Goal: Task Accomplishment & Management: Use online tool/utility

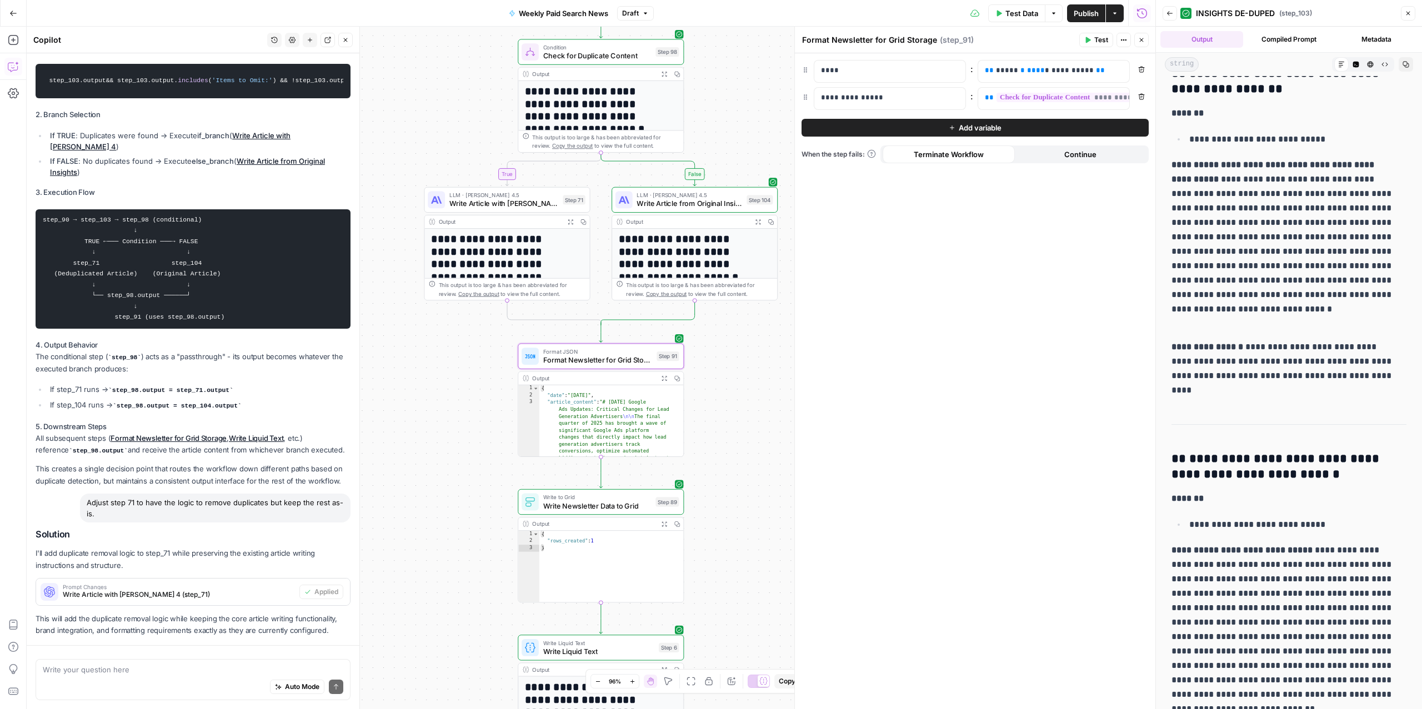
scroll to position [2982, 0]
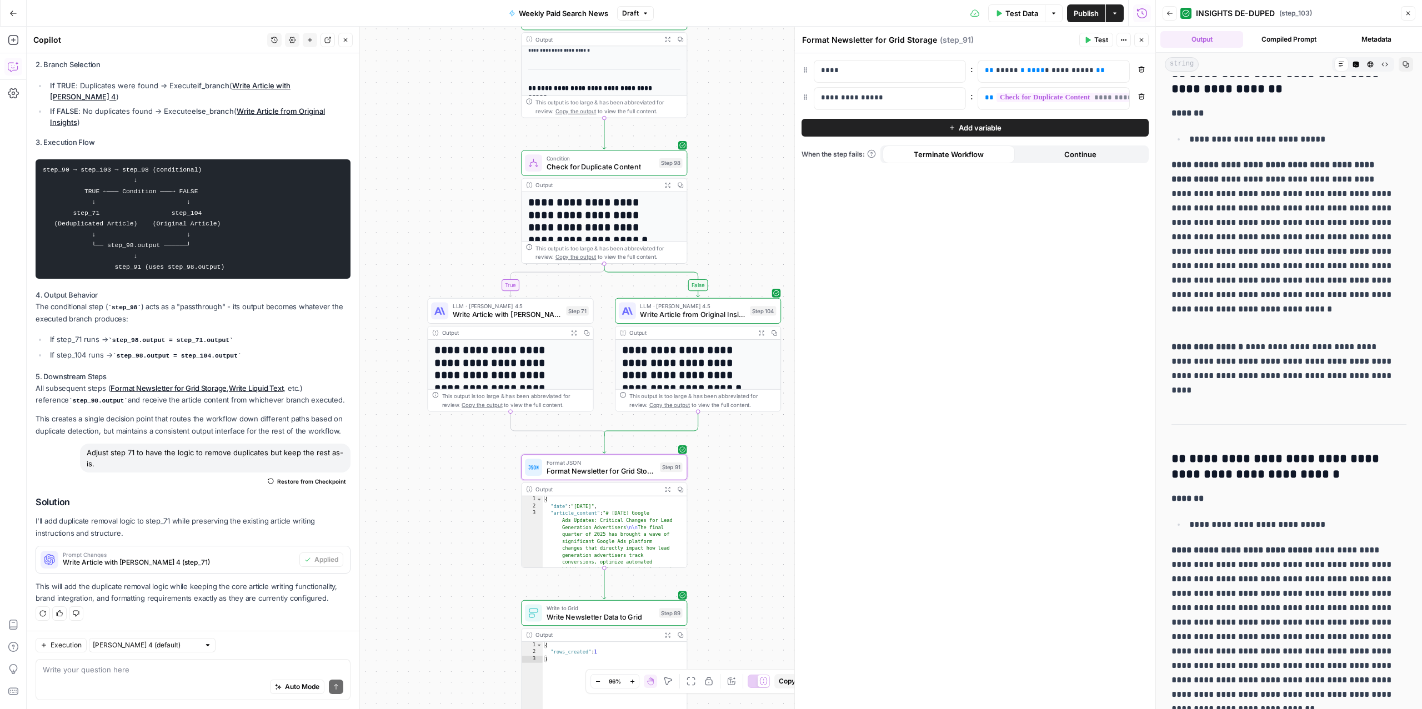
drag, startPoint x: 433, startPoint y: 448, endPoint x: 437, endPoint y: 559, distance: 111.2
click at [437, 559] on div "true false Workflow Input Settings Inputs Read from Grid Read from Grid Step 88…" at bounding box center [591, 368] width 1129 height 683
click at [1172, 10] on icon "button" at bounding box center [1170, 13] width 7 height 7
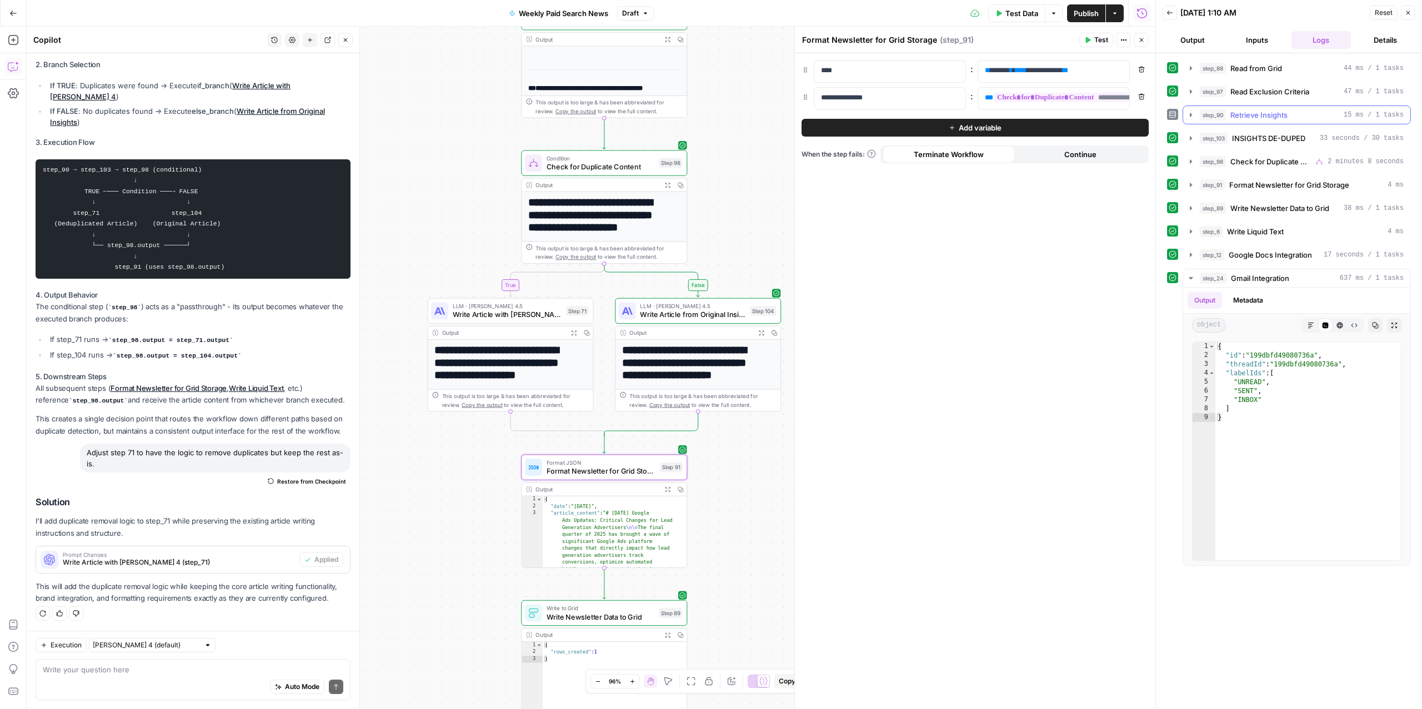
click at [1251, 113] on span "Retrieve Insights" at bounding box center [1259, 114] width 57 height 11
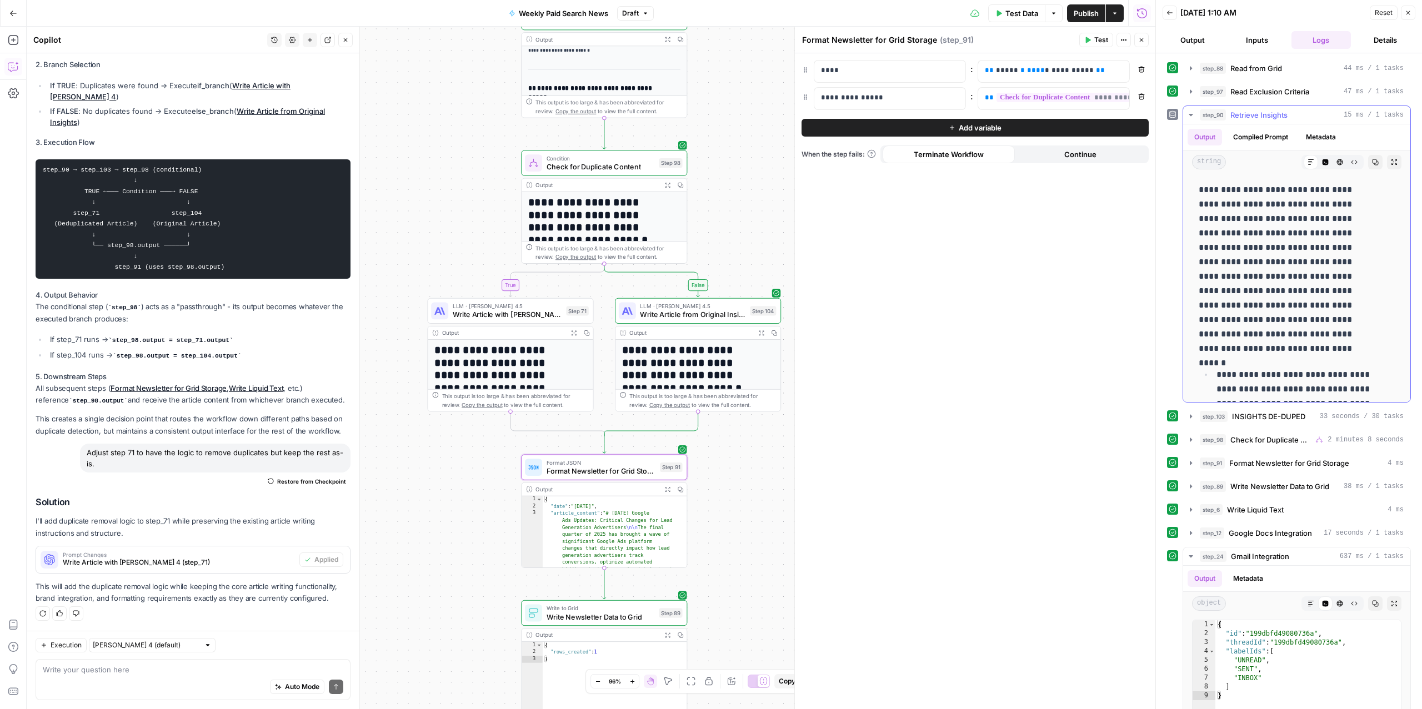
click at [1251, 113] on span "Retrieve Insights" at bounding box center [1259, 114] width 57 height 11
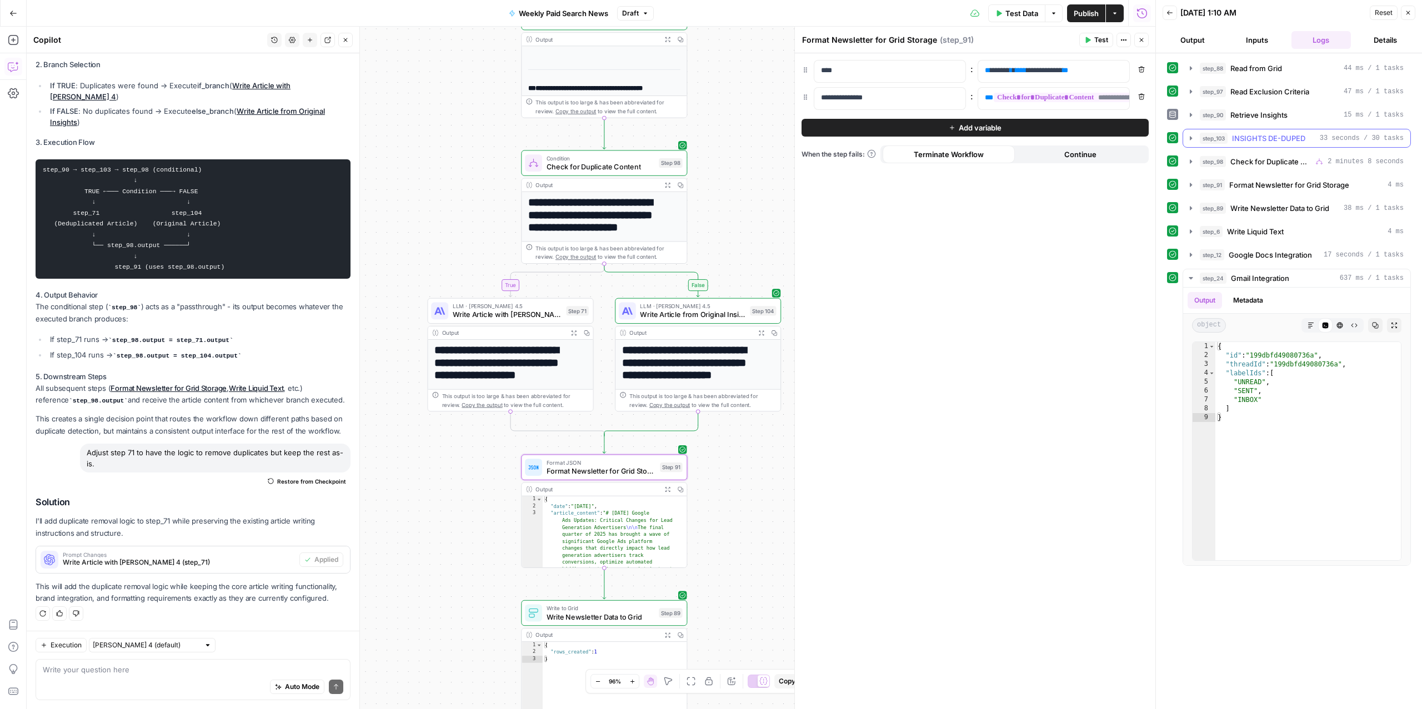
click at [1241, 143] on span "INSIGHTS DE-DUPED" at bounding box center [1268, 138] width 73 height 11
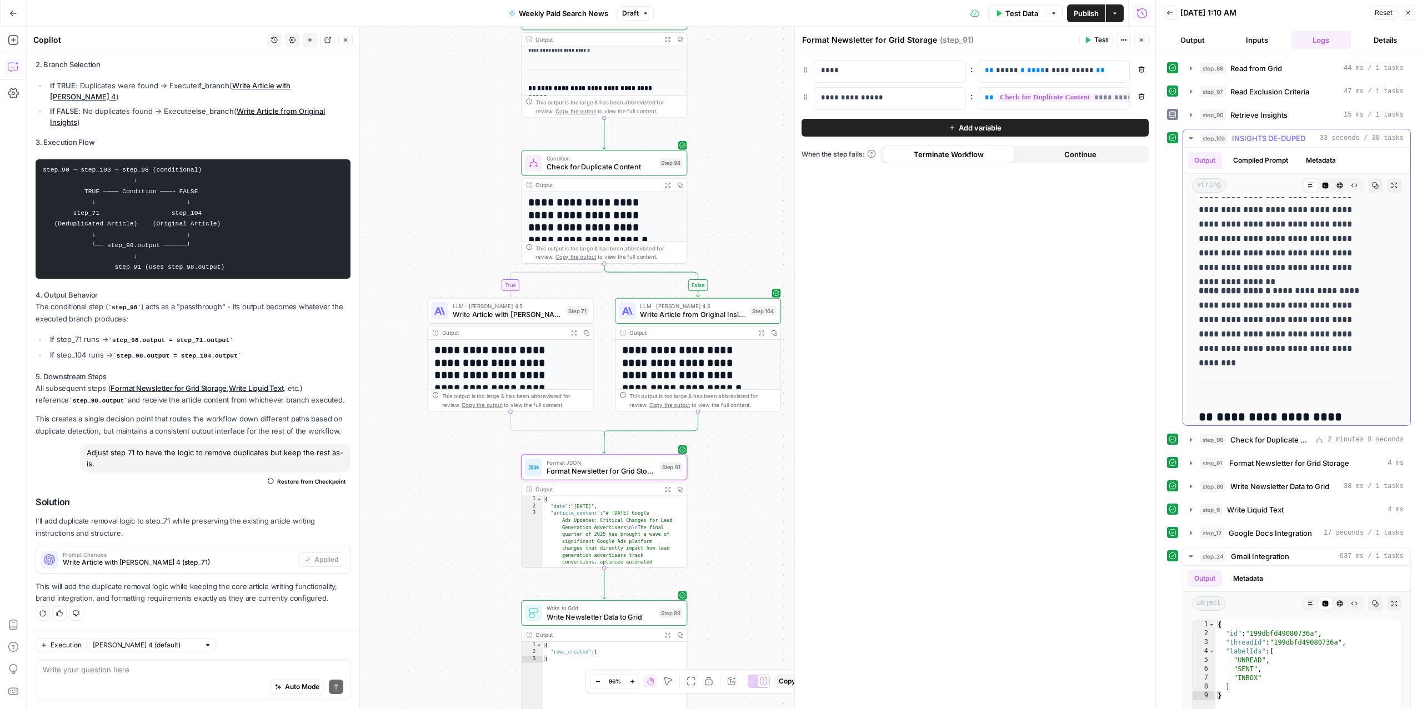
scroll to position [850, 0]
drag, startPoint x: 1239, startPoint y: 326, endPoint x: 1308, endPoint y: 352, distance: 74.0
click at [1308, 352] on p "**********" at bounding box center [1285, 323] width 173 height 72
click at [1324, 351] on p "**********" at bounding box center [1285, 323] width 173 height 72
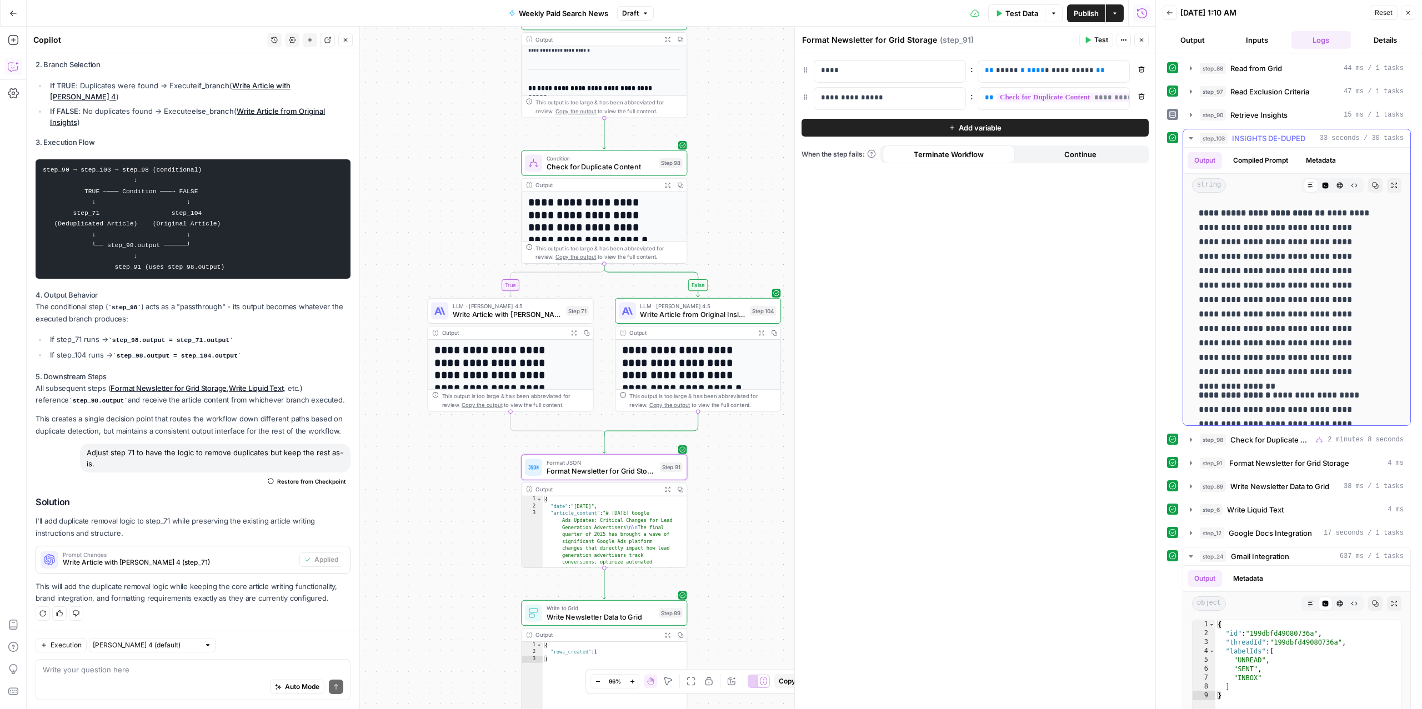
scroll to position [751, 0]
drag, startPoint x: 1207, startPoint y: 238, endPoint x: 1318, endPoint y: 343, distance: 153.3
click at [1318, 343] on p "**********" at bounding box center [1285, 290] width 173 height 173
click at [1276, 249] on p "**********" at bounding box center [1285, 290] width 173 height 173
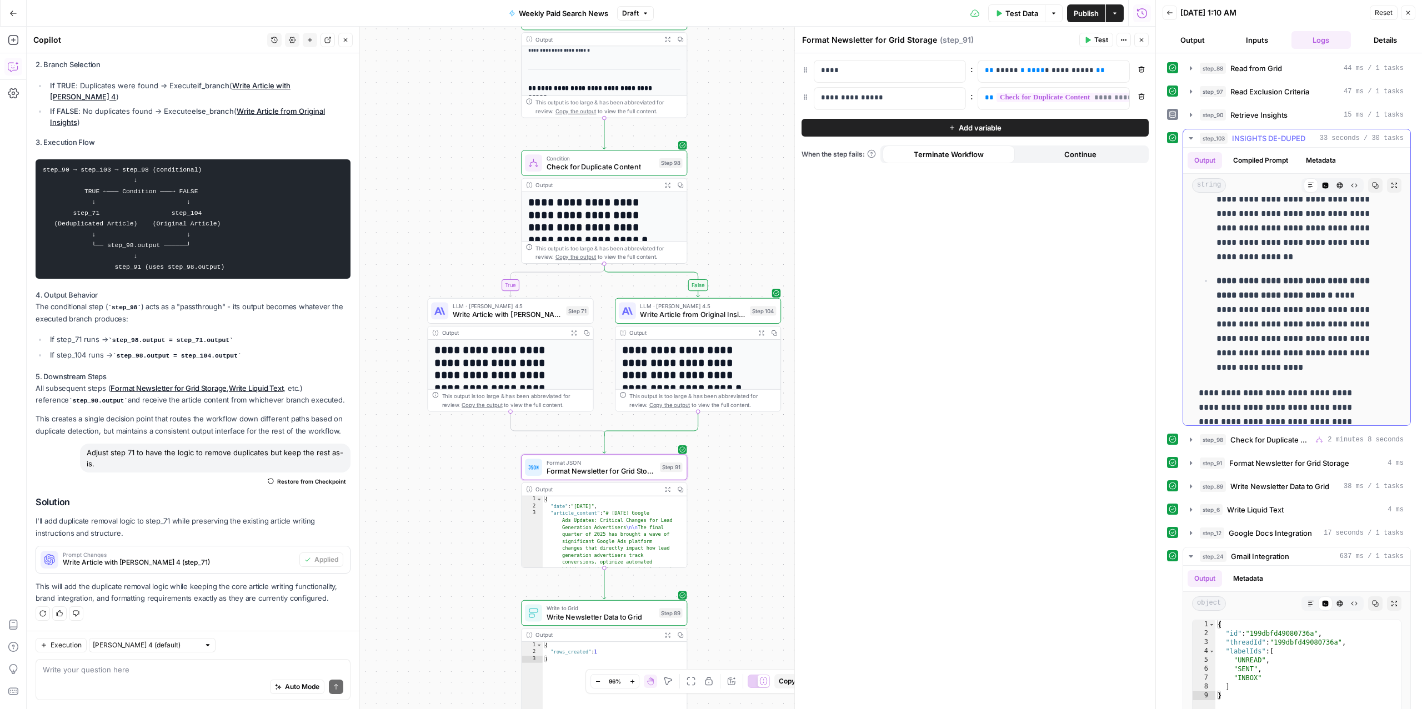
scroll to position [2621, 0]
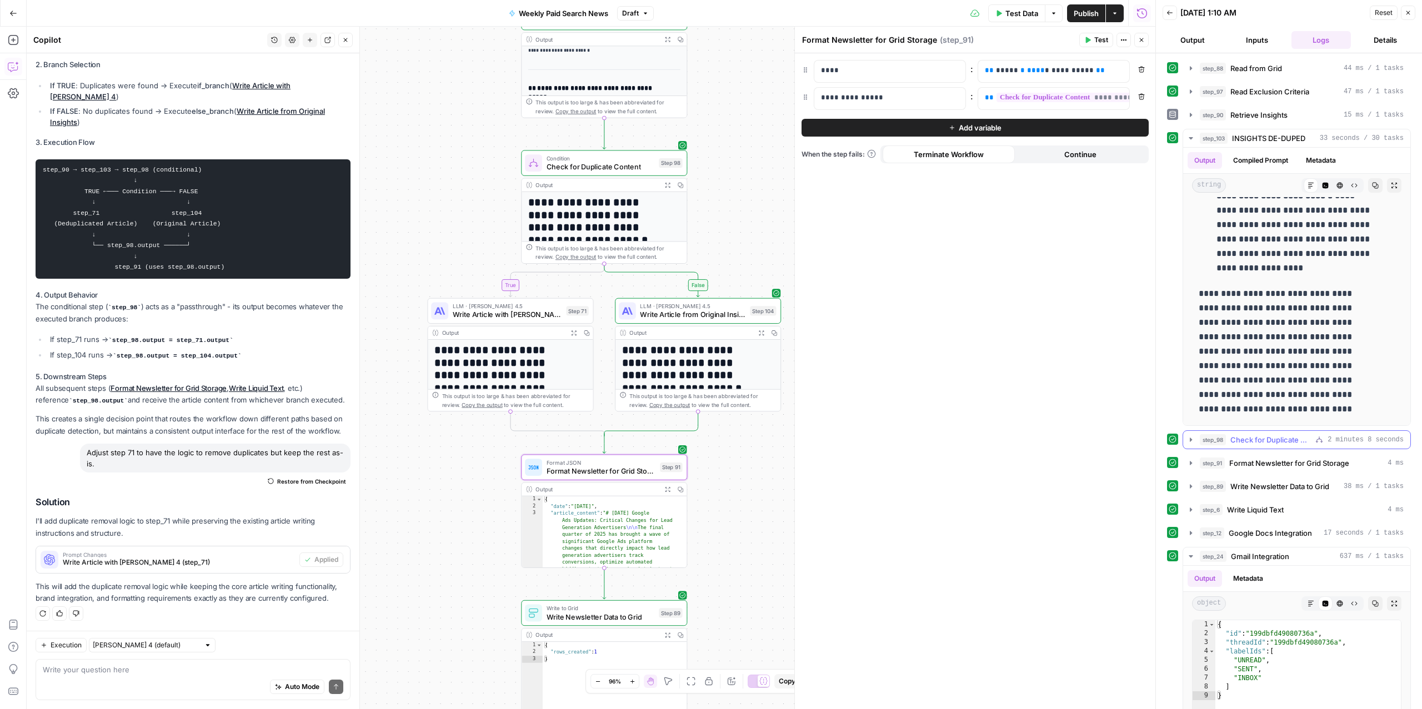
click at [1259, 451] on div "**********" at bounding box center [1289, 452] width 244 height 786
click at [1259, 446] on span "Check for Duplicate Content" at bounding box center [1271, 439] width 81 height 11
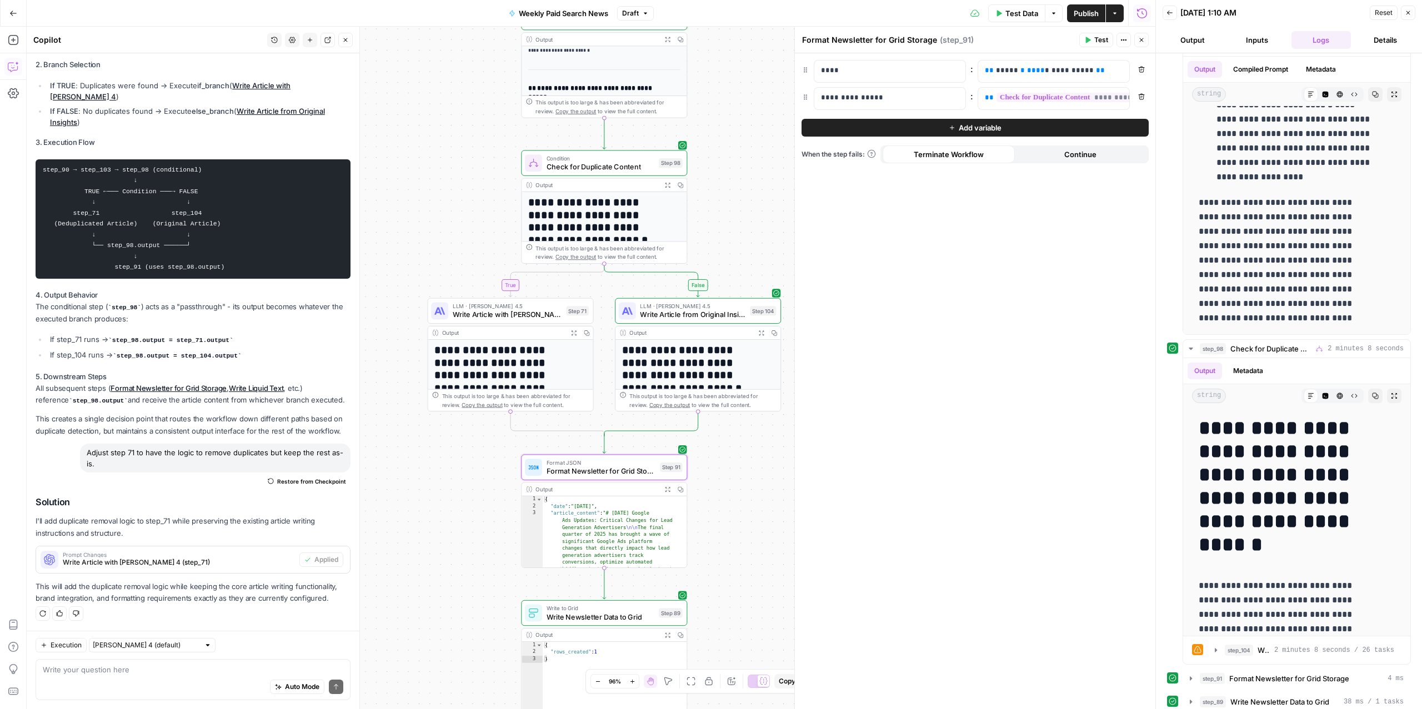
scroll to position [0, 0]
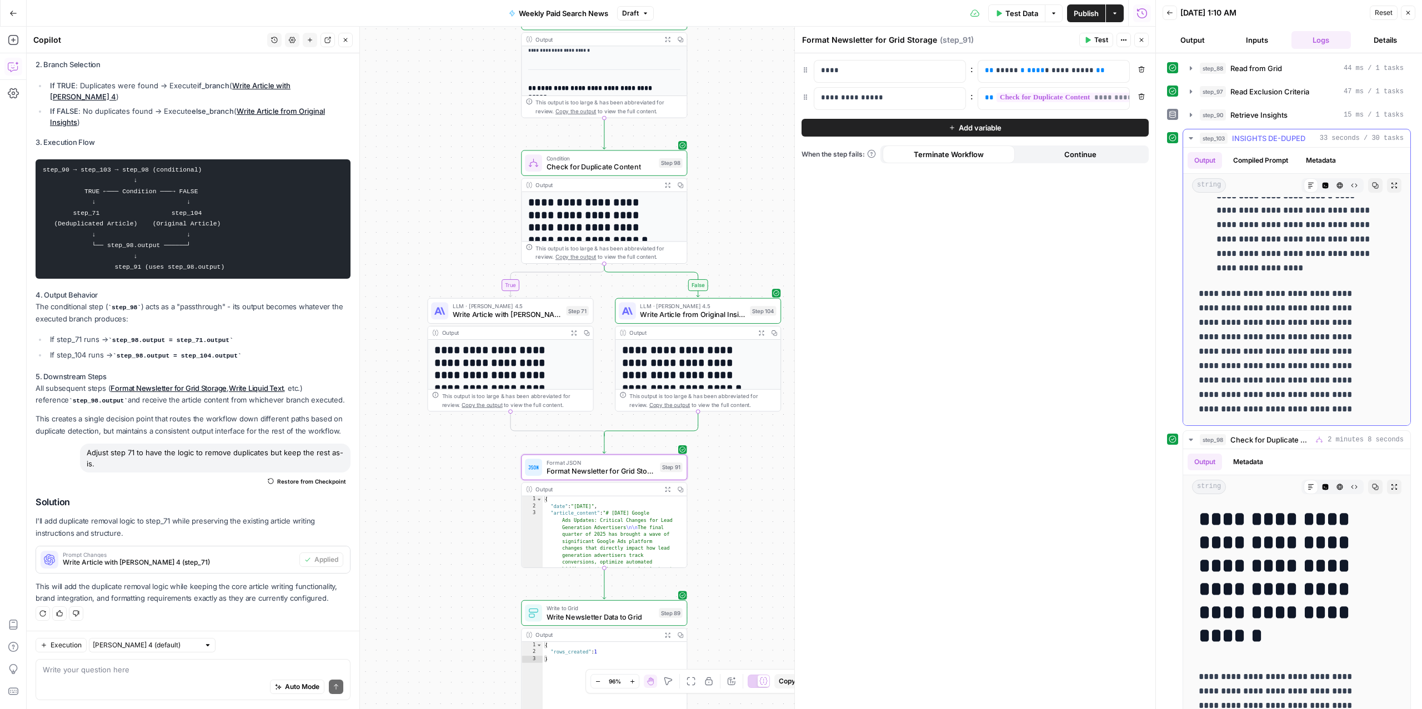
click at [1190, 142] on icon "button" at bounding box center [1191, 138] width 9 height 9
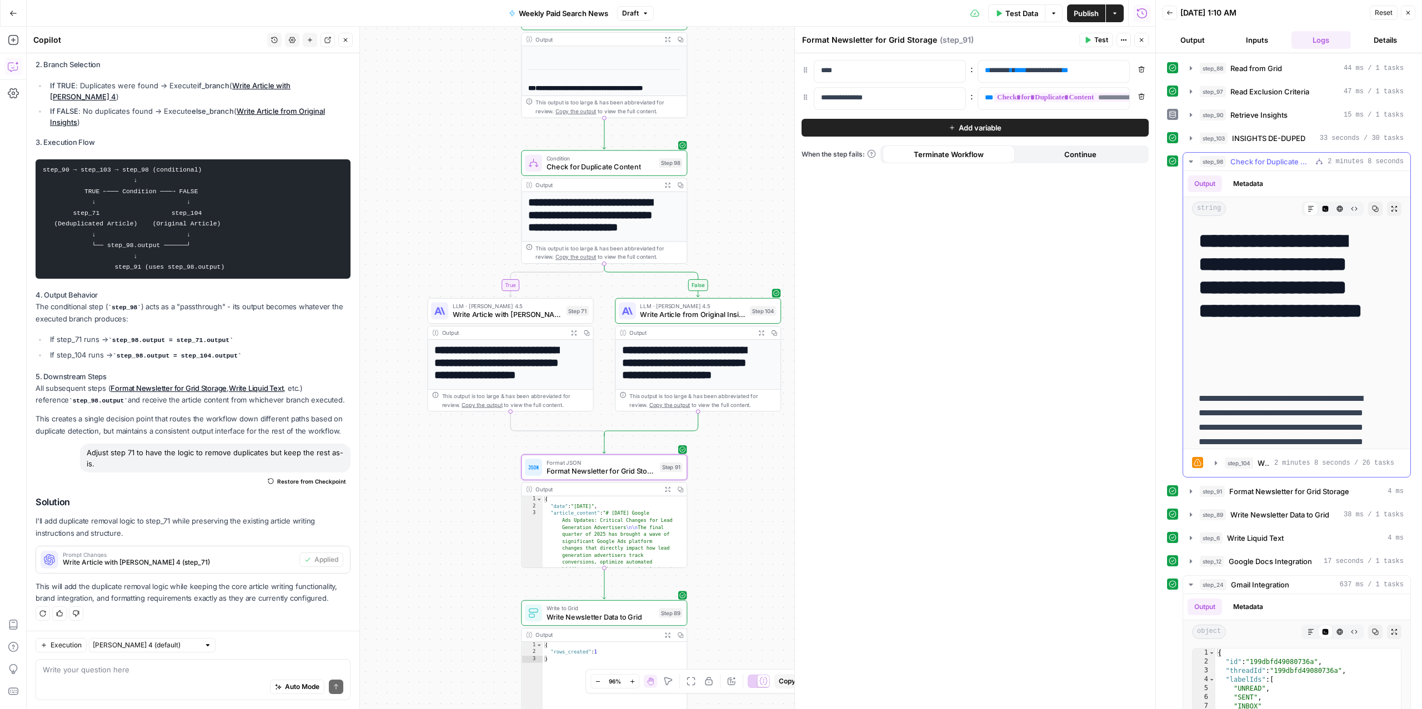
click at [1194, 164] on icon "button" at bounding box center [1191, 161] width 9 height 9
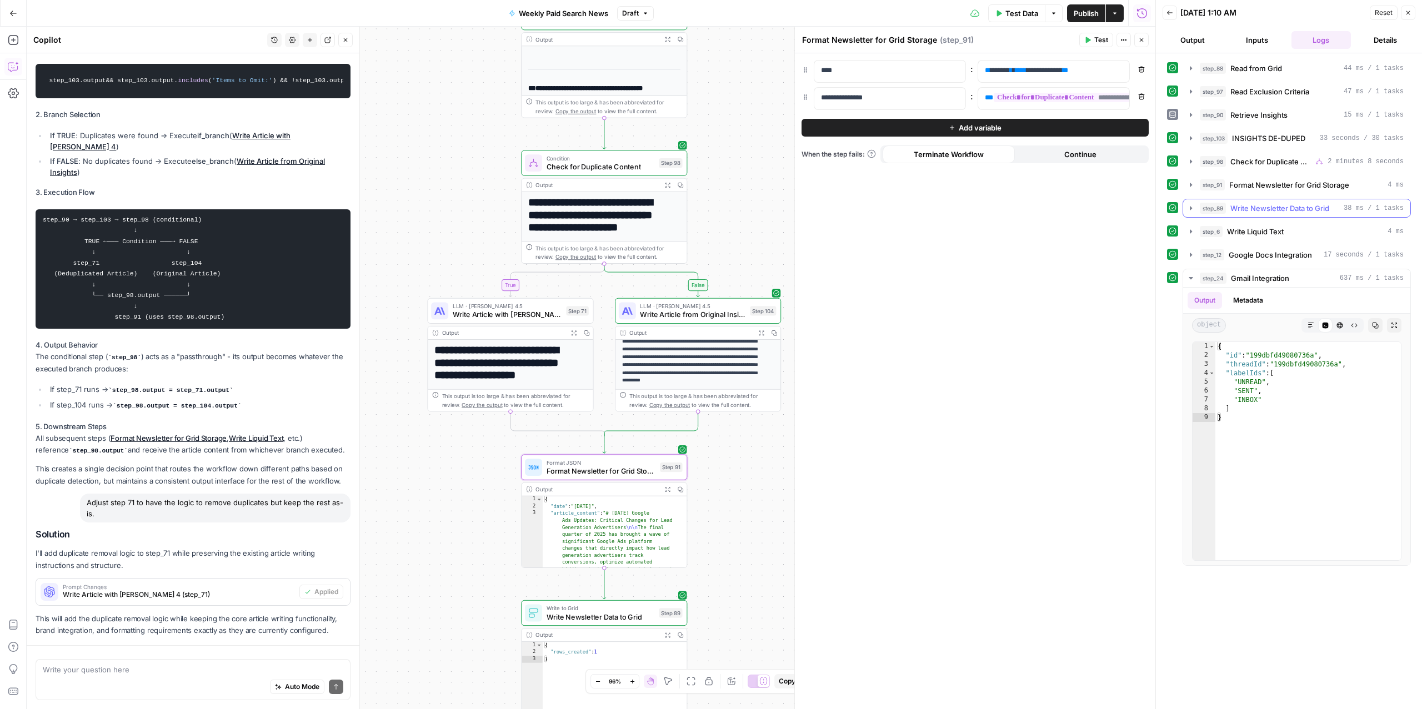
scroll to position [2982, 0]
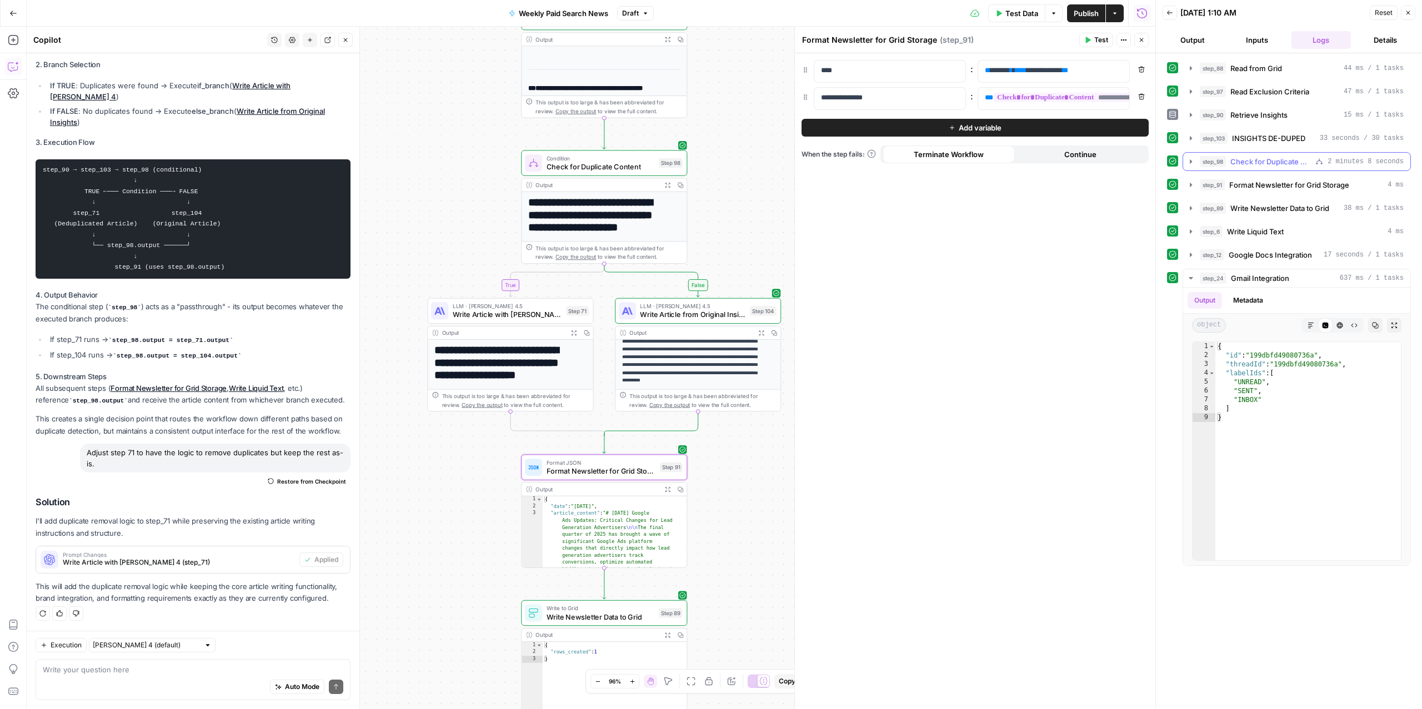
click at [1244, 166] on span "Check for Duplicate Content" at bounding box center [1271, 161] width 81 height 11
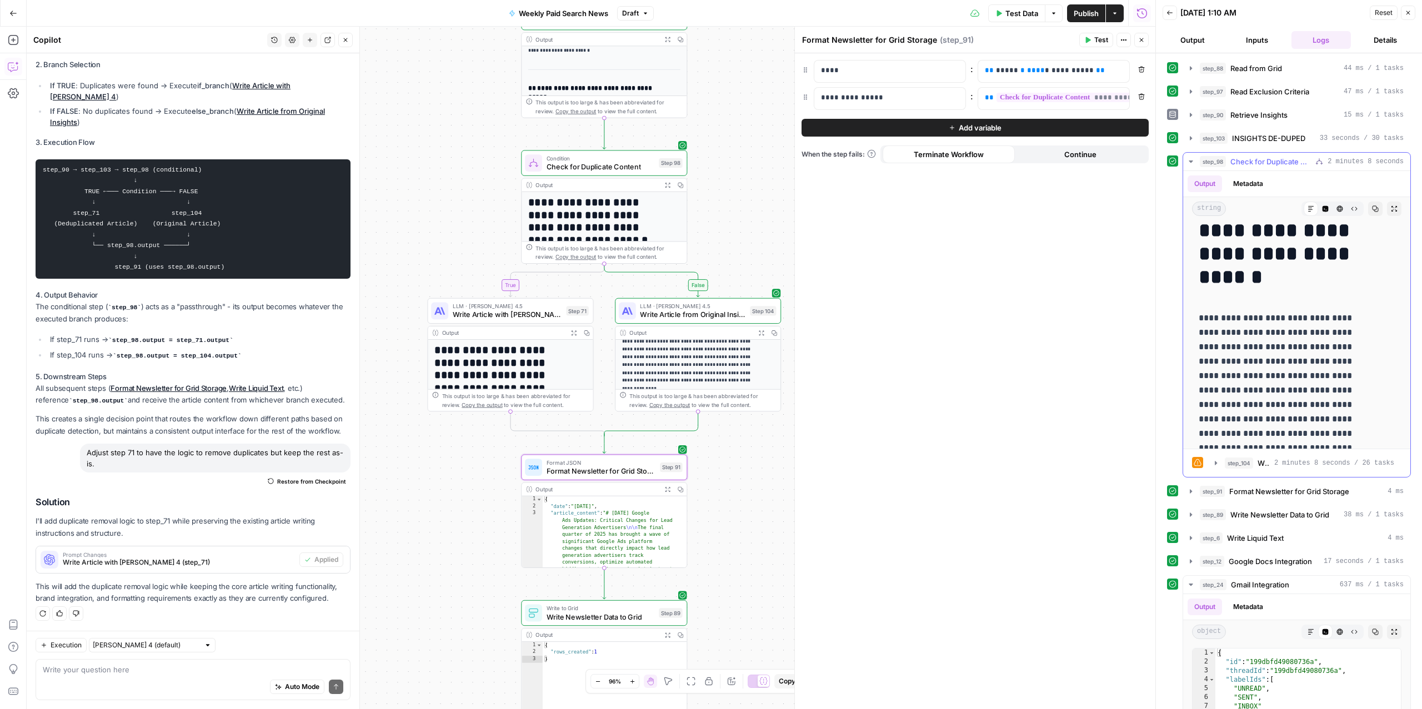
scroll to position [252, 0]
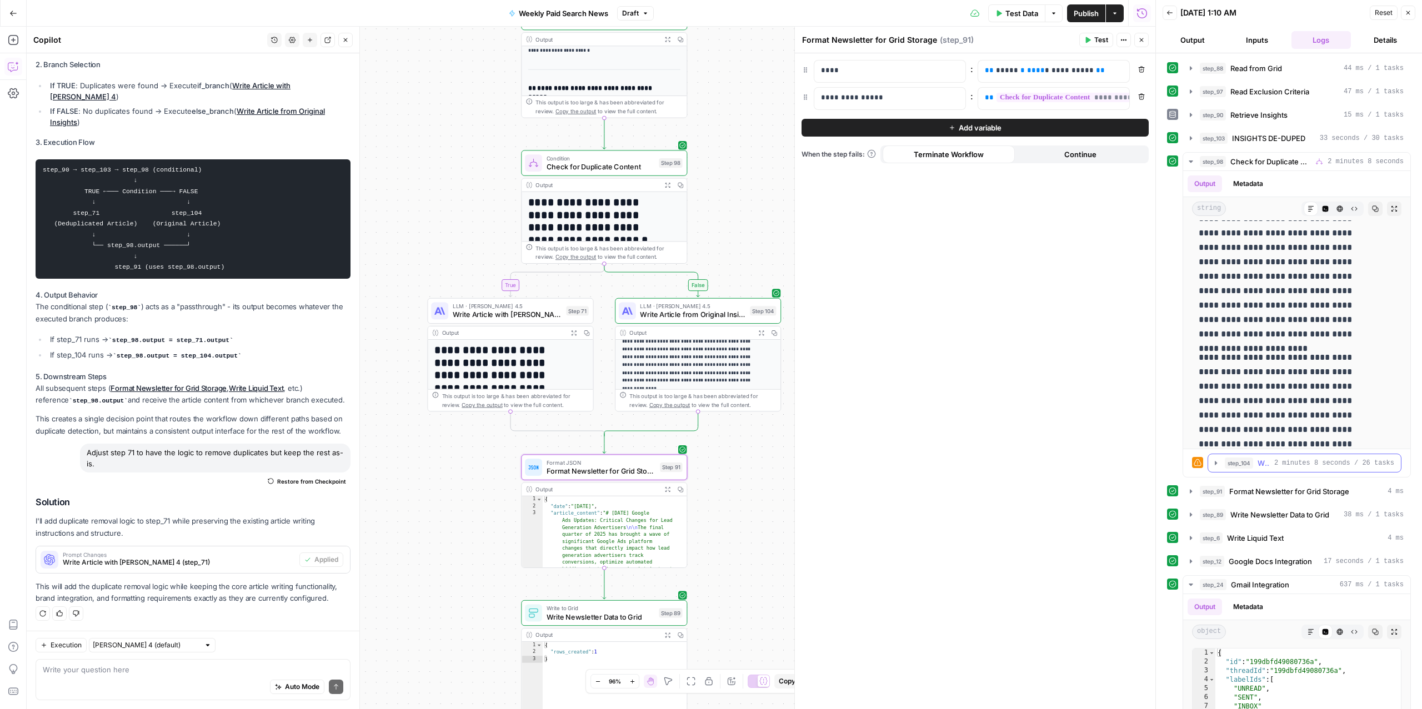
click at [1237, 467] on span "step_104" at bounding box center [1239, 463] width 28 height 11
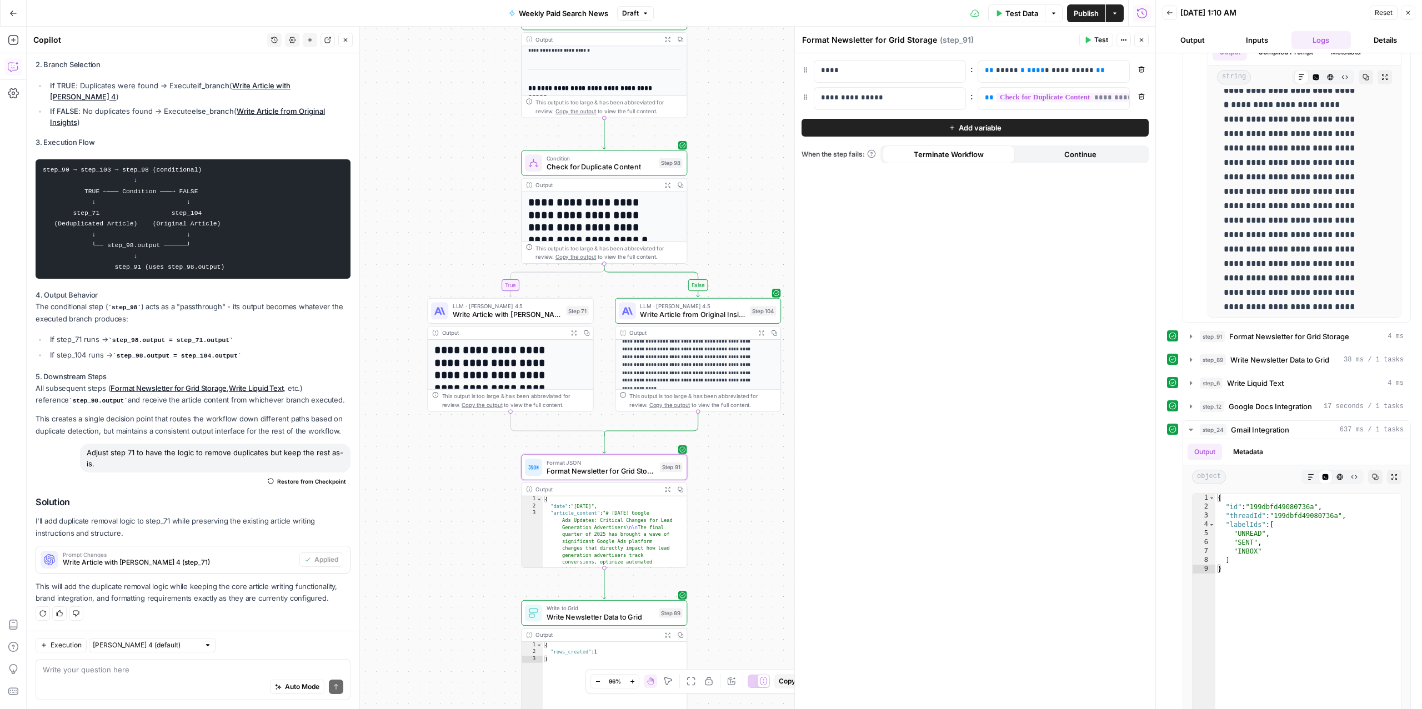
scroll to position [5033, 0]
click at [697, 316] on span "Write Article from Original Insights" at bounding box center [693, 314] width 106 height 11
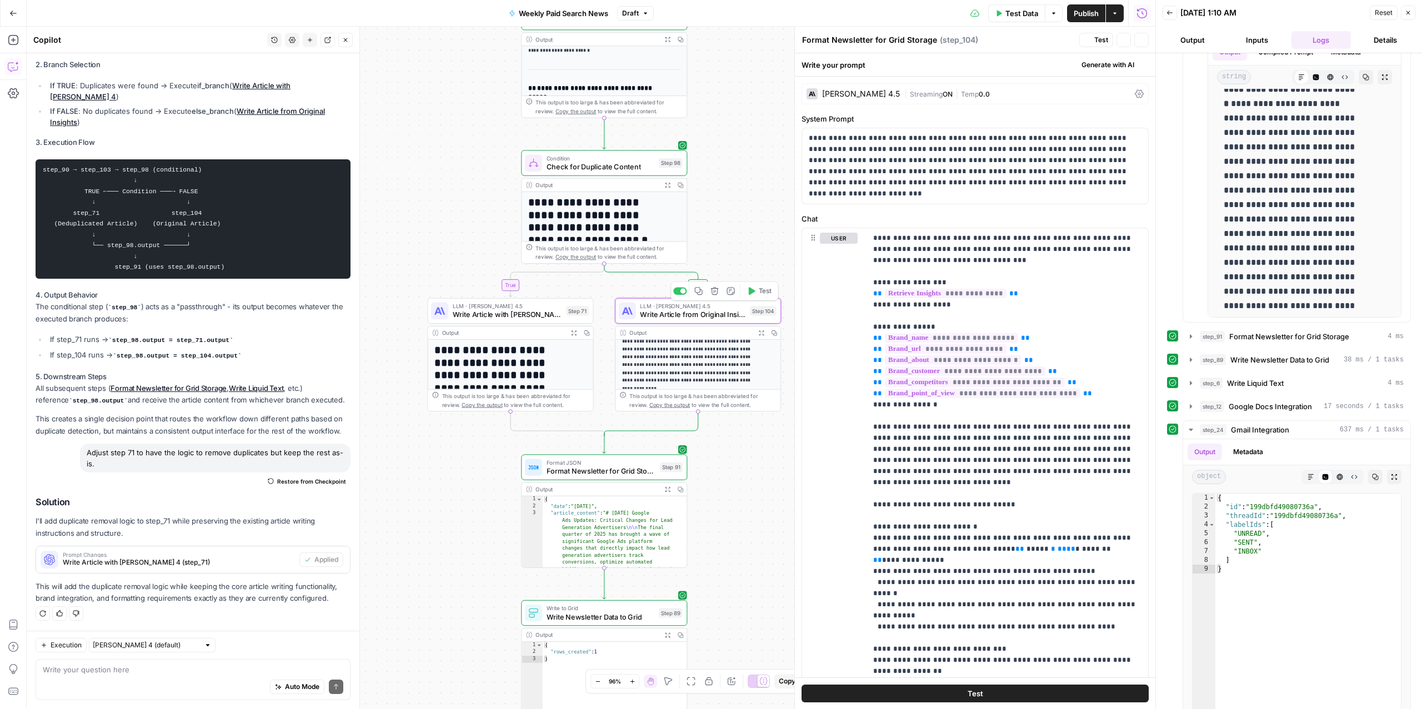
type textarea "Write Article from Original Insights"
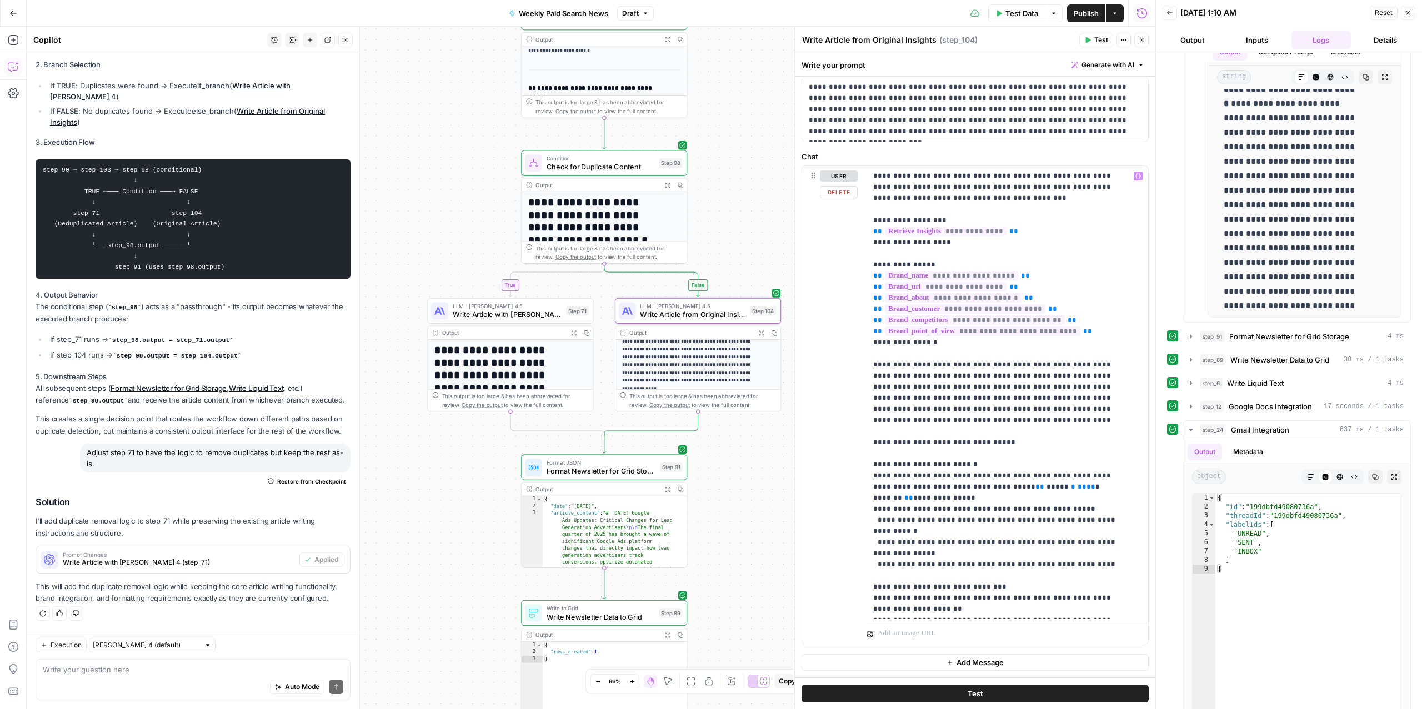
scroll to position [0, 0]
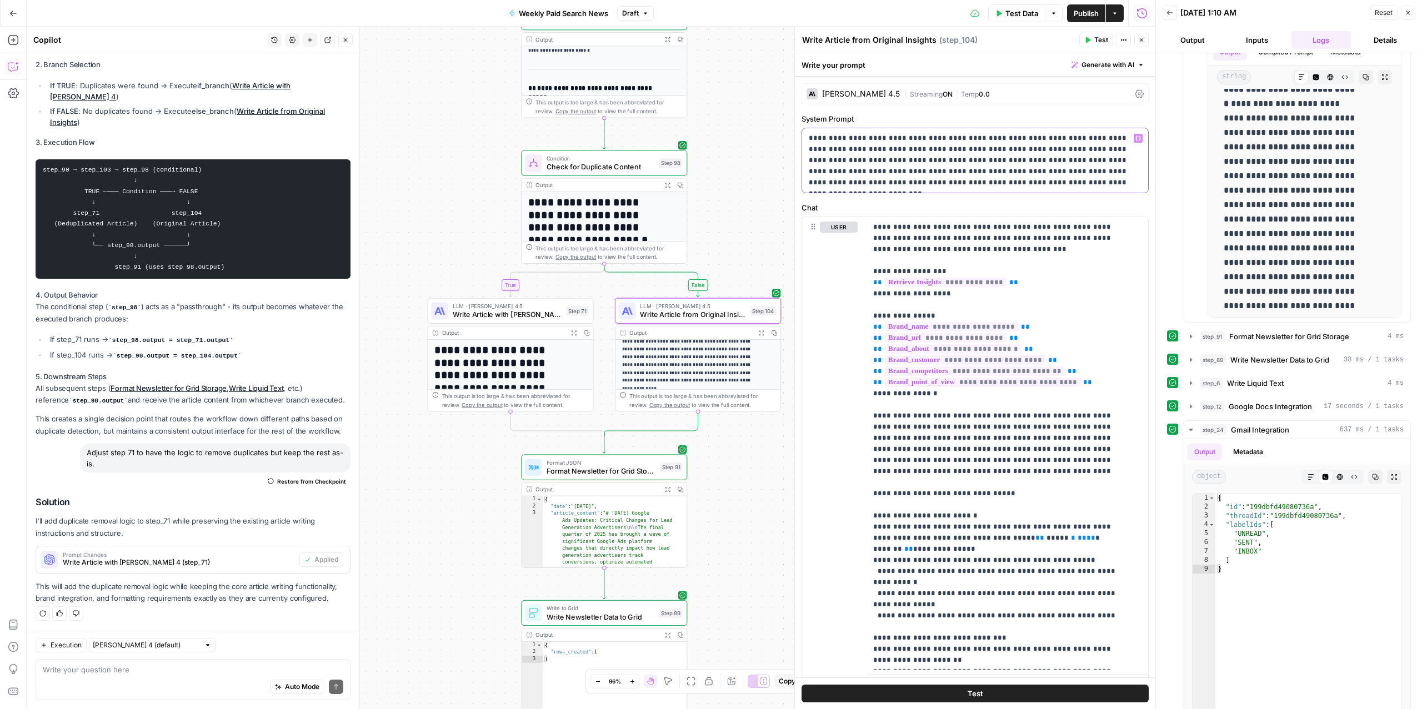
click at [1038, 186] on p "**********" at bounding box center [969, 161] width 321 height 56
click at [172, 674] on textarea at bounding box center [193, 669] width 301 height 11
type textarea "is step 104 exactly the same as 71?"
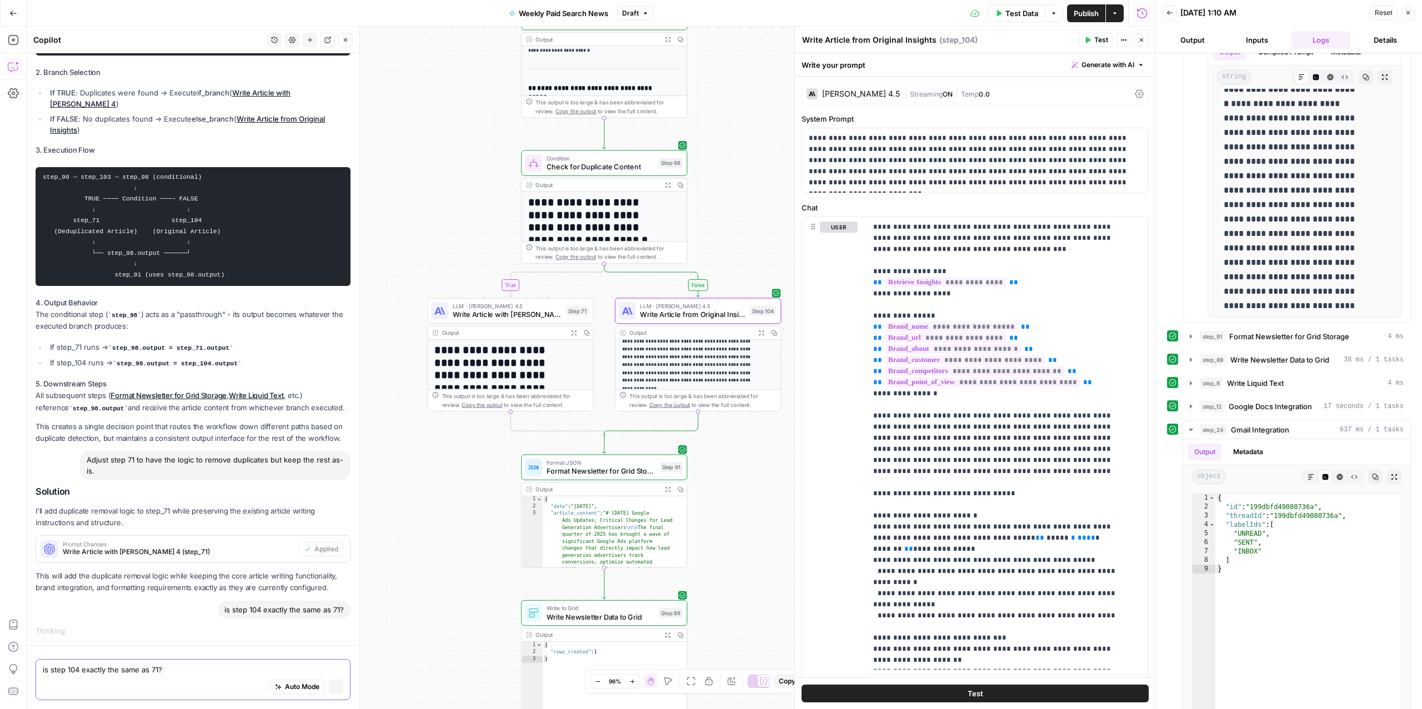
scroll to position [2774, 0]
click at [518, 313] on span "Write Article with [PERSON_NAME] 4" at bounding box center [507, 314] width 109 height 11
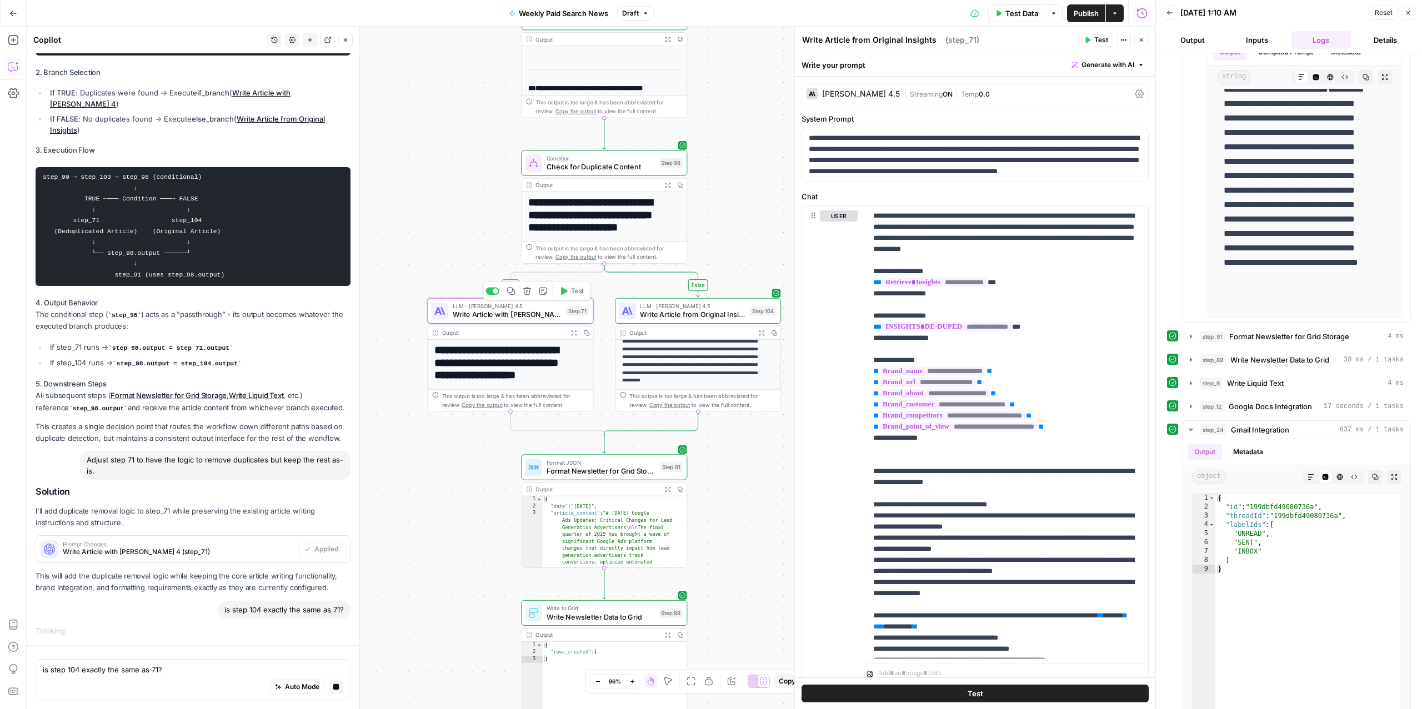
type textarea "Write Article with [PERSON_NAME] 4"
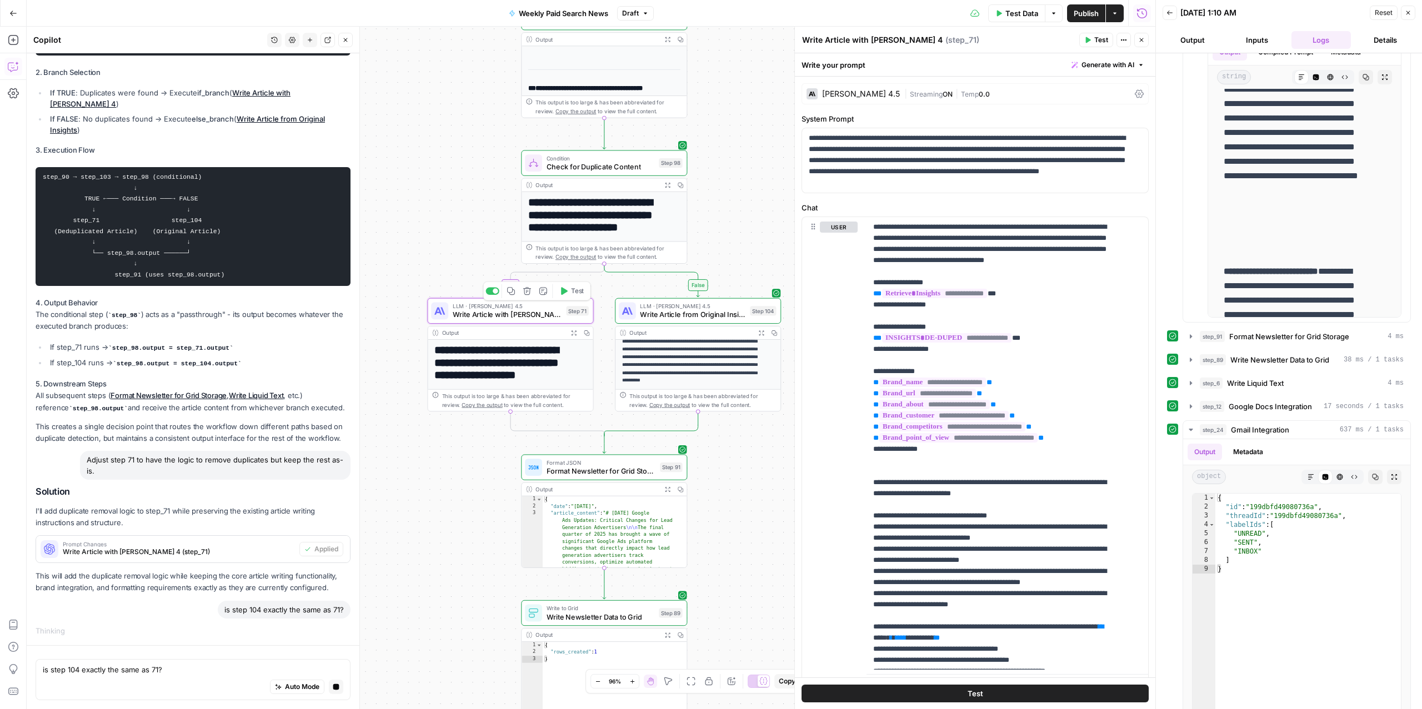
click at [681, 318] on span "Write Article from Original Insights" at bounding box center [693, 314] width 106 height 11
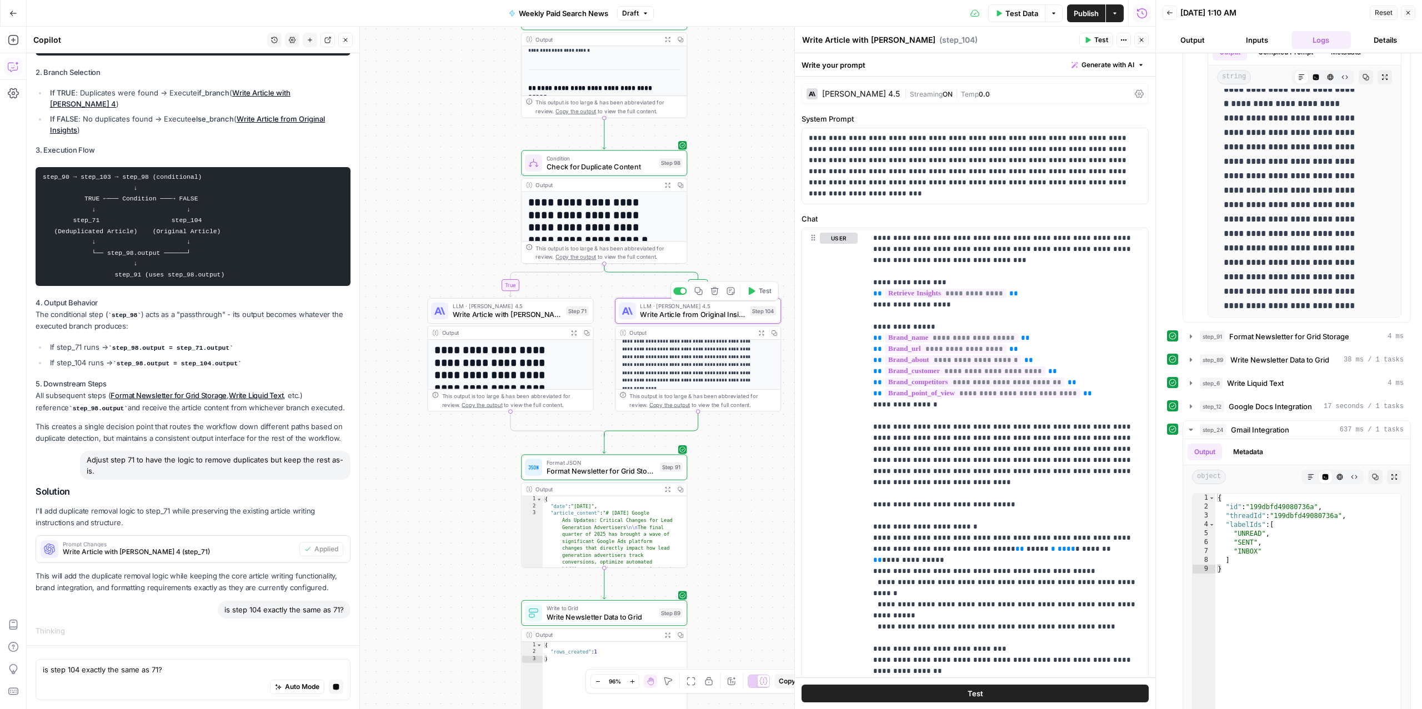
type textarea "Write Article from Original Insights"
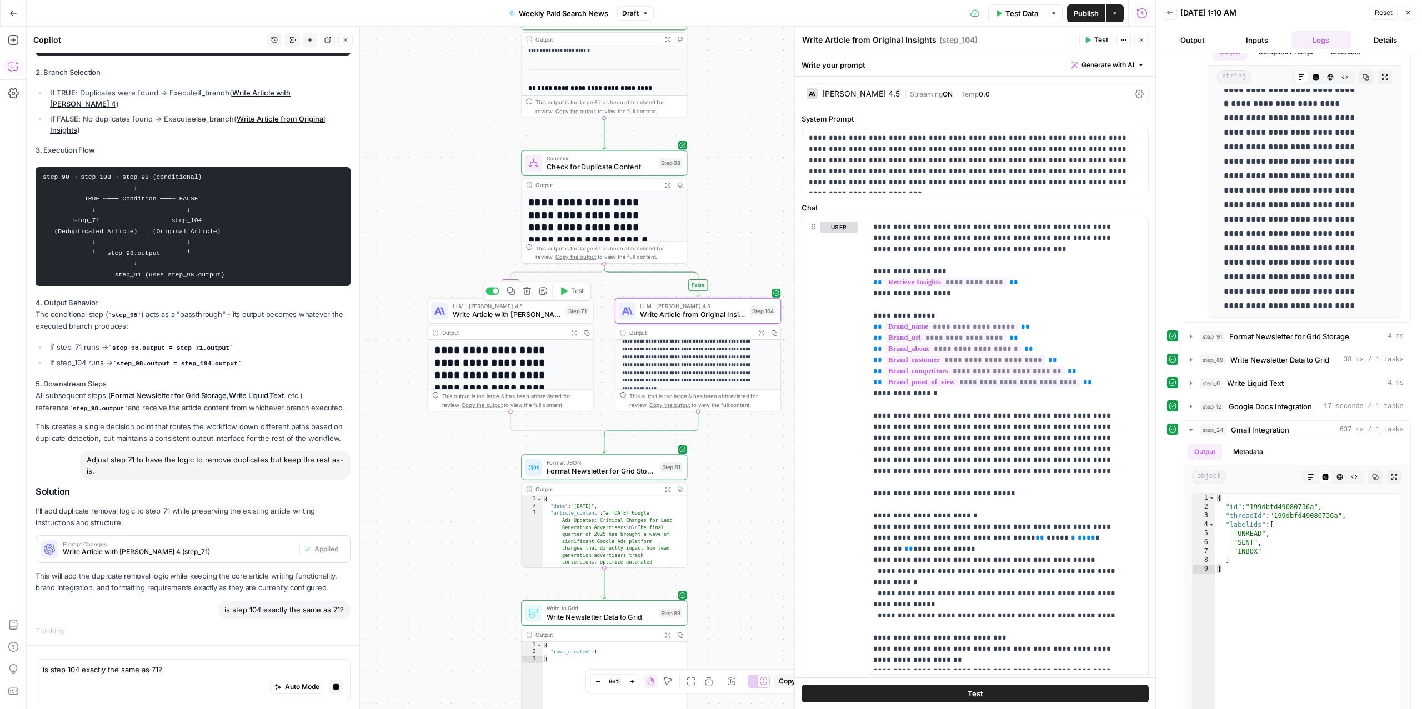
click at [518, 322] on div "LLM · Claude Sonnet 4.5 Write Article with Claude Sonnet 4 Step 71 Copy step De…" at bounding box center [510, 311] width 166 height 26
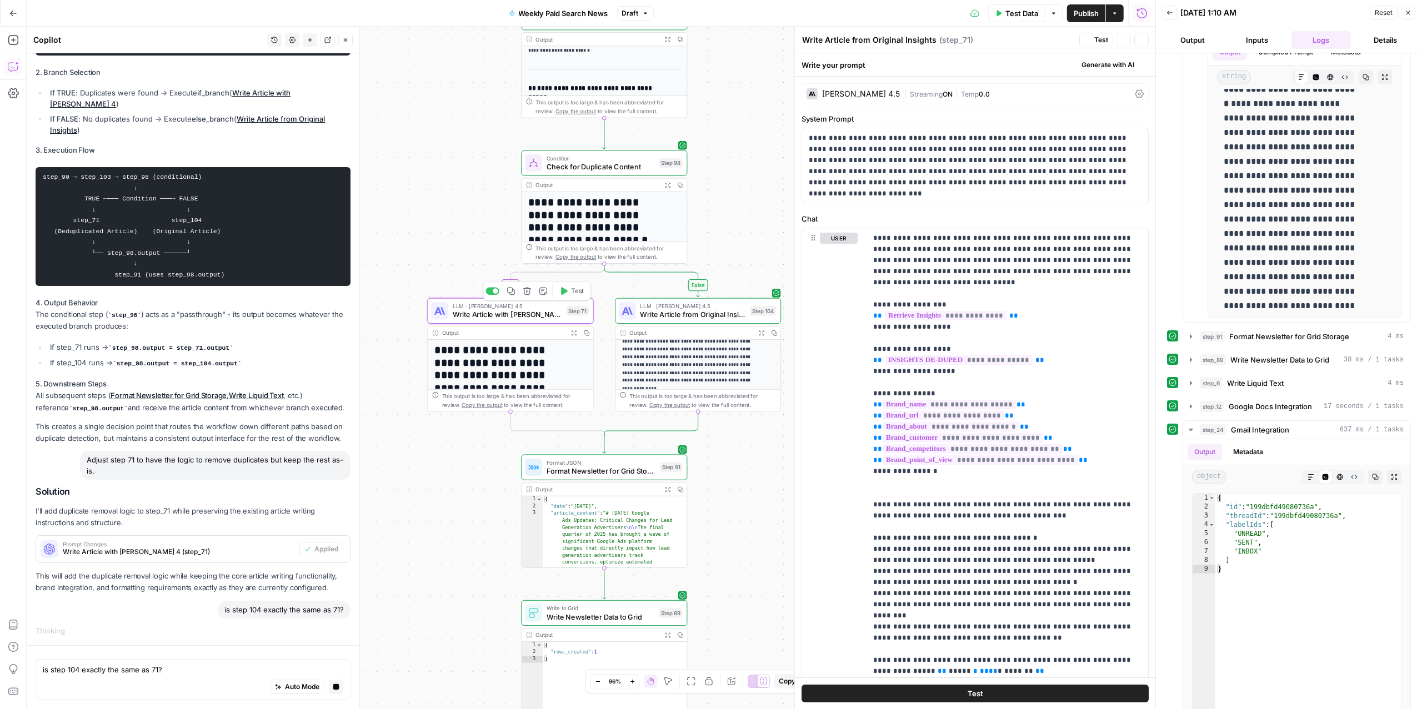
type textarea "Write Article with [PERSON_NAME] 4"
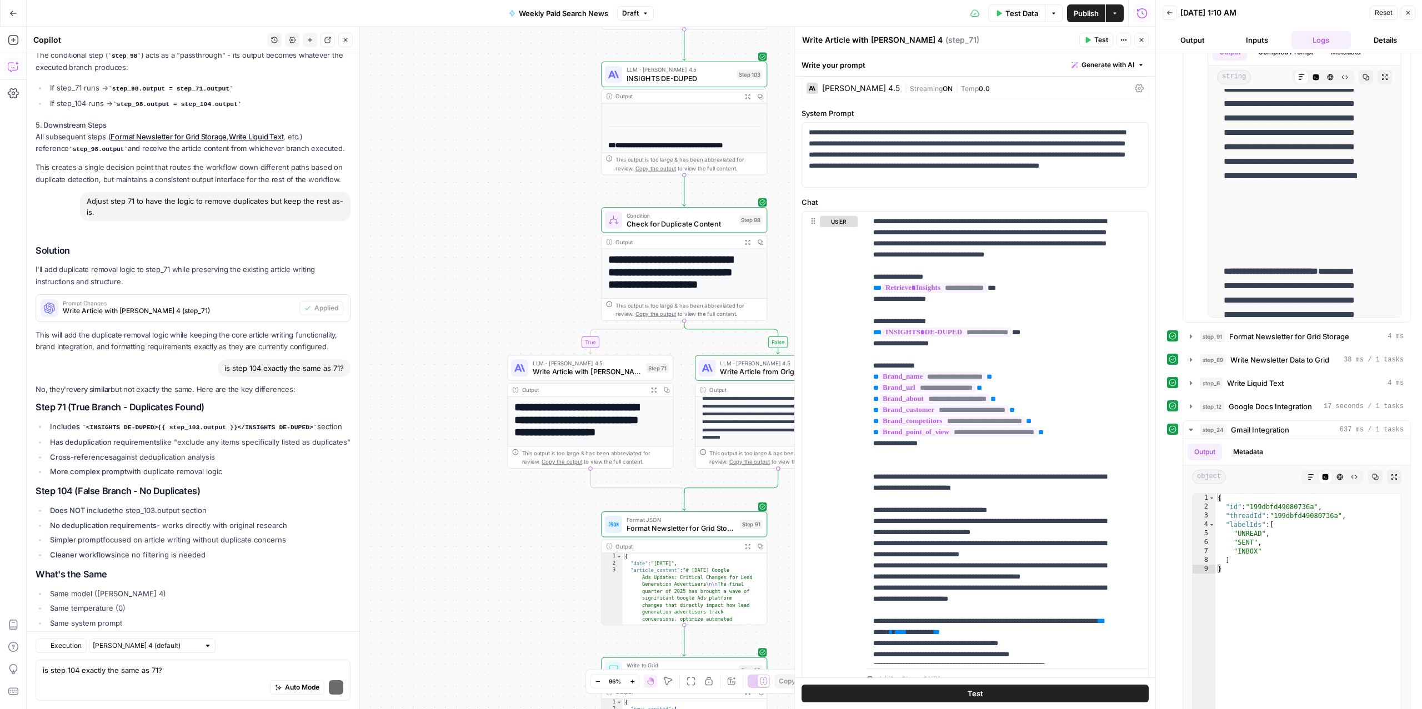
scroll to position [3414, 0]
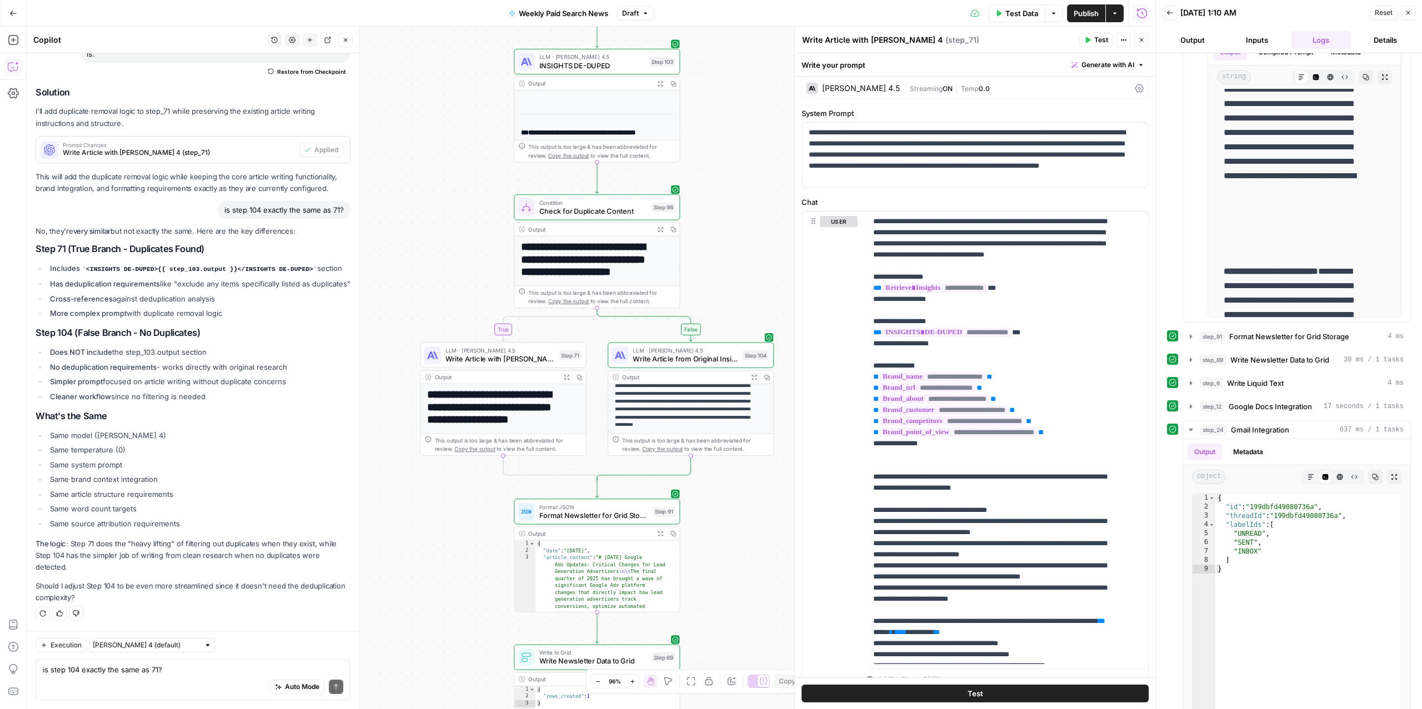
drag, startPoint x: 442, startPoint y: 553, endPoint x: 354, endPoint y: 541, distance: 88.2
click at [354, 541] on body "ConsumerAffairs New Home Browse Insights Opportunities Your Data Recent Grids P…" at bounding box center [711, 354] width 1422 height 709
click at [94, 679] on div "Auto Mode Send" at bounding box center [193, 688] width 301 height 24
type textarea "why did the last execution go to false? there were duplicates"
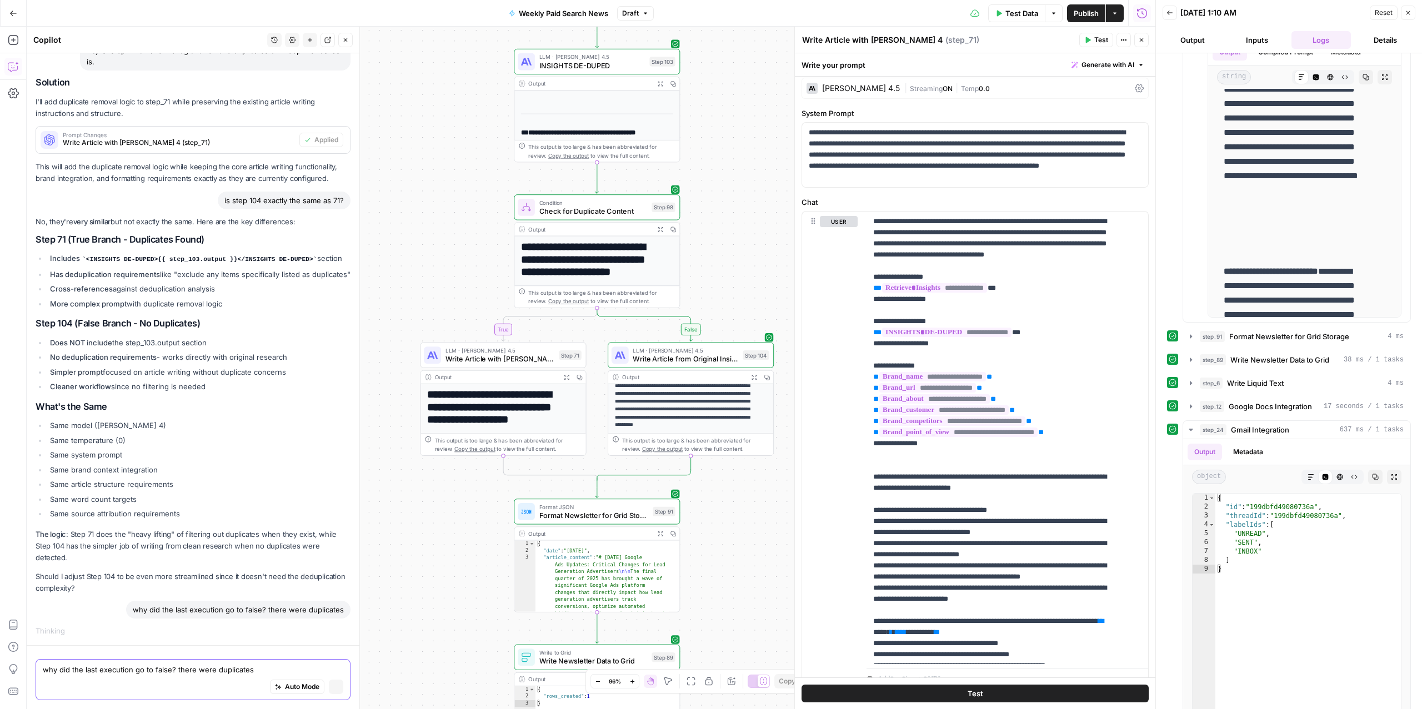
scroll to position [3207, 0]
click at [237, 503] on li "Same word count targets" at bounding box center [198, 499] width 303 height 11
click at [577, 210] on span "Check for Duplicate Content" at bounding box center [593, 211] width 108 height 11
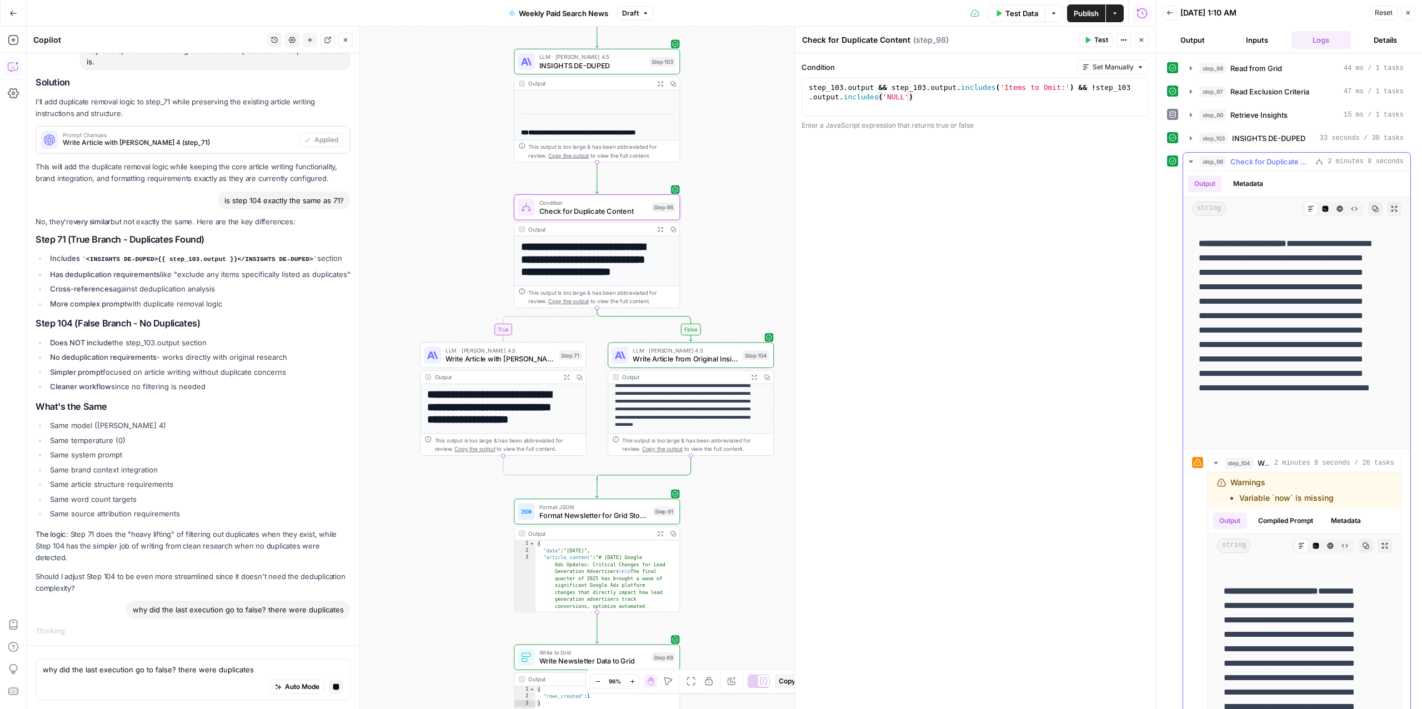
scroll to position [5741, 0]
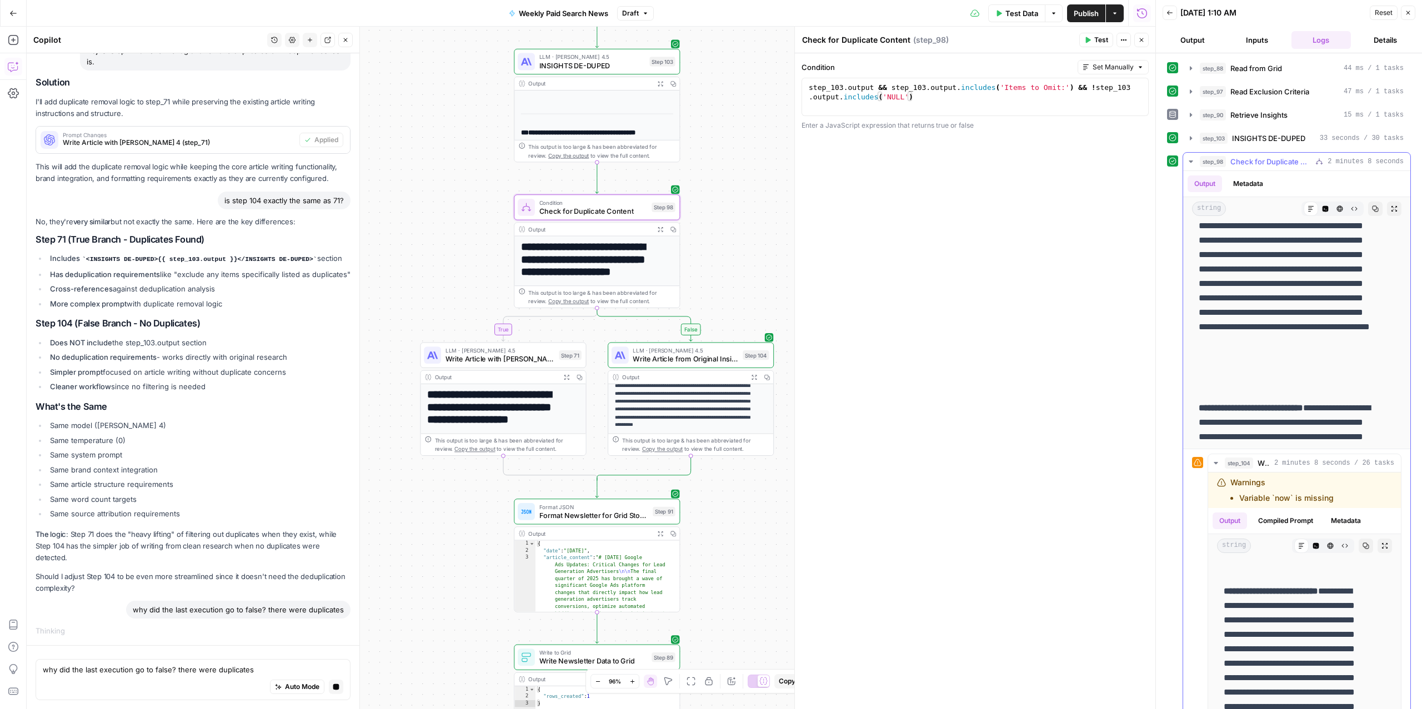
click at [1234, 166] on span "Check for Duplicate Content" at bounding box center [1271, 161] width 81 height 11
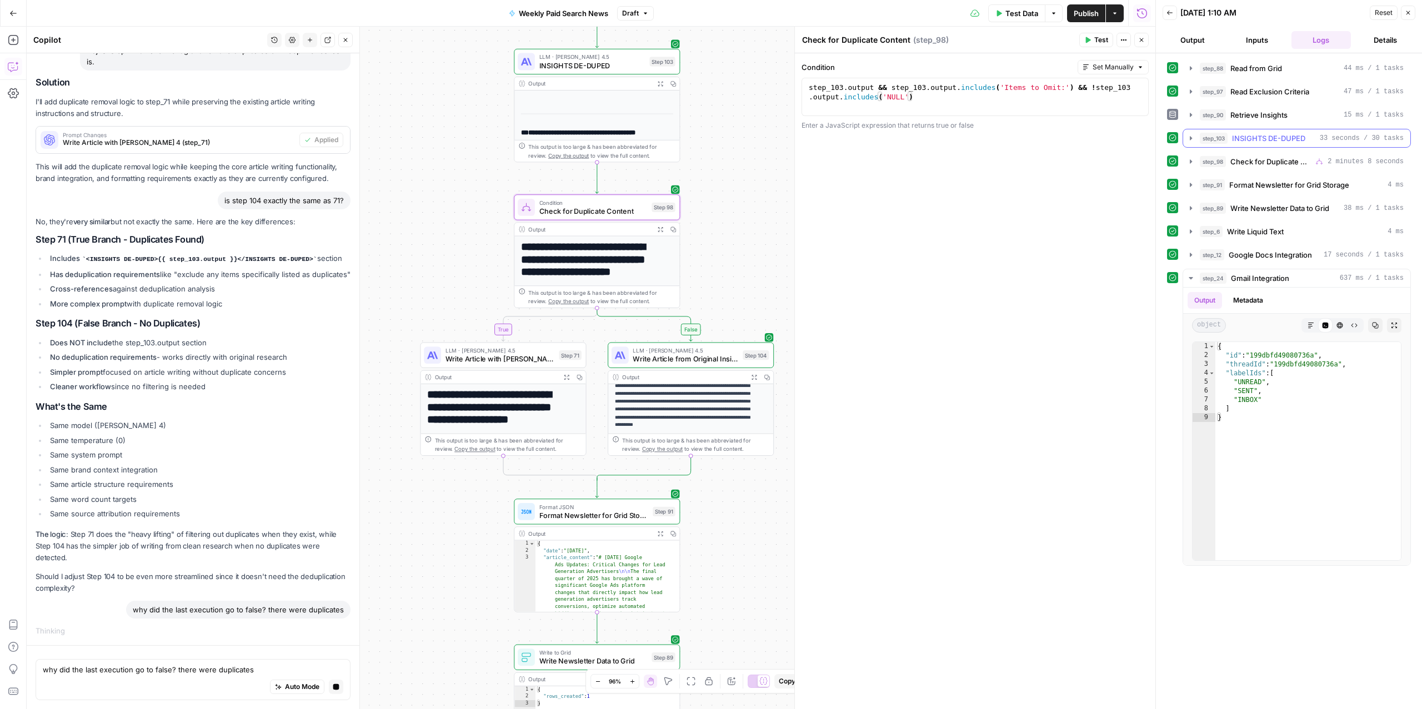
click at [1236, 136] on span "INSIGHTS DE-DUPED" at bounding box center [1268, 138] width 73 height 11
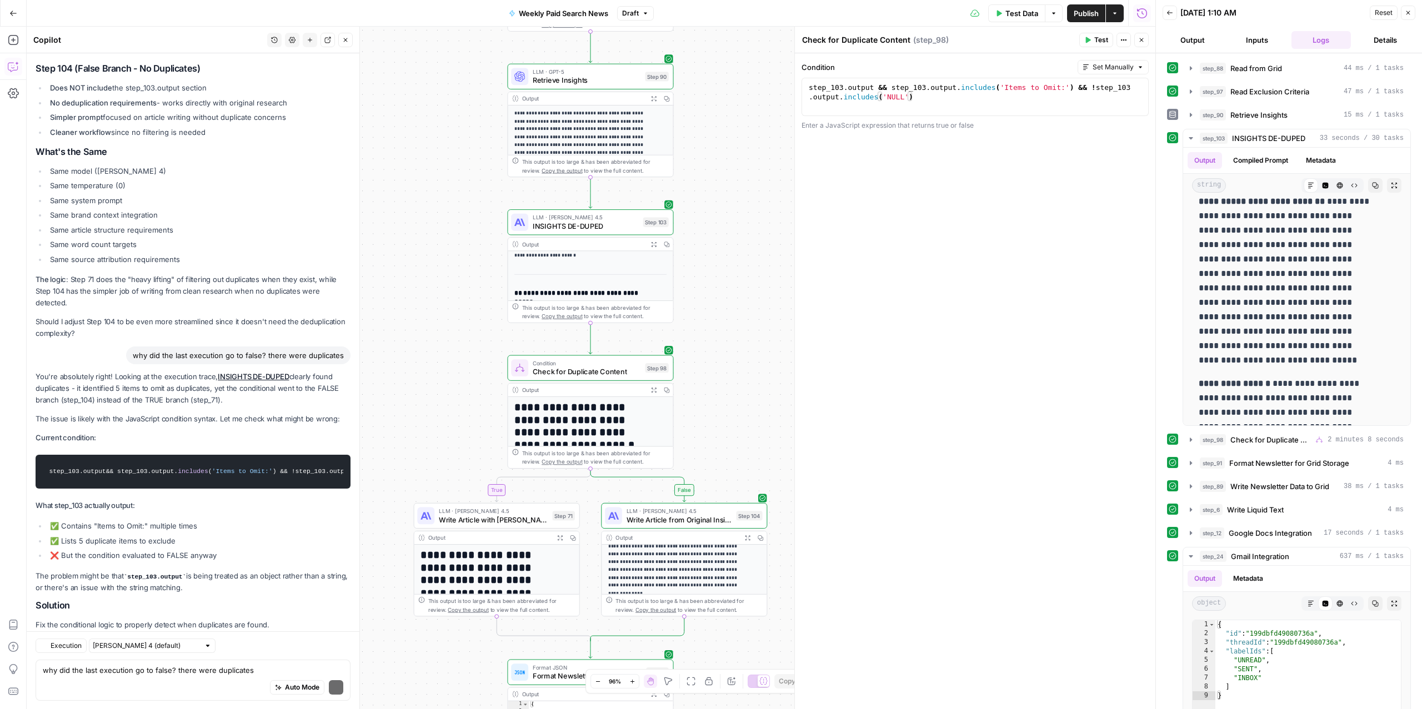
scroll to position [3838, 0]
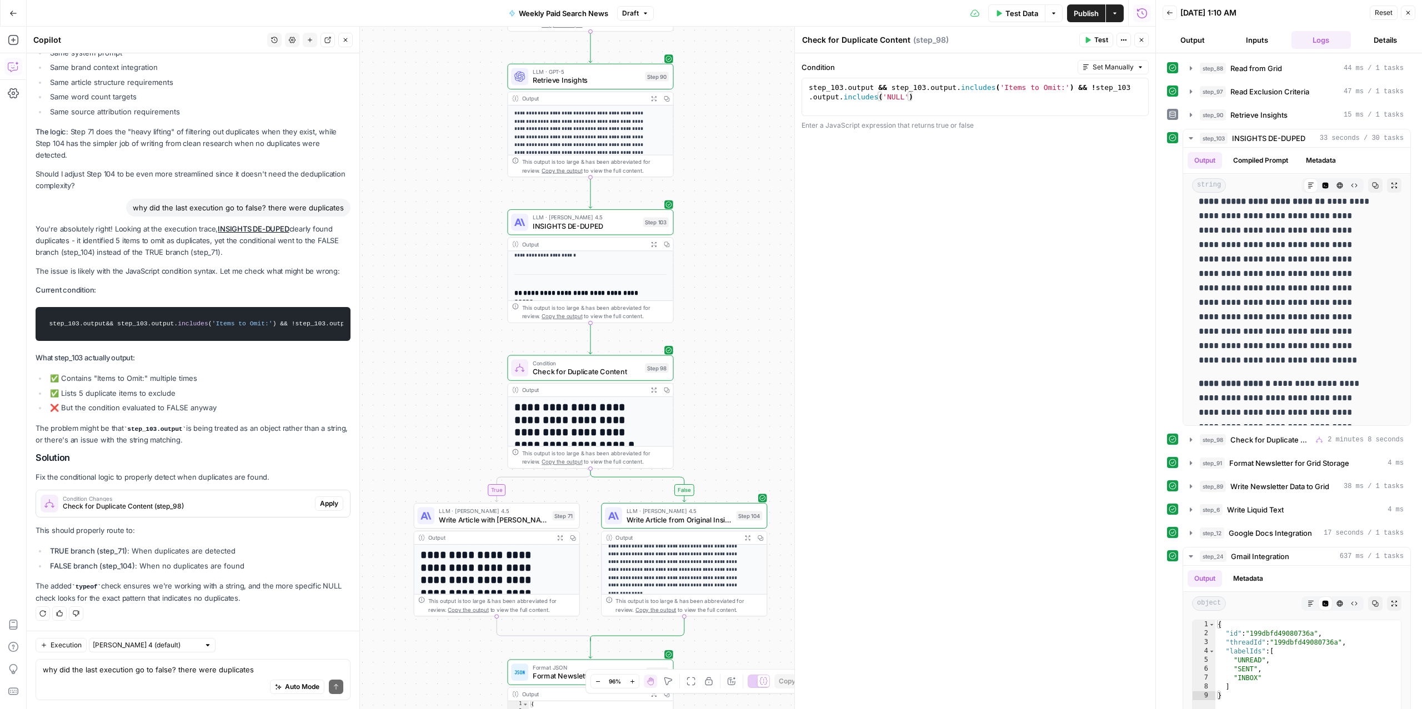
drag, startPoint x: 110, startPoint y: 225, endPoint x: 239, endPoint y: 249, distance: 131.6
click at [239, 249] on div "You're absolutely right! Looking at the execution trace, INSIGHTS DE-DUPED clea…" at bounding box center [193, 413] width 315 height 381
click at [136, 266] on p "The issue is likely with the JavaScript condition syntax. Let me check what mig…" at bounding box center [193, 272] width 315 height 12
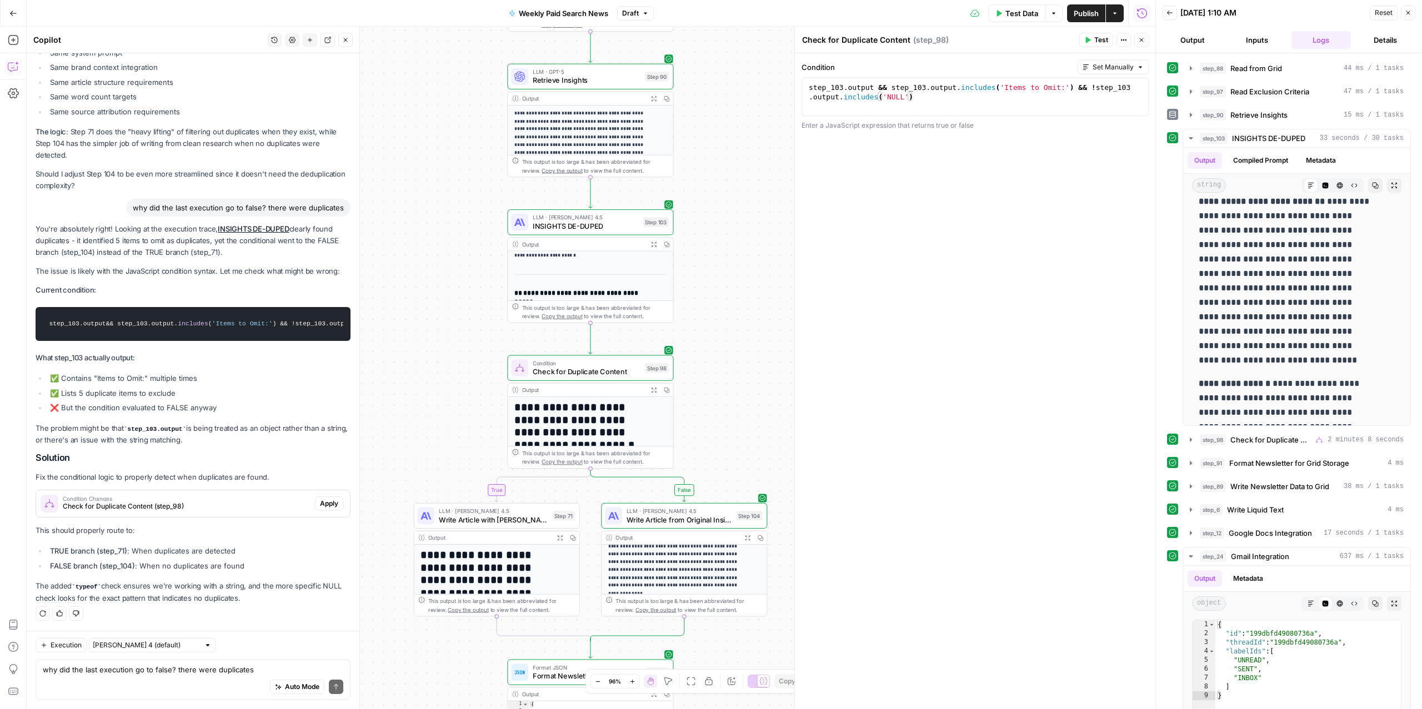
drag, startPoint x: 81, startPoint y: 429, endPoint x: 245, endPoint y: 449, distance: 165.7
click at [245, 449] on div "You're absolutely right! Looking at the execution trace, INSIGHTS DE-DUPED clea…" at bounding box center [193, 413] width 315 height 381
click at [199, 439] on p "The problem might be that step_103.output is being treated as an object rather …" at bounding box center [193, 435] width 315 height 24
click at [134, 442] on p "The problem might be that step_103.output is being treated as an object rather …" at bounding box center [193, 435] width 315 height 24
click at [224, 502] on span "Check for Duplicate Content (step_98)" at bounding box center [187, 507] width 248 height 10
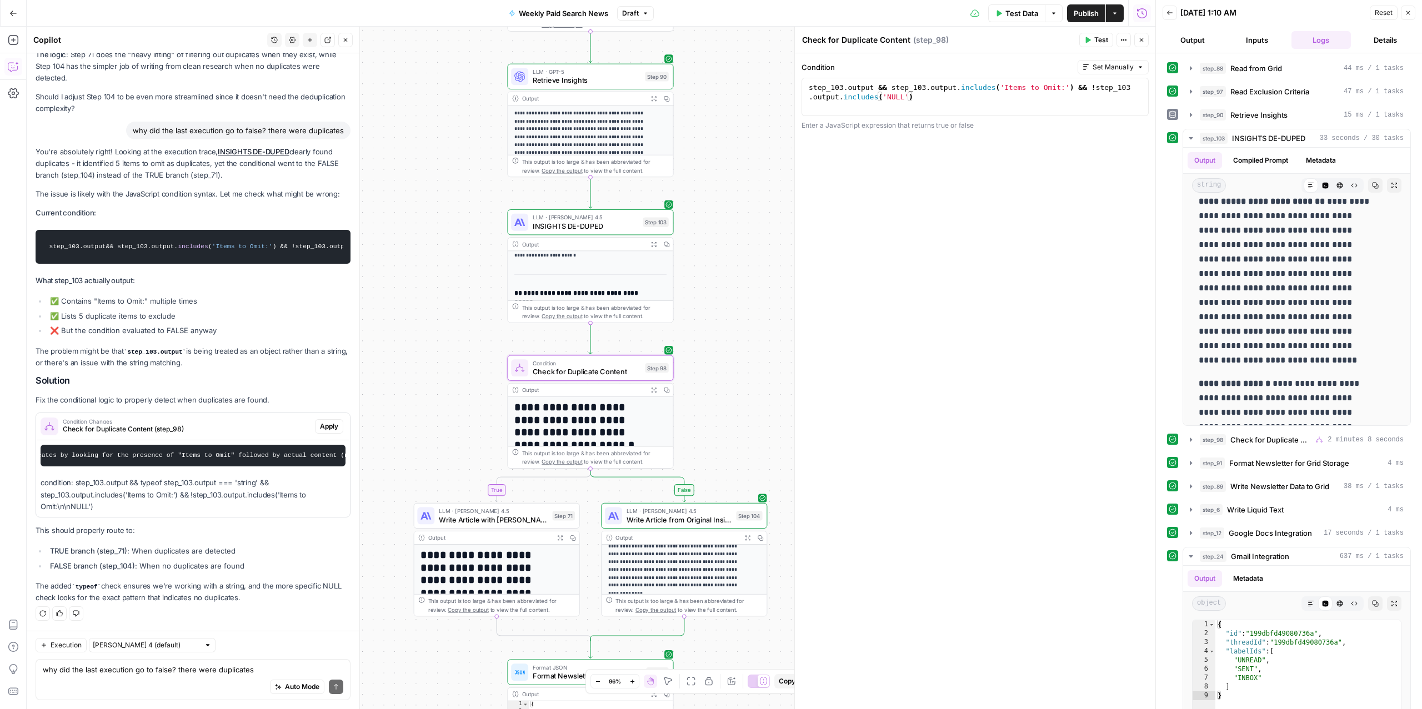
scroll to position [0, 547]
click at [320, 422] on span "Apply" at bounding box center [329, 427] width 18 height 10
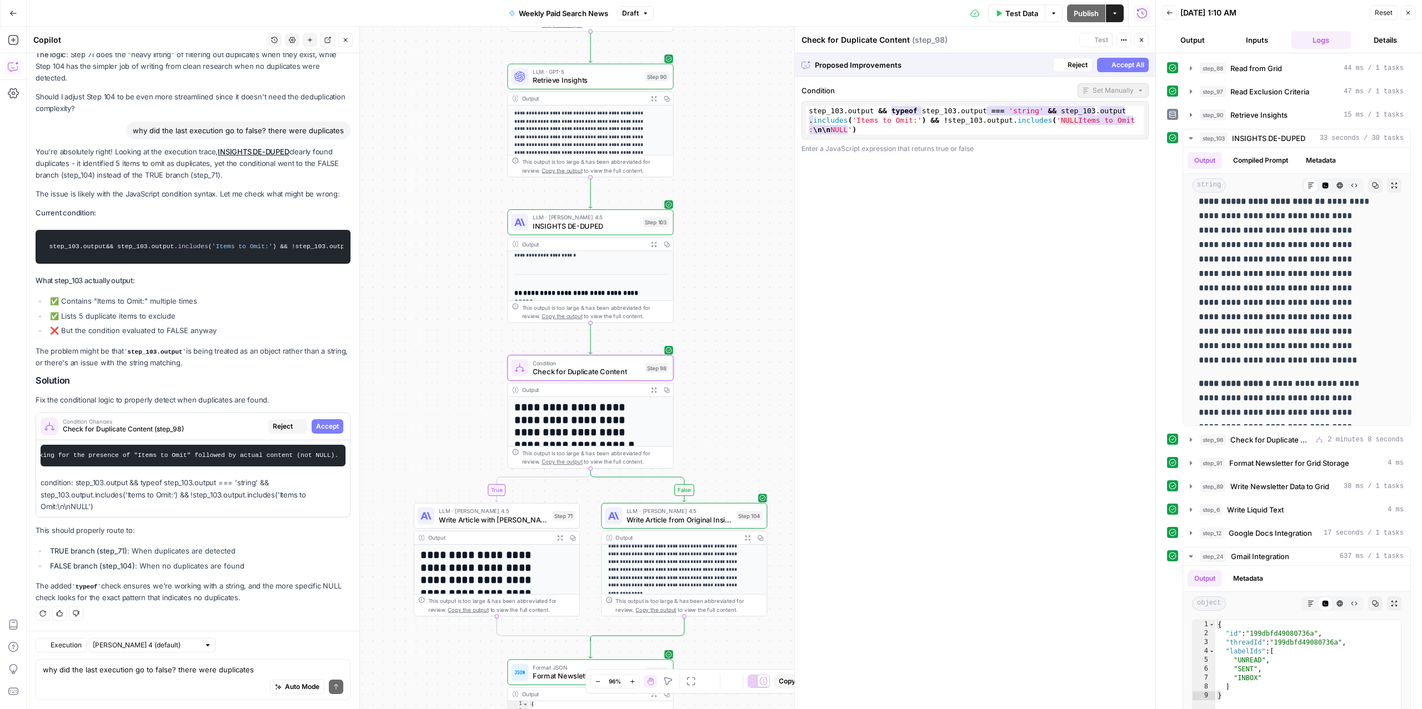
scroll to position [3712, 0]
click at [556, 222] on span "INSIGHTS DE-DUPED" at bounding box center [586, 226] width 106 height 11
click at [1118, 72] on div "Proposed Improvements Reject Accept All" at bounding box center [975, 64] width 361 height 23
click at [1115, 67] on span "Accept All" at bounding box center [1128, 65] width 33 height 10
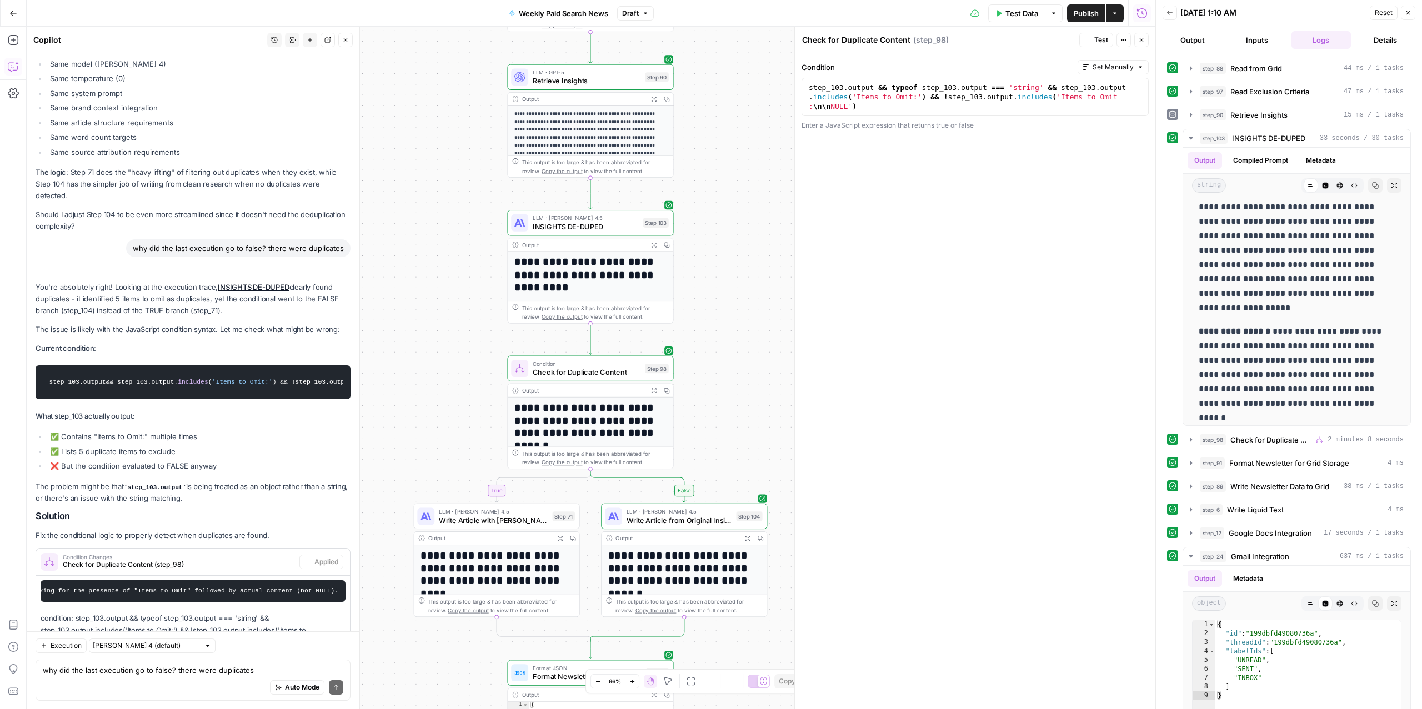
scroll to position [0, 0]
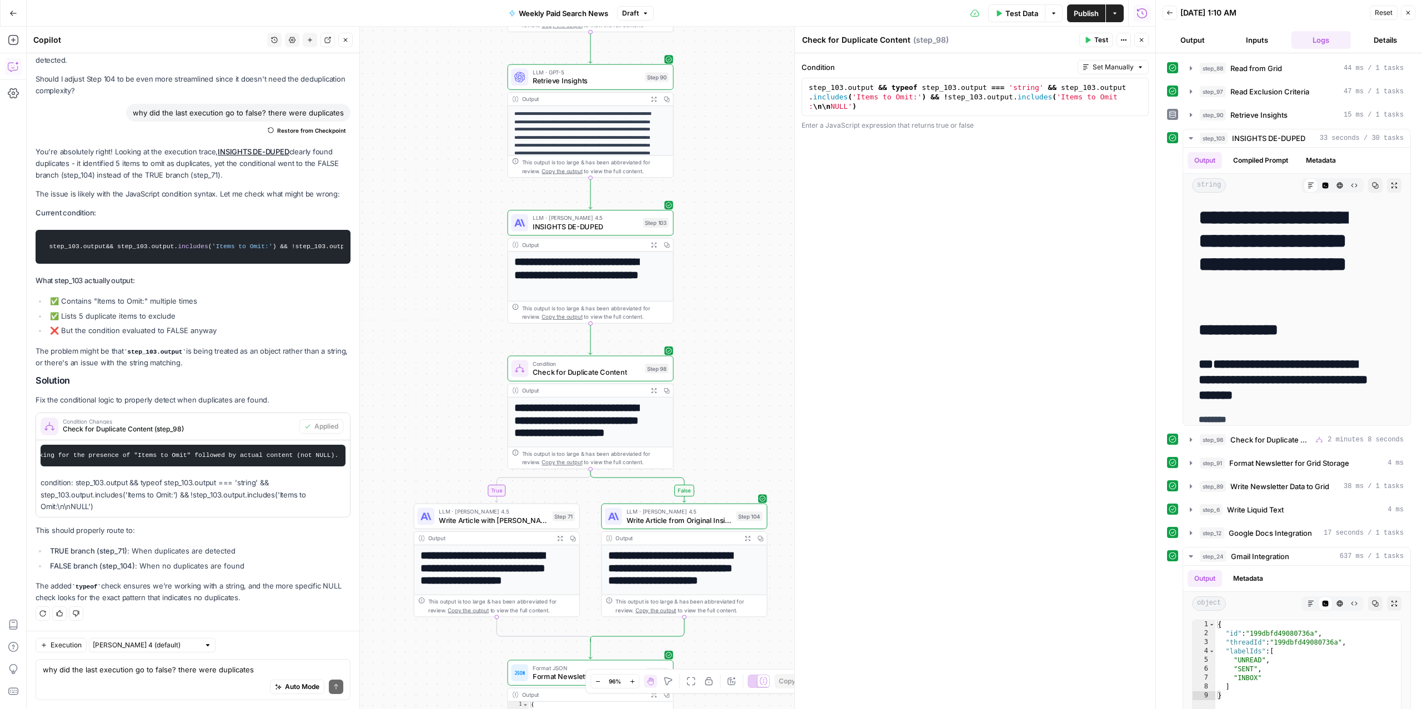
click at [1021, 14] on span "Test Data" at bounding box center [1022, 13] width 33 height 11
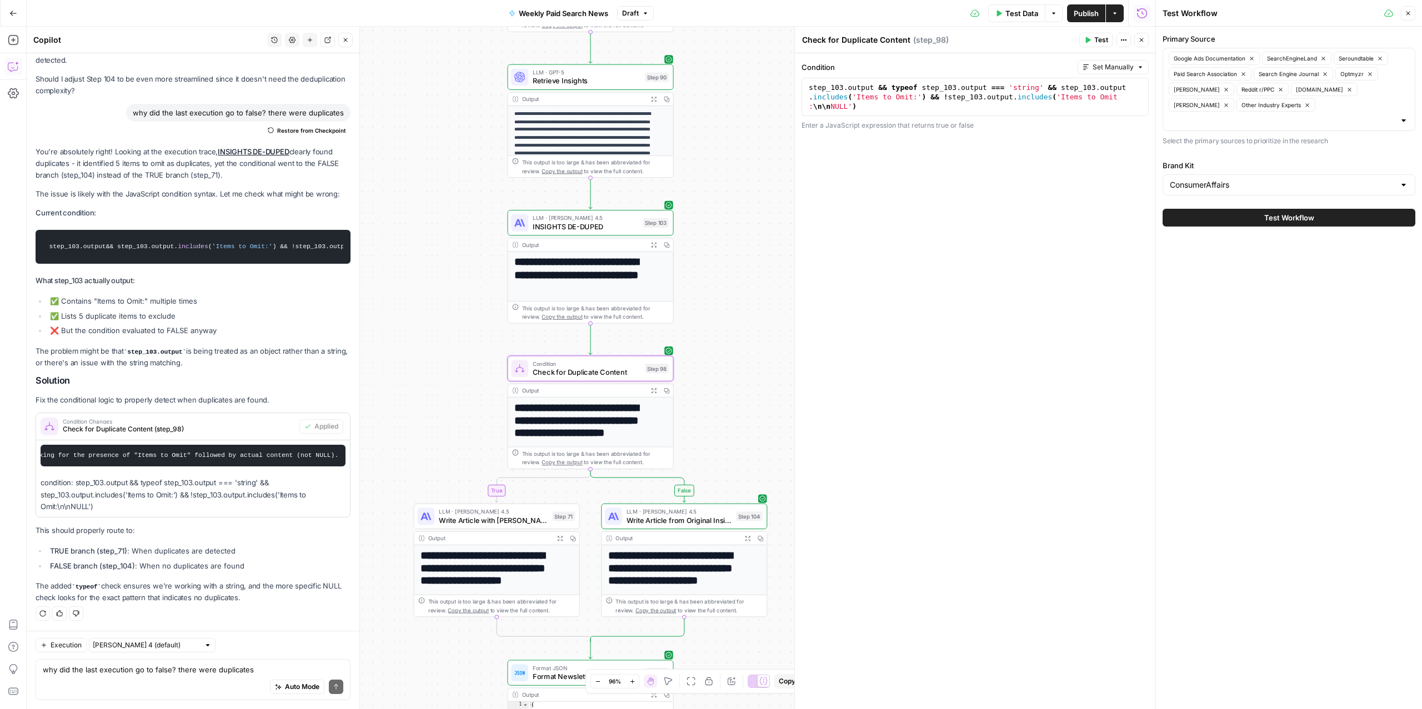
scroll to position [3744, 0]
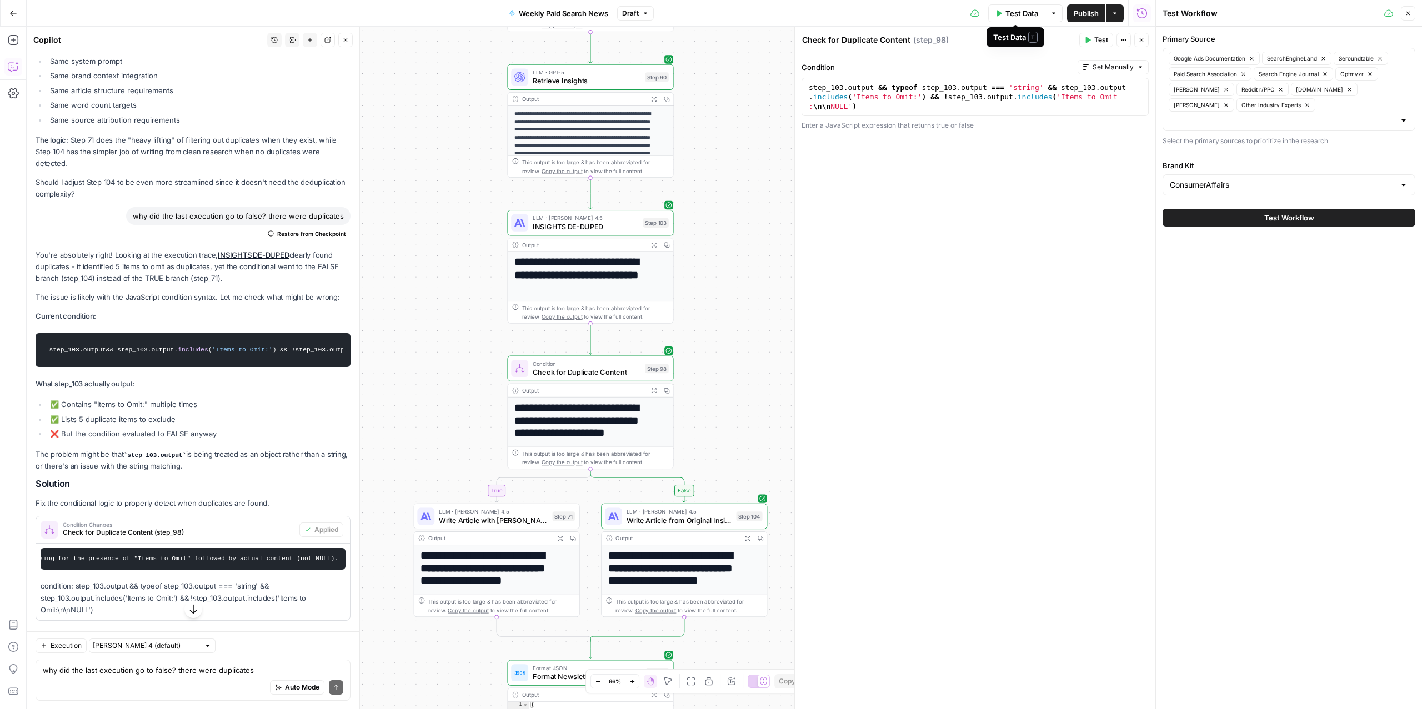
click at [1002, 12] on button "Test Data" at bounding box center [1016, 13] width 57 height 18
click at [1269, 212] on span "Test Workflow" at bounding box center [1289, 217] width 50 height 11
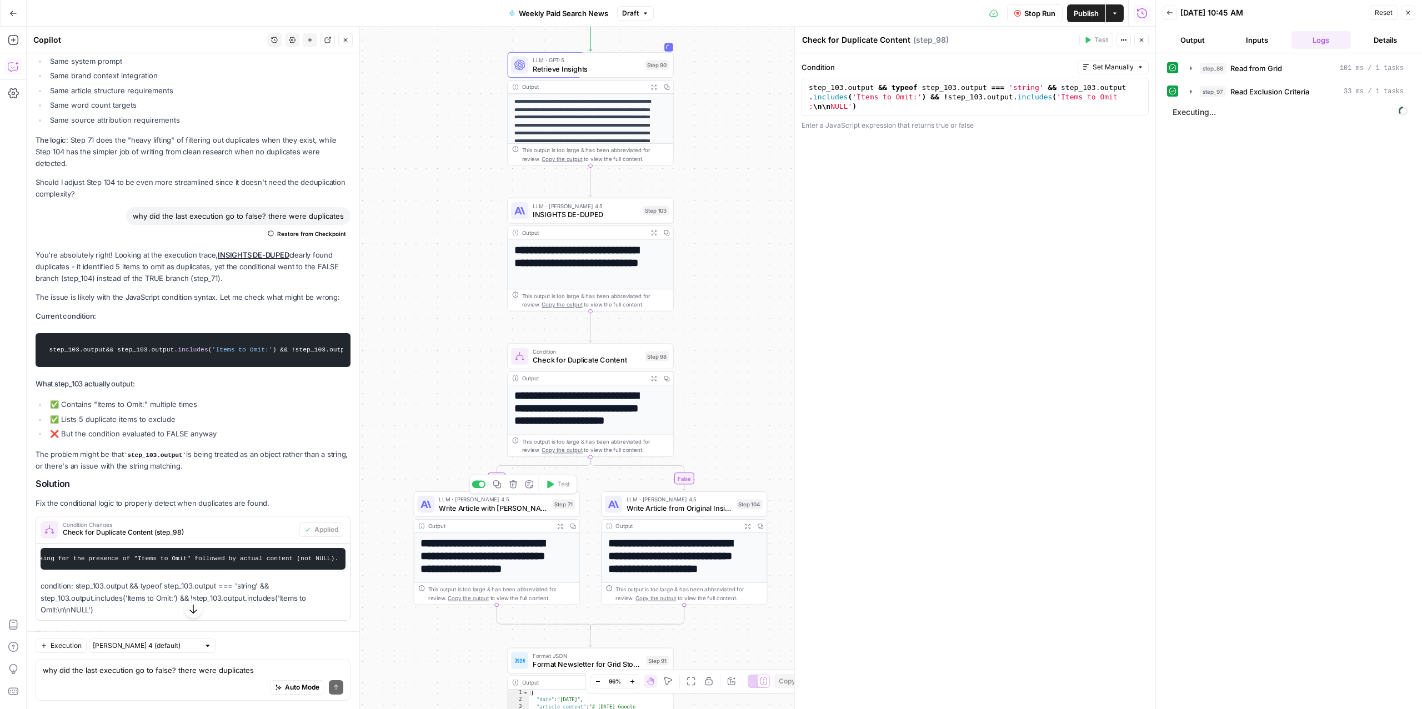
click at [508, 508] on span "Write Article with [PERSON_NAME] 4" at bounding box center [493, 508] width 109 height 11
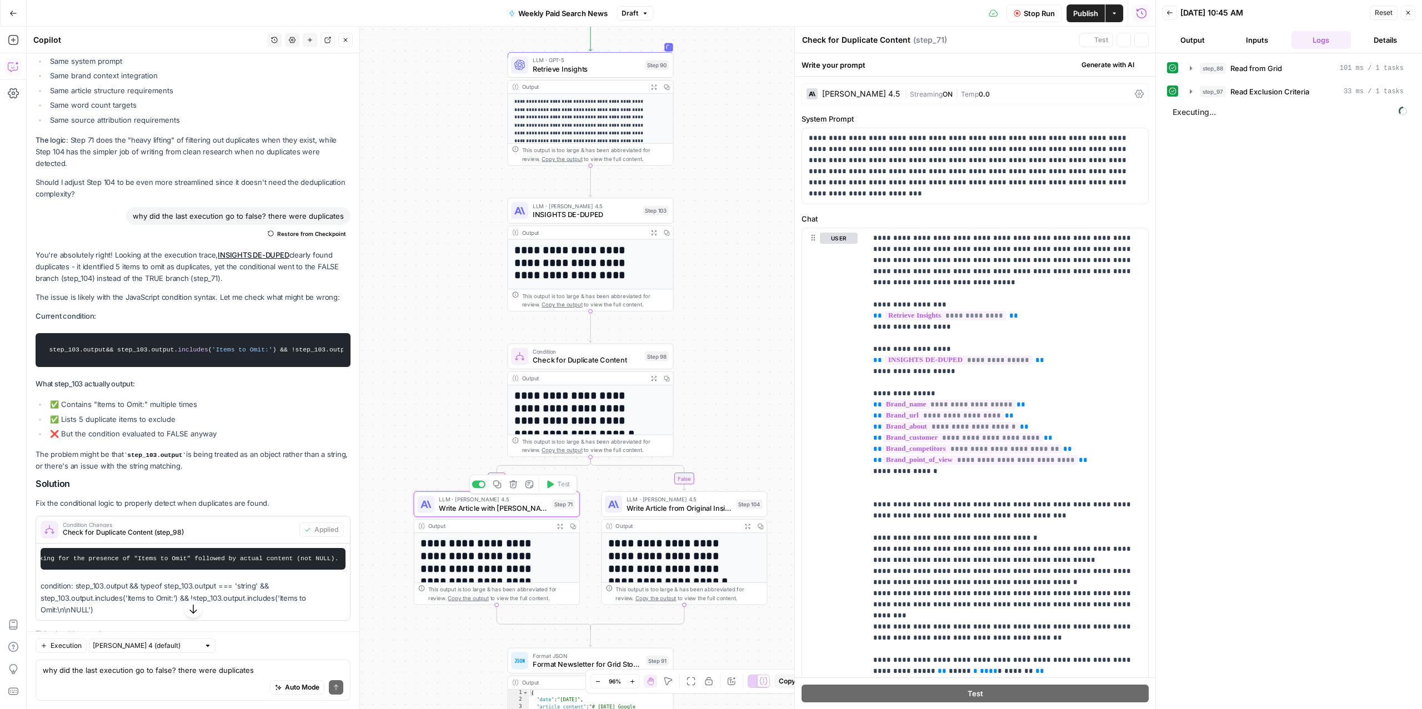
type textarea "Write Article with [PERSON_NAME] 4"
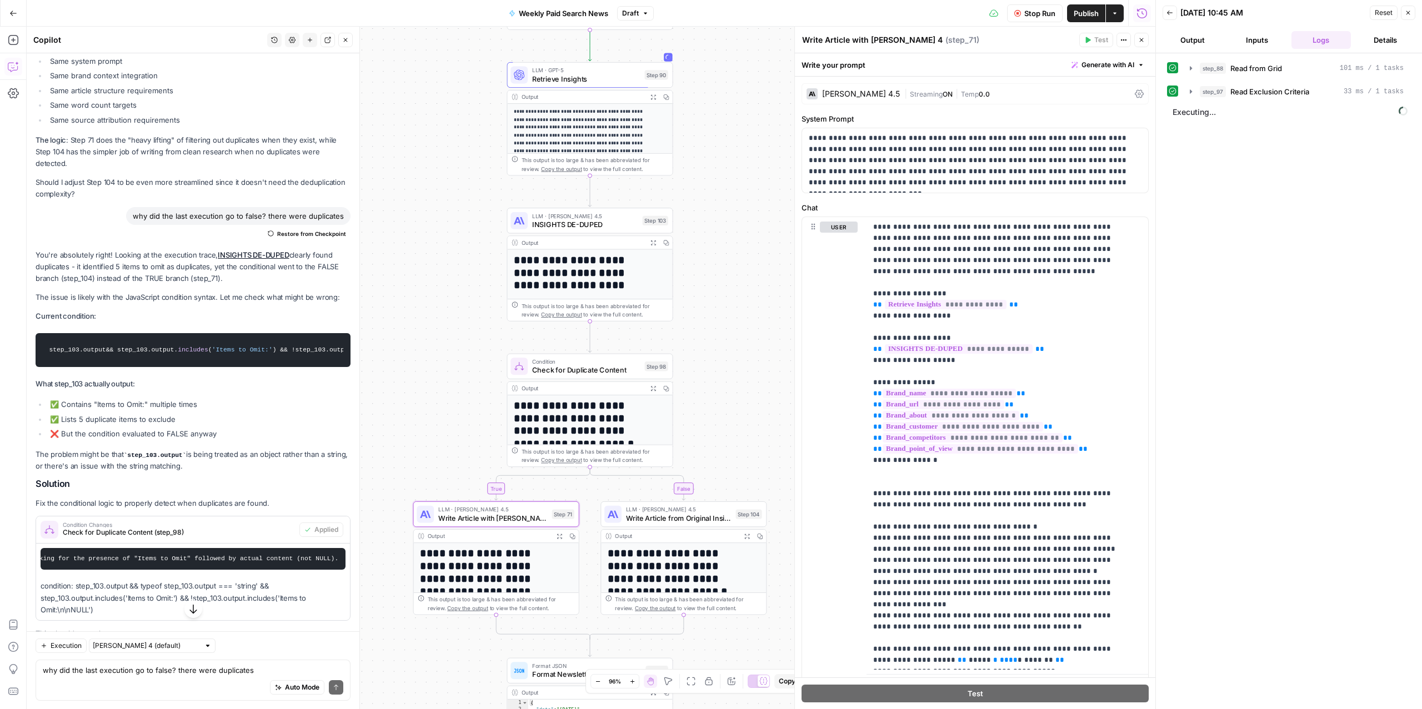
drag, startPoint x: 743, startPoint y: 348, endPoint x: 742, endPoint y: 356, distance: 7.3
click at [743, 357] on div "true false Workflow Input Settings Inputs Read from Grid Read from Grid Step 88…" at bounding box center [591, 368] width 1129 height 683
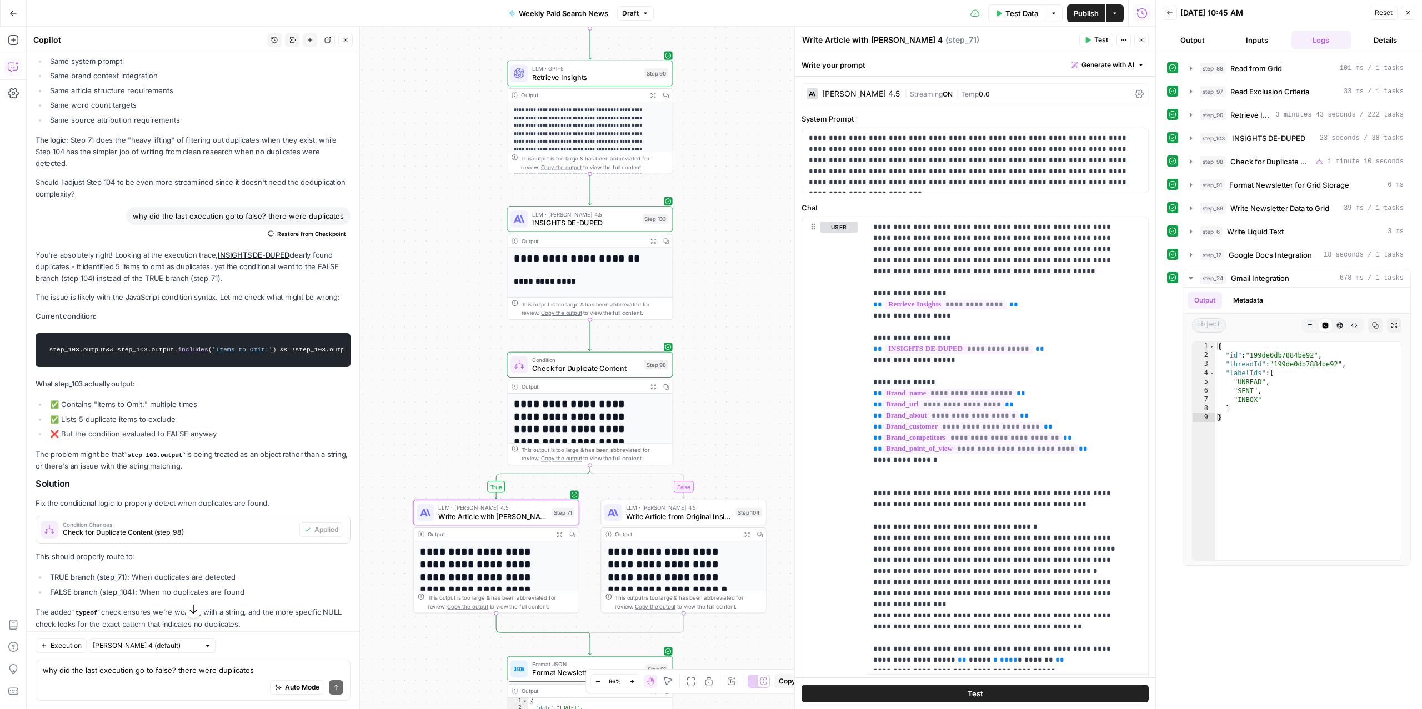
scroll to position [3744, 0]
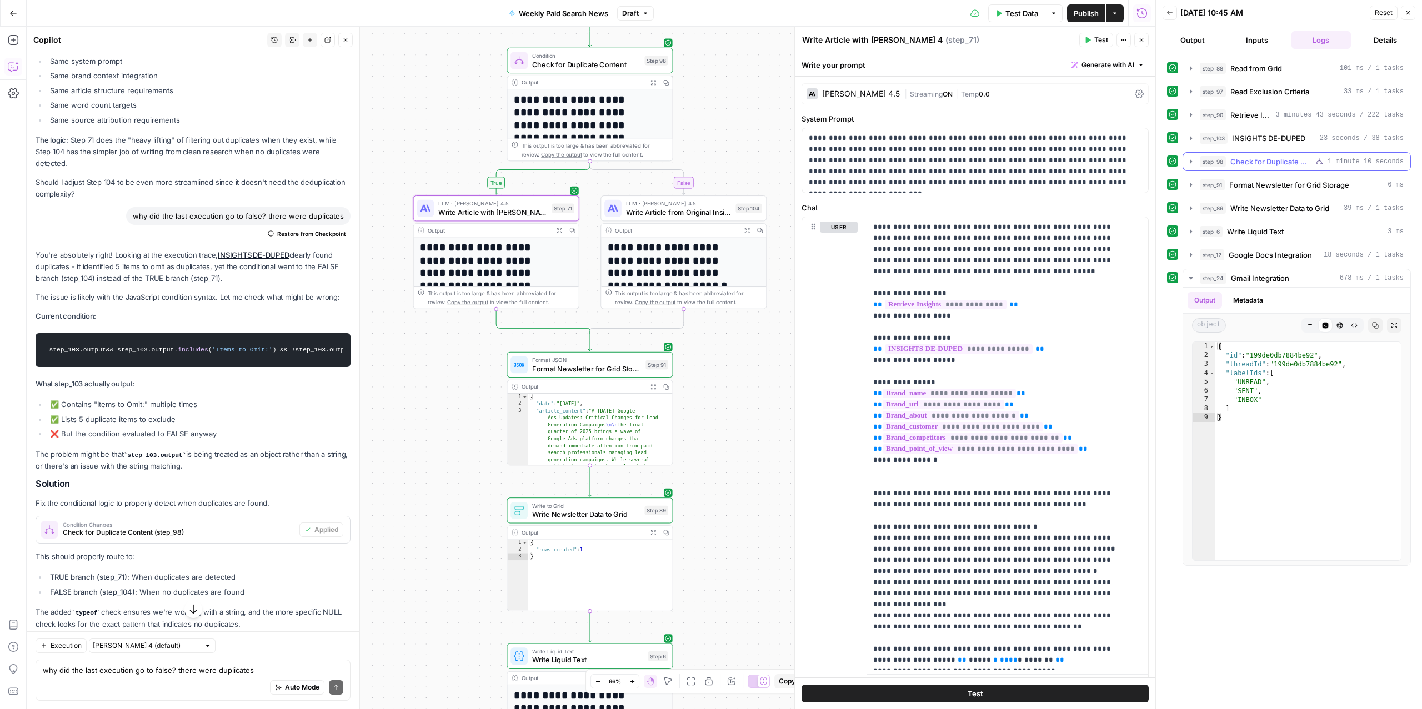
click at [1248, 166] on span "Check for Duplicate Content" at bounding box center [1271, 161] width 81 height 11
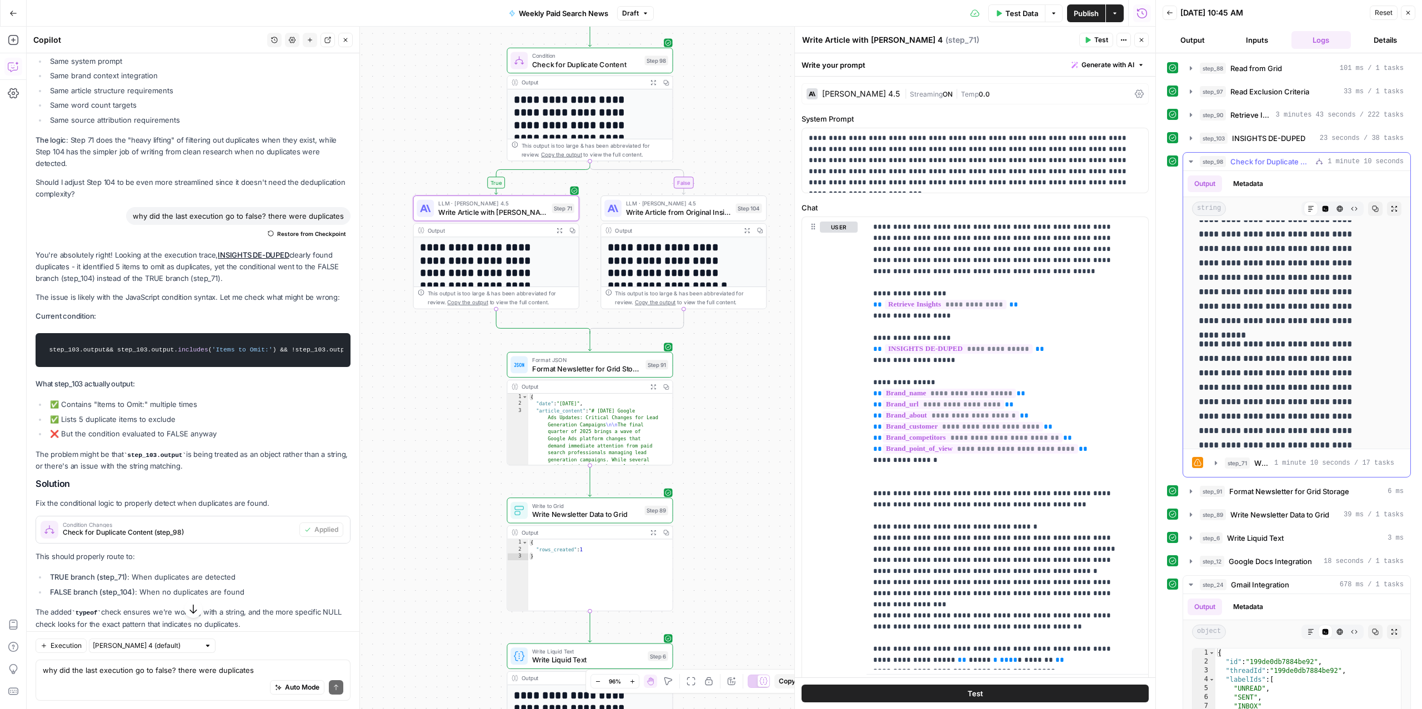
scroll to position [98, 0]
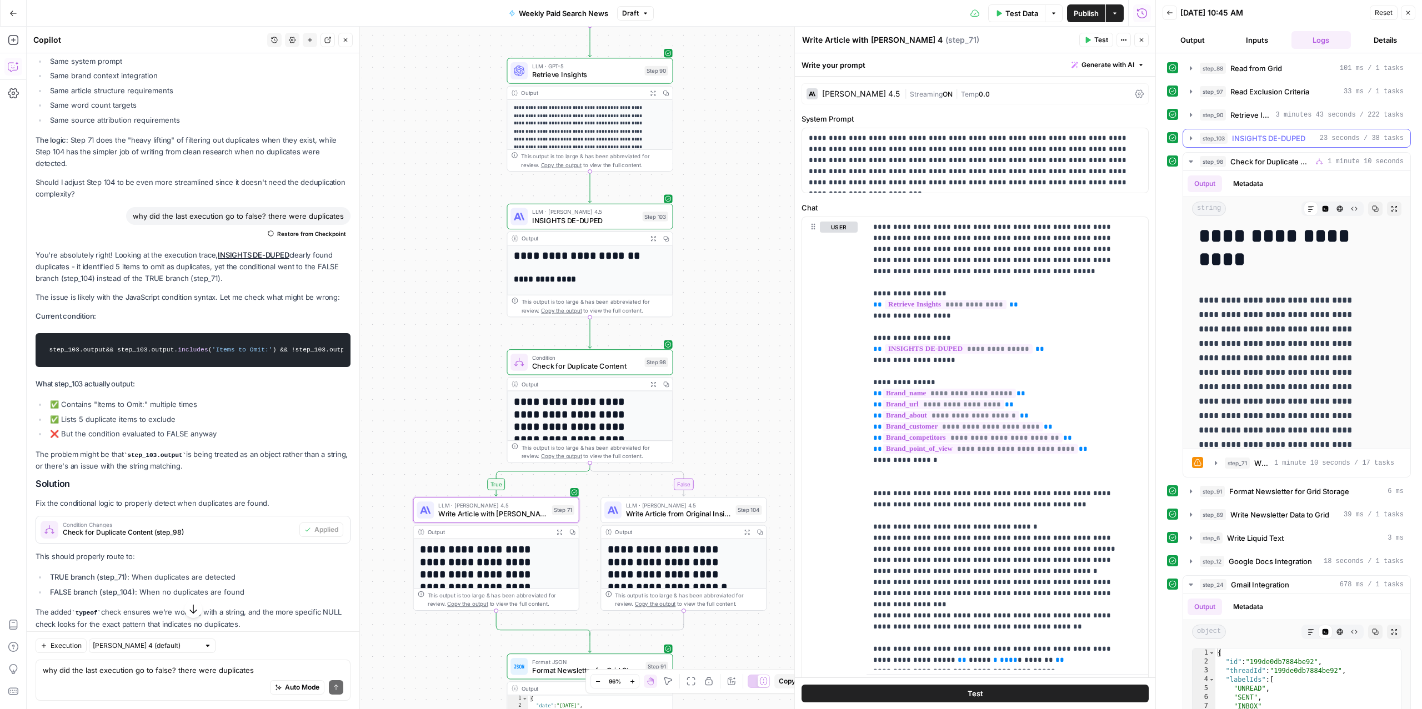
click at [1292, 139] on span "INSIGHTS DE-DUPED" at bounding box center [1268, 138] width 73 height 11
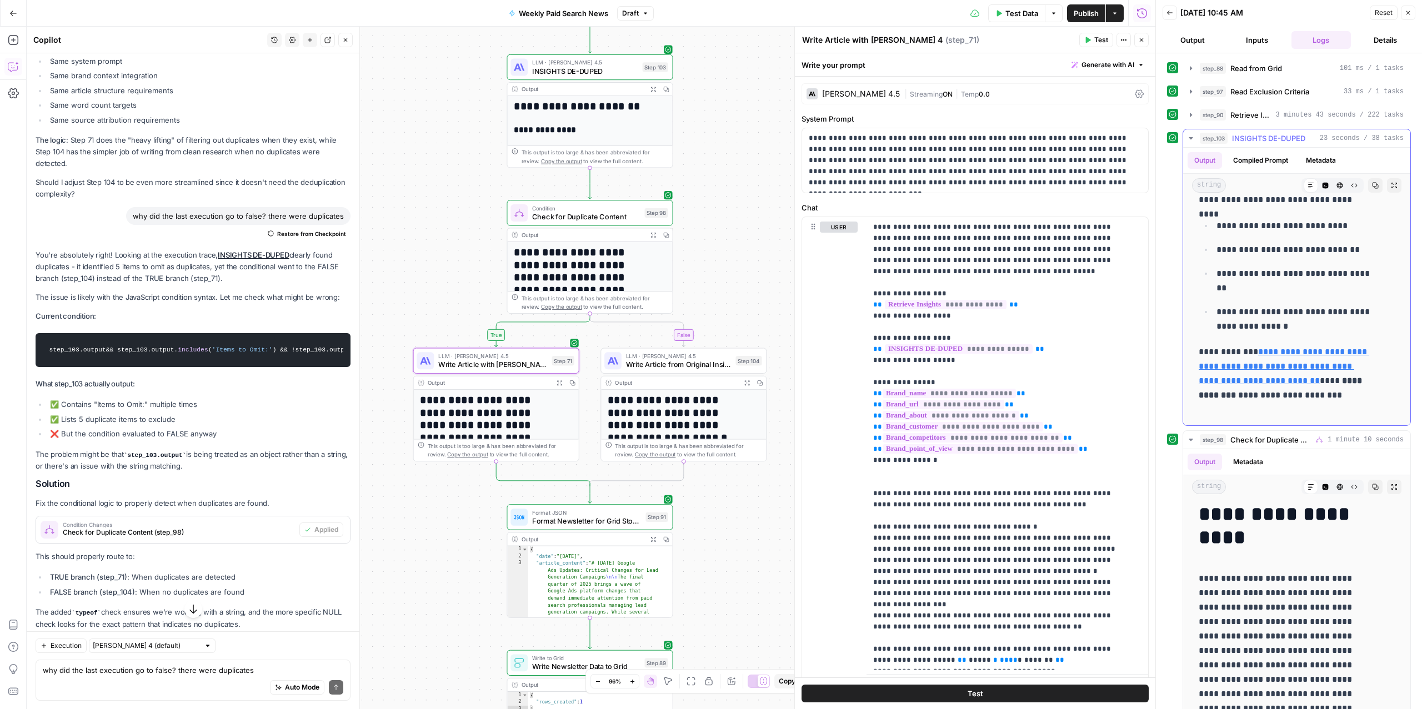
scroll to position [1150, 0]
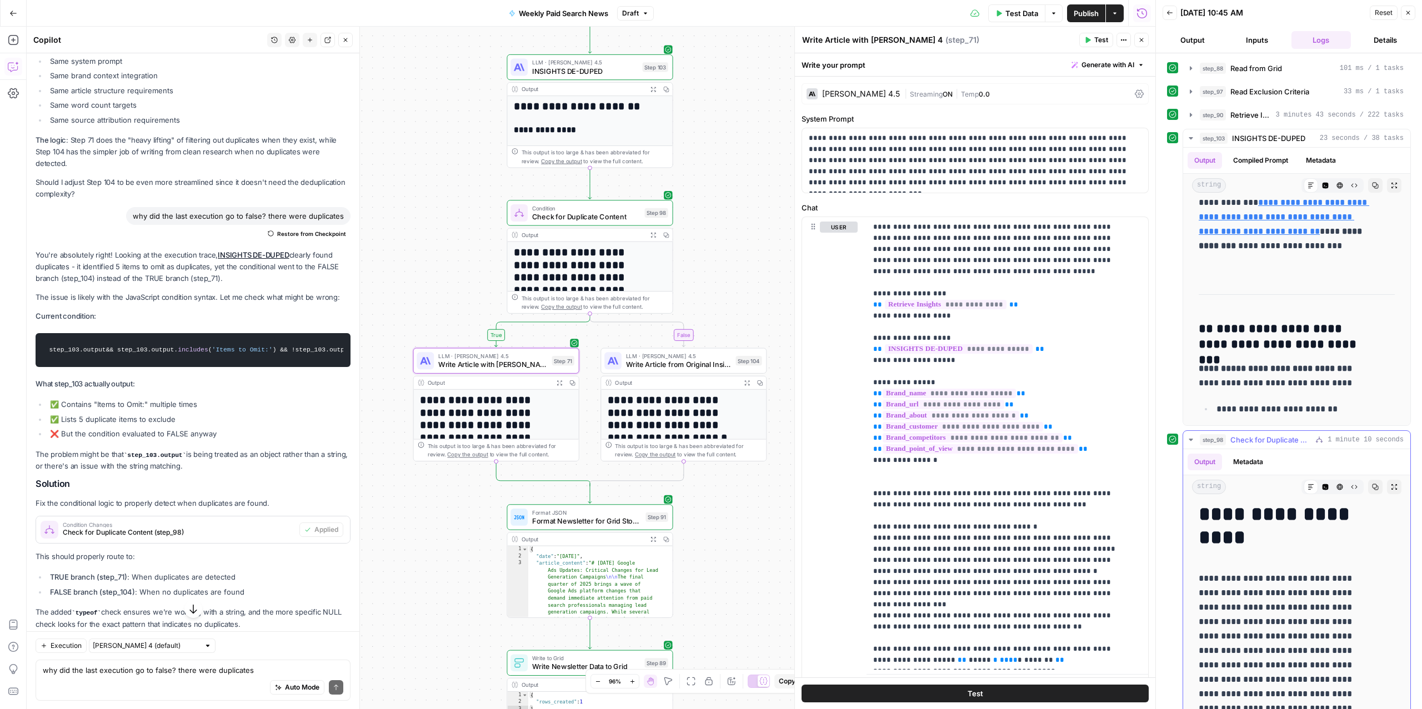
click at [1242, 444] on span "Check for Duplicate Content" at bounding box center [1271, 439] width 81 height 11
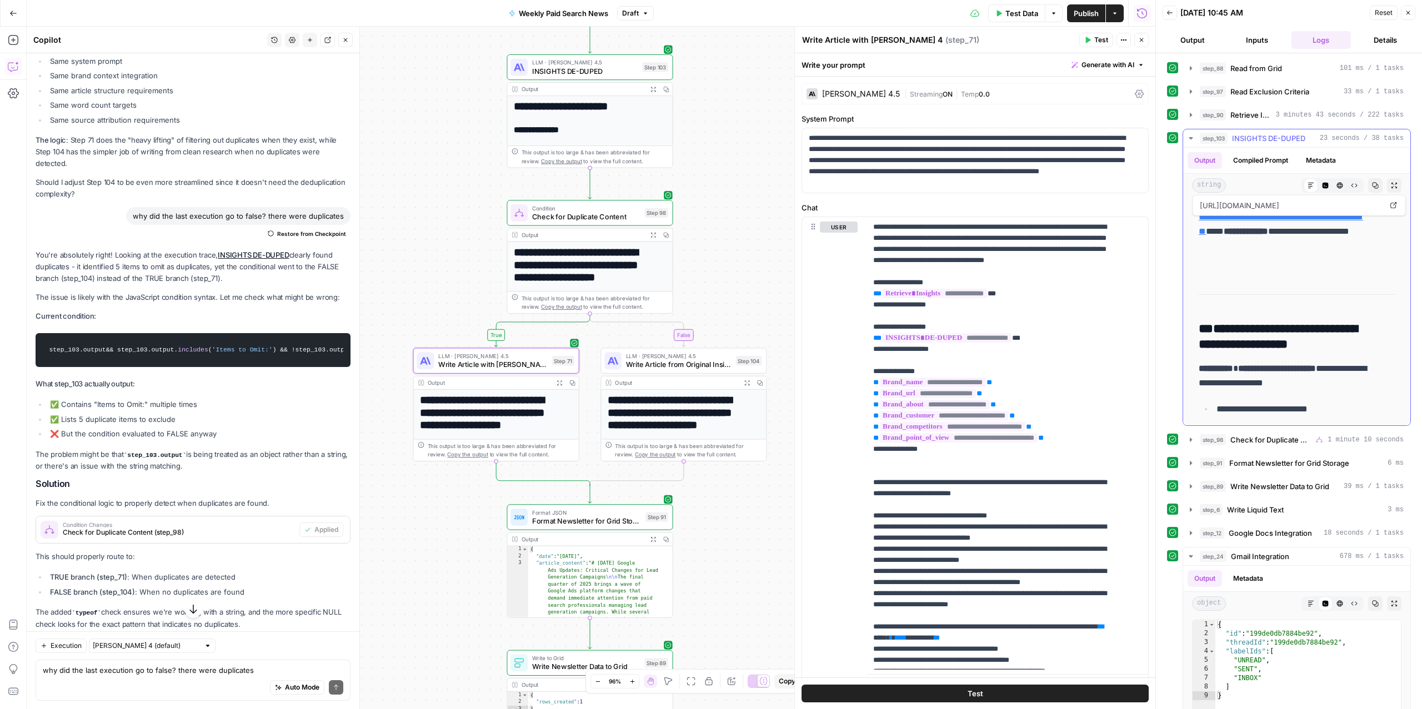
click at [1233, 134] on span "INSIGHTS DE-DUPED" at bounding box center [1268, 138] width 73 height 11
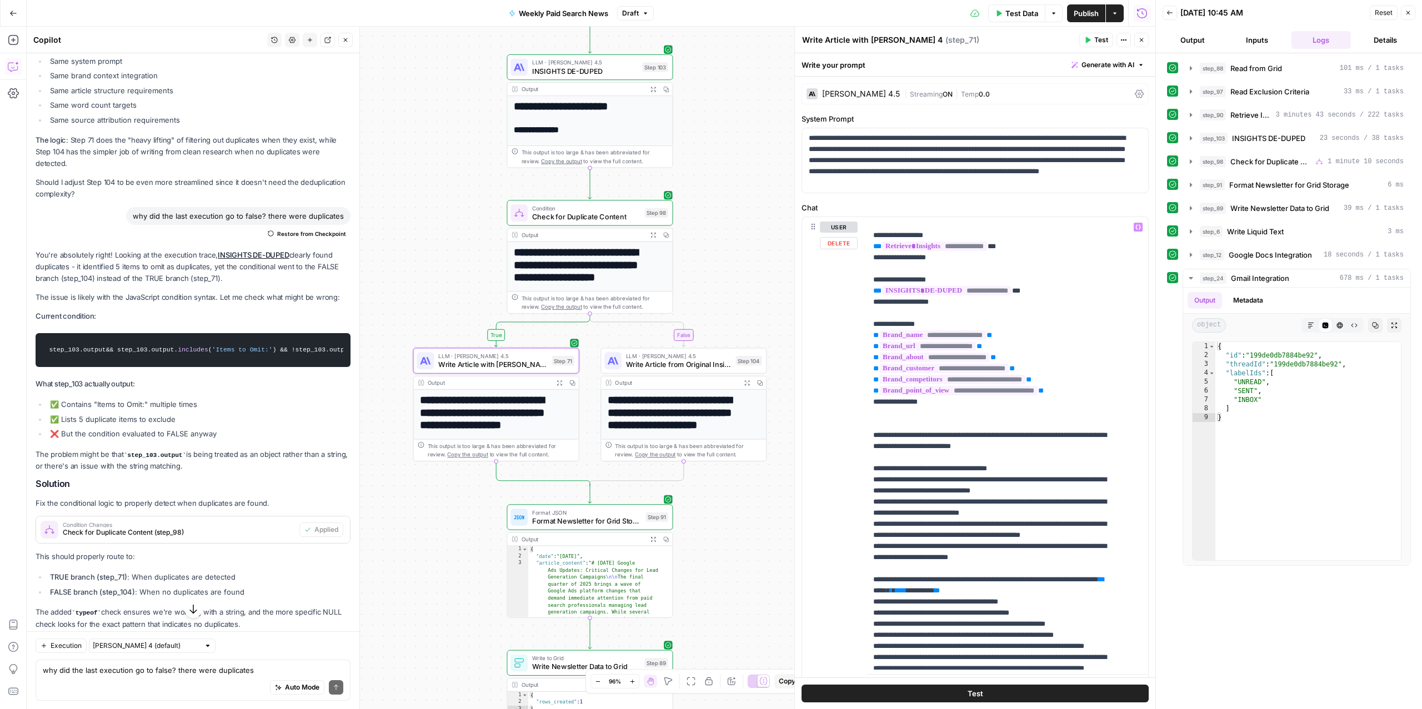
scroll to position [0, 0]
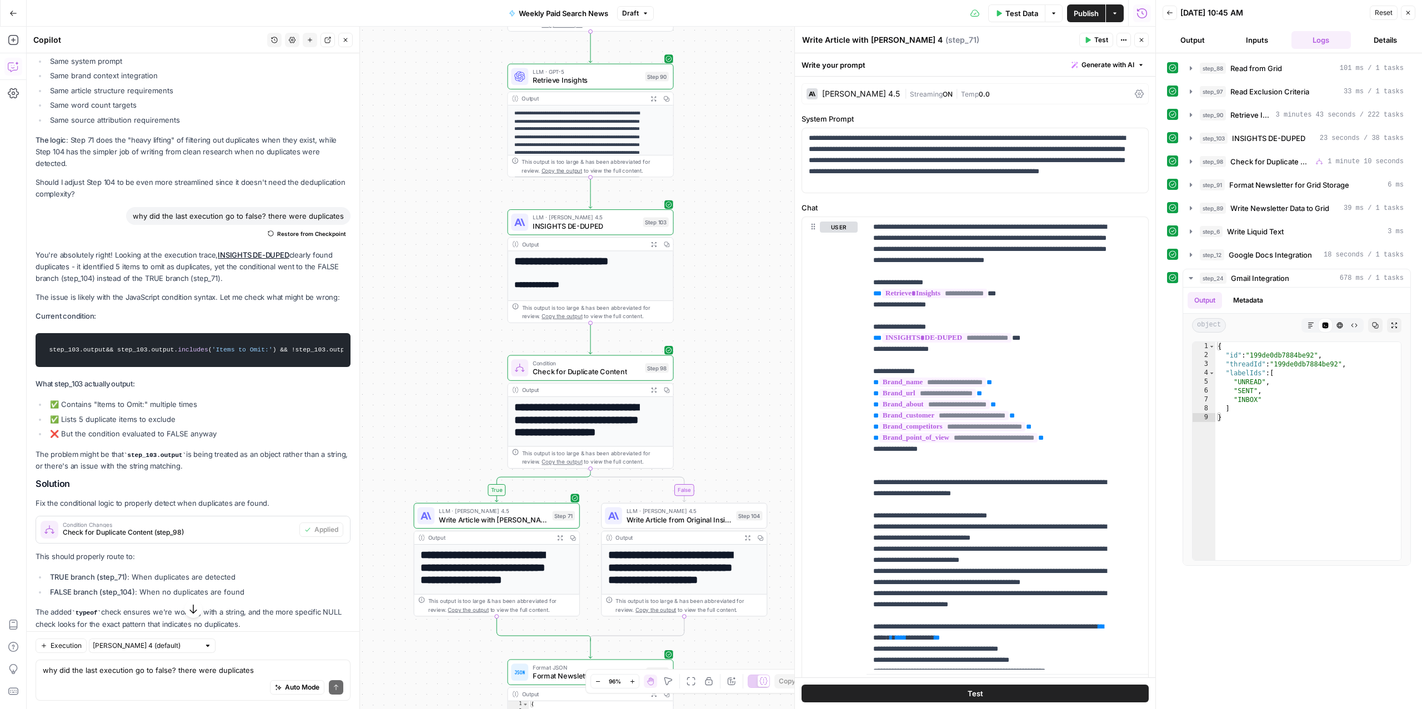
click at [92, 679] on div "Auto Mode Send" at bounding box center [193, 688] width 301 height 24
type textarea "can we change the flow to where the article is generated,"
click at [496, 498] on icon "button" at bounding box center [497, 496] width 8 height 8
click at [590, 193] on icon "Edge from step_90 to step_103" at bounding box center [590, 193] width 3 height 31
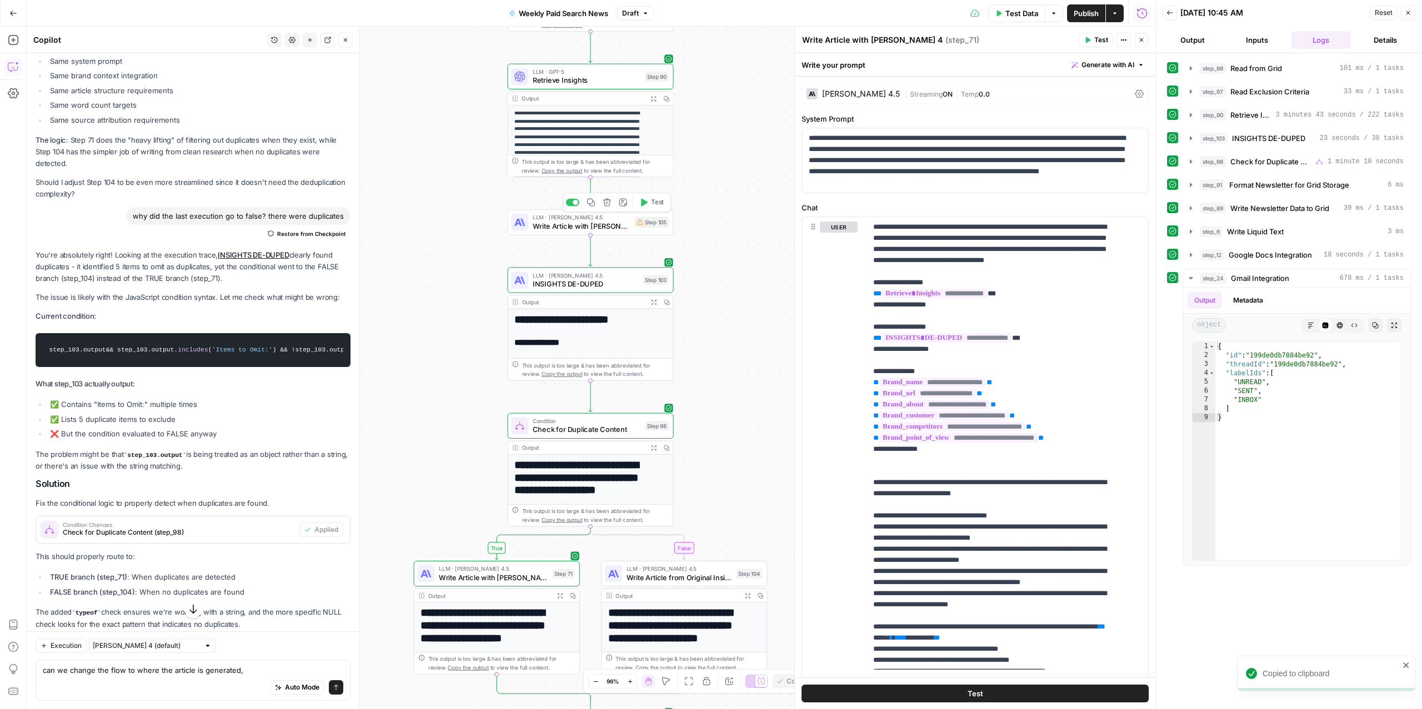
click at [580, 228] on span "Write Article with [PERSON_NAME] 4" at bounding box center [582, 226] width 98 height 11
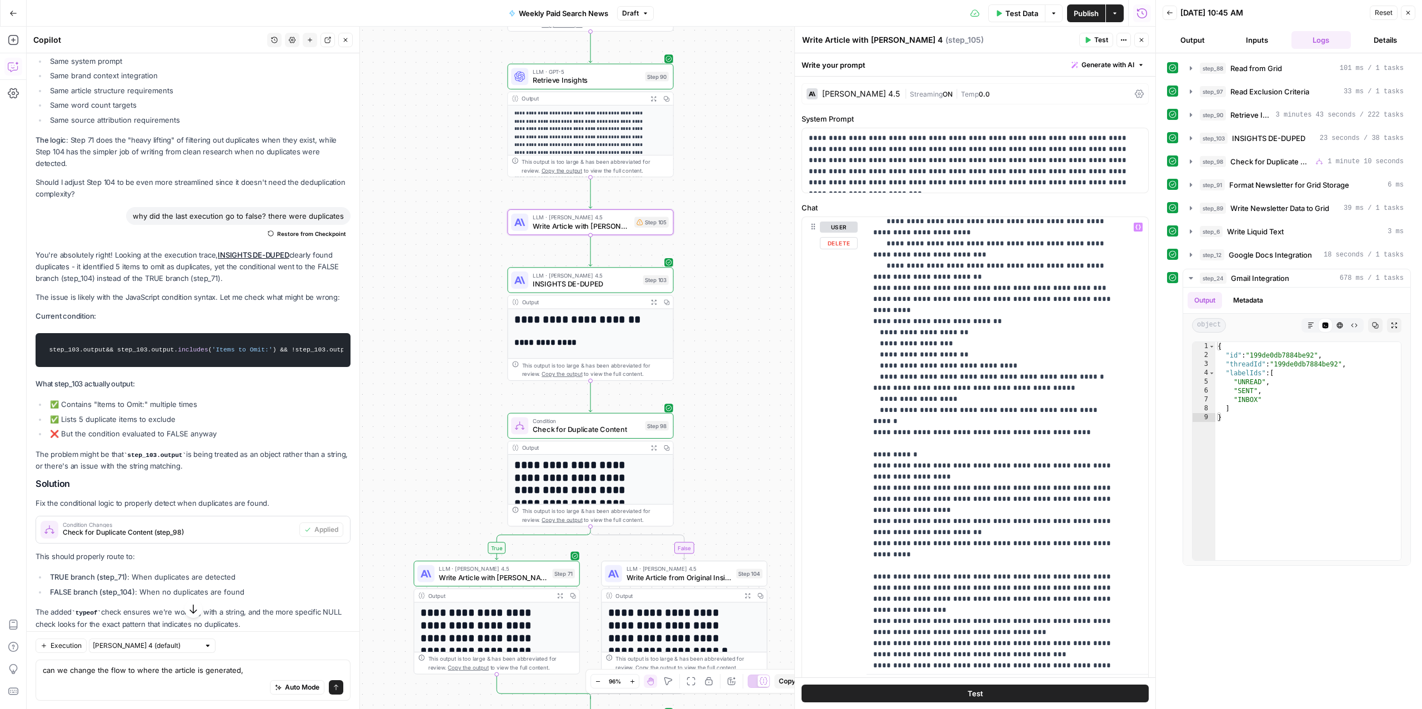
scroll to position [77, 0]
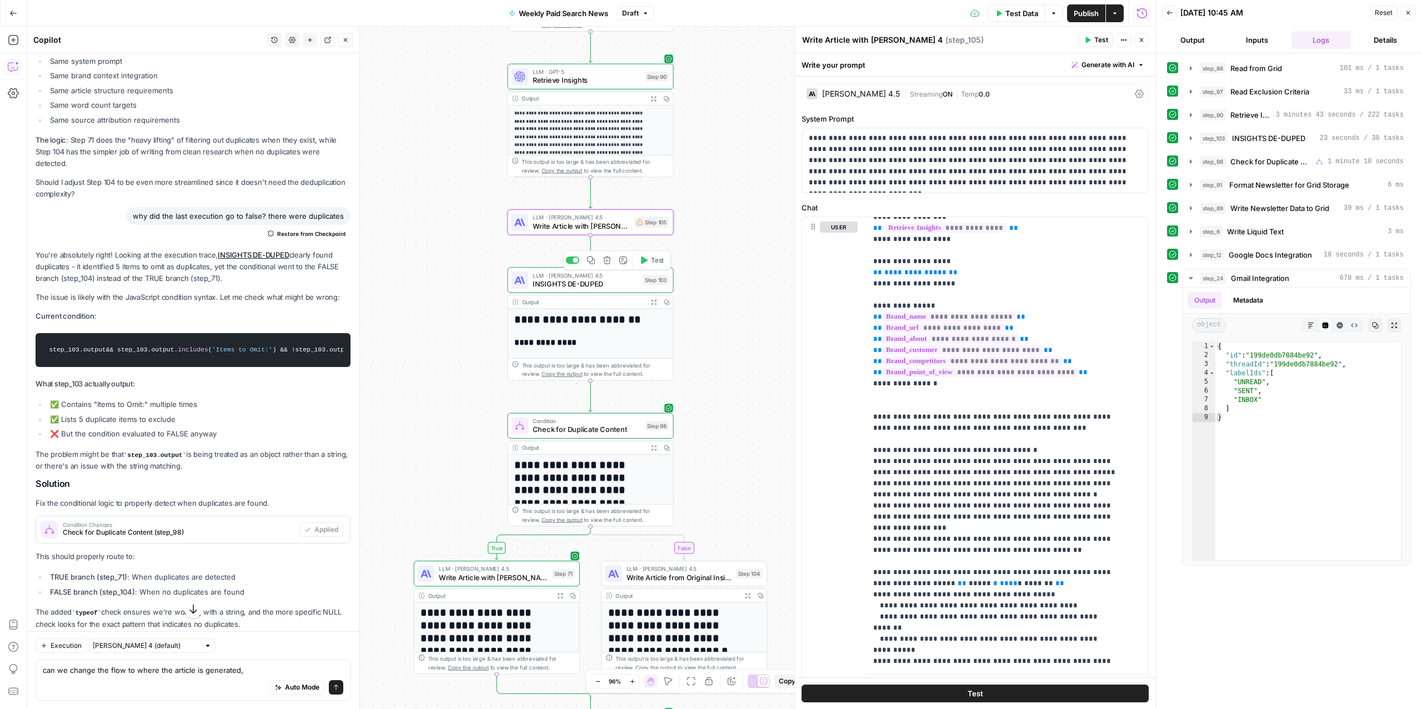
click at [585, 283] on span "INSIGHTS DE-DUPED" at bounding box center [586, 284] width 106 height 11
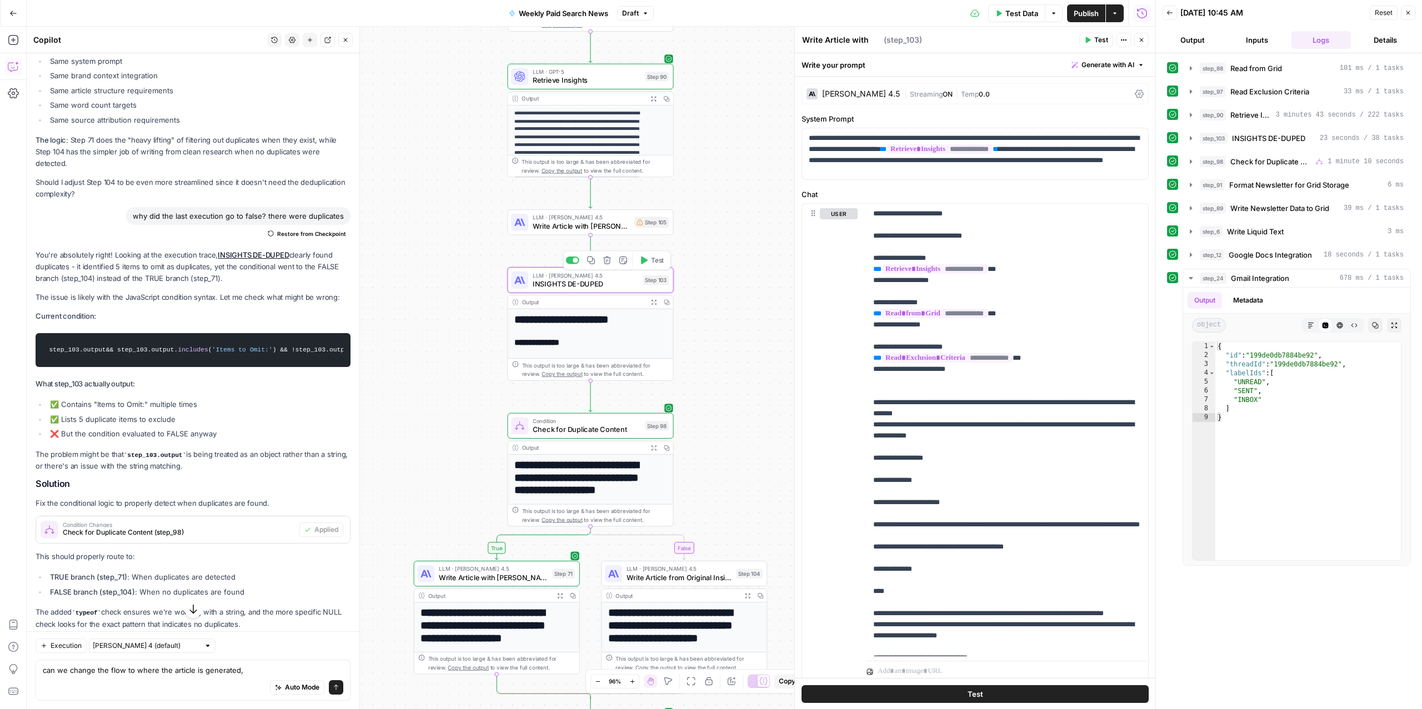
type textarea "INSIGHTS DE-DUPED"
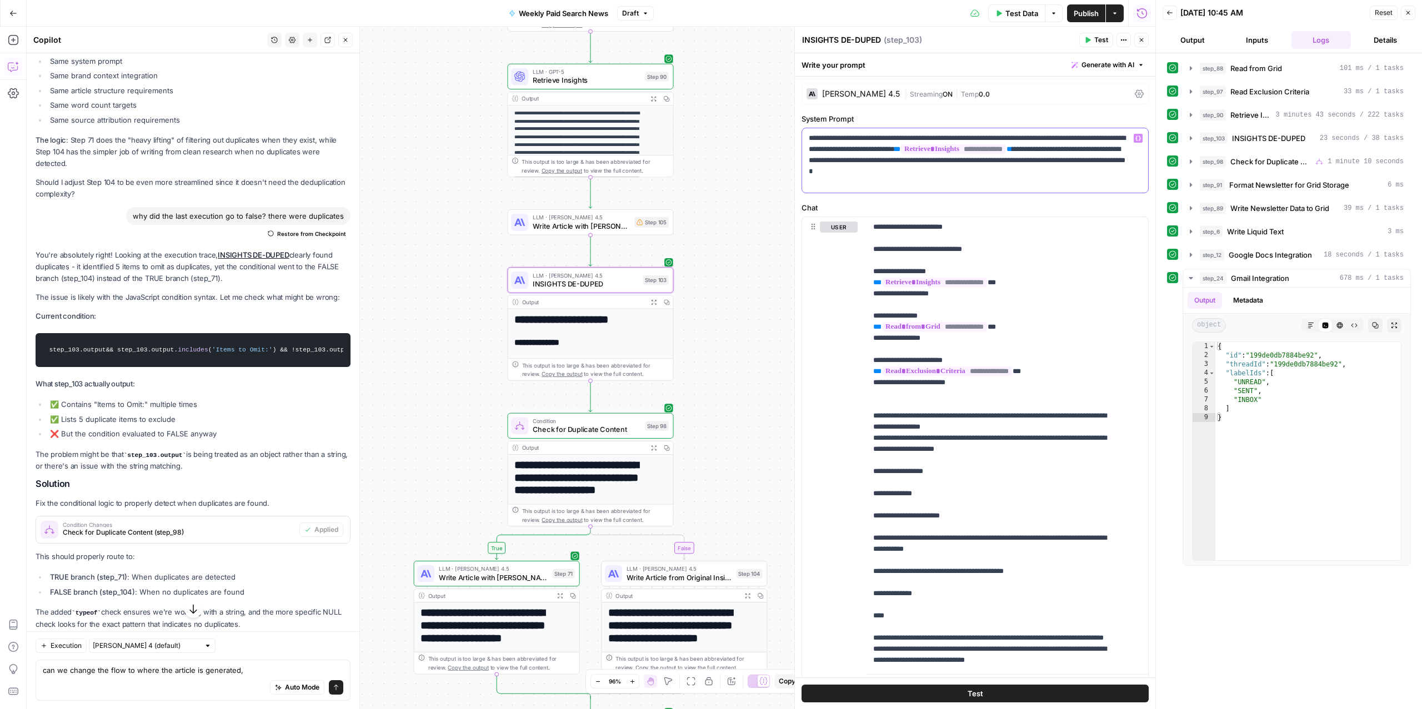
drag, startPoint x: 964, startPoint y: 173, endPoint x: 949, endPoint y: 162, distance: 19.1
click at [949, 162] on p "**********" at bounding box center [969, 161] width 321 height 56
click at [969, 174] on p "**********" at bounding box center [969, 161] width 321 height 56
drag, startPoint x: 967, startPoint y: 171, endPoint x: 949, endPoint y: 164, distance: 18.5
click at [949, 164] on p "**********" at bounding box center [969, 161] width 321 height 56
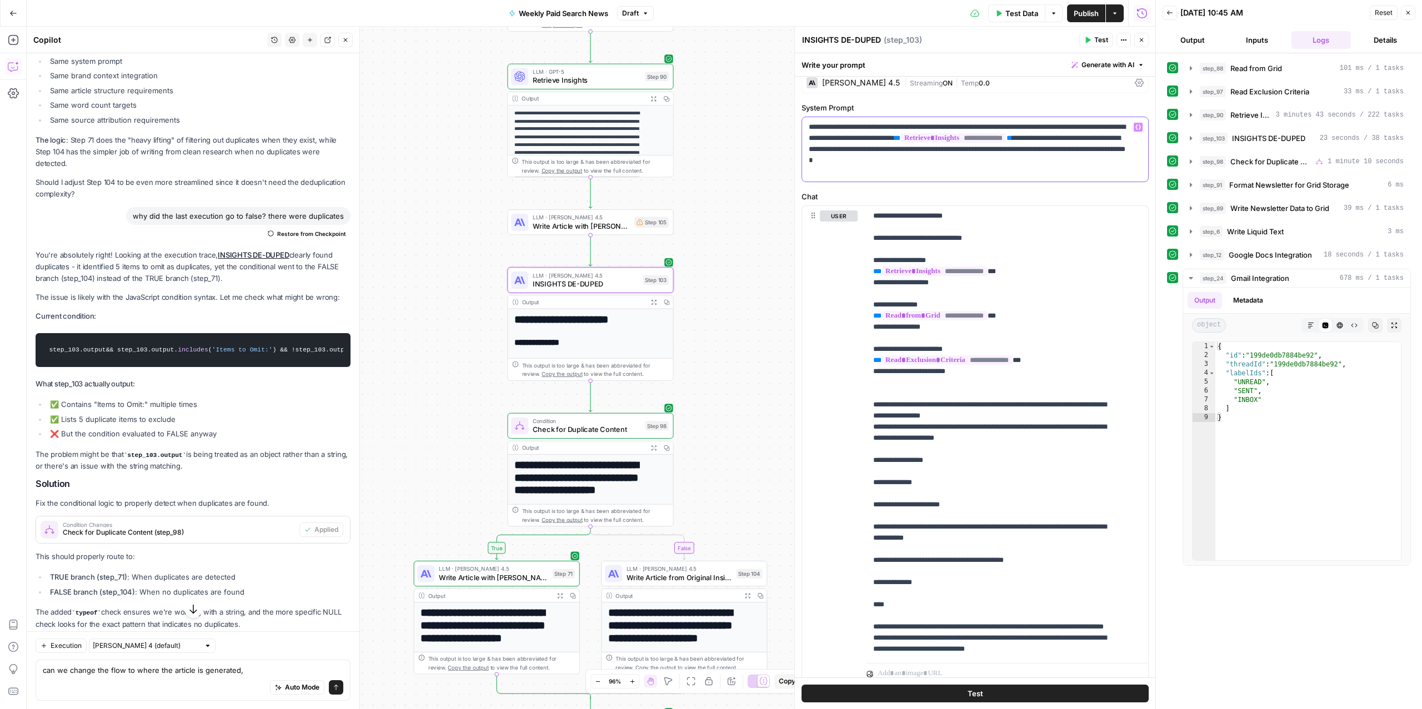
scroll to position [8, 0]
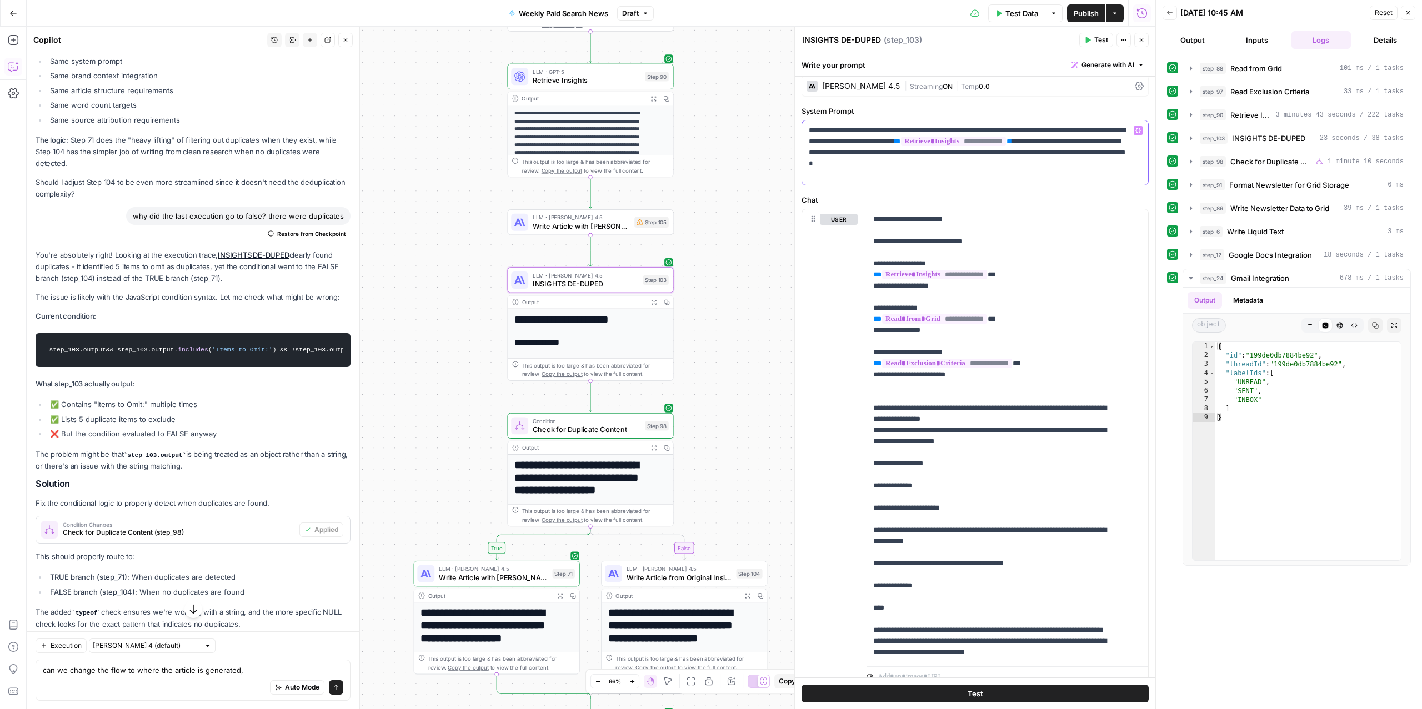
drag, startPoint x: 1053, startPoint y: 159, endPoint x: 1046, endPoint y: 163, distance: 8.2
click at [1053, 159] on p "**********" at bounding box center [969, 153] width 321 height 56
drag, startPoint x: 1099, startPoint y: 166, endPoint x: 1065, endPoint y: 166, distance: 34.4
click at [1065, 166] on p "**********" at bounding box center [969, 153] width 321 height 56
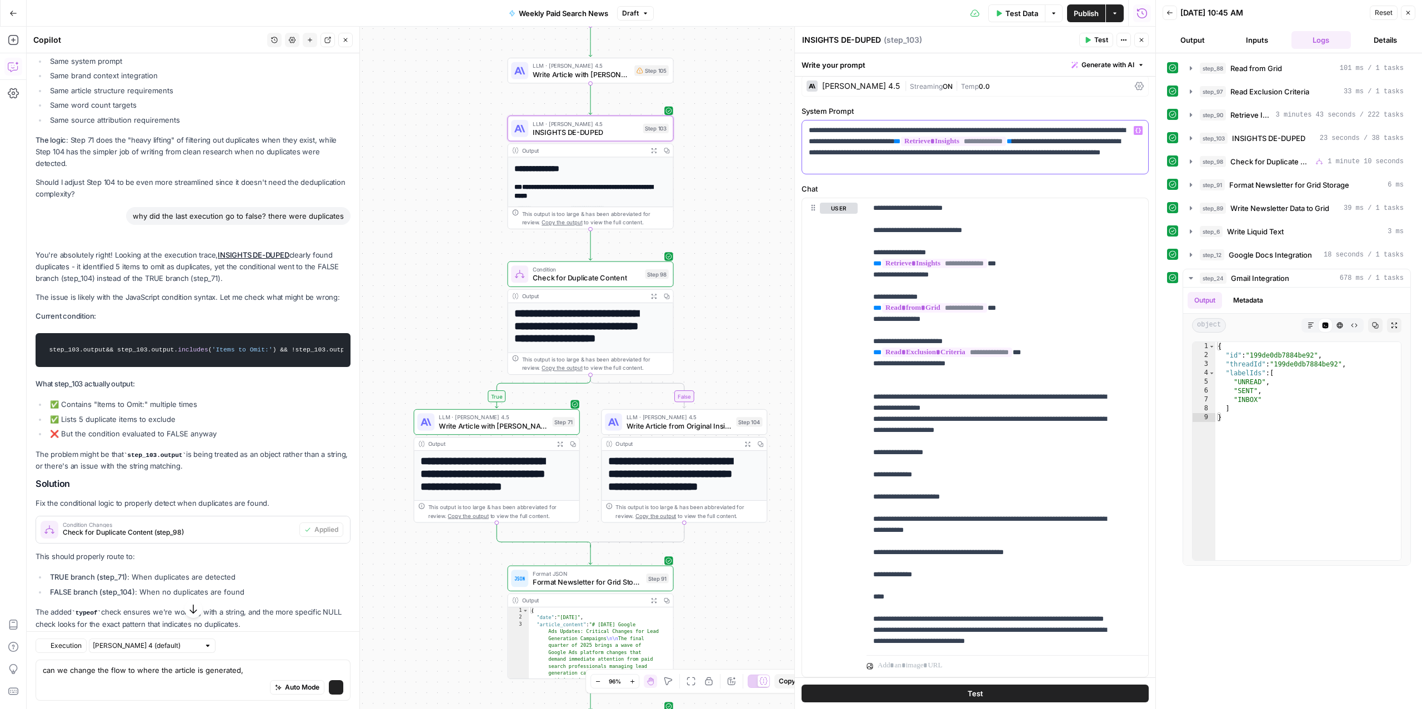
scroll to position [3744, 0]
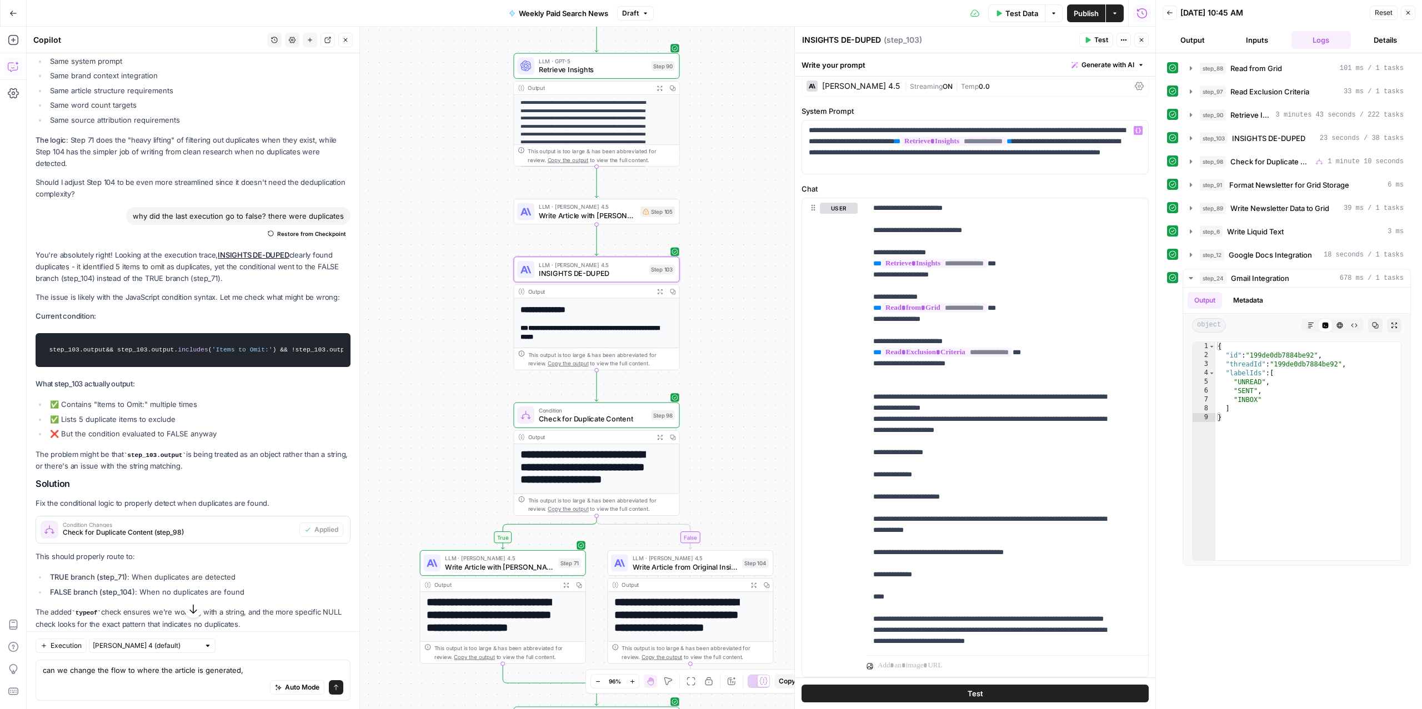
drag, startPoint x: 731, startPoint y: 169, endPoint x: 736, endPoint y: 309, distance: 140.1
click at [737, 309] on div "true false Workflow Input Settings Inputs Read from Grid Read from Grid Step 88…" at bounding box center [591, 368] width 1129 height 683
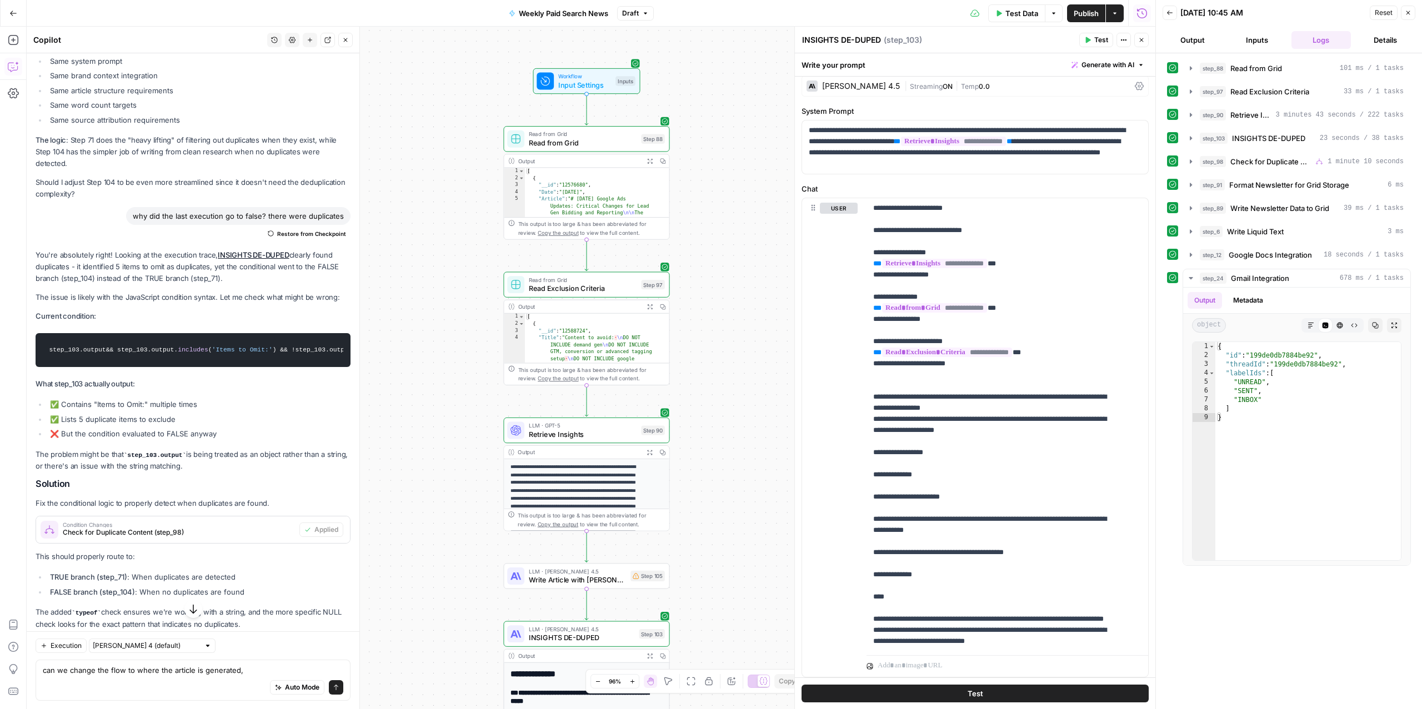
drag, startPoint x: 380, startPoint y: 335, endPoint x: 377, endPoint y: 601, distance: 266.1
click at [377, 601] on div "true false Workflow Input Settings Inputs Read from Grid Read from Grid Step 88…" at bounding box center [591, 368] width 1129 height 683
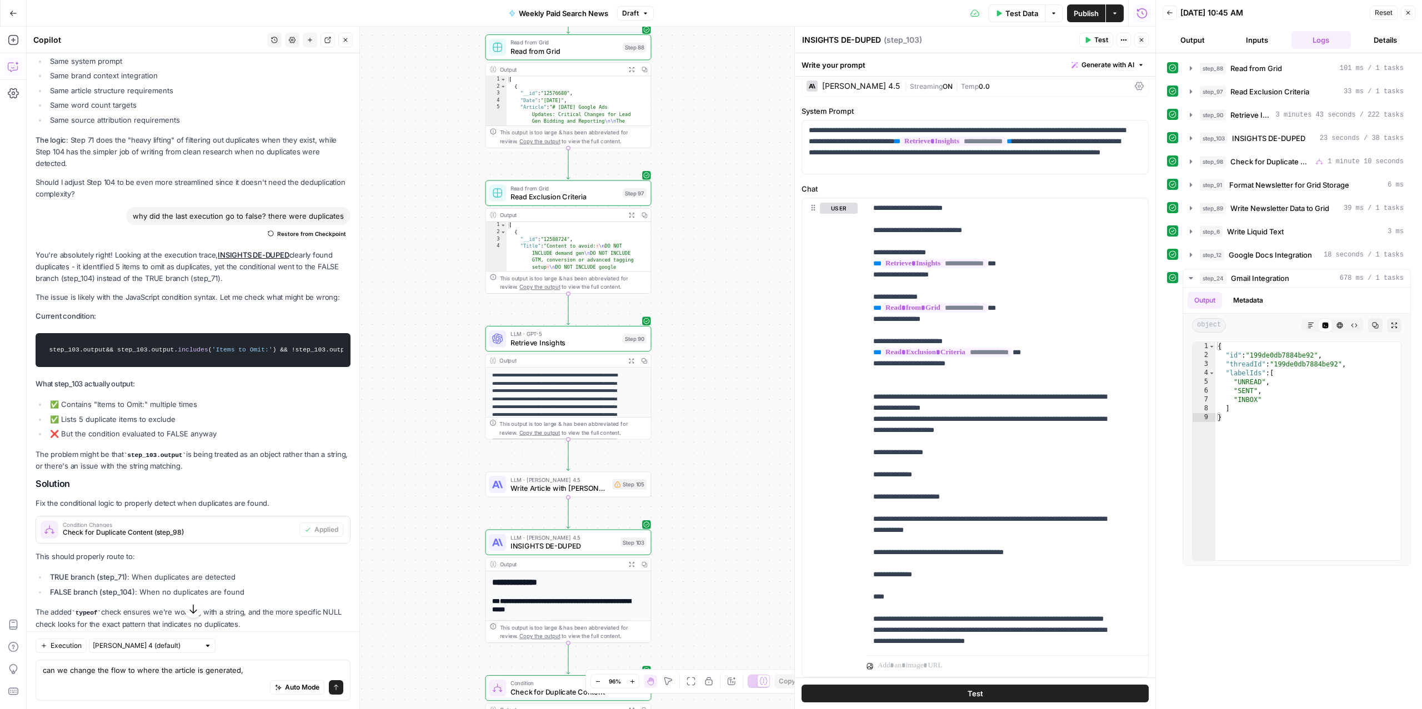
drag, startPoint x: 724, startPoint y: 539, endPoint x: 706, endPoint y: 447, distance: 94.0
click at [706, 447] on div "true false Workflow Input Settings Inputs Read from Grid Read from Grid Step 88…" at bounding box center [591, 368] width 1129 height 683
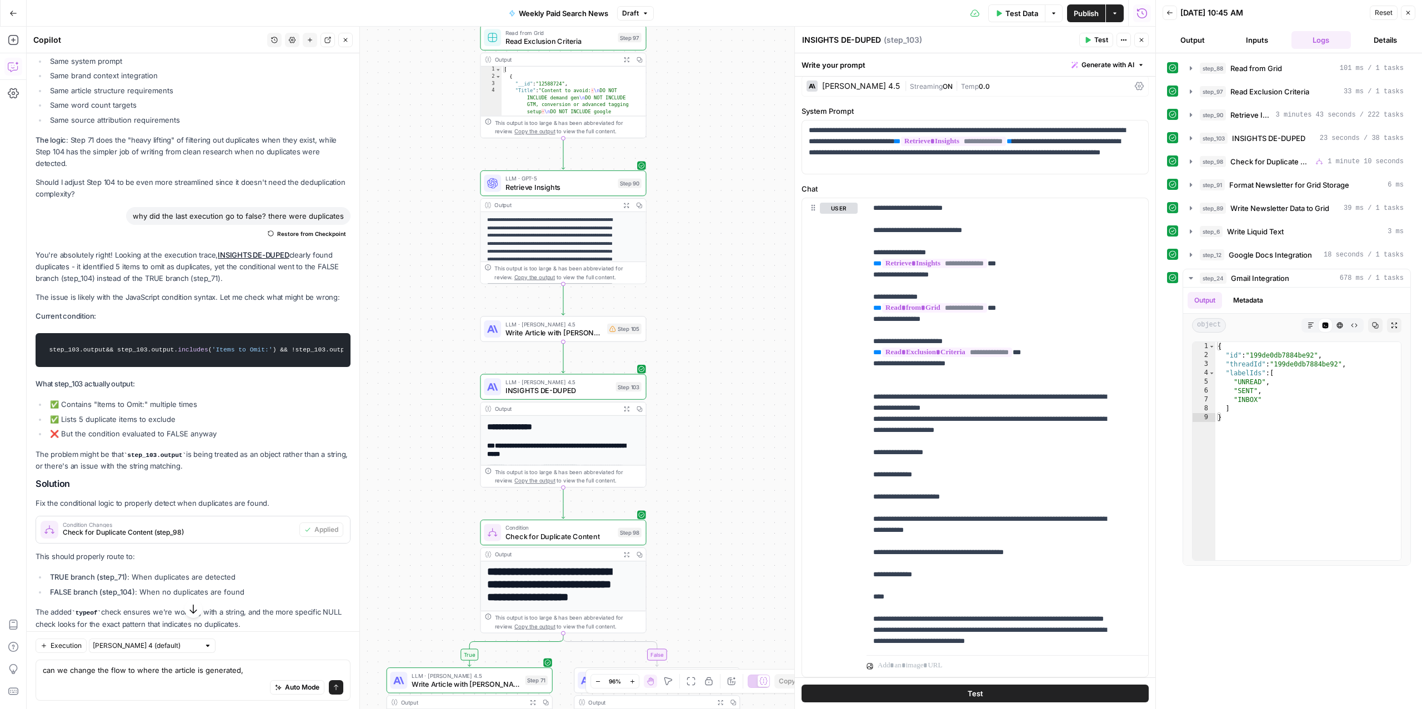
drag, startPoint x: 721, startPoint y: 618, endPoint x: 716, endPoint y: 424, distance: 194.0
click at [716, 424] on div "true false Workflow Input Settings Inputs Read from Grid Read from Grid Step 88…" at bounding box center [591, 368] width 1129 height 683
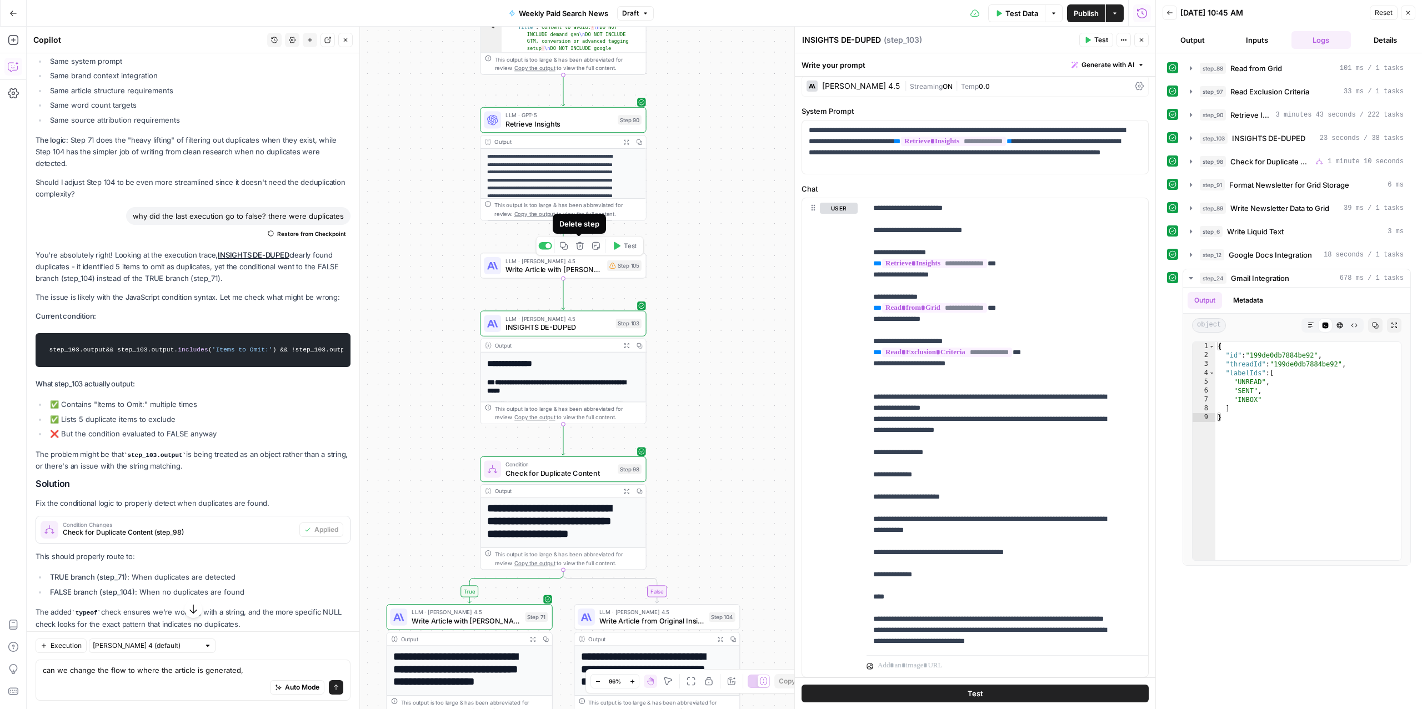
click at [582, 244] on icon "button" at bounding box center [580, 246] width 8 height 8
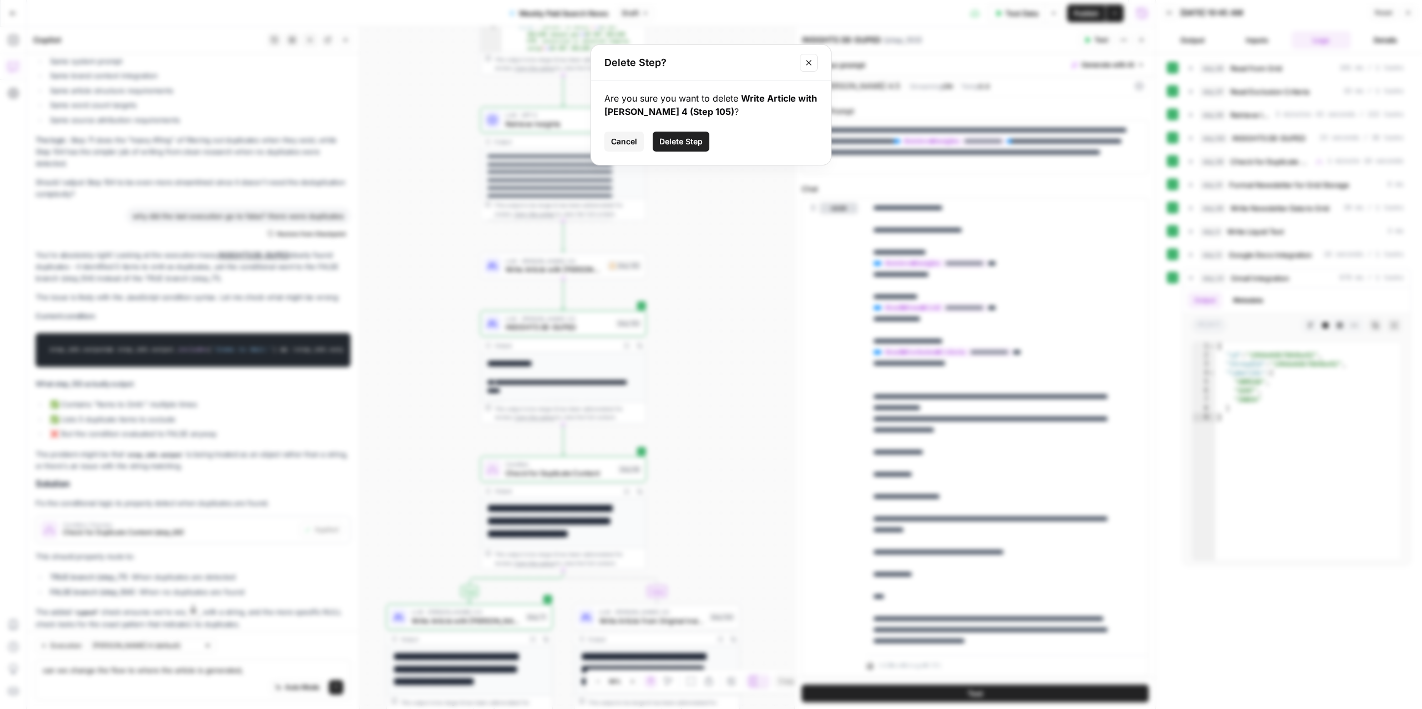
click at [687, 139] on span "Delete Step" at bounding box center [680, 141] width 43 height 11
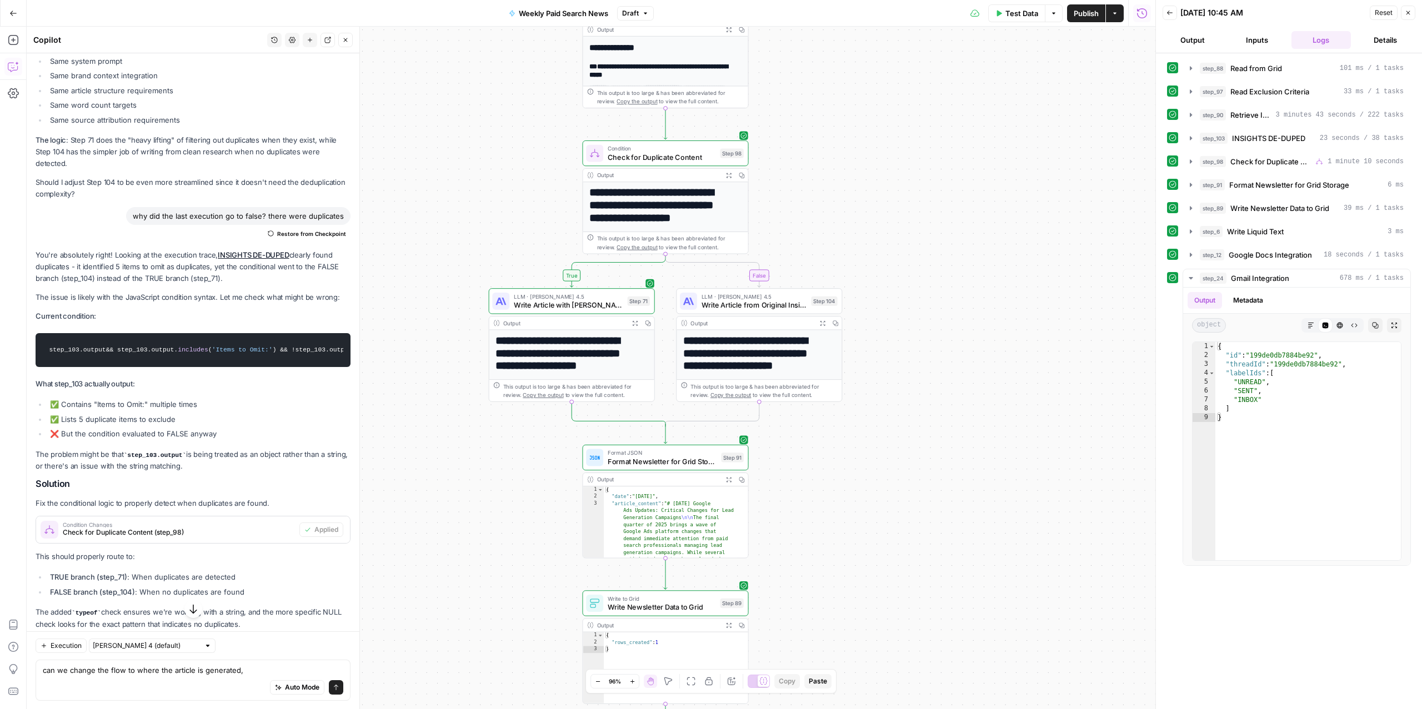
drag, startPoint x: 876, startPoint y: 283, endPoint x: 991, endPoint y: 309, distance: 118.1
click at [987, 310] on div "true false Workflow Input Settings Inputs Read from Grid Read from Grid Step 88…" at bounding box center [591, 368] width 1129 height 683
click at [560, 305] on span "Write Article with [PERSON_NAME] 4" at bounding box center [575, 305] width 109 height 11
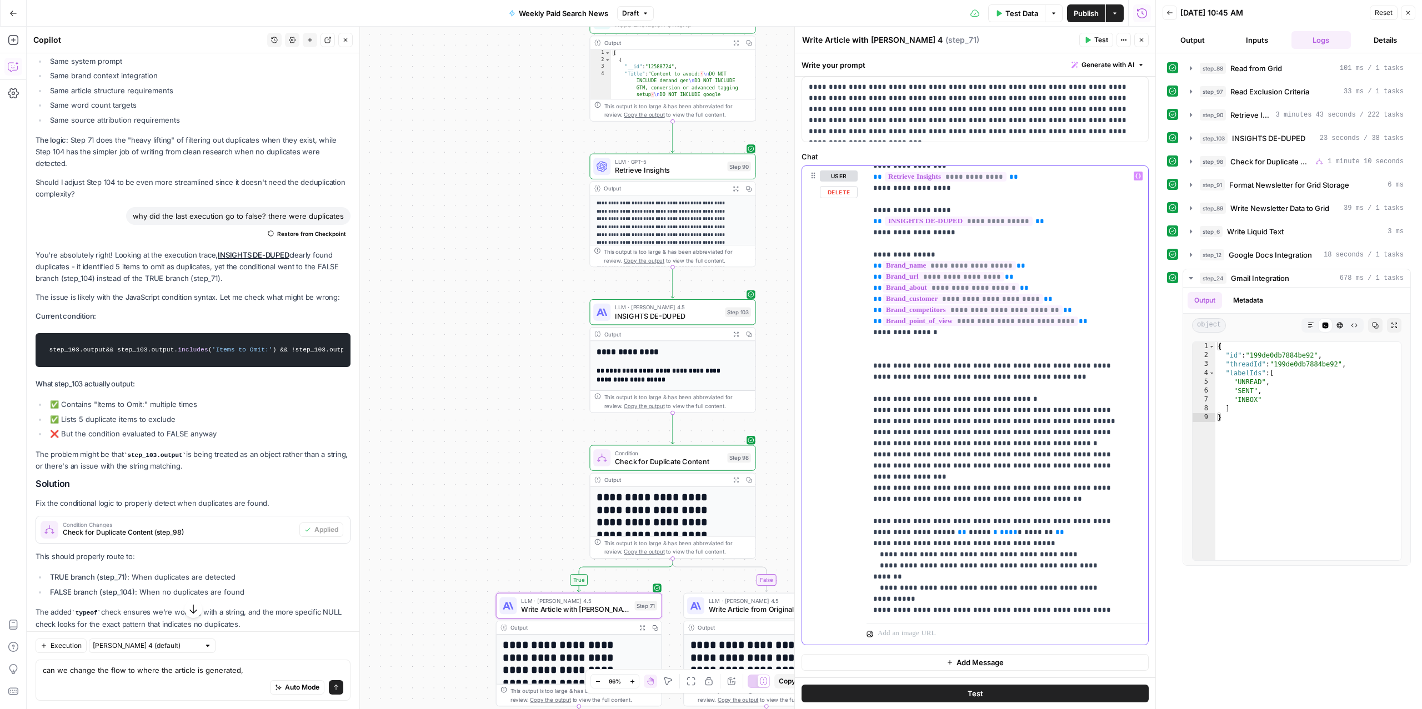
drag, startPoint x: 1041, startPoint y: 379, endPoint x: 846, endPoint y: 367, distance: 194.9
click at [846, 367] on div "**********" at bounding box center [975, 405] width 346 height 479
copy p "**********"
click at [1014, 469] on p "**********" at bounding box center [996, 686] width 246 height 1178
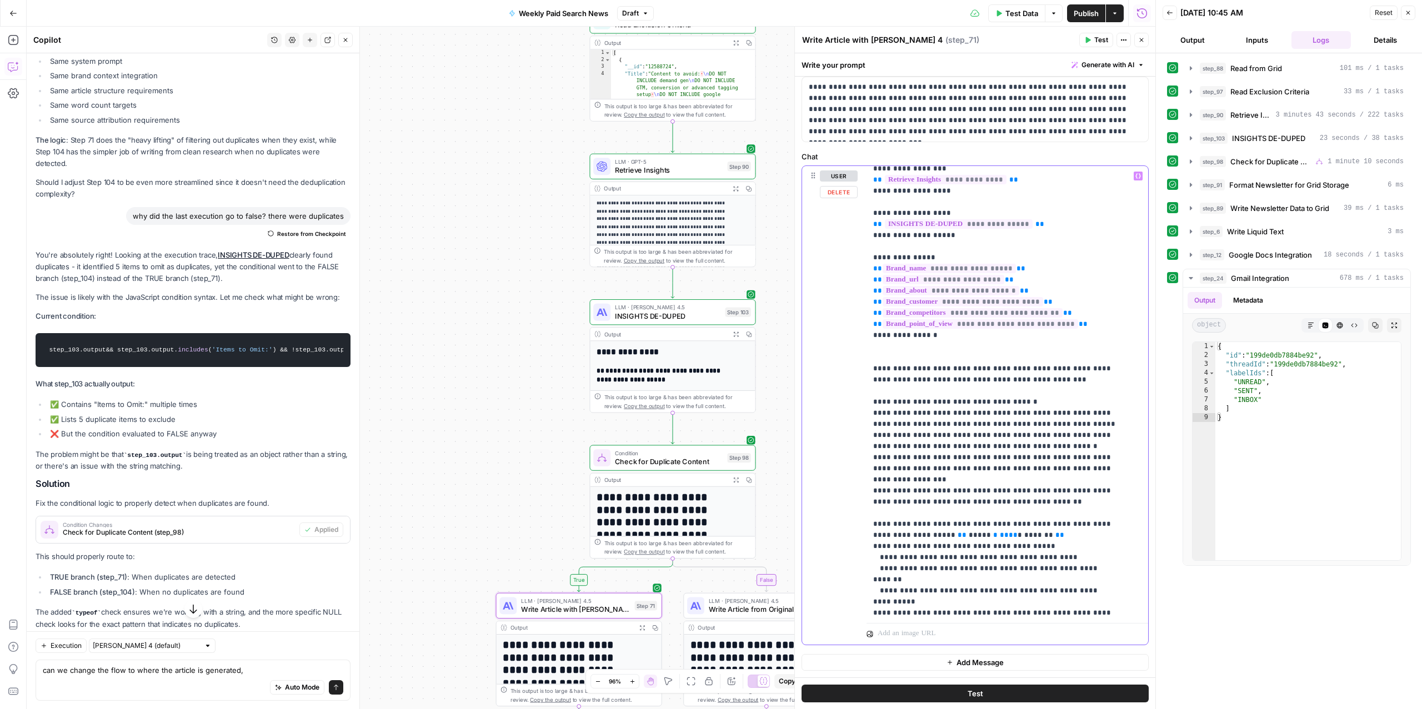
scroll to position [77, 0]
drag, startPoint x: 1057, startPoint y: 489, endPoint x: 914, endPoint y: 453, distance: 147.8
click at [914, 453] on p "**********" at bounding box center [996, 683] width 246 height 1178
click at [1020, 478] on p "**********" at bounding box center [996, 683] width 246 height 1178
drag, startPoint x: 1051, startPoint y: 493, endPoint x: 874, endPoint y: 432, distance: 186.8
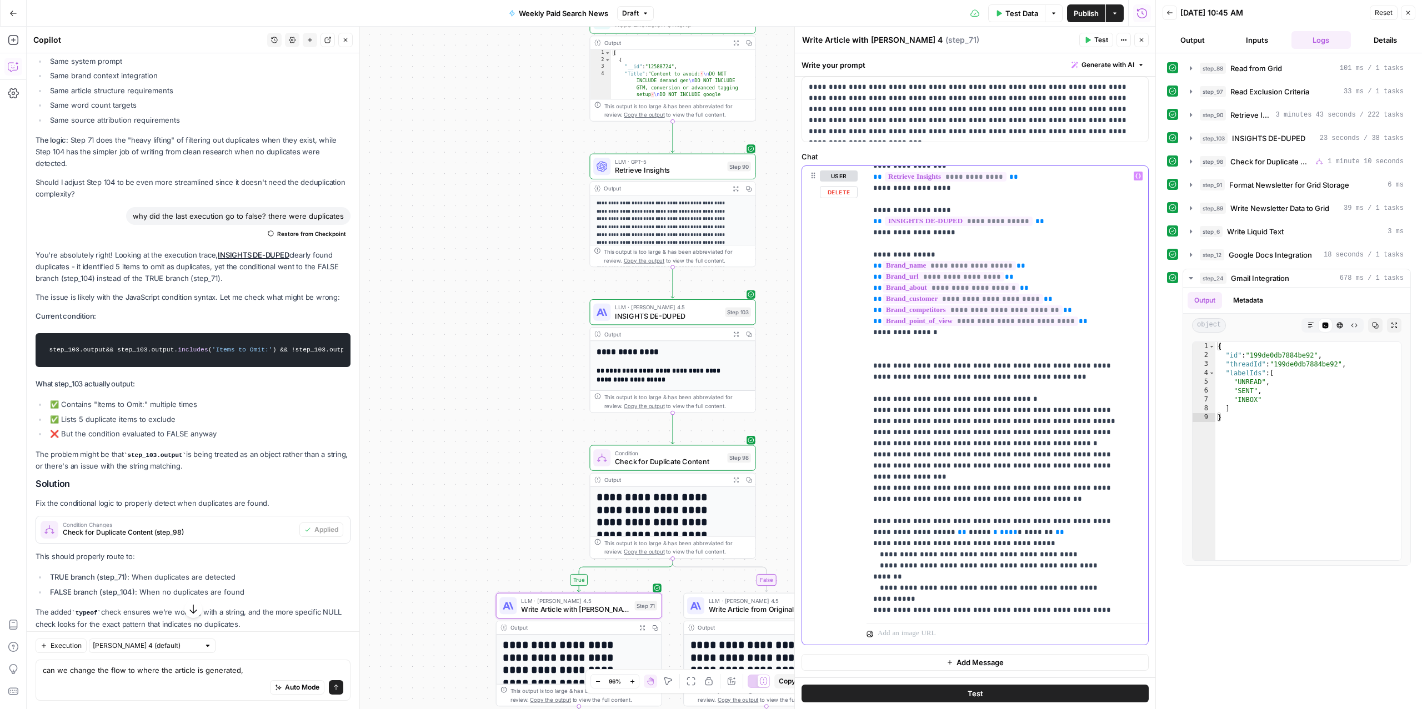
click at [874, 432] on p "**********" at bounding box center [996, 683] width 246 height 1178
drag, startPoint x: 860, startPoint y: 399, endPoint x: 1100, endPoint y: 492, distance: 257.1
click at [1102, 496] on div "**********" at bounding box center [975, 405] width 346 height 479
drag, startPoint x: 1035, startPoint y: 481, endPoint x: 936, endPoint y: 456, distance: 102.1
click at [936, 456] on p "**********" at bounding box center [996, 683] width 246 height 1178
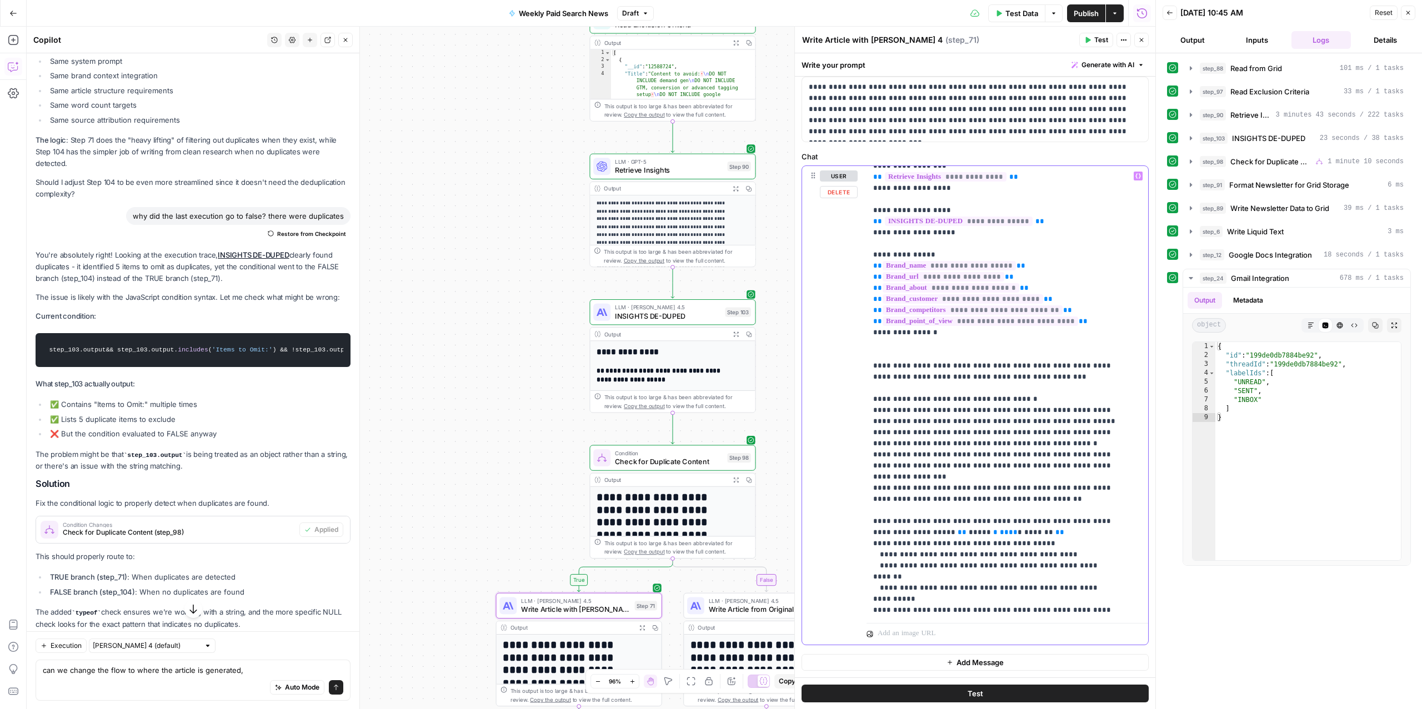
click at [1048, 483] on p "**********" at bounding box center [996, 683] width 246 height 1178
drag, startPoint x: 1038, startPoint y: 488, endPoint x: 869, endPoint y: 402, distance: 190.3
click at [869, 402] on div "**********" at bounding box center [1002, 392] width 270 height 453
copy p "**********"
click at [232, 664] on textarea "can we change the flow to where the article is generated," at bounding box center [193, 669] width 301 height 11
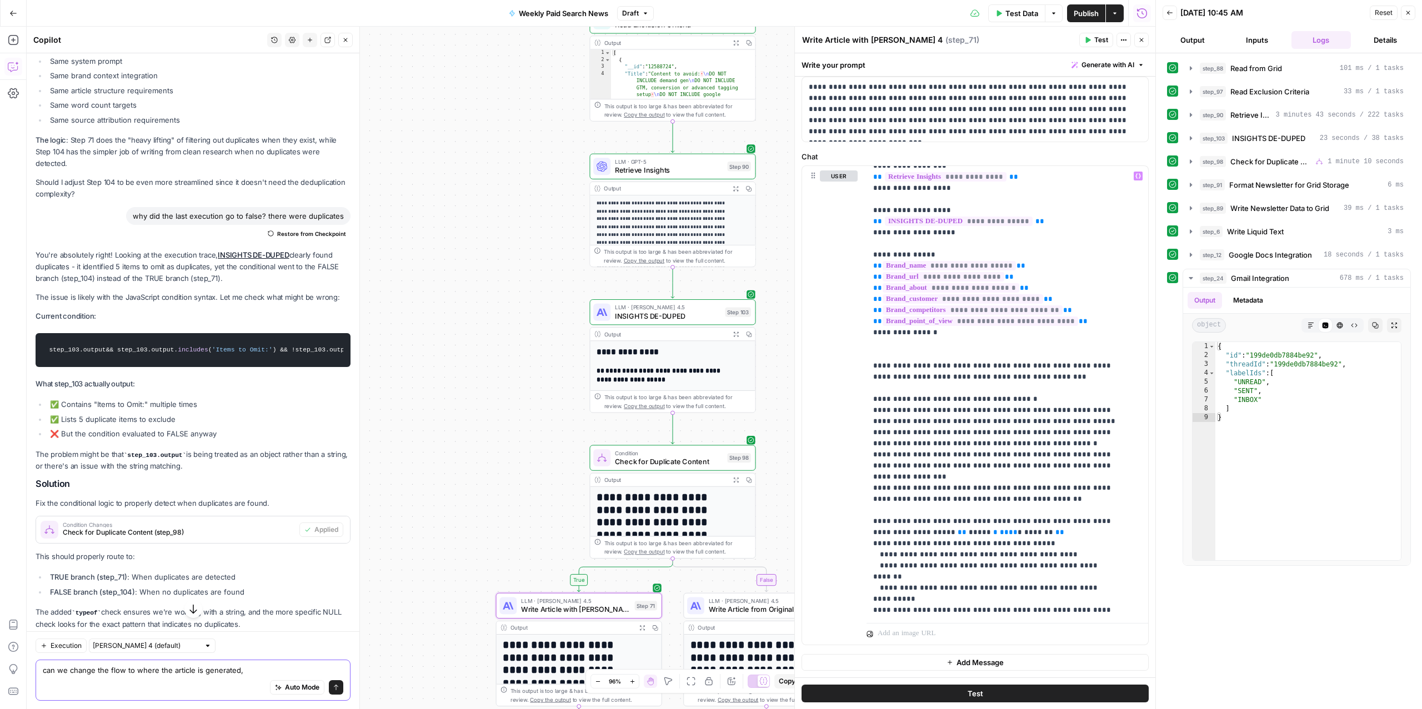
click at [237, 669] on textarea "can we change the flow to where the article is generated," at bounding box center [193, 669] width 301 height 11
click at [151, 672] on textarea "update this to explicitly say to remove any marked for omission" at bounding box center [193, 669] width 301 height 11
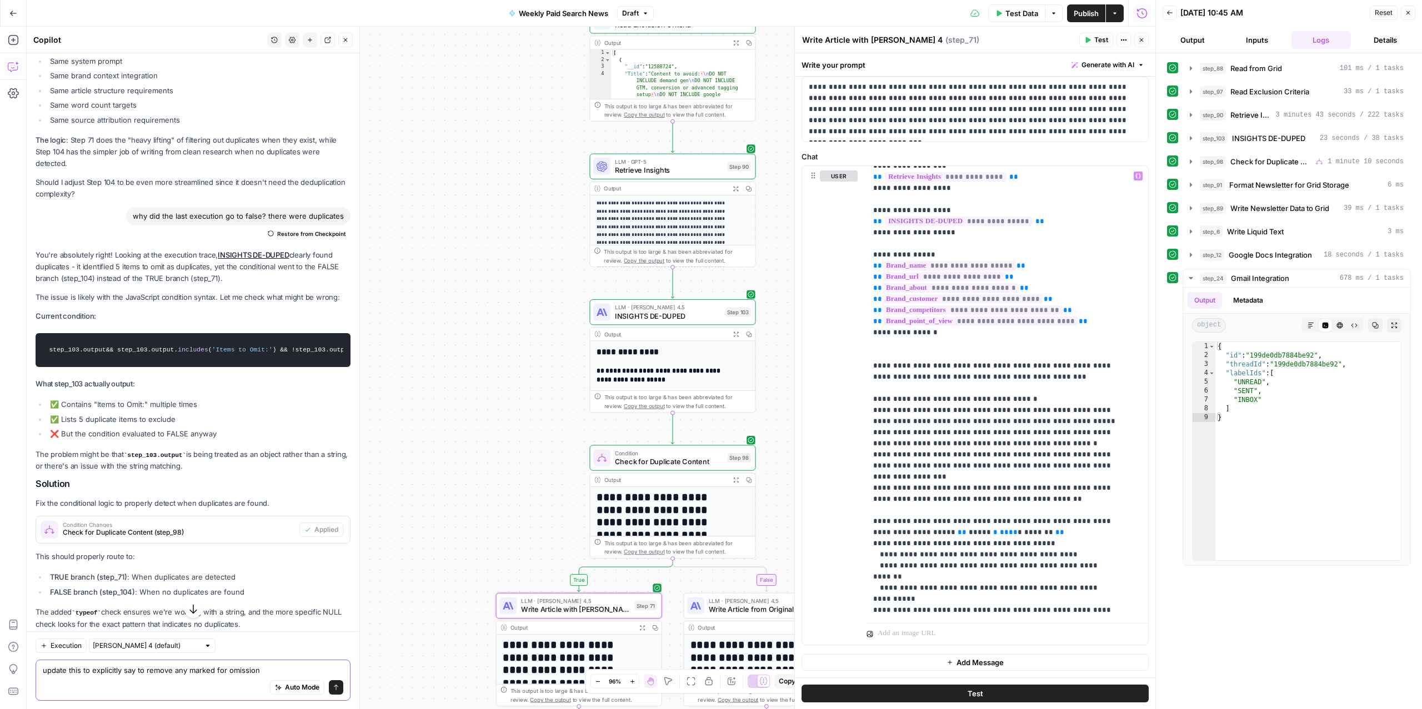
click at [151, 672] on textarea "update this to explicitly say to remove any marked for omission" at bounding box center [193, 669] width 301 height 11
click at [257, 668] on textarea "update this to explicitly say to be more explicit in avoiding any marked for om…" at bounding box center [193, 669] width 301 height 11
click at [161, 667] on textarea "update this to explicitly say to be more explicit in avoiding any topics marked…" at bounding box center [193, 664] width 301 height 22
paste textarea "**IMPORTANT DEDUPLICATION REQUIREMENTS:** - Review the deduplication analysis a…"
type textarea "update this to explicitly say to be more explicit in avoiding any topics marked…"
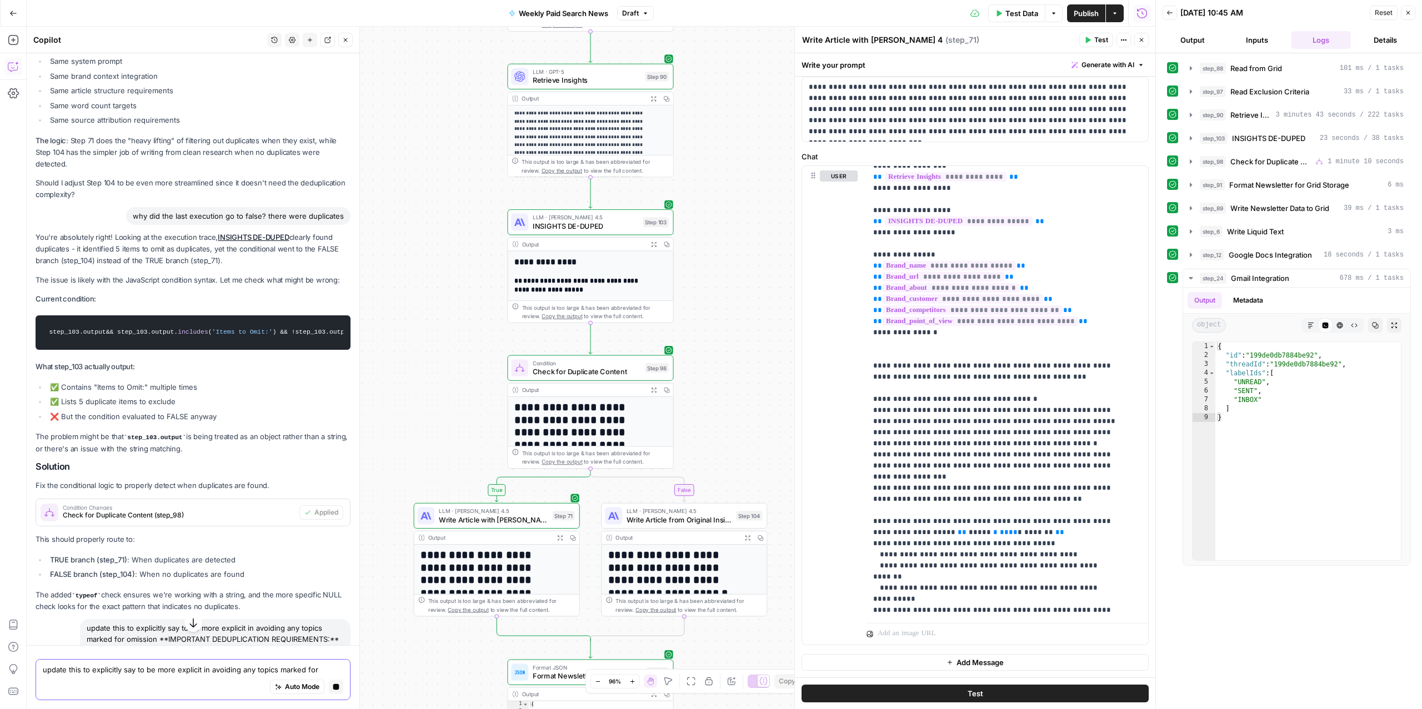
scroll to position [3741, 0]
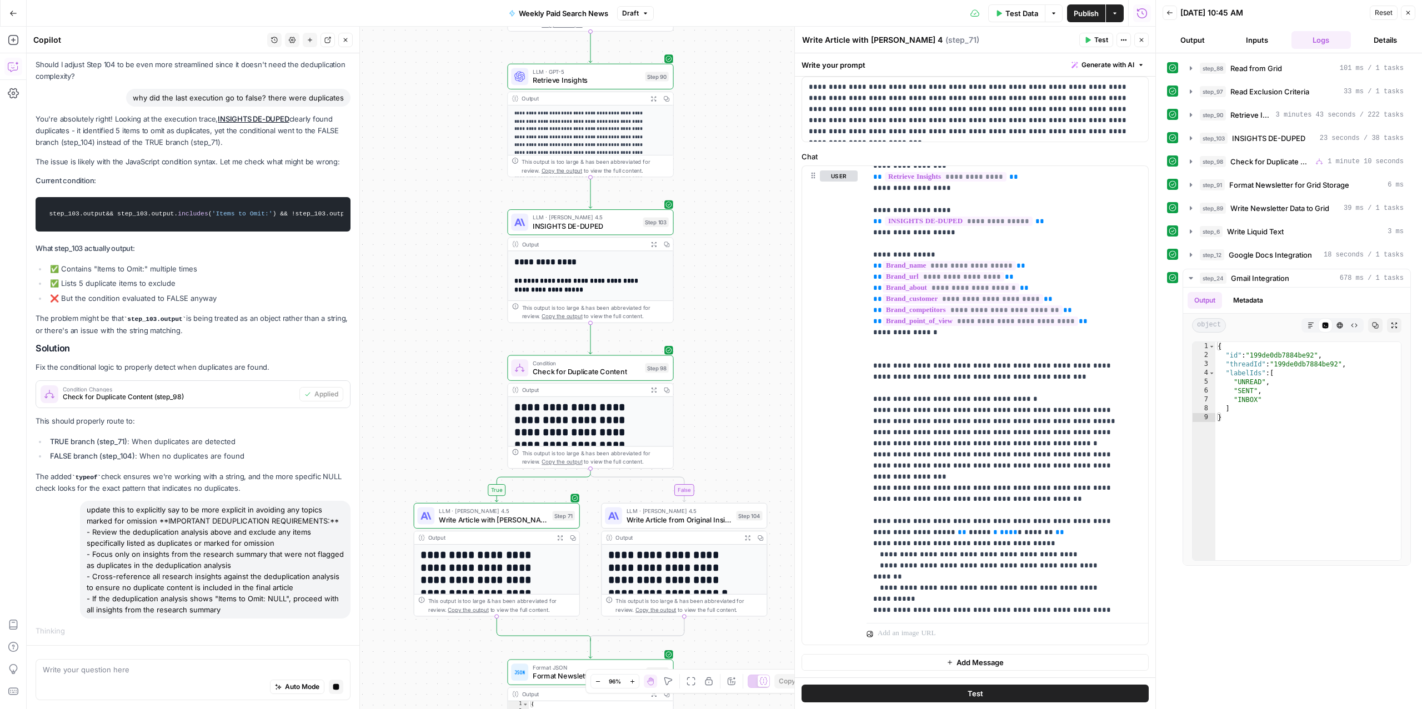
click at [47, 568] on div "update this to explicitly say to be more explicit in avoiding any topics marked…" at bounding box center [193, 560] width 315 height 118
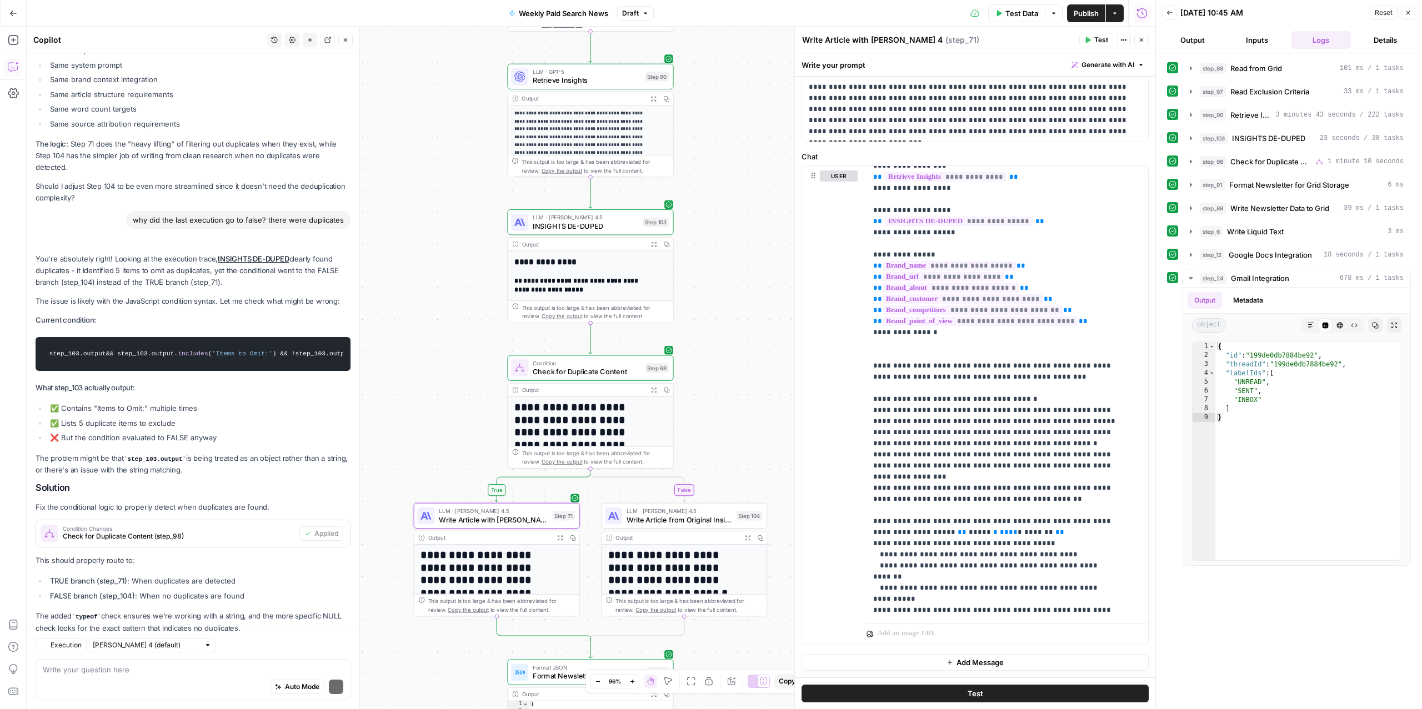
scroll to position [4134, 0]
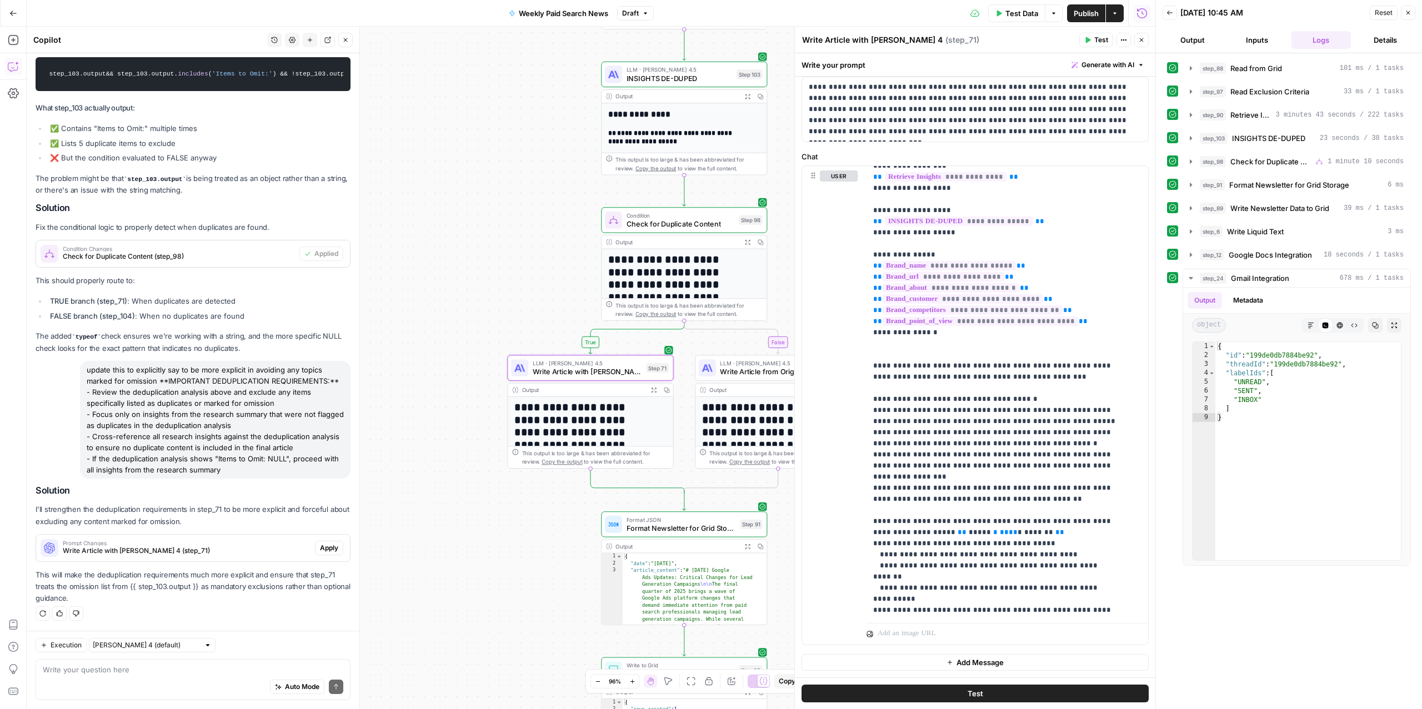
click at [197, 548] on span "Write Article with Claude Sonnet 4 (step_71)" at bounding box center [187, 551] width 248 height 10
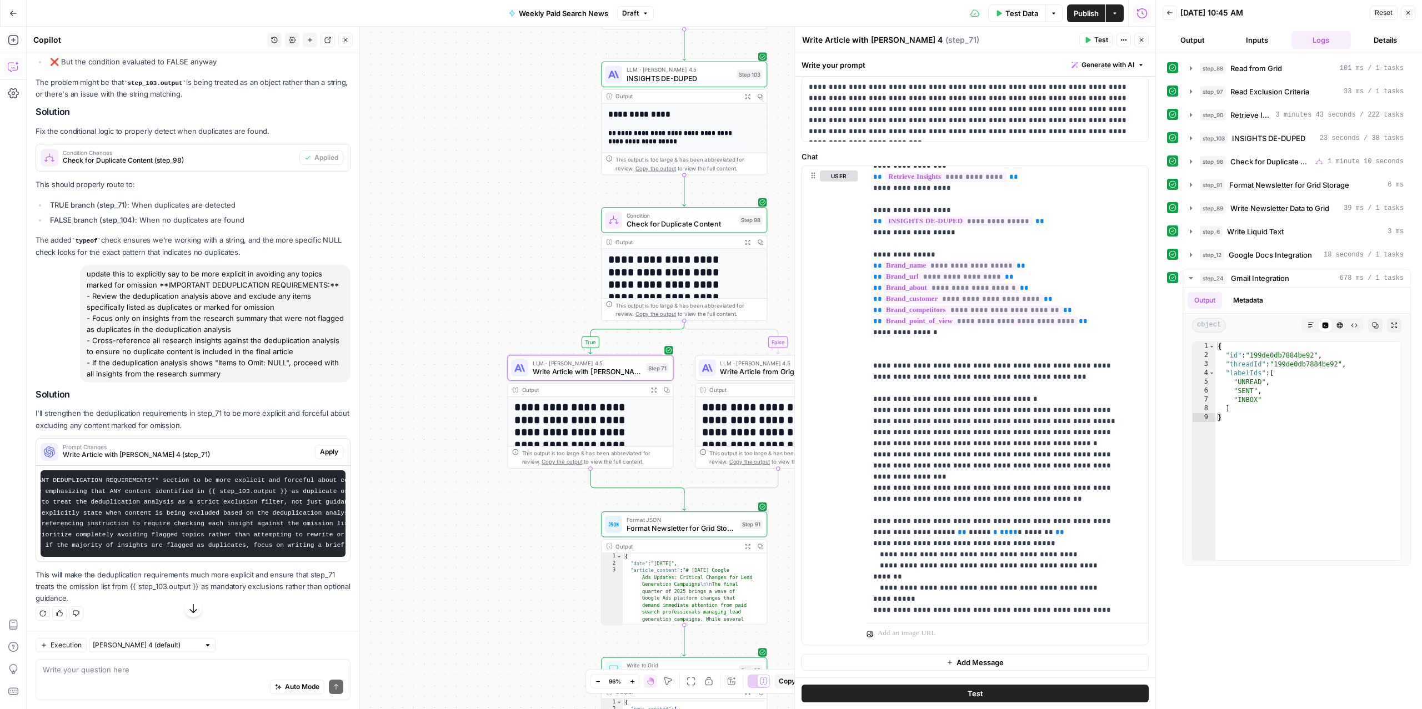
scroll to position [0, 98]
click at [320, 448] on span "Apply" at bounding box center [329, 452] width 18 height 10
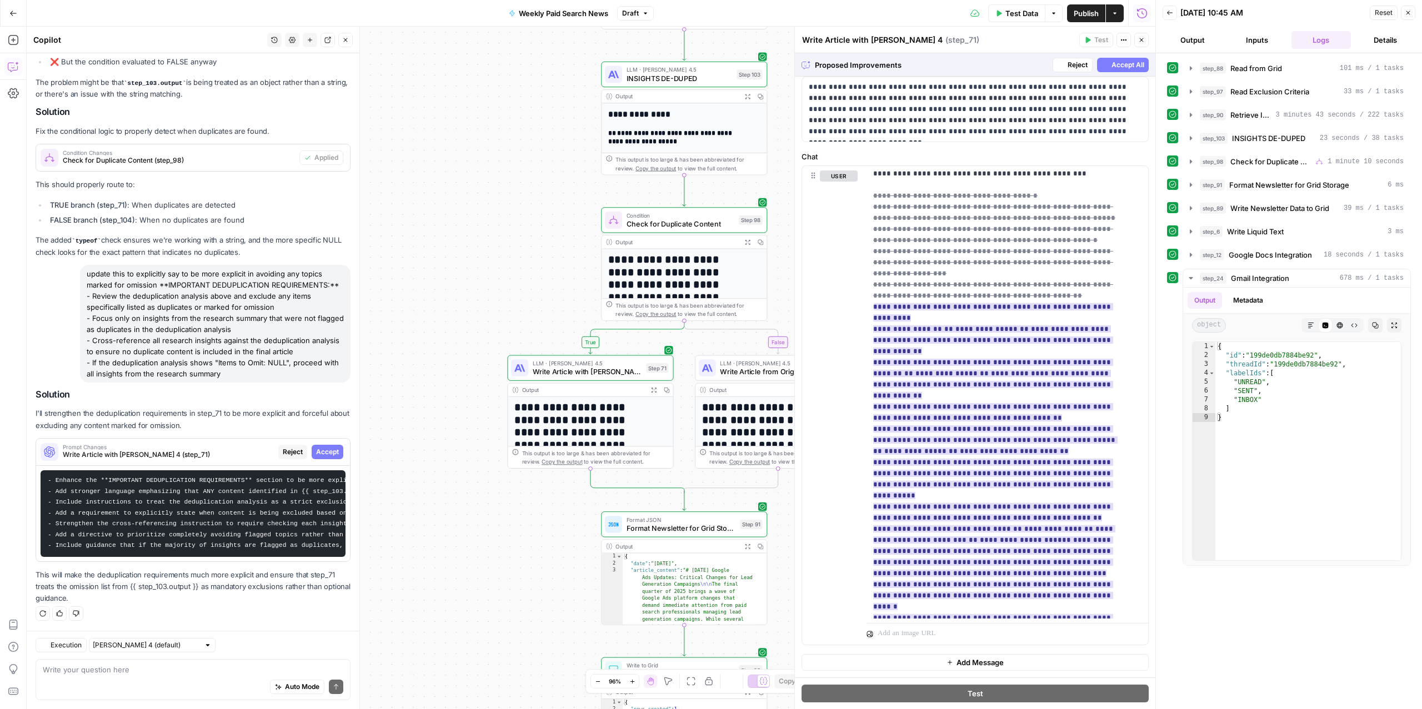
scroll to position [3993, 0]
click at [951, 616] on span "Accept" at bounding box center [952, 616] width 23 height 10
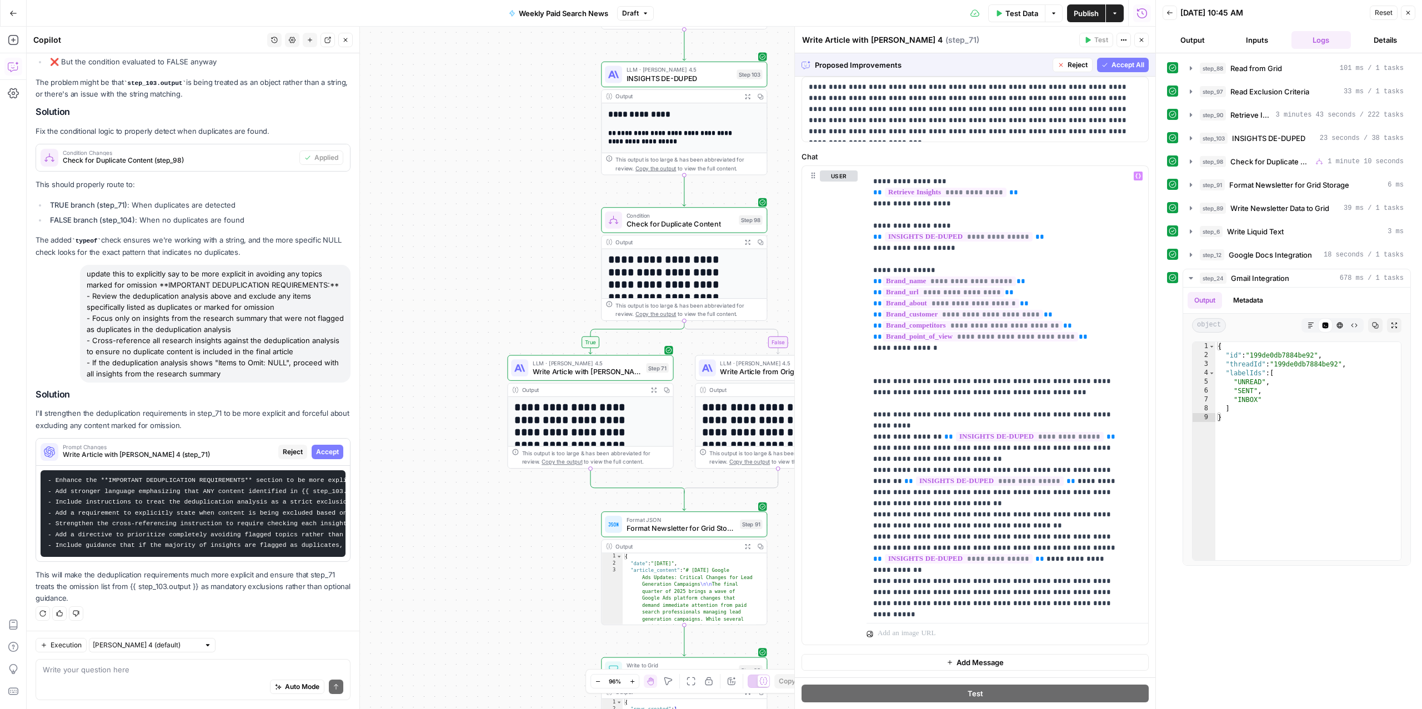
scroll to position [257, 0]
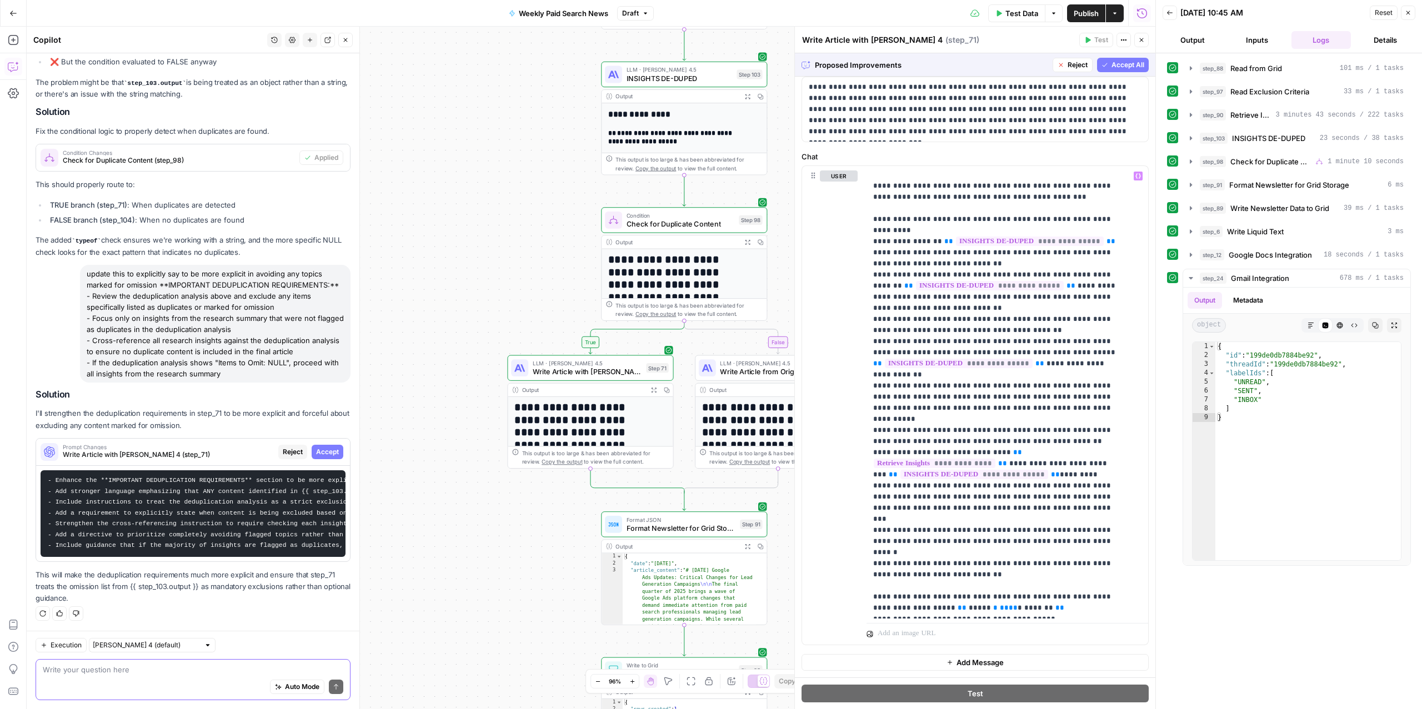
click at [136, 668] on textarea at bounding box center [193, 669] width 301 height 11
click at [1112, 63] on span "Accept All" at bounding box center [1128, 65] width 33 height 10
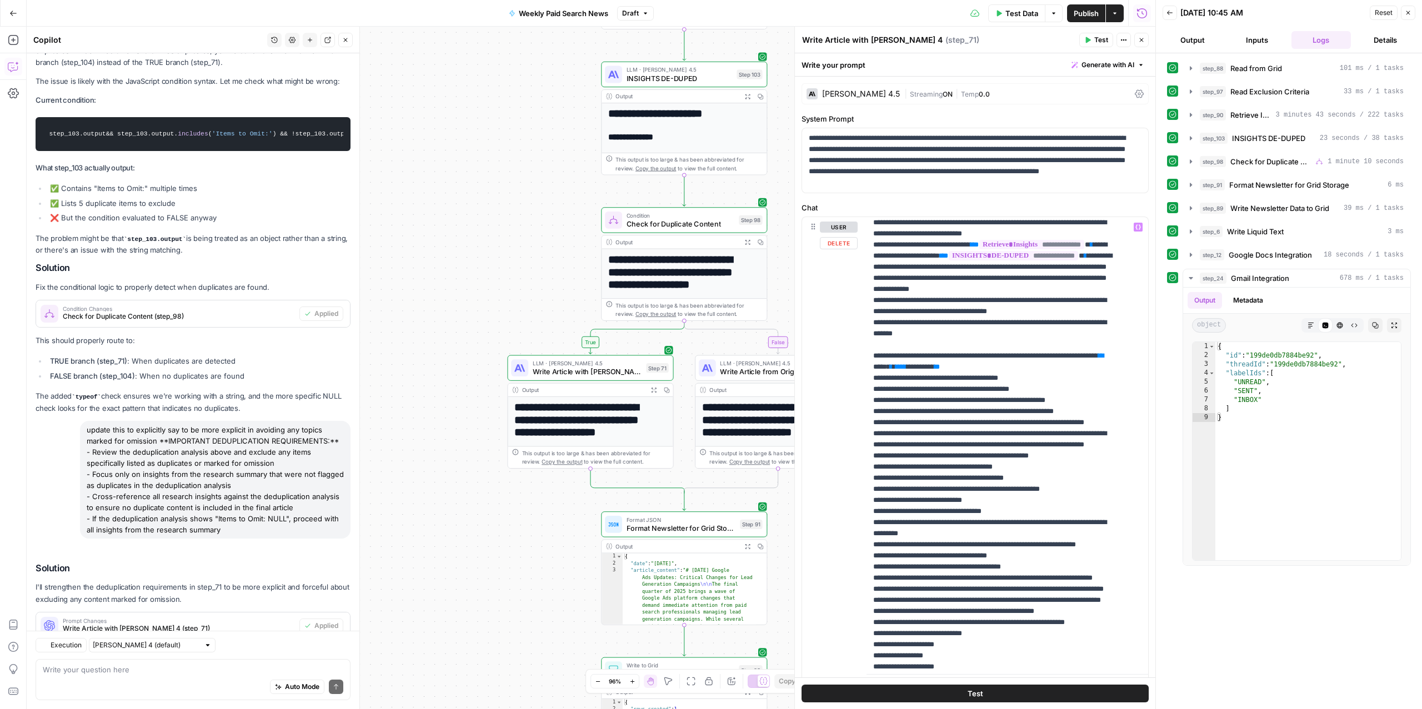
scroll to position [4260, 0]
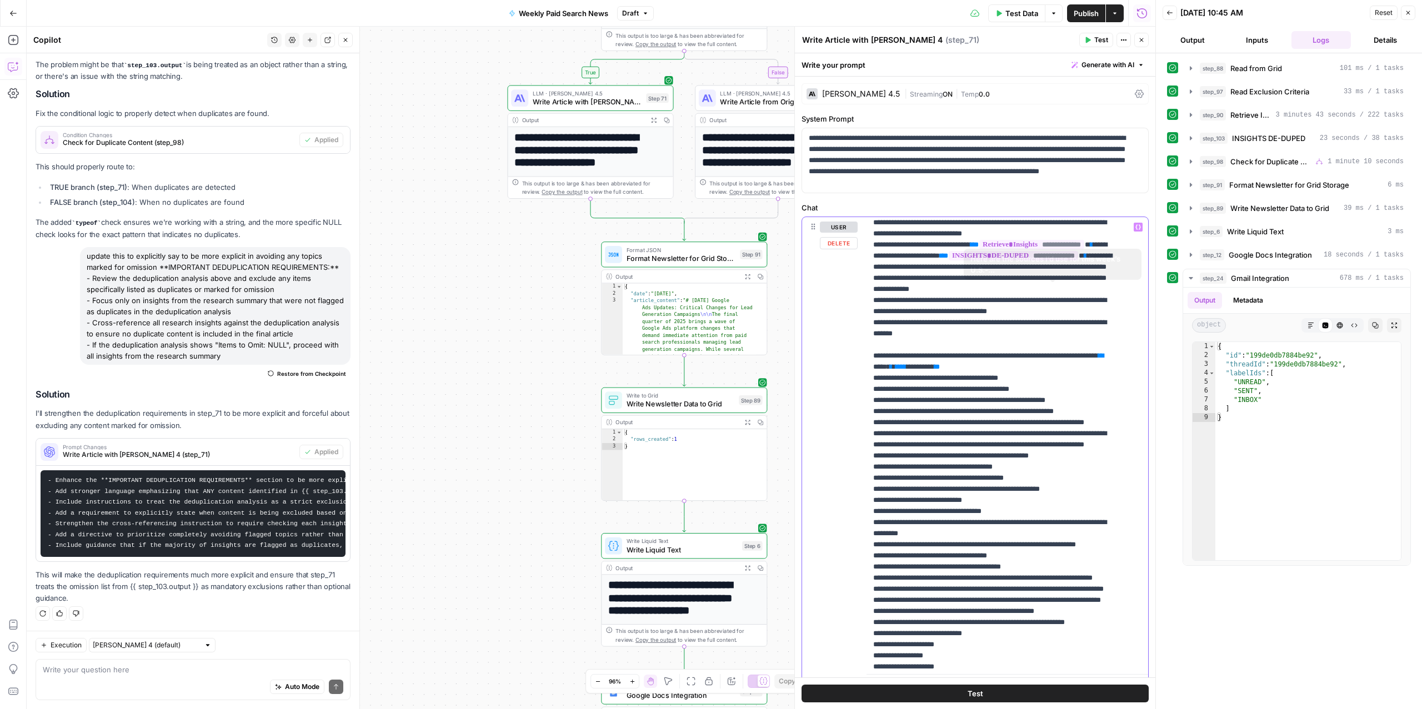
drag, startPoint x: 983, startPoint y: 396, endPoint x: 1019, endPoint y: 299, distance: 103.7
click at [1021, 296] on p "**********" at bounding box center [996, 473] width 246 height 1400
drag, startPoint x: 997, startPoint y: 326, endPoint x: 1050, endPoint y: 334, distance: 53.4
click at [1050, 334] on p "**********" at bounding box center [996, 473] width 246 height 1400
click at [1014, 328] on p "**********" at bounding box center [996, 473] width 246 height 1400
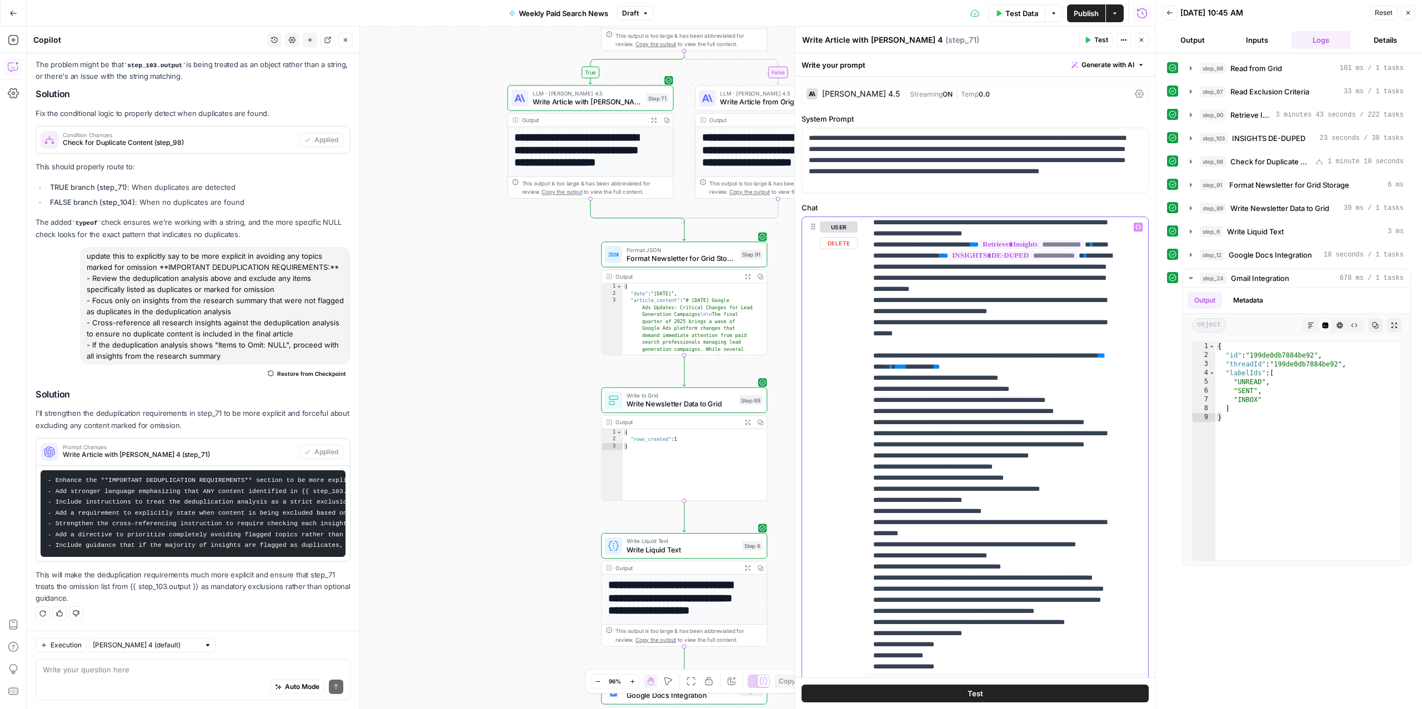
drag, startPoint x: 1000, startPoint y: 324, endPoint x: 1049, endPoint y: 348, distance: 54.2
click at [1049, 348] on p "**********" at bounding box center [996, 473] width 246 height 1400
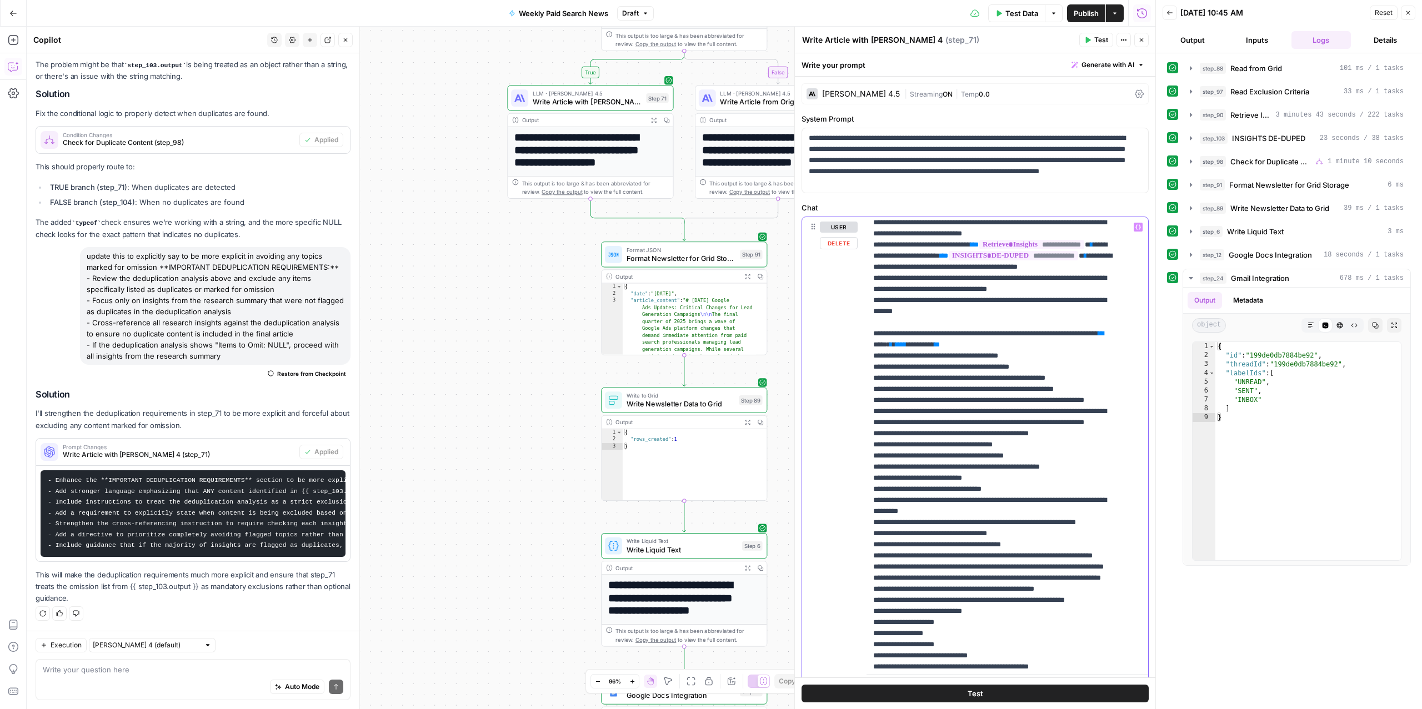
click at [934, 345] on p "**********" at bounding box center [996, 462] width 246 height 1378
drag, startPoint x: 1063, startPoint y: 347, endPoint x: 1025, endPoint y: 349, distance: 37.8
click at [1025, 349] on p "**********" at bounding box center [996, 462] width 246 height 1378
click at [957, 368] on p "**********" at bounding box center [996, 462] width 246 height 1378
drag, startPoint x: 976, startPoint y: 373, endPoint x: 859, endPoint y: 362, distance: 117.7
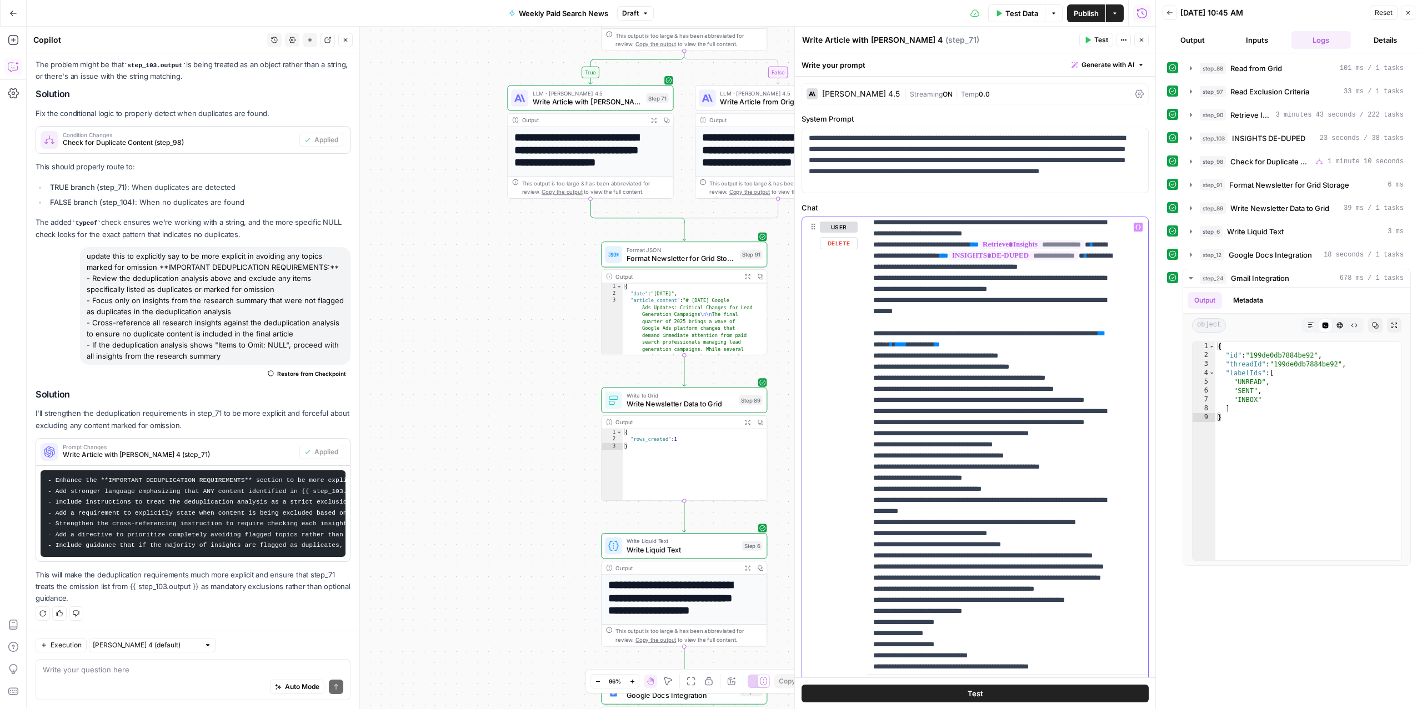
click at [859, 362] on div "**********" at bounding box center [975, 456] width 346 height 479
click at [1006, 433] on p "**********" at bounding box center [996, 462] width 246 height 1378
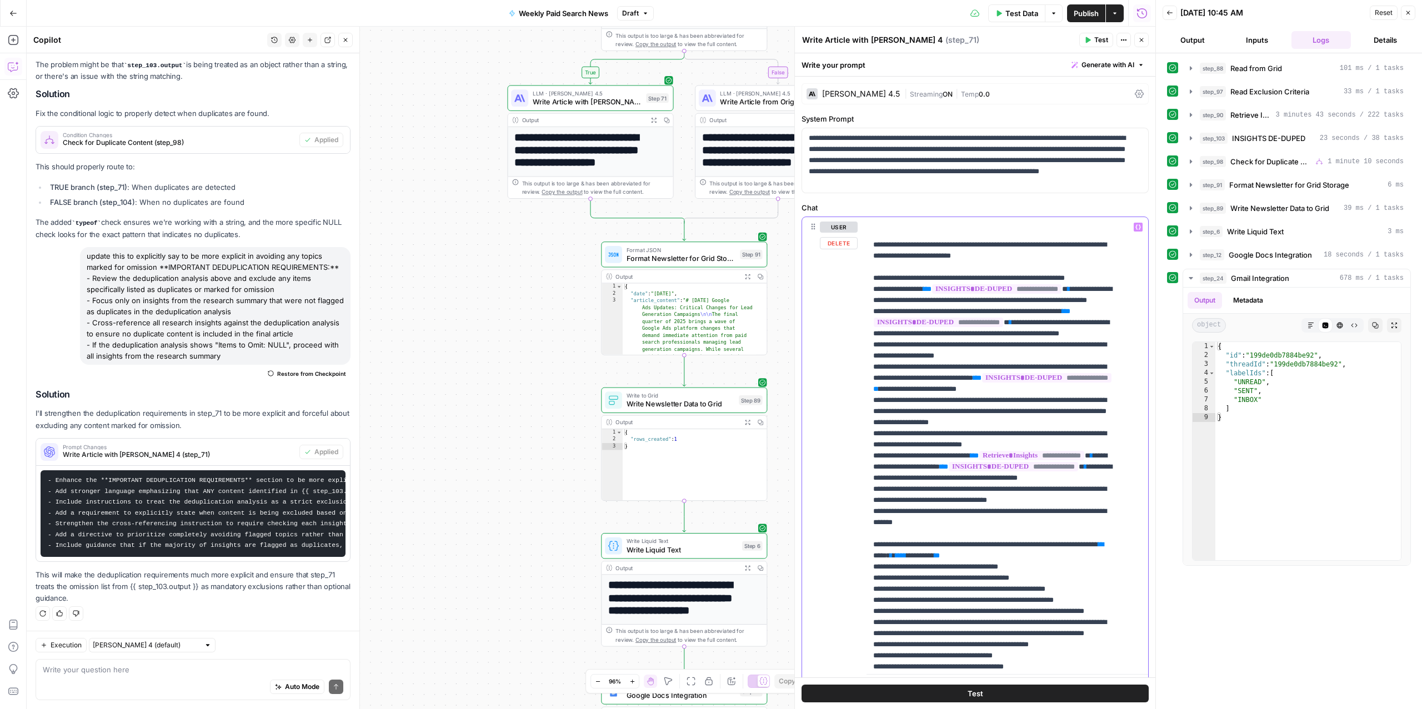
scroll to position [187, 0]
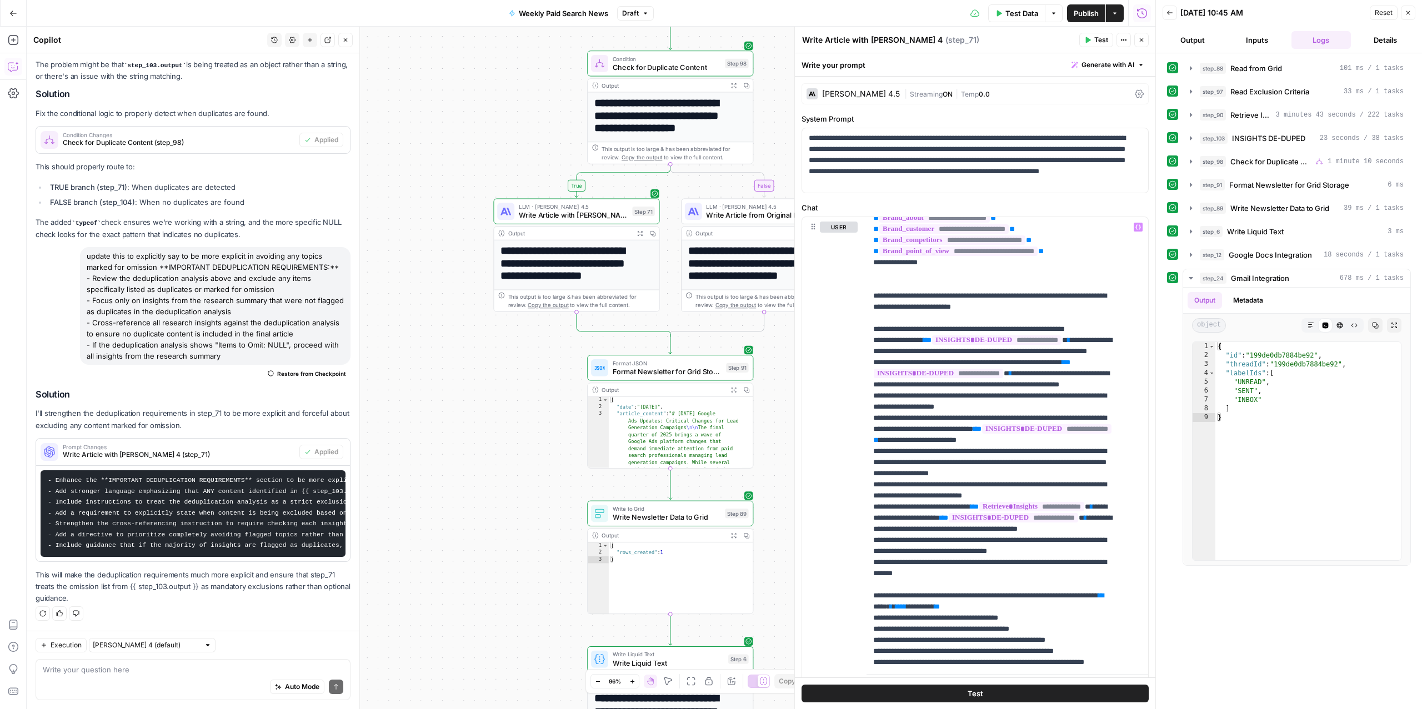
drag, startPoint x: 504, startPoint y: 266, endPoint x: 489, endPoint y: 481, distance: 215.5
click at [489, 481] on div "true false Workflow Input Settings Inputs Read from Grid Read from Grid Step 88…" at bounding box center [591, 368] width 1129 height 683
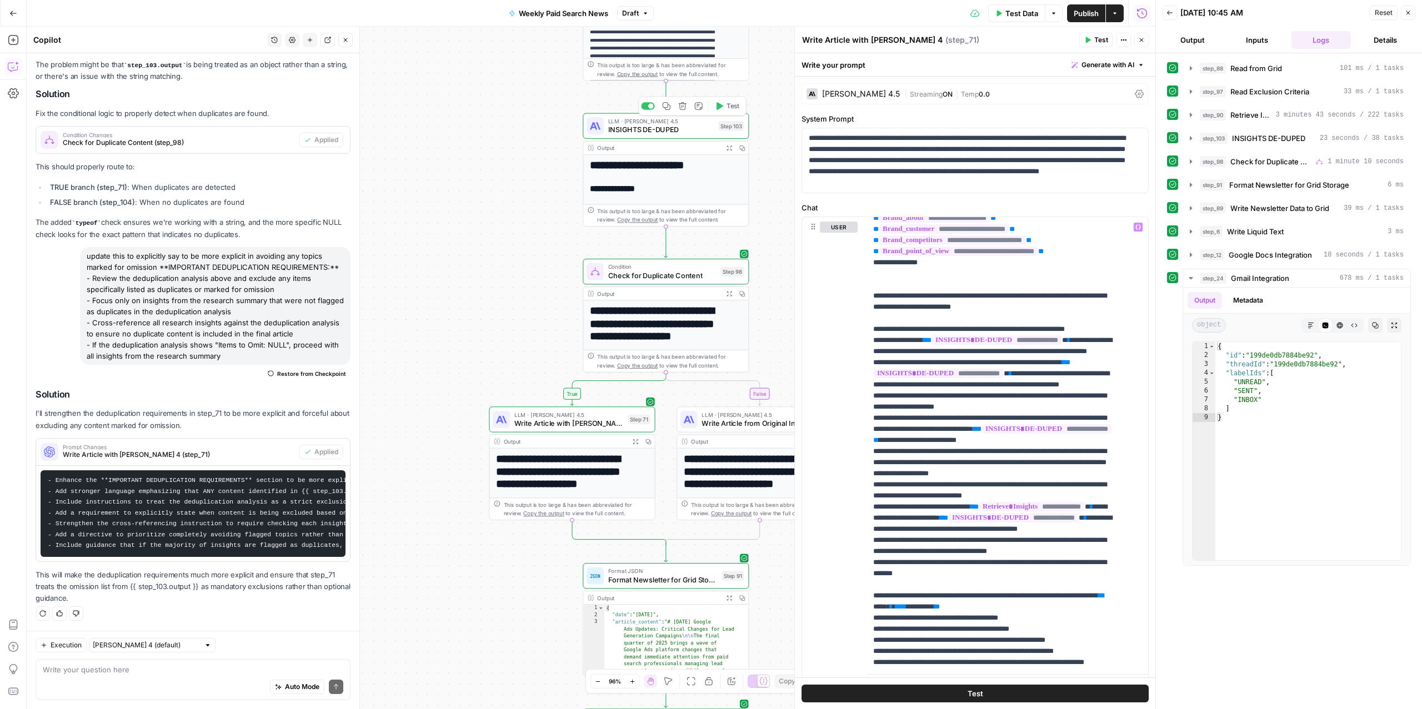
click at [673, 129] on span "INSIGHTS DE-DUPED" at bounding box center [661, 129] width 106 height 11
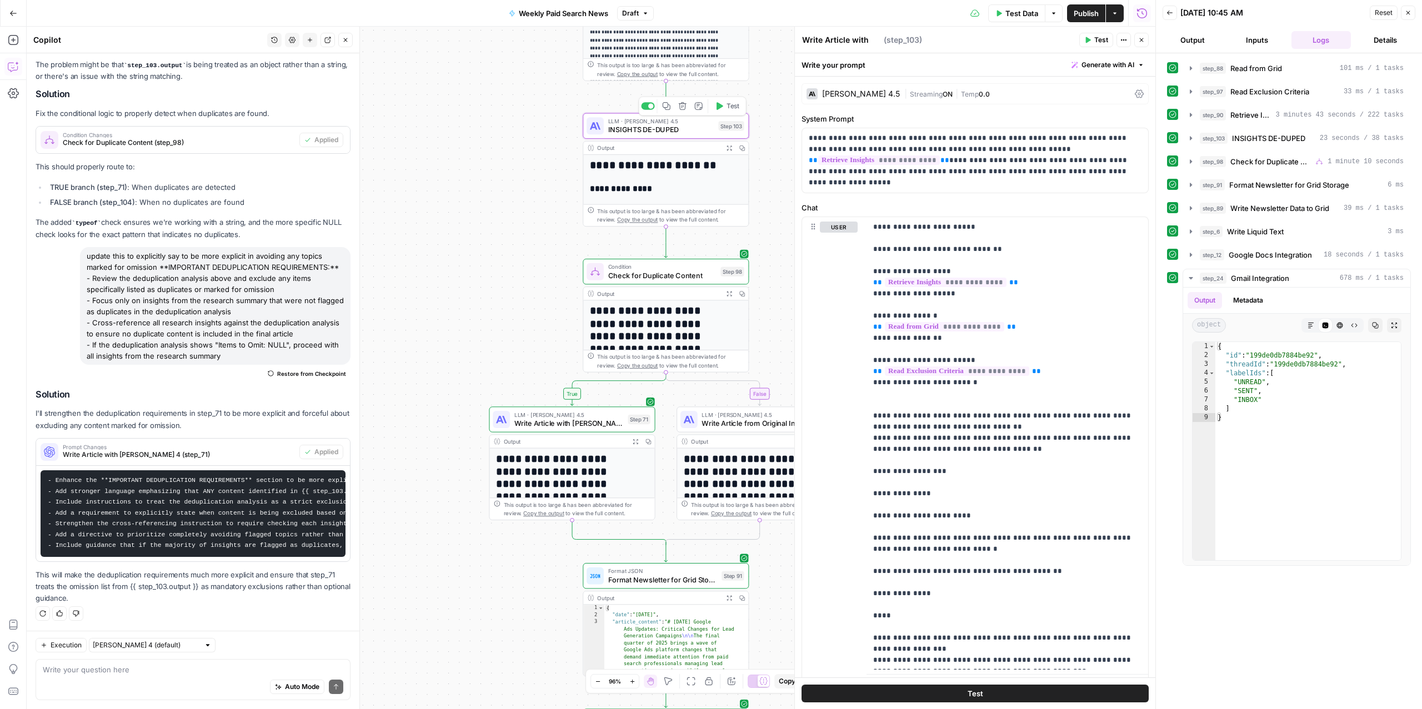
type textarea "INSIGHTS DE-DUPED"
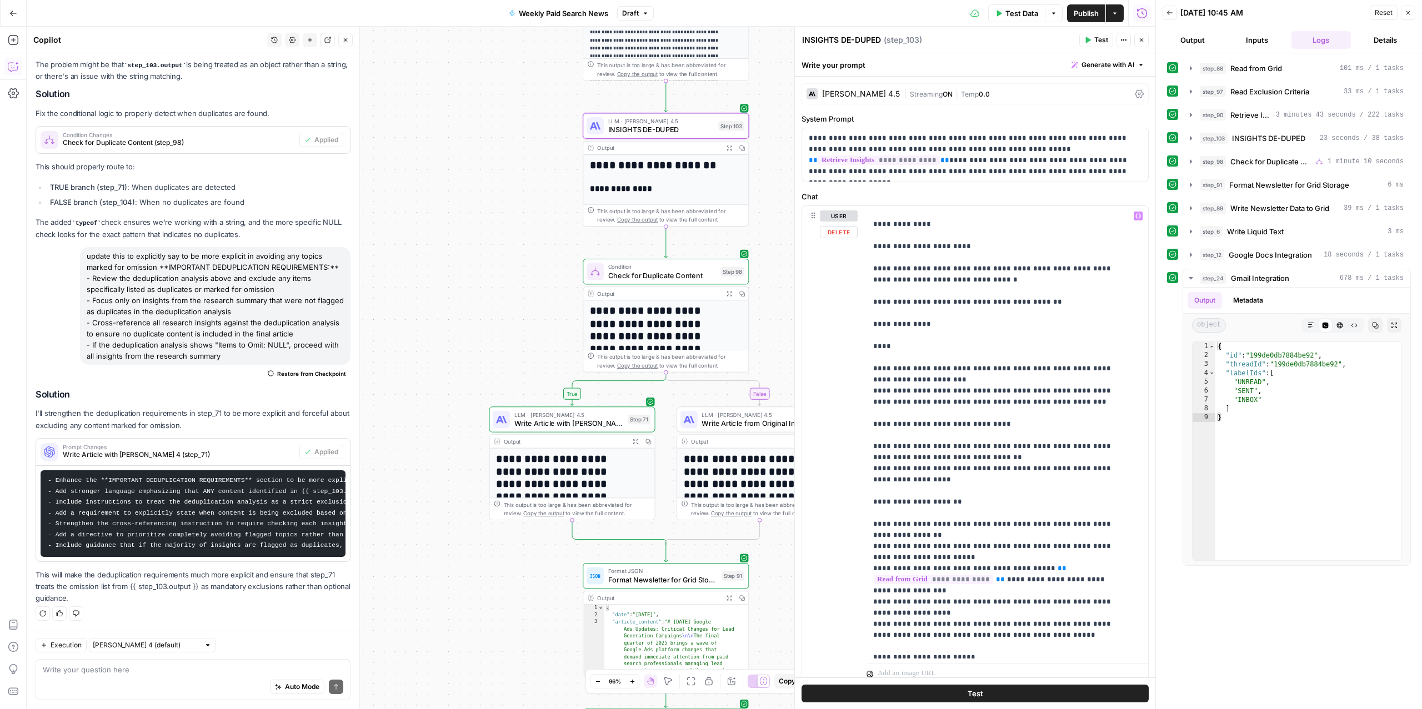
scroll to position [378, 0]
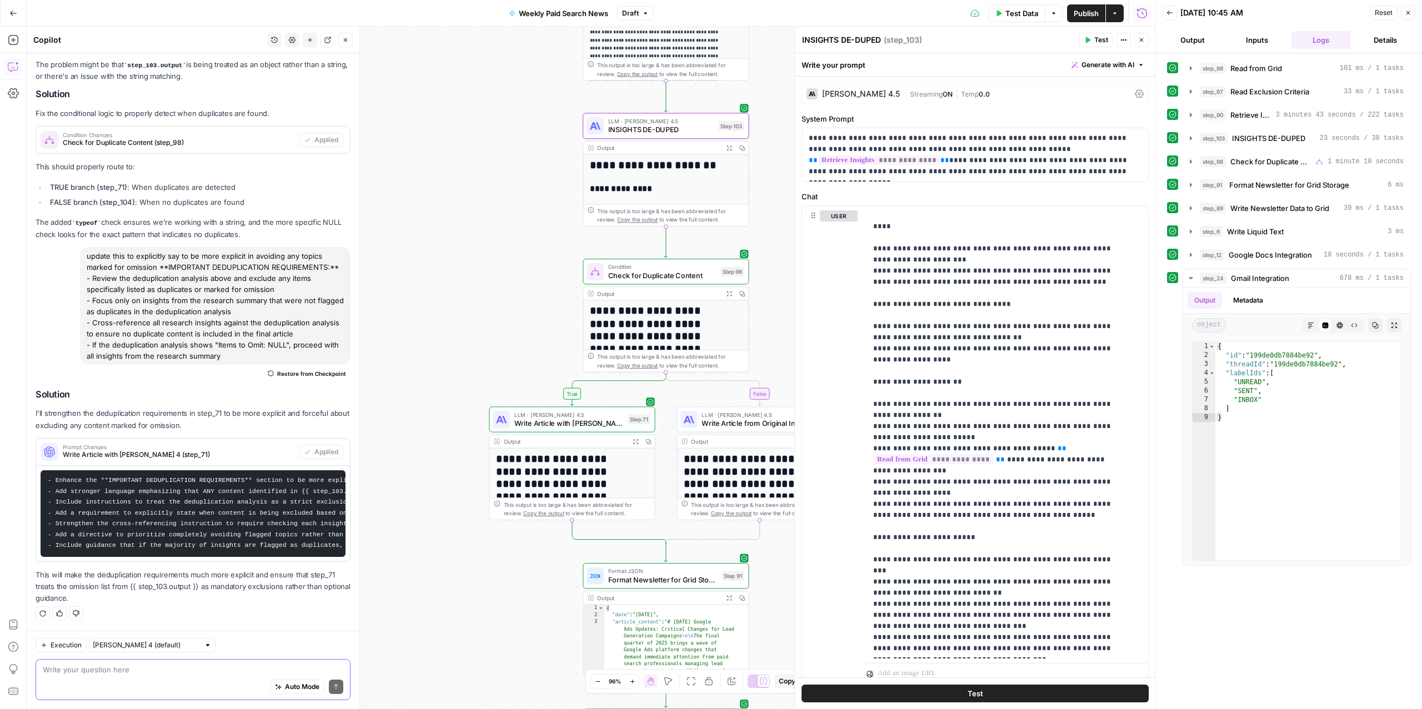
click at [185, 673] on textarea at bounding box center [193, 669] width 301 height 11
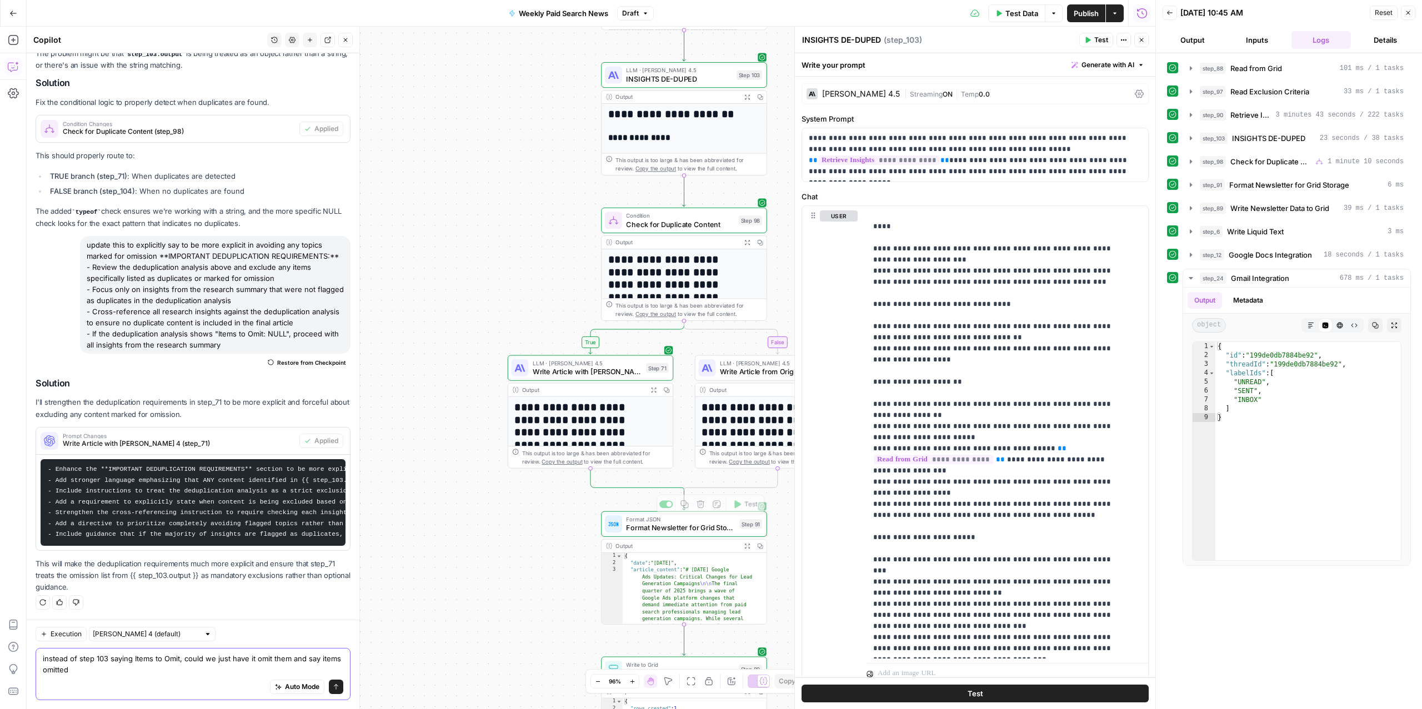
type textarea "instead of step 103 saying Items to Omit, could we just have it omit them and s…"
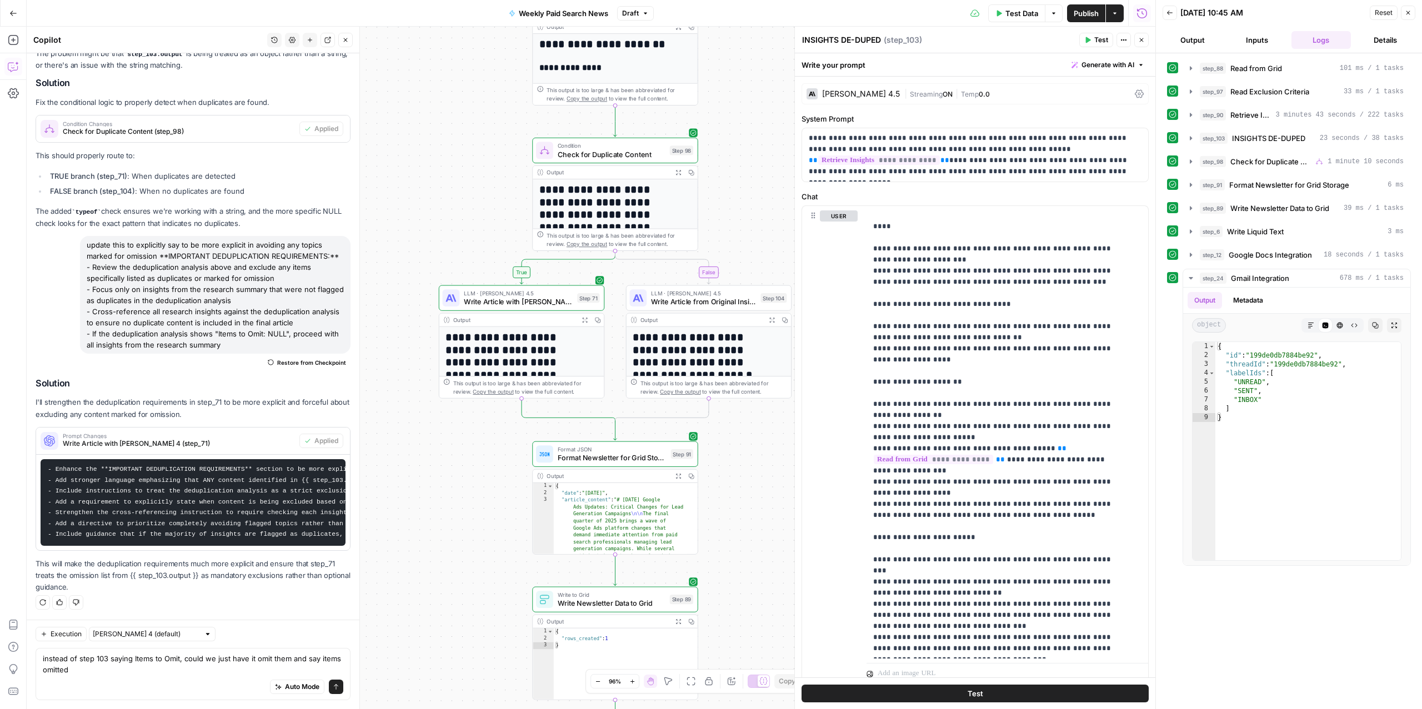
drag, startPoint x: 498, startPoint y: 249, endPoint x: 434, endPoint y: 162, distance: 108.0
click at [434, 163] on div "true false Workflow Input Settings Inputs Read from Grid Read from Grid Step 88…" at bounding box center [591, 368] width 1129 height 683
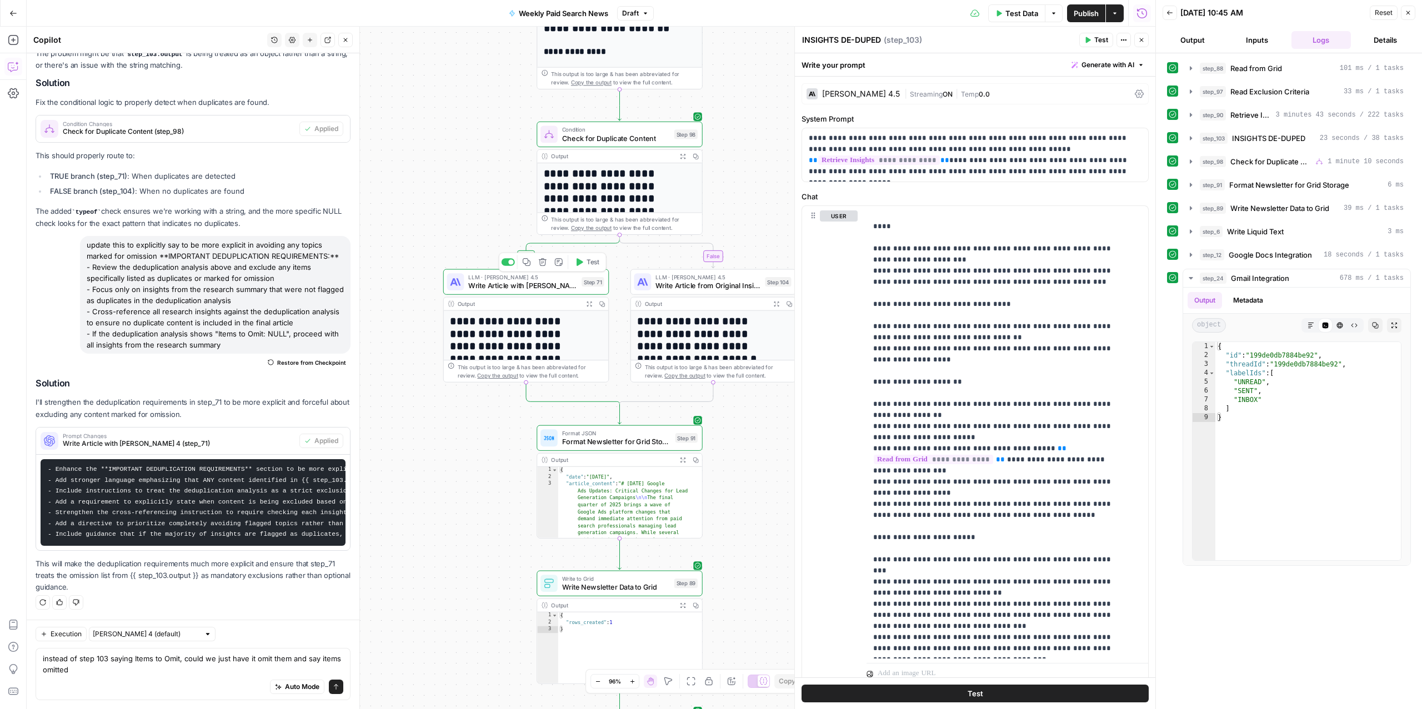
click at [471, 288] on span "Write Article with [PERSON_NAME] 4" at bounding box center [522, 286] width 109 height 11
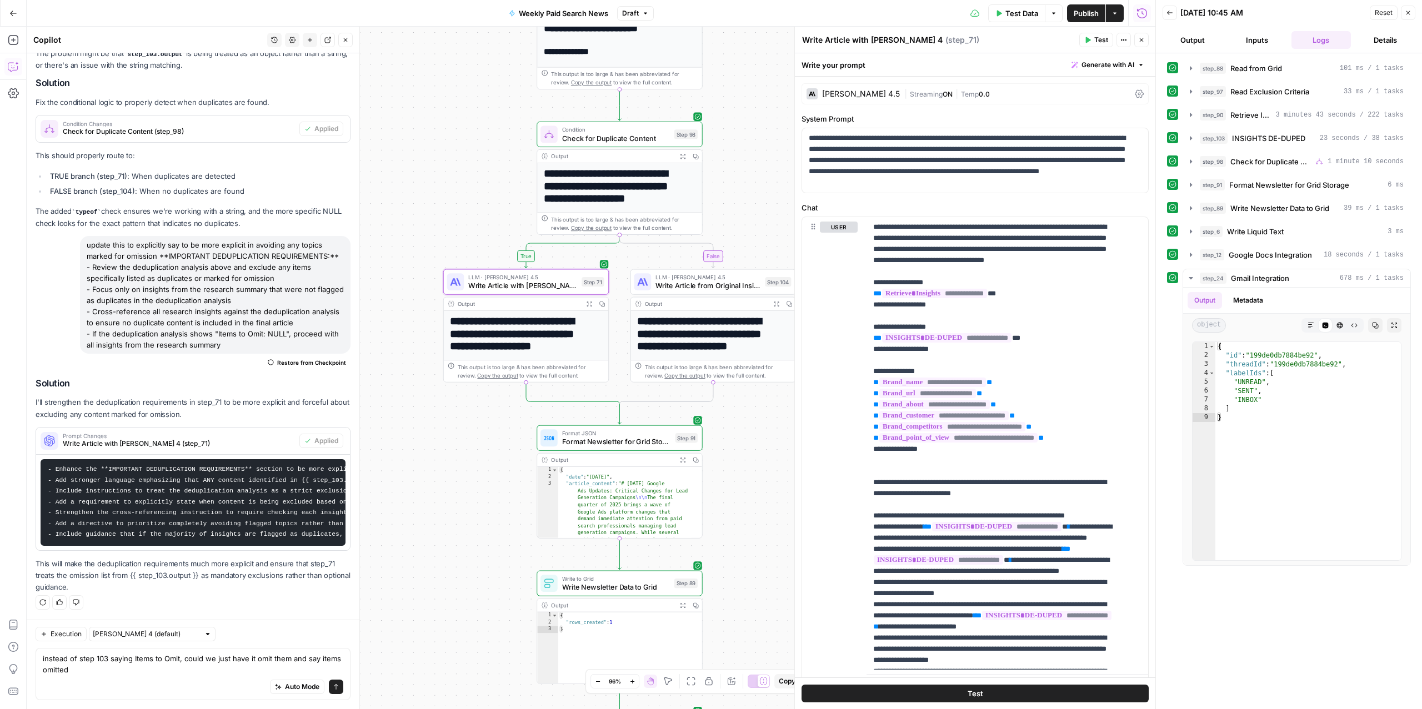
drag, startPoint x: 852, startPoint y: 42, endPoint x: 966, endPoint y: 42, distance: 113.9
click at [966, 42] on div "Write Article with Claude Sonnet 4 Write Article with Claude Sonnet 4 ( step_71…" at bounding box center [939, 40] width 274 height 12
type textarea "Write Article Sans Duplicates"
click at [692, 285] on span "Write Article from Original Insights" at bounding box center [709, 286] width 106 height 11
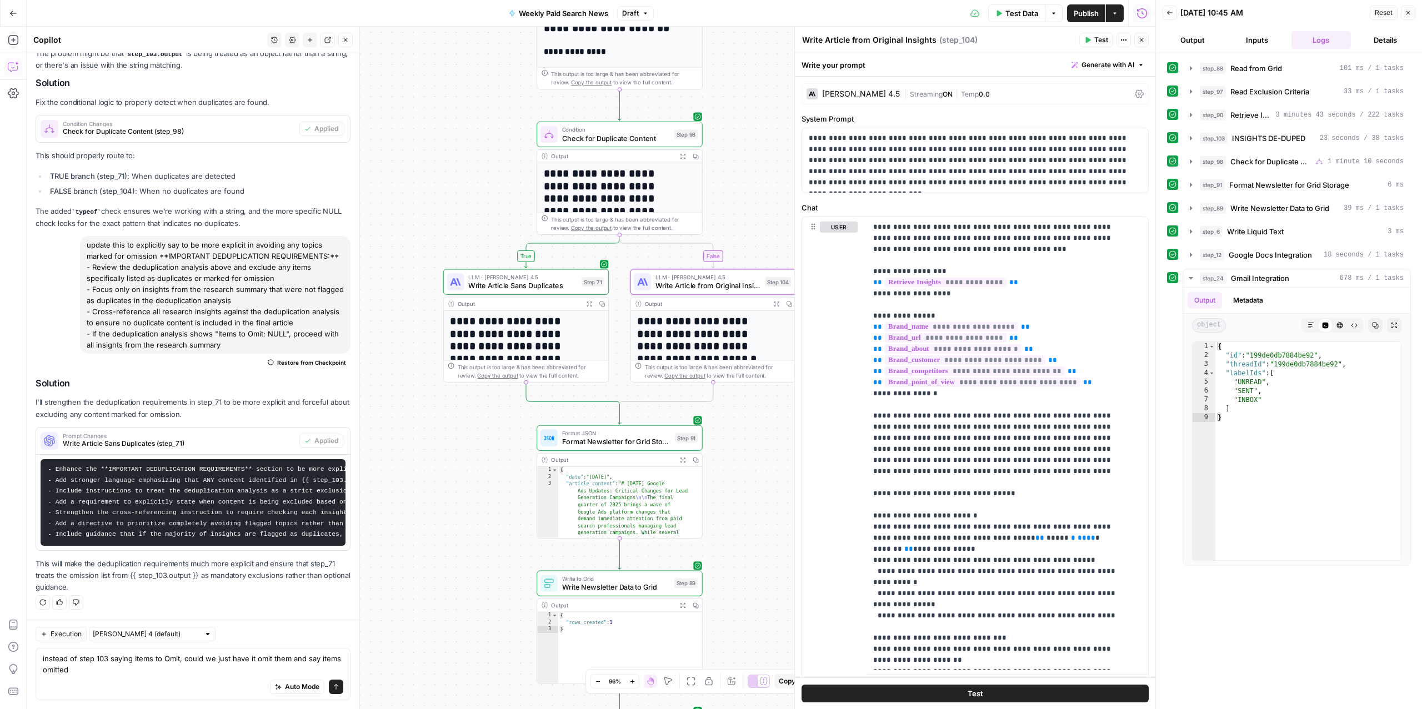
click at [877, 38] on textarea "Write Article from Original Insights" at bounding box center [869, 39] width 134 height 11
drag, startPoint x: 851, startPoint y: 43, endPoint x: 950, endPoint y: 42, distance: 99.5
click at [950, 42] on div "Write Article from Original Insights Write Article from Original Insights ( ste…" at bounding box center [939, 40] width 274 height 12
drag, startPoint x: 851, startPoint y: 42, endPoint x: 964, endPoint y: 50, distance: 113.0
click at [964, 50] on header "Write Article from Original Insights Write Article from Original Insights ( ste…" at bounding box center [975, 40] width 361 height 27
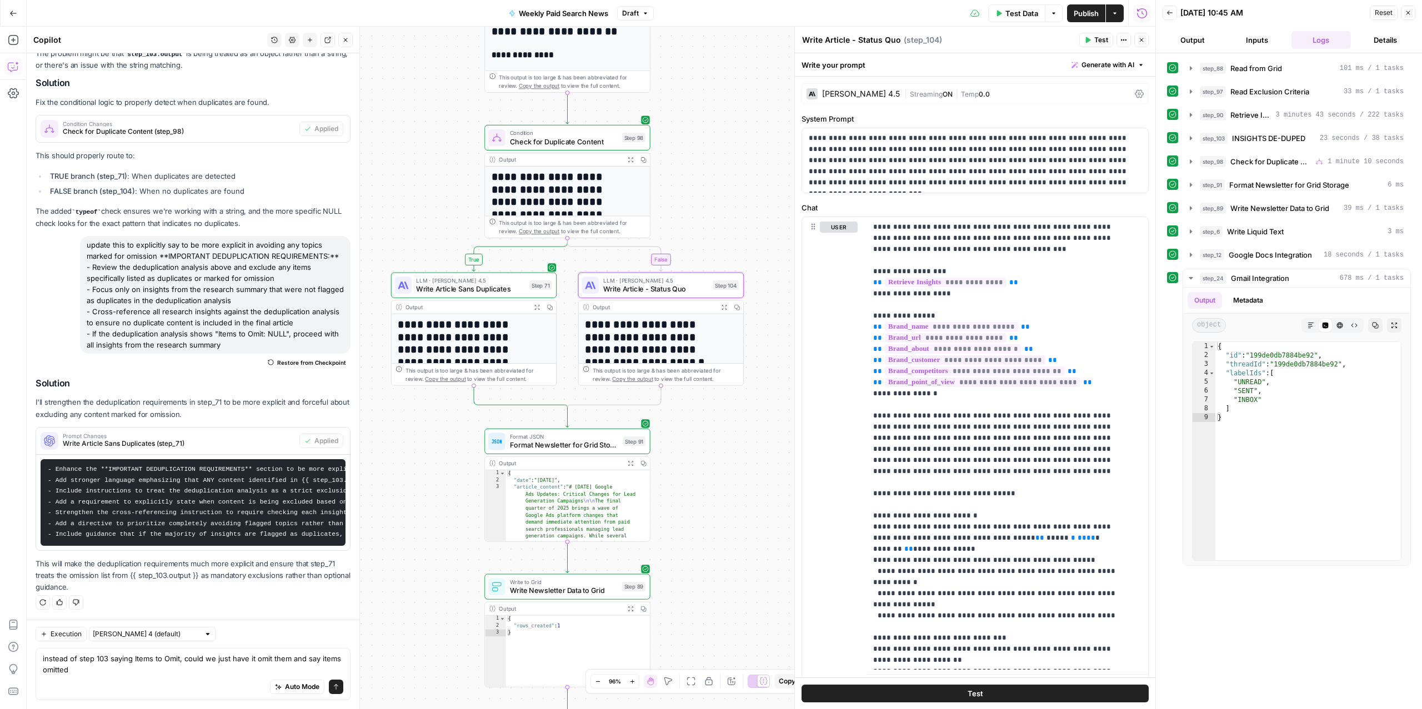
drag, startPoint x: 739, startPoint y: 453, endPoint x: 688, endPoint y: 455, distance: 51.2
click at [689, 455] on div "true false Workflow Input Settings Inputs Read from Grid Read from Grid Step 88…" at bounding box center [591, 368] width 1129 height 683
click at [857, 41] on textarea "Write Article - Status Quo" at bounding box center [851, 39] width 99 height 11
type textarea "Write Article Status Quo"
click at [982, 53] on div "Write your prompt Generate with AI" at bounding box center [975, 64] width 361 height 23
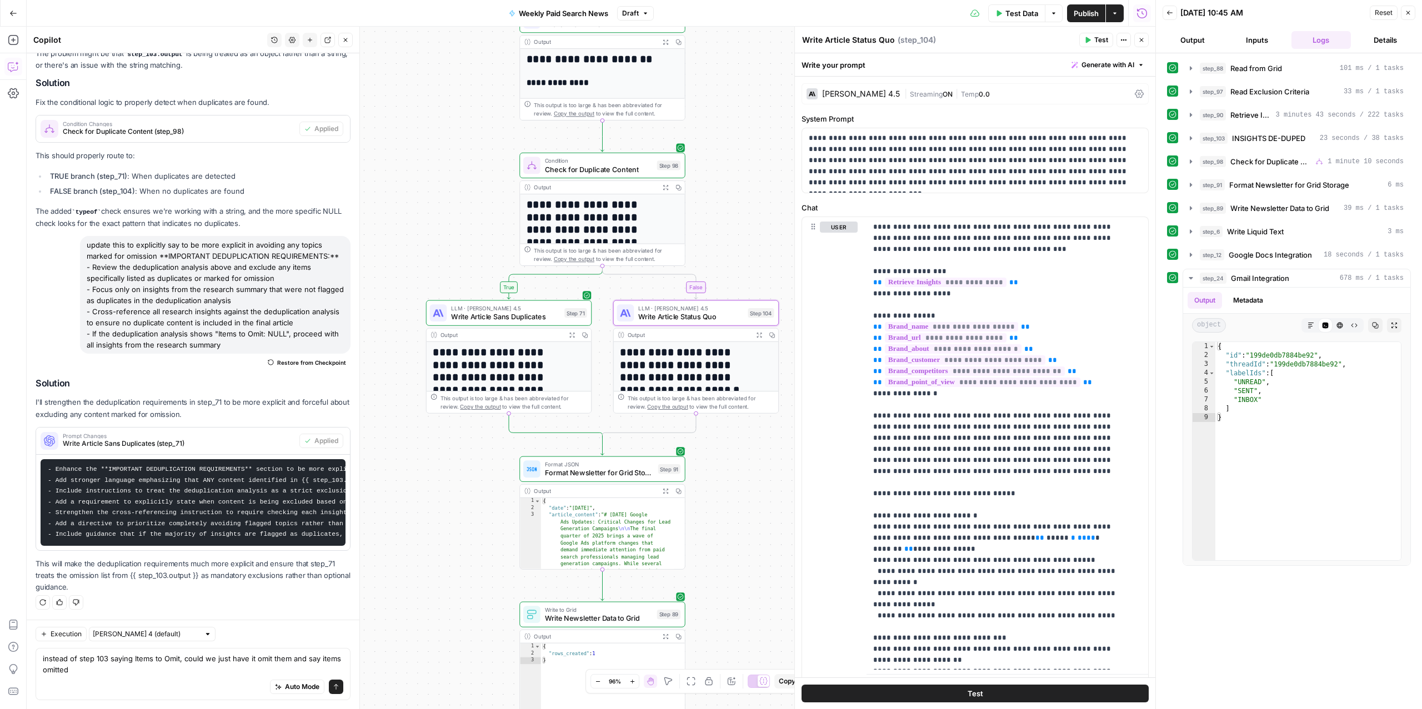
drag, startPoint x: 737, startPoint y: 453, endPoint x: 772, endPoint y: 481, distance: 45.1
click at [772, 481] on div "true false Workflow Input Settings Inputs Read from Grid Read from Grid Step 88…" at bounding box center [591, 368] width 1129 height 683
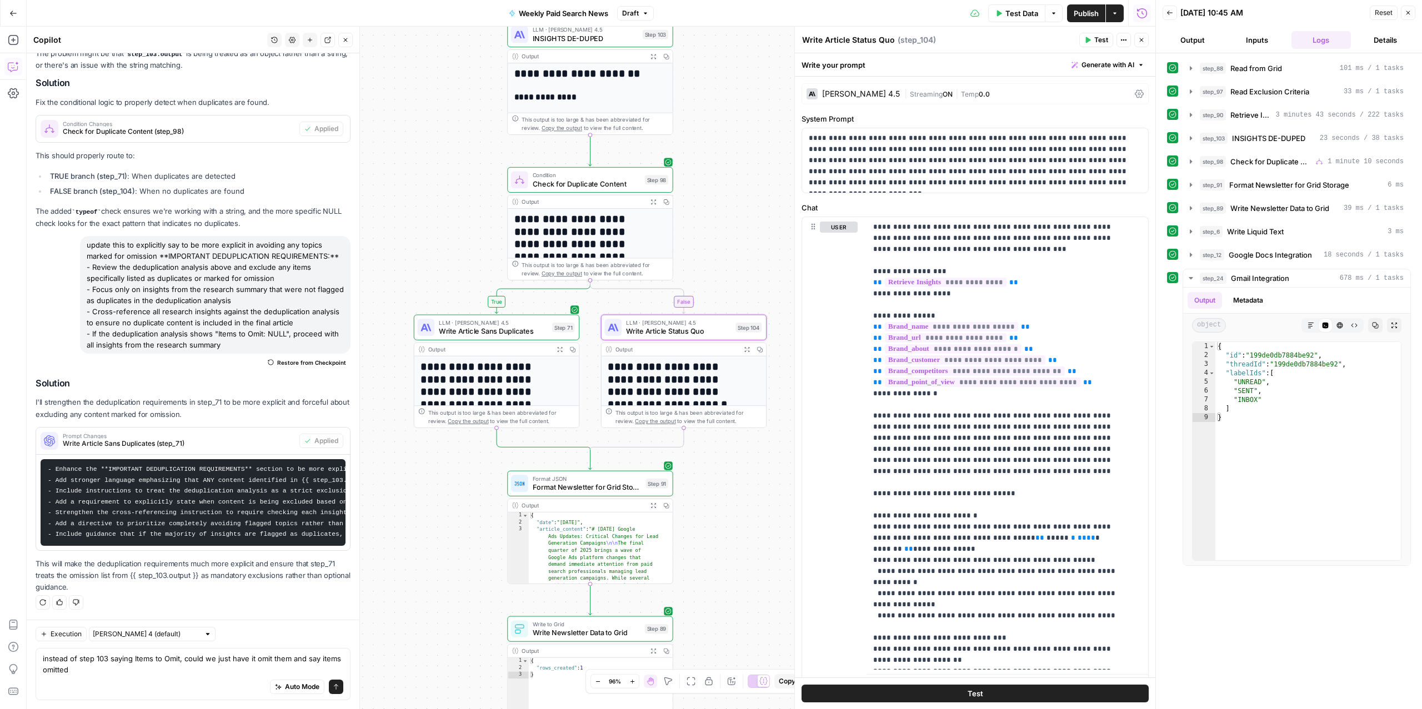
drag, startPoint x: 763, startPoint y: 479, endPoint x: 748, endPoint y: 497, distance: 23.6
click at [748, 497] on div "true false Workflow Input Settings Inputs Read from Grid Read from Grid Step 88…" at bounding box center [591, 368] width 1129 height 683
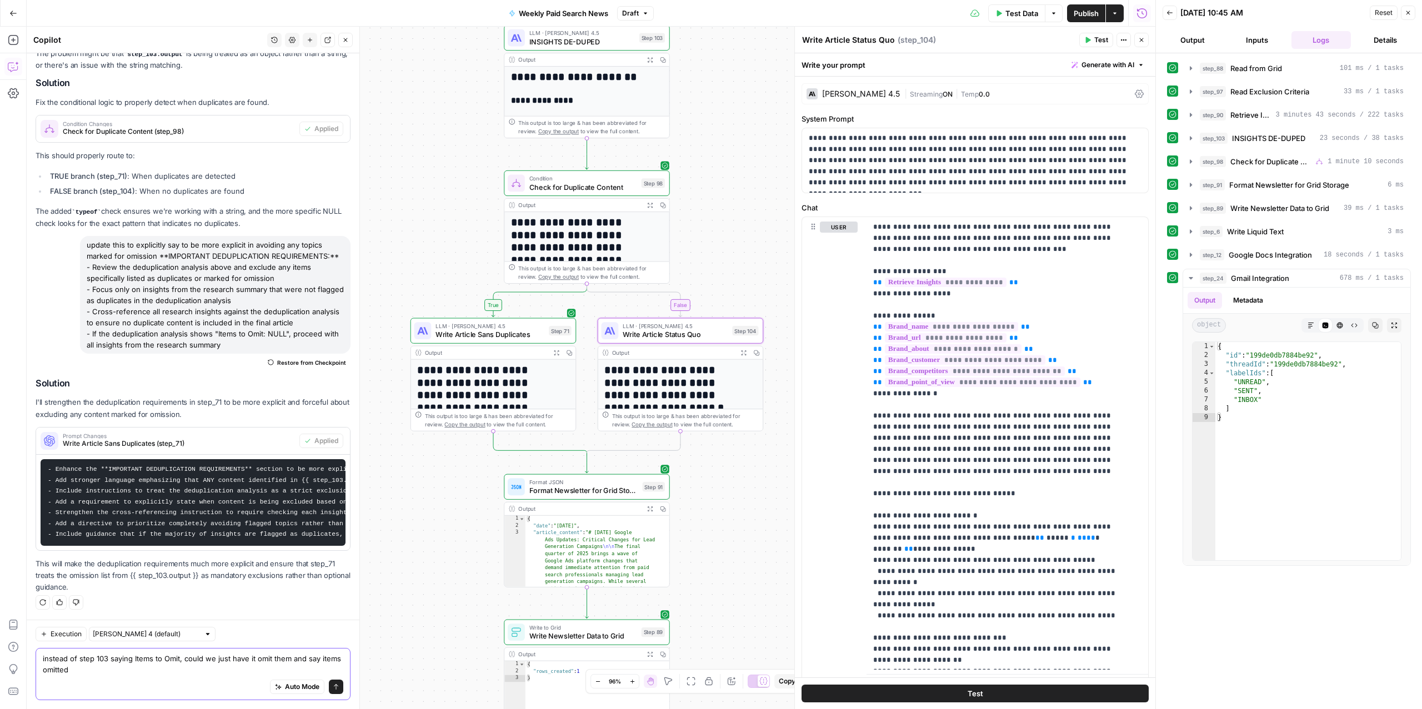
click at [114, 672] on textarea "instead of step 103 saying Items to Omit, could we just have it omit them and s…" at bounding box center [193, 664] width 301 height 22
click at [113, 672] on textarea "instead of step 103 saying Items to Omit, could we just have it omit them and s…" at bounding box center [193, 664] width 301 height 22
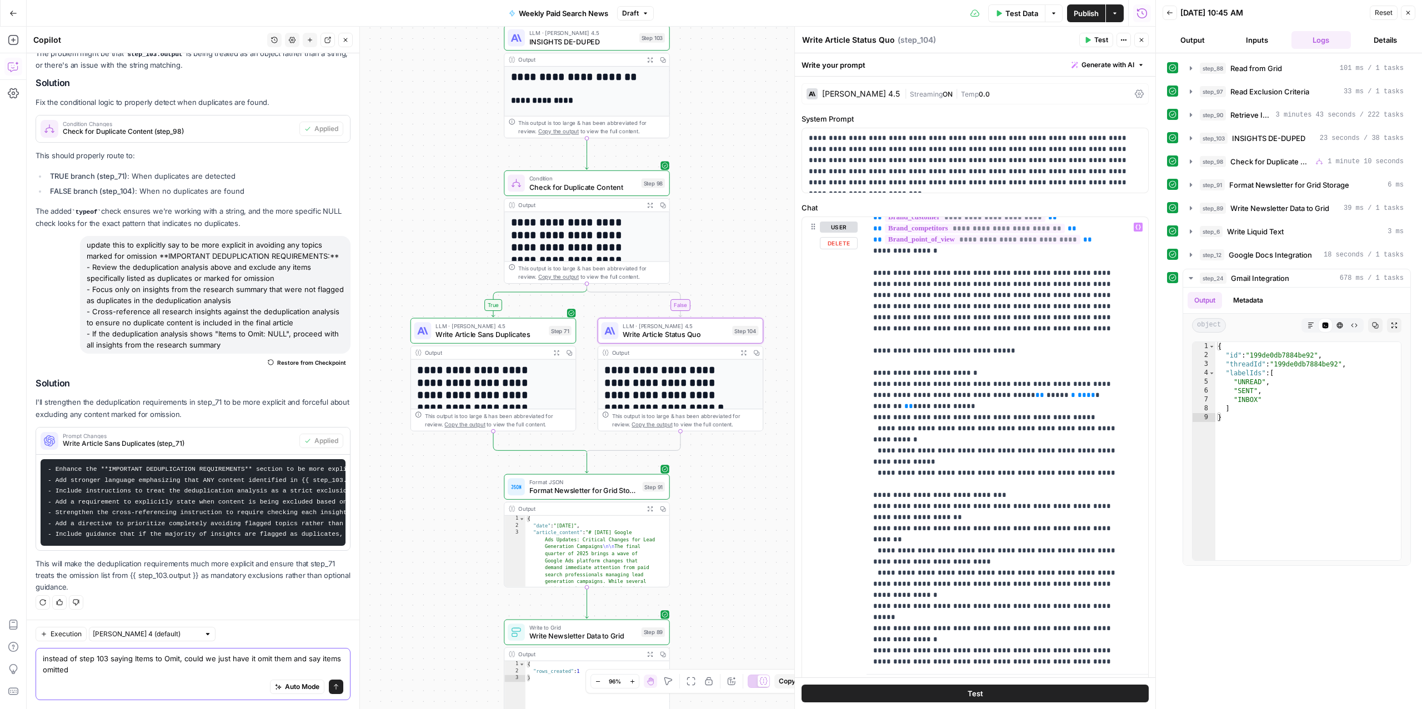
scroll to position [262, 0]
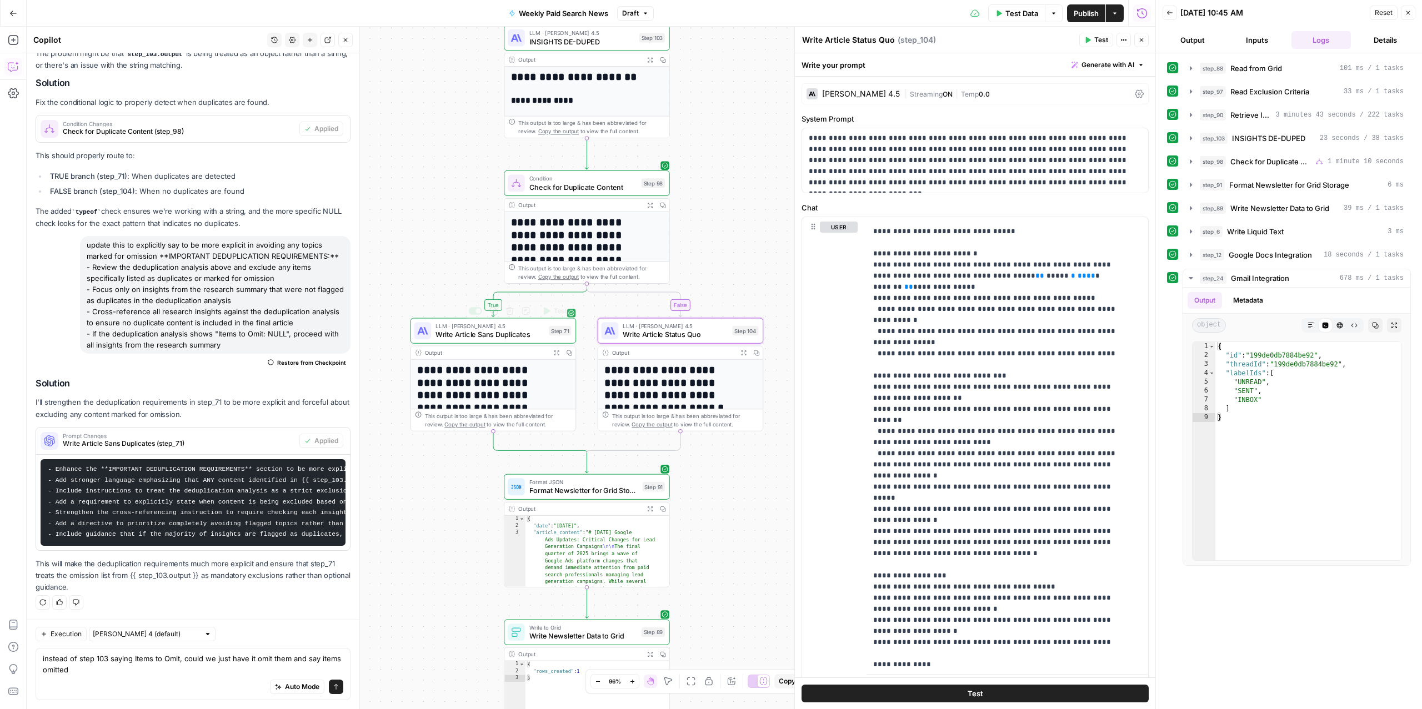
click at [494, 333] on span "Write Article Sans Duplicates" at bounding box center [490, 334] width 109 height 11
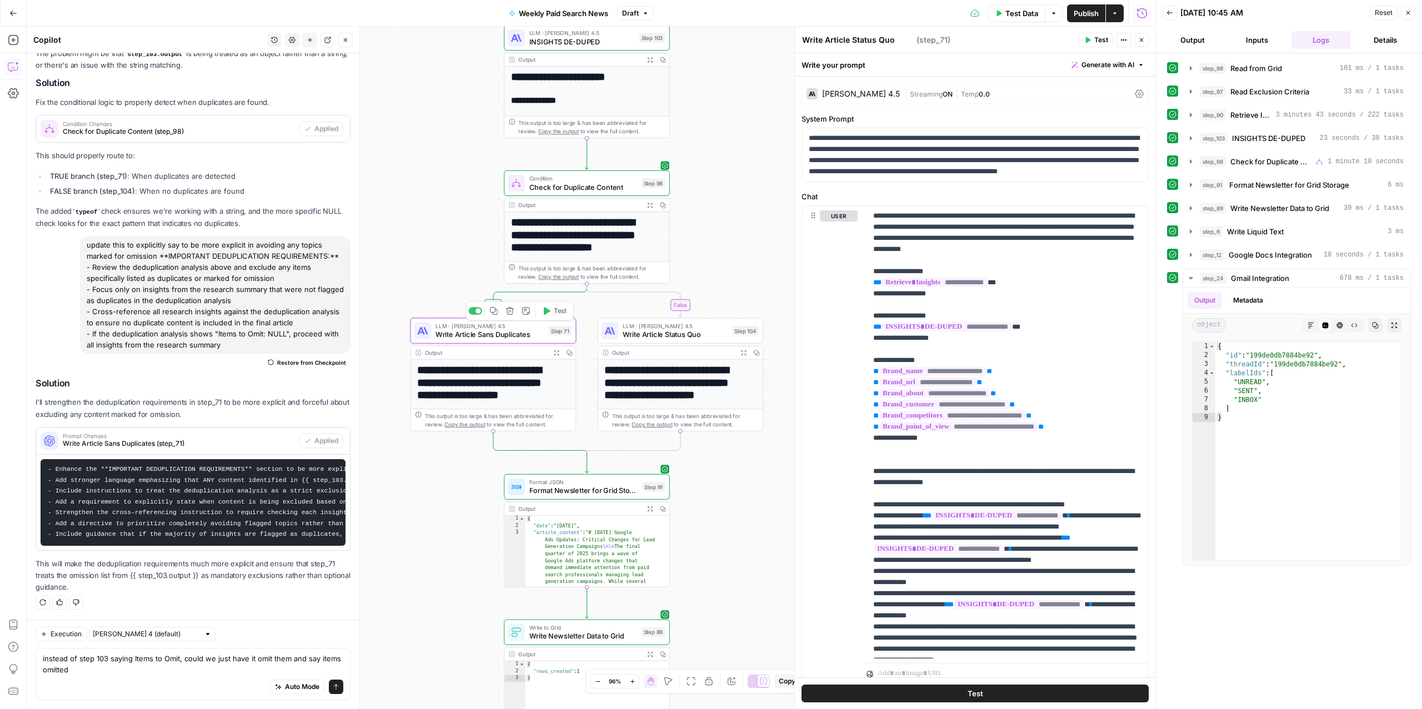
scroll to position [4271, 0]
type textarea "Write Article Sans Duplicates"
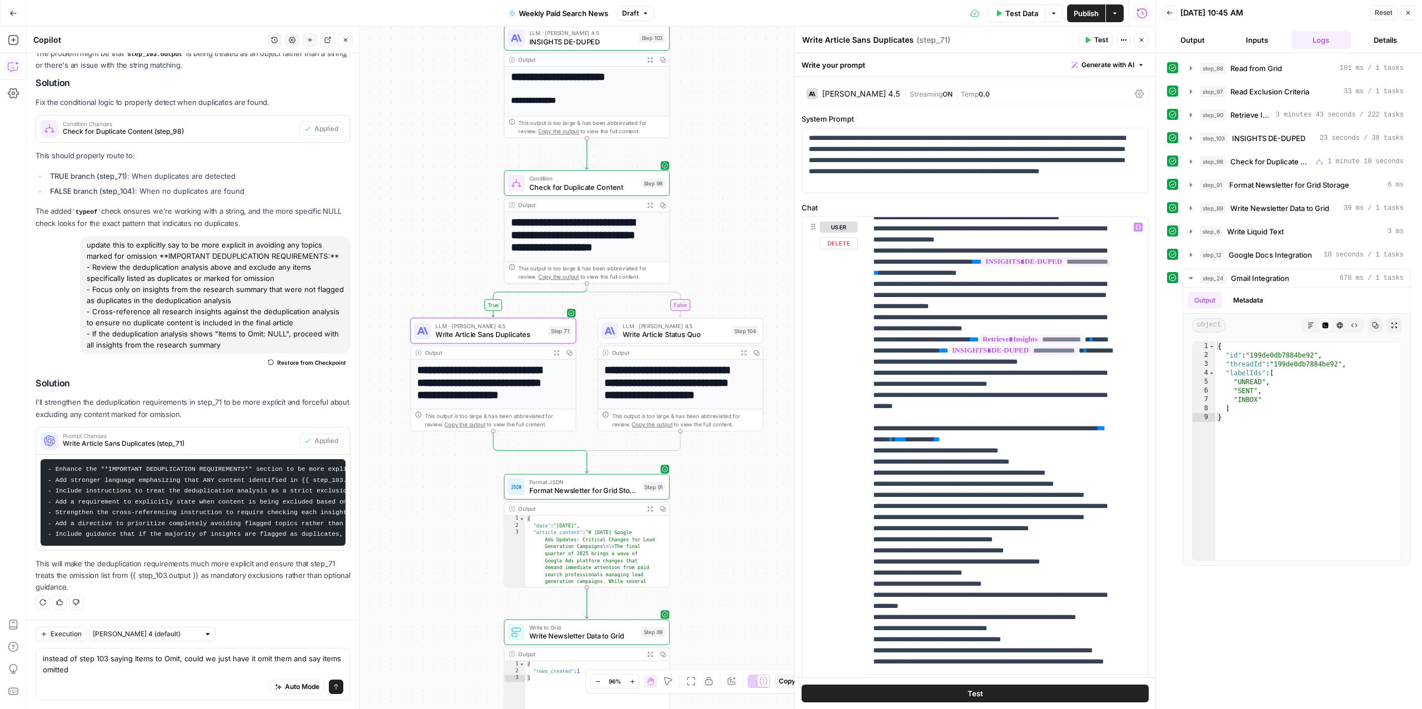
scroll to position [352, 0]
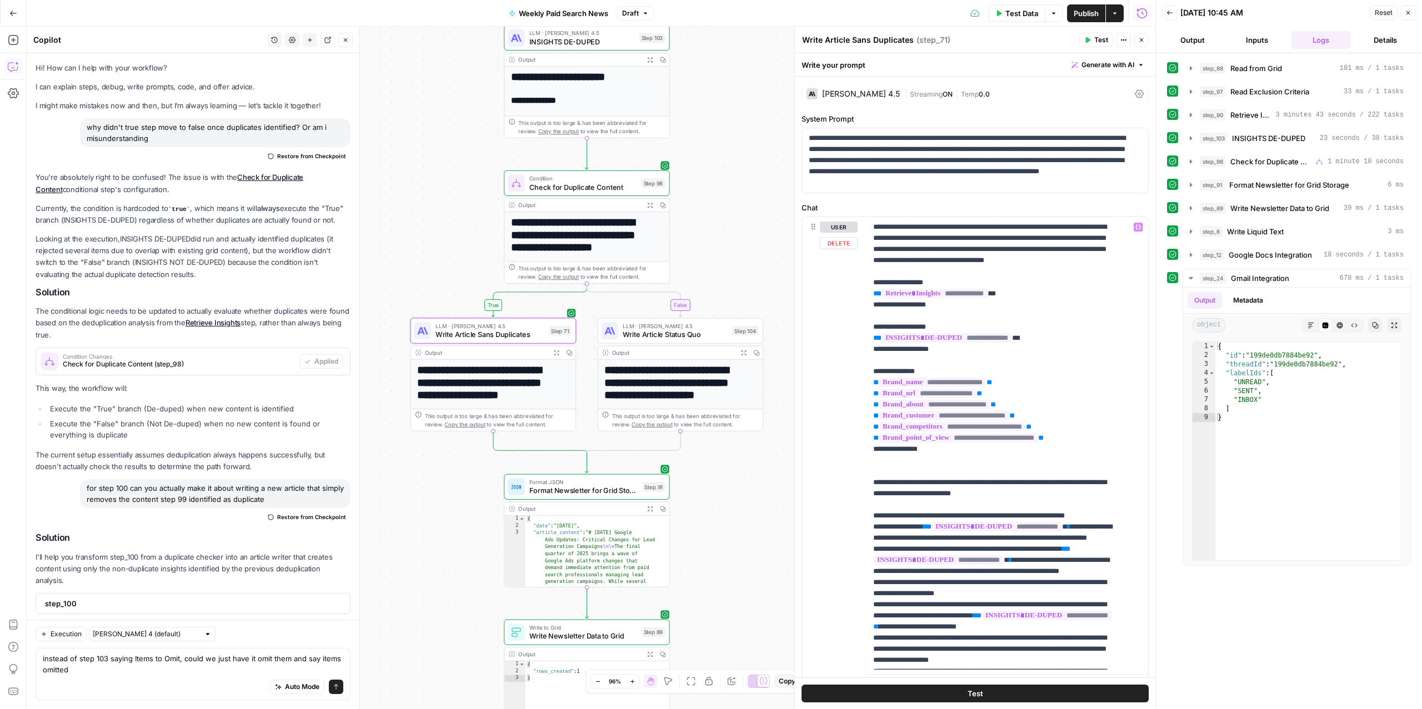
scroll to position [352, 0]
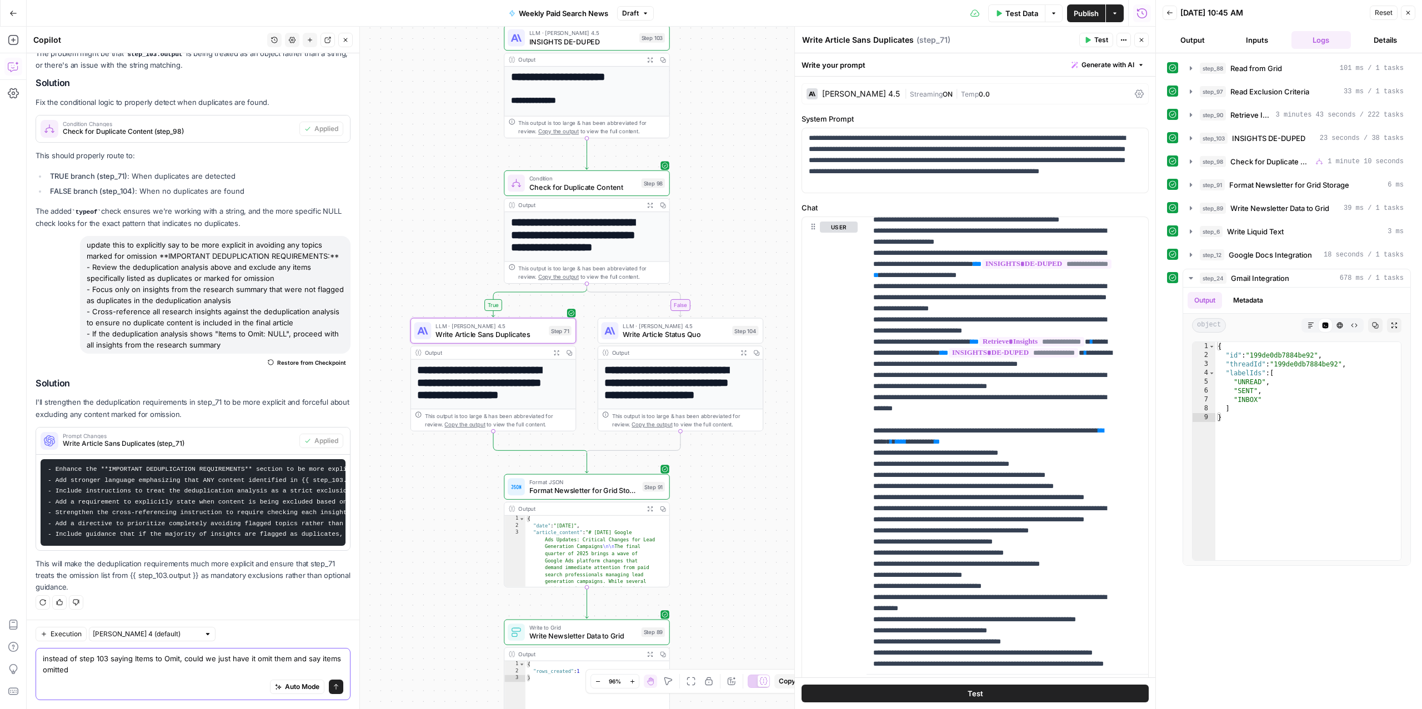
click at [125, 659] on textarea "instead of step 103 saying Items to Omit, could we just have it omit them and s…" at bounding box center [193, 664] width 301 height 22
click at [121, 659] on textarea "instead of step 103 saying Items to Omit, could we just have it omit them and s…" at bounding box center [193, 664] width 301 height 22
click at [117, 658] on textarea "instead of step 103 saying Items to Omit, could we just have it omit them and s…" at bounding box center [193, 664] width 301 height 22
click at [109, 658] on textarea "instead of step 103 saying Items to Omit, could we just have it omit them and s…" at bounding box center [193, 664] width 301 height 22
click at [108, 659] on textarea "instead of step 103 saying Items to Omit, could we just have it omit them and s…" at bounding box center [193, 664] width 301 height 22
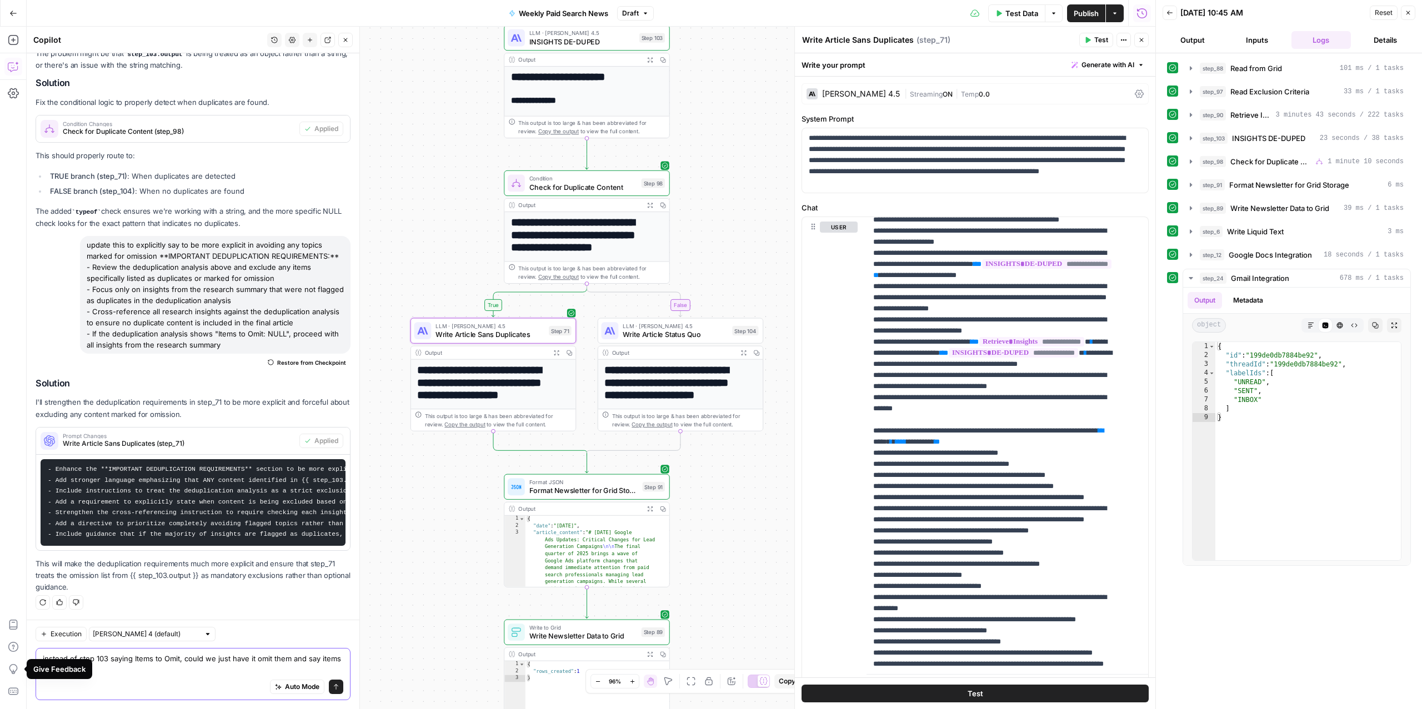
drag, startPoint x: 106, startPoint y: 662, endPoint x: 56, endPoint y: 664, distance: 50.0
click at [56, 664] on body "ConsumerAffairs New Home Browse Insights Opportunities Your Data Recent Grids P…" at bounding box center [711, 354] width 1422 height 709
drag, startPoint x: 133, startPoint y: 672, endPoint x: 120, endPoint y: 676, distance: 13.4
click at [132, 672] on textarea "instead of step 103 saying Items to Omit, could we just have it omit them and s…" at bounding box center [193, 664] width 301 height 22
drag, startPoint x: 106, startPoint y: 673, endPoint x: 37, endPoint y: 661, distance: 70.5
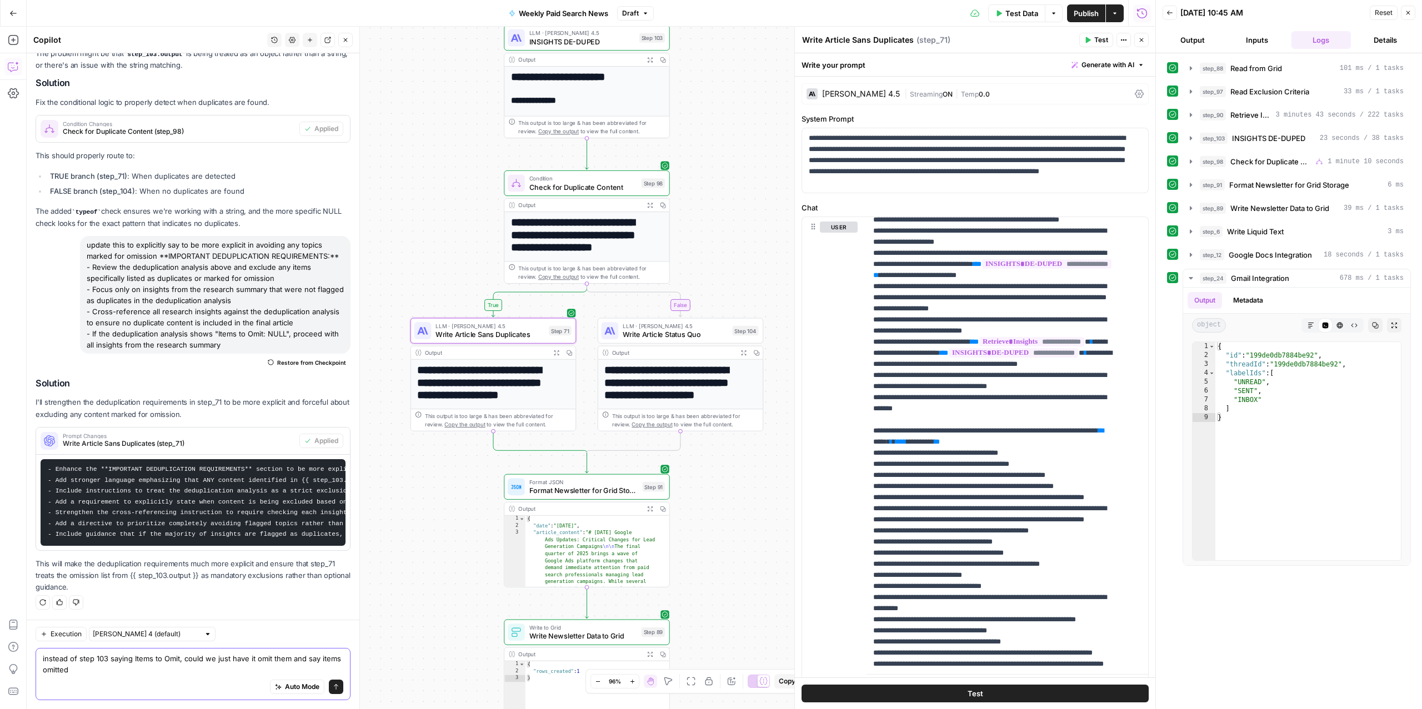
click at [37, 661] on div "instead of step 103 saying Items to Omit, could we just have it omit them and s…" at bounding box center [193, 674] width 315 height 52
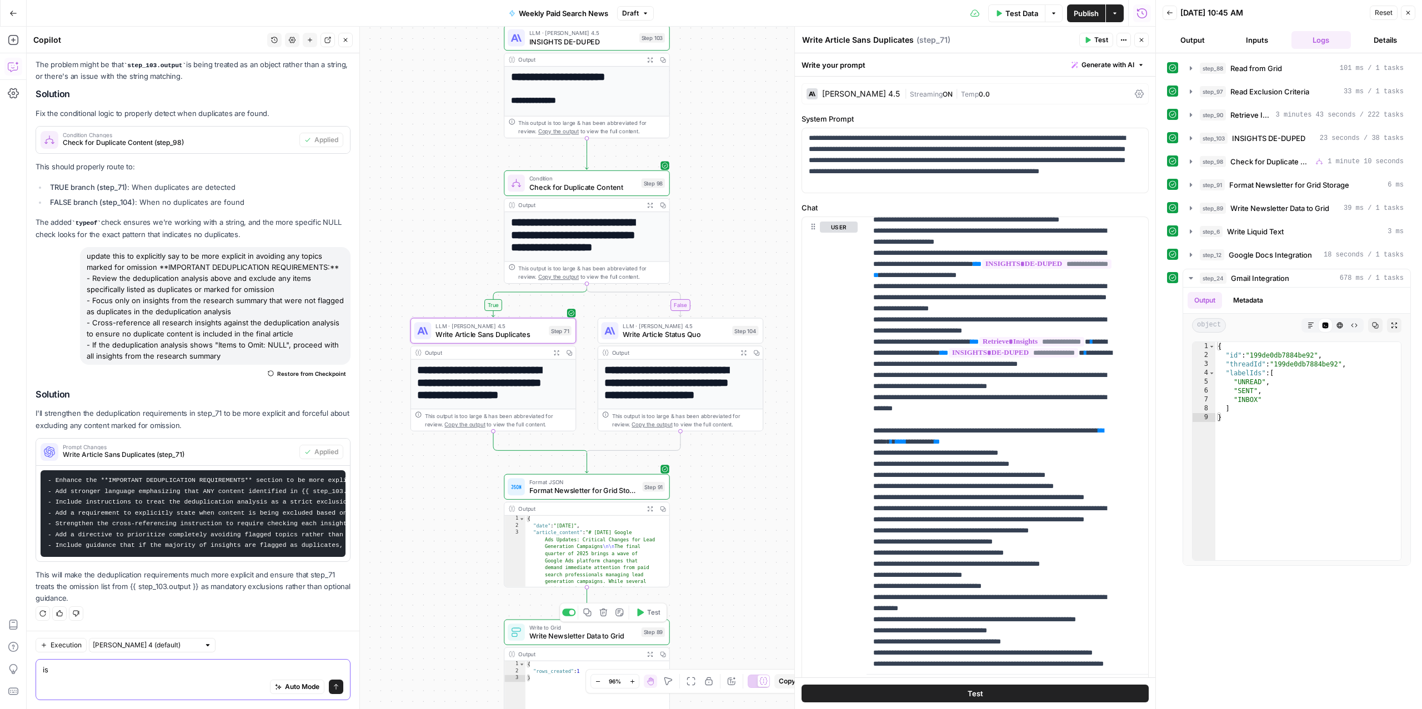
scroll to position [4260, 0]
type textarea "is there a smarter way to structure"
click at [163, 644] on input "text" at bounding box center [146, 645] width 107 height 11
click at [138, 606] on span "Claude Sonnet 4.5" at bounding box center [135, 603] width 74 height 11
type input "Claude Sonnet 4.5"
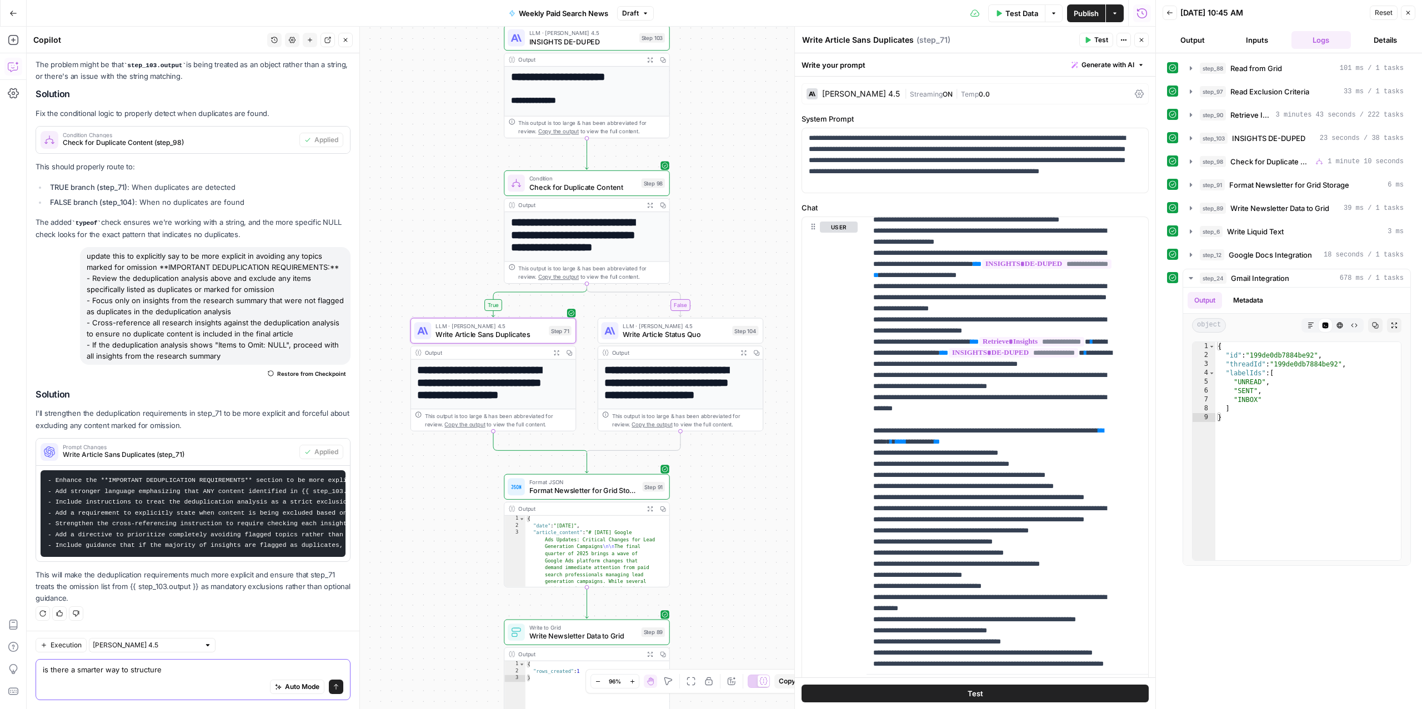
click at [177, 673] on textarea "is there a smarter way to structure" at bounding box center [193, 669] width 301 height 11
click at [178, 670] on textarea "is there a smarter way to structure all this so we have a better flow?" at bounding box center [193, 669] width 301 height 11
type textarea "is there a smarter way to structure all this so we have a better flow?"
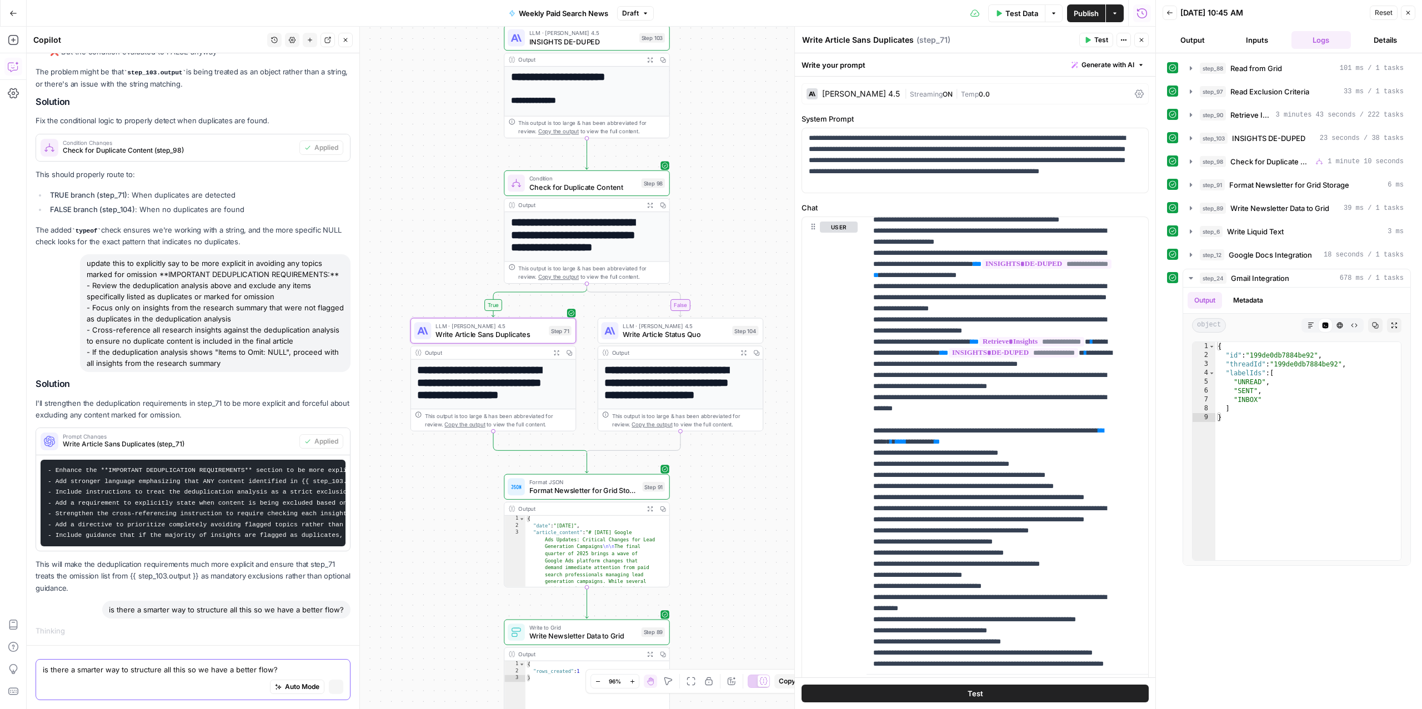
scroll to position [3998, 0]
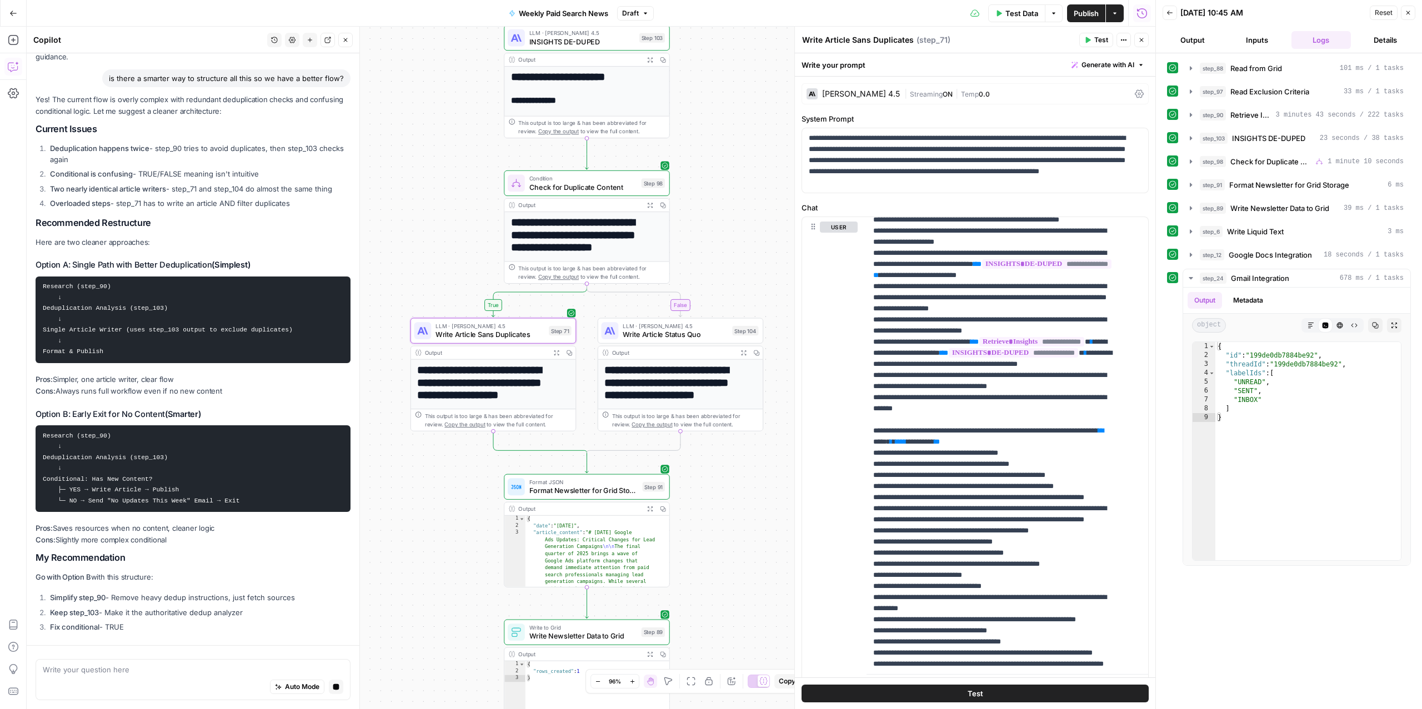
click at [1027, 12] on span "Test Data" at bounding box center [1022, 13] width 33 height 11
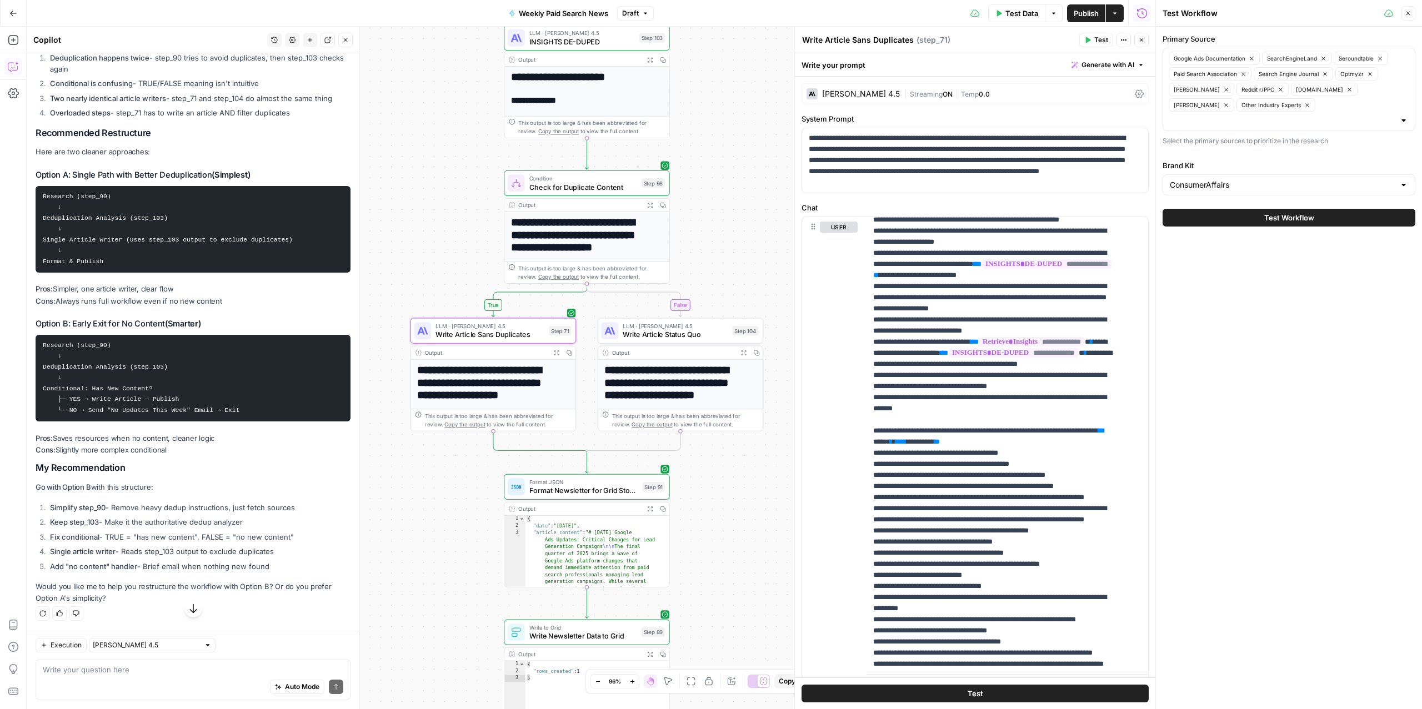
scroll to position [4772, 0]
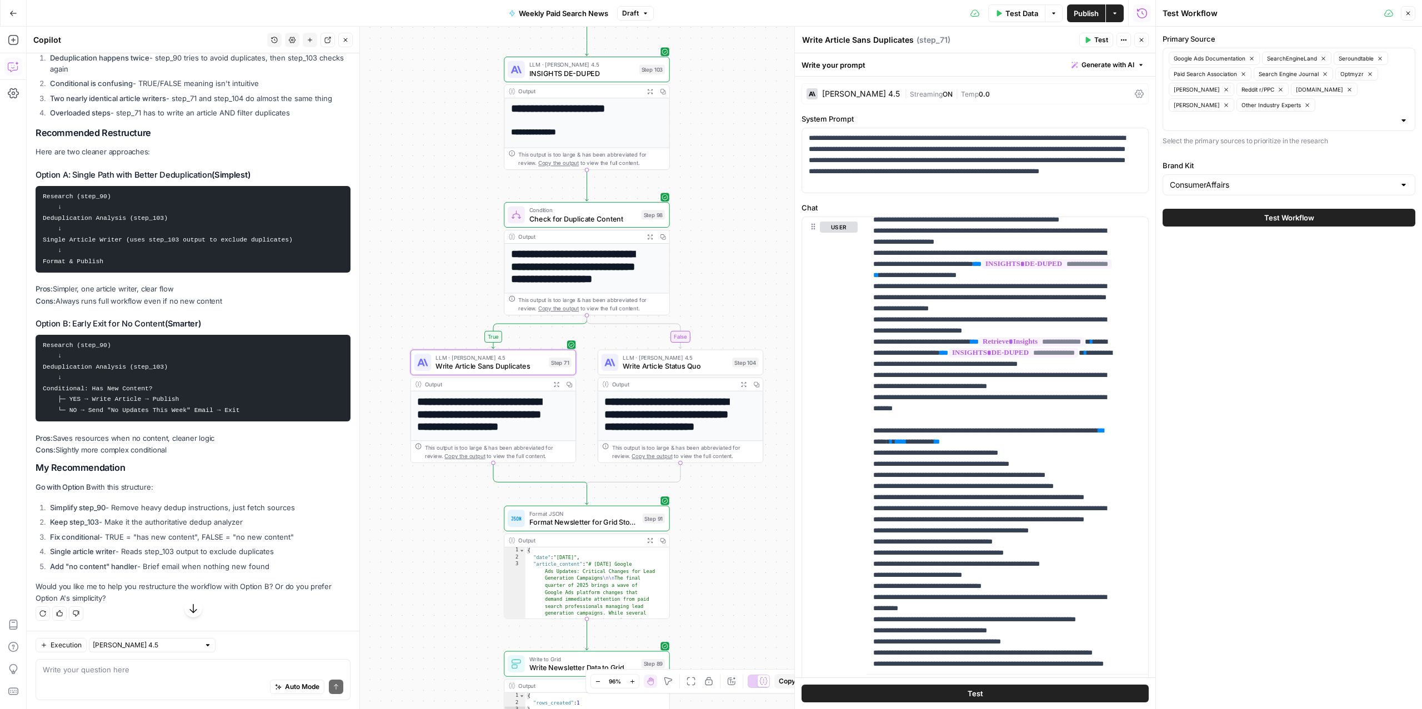
drag, startPoint x: 384, startPoint y: 185, endPoint x: 383, endPoint y: 248, distance: 63.3
click at [384, 248] on div "true false Workflow Input Settings Inputs Read from Grid Read from Grid Step 88…" at bounding box center [591, 368] width 1129 height 683
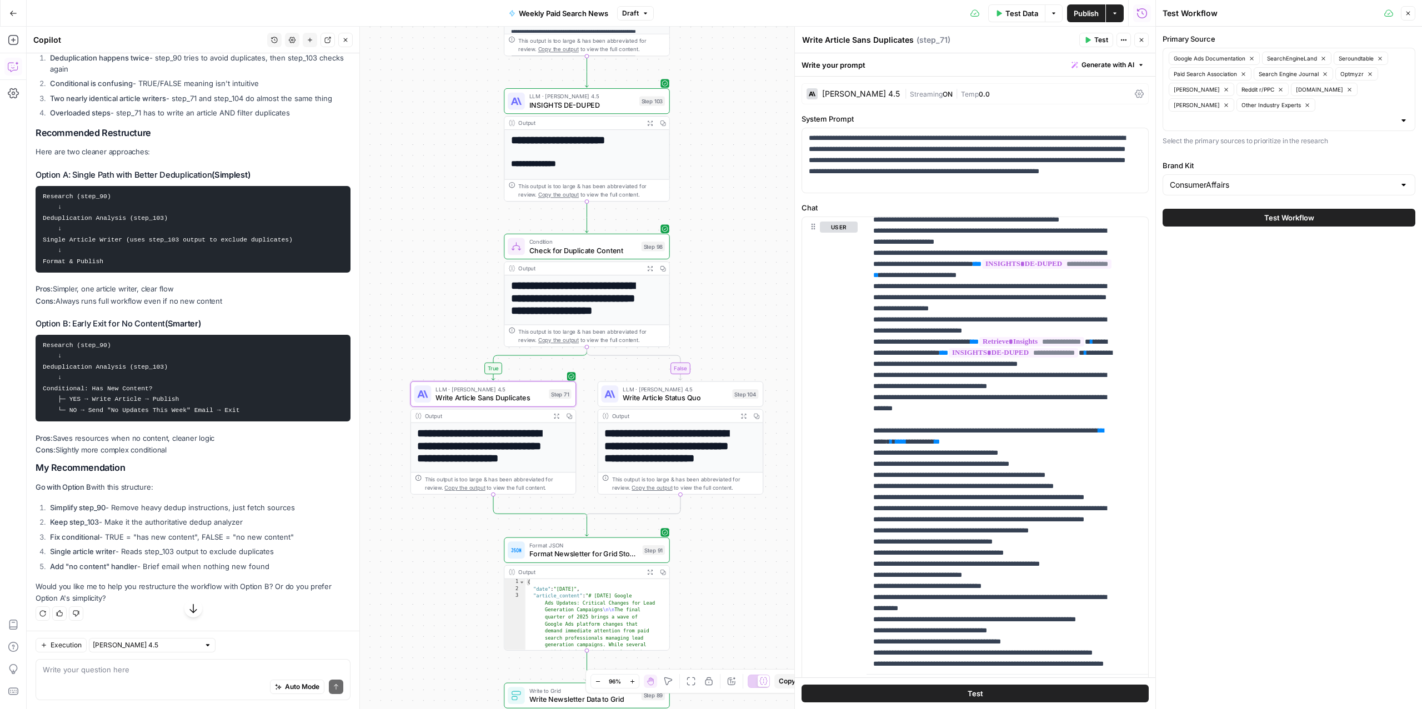
drag, startPoint x: 251, startPoint y: 207, endPoint x: 264, endPoint y: 291, distance: 85.4
click at [264, 291] on div "Yes! The current flow is overly complex with redundant deduplication checks and…" at bounding box center [193, 303] width 315 height 601
click at [214, 547] on li "Single article writer - Reads step_103 output to exclude duplicates" at bounding box center [198, 551] width 303 height 11
click at [214, 548] on li "Single article writer - Reads step_103 output to exclude duplicates" at bounding box center [198, 551] width 303 height 11
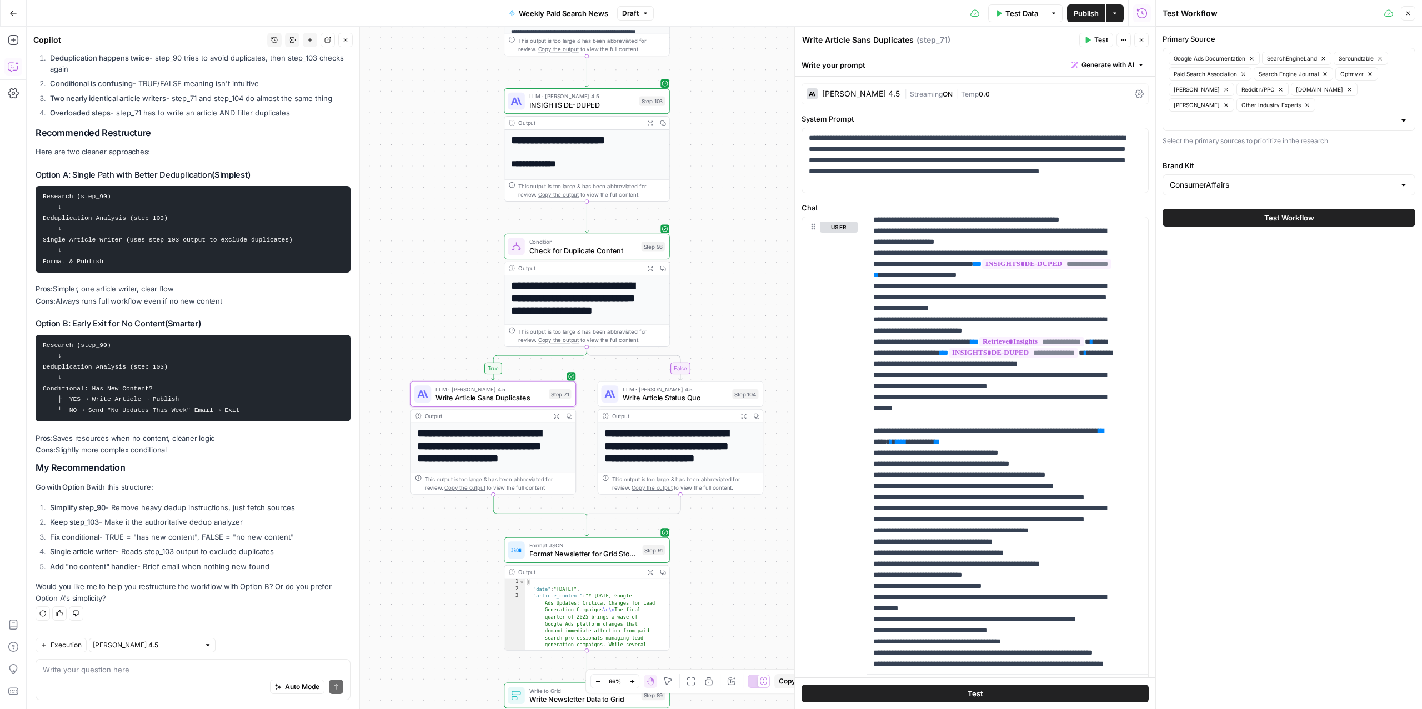
click at [214, 548] on li "Single article writer - Reads step_103 output to exclude duplicates" at bounding box center [198, 551] width 303 height 11
click at [120, 563] on strong "Add "no content" handler" at bounding box center [93, 566] width 87 height 9
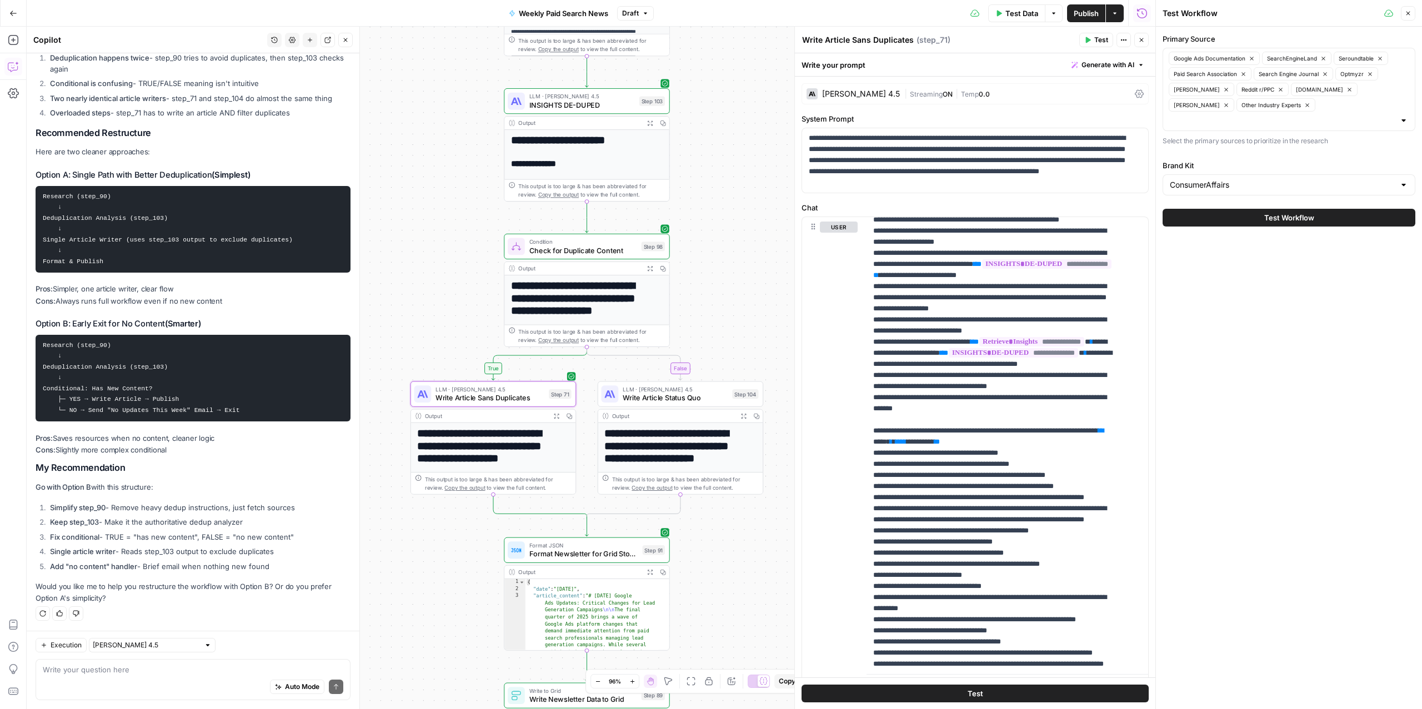
click at [112, 517] on li "Keep step_103 - Make it the authoritative dedup analyzer" at bounding box center [198, 522] width 303 height 11
drag, startPoint x: 117, startPoint y: 593, endPoint x: 140, endPoint y: 621, distance: 35.5
click at [140, 621] on div "Yes! The current flow is overly complex with redundant deduplication checks and…" at bounding box center [193, 312] width 315 height 619
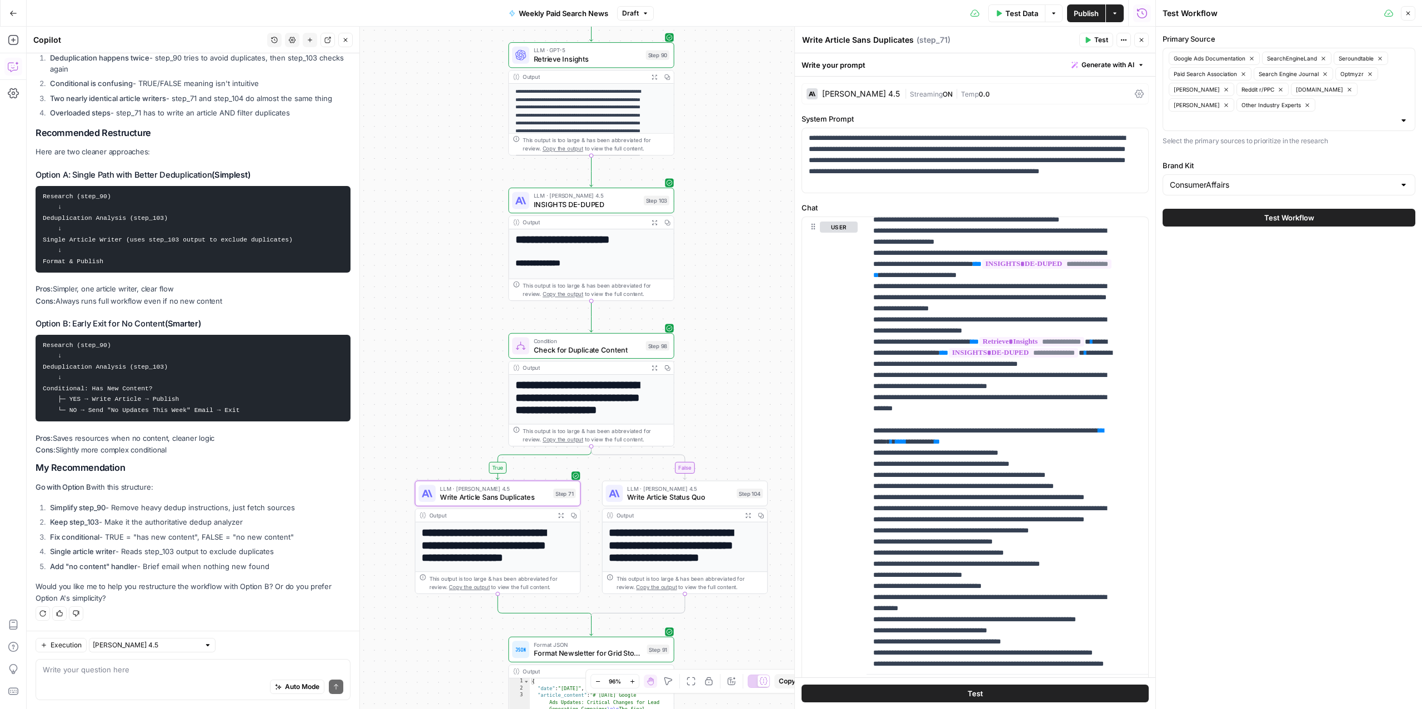
drag, startPoint x: 432, startPoint y: 274, endPoint x: 436, endPoint y: 373, distance: 99.5
click at [436, 373] on div "true false Workflow Input Settings Inputs Read from Grid Read from Grid Step 88…" at bounding box center [591, 368] width 1129 height 683
click at [551, 50] on span "LLM · GPT-5" at bounding box center [588, 50] width 108 height 8
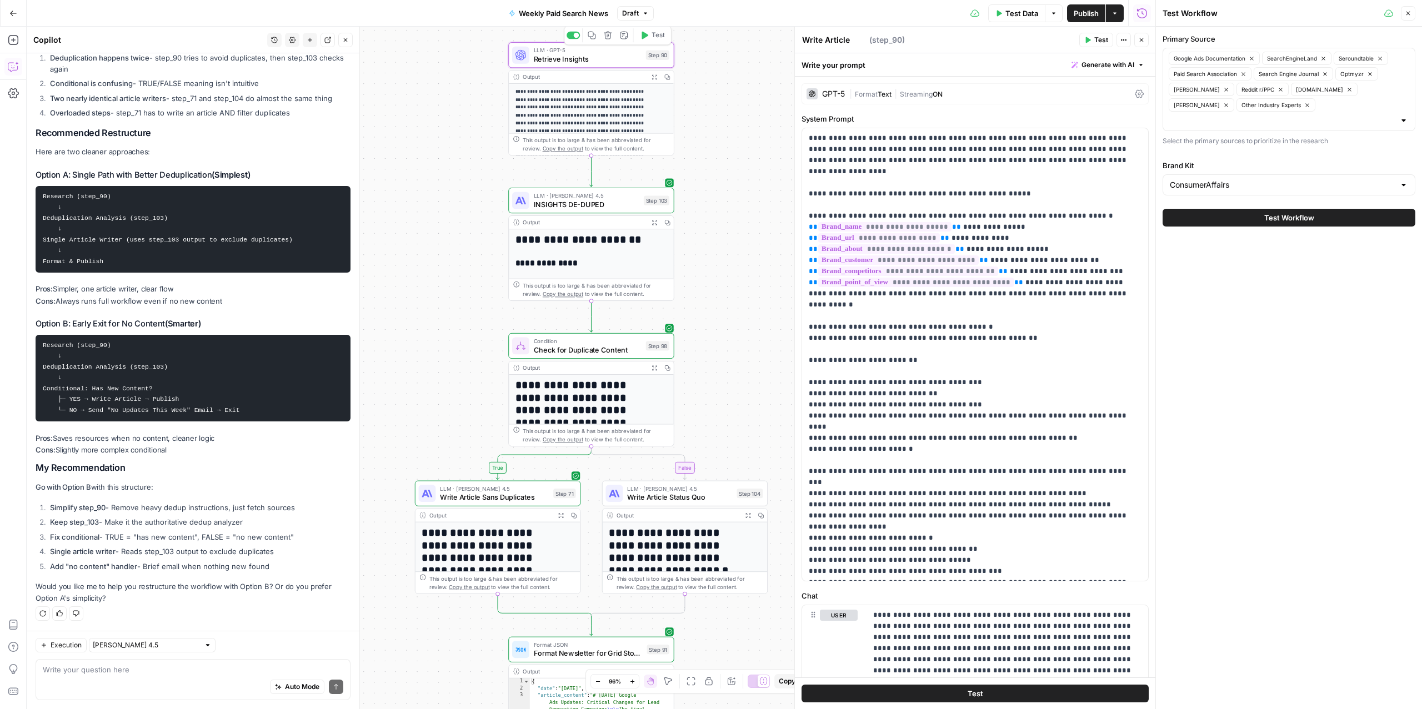
type textarea "Retrieve Insights"
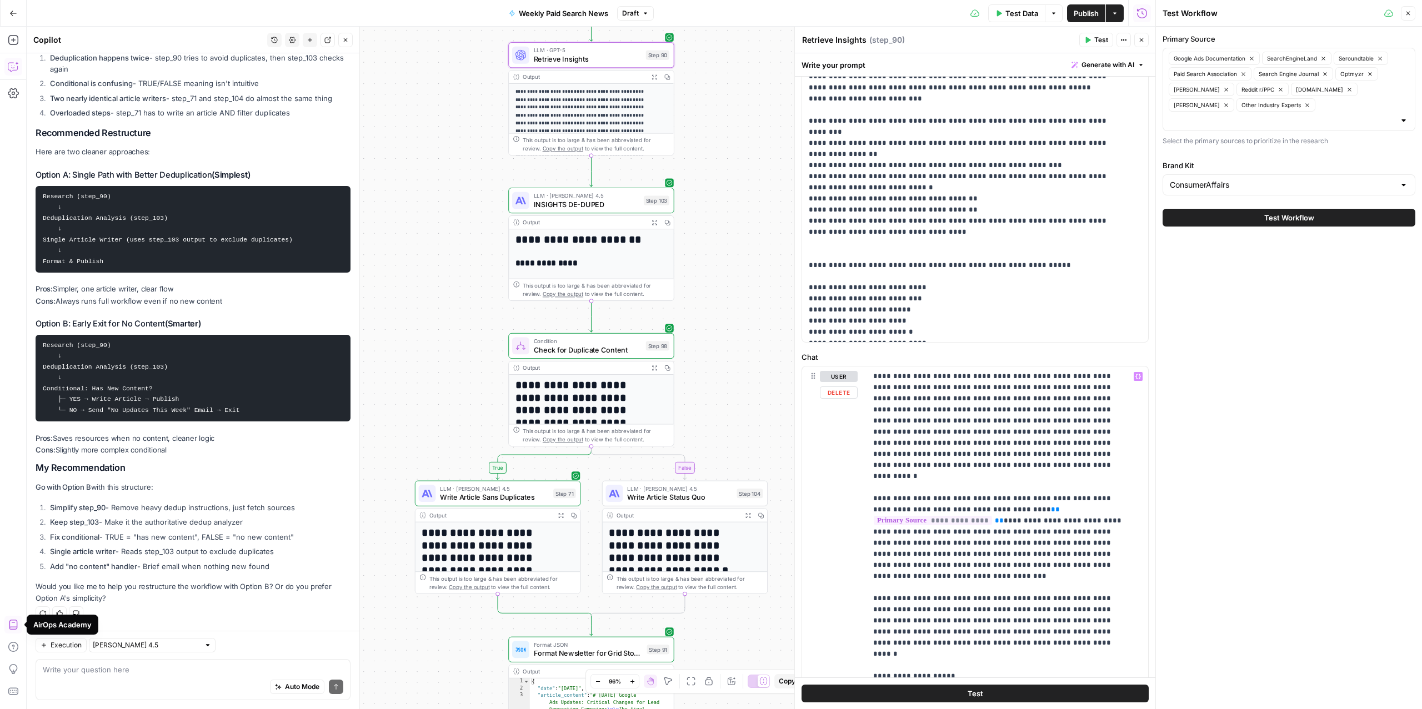
scroll to position [341, 0]
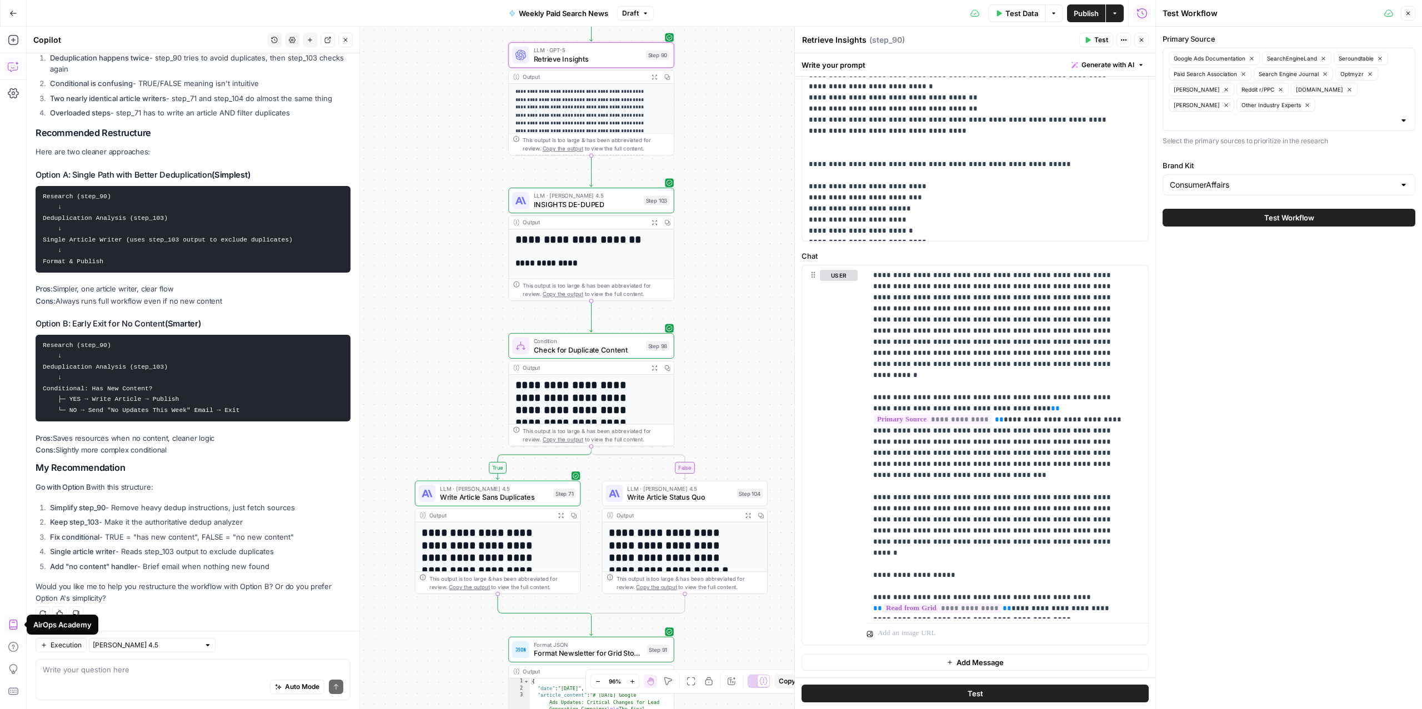
click at [139, 498] on div "Yes! The current flow is overly complex with redundant deduplication checks and…" at bounding box center [193, 303] width 315 height 601
click at [159, 513] on ol "Simplify step_90 - Remove heavy dedup instructions, just fetch sources Keep ste…" at bounding box center [193, 537] width 315 height 70
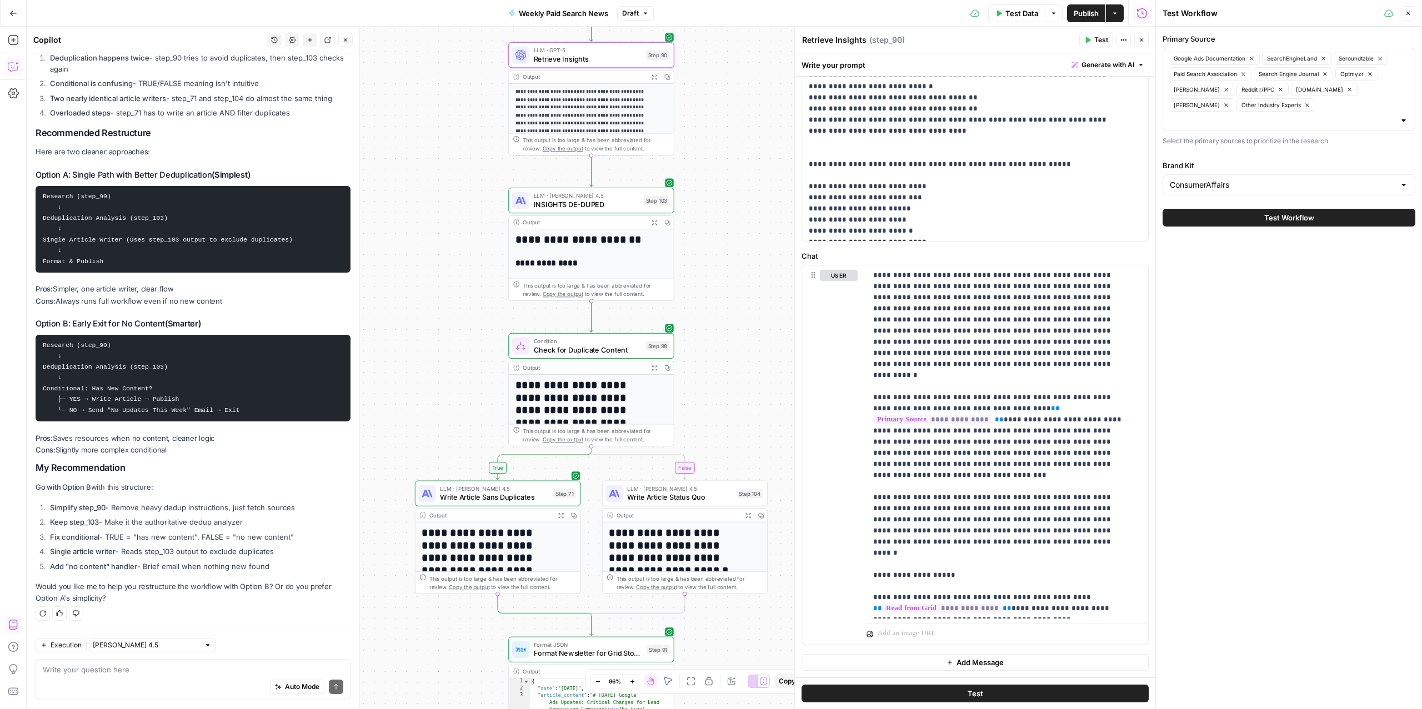
click at [158, 506] on li "Simplify step_90 - Remove heavy dedup instructions, just fetch sources" at bounding box center [198, 507] width 303 height 11
drag, startPoint x: 102, startPoint y: 523, endPoint x: 248, endPoint y: 523, distance: 146.1
click at [248, 523] on li "Keep step_103 - Make it the authoritative dedup analyzer" at bounding box center [198, 522] width 303 height 11
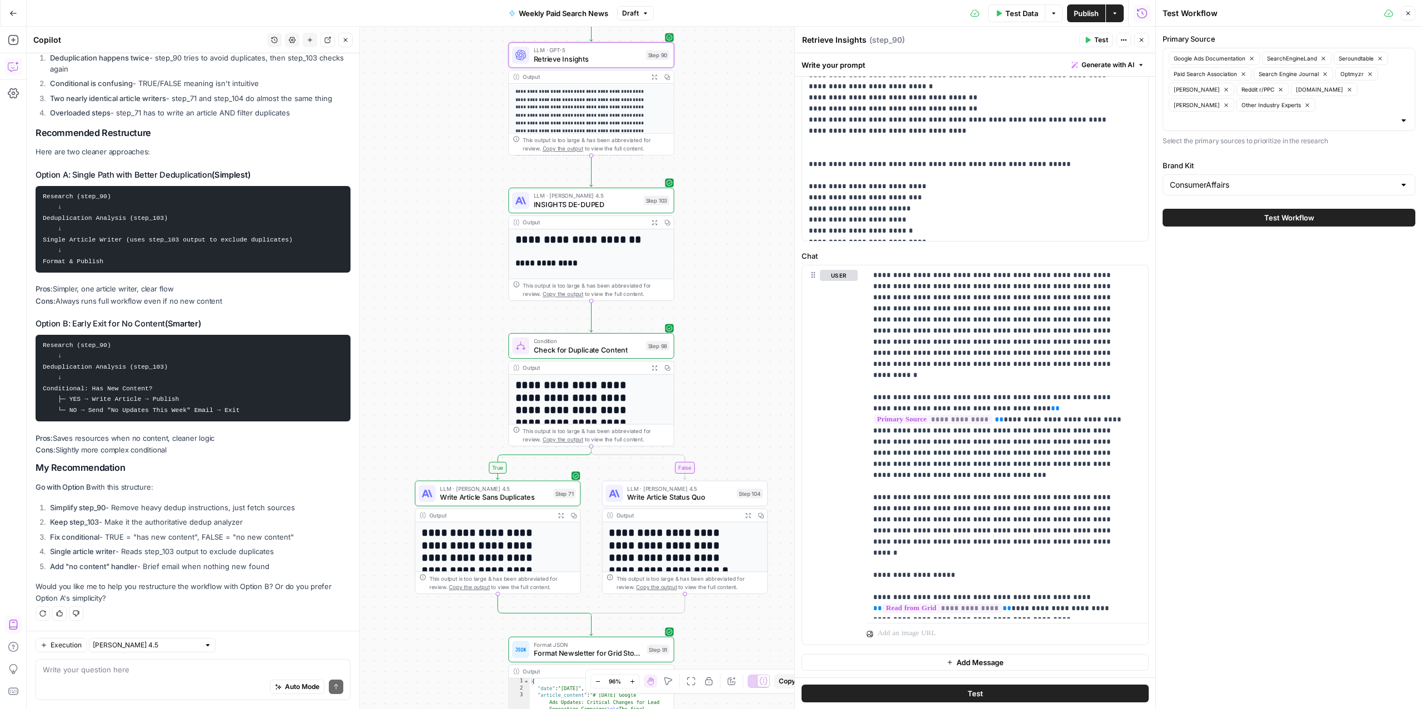
click at [96, 683] on div "Auto Mode Send" at bounding box center [193, 688] width 301 height 24
click at [106, 690] on div "Auto Mode Send" at bounding box center [193, 688] width 301 height 24
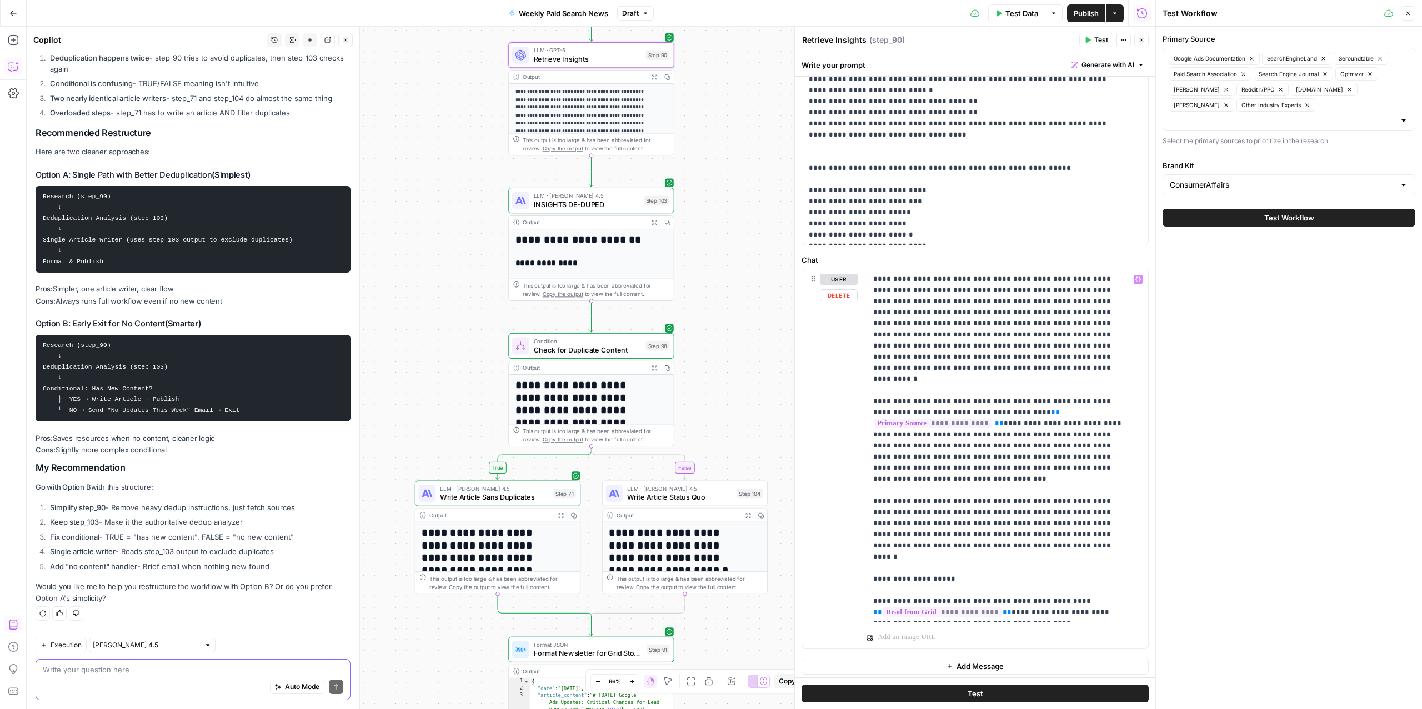
scroll to position [336, 0]
click at [934, 460] on p "**********" at bounding box center [1001, 446] width 257 height 344
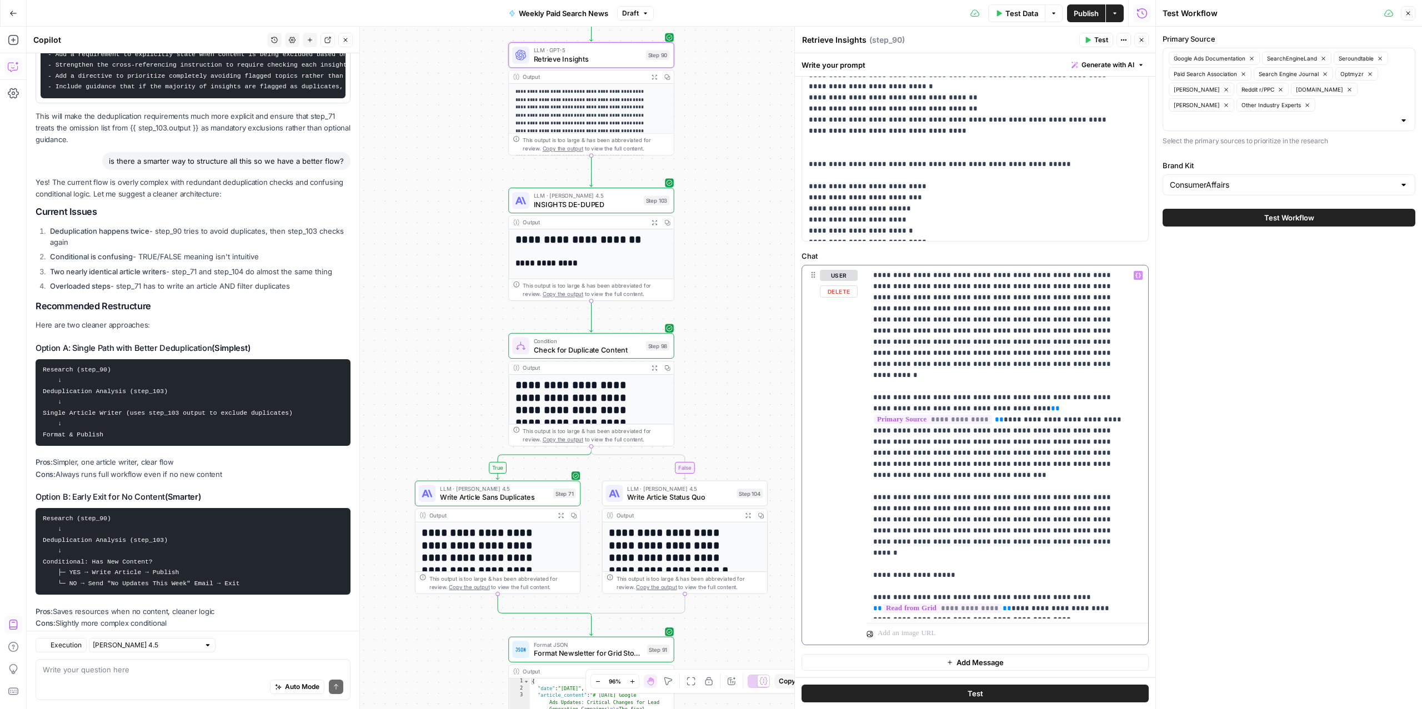
scroll to position [4892, 0]
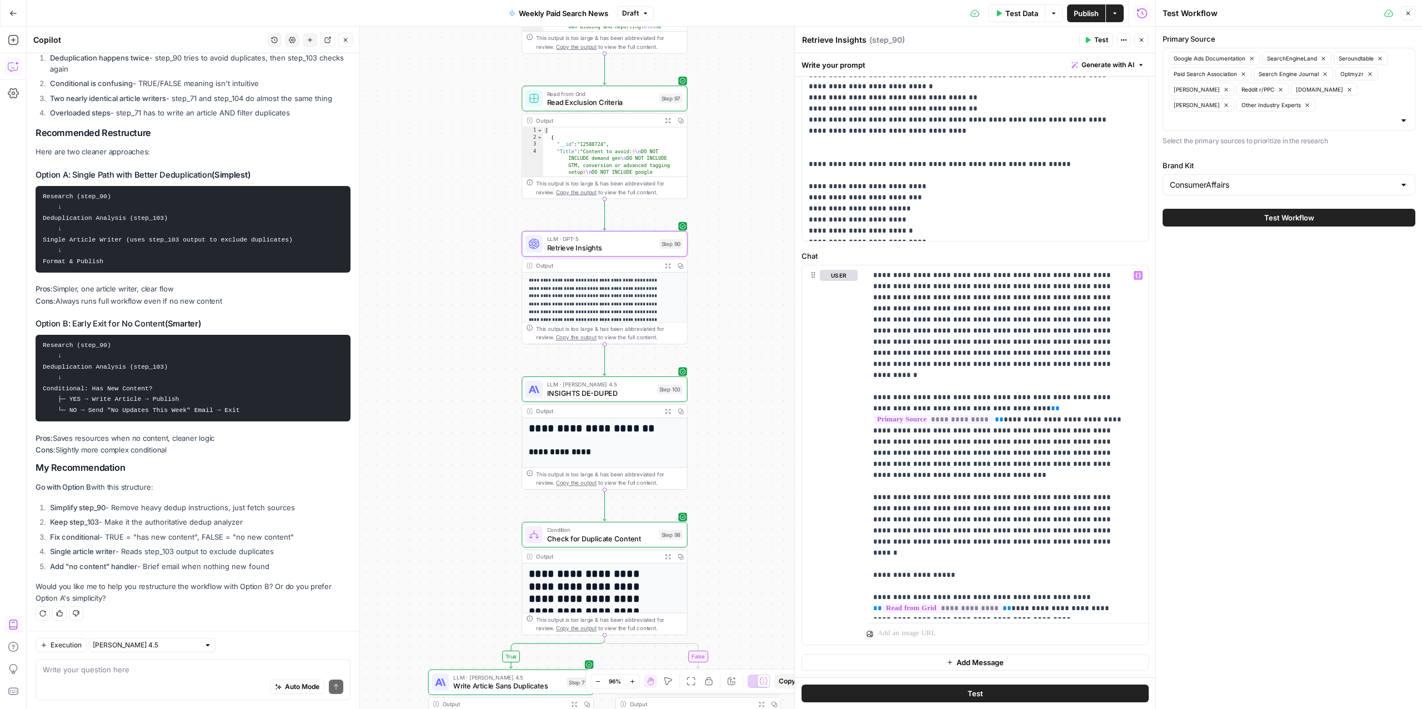
drag, startPoint x: 763, startPoint y: 248, endPoint x: 769, endPoint y: 454, distance: 206.2
click at [769, 454] on div "true false Workflow Input Settings Inputs Read from Grid Read from Grid Step 88…" at bounding box center [591, 368] width 1129 height 683
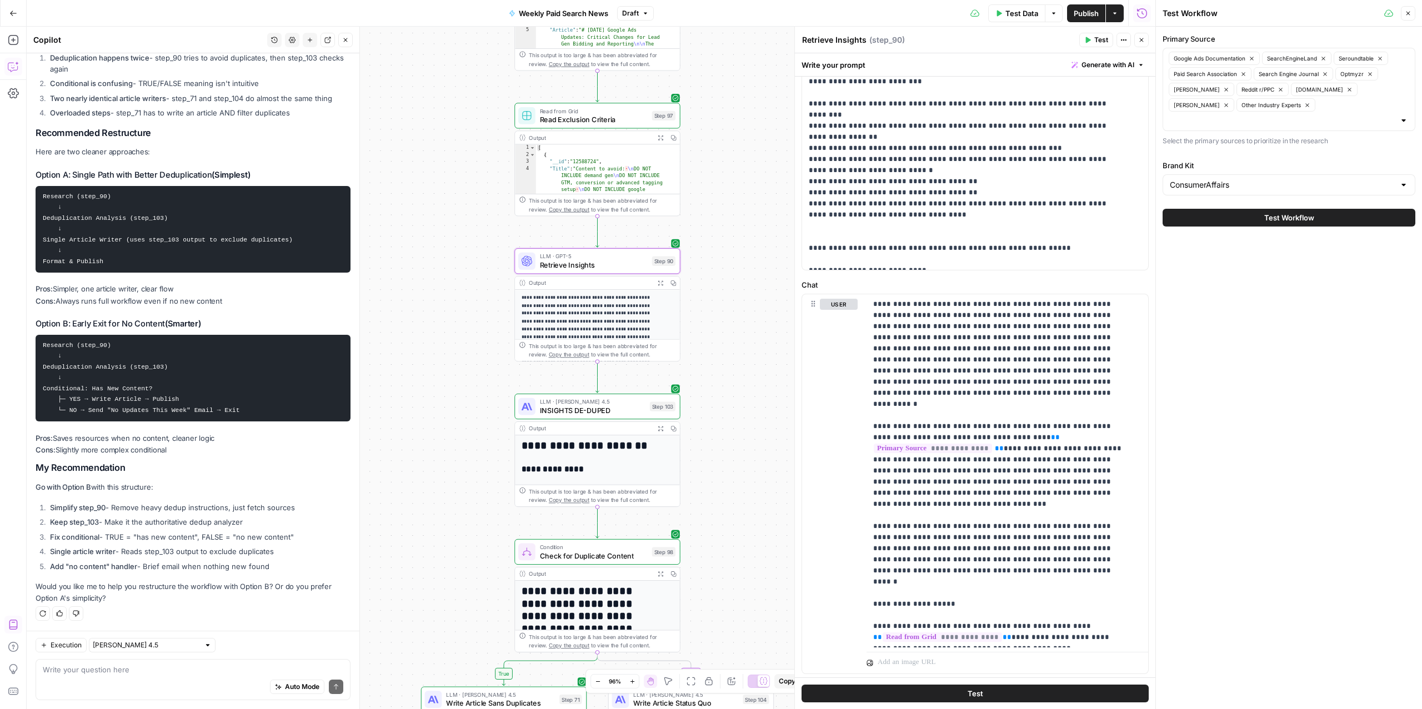
scroll to position [148, 0]
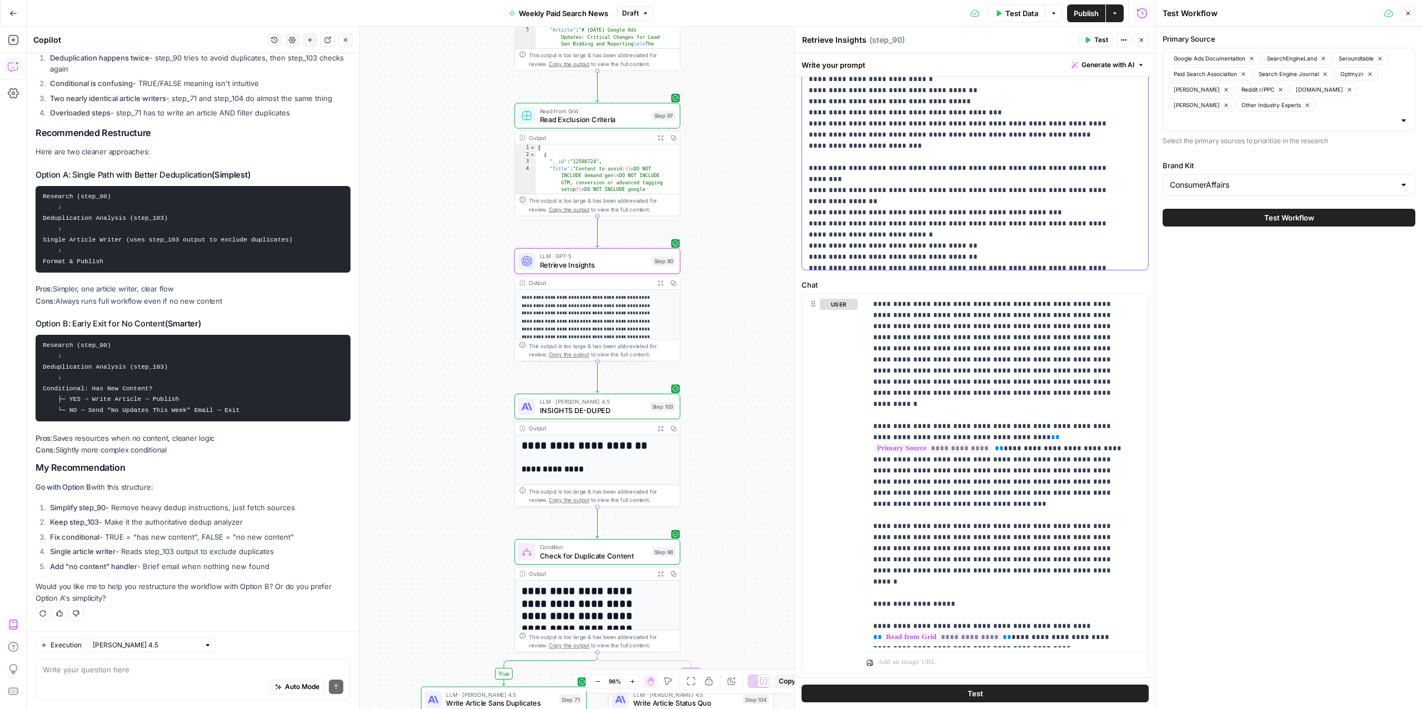
drag, startPoint x: 902, startPoint y: 234, endPoint x: 791, endPoint y: 219, distance: 112.1
click at [794, 219] on div "**********" at bounding box center [974, 368] width 361 height 683
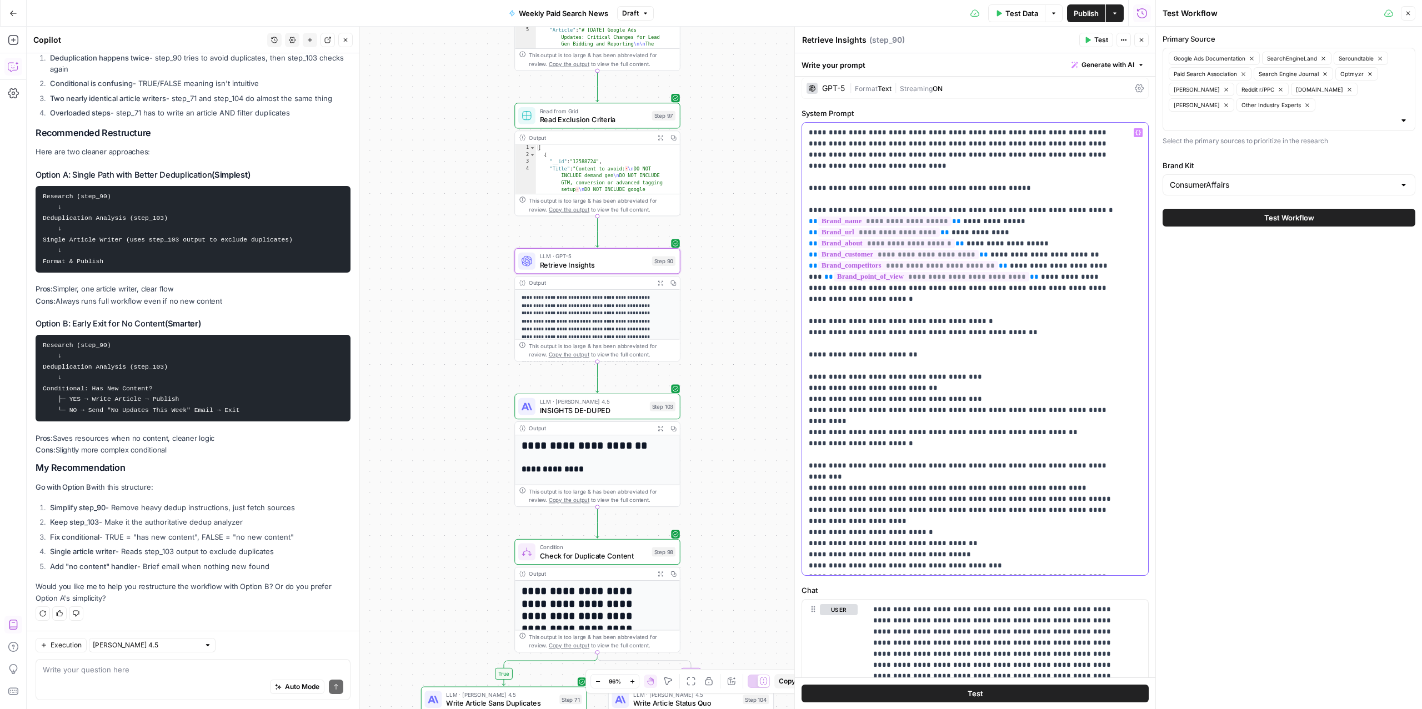
scroll to position [0, 0]
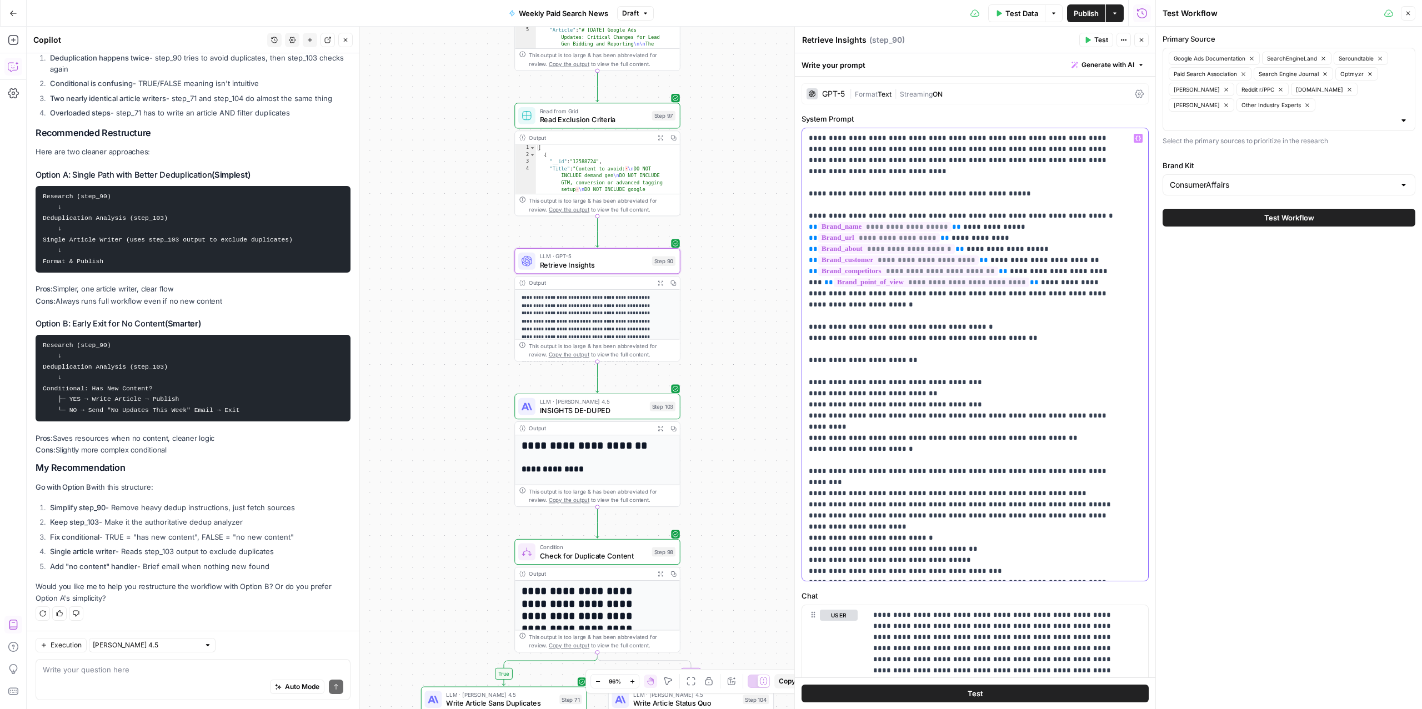
click at [857, 147] on p "**********" at bounding box center [964, 483] width 310 height 700
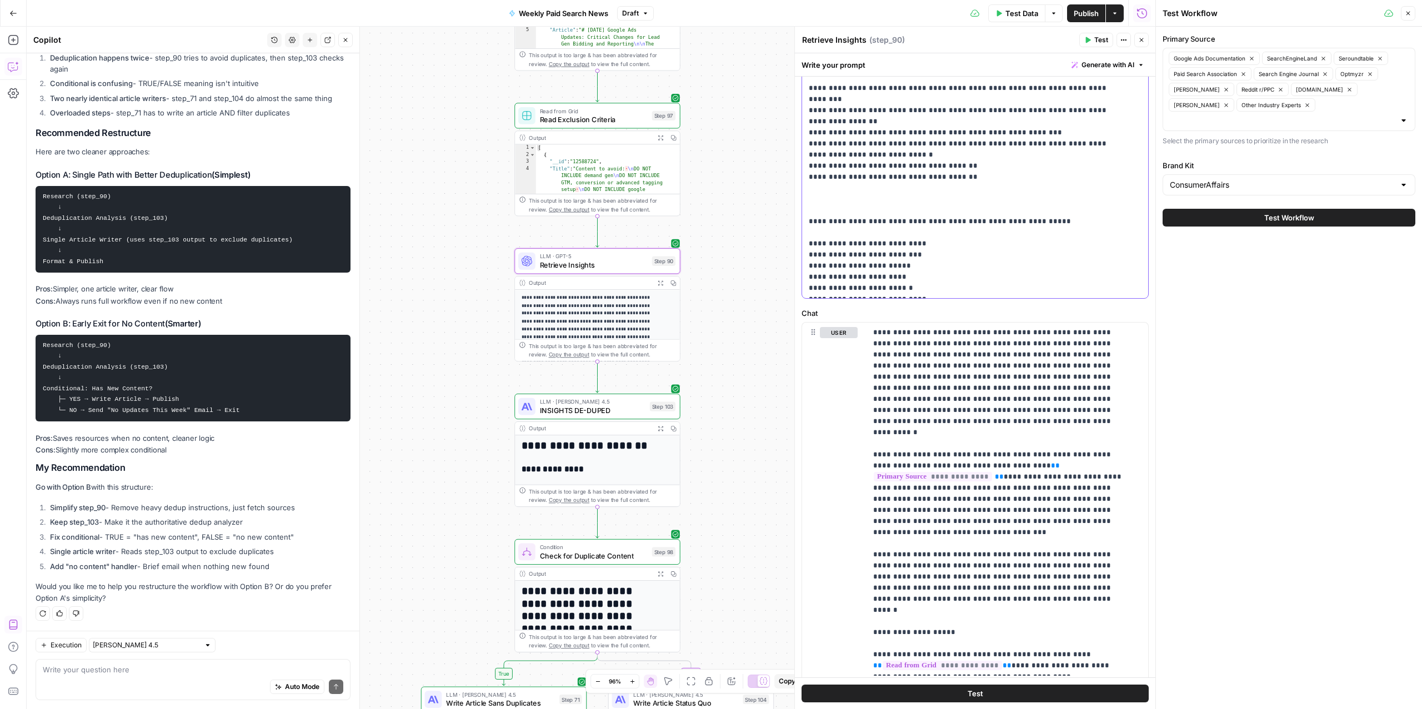
scroll to position [341, 0]
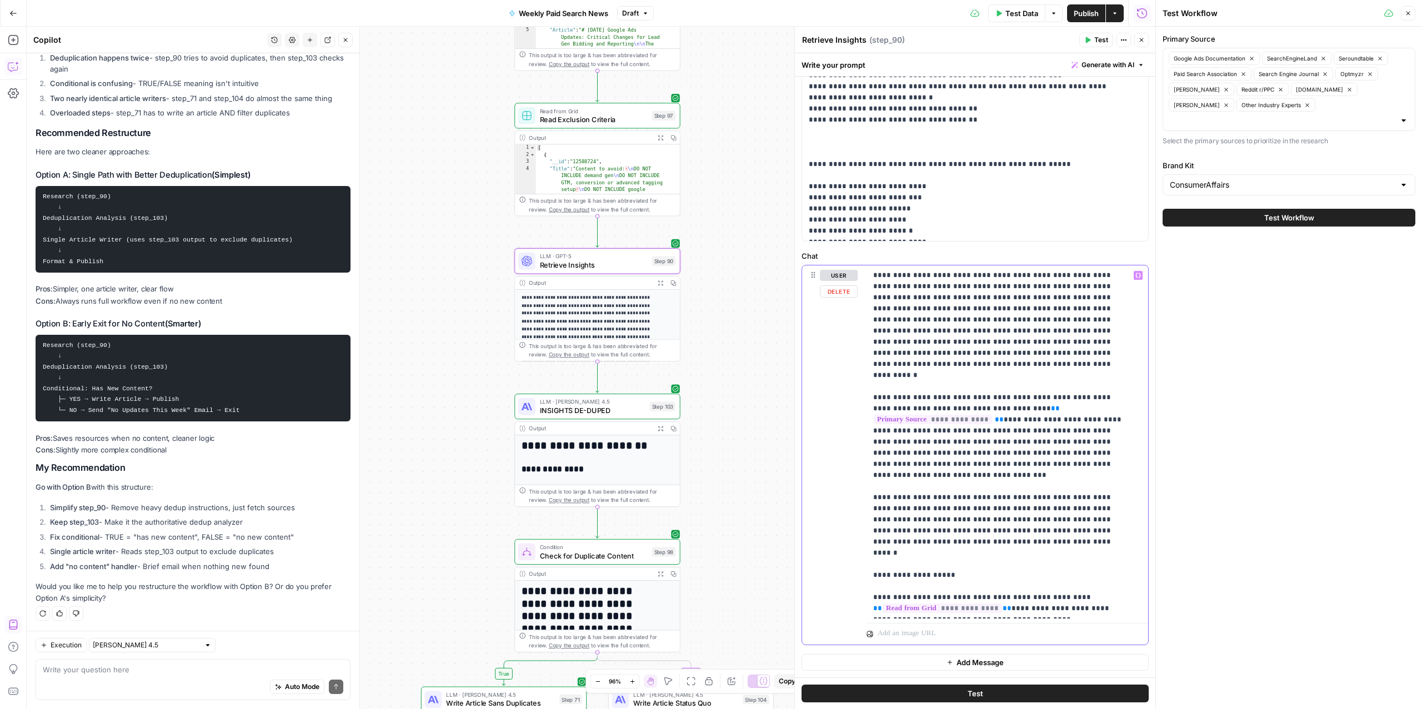
drag, startPoint x: 1096, startPoint y: 611, endPoint x: 847, endPoint y: 599, distance: 249.2
click at [847, 599] on div "**********" at bounding box center [975, 456] width 346 height 380
copy p "**********"
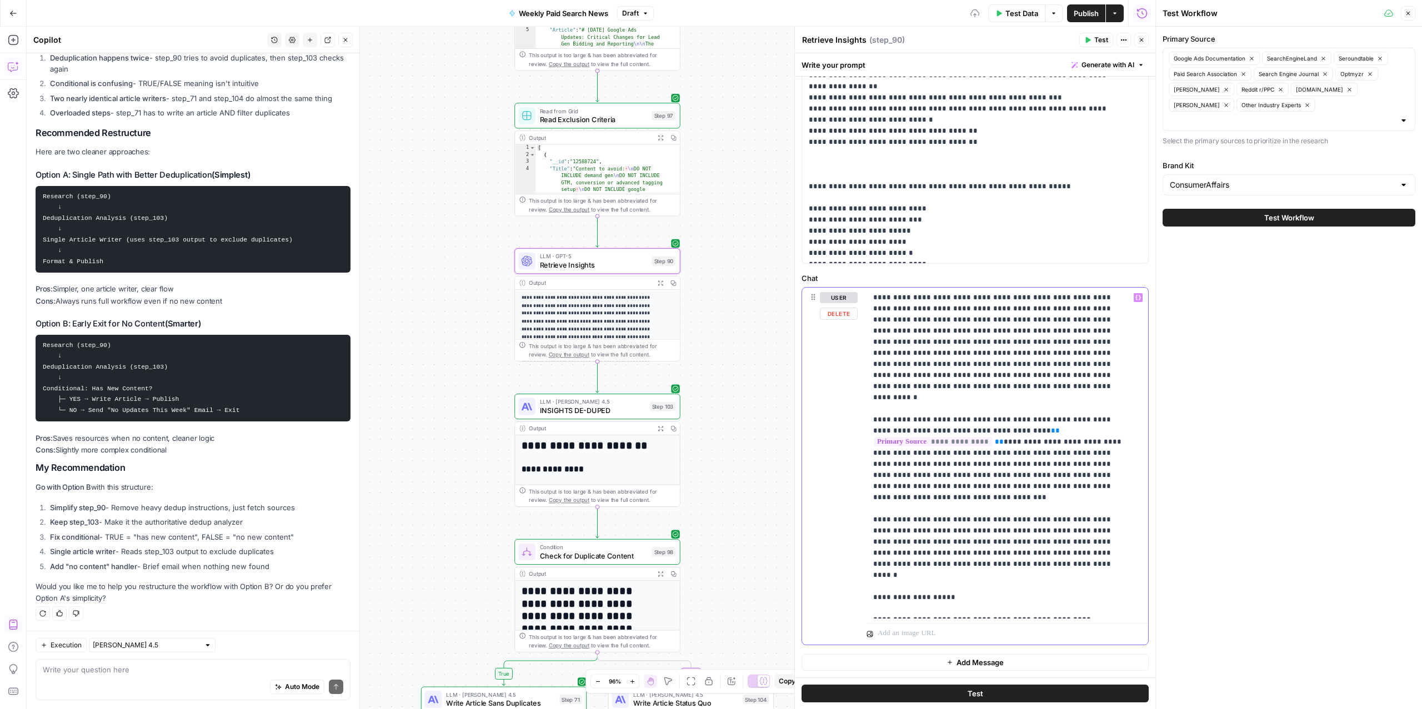
scroll to position [308, 0]
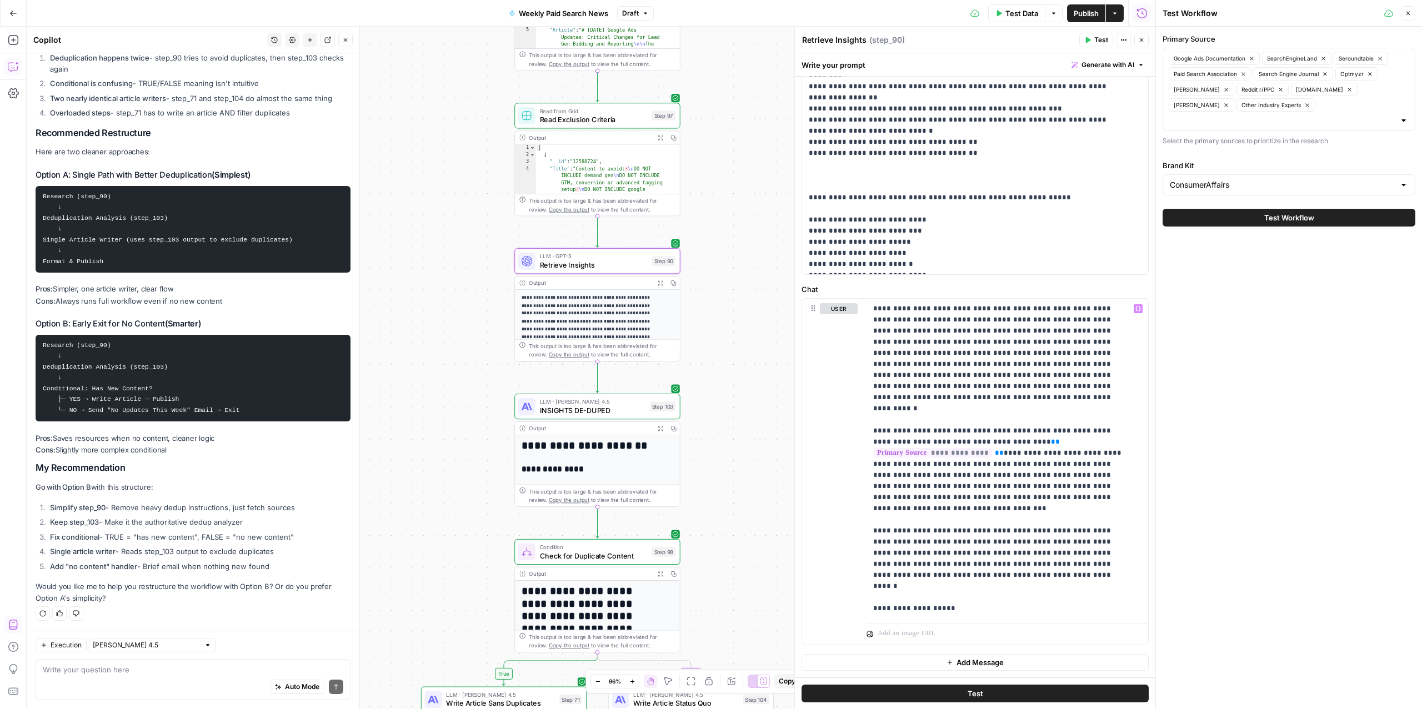
click at [78, 685] on div "Auto Mode Send" at bounding box center [193, 688] width 301 height 24
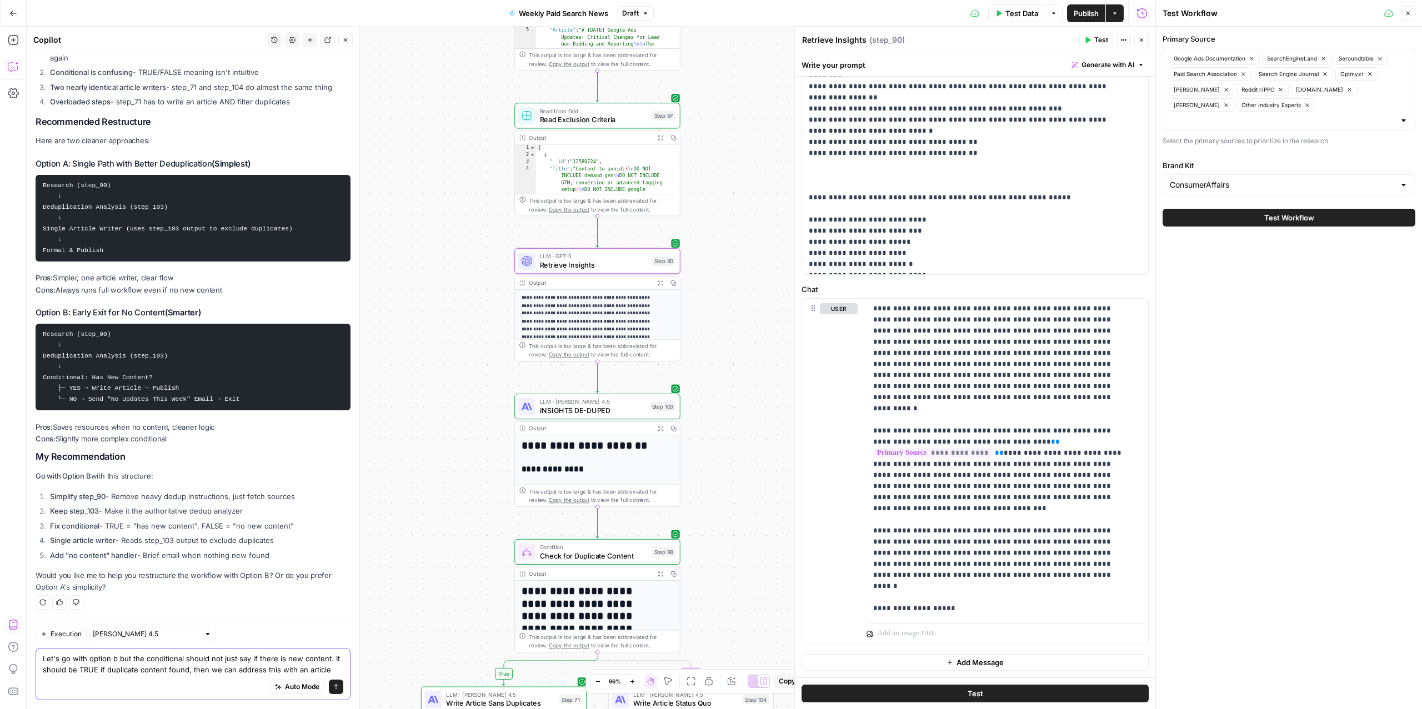
scroll to position [4932, 0]
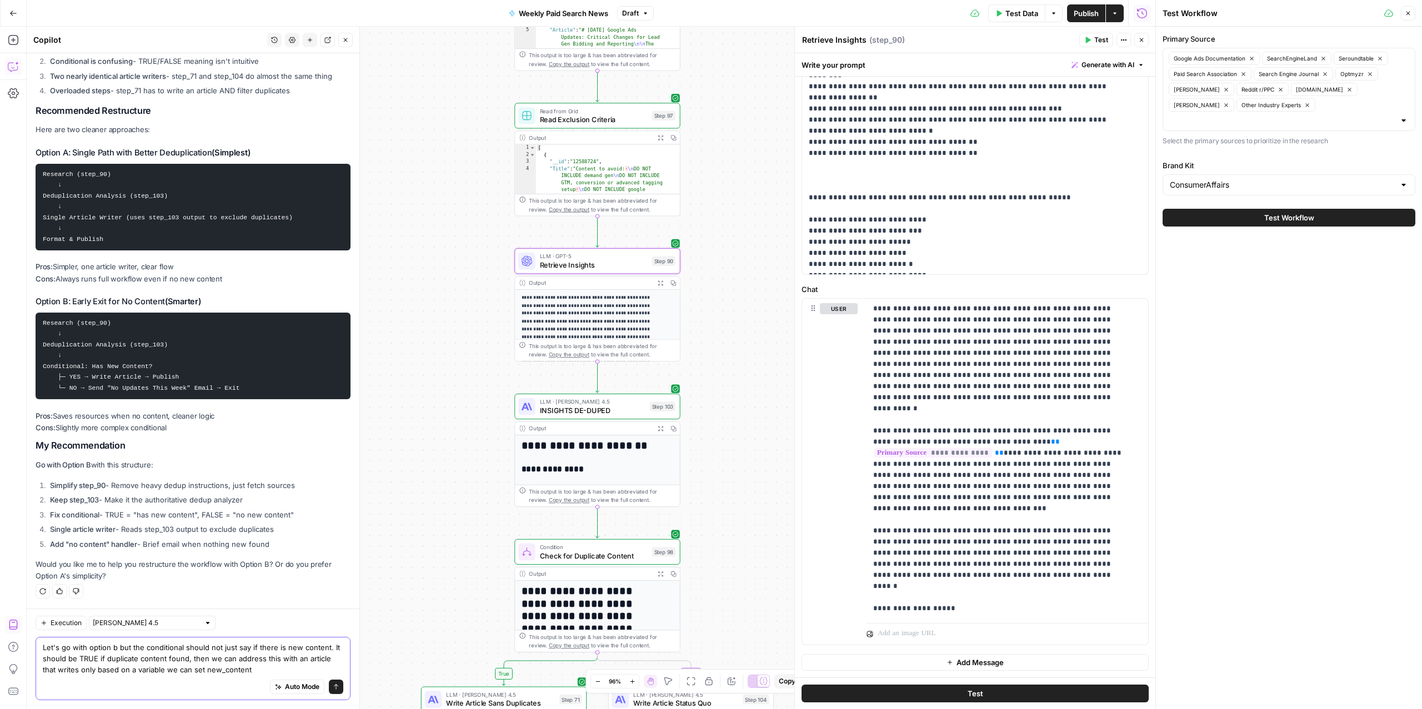
drag, startPoint x: 314, startPoint y: 658, endPoint x: 286, endPoint y: 661, distance: 29.0
click at [286, 661] on textarea "Let's go with option b but the conditional should not just say if there is new …" at bounding box center [193, 658] width 301 height 33
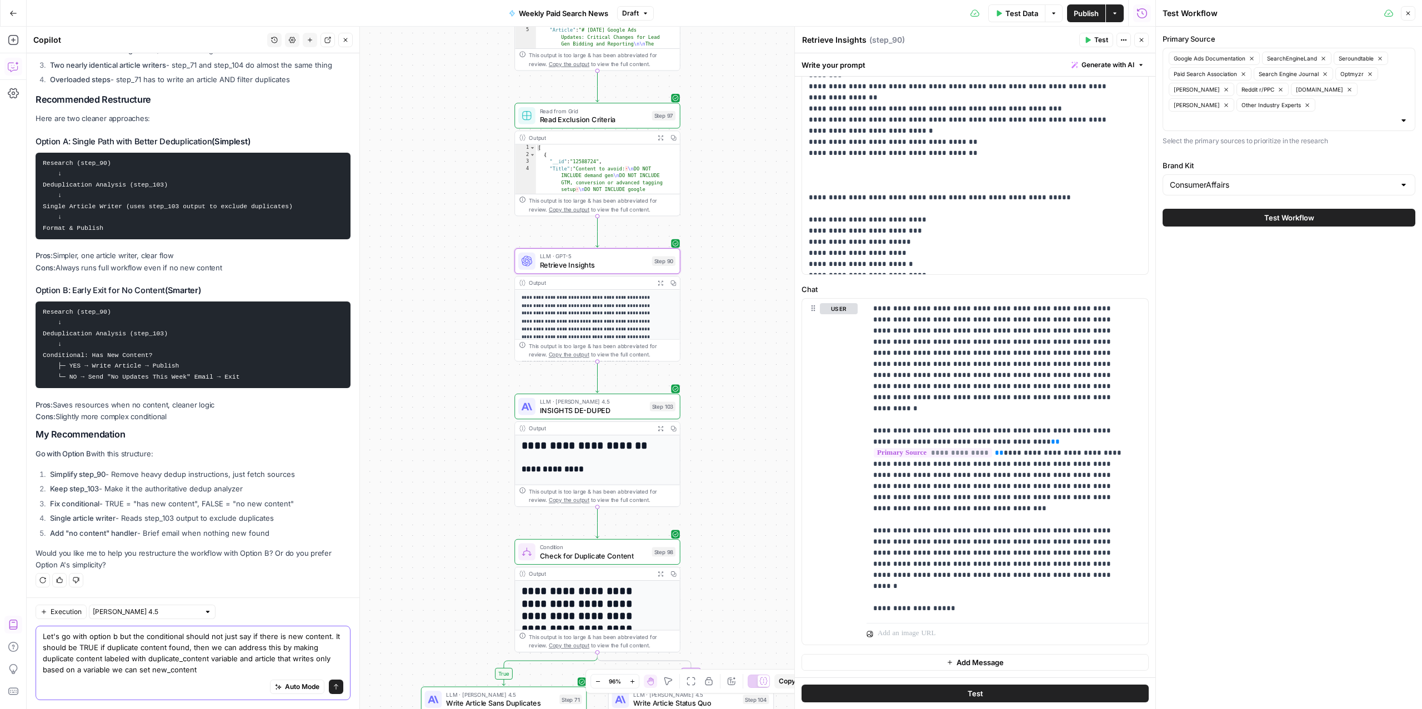
drag, startPoint x: 226, startPoint y: 668, endPoint x: 237, endPoint y: 659, distance: 14.7
click at [237, 659] on textarea "Let's go with option b but the conditional should not just say if there is new …" at bounding box center [193, 653] width 301 height 44
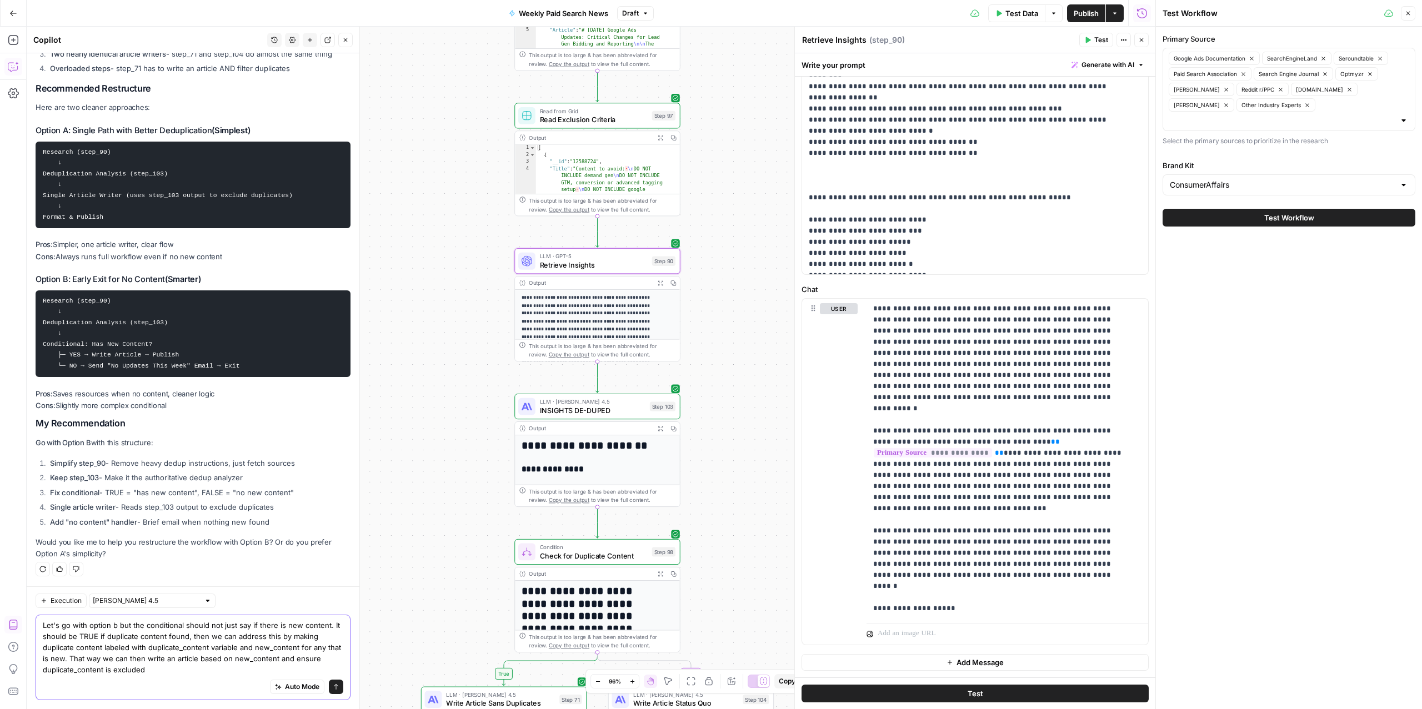
drag, startPoint x: 161, startPoint y: 671, endPoint x: 39, endPoint y: 623, distance: 131.2
click at [39, 623] on div "Let's go with option b but the conditional should not just say if there is new …" at bounding box center [193, 658] width 315 height 86
click at [172, 680] on div "Auto Mode Send" at bounding box center [193, 688] width 301 height 24
click at [177, 654] on textarea "Let's go with option b but the conditional should not just say if there is new …" at bounding box center [193, 648] width 301 height 56
click at [222, 652] on textarea "Let's go with option b but the conditional should not just say if there is new …" at bounding box center [193, 648] width 301 height 56
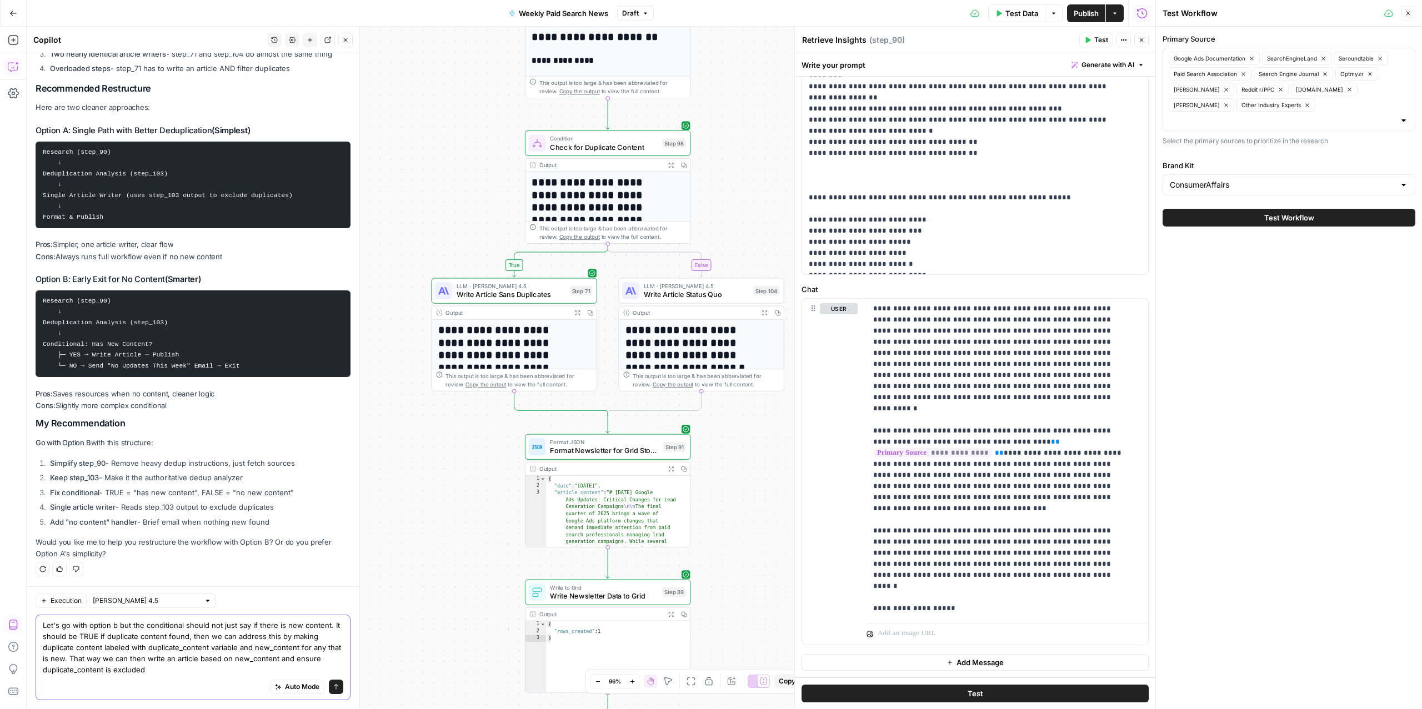
drag, startPoint x: 156, startPoint y: 672, endPoint x: 37, endPoint y: 619, distance: 130.8
click at [37, 619] on div "Let's go with option b but the conditional should not just say if there is new …" at bounding box center [193, 658] width 315 height 86
click at [242, 648] on div "Auto Mode will automatically modify and execute the workflow" at bounding box center [285, 658] width 157 height 21
click at [130, 647] on textarea "Let's go with option b but the conditional should not just say if there is new …" at bounding box center [193, 648] width 301 height 56
drag, startPoint x: 139, startPoint y: 627, endPoint x: 29, endPoint y: 624, distance: 110.1
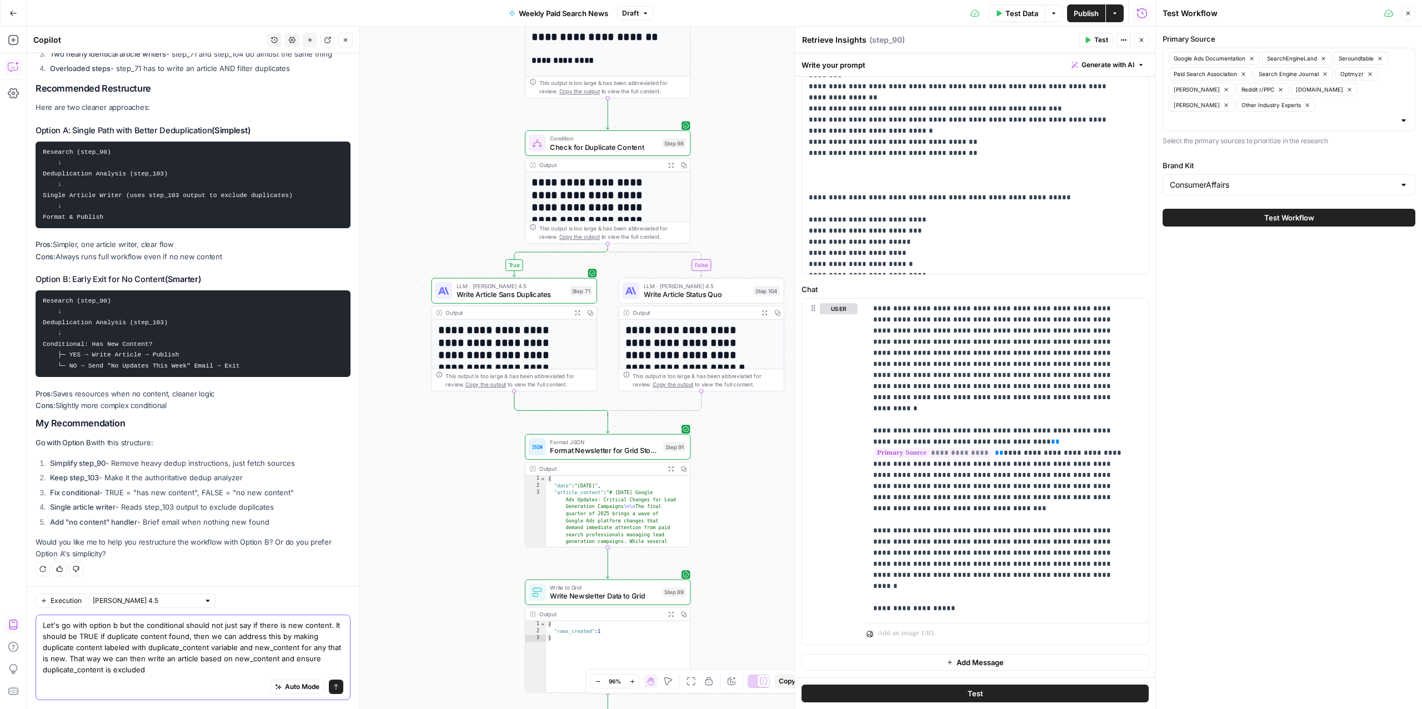
click at [29, 624] on div "Execution Claude Sonnet 4.5 Let's go with option b but the conditional should n…" at bounding box center [193, 648] width 333 height 123
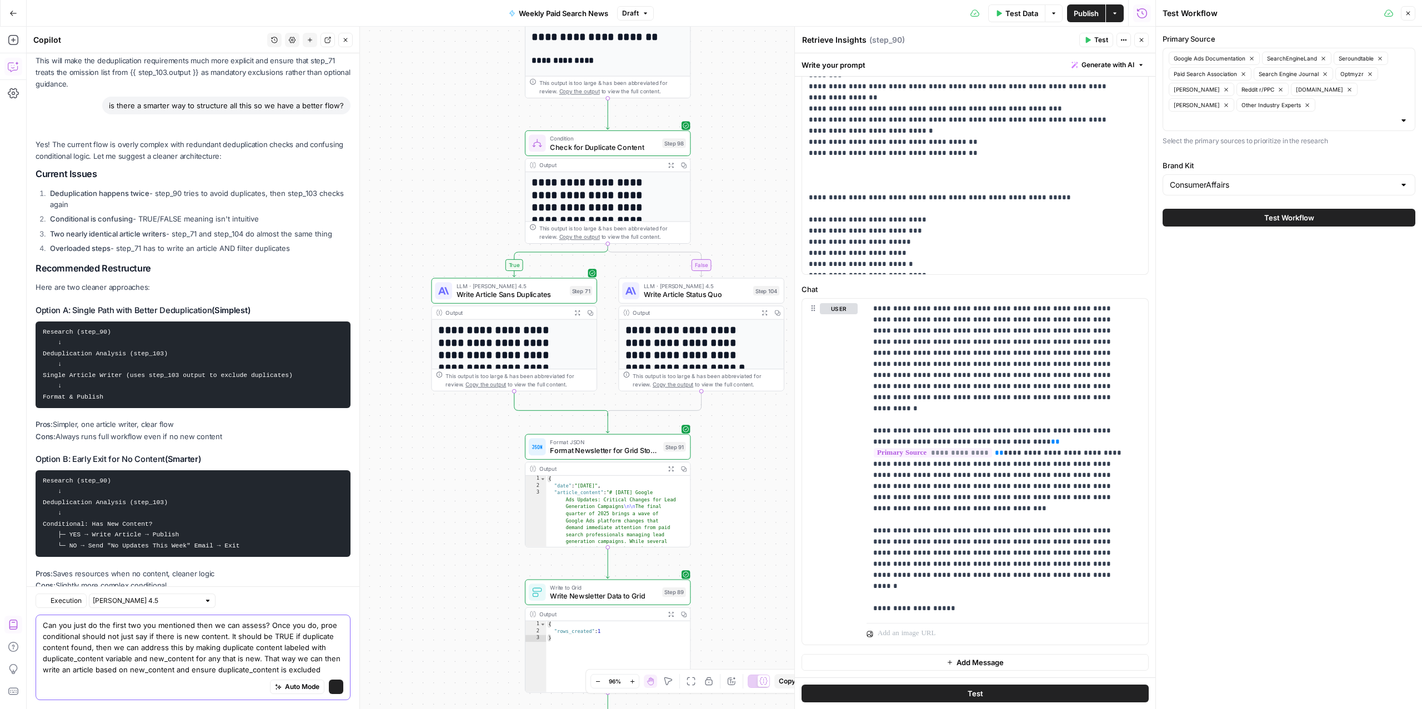
scroll to position [4966, 0]
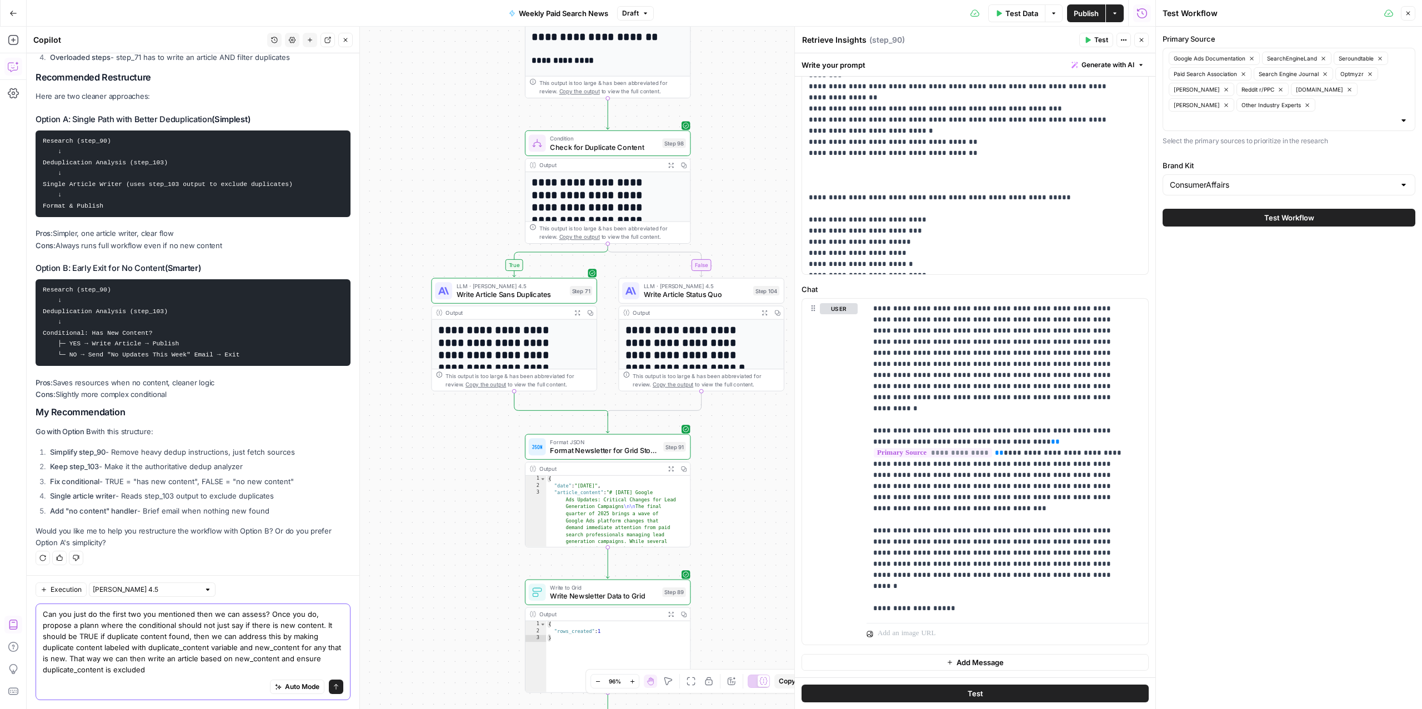
click at [223, 671] on textarea "Can you just do the first two you mentioned then we can assess? Once you do, pr…" at bounding box center [193, 642] width 301 height 67
drag, startPoint x: 144, startPoint y: 650, endPoint x: 37, endPoint y: 647, distance: 107.3
click at [37, 647] on div "Can you just do the first two you mentioned then we can assess? Once you do, pr…" at bounding box center [193, 652] width 315 height 97
click at [298, 634] on textarea "Can you just do the first two you mentioned then we can assess? Once you do, pr…" at bounding box center [193, 642] width 301 height 67
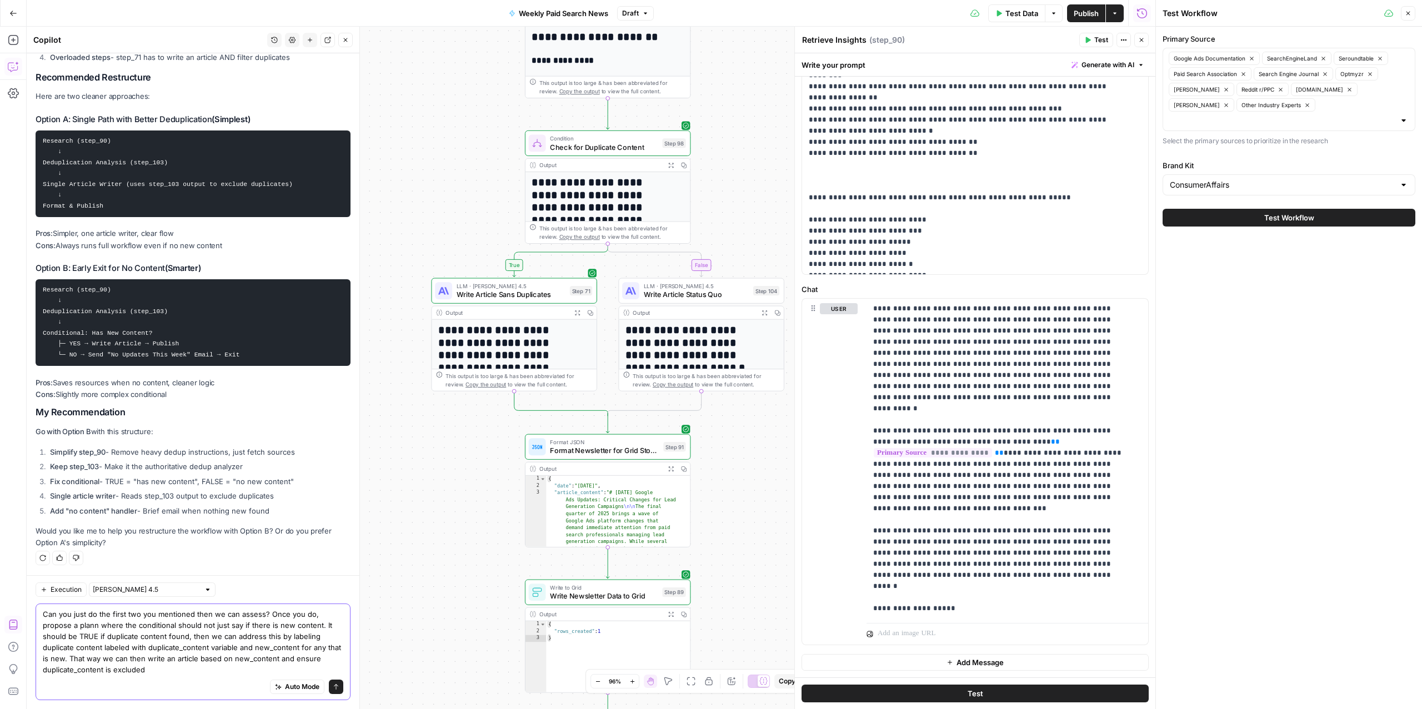
click at [225, 649] on textarea "Can you just do the first two you mentioned then we can assess? Once you do, pr…" at bounding box center [193, 642] width 301 height 67
click at [134, 648] on textarea "Can you just do the first two you mentioned then we can assess? Once you do, pr…" at bounding box center [193, 642] width 301 height 67
click at [251, 649] on textarea "Can you just do the first two you mentioned then we can assess? Once you do, pr…" at bounding box center [193, 642] width 301 height 67
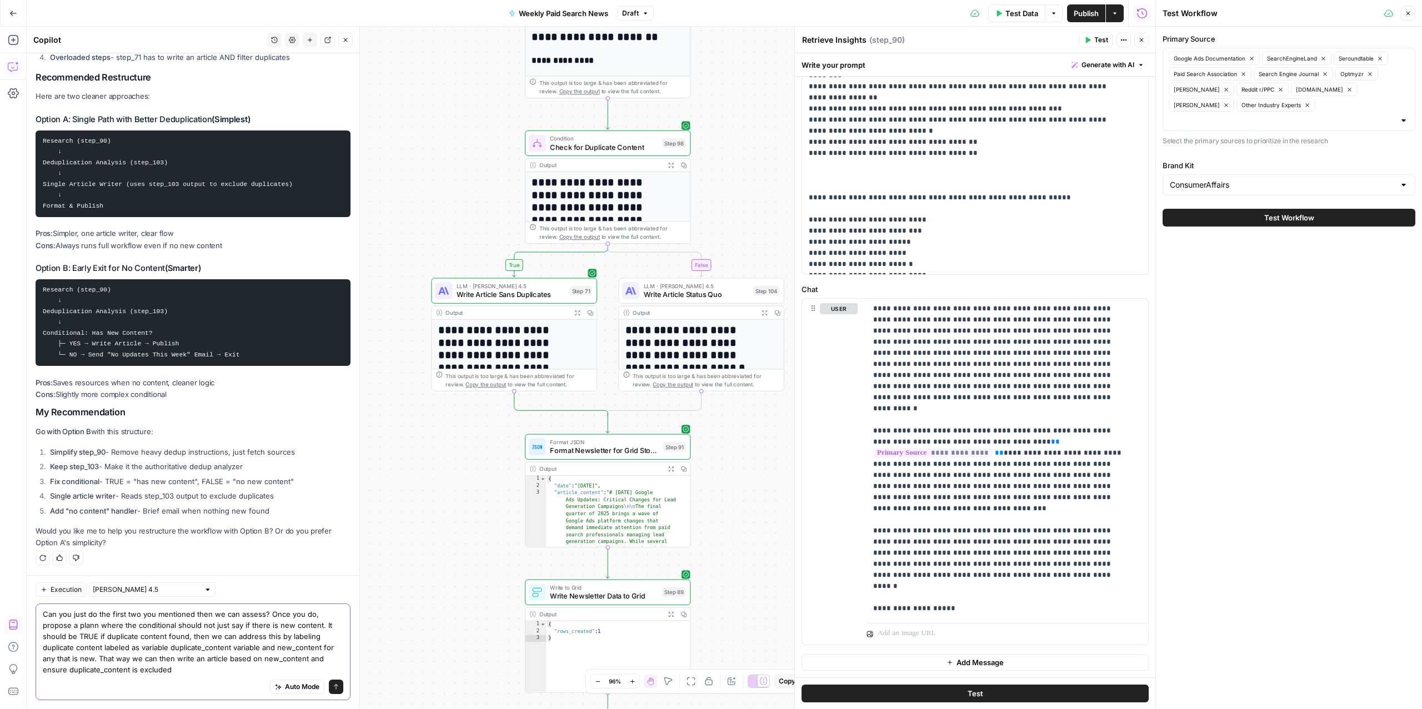
click at [251, 649] on textarea "Can you just do the first two you mentioned then we can assess? Once you do, pr…" at bounding box center [193, 642] width 301 height 67
click at [247, 644] on textarea "Can you just do the first two you mentioned then we can assess? Once you do, pr…" at bounding box center [193, 642] width 301 height 67
drag, startPoint x: 174, startPoint y: 670, endPoint x: 146, endPoint y: 663, distance: 29.1
click at [146, 663] on textarea "Can you just do the first two you mentioned then we can assess? Once you do, pr…" at bounding box center [193, 642] width 301 height 67
click at [176, 663] on textarea "Can you just do the first two you mentioned then we can assess? Once you do, pr…" at bounding box center [193, 642] width 301 height 67
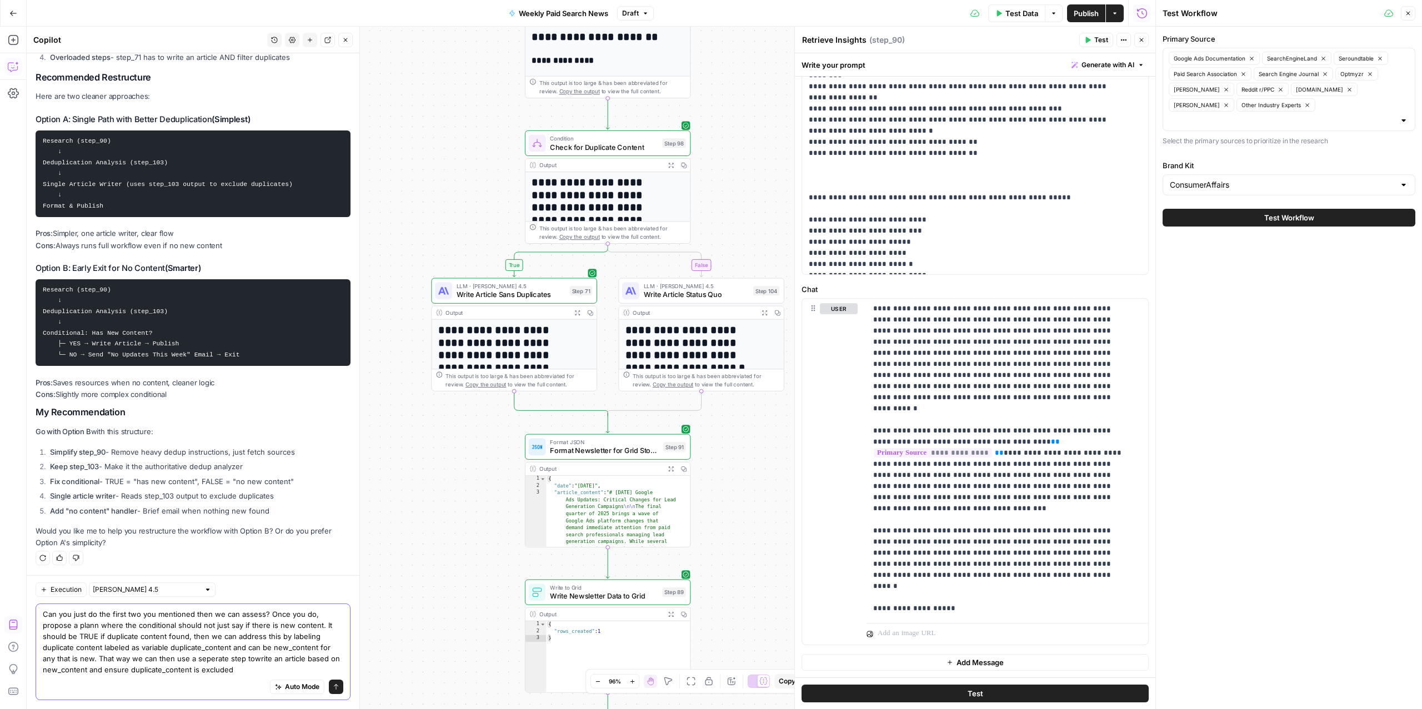
type textarea "Can you just do the first two you mentioned then we can assess? Once you do, pr…"
click at [247, 664] on textarea "Can you just do the first two you mentioned then we can assess? Once you do, pr…" at bounding box center [193, 642] width 301 height 67
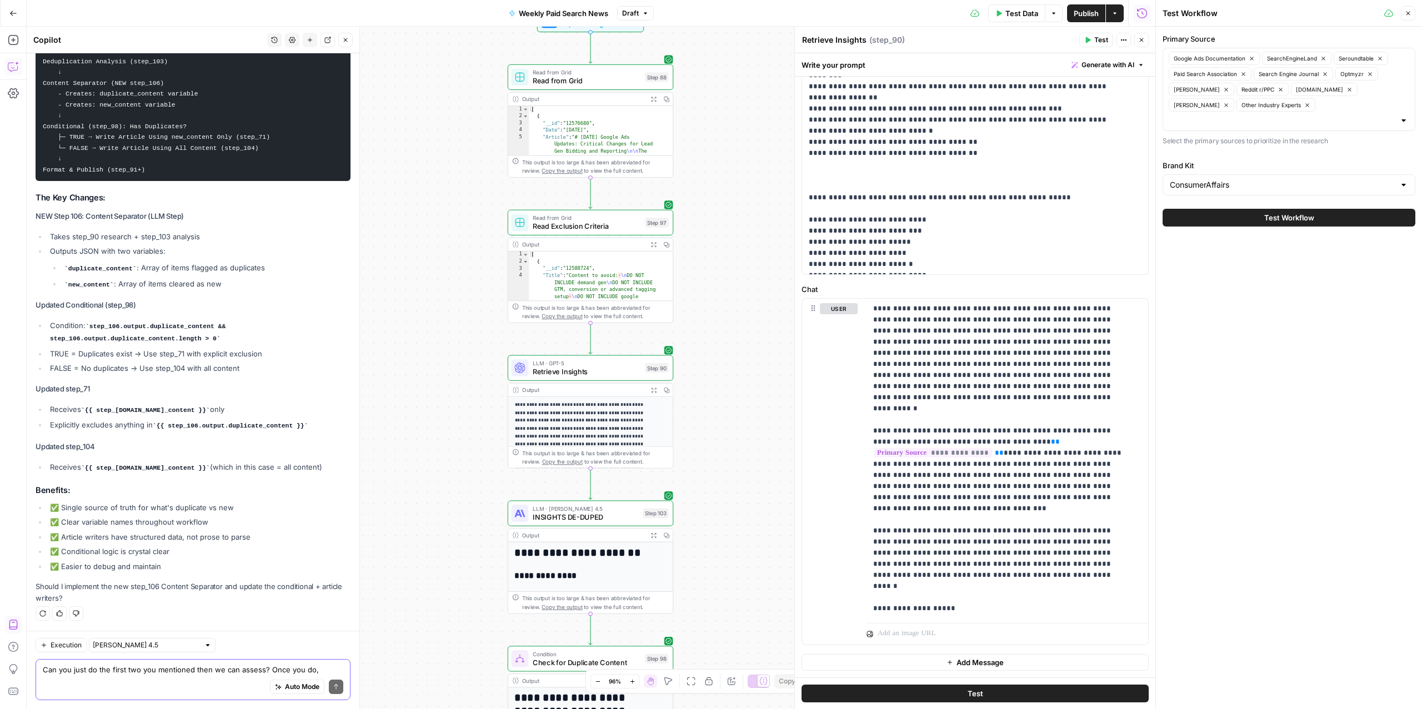
scroll to position [5478, 0]
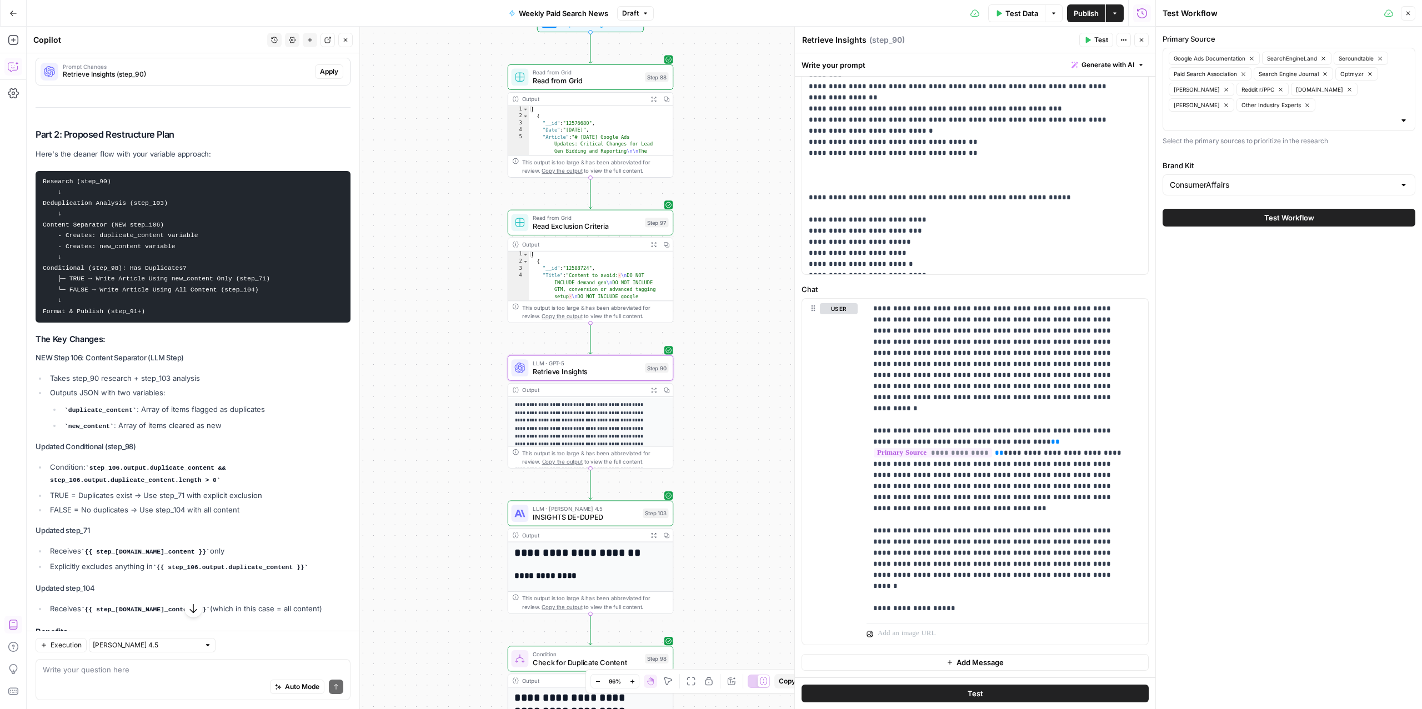
click at [207, 79] on span "Retrieve Insights (step_90)" at bounding box center [187, 74] width 248 height 10
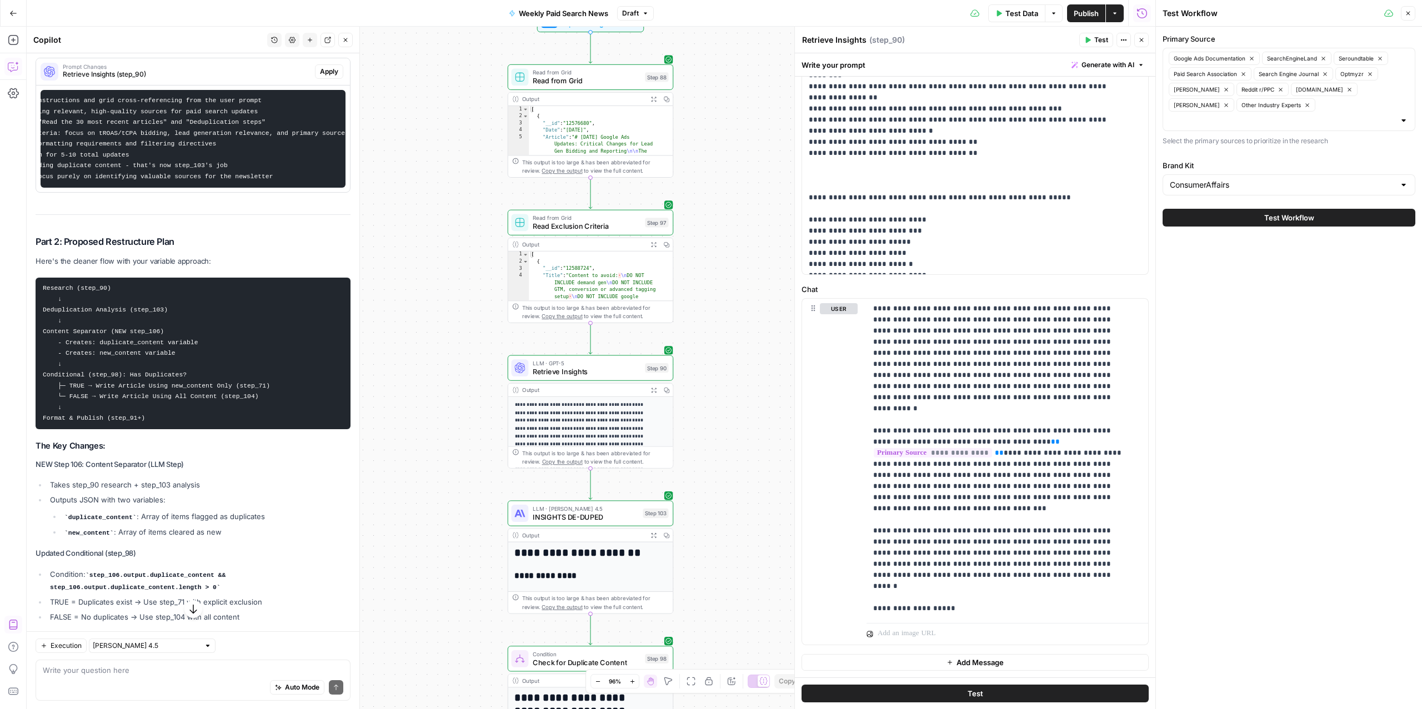
scroll to position [0, 139]
drag, startPoint x: 53, startPoint y: 263, endPoint x: 112, endPoint y: 298, distance: 68.5
click at [122, 188] on pre "- Remove all deduplication instructions and grid cross-referencing from the use…" at bounding box center [193, 139] width 305 height 98
click at [257, 188] on pre "- Remove all deduplication instructions and grid cross-referencing from the use…" at bounding box center [193, 139] width 305 height 98
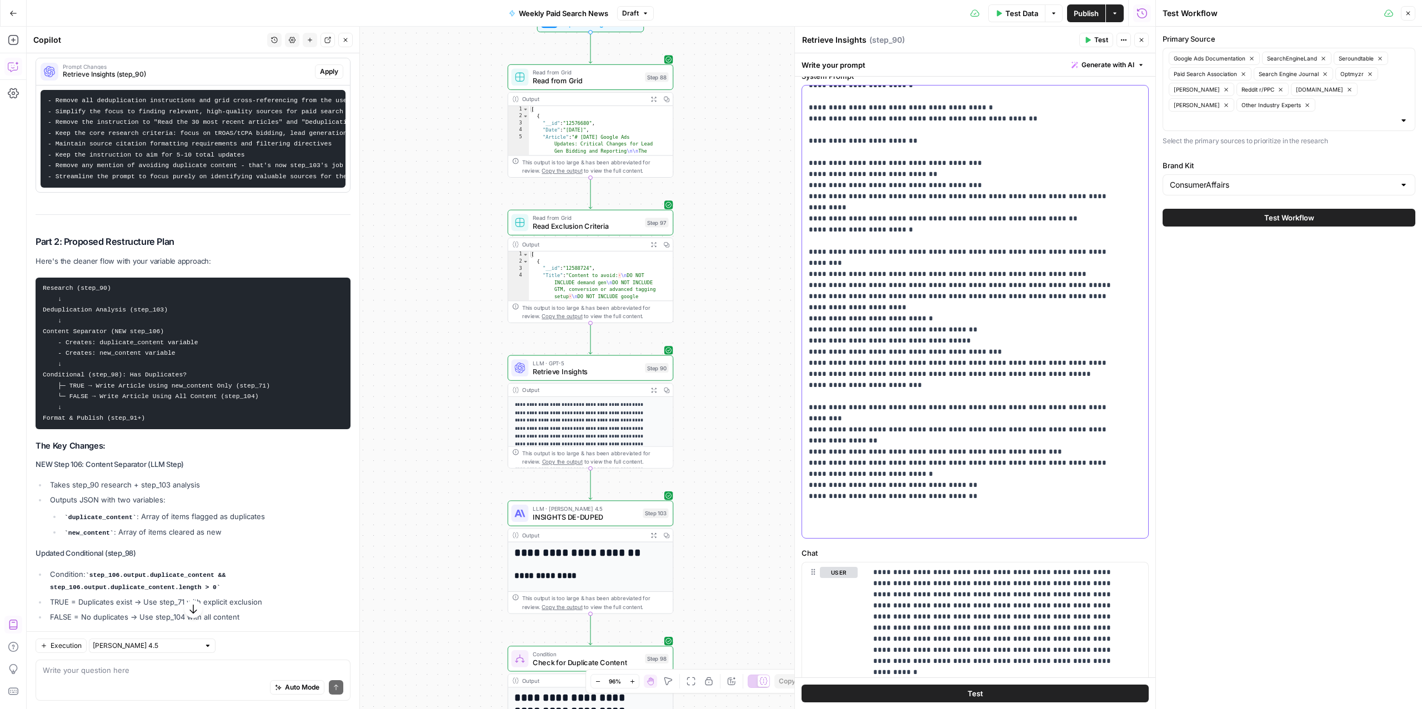
click at [911, 259] on p "**********" at bounding box center [964, 263] width 310 height 700
click at [904, 299] on p "**********" at bounding box center [964, 263] width 310 height 700
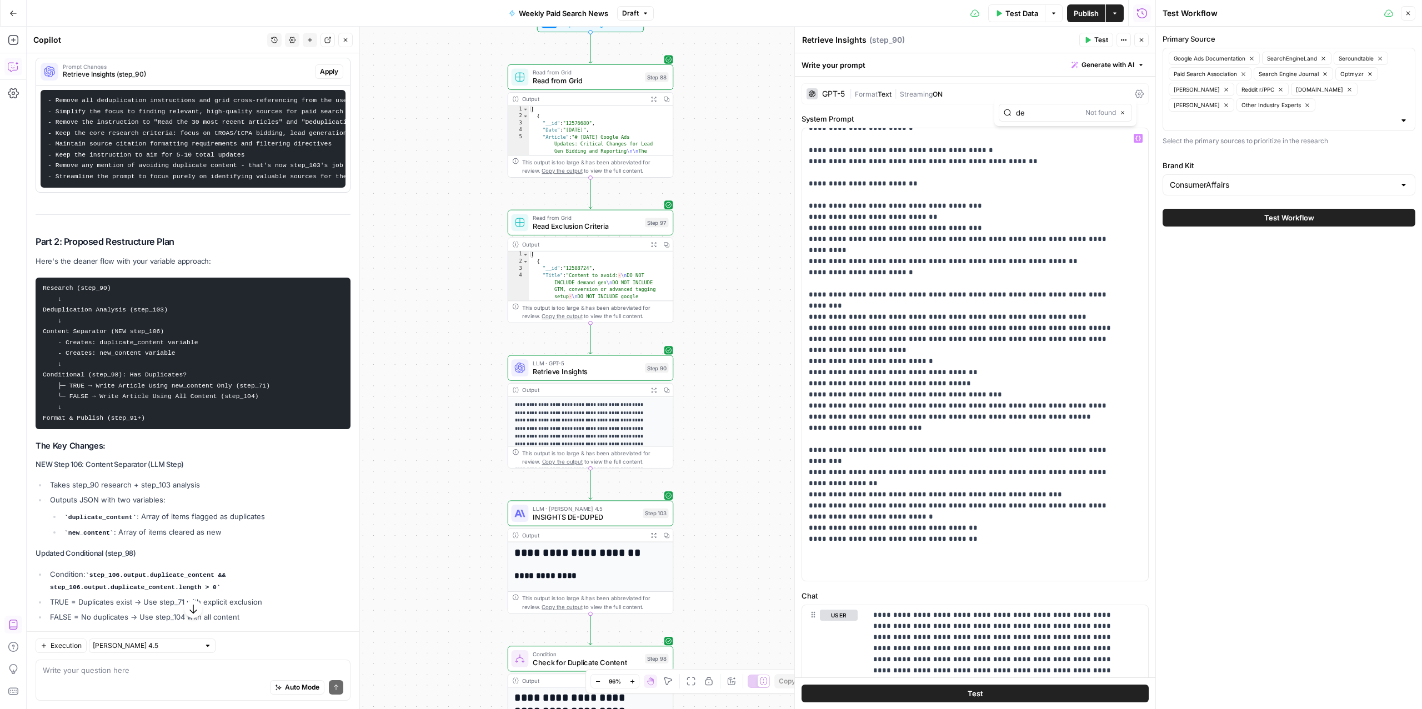
type input "d"
type input "grid"
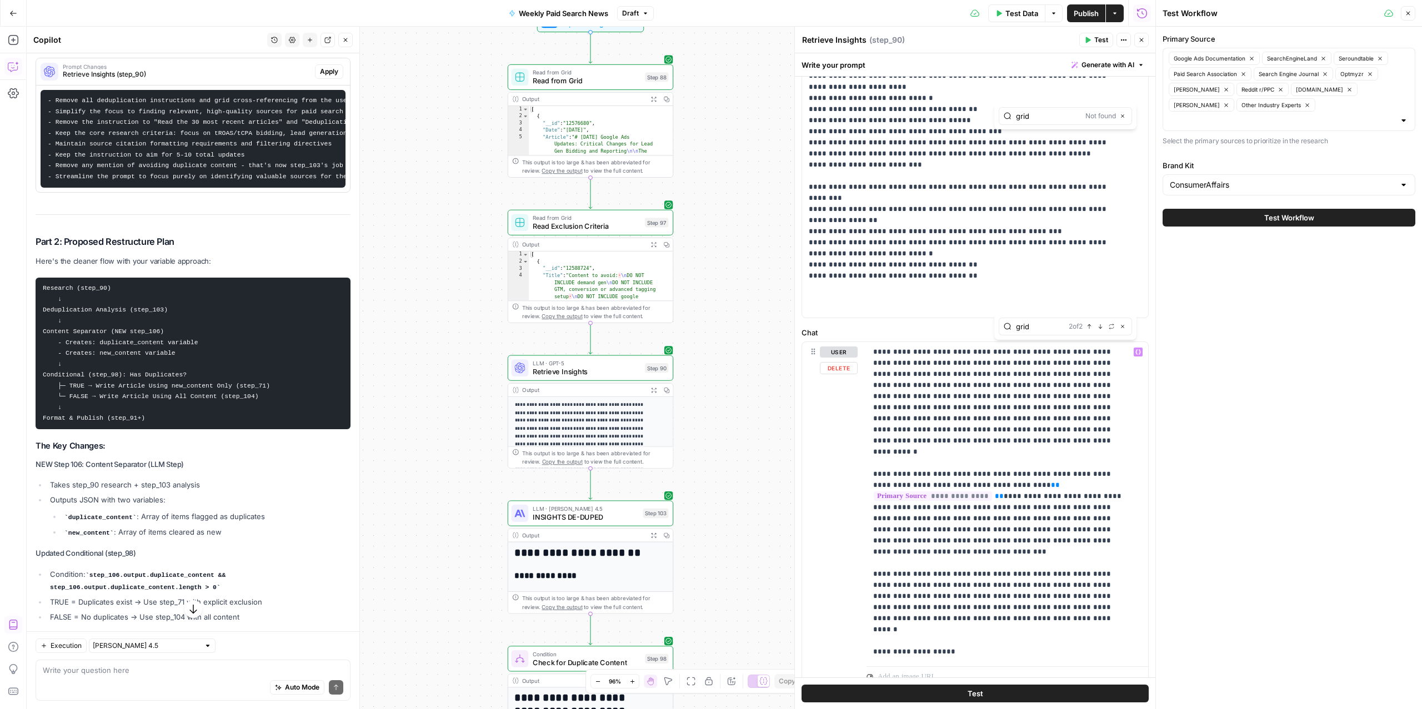
scroll to position [308, 0]
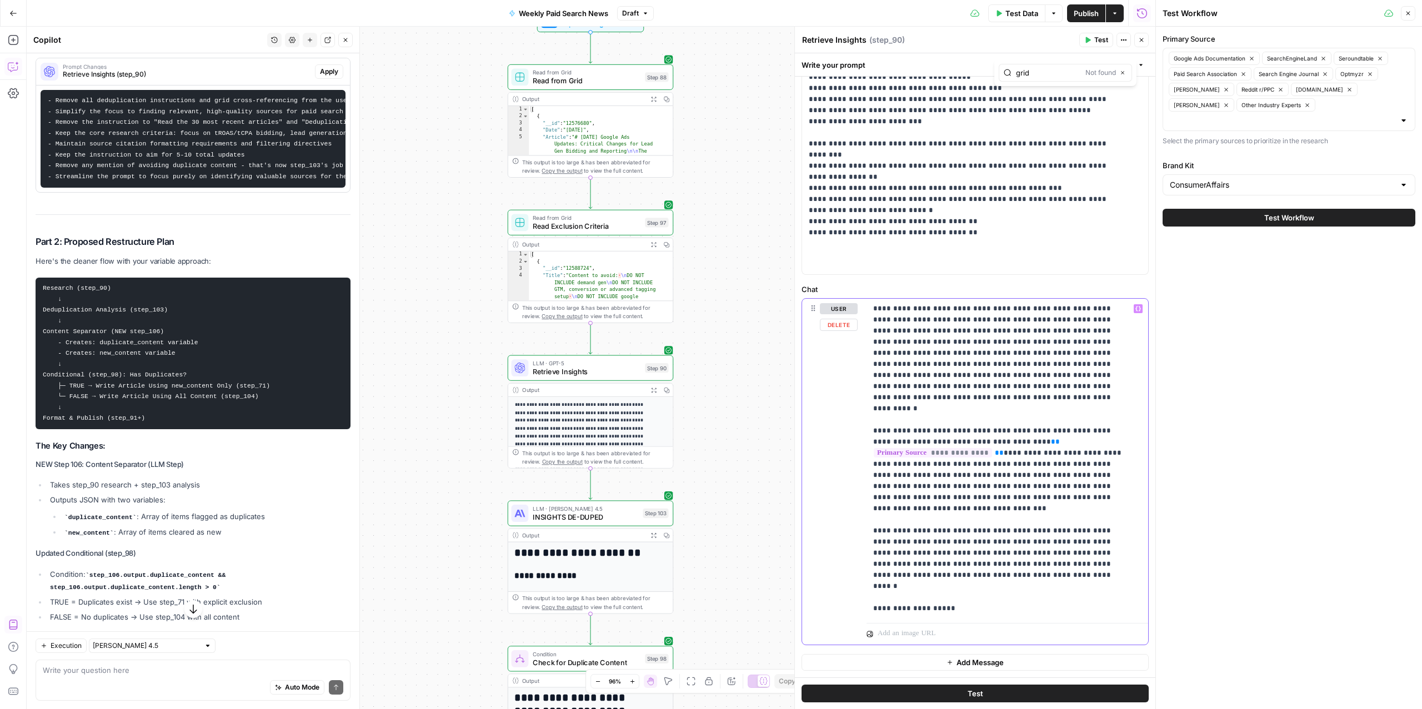
drag, startPoint x: 1008, startPoint y: 613, endPoint x: 841, endPoint y: 589, distance: 168.4
click at [841, 589] on div "**********" at bounding box center [975, 472] width 346 height 347
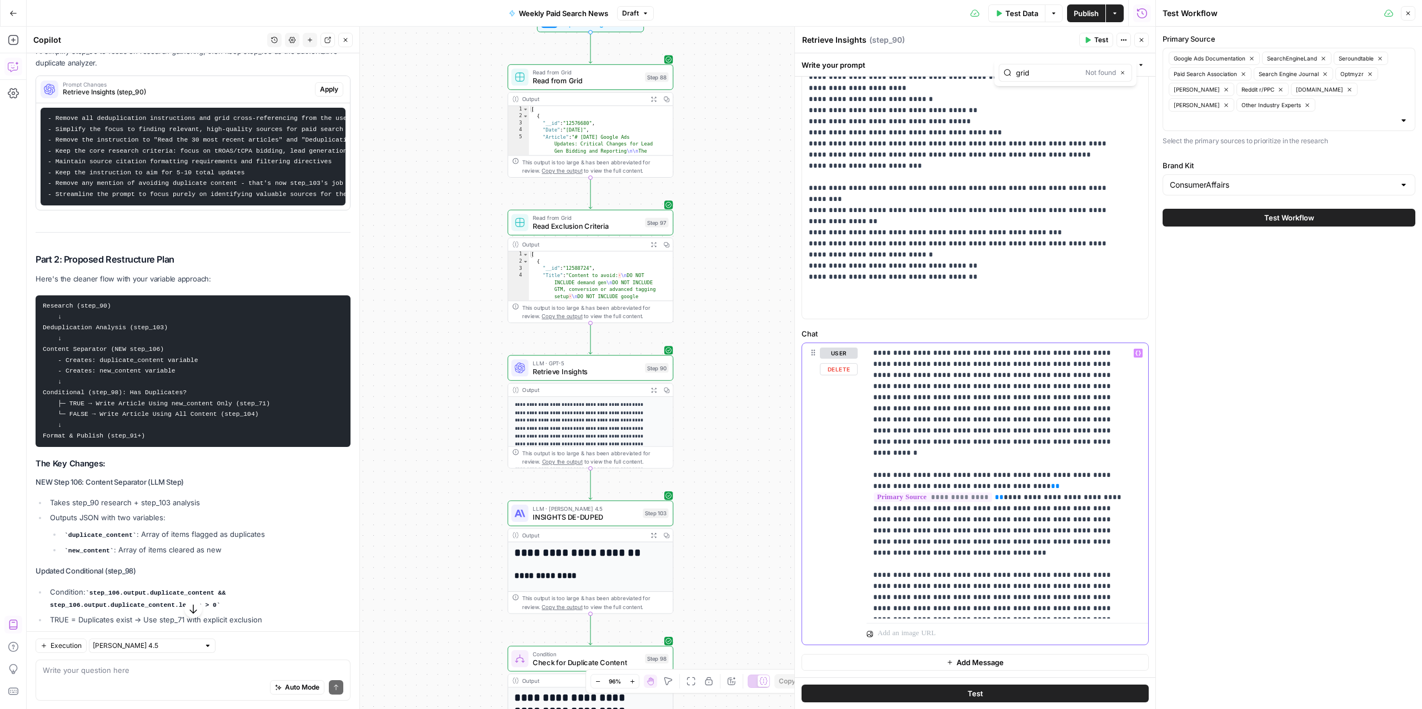
scroll to position [263, 0]
drag, startPoint x: 967, startPoint y: 608, endPoint x: 858, endPoint y: 608, distance: 108.3
click at [858, 608] on div "**********" at bounding box center [975, 494] width 346 height 302
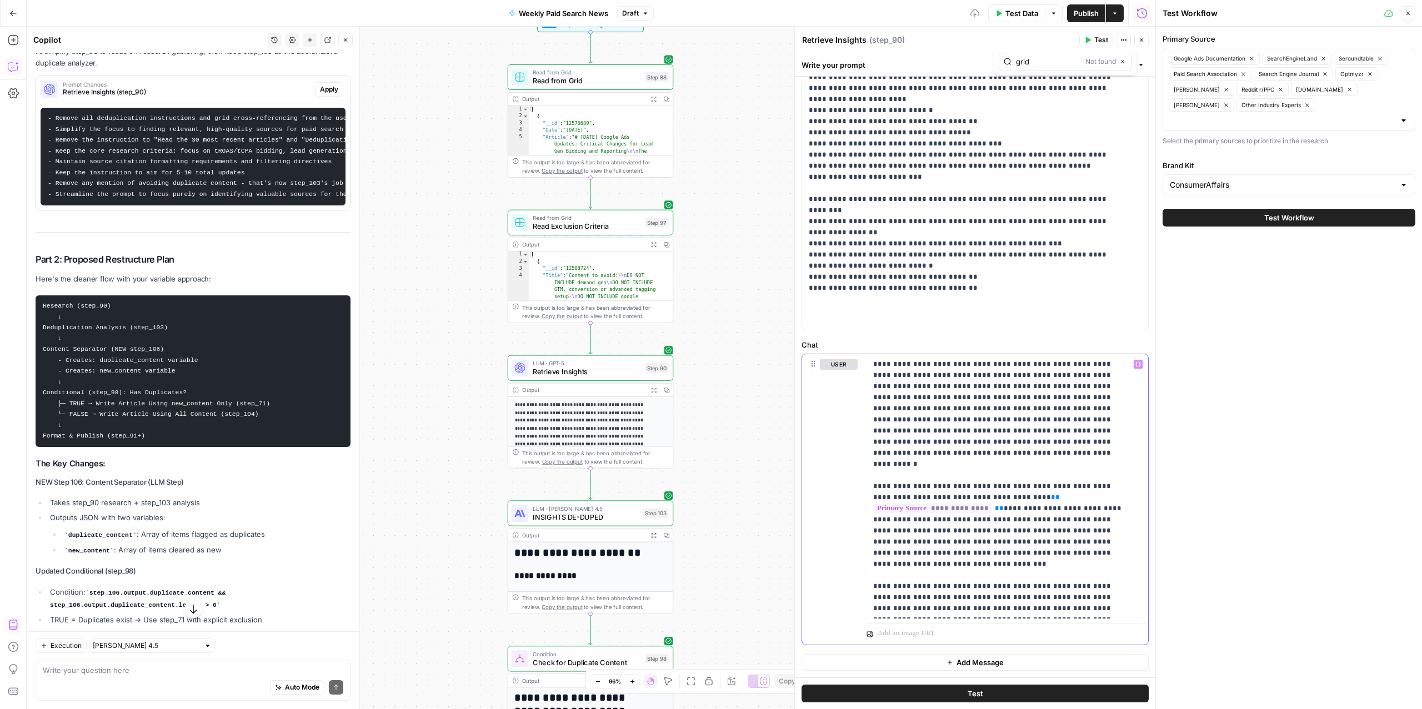
scroll to position [241, 0]
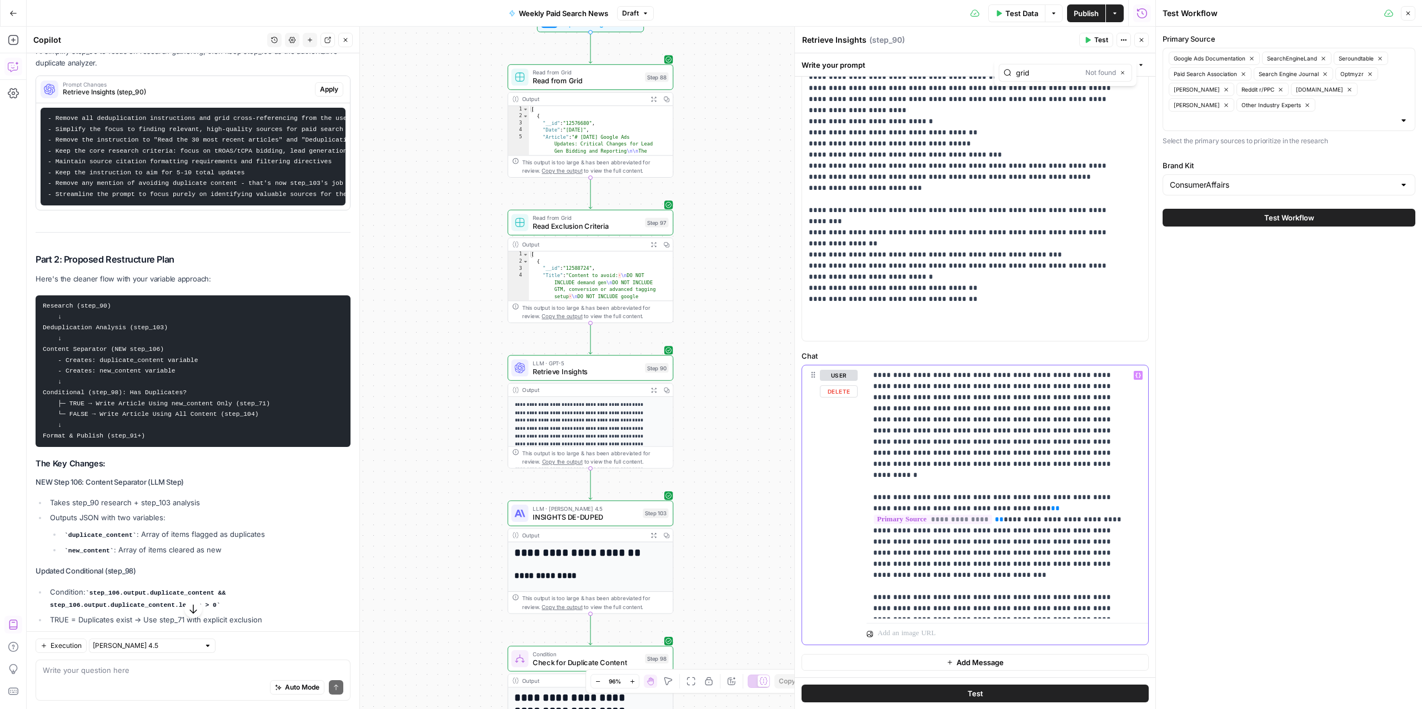
click at [1118, 596] on p "**********" at bounding box center [1001, 492] width 257 height 244
click at [1127, 595] on p "**********" at bounding box center [1001, 492] width 257 height 244
drag, startPoint x: 84, startPoint y: 288, endPoint x: 277, endPoint y: 289, distance: 192.8
click at [278, 206] on pre "- Remove all deduplication instructions and grid cross-referencing from the use…" at bounding box center [193, 157] width 305 height 98
click at [268, 198] on code "- Remove all deduplication instructions and grid cross-referencing from the use…" at bounding box center [256, 156] width 417 height 83
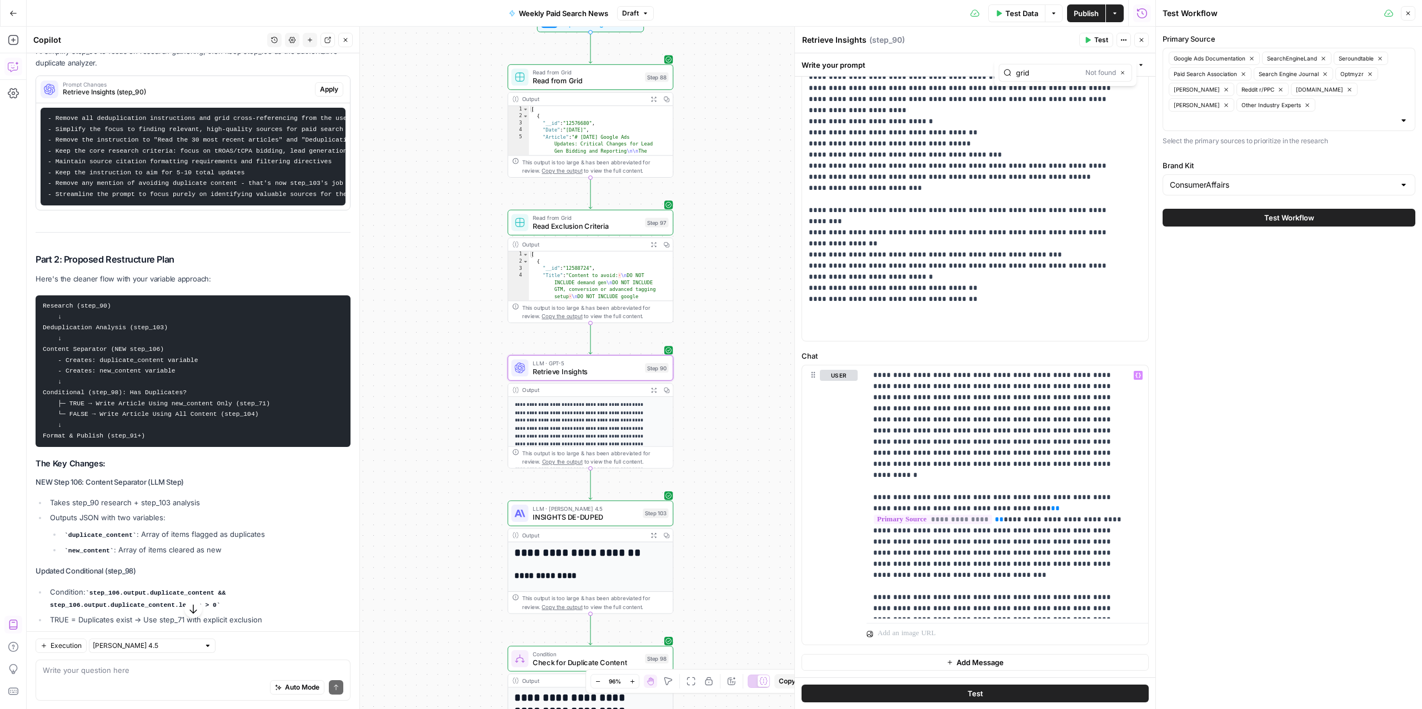
click at [268, 198] on code "- Remove all deduplication instructions and grid cross-referencing from the use…" at bounding box center [256, 156] width 417 height 83
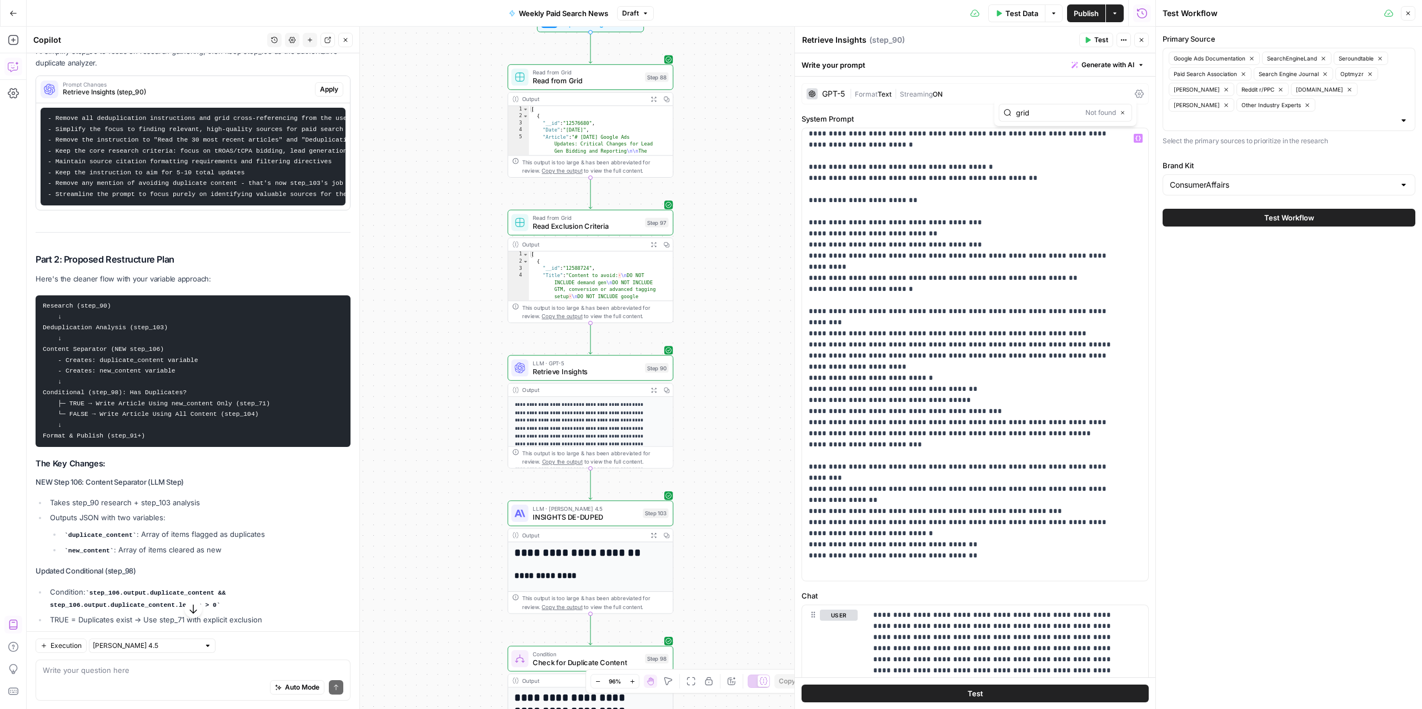
scroll to position [0, 0]
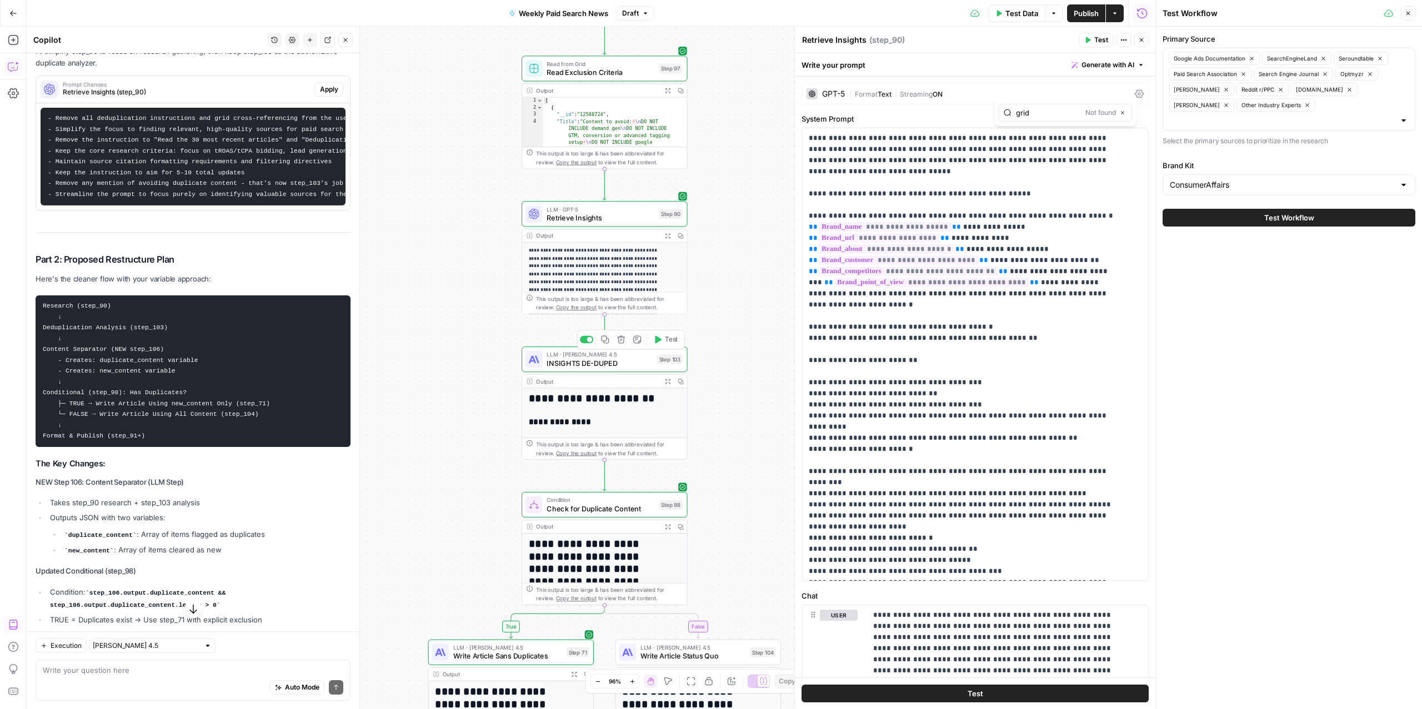
click at [582, 361] on span "INSIGHTS DE-DUPED" at bounding box center [600, 363] width 106 height 11
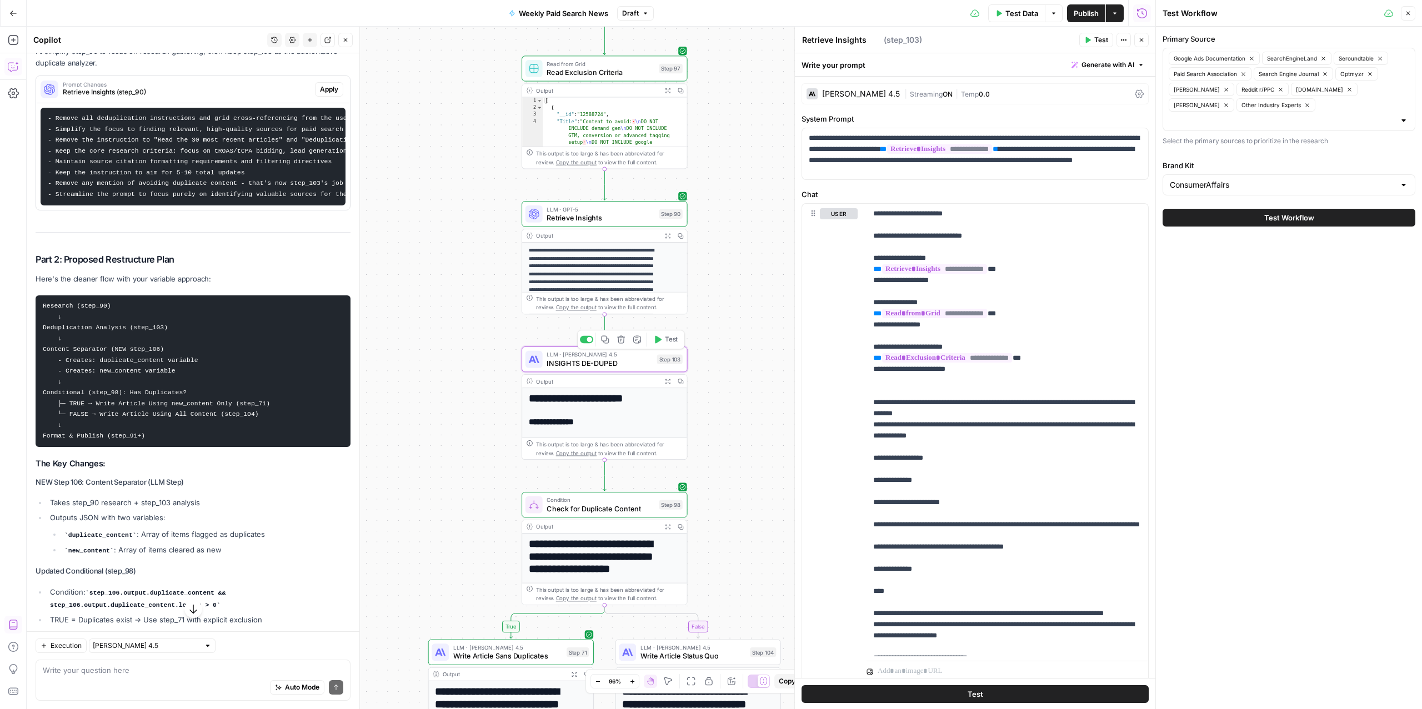
type textarea "INSIGHTS DE-DUPED"
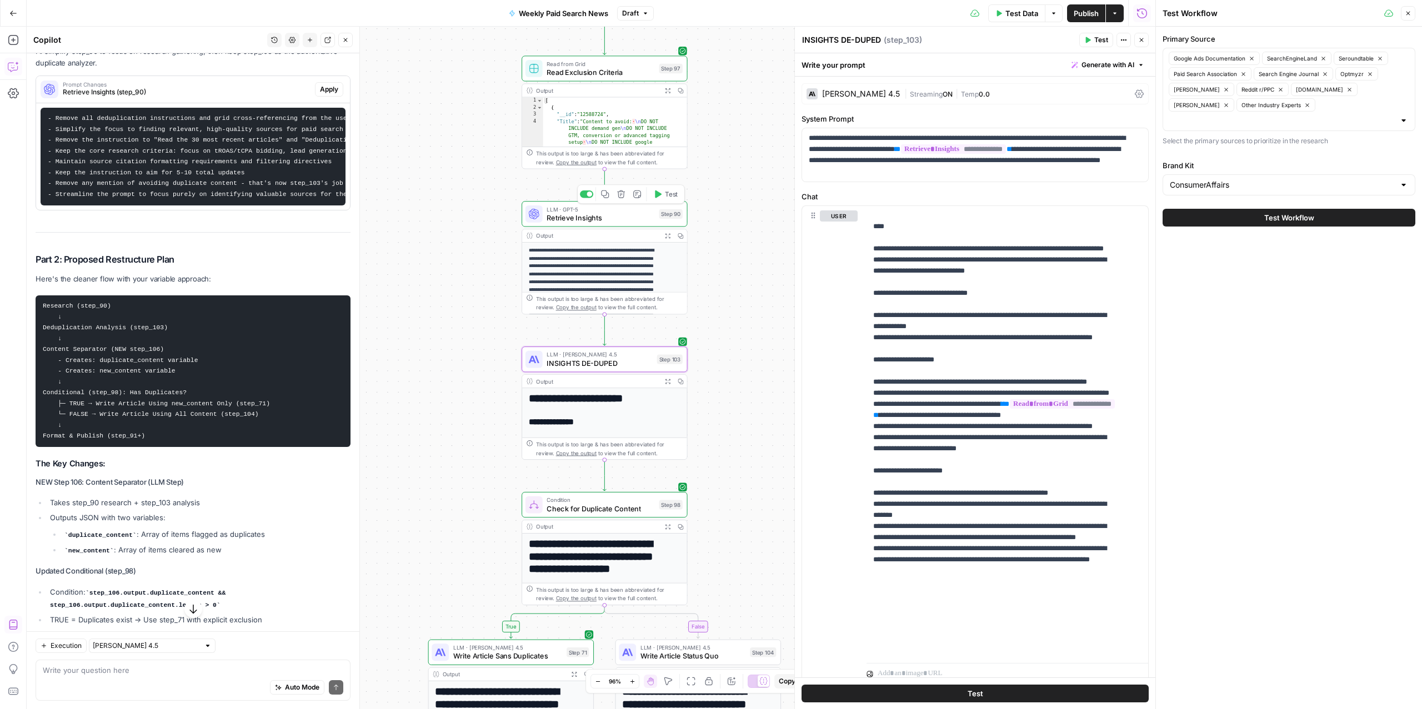
click at [614, 218] on span "Retrieve Insights" at bounding box center [601, 217] width 108 height 11
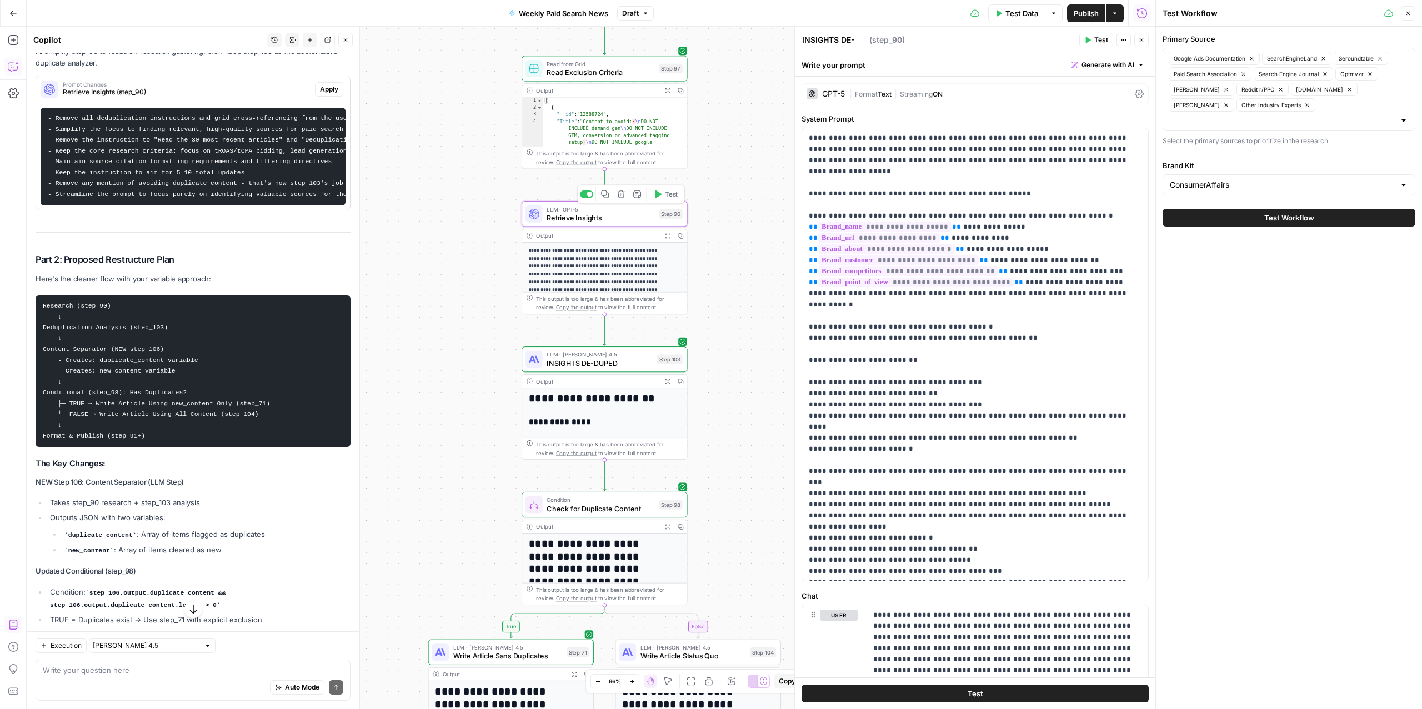
type textarea "Retrieve Insights"
click at [599, 363] on span "INSIGHTS DE-DUPED" at bounding box center [600, 363] width 106 height 11
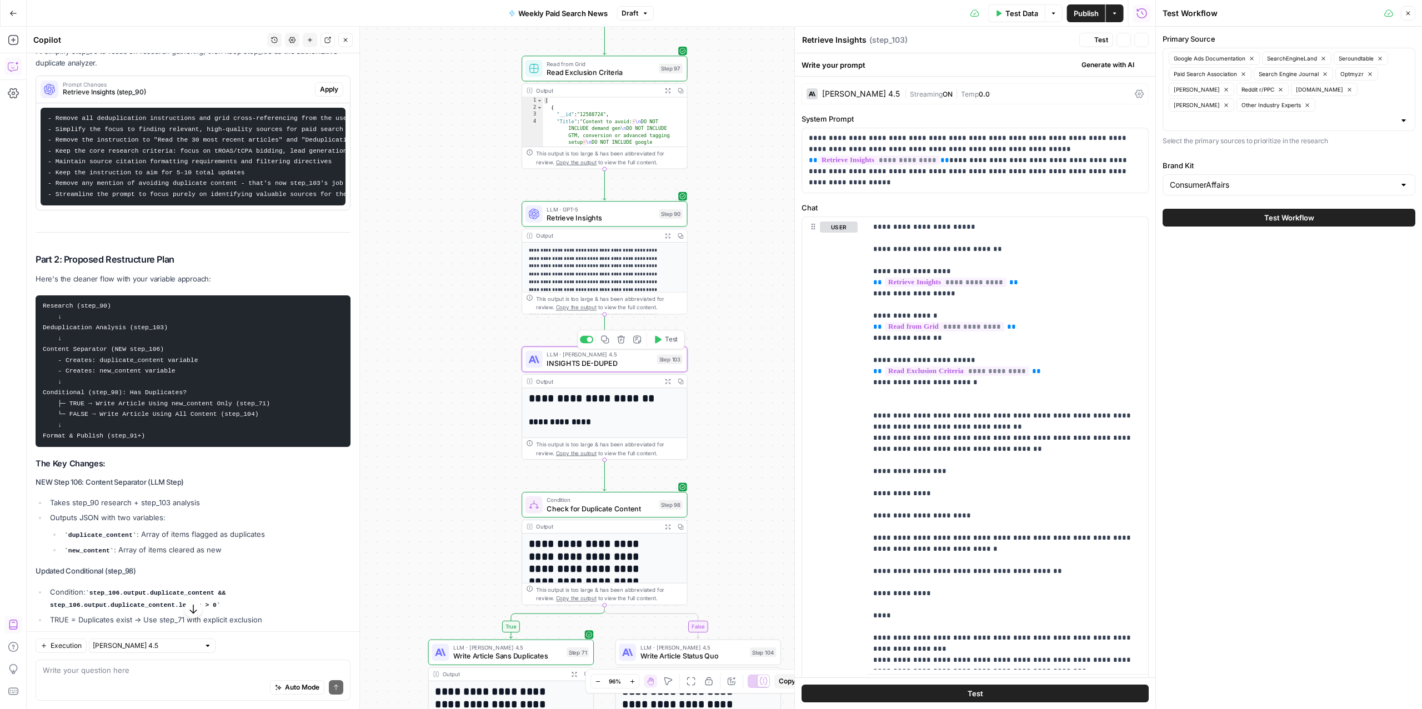
type textarea "INSIGHTS DE-DUPED"
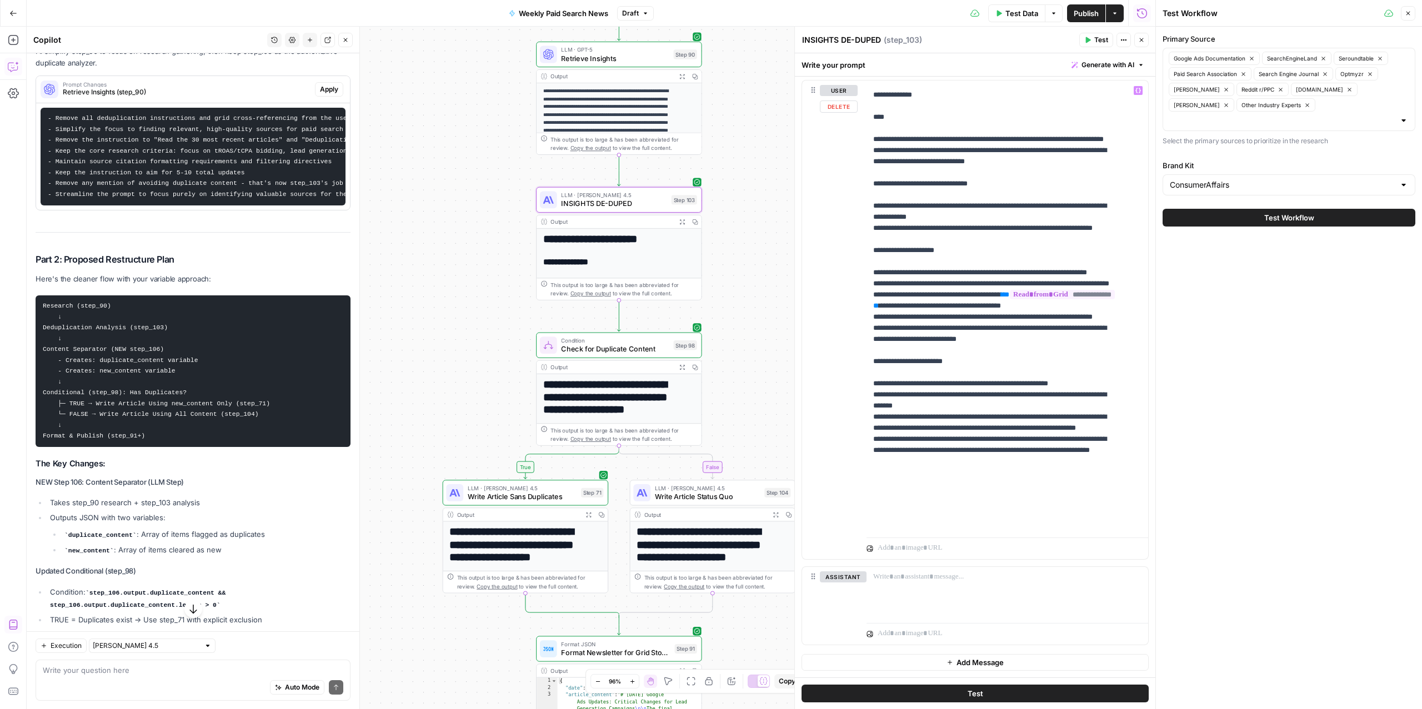
scroll to position [378, 0]
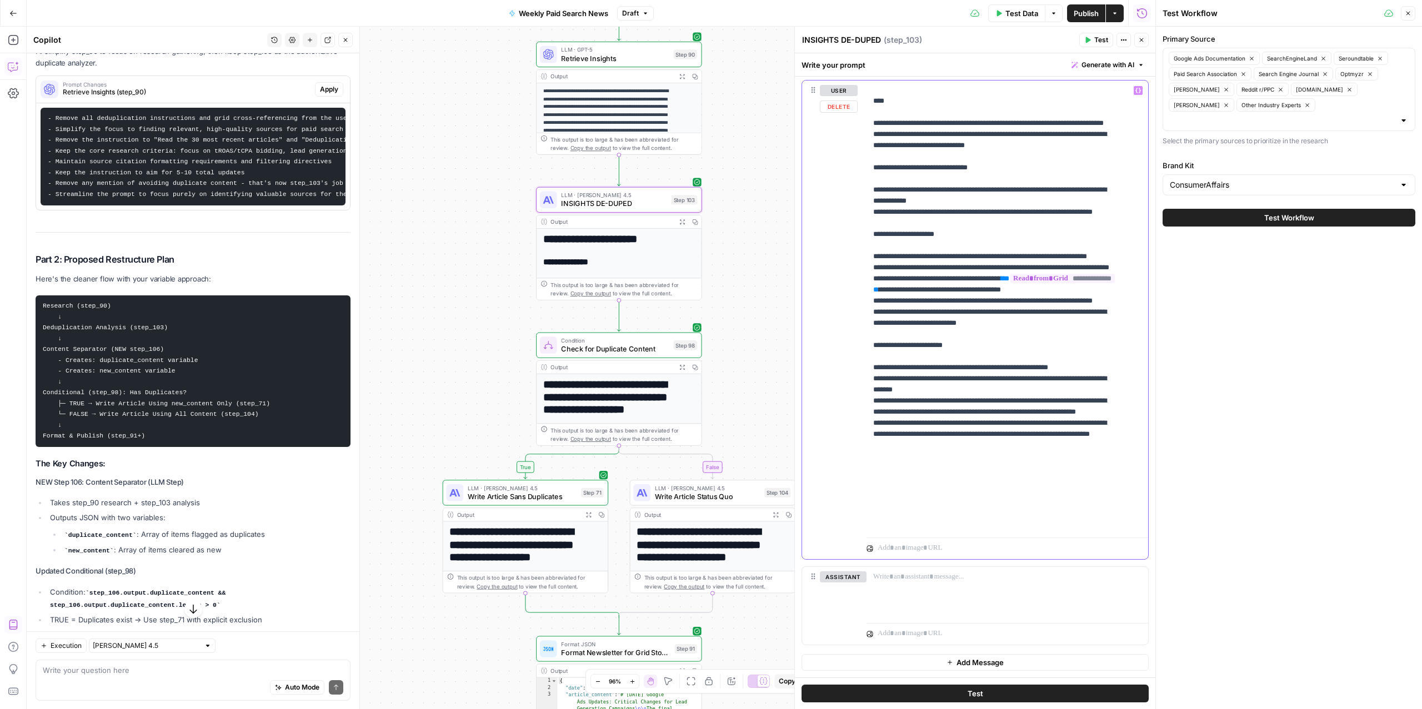
click at [1031, 322] on p "**********" at bounding box center [996, 118] width 246 height 822
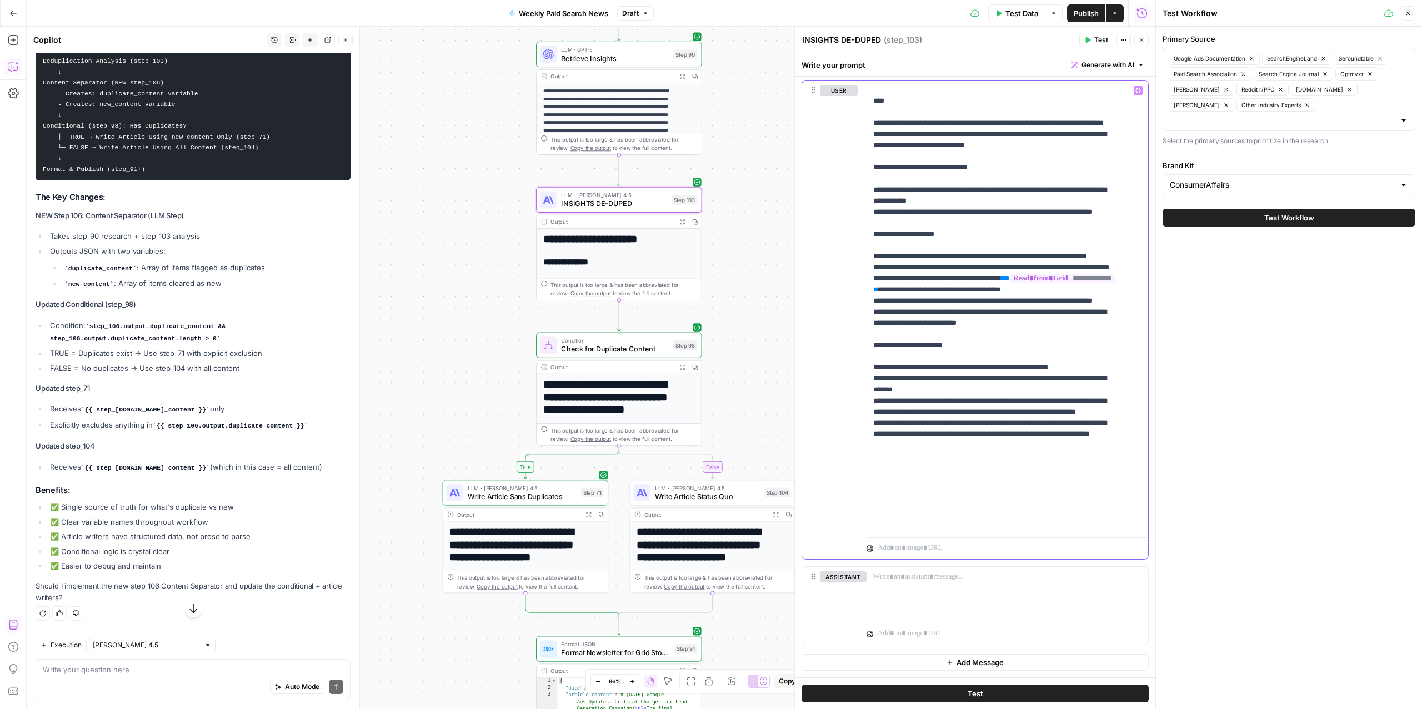
scroll to position [5879, 0]
click at [633, 199] on span "INSIGHTS DE-DUPED" at bounding box center [614, 203] width 106 height 11
click at [120, 685] on div "Auto Mode Send" at bounding box center [193, 688] width 301 height 24
click at [93, 672] on textarea at bounding box center [193, 669] width 301 height 11
type textarea ";"
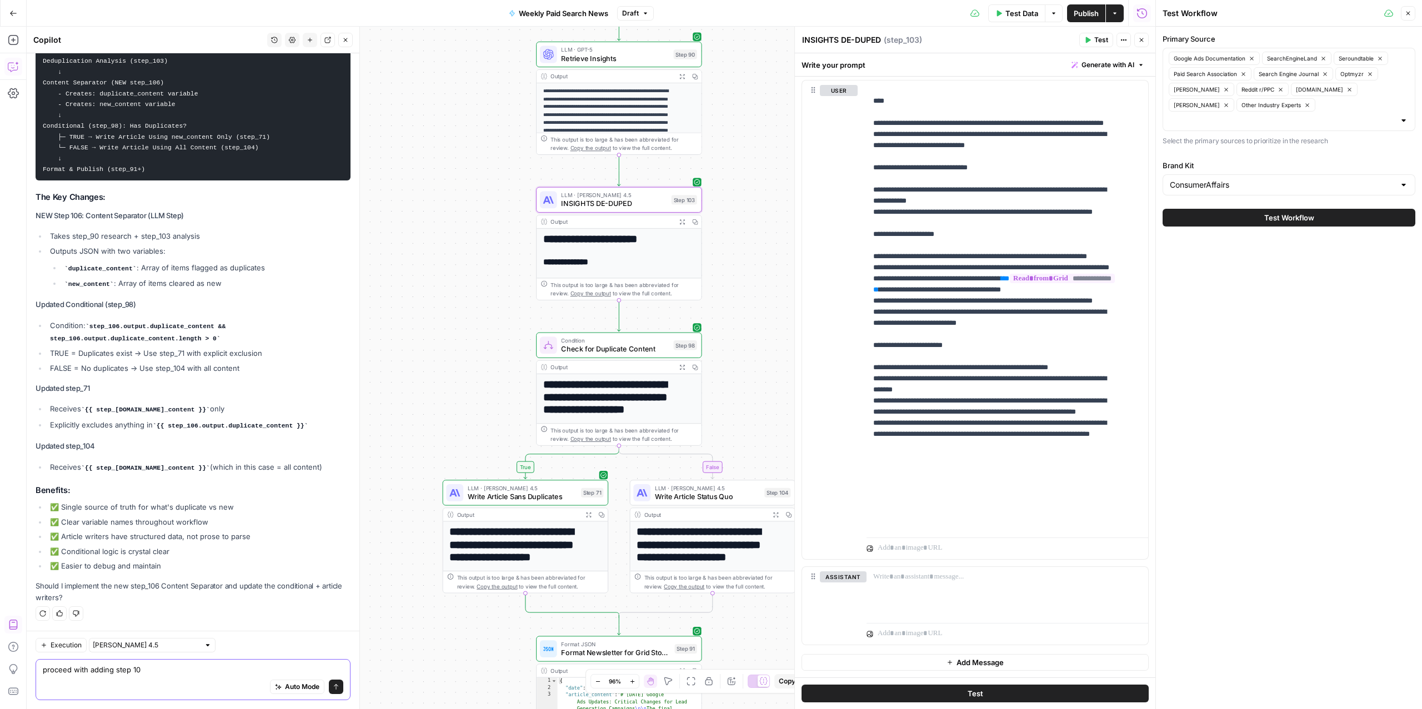
type textarea "proceed with adding step 106"
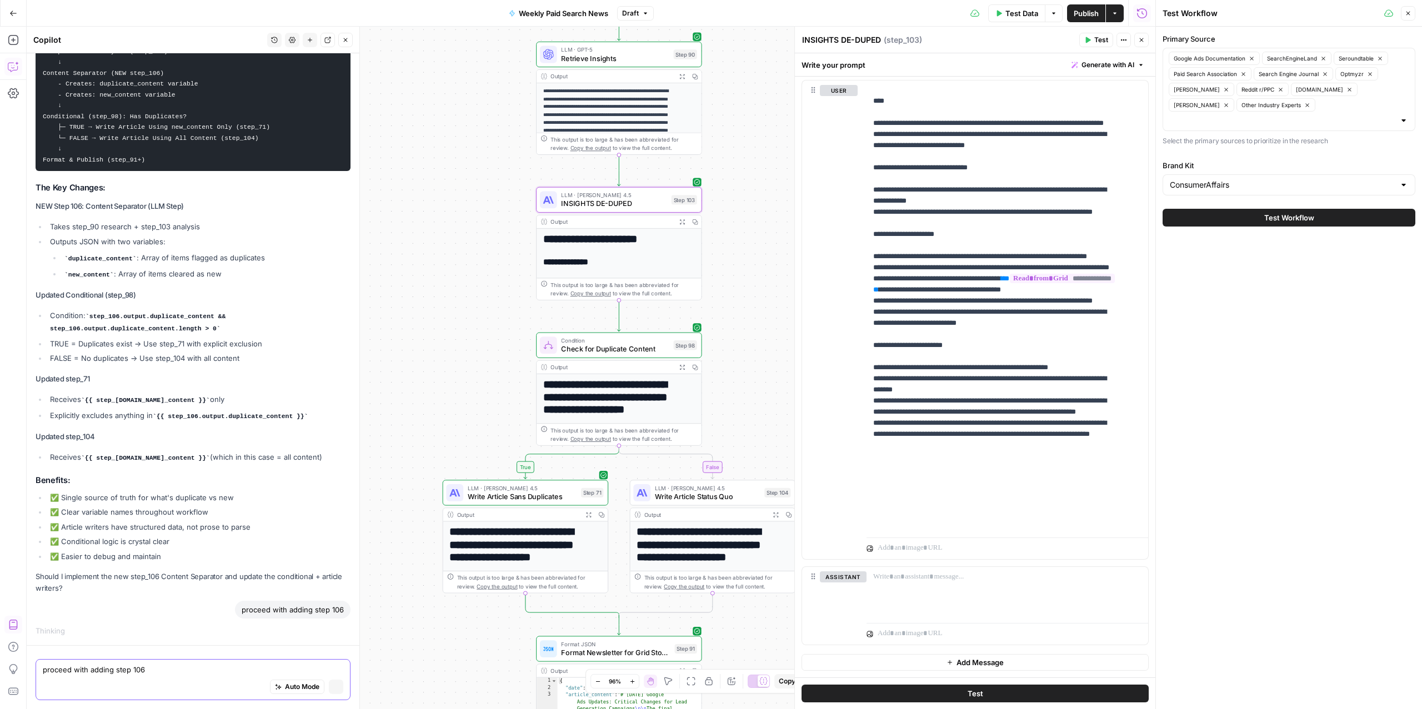
scroll to position [5582, 0]
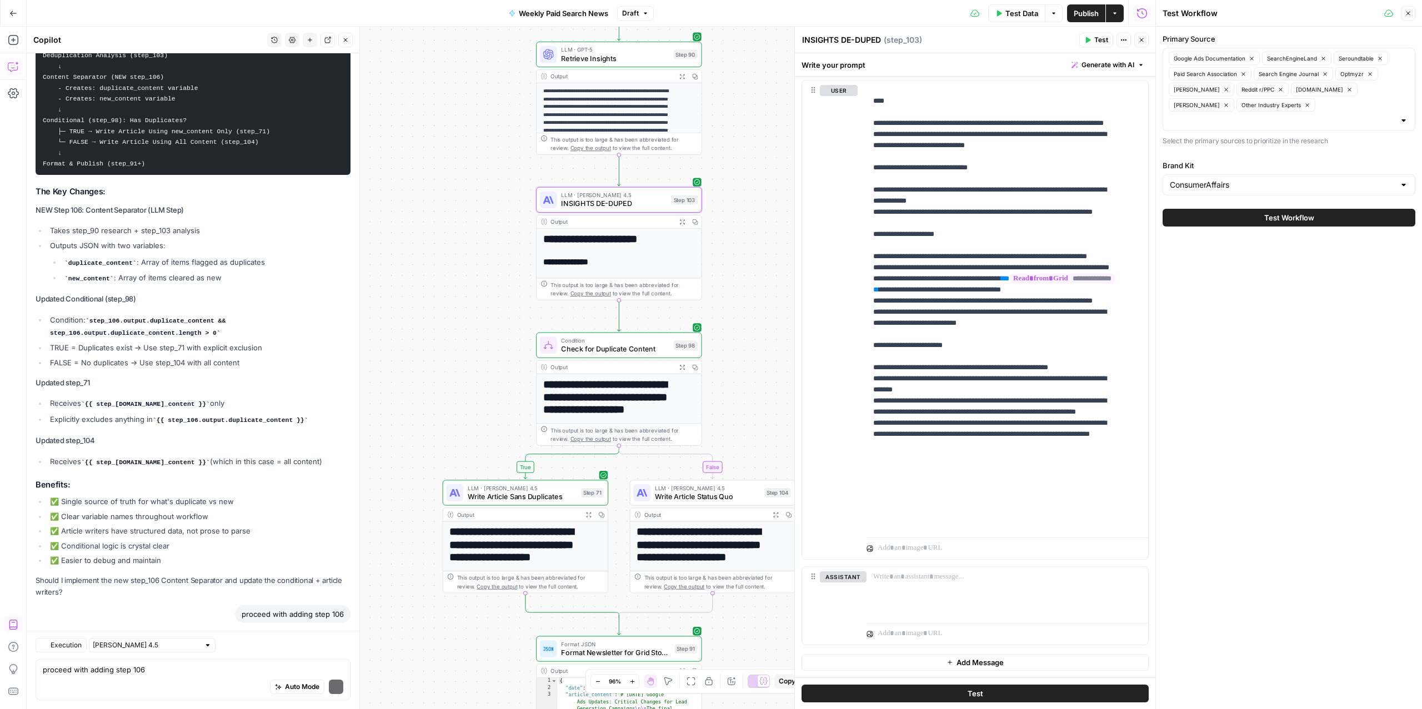
scroll to position [6093, 0]
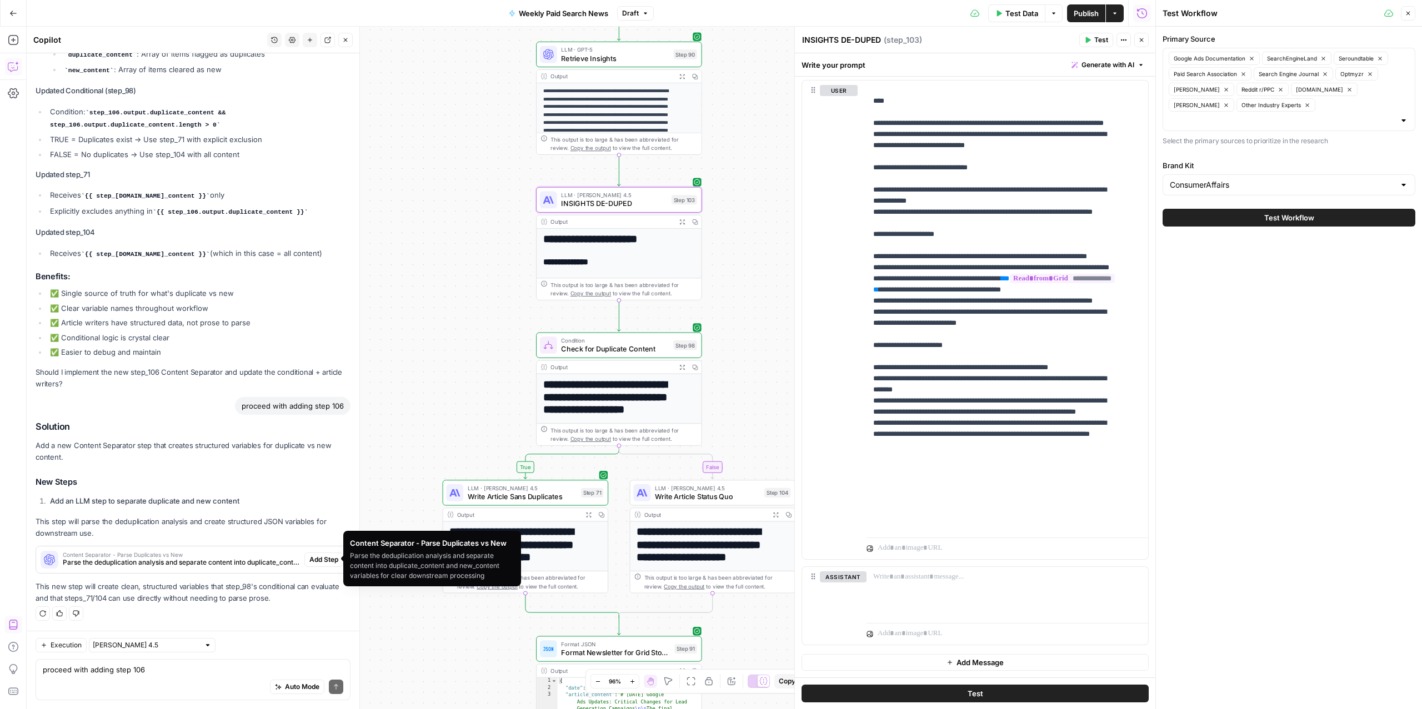
click at [211, 563] on span "Parse the deduplication analysis and separate content into duplicate_content an…" at bounding box center [181, 563] width 237 height 10
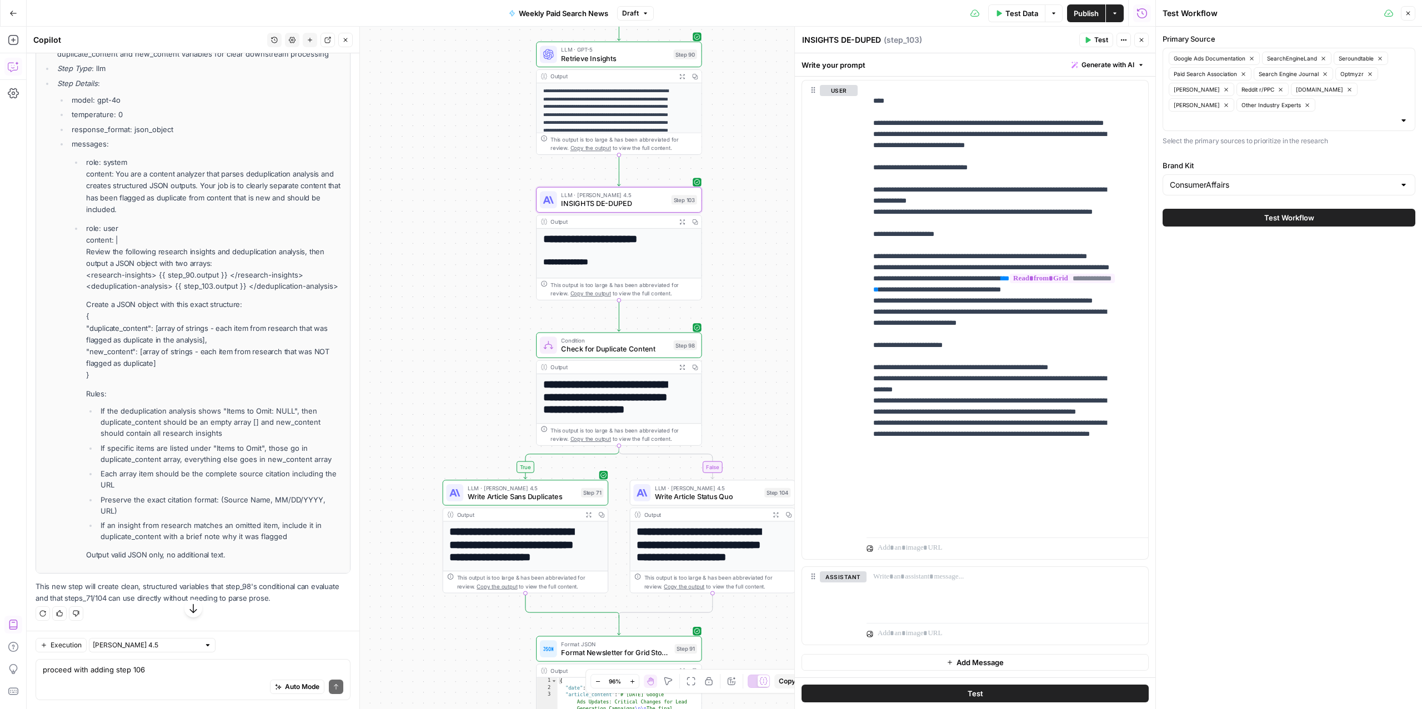
scroll to position [6667, 0]
click at [108, 676] on div "Auto Mode Send" at bounding box center [193, 688] width 301 height 24
type textarea "is there a more efficient model to use? nano?"
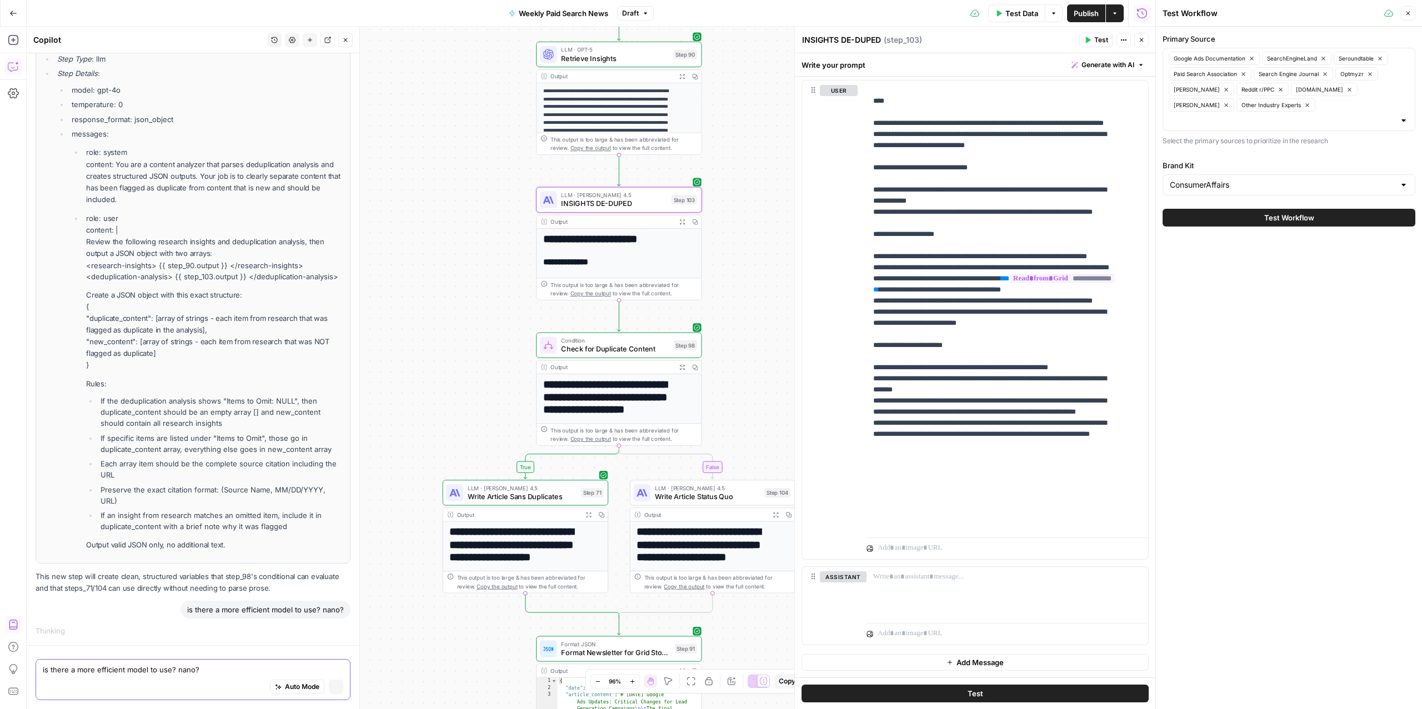
scroll to position [6366, 0]
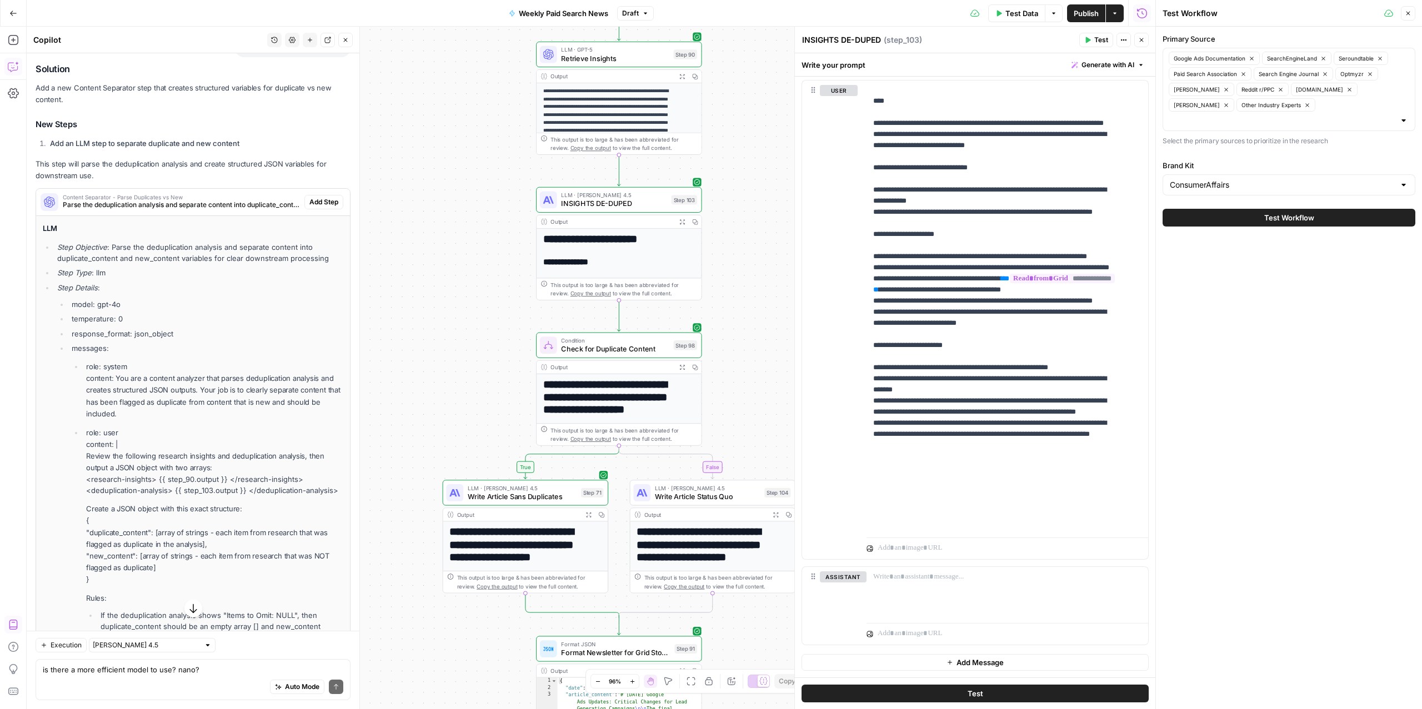
scroll to position [6479, 0]
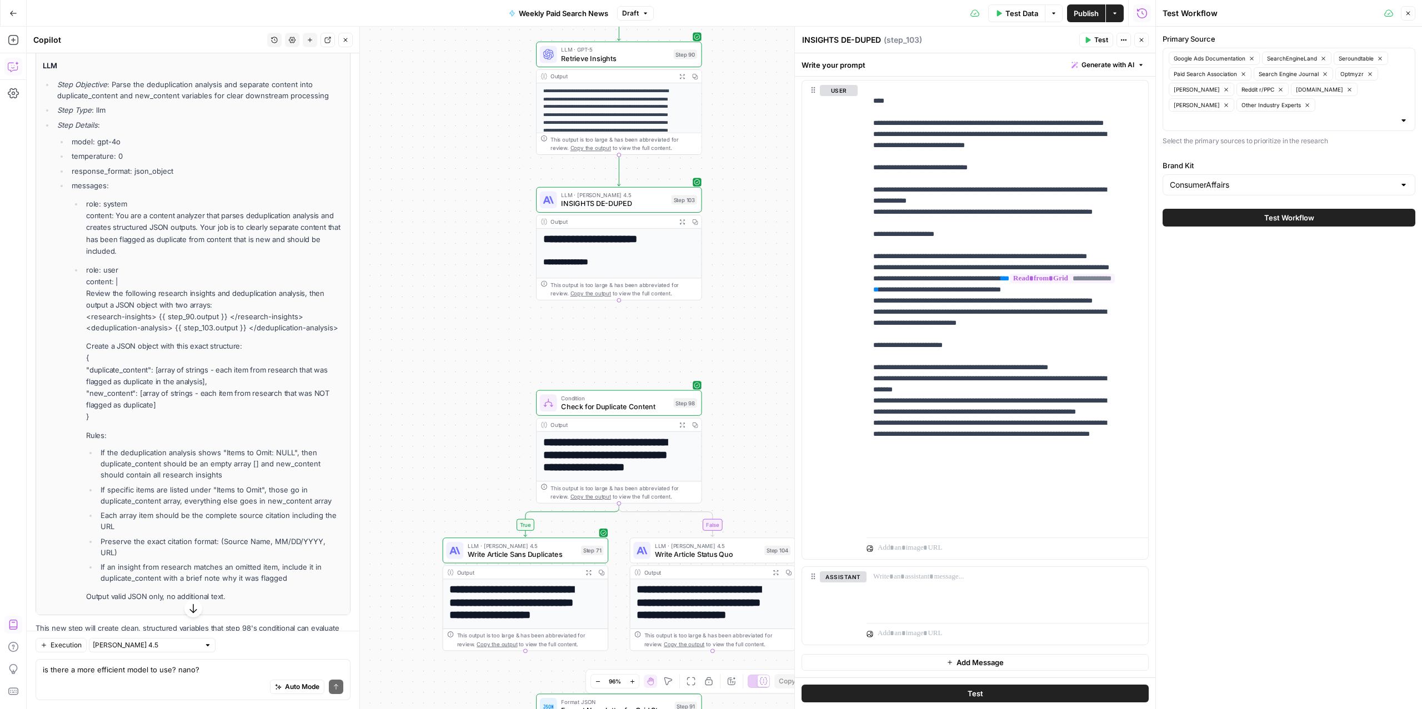
click at [309, 44] on span "Add Step" at bounding box center [323, 39] width 29 height 10
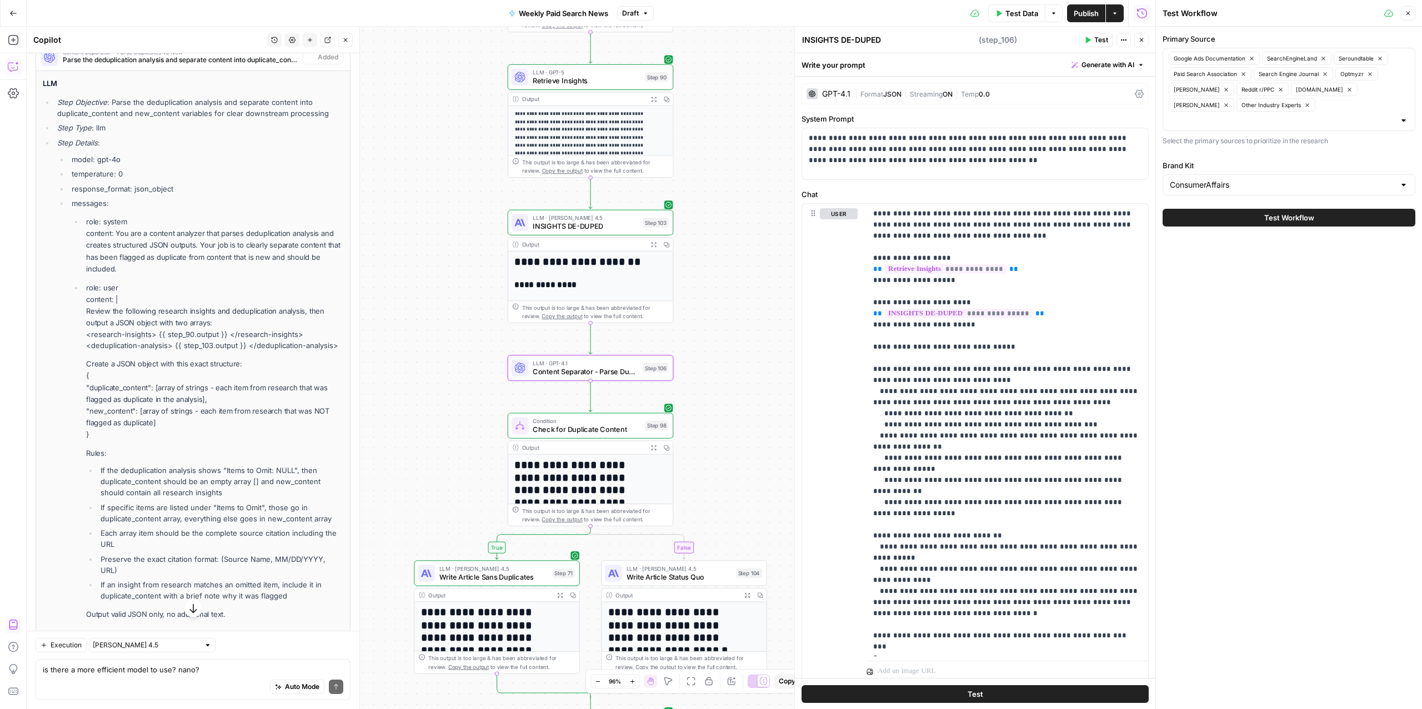
type textarea "Content Separator - Parse Duplicates vs New"
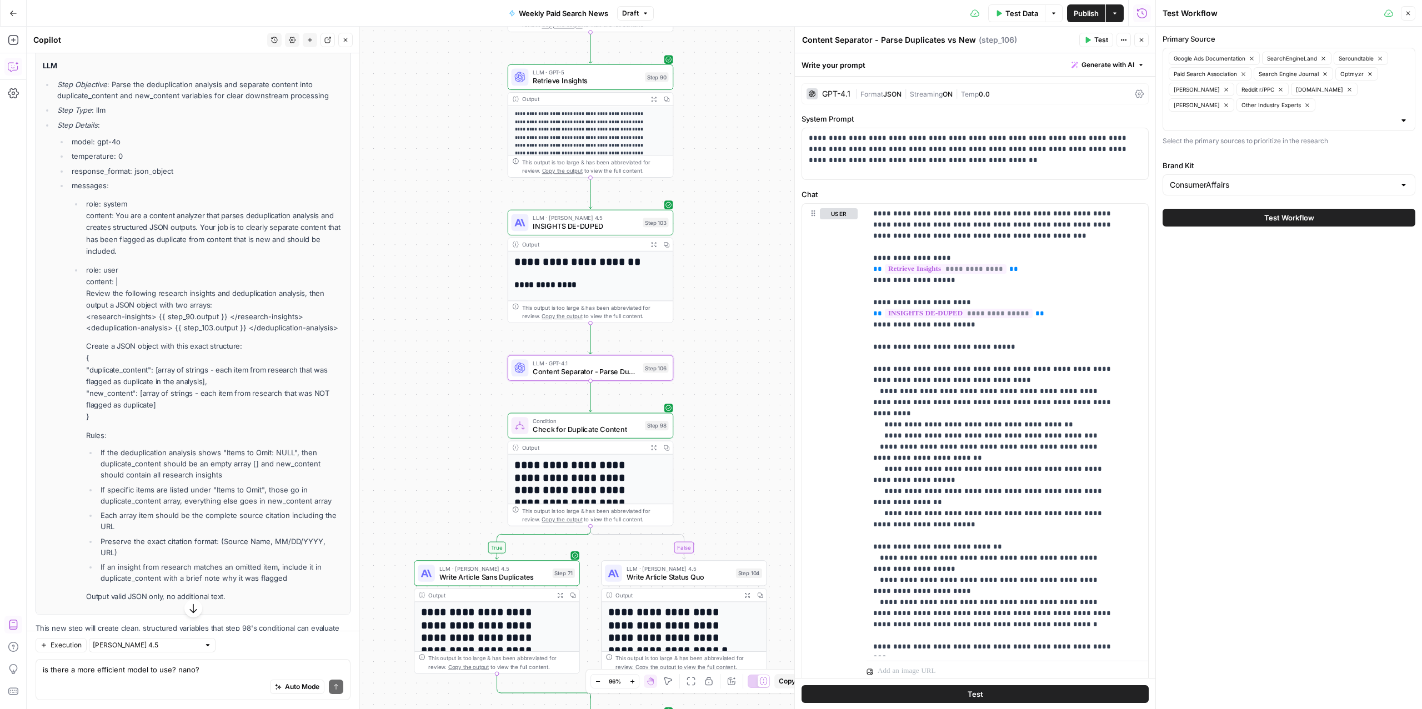
click at [809, 92] on icon at bounding box center [812, 94] width 7 height 7
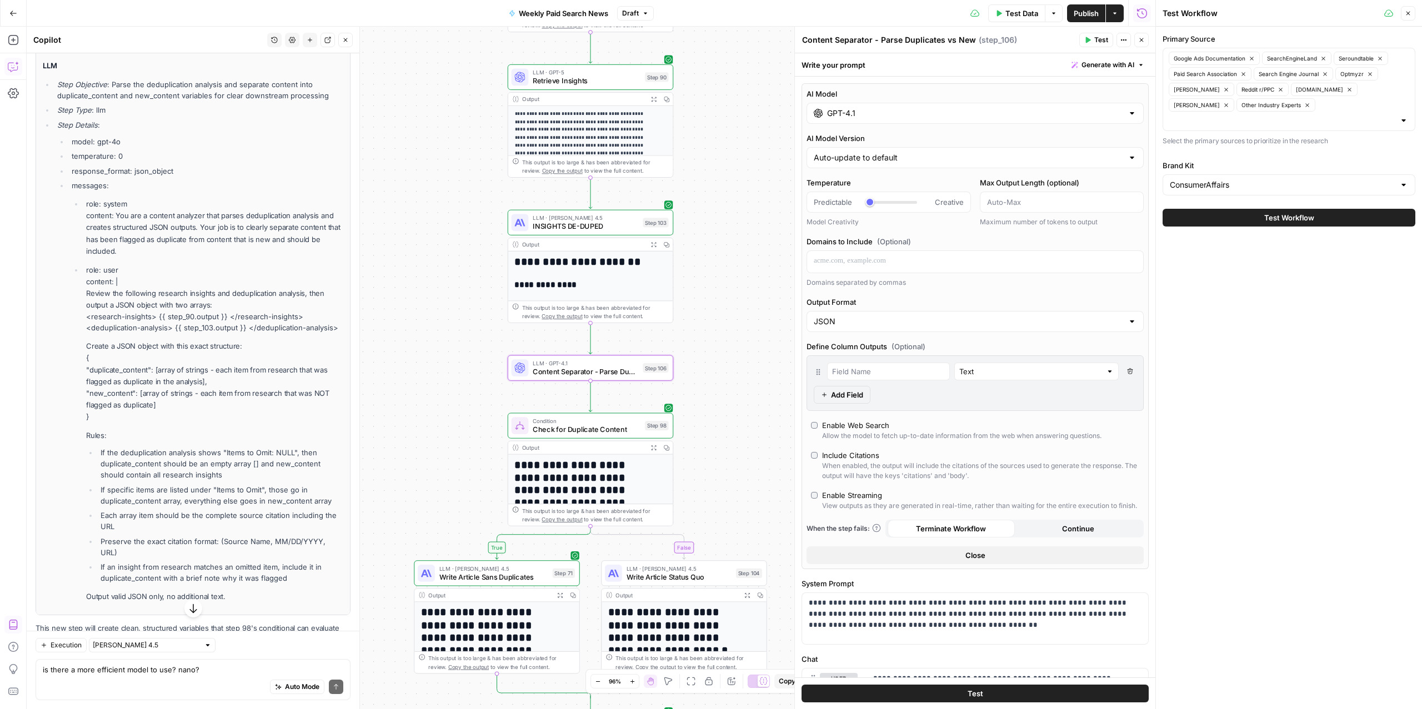
click at [853, 113] on input "GPT-4.1" at bounding box center [975, 113] width 296 height 11
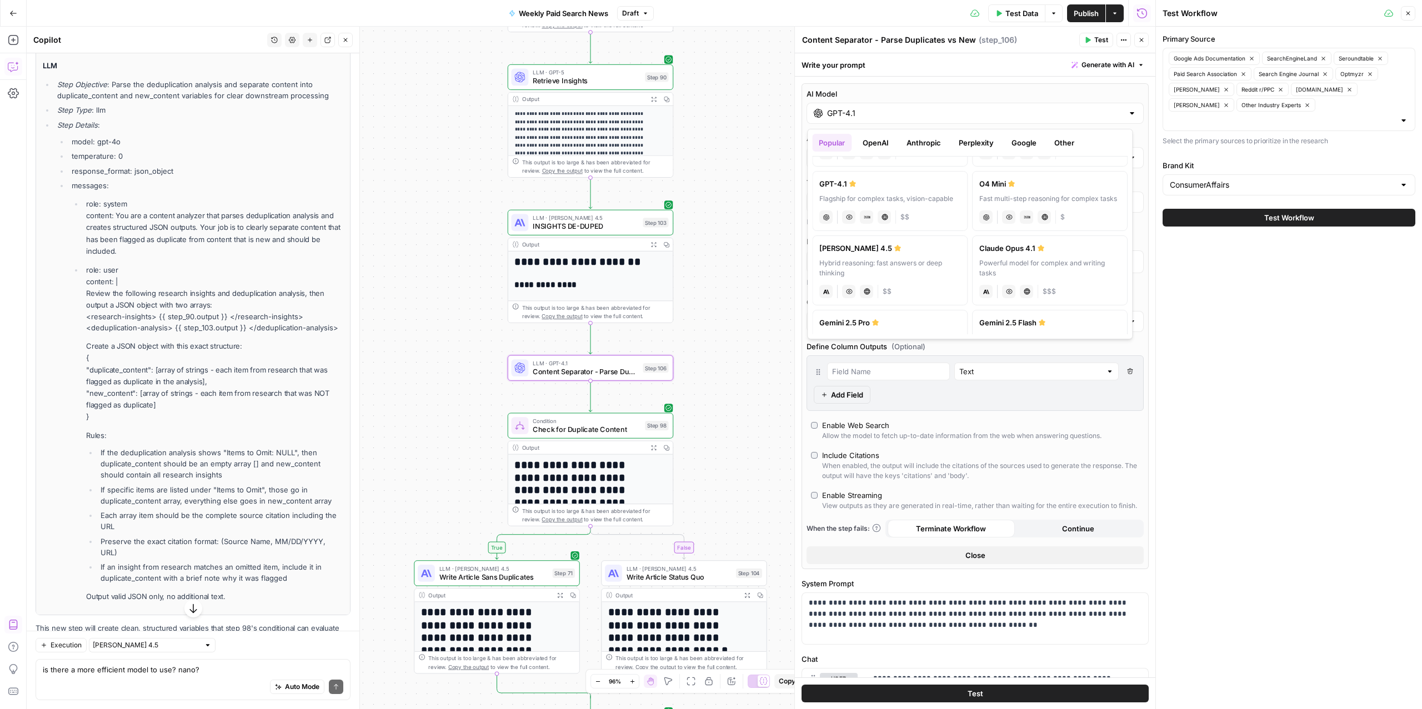
scroll to position [191, 0]
click at [878, 139] on button "OpenAI" at bounding box center [875, 143] width 39 height 18
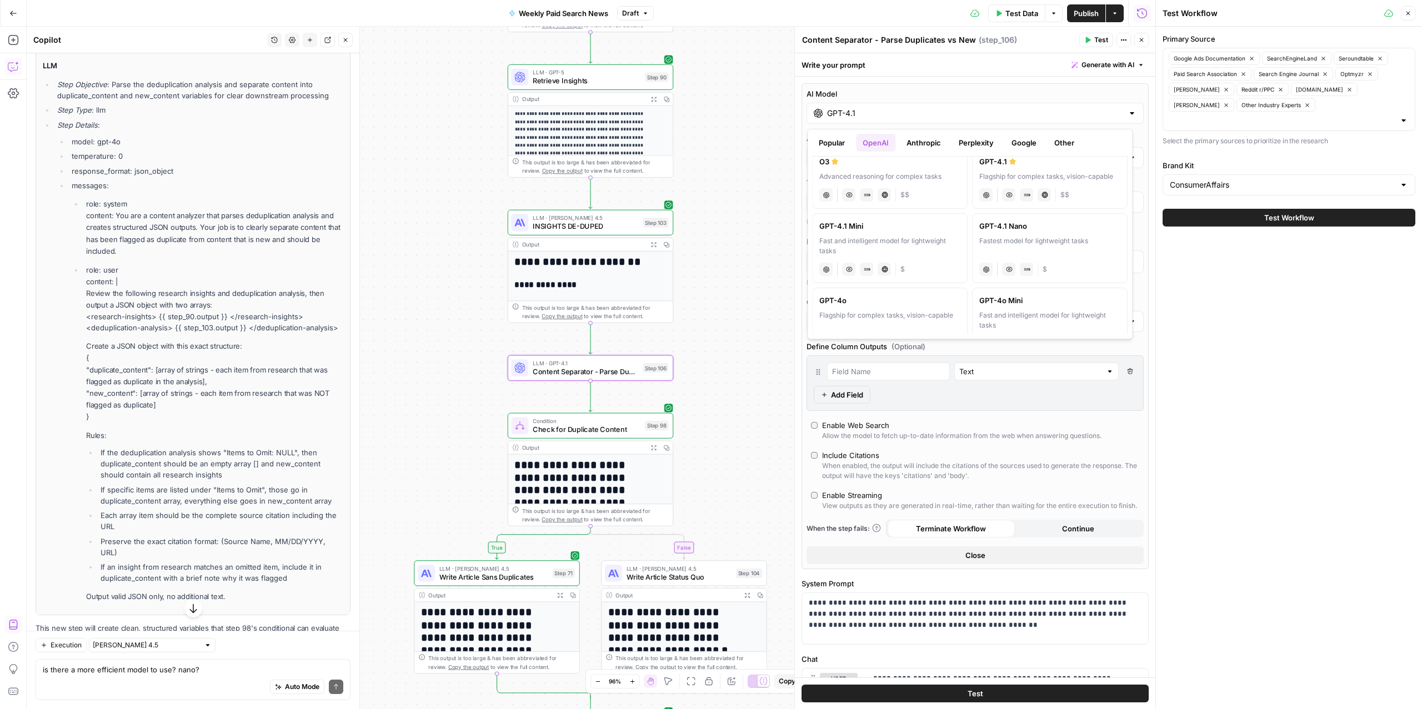
scroll to position [137, 0]
click at [1046, 269] on div "Fastest model for lightweight tasks" at bounding box center [1049, 261] width 141 height 20
type input "GPT-4.1 Nano"
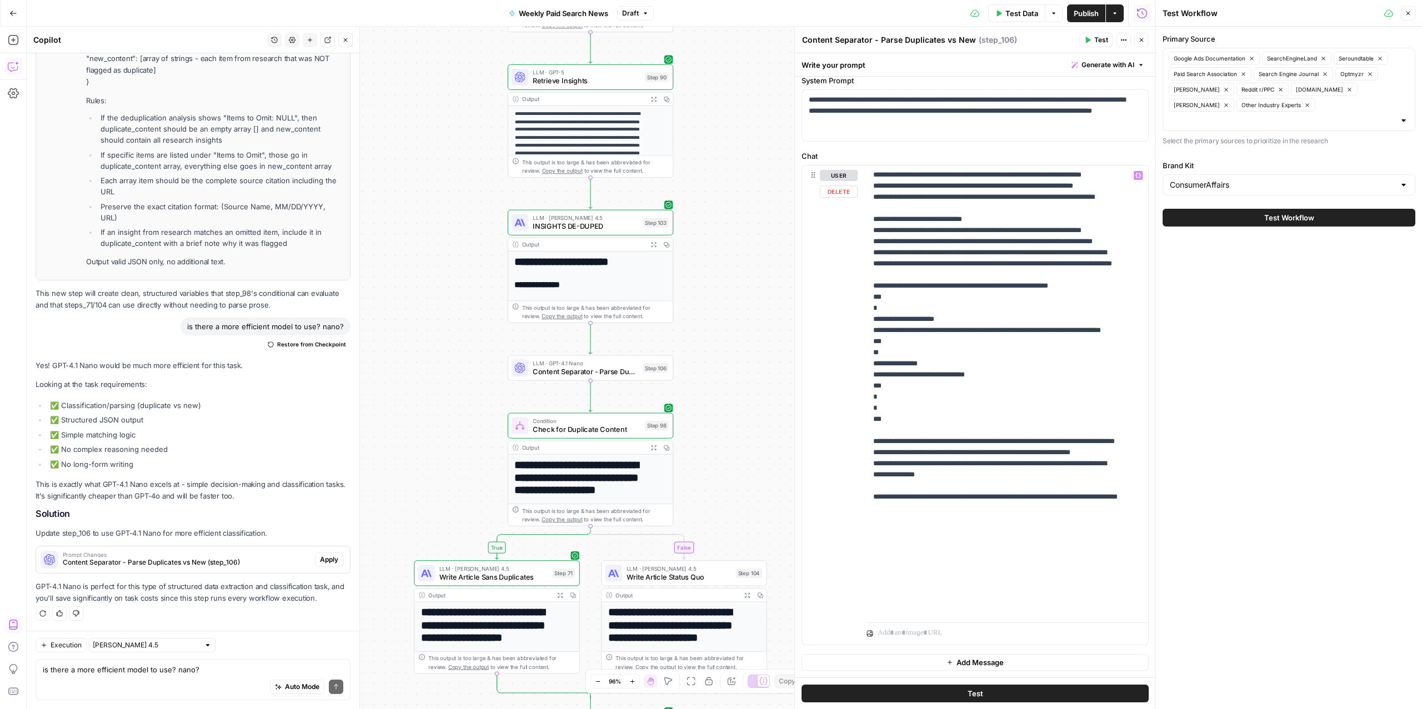
scroll to position [0, 0]
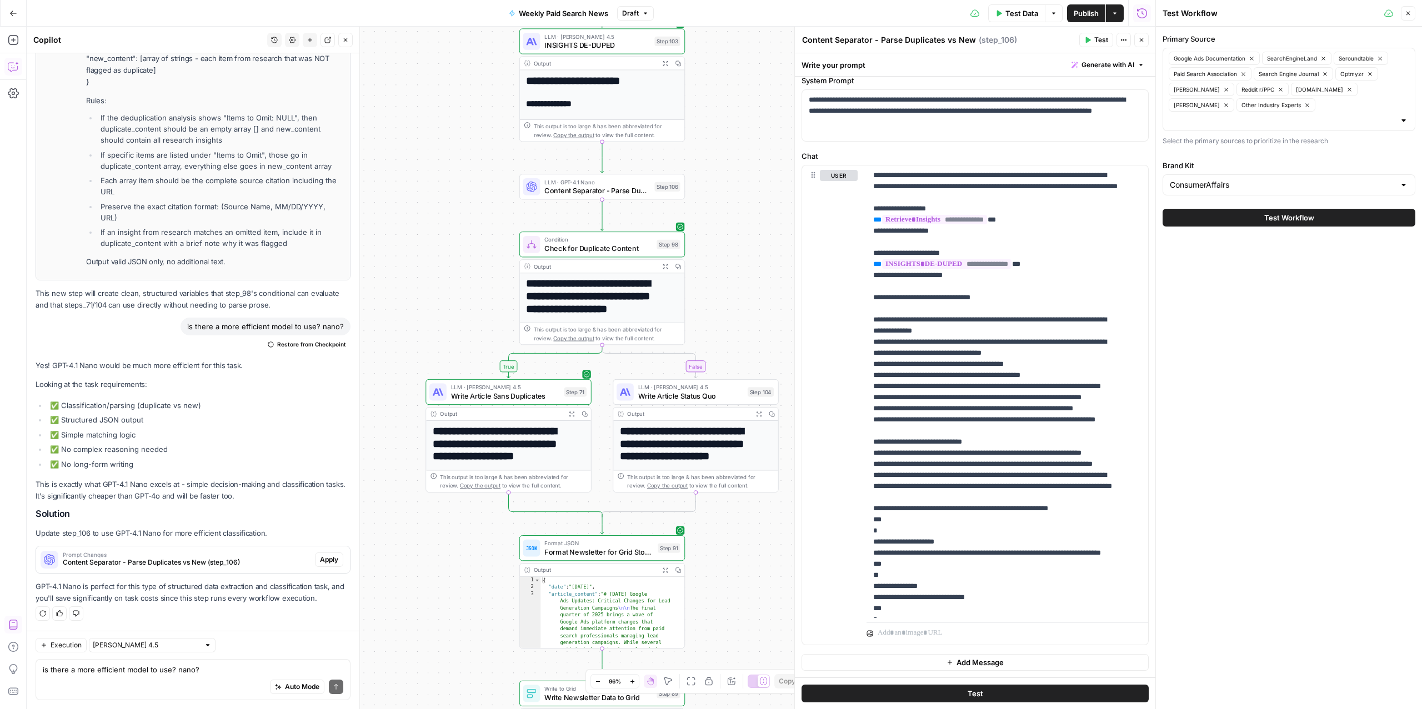
drag, startPoint x: 450, startPoint y: 216, endPoint x: 462, endPoint y: 310, distance: 95.2
click at [462, 310] on div "true false Workflow Input Settings Inputs Read from Grid Read from Grid Step 88…" at bounding box center [591, 368] width 1129 height 683
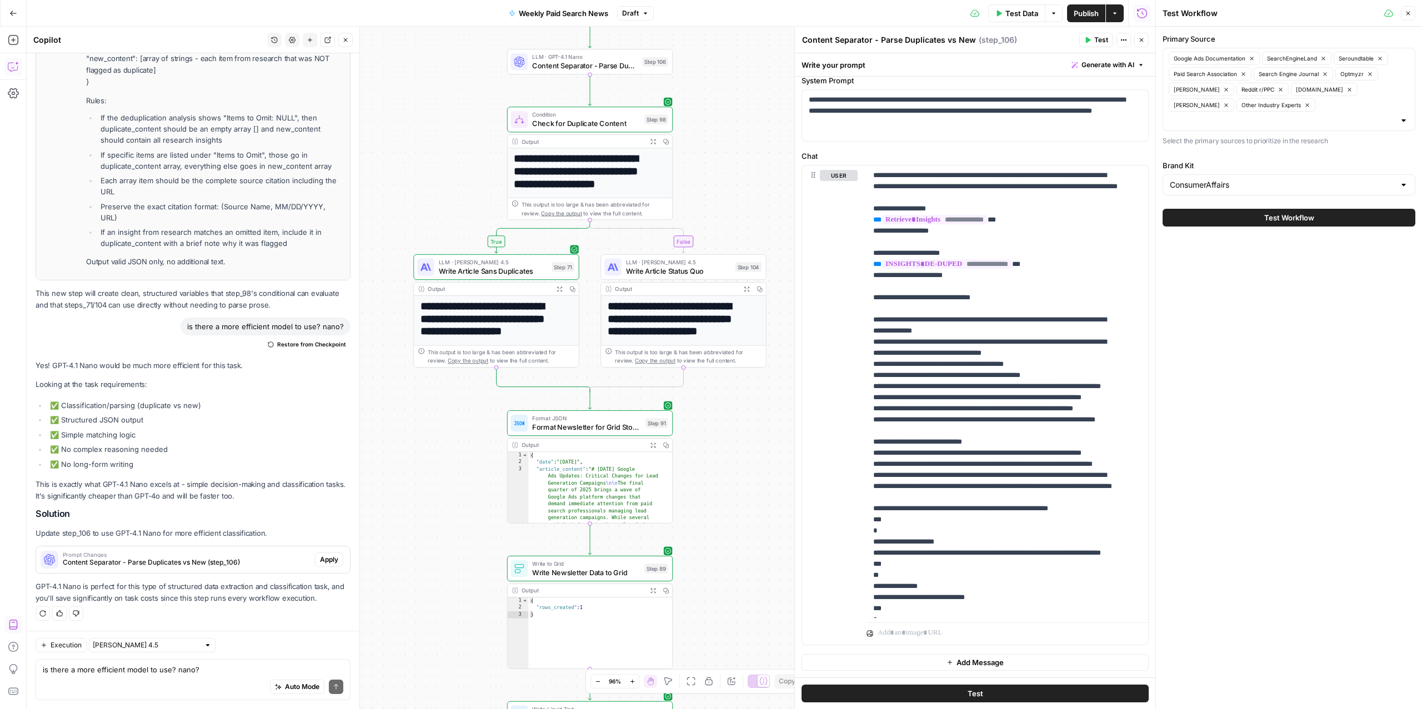
drag, startPoint x: 752, startPoint y: 314, endPoint x: 740, endPoint y: 189, distance: 125.5
click at [740, 189] on div "true false Workflow Input Settings Inputs Read from Grid Read from Grid Step 88…" at bounding box center [591, 368] width 1129 height 683
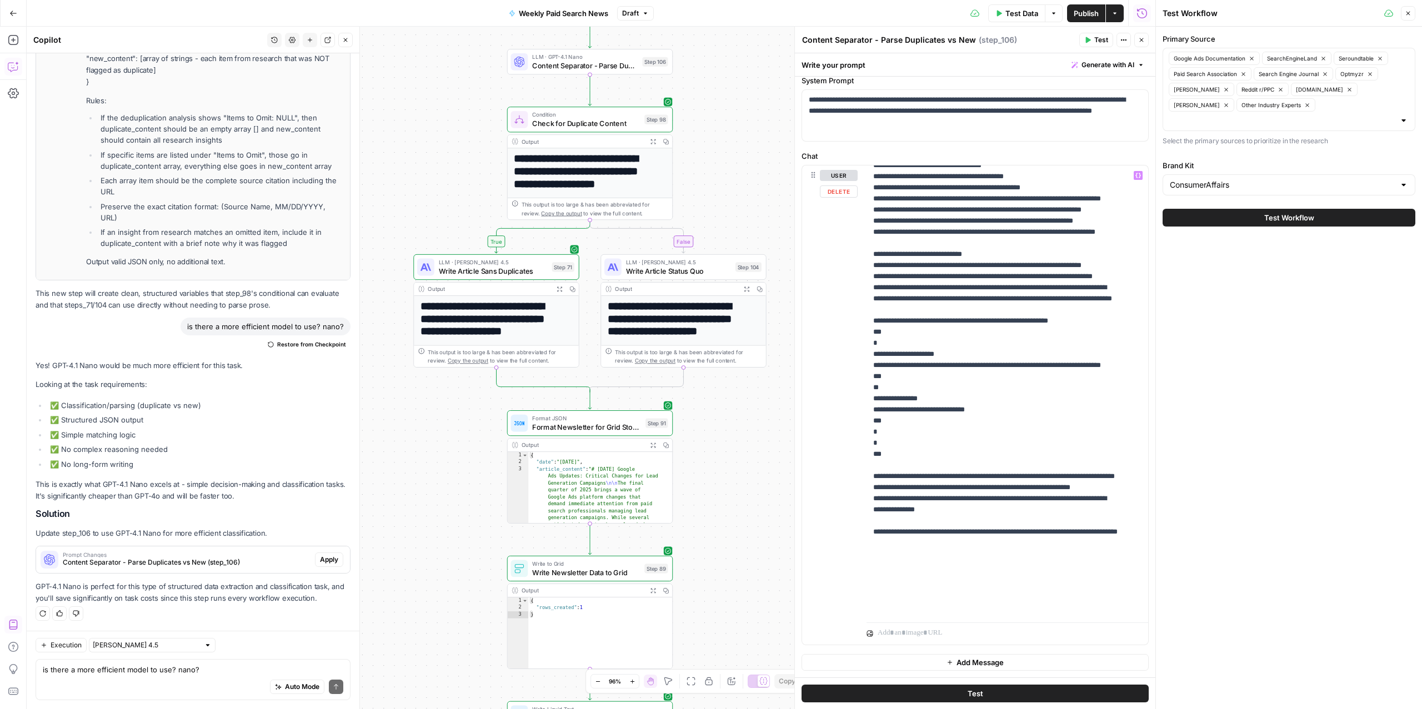
scroll to position [223, 0]
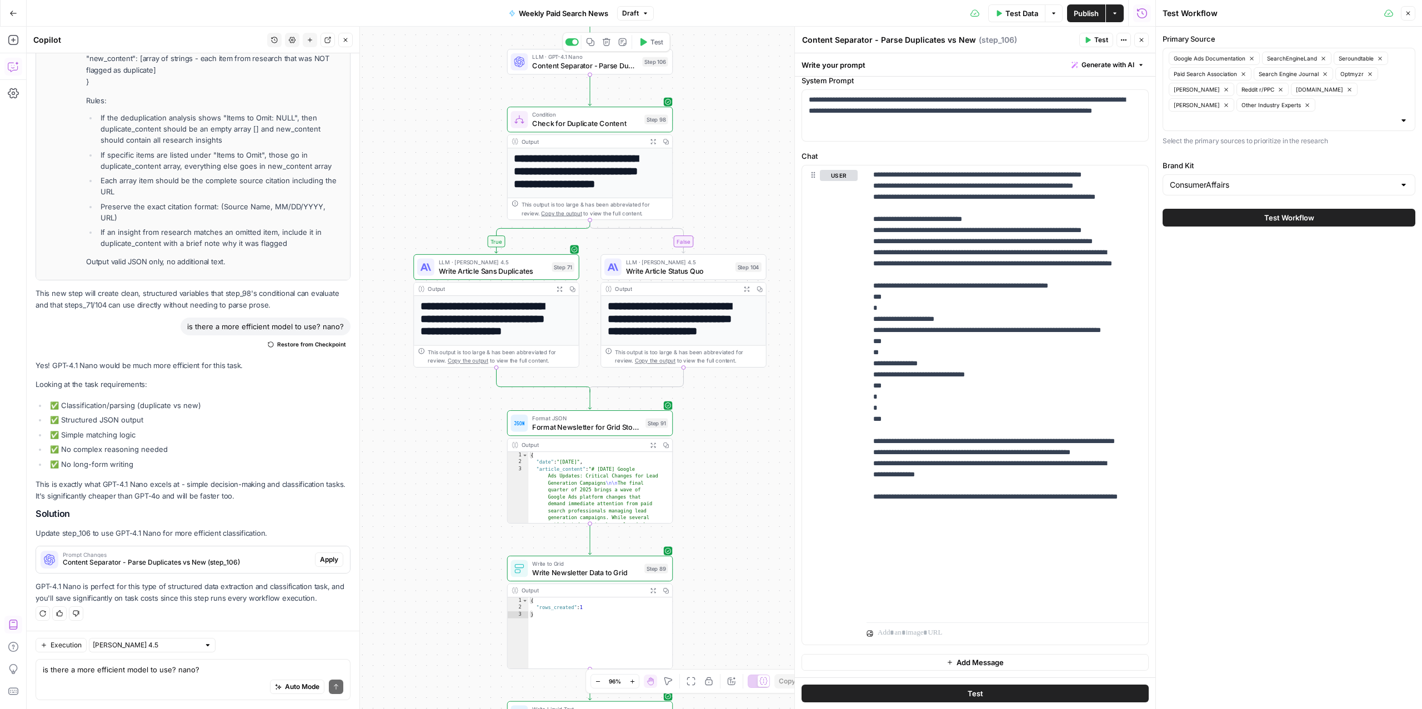
click at [534, 65] on span "Content Separator - Parse Duplicates vs New" at bounding box center [585, 65] width 106 height 11
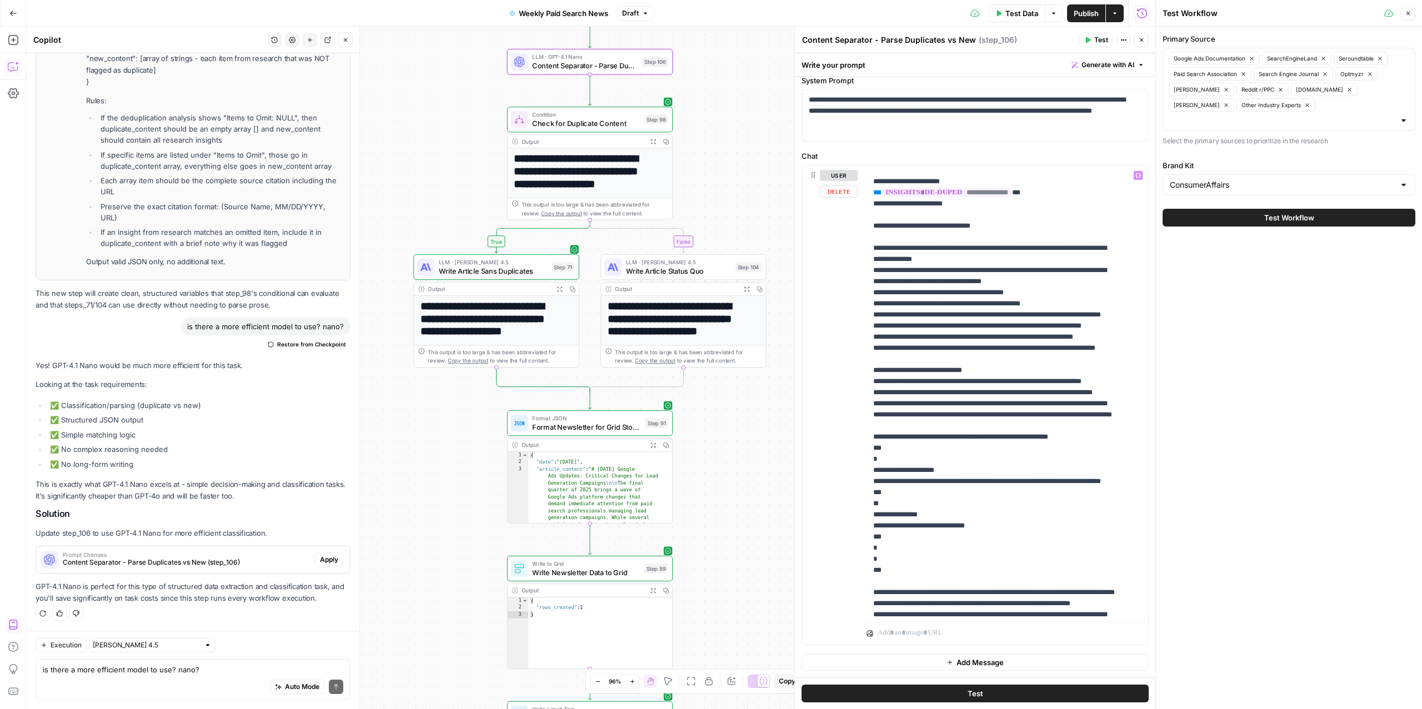
scroll to position [60, 0]
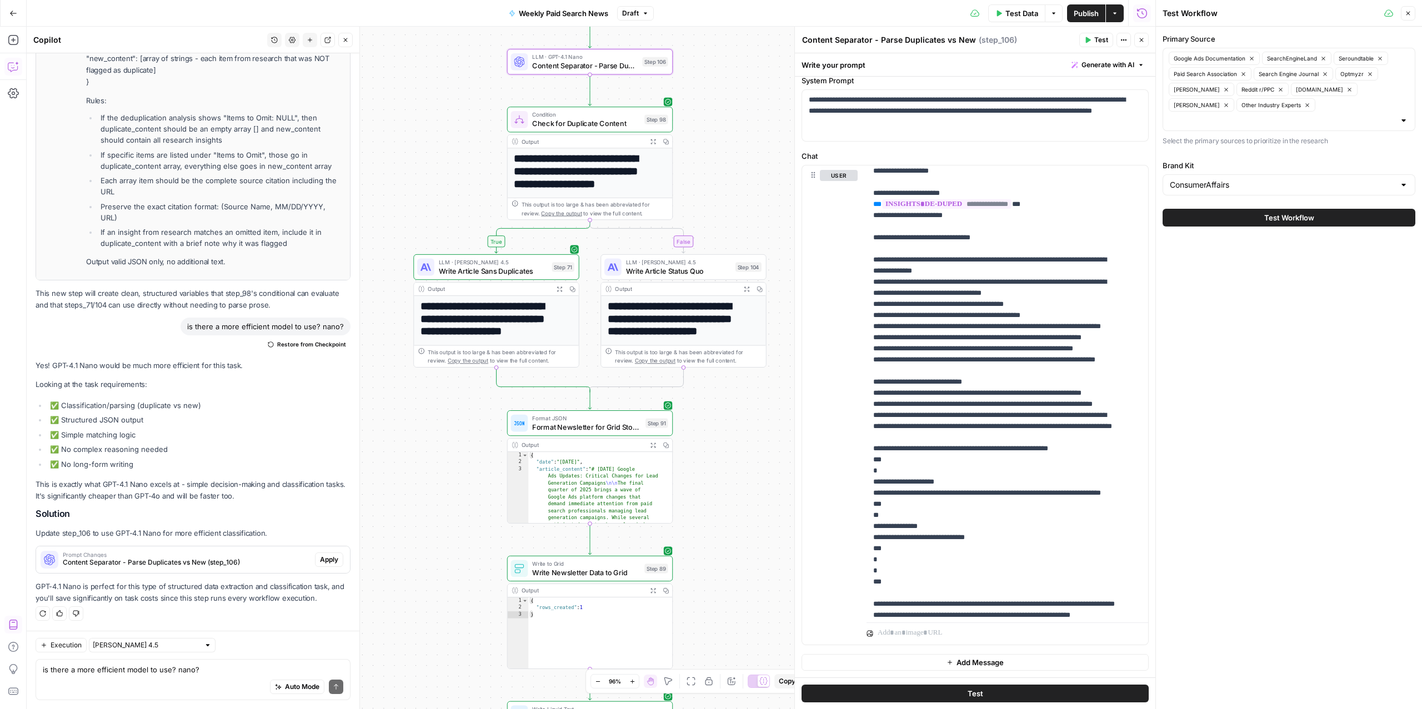
click at [232, 559] on span "Content Separator - Parse Duplicates vs New (step_106)" at bounding box center [187, 563] width 248 height 10
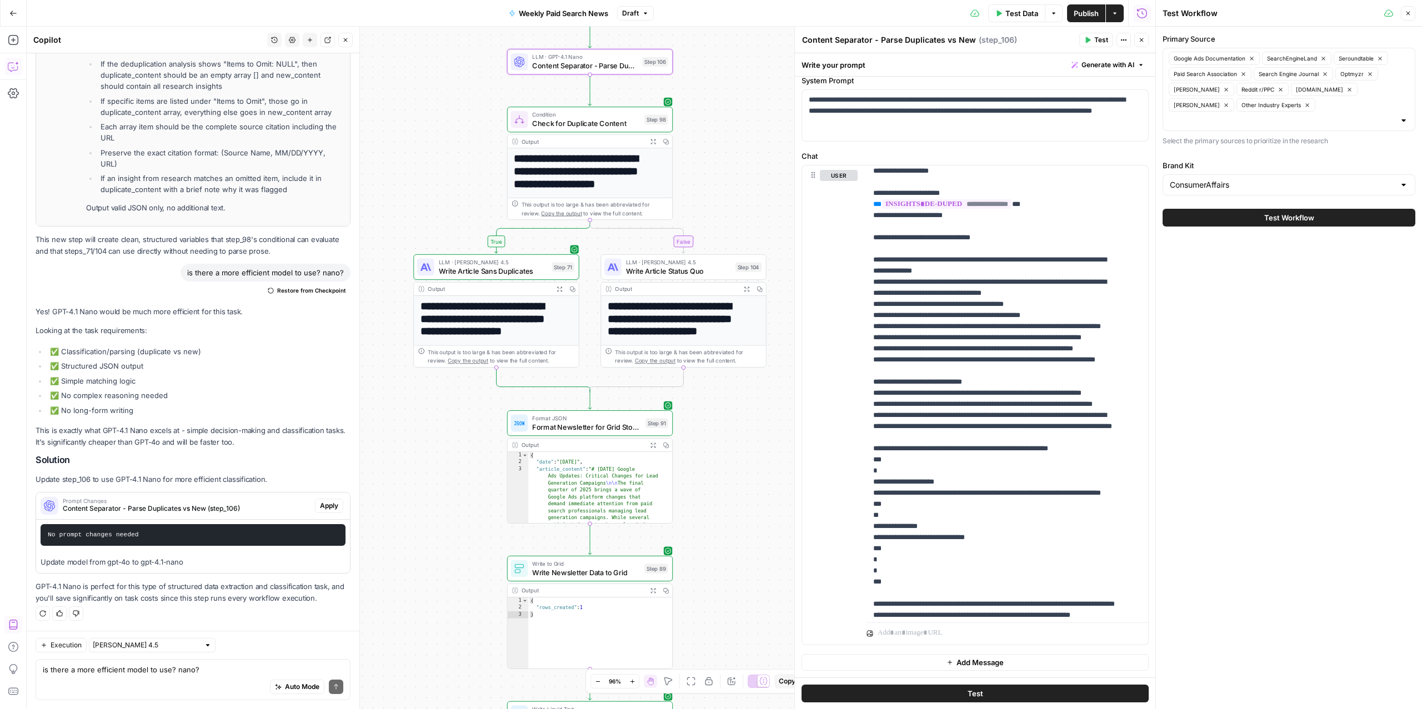
click at [232, 514] on span "Content Separator - Parse Duplicates vs New (step_106)" at bounding box center [187, 509] width 248 height 10
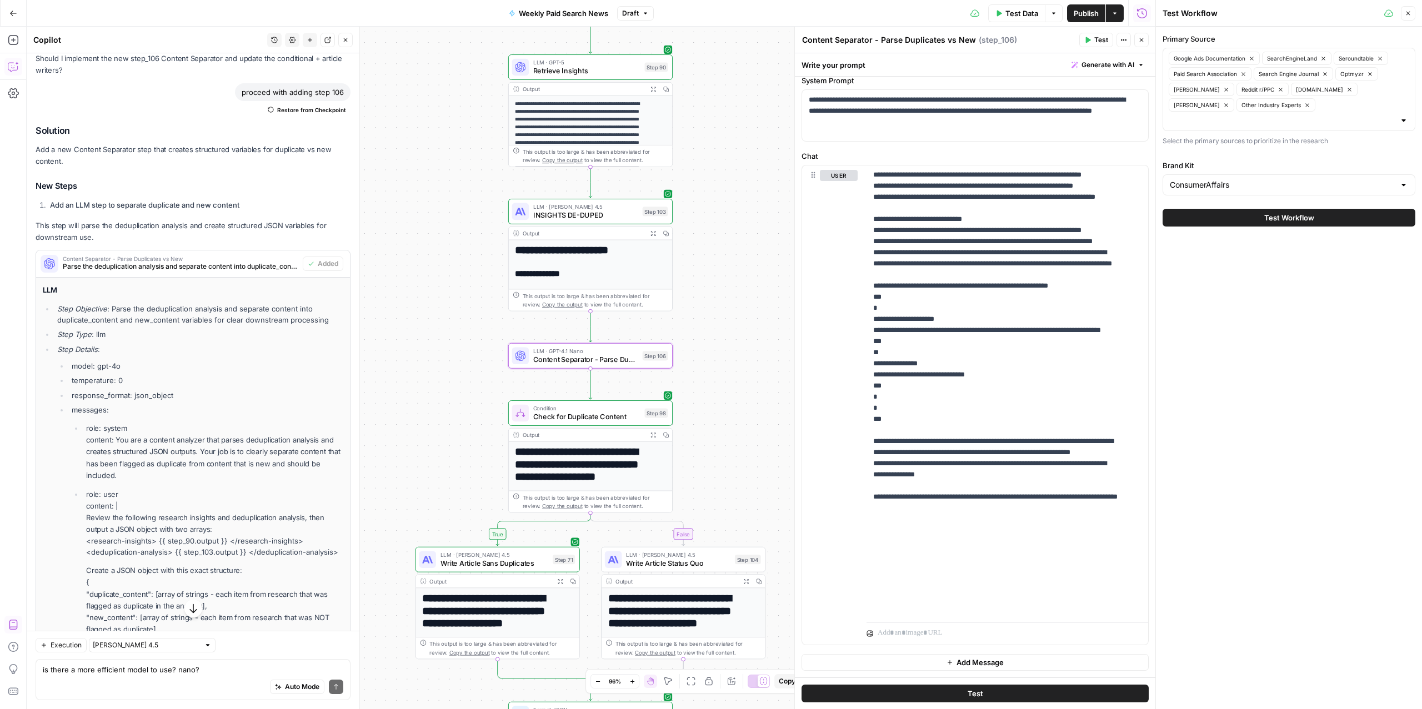
scroll to position [6199, 0]
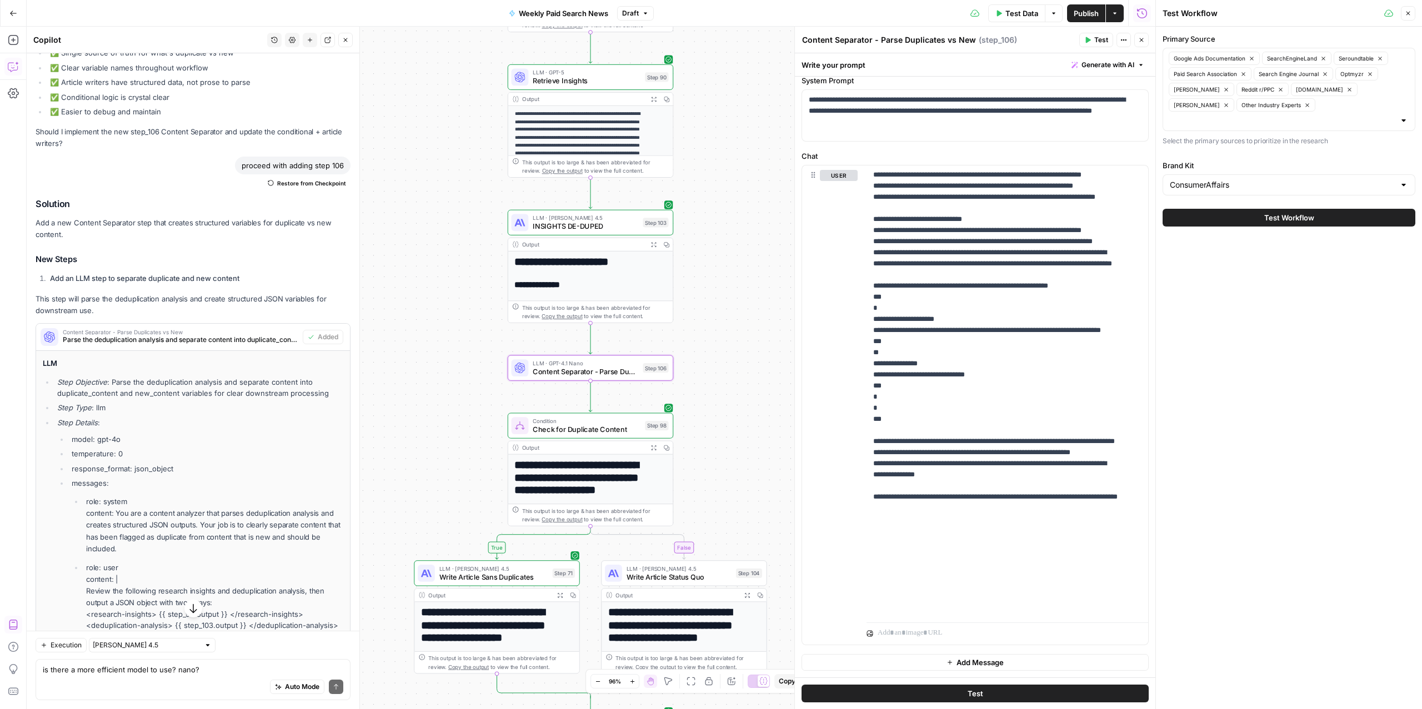
click at [161, 345] on span "Parse the deduplication analysis and separate content into duplicate_content an…" at bounding box center [181, 340] width 236 height 10
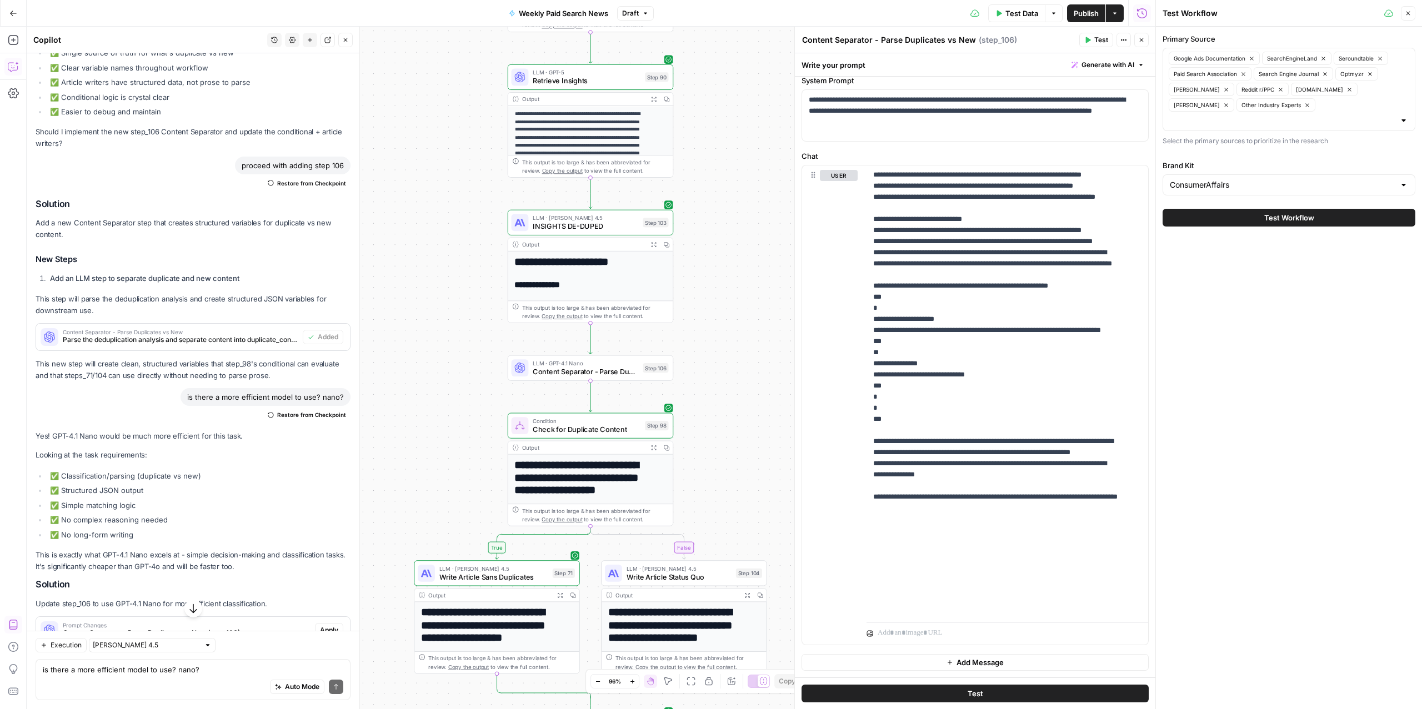
scroll to position [6405, 0]
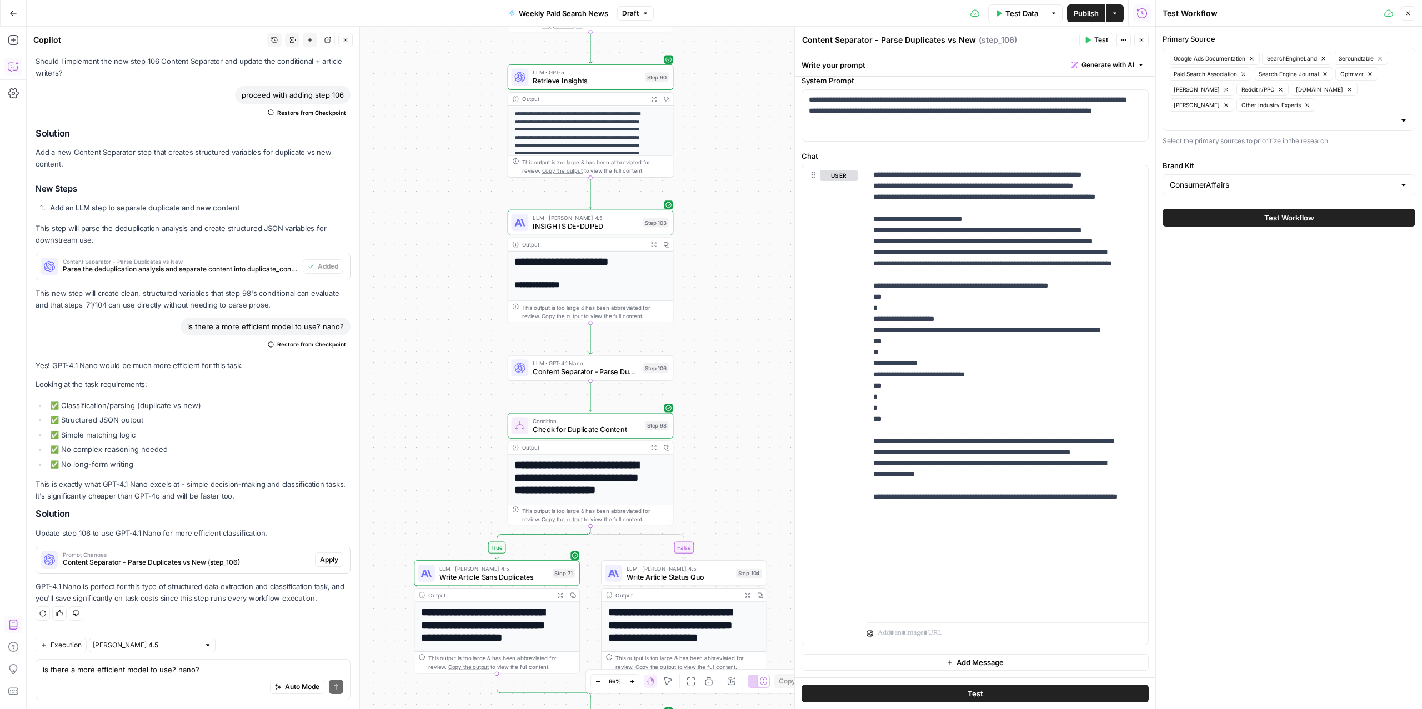
click at [138, 676] on div "Auto Mode Send" at bounding box center [193, 688] width 301 height 24
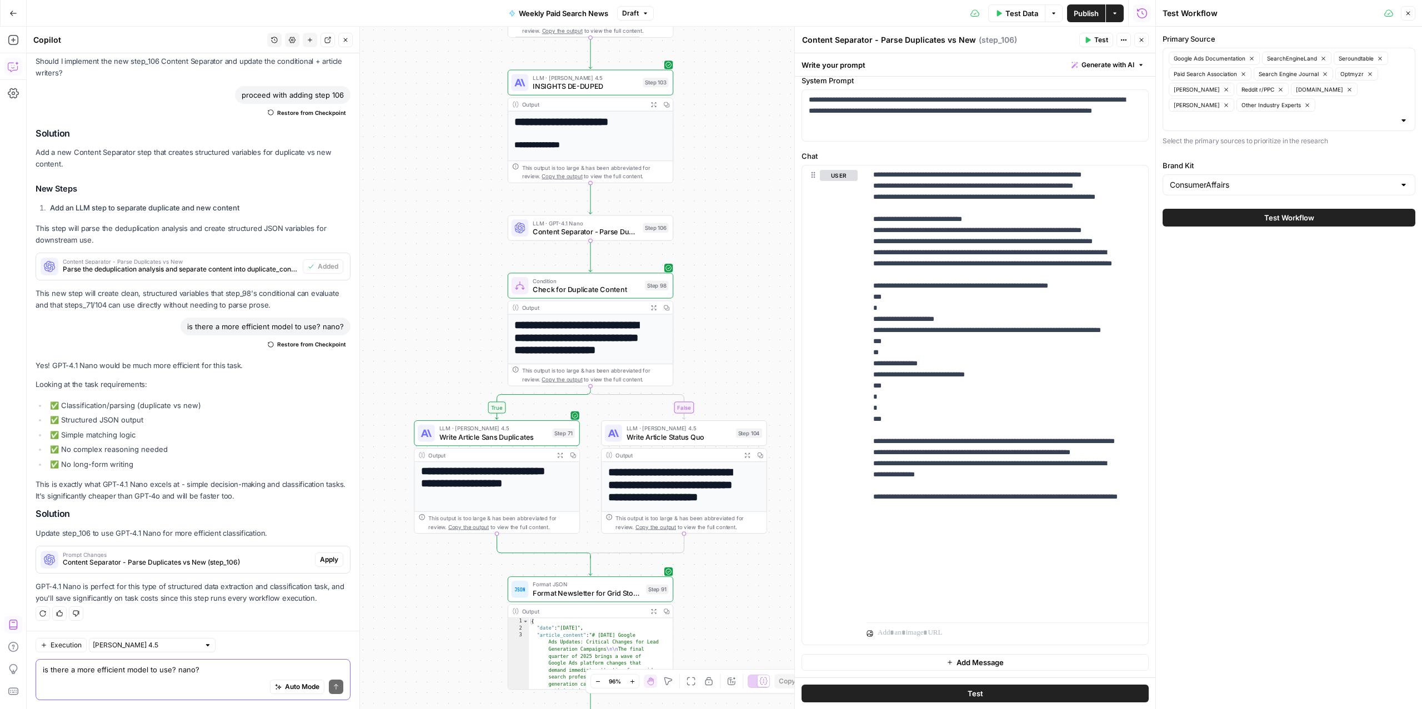
scroll to position [23, 0]
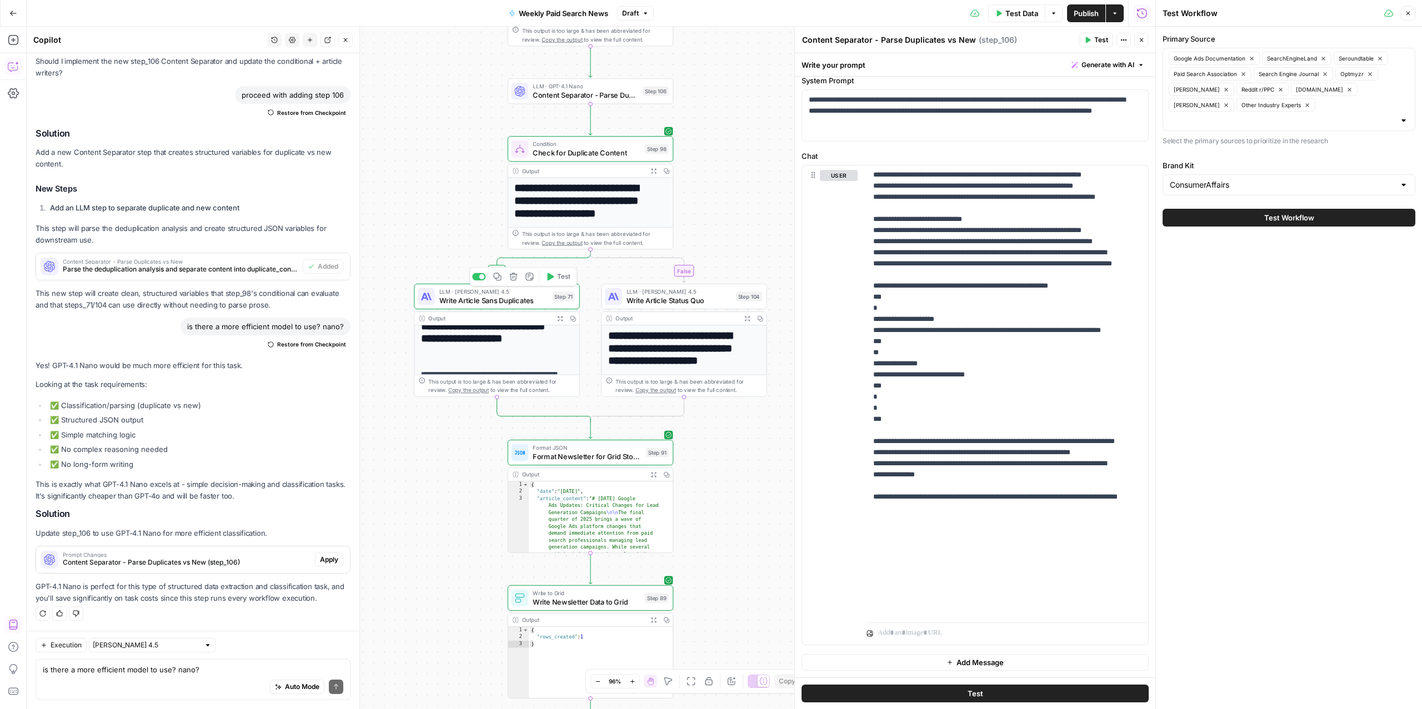
click at [478, 297] on span "Write Article Sans Duplicates" at bounding box center [493, 300] width 109 height 11
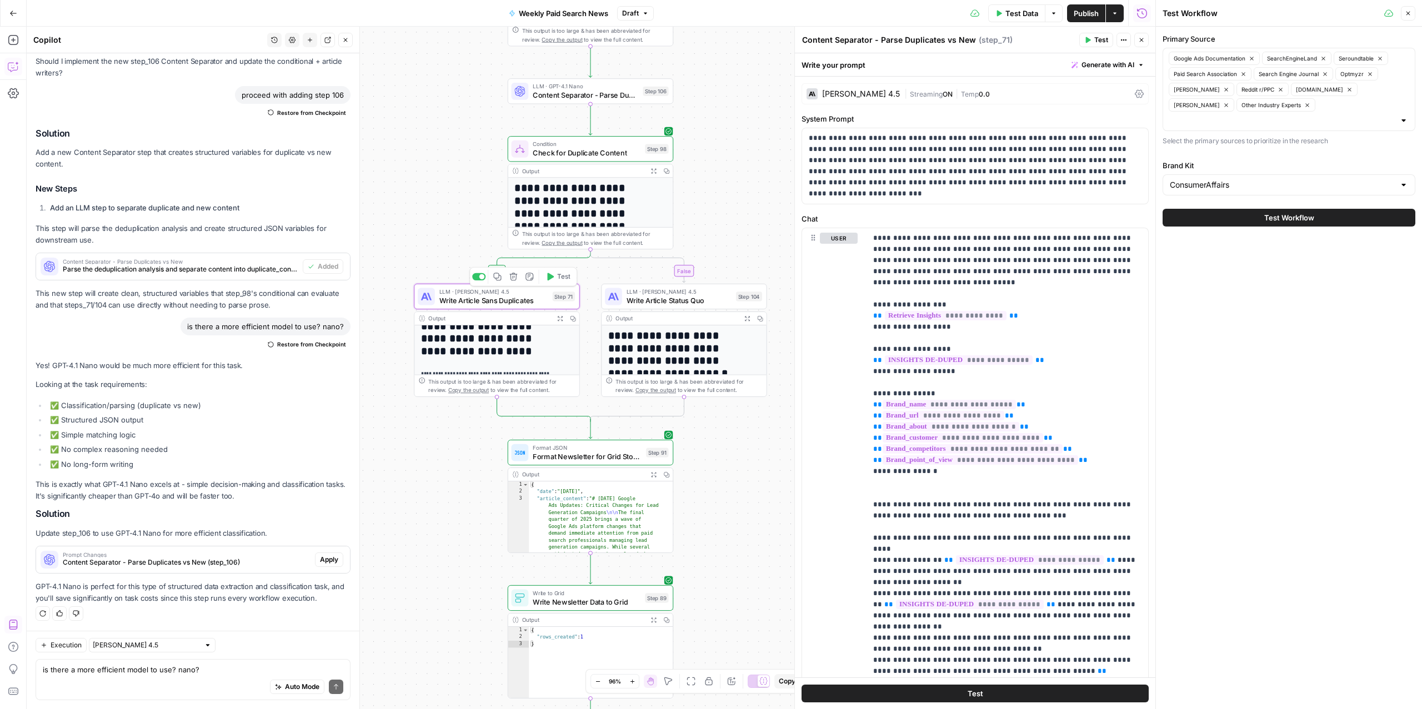
scroll to position [6405, 0]
type textarea "Write Article Sans Duplicates"
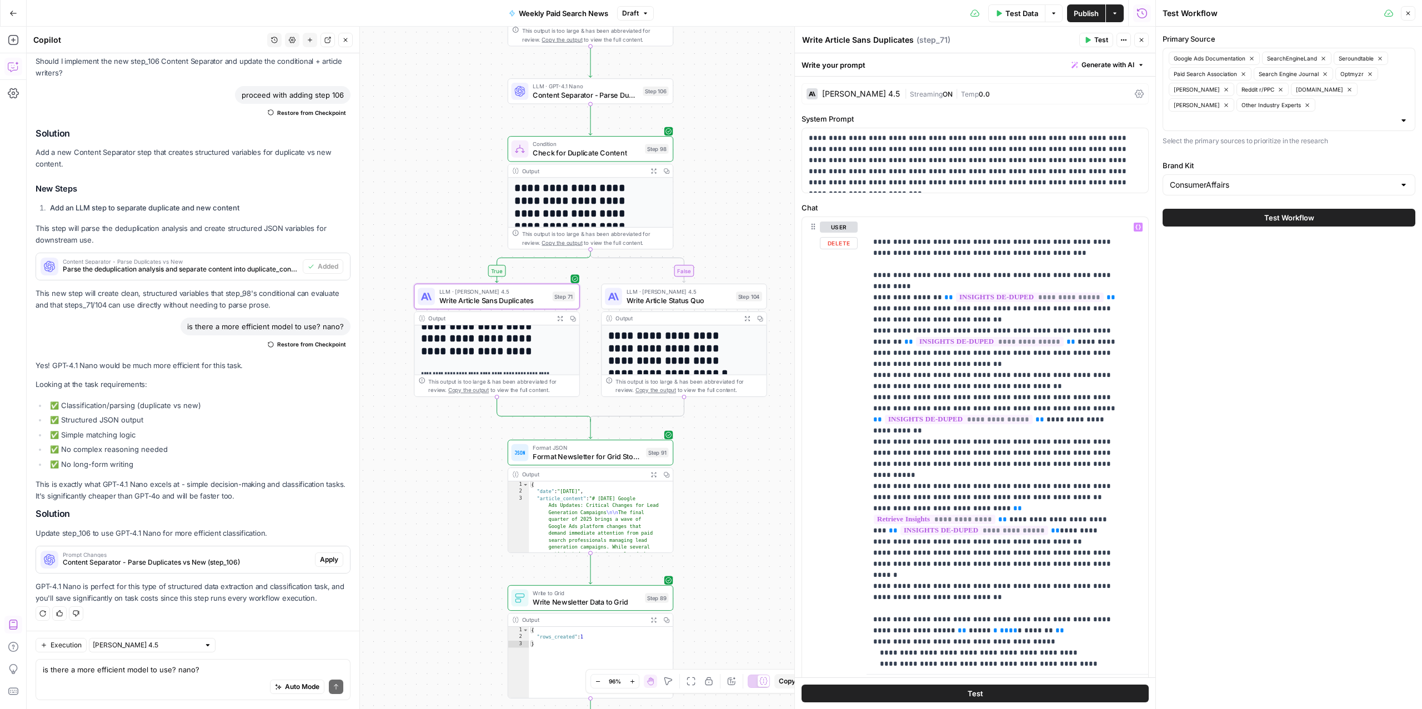
scroll to position [257, 0]
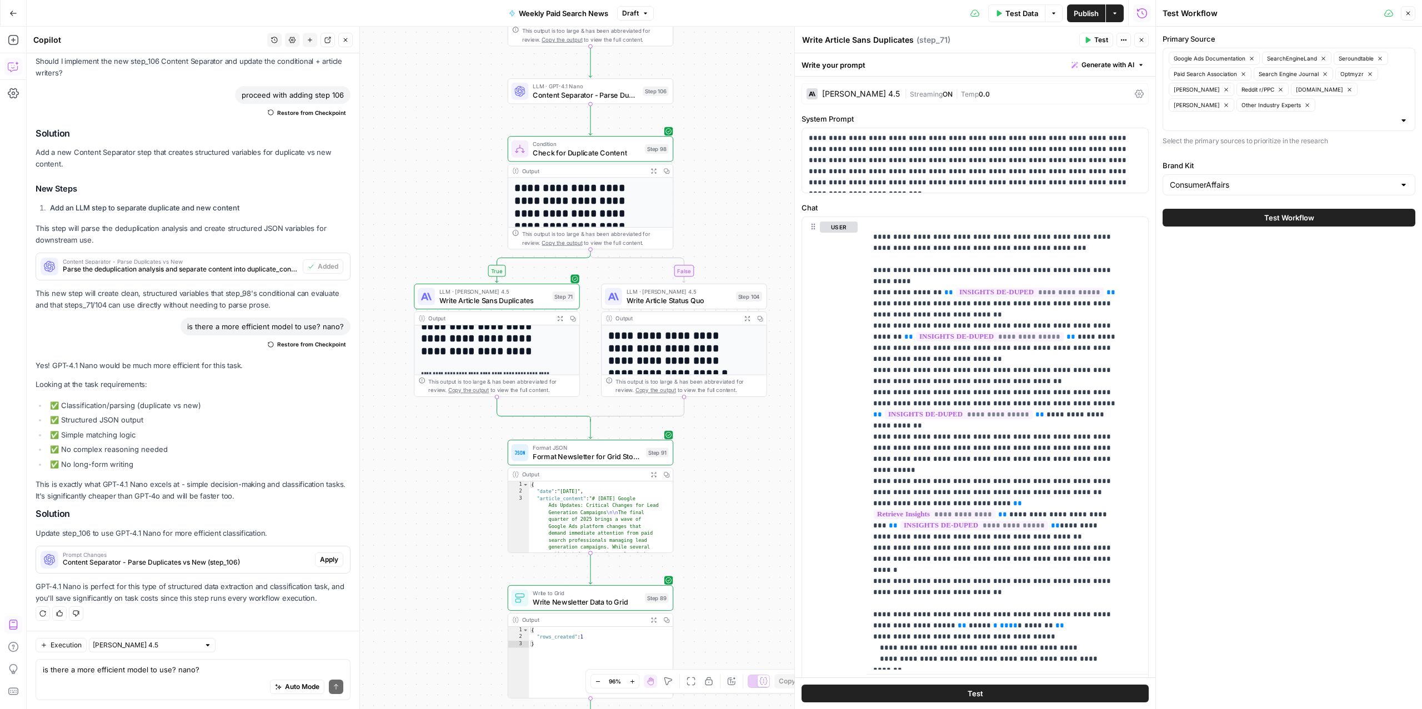
click at [95, 687] on div "Auto Mode Send" at bounding box center [193, 688] width 301 height 24
type textarea "now update the conditional steps based on step 106"
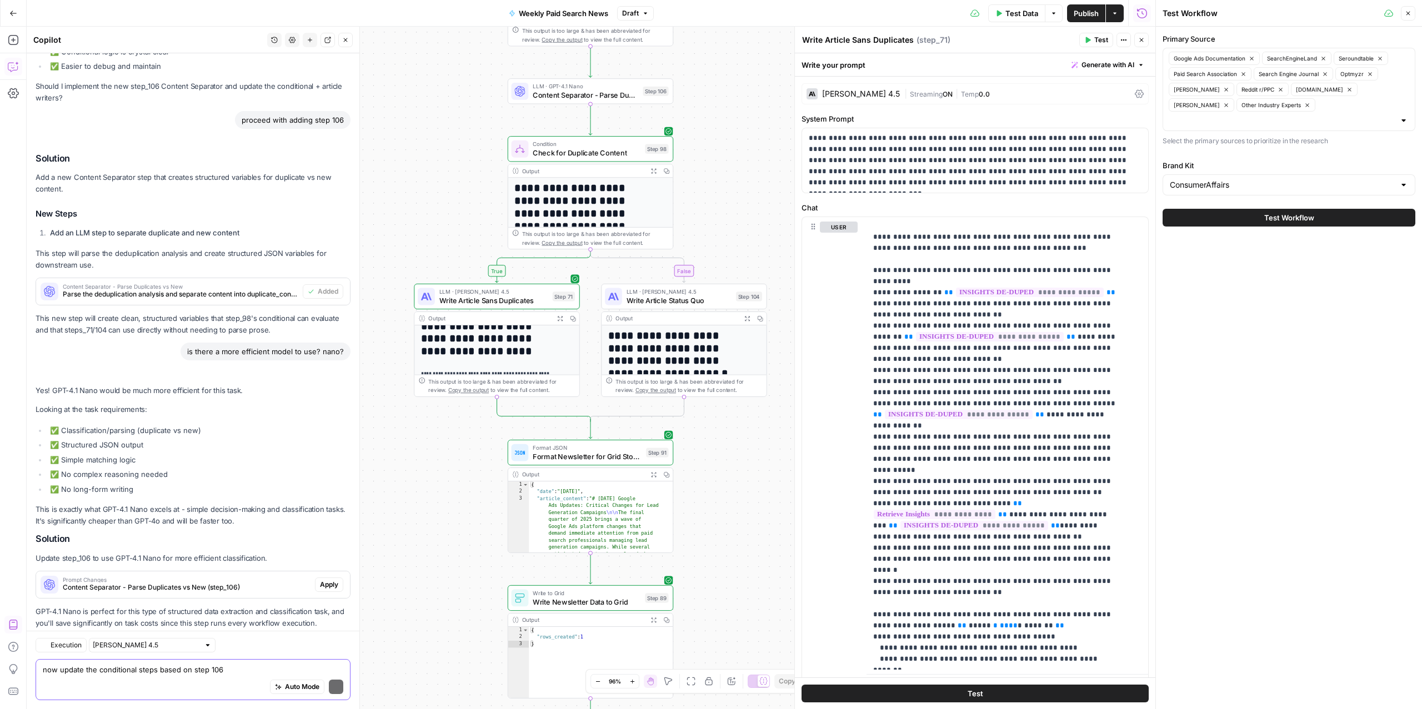
scroll to position [6623, 0]
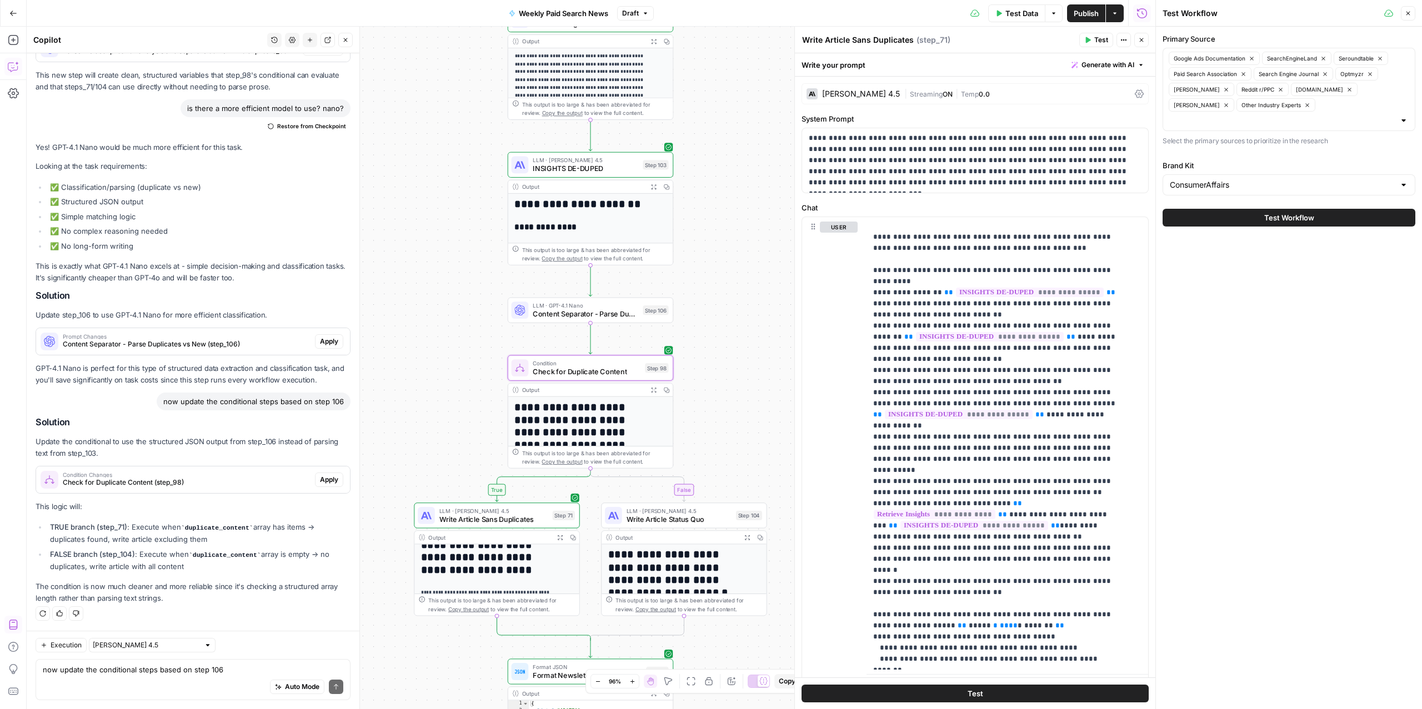
click at [320, 478] on span "Apply" at bounding box center [329, 480] width 18 height 10
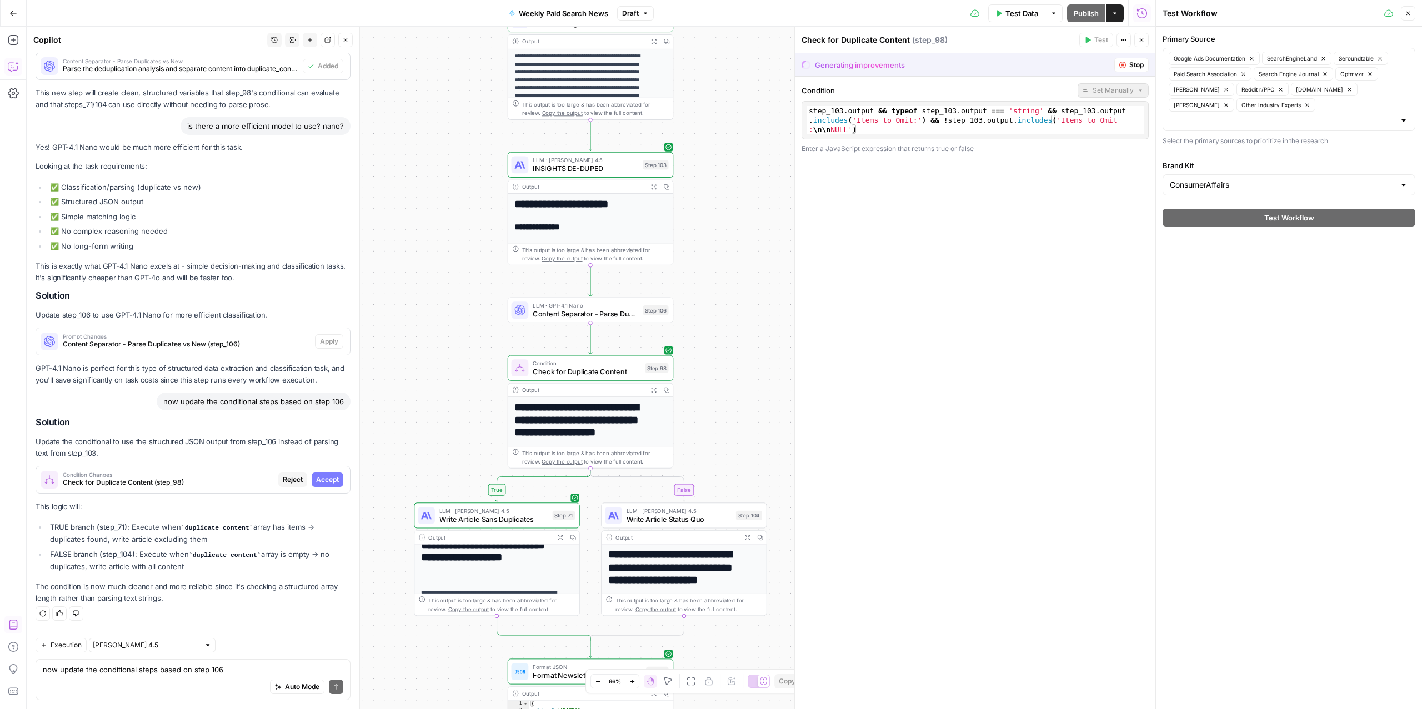
scroll to position [6285, 0]
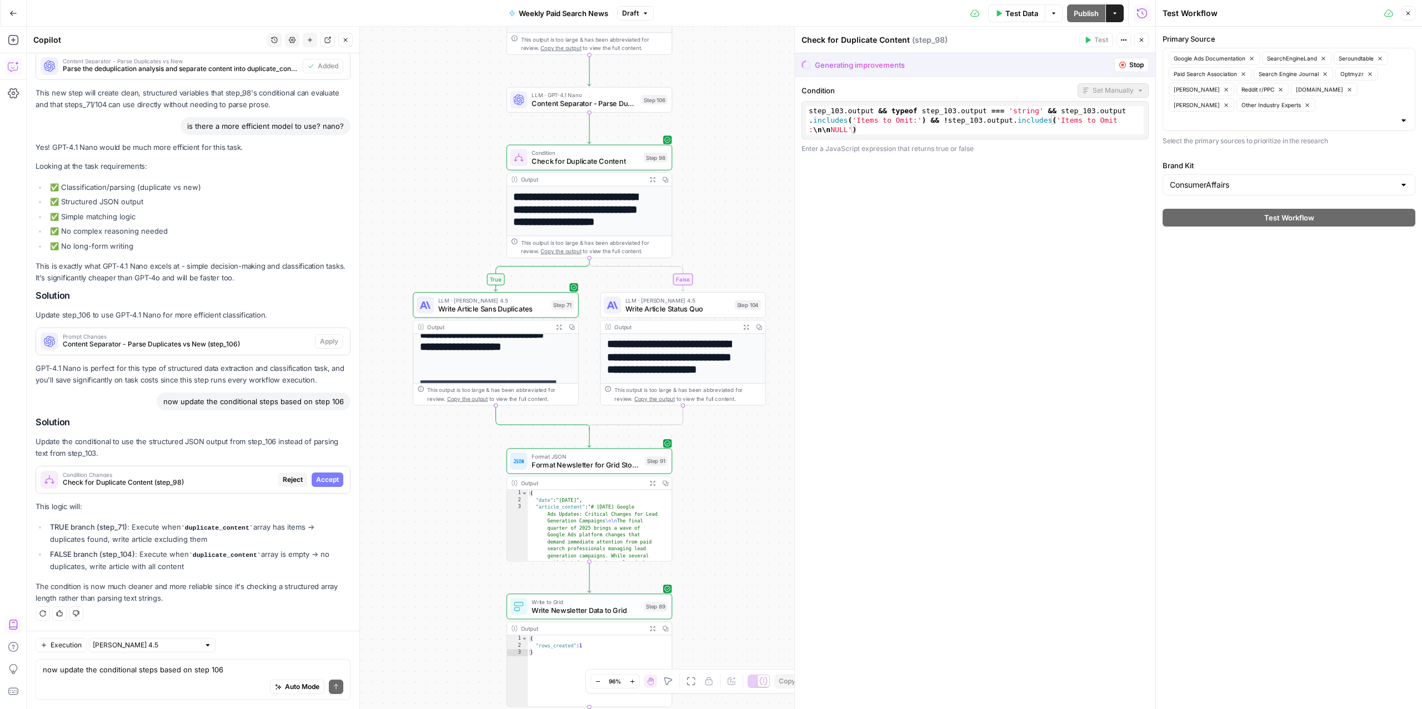
drag, startPoint x: 711, startPoint y: 386, endPoint x: 709, endPoint y: 176, distance: 210.0
click at [709, 176] on div "true false Workflow Input Settings Inputs Read from Grid Read from Grid Step 88…" at bounding box center [591, 368] width 1129 height 683
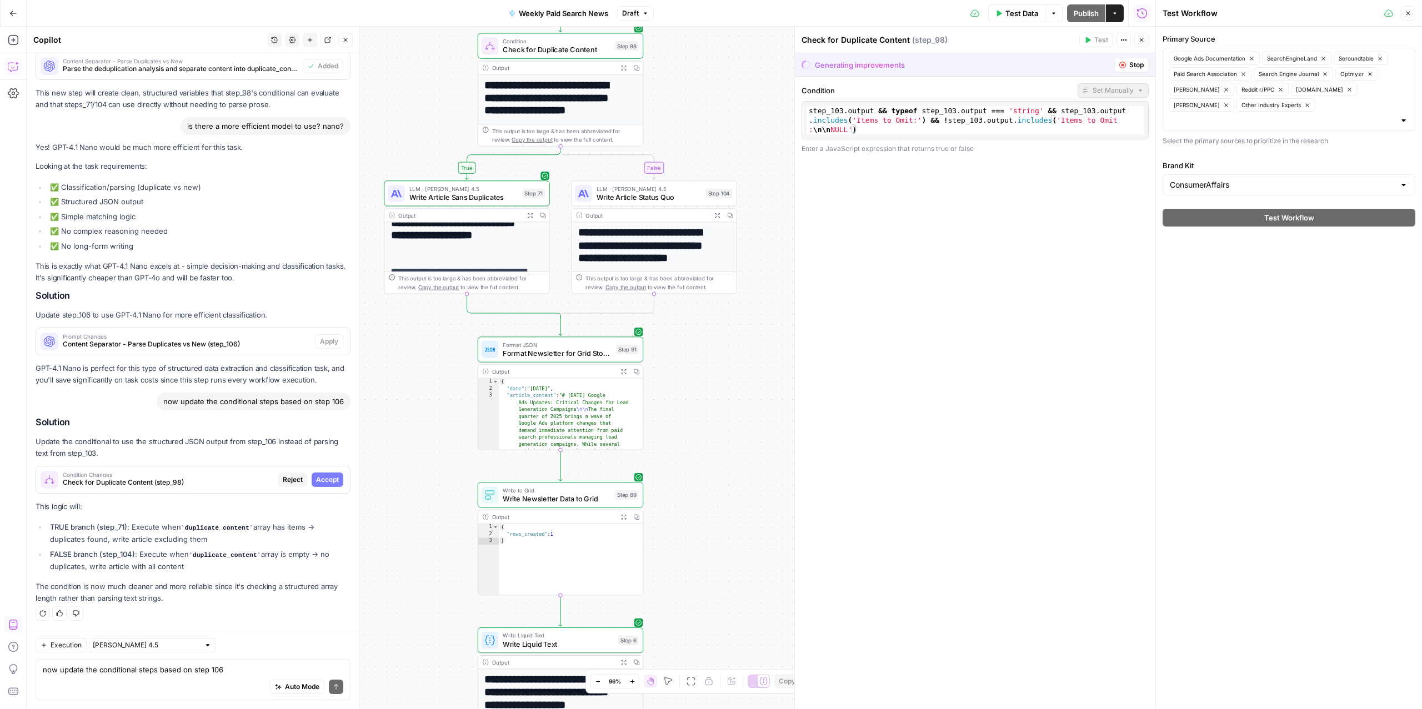
drag, startPoint x: 751, startPoint y: 515, endPoint x: 722, endPoint y: 402, distance: 117.1
click at [722, 402] on div "true false Workflow Input Settings Inputs Read from Grid Read from Grid Step 88…" at bounding box center [591, 368] width 1129 height 683
drag, startPoint x: 145, startPoint y: 522, endPoint x: 208, endPoint y: 544, distance: 67.1
click at [208, 544] on li "TRUE branch (step_71) : Execute when duplicate_content array has items → duplic…" at bounding box center [198, 533] width 303 height 23
click at [253, 540] on li "TRUE branch (step_71) : Execute when duplicate_content array has items → duplic…" at bounding box center [198, 533] width 303 height 23
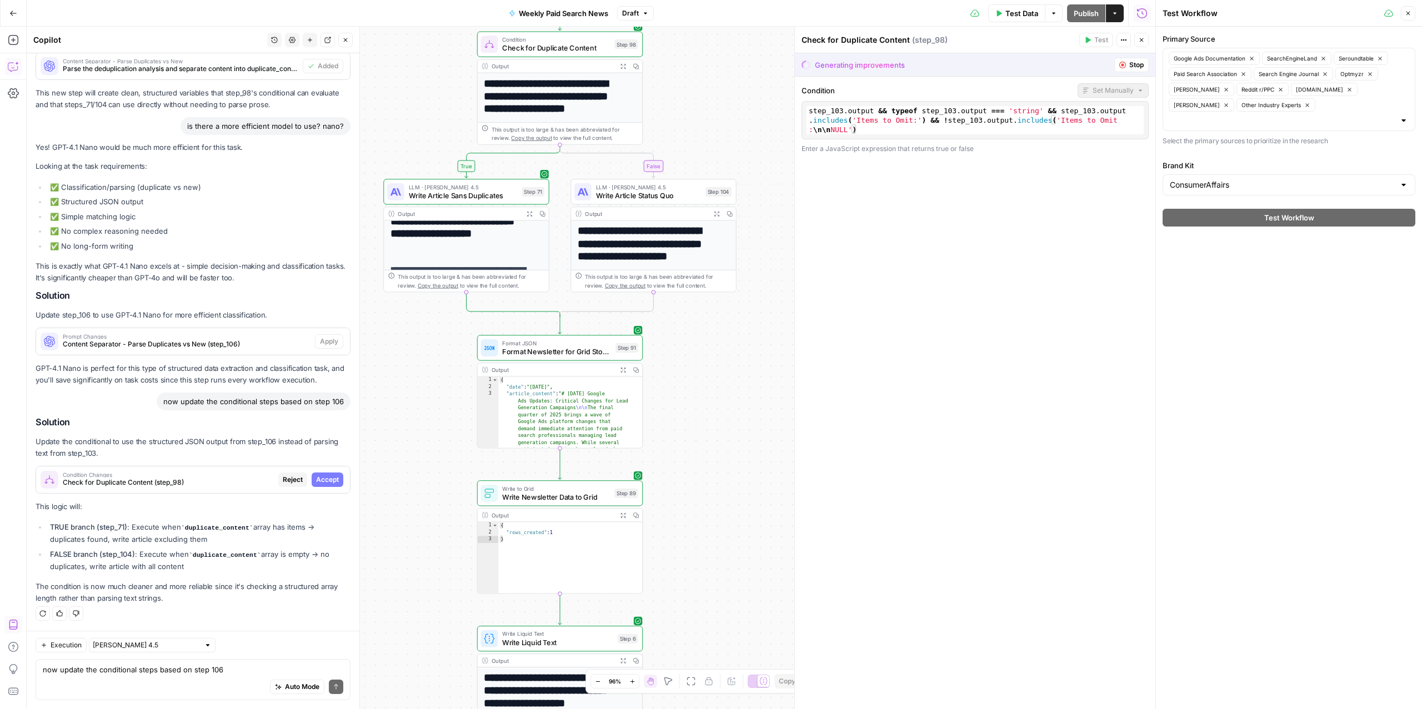
drag, startPoint x: 113, startPoint y: 590, endPoint x: 118, endPoint y: 597, distance: 8.8
click at [118, 597] on div "Solution Update the conditional to use the structured JSON output from step_106…" at bounding box center [193, 510] width 315 height 187
click at [149, 582] on p "The condition is now much cleaner and more reliable since it's checking a struc…" at bounding box center [193, 592] width 315 height 23
drag, startPoint x: 224, startPoint y: 538, endPoint x: 131, endPoint y: 531, distance: 93.7
click at [131, 531] on li "TRUE branch (step_71) : Execute when duplicate_content array has items → duplic…" at bounding box center [198, 533] width 303 height 23
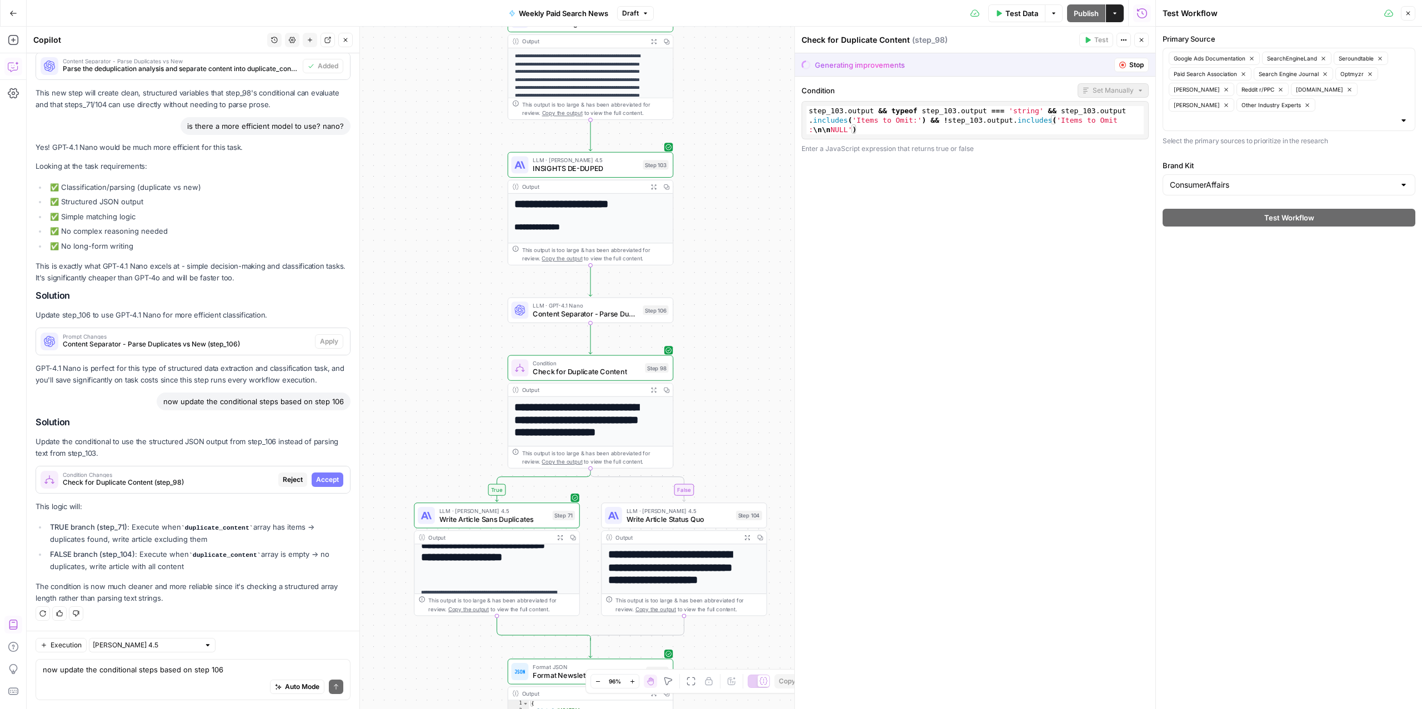
click at [1121, 65] on icon "button" at bounding box center [1122, 65] width 7 height 7
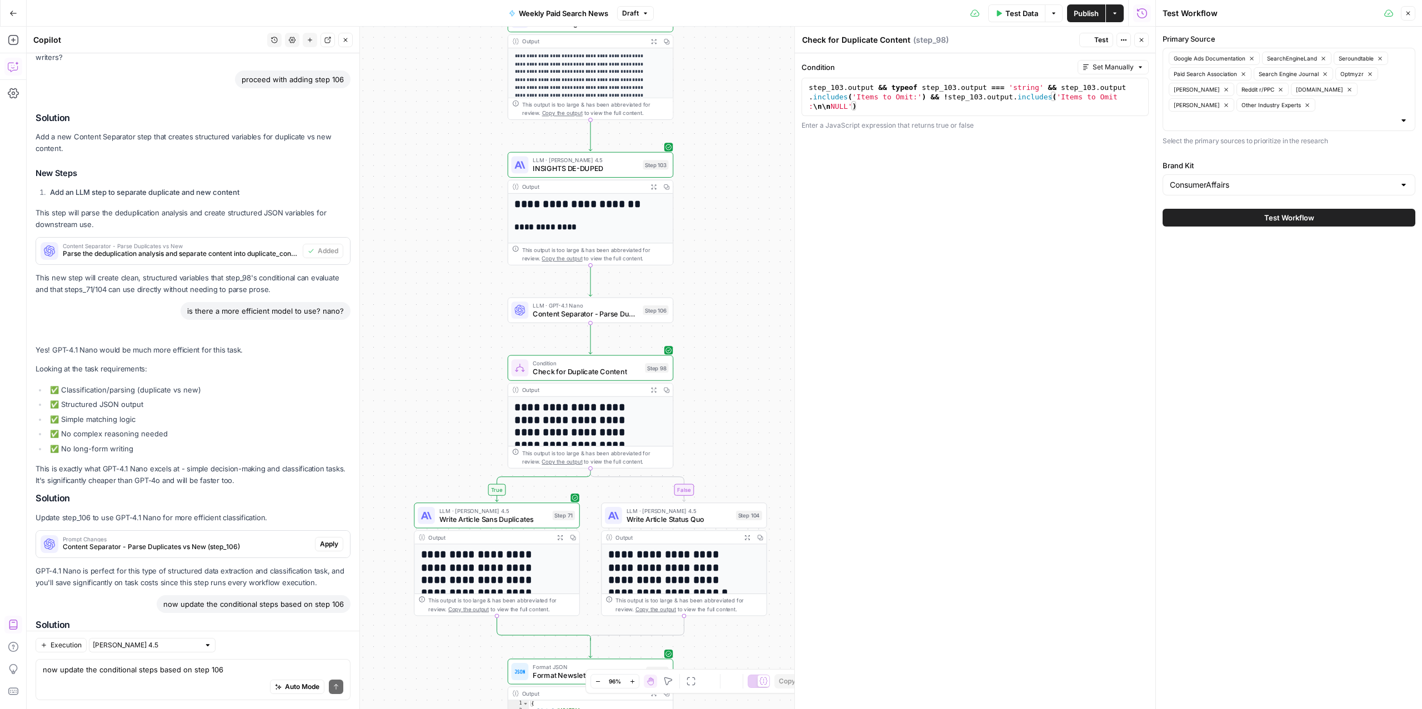
scroll to position [6623, 0]
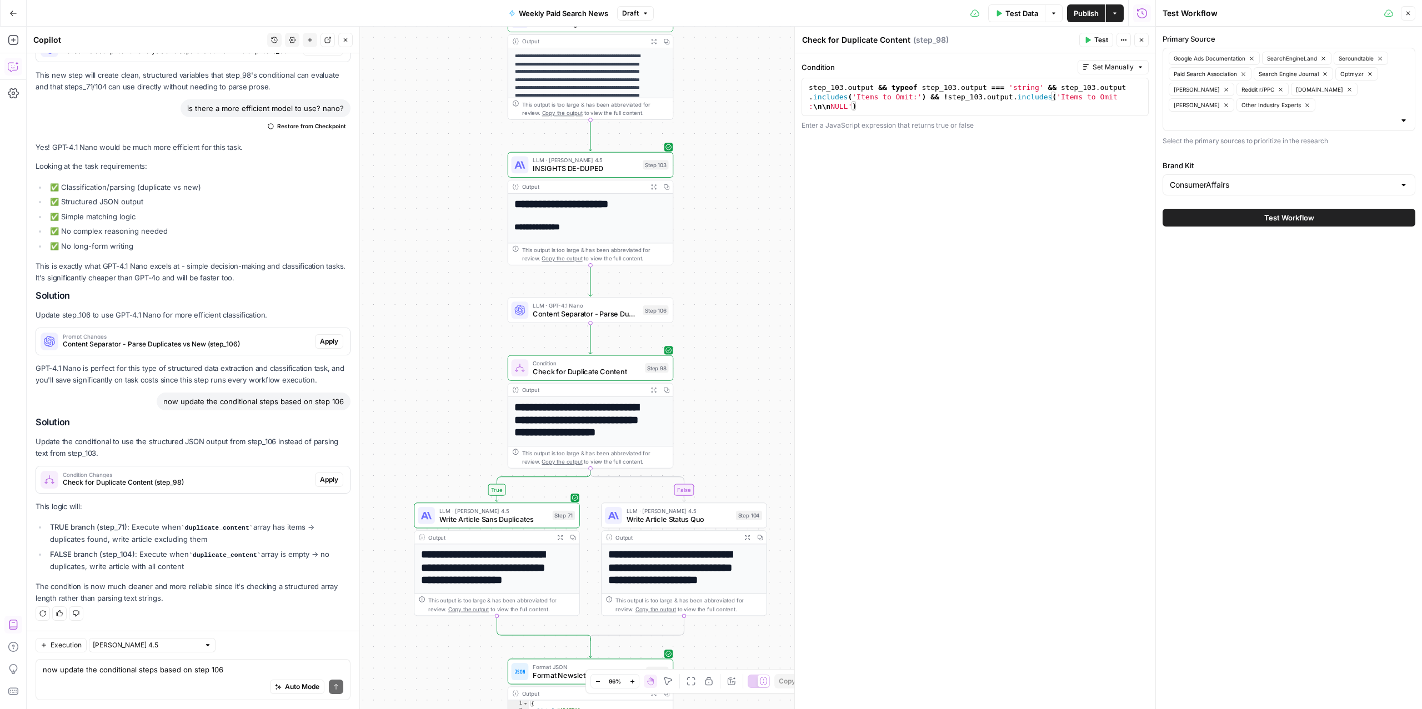
click at [170, 676] on div "Auto Mode Send" at bounding box center [193, 688] width 301 height 24
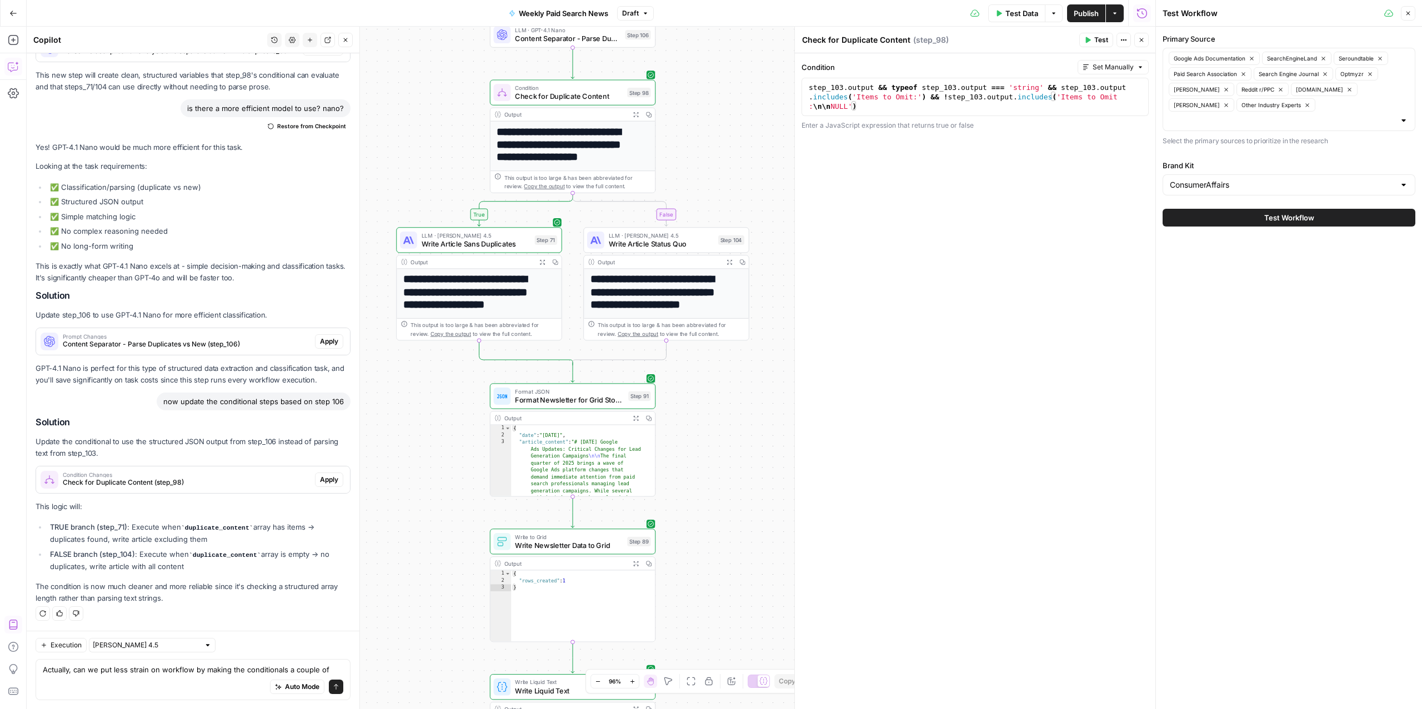
drag, startPoint x: 390, startPoint y: 387, endPoint x: 372, endPoint y: 145, distance: 242.3
click at [372, 145] on div "true false Workflow Input Settings Inputs Read from Grid Read from Grid Step 88…" at bounding box center [591, 368] width 1129 height 683
drag, startPoint x: 329, startPoint y: 671, endPoint x: 282, endPoint y: 672, distance: 47.2
click at [282, 672] on textarea "Actually, can we put less strain on workflow by making the conditionals a coupl…" at bounding box center [193, 669] width 301 height 11
click at [244, 668] on textarea "Actually, can we put less strain on workflow by making the conditional" at bounding box center [193, 669] width 301 height 11
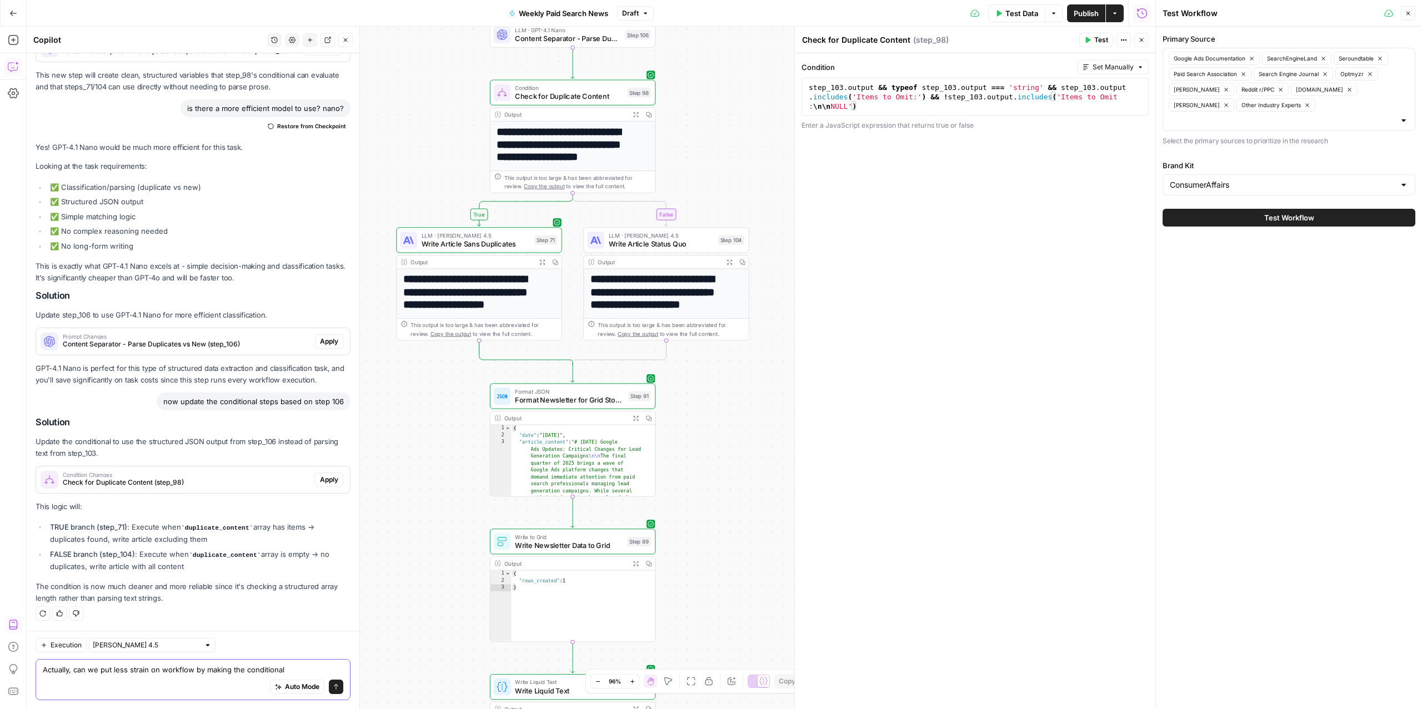
click at [221, 673] on textarea "Actually, can we put less strain on workflow by making the conditional" at bounding box center [193, 669] width 301 height 11
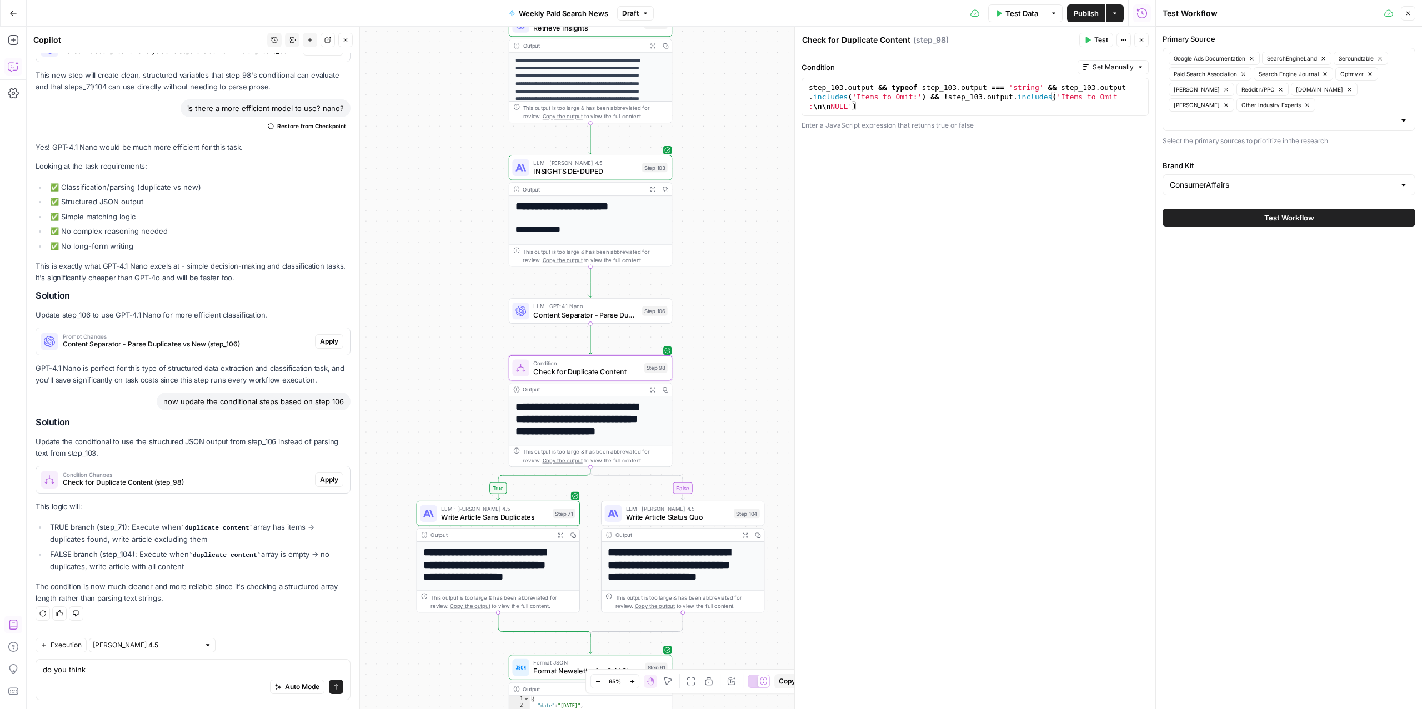
click at [320, 482] on span "Apply" at bounding box center [329, 480] width 18 height 10
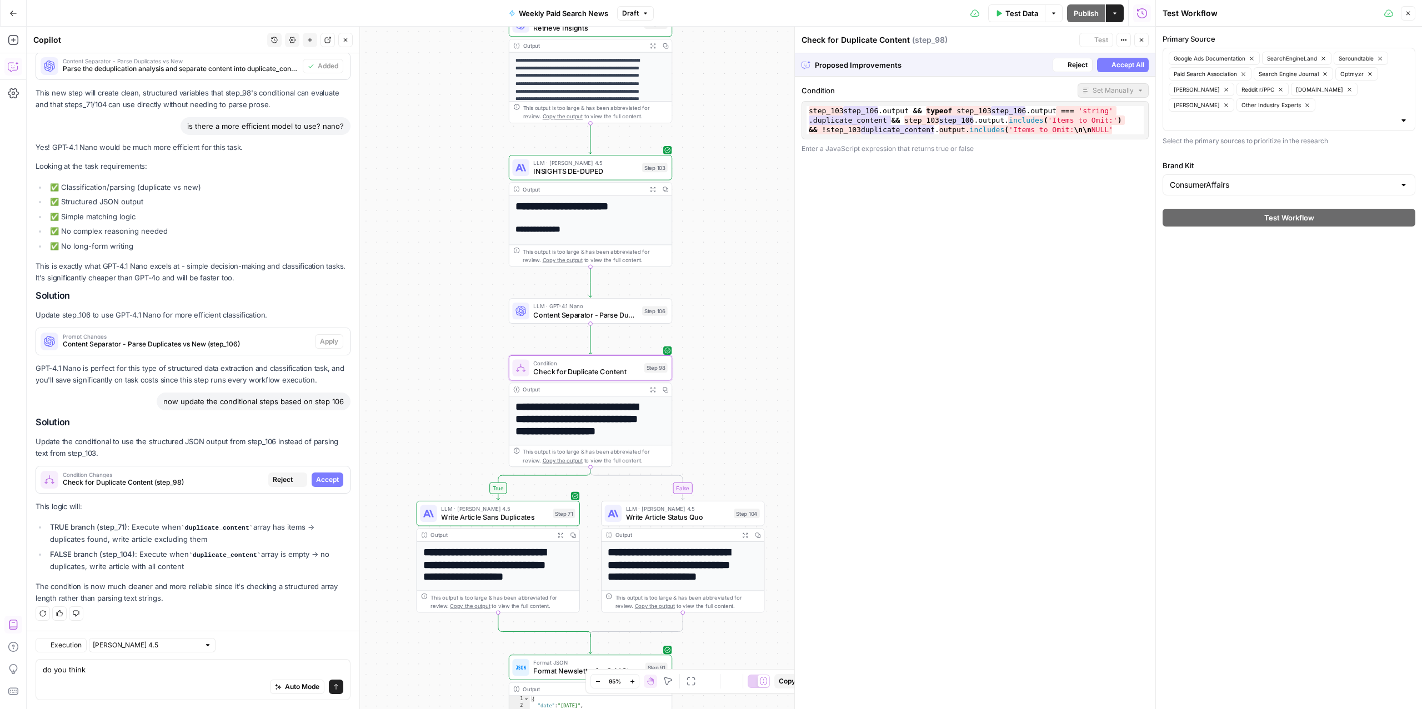
scroll to position [6285, 0]
click at [1124, 66] on span "Accept All" at bounding box center [1128, 65] width 33 height 10
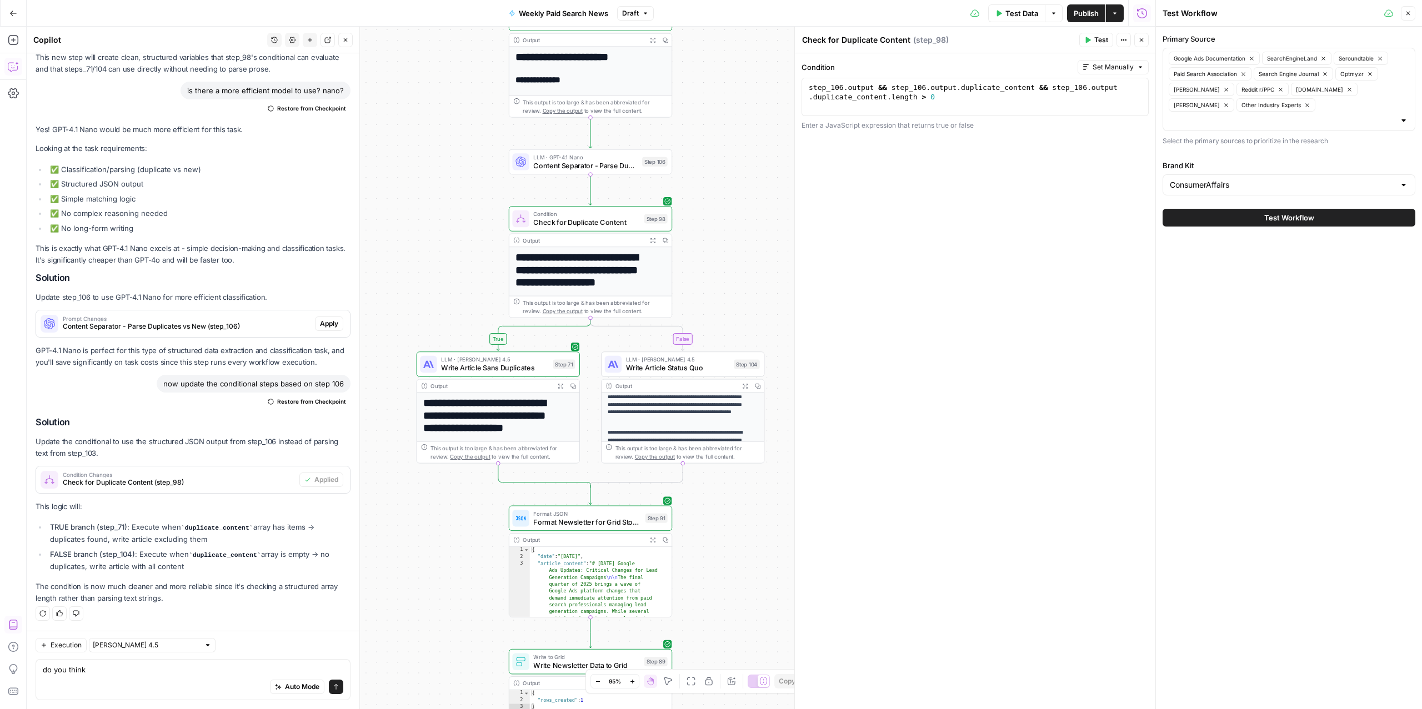
scroll to position [156, 0]
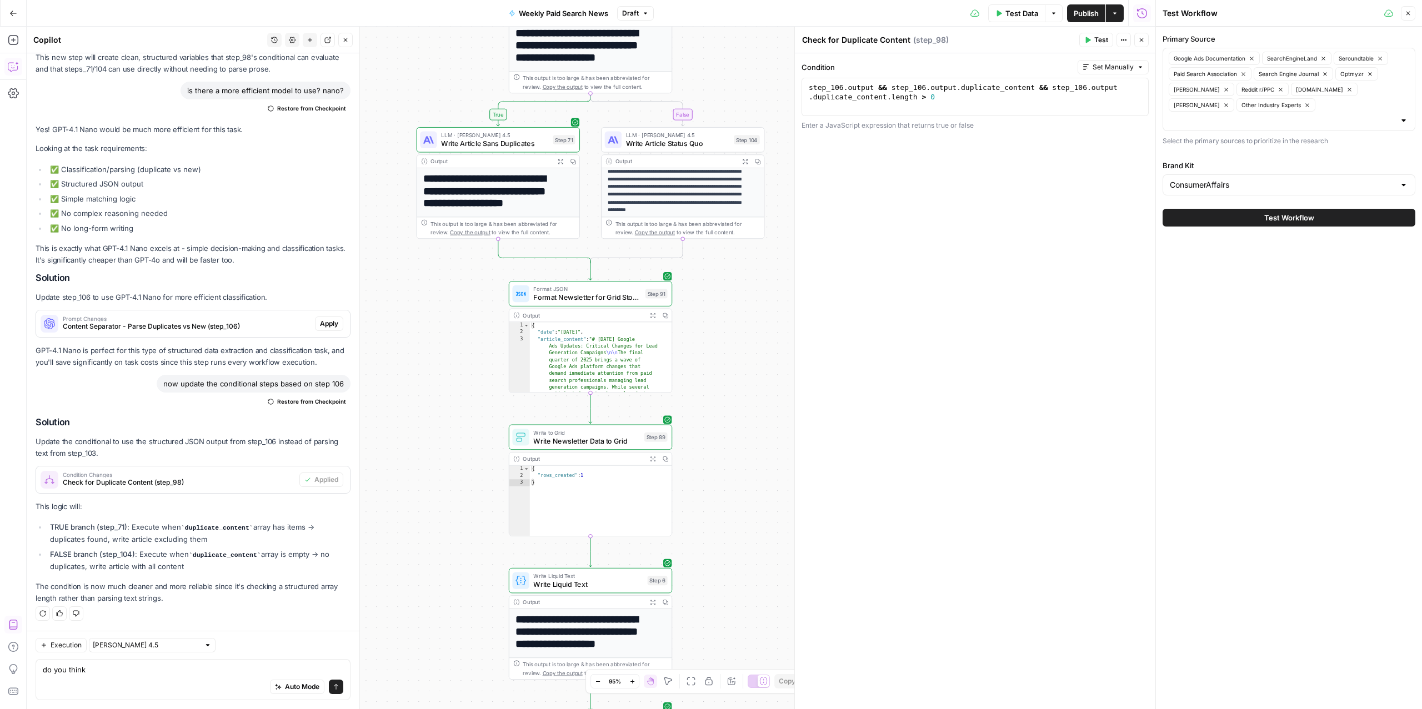
click at [164, 693] on div "Auto Mode Send" at bounding box center [193, 688] width 301 height 24
click at [172, 677] on div "Auto Mode Send" at bounding box center [193, 688] width 301 height 24
click at [84, 671] on textarea "do you think" at bounding box center [193, 669] width 301 height 11
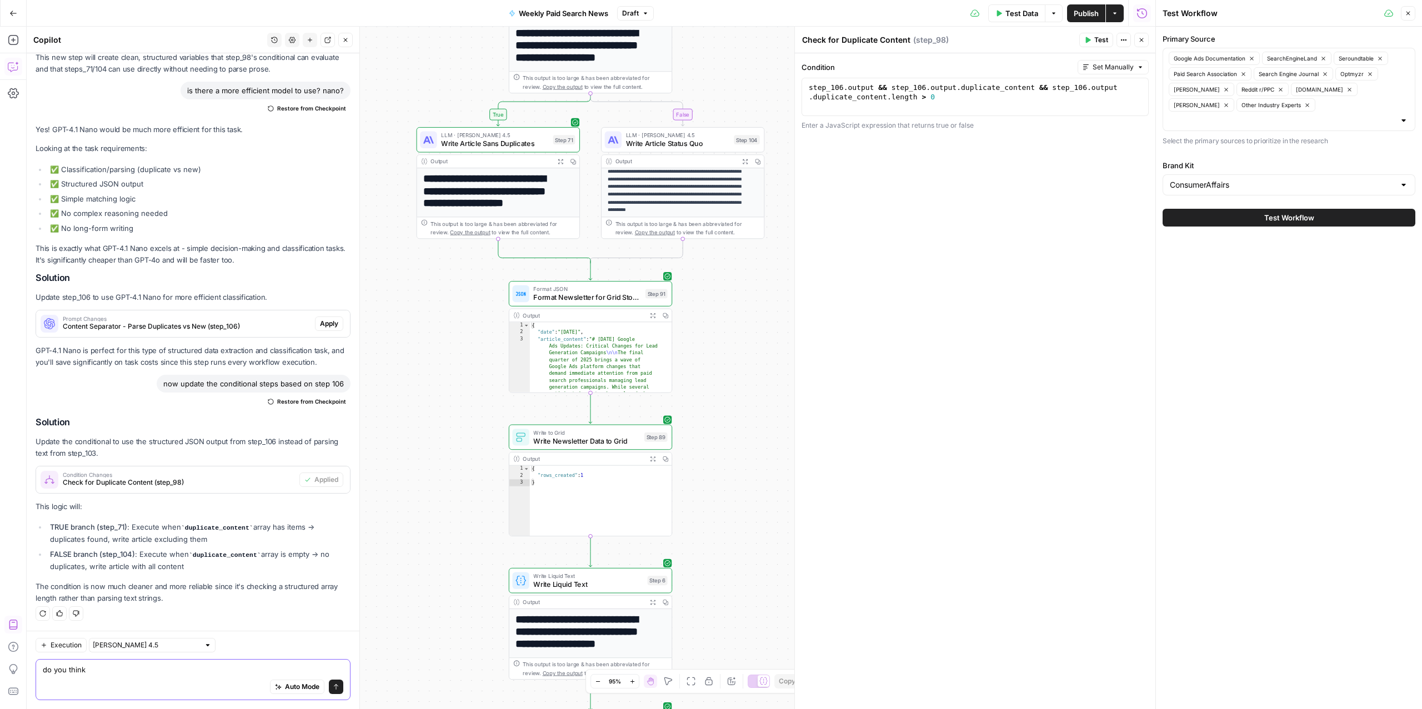
click at [84, 671] on textarea "do you think" at bounding box center [193, 669] width 301 height 11
type textarea "do we need to update step 71 to write the article excluding duplicate_content"
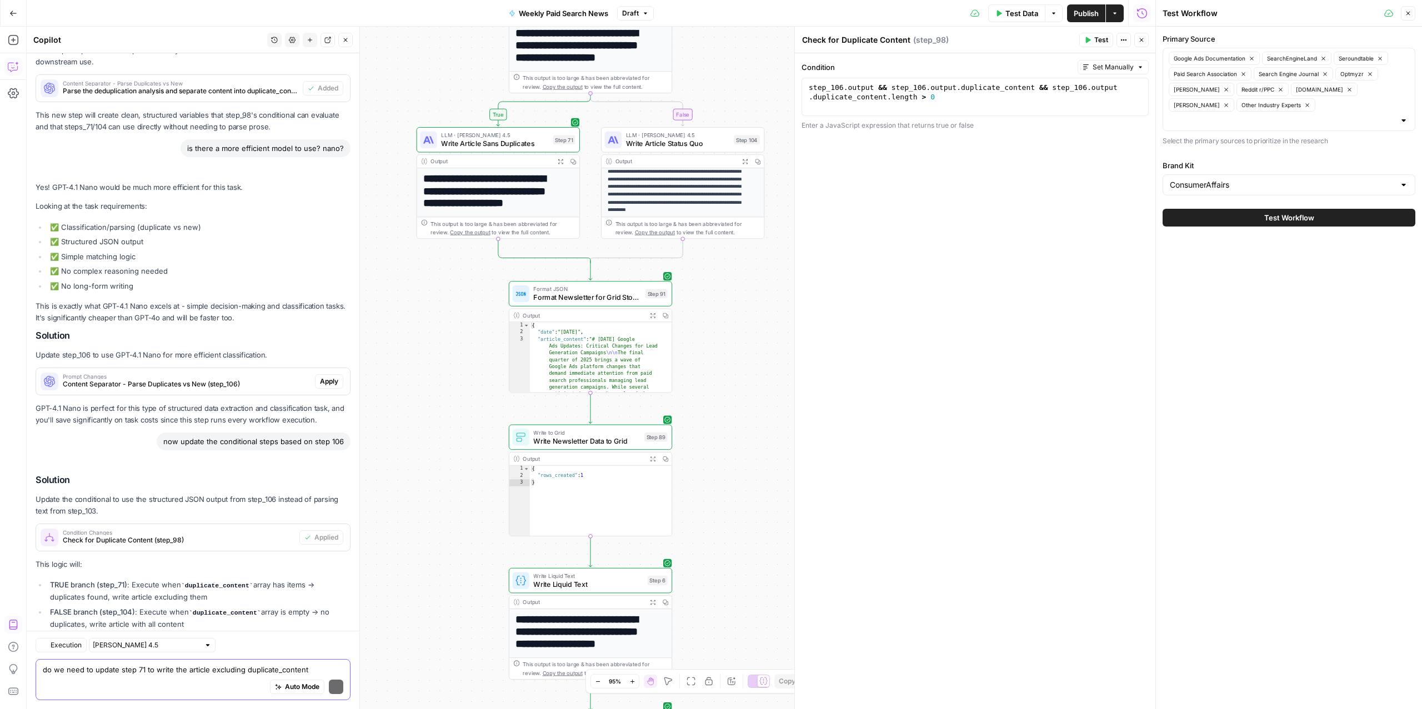
scroll to position [6844, 0]
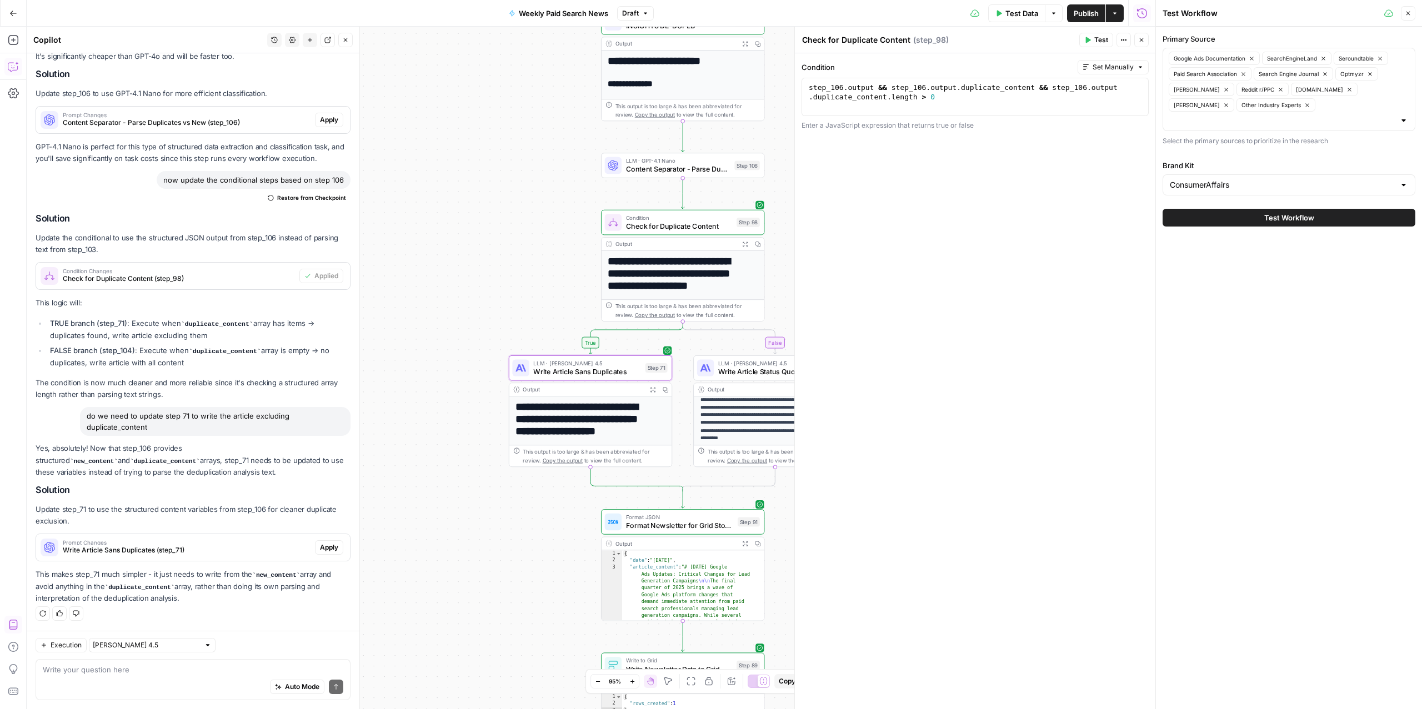
click at [320, 548] on span "Apply" at bounding box center [329, 548] width 18 height 10
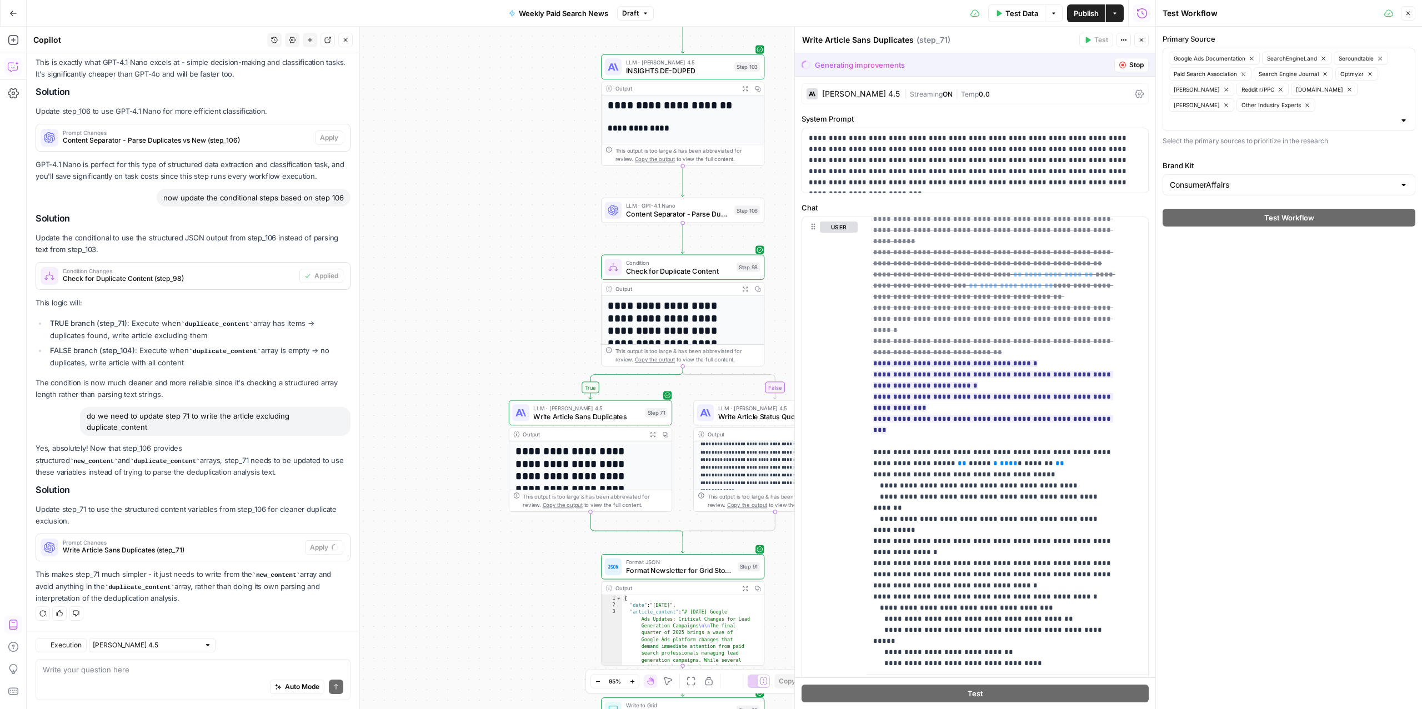
scroll to position [6489, 0]
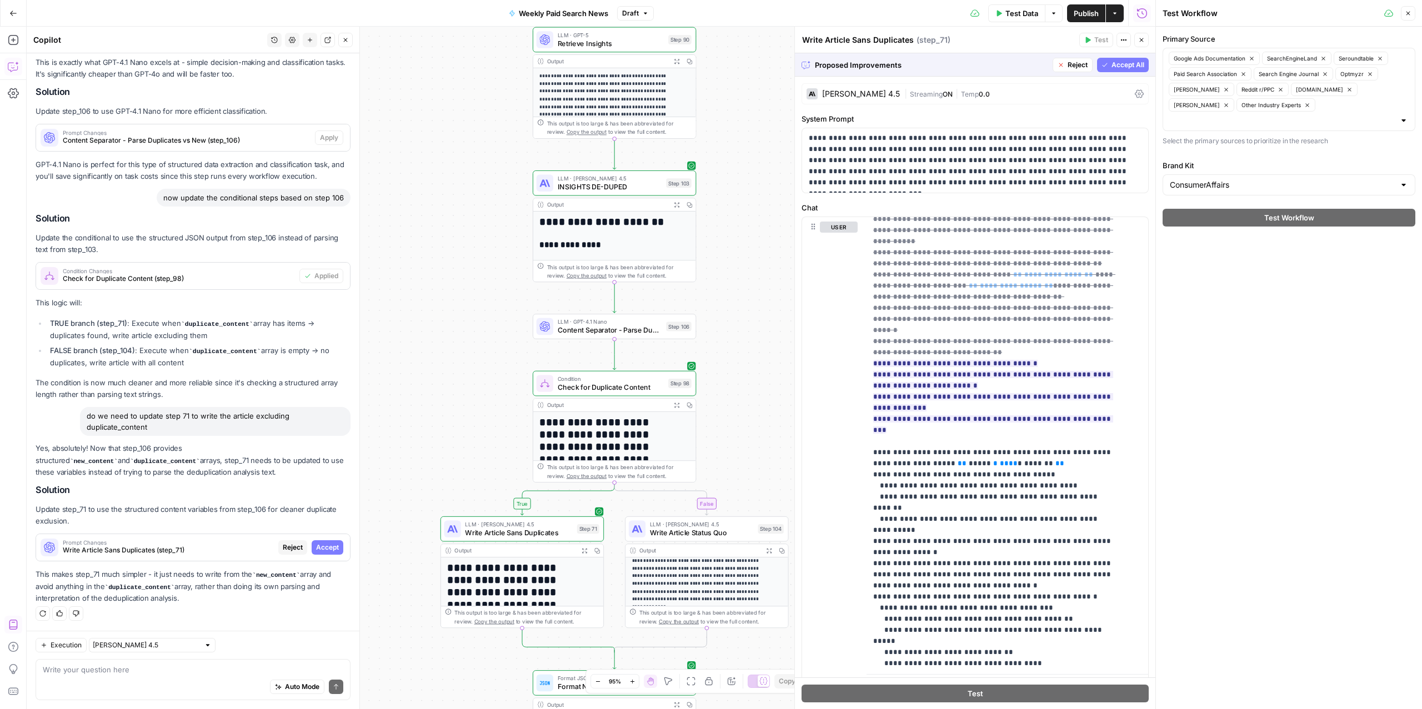
drag, startPoint x: 499, startPoint y: 217, endPoint x: 431, endPoint y: 378, distance: 175.0
click at [431, 378] on div "true false Workflow Input Settings Inputs Read from Grid Read from Grid Step 88…" at bounding box center [591, 368] width 1129 height 683
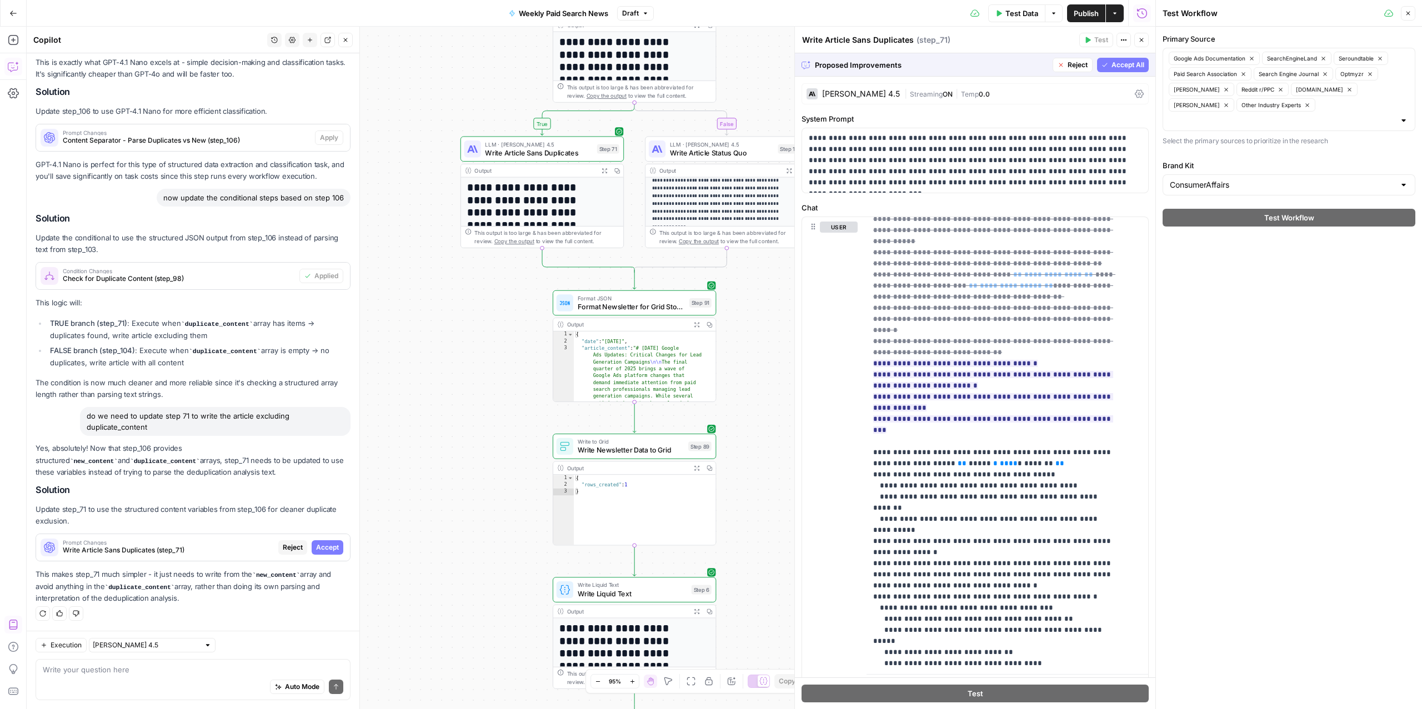
drag, startPoint x: 419, startPoint y: 524, endPoint x: 432, endPoint y: 383, distance: 142.2
click at [432, 383] on div "true false Workflow Input Settings Inputs Read from Grid Read from Grid Step 88…" at bounding box center [591, 368] width 1129 height 683
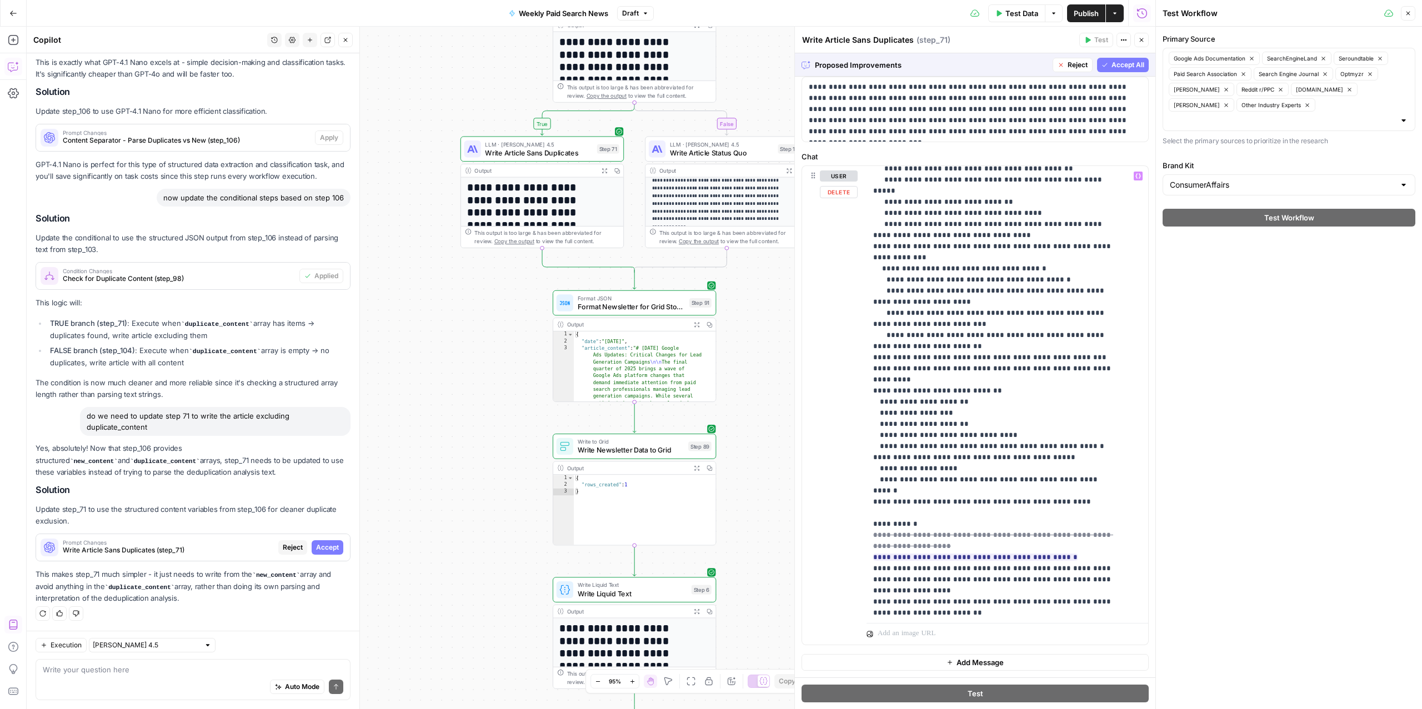
scroll to position [1078, 0]
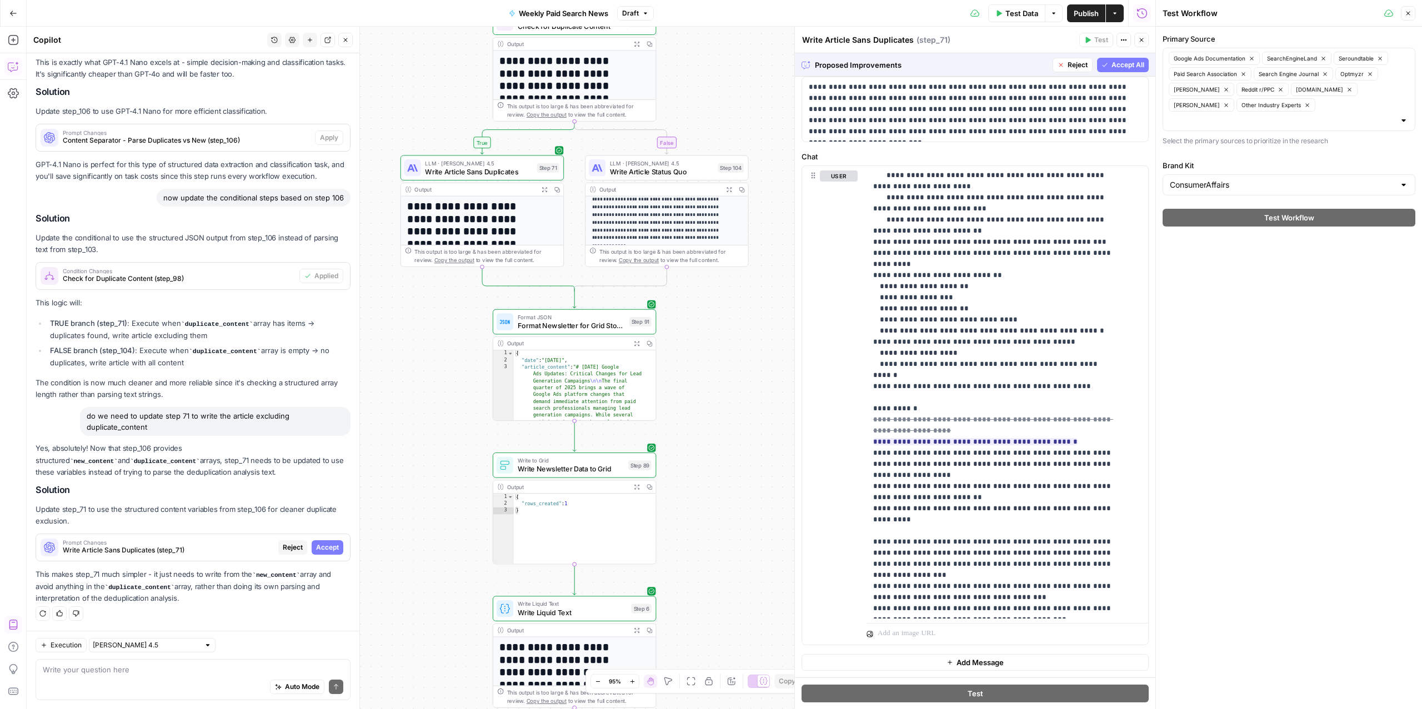
drag, startPoint x: 777, startPoint y: 366, endPoint x: 717, endPoint y: 385, distance: 62.9
click at [717, 385] on div "true false Workflow Input Settings Inputs Read from Grid Read from Grid Step 88…" at bounding box center [591, 368] width 1129 height 683
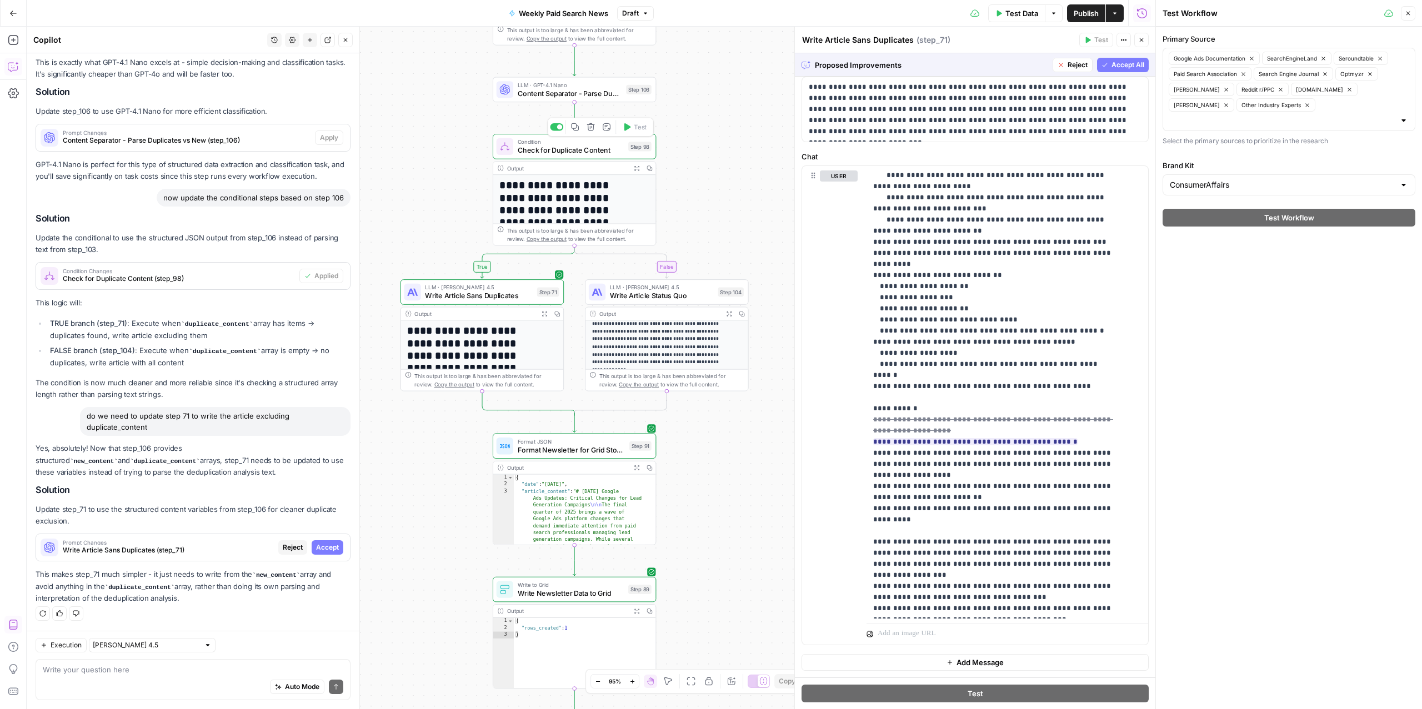
click at [522, 146] on span "Check for Duplicate Content" at bounding box center [571, 150] width 107 height 11
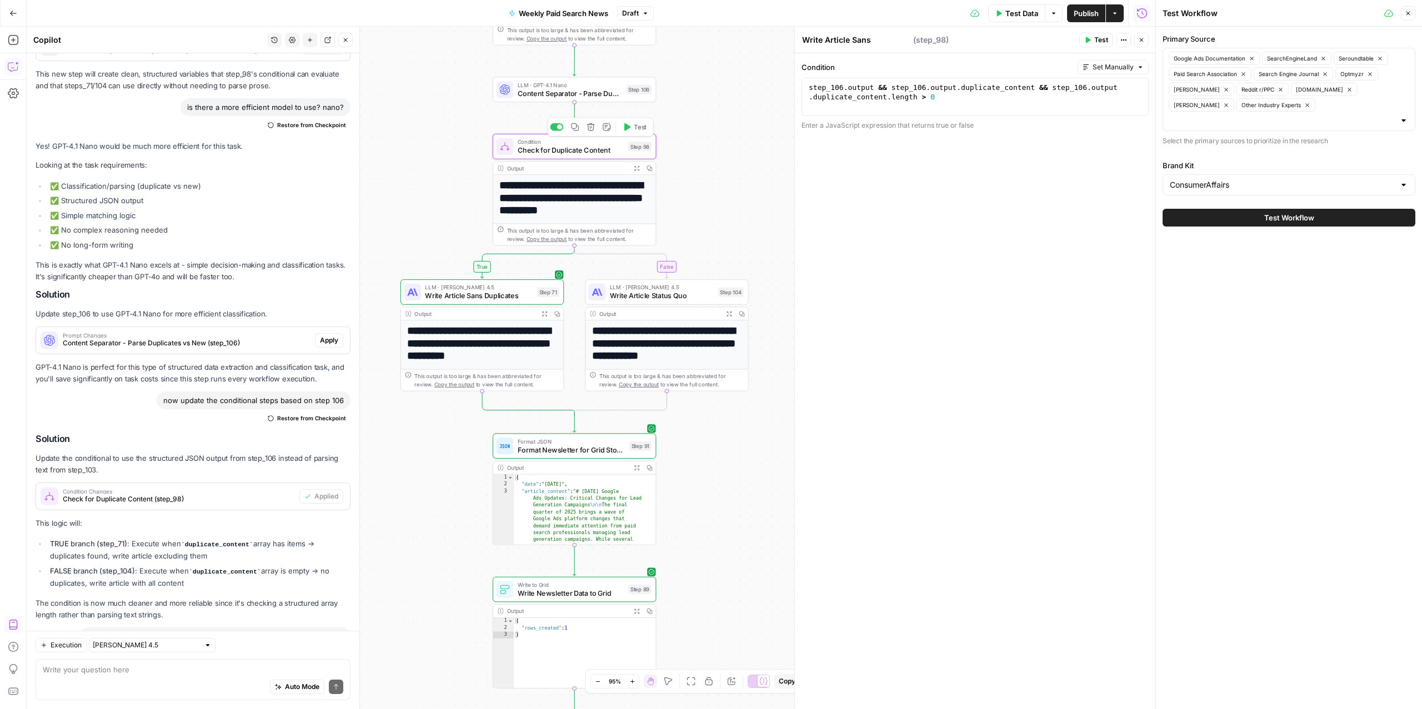
type textarea "Check for Duplicate Content"
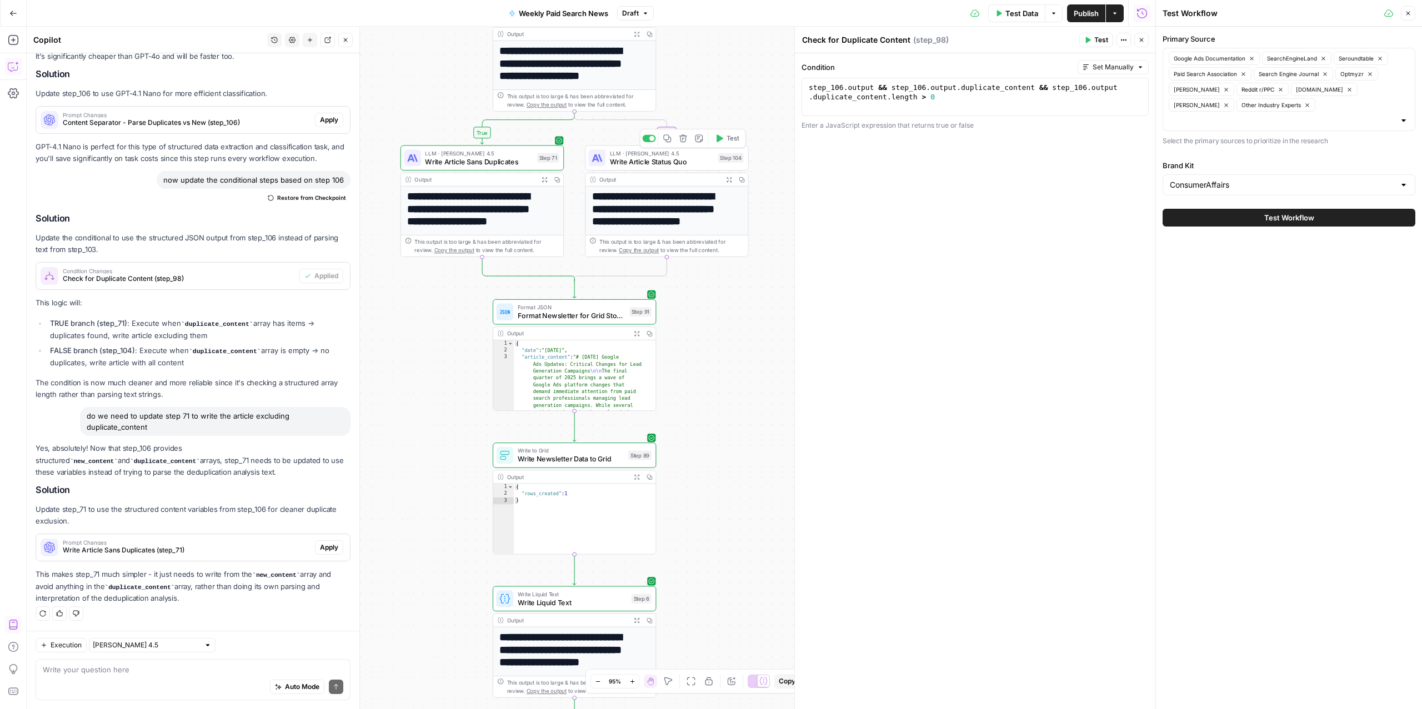
click at [655, 162] on span "Write Article Status Quo" at bounding box center [662, 162] width 104 height 11
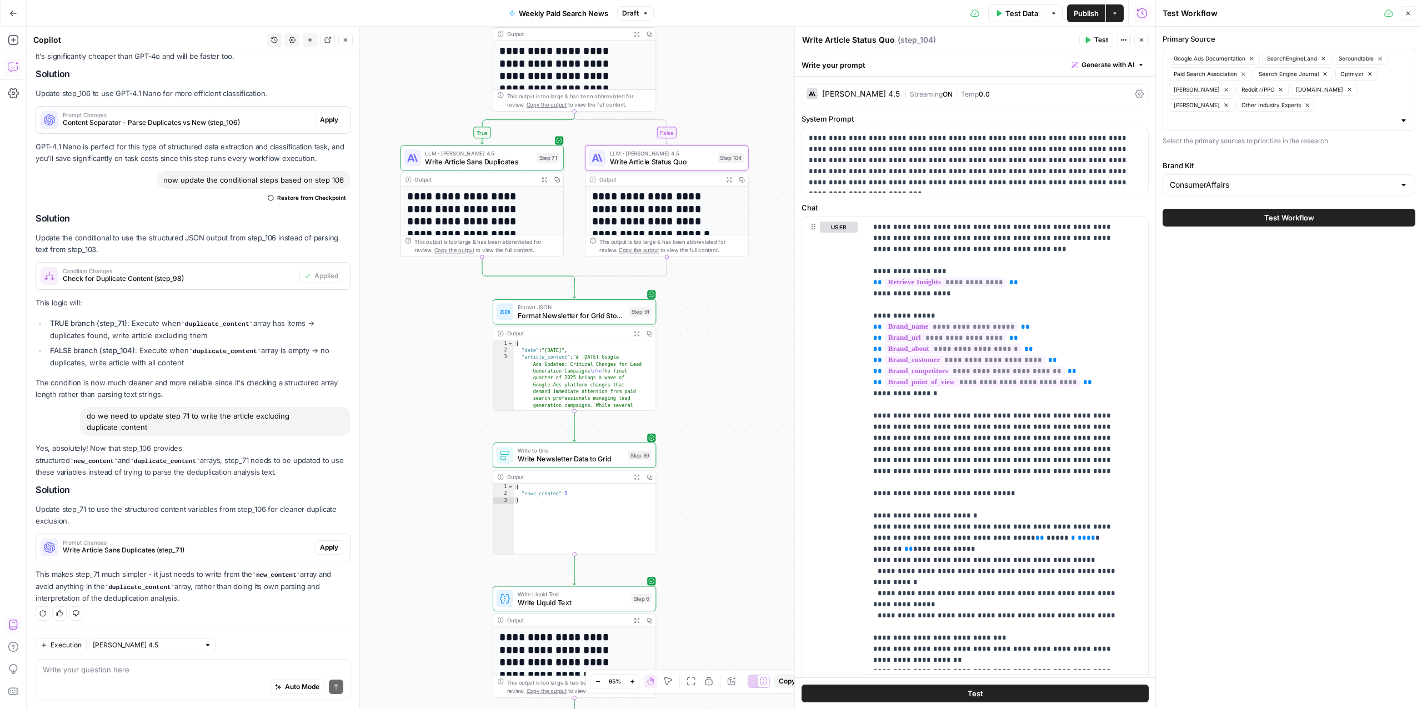
drag, startPoint x: 825, startPoint y: 38, endPoint x: 897, endPoint y: 41, distance: 71.7
click at [897, 41] on div "Write Article Status Quo Write Article Status Quo ( step_104 )" at bounding box center [939, 40] width 274 height 12
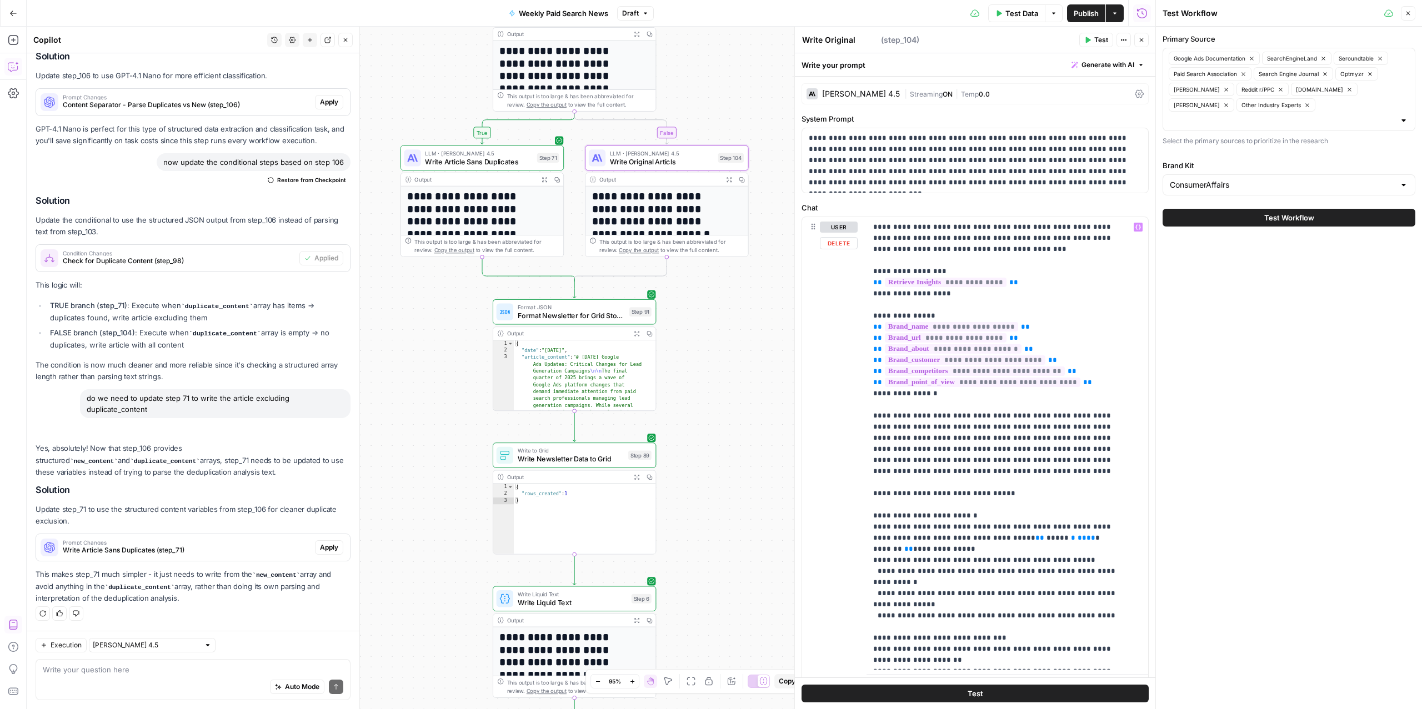
scroll to position [6862, 0]
type textarea "Write Original Article"
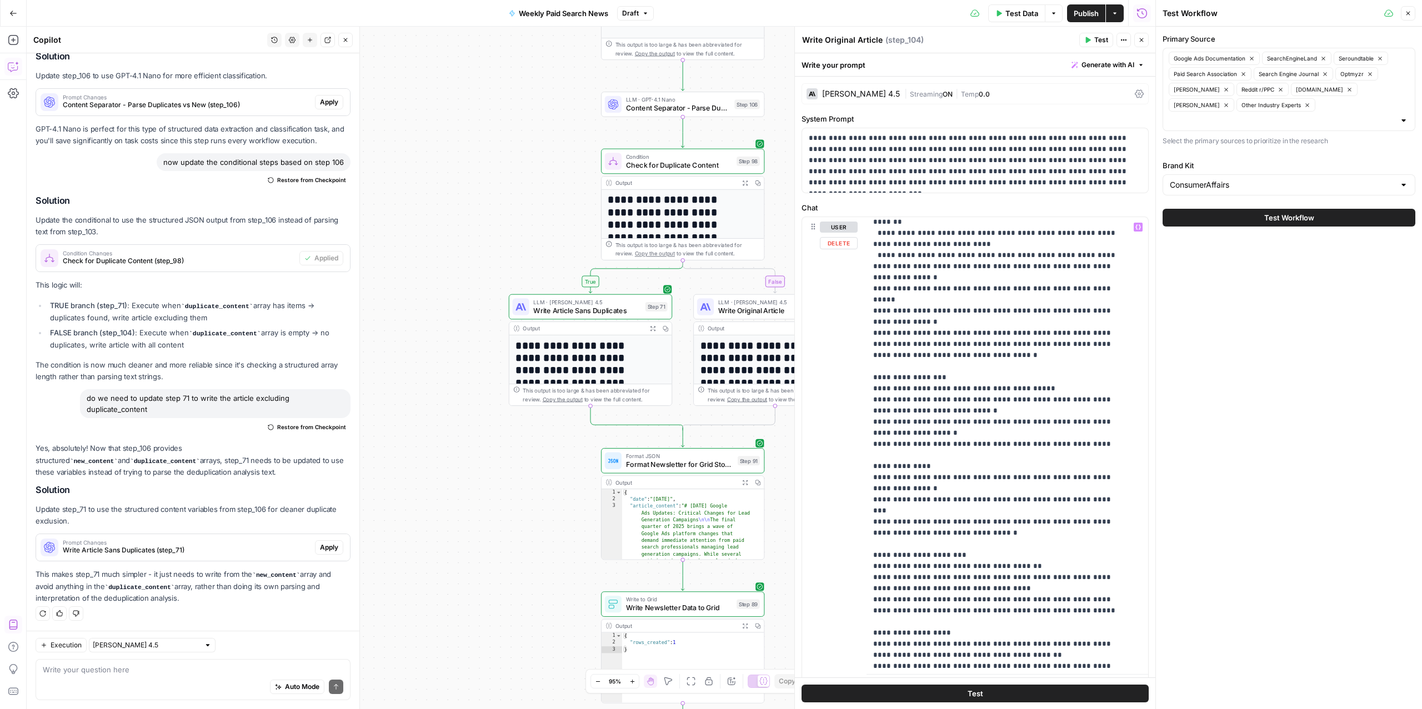
scroll to position [523, 0]
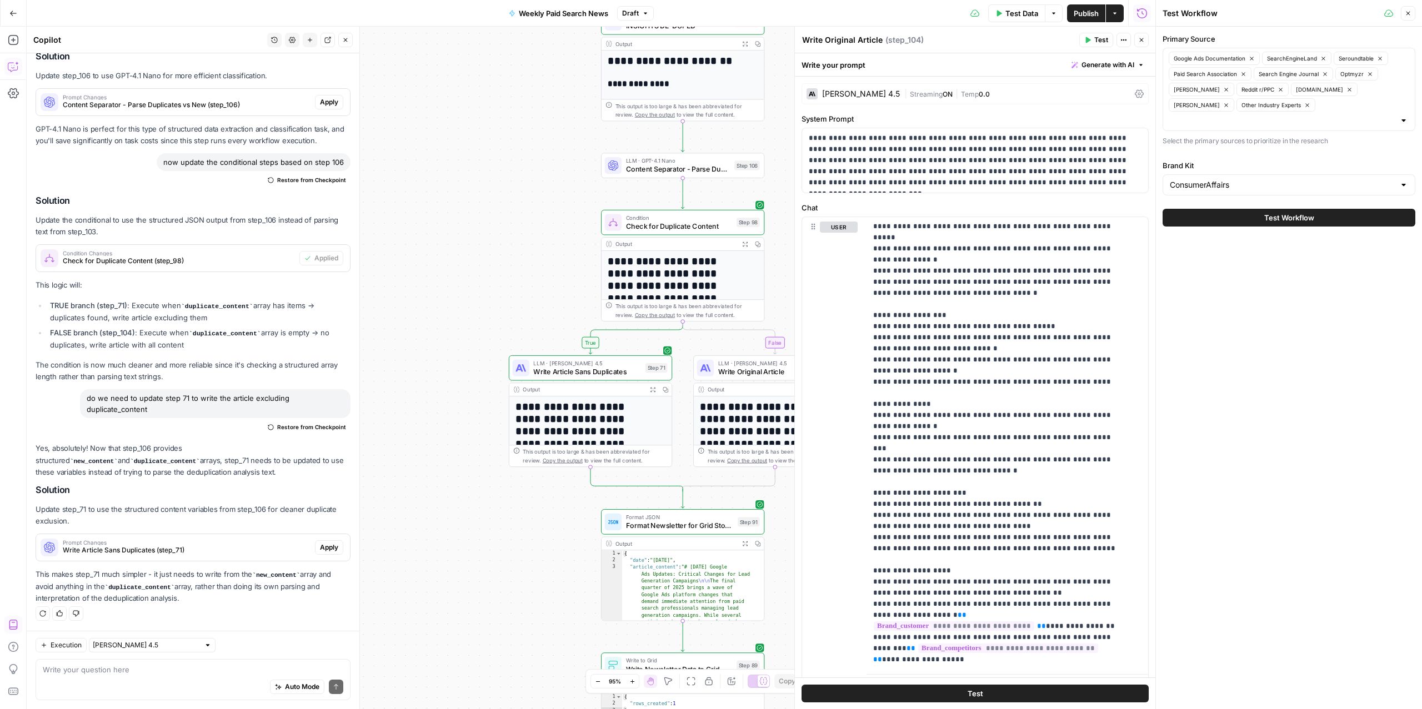
click at [548, 372] on span "Write Article Sans Duplicates" at bounding box center [587, 372] width 108 height 11
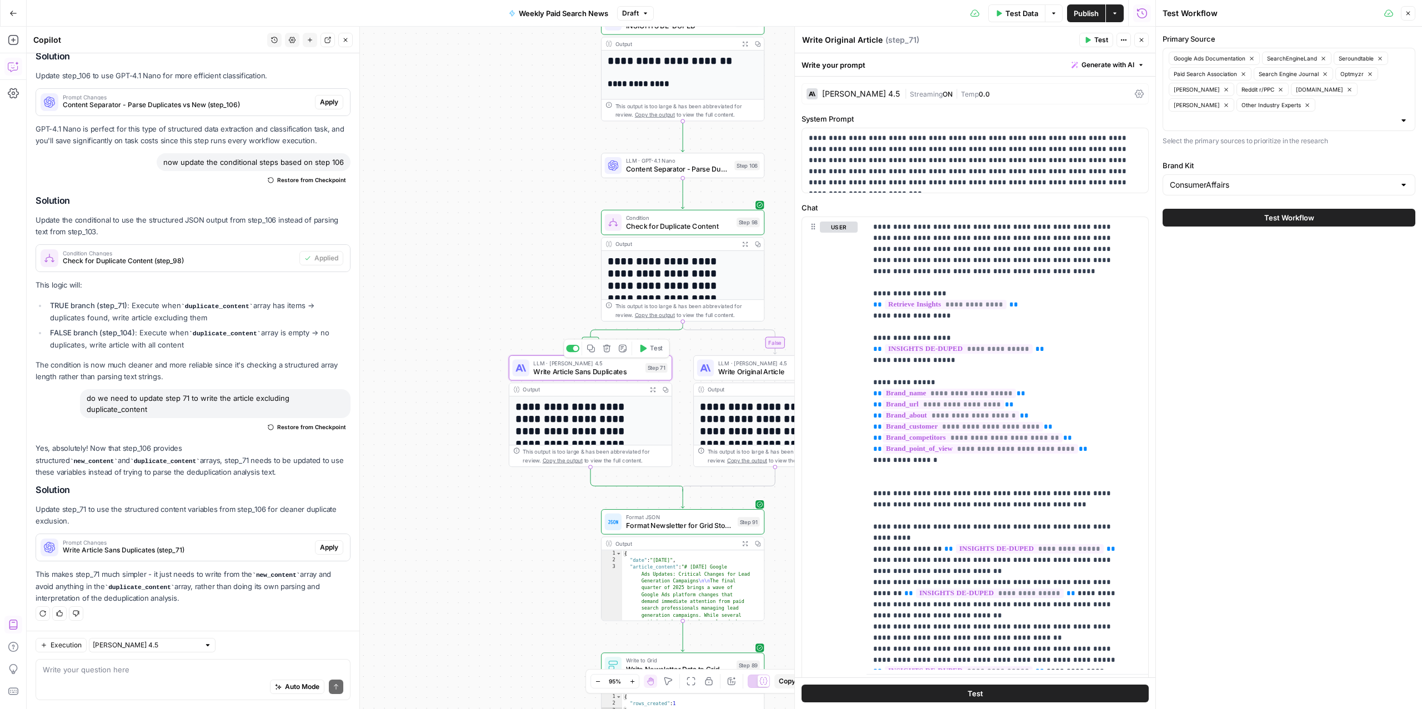
scroll to position [6862, 0]
type textarea "Write Article Sans Duplicates"
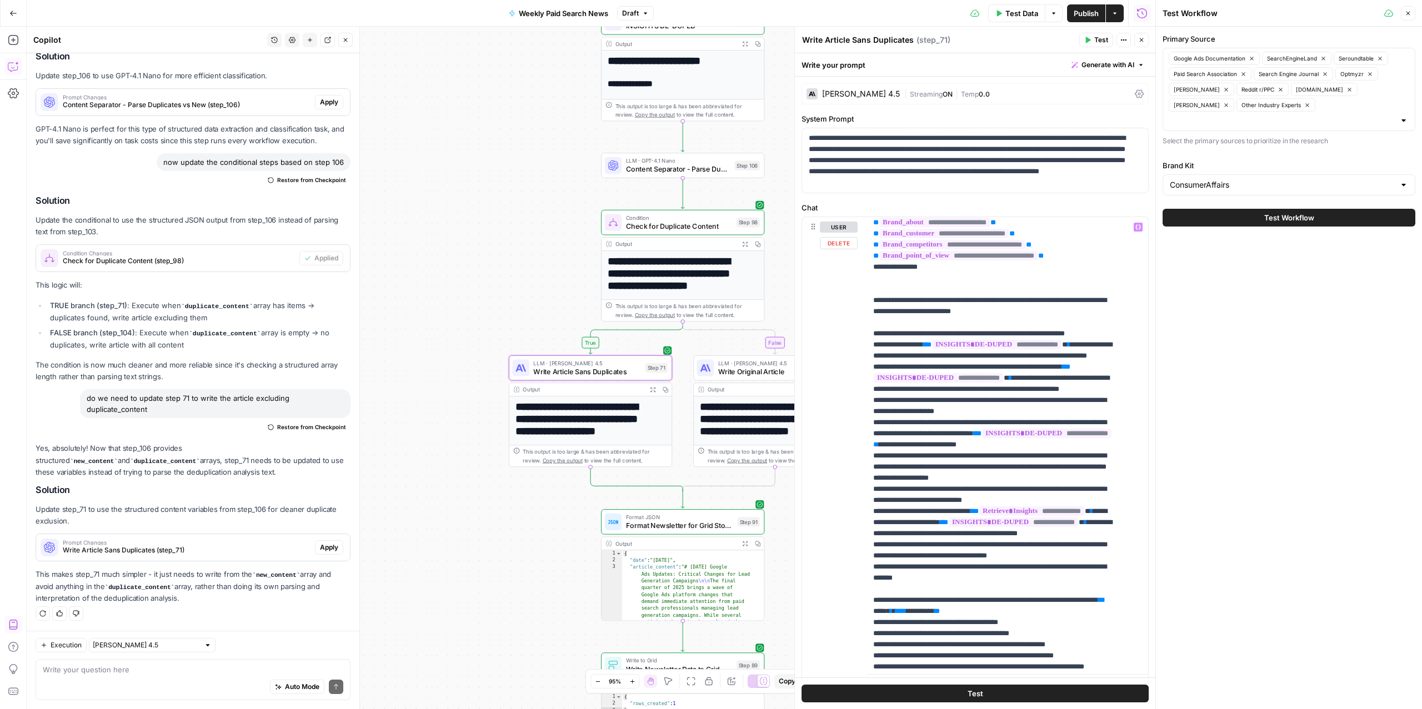
scroll to position [44, 0]
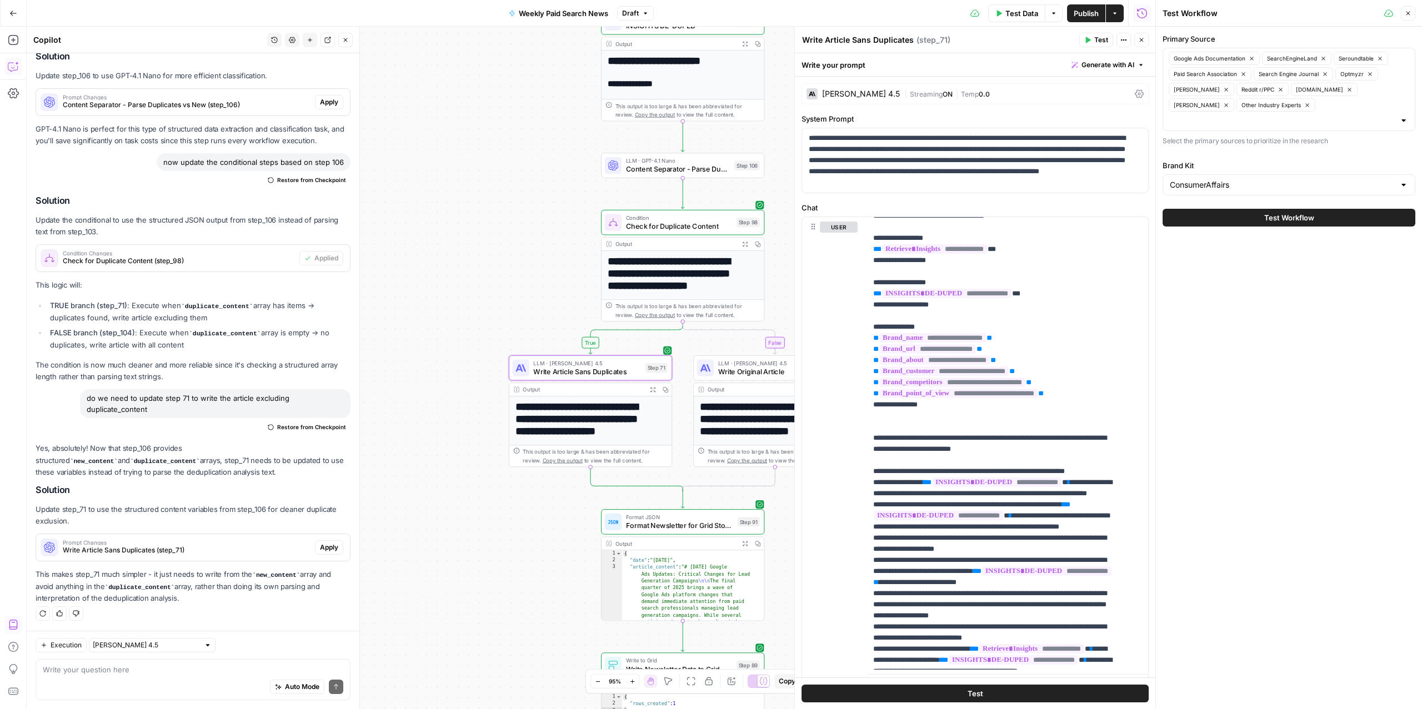
click at [320, 548] on span "Apply" at bounding box center [329, 548] width 18 height 10
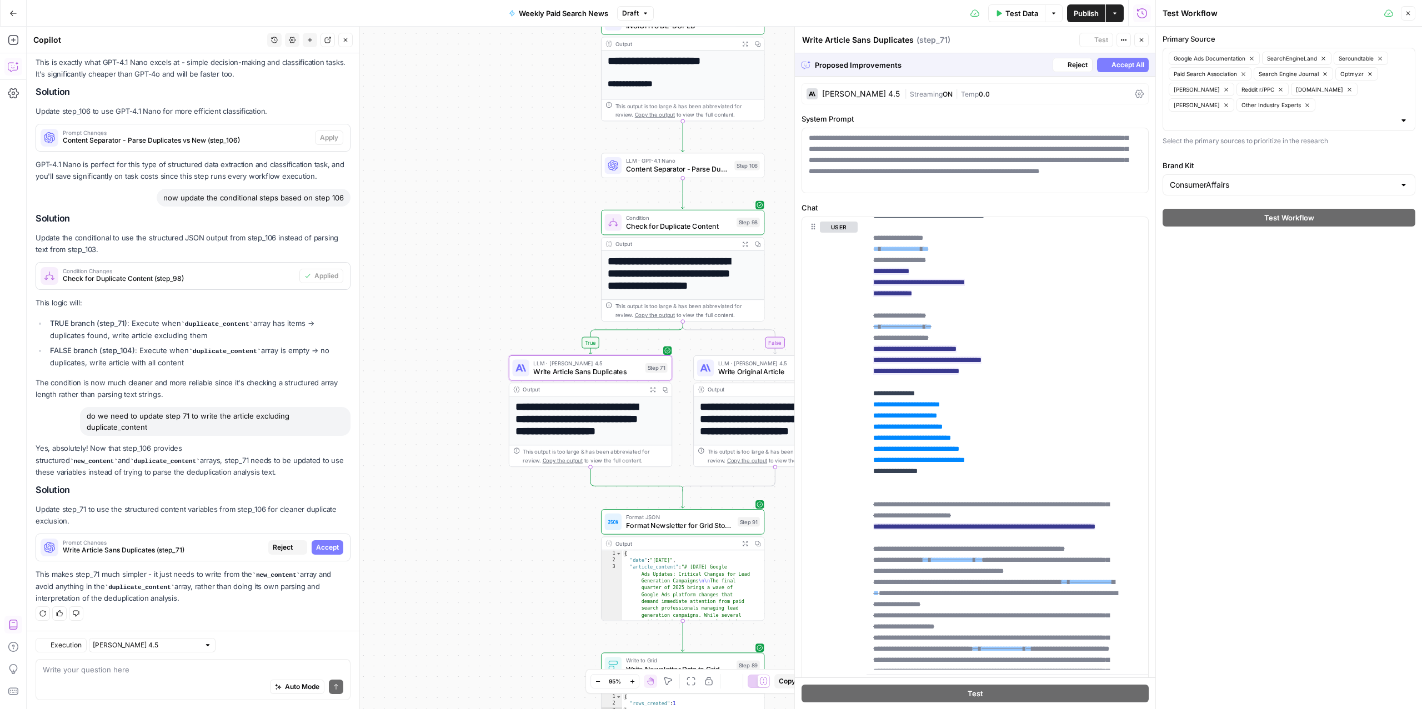
scroll to position [6489, 0]
click at [1113, 65] on span "Accept All" at bounding box center [1128, 65] width 33 height 10
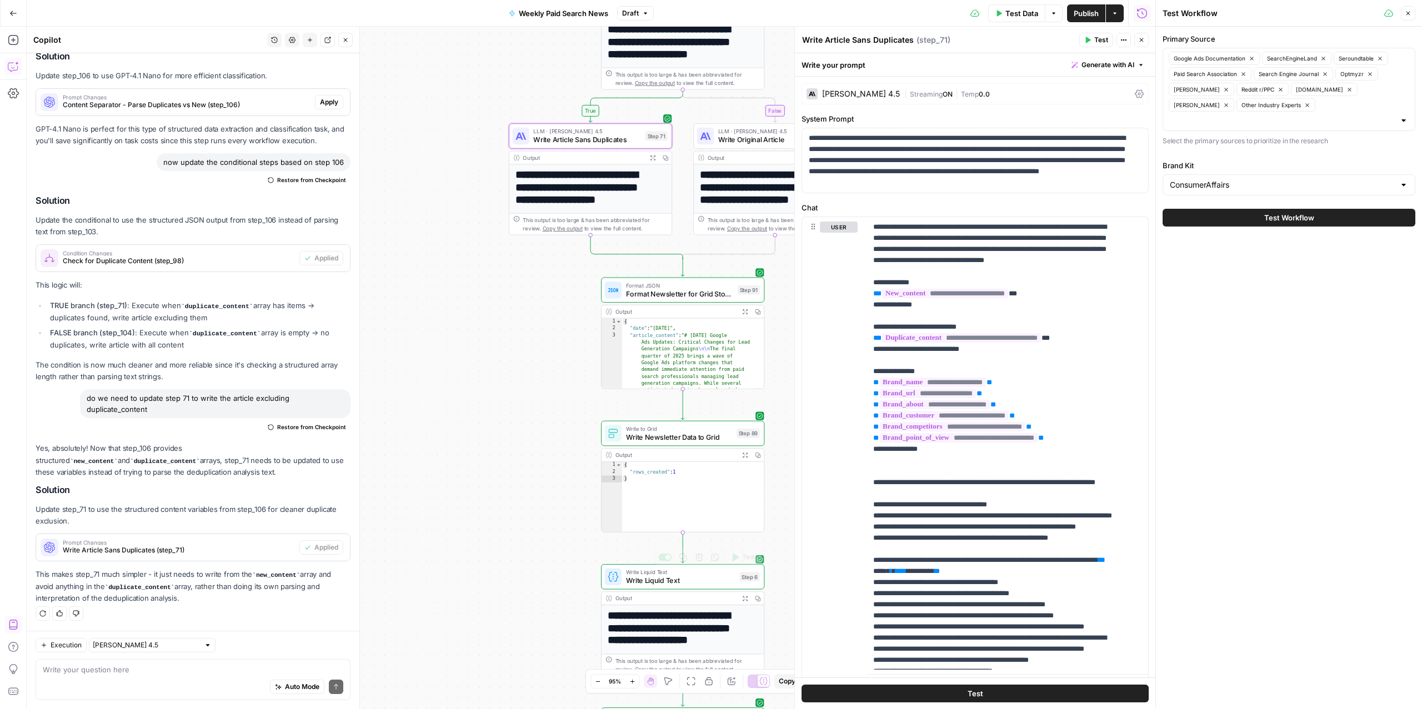
scroll to position [17, 0]
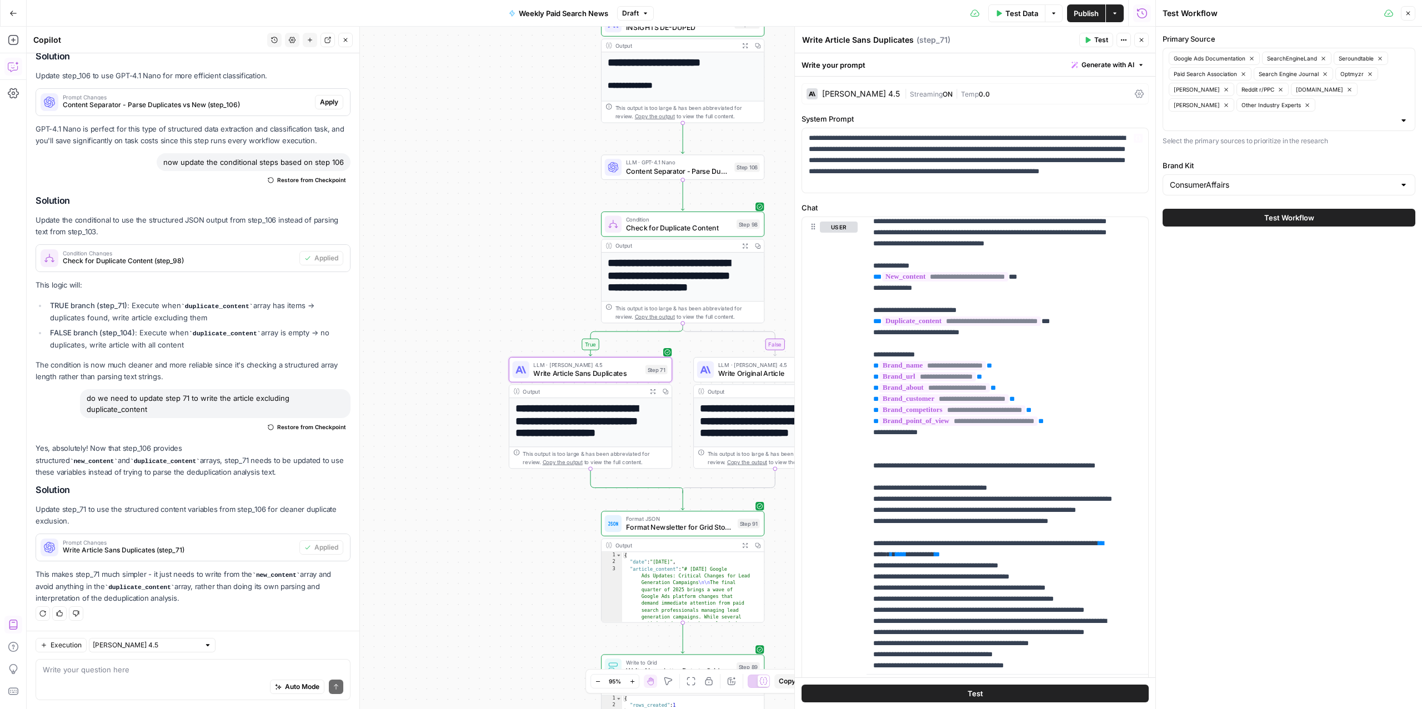
click at [1009, 14] on span "Test Data" at bounding box center [1022, 13] width 33 height 11
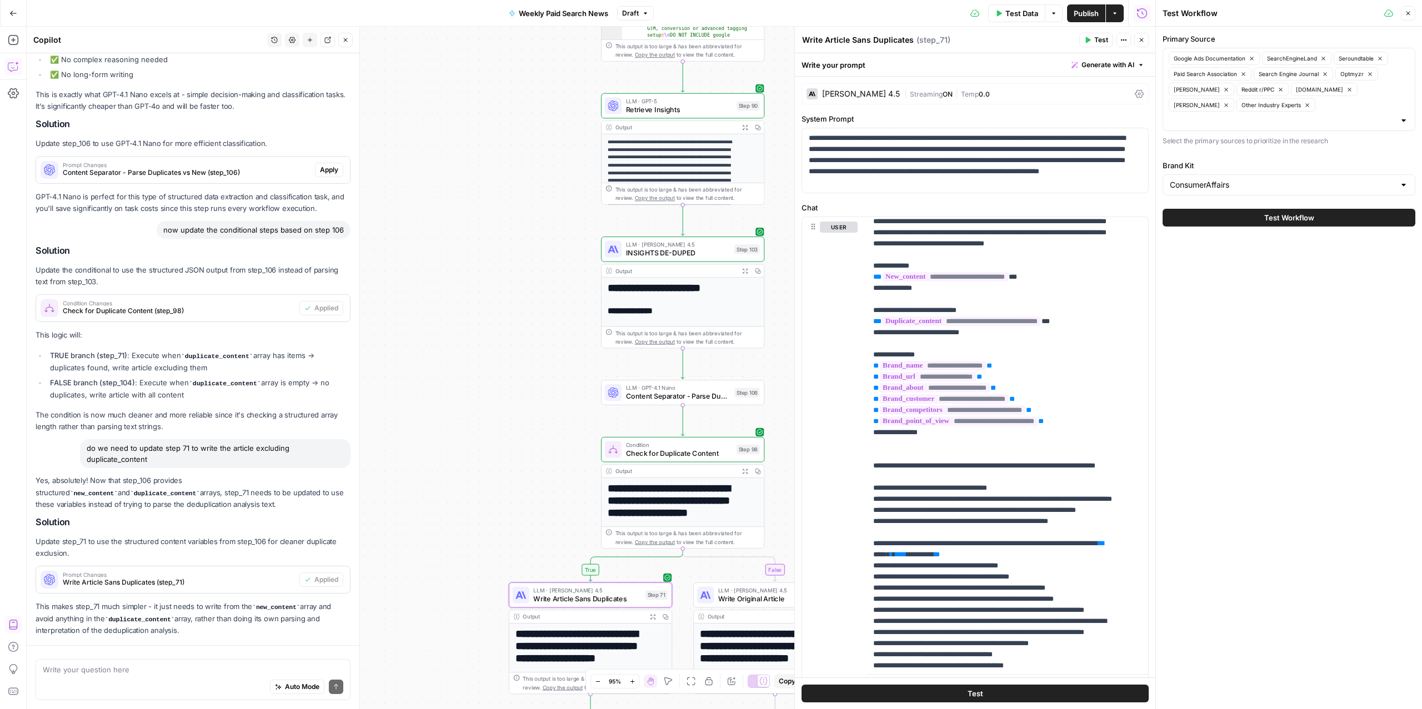
scroll to position [6862, 0]
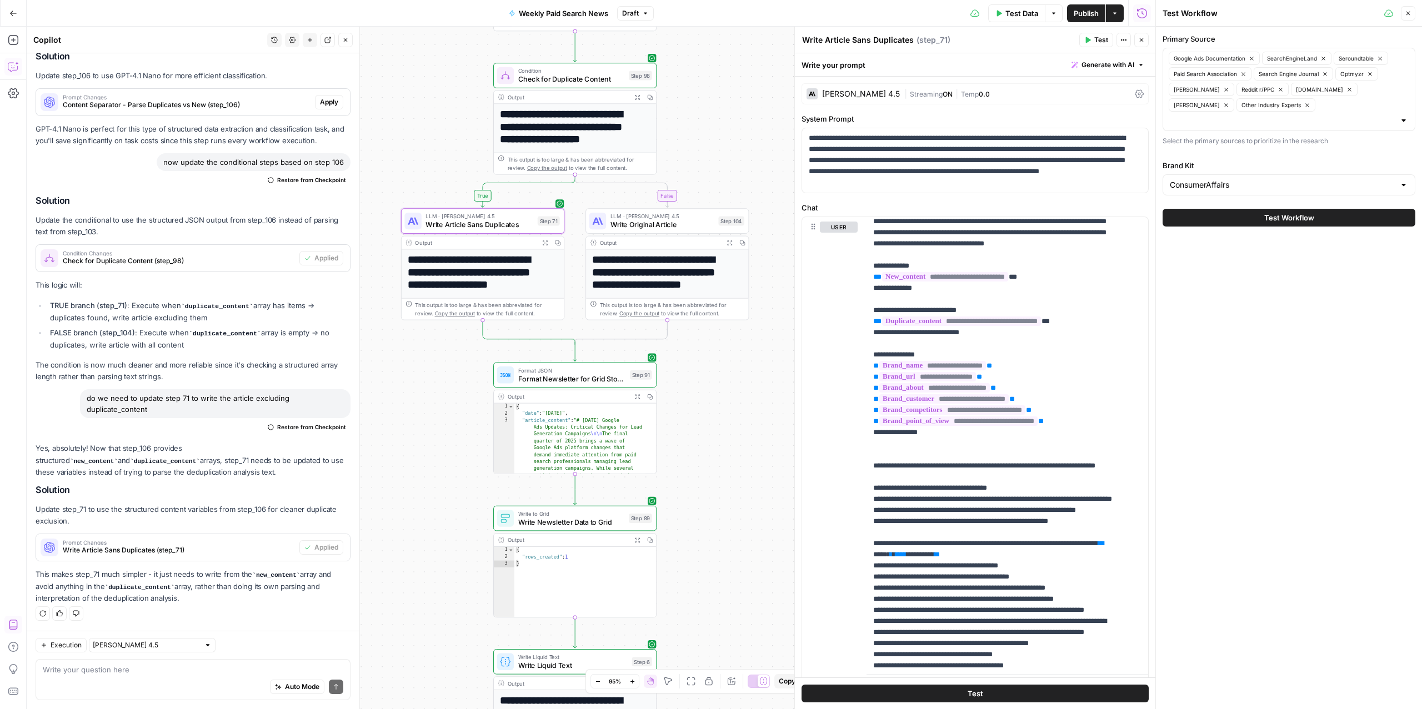
drag, startPoint x: 505, startPoint y: 500, endPoint x: 403, endPoint y: 434, distance: 121.7
click at [403, 434] on div "true false Workflow Input Settings Inputs Read from Grid Read from Grid Step 88…" at bounding box center [591, 368] width 1129 height 683
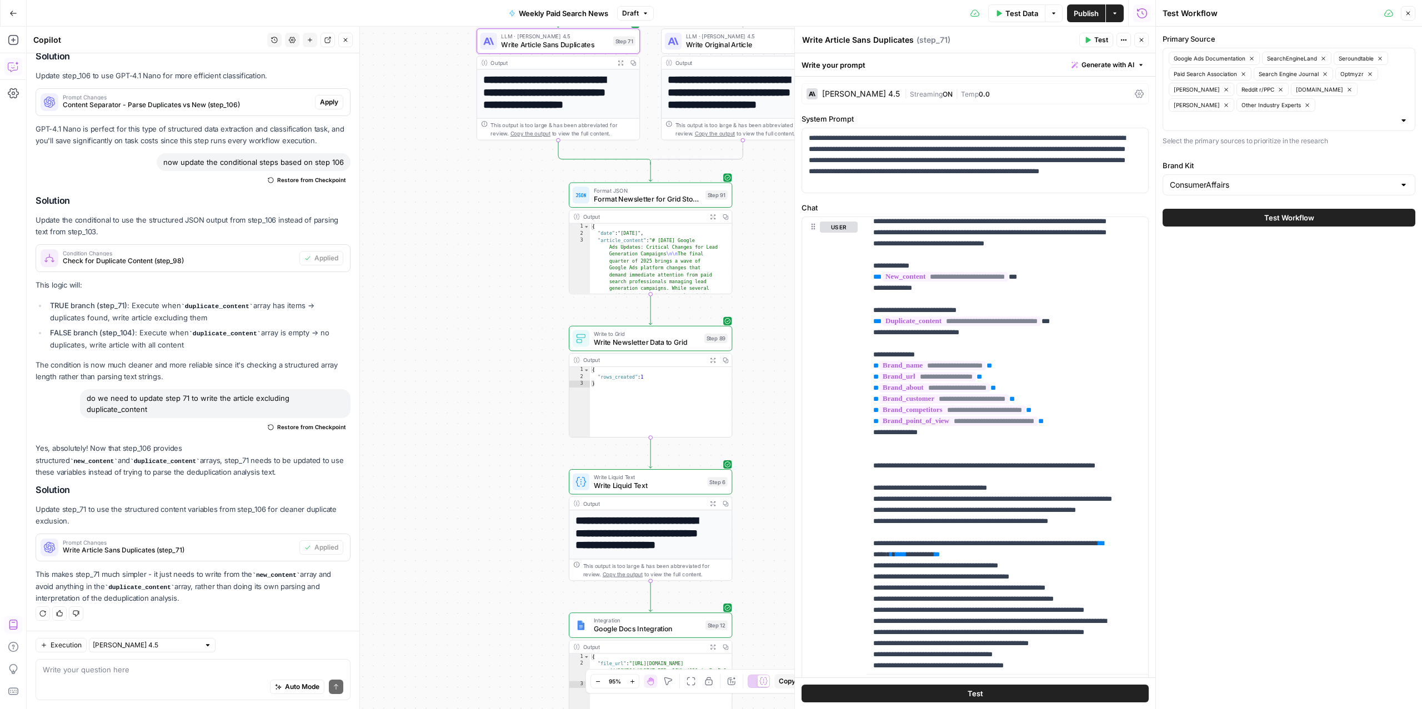
drag, startPoint x: 418, startPoint y: 417, endPoint x: 493, endPoint y: 238, distance: 194.5
click at [493, 237] on div "true false Workflow Input Settings Inputs Read from Grid Read from Grid Step 88…" at bounding box center [591, 368] width 1129 height 683
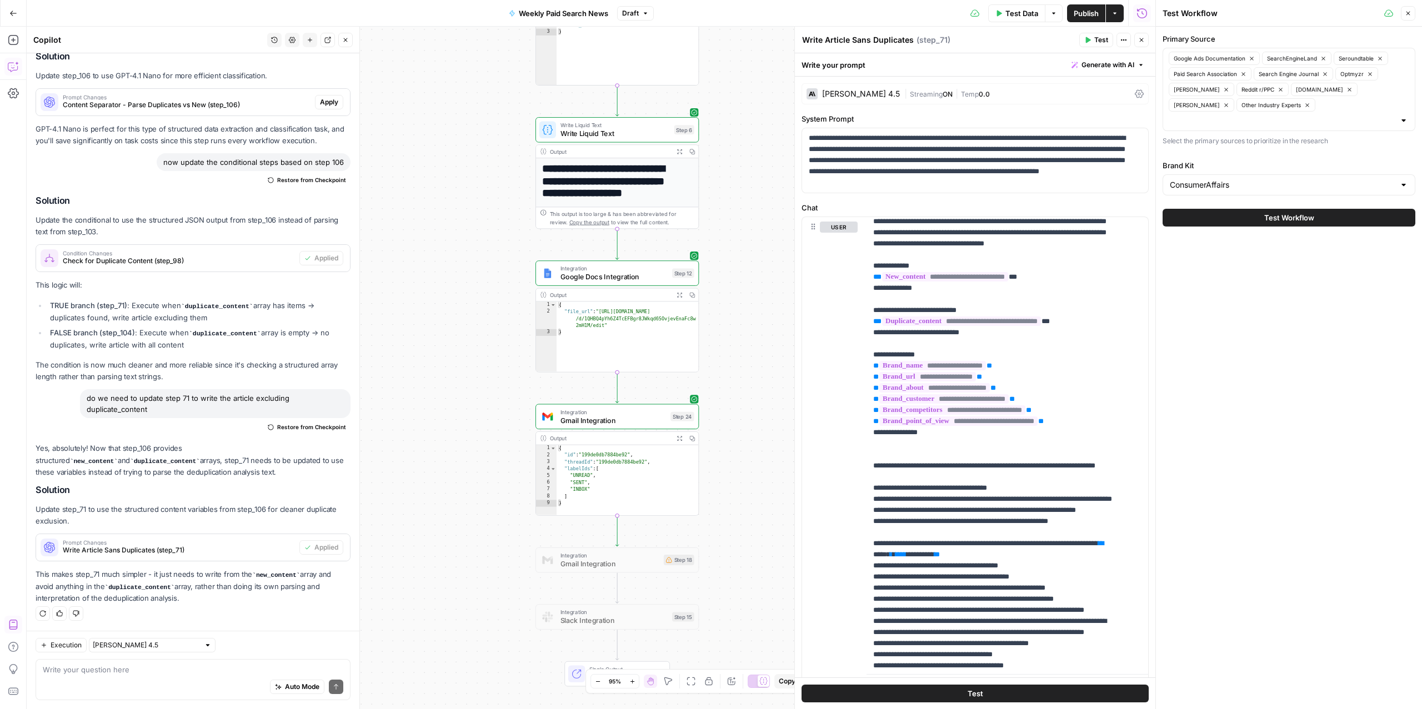
drag, startPoint x: 502, startPoint y: 475, endPoint x: 469, endPoint y: 123, distance: 353.7
click at [469, 123] on div "true false Workflow Input Settings Inputs Read from Grid Read from Grid Step 88…" at bounding box center [591, 368] width 1129 height 683
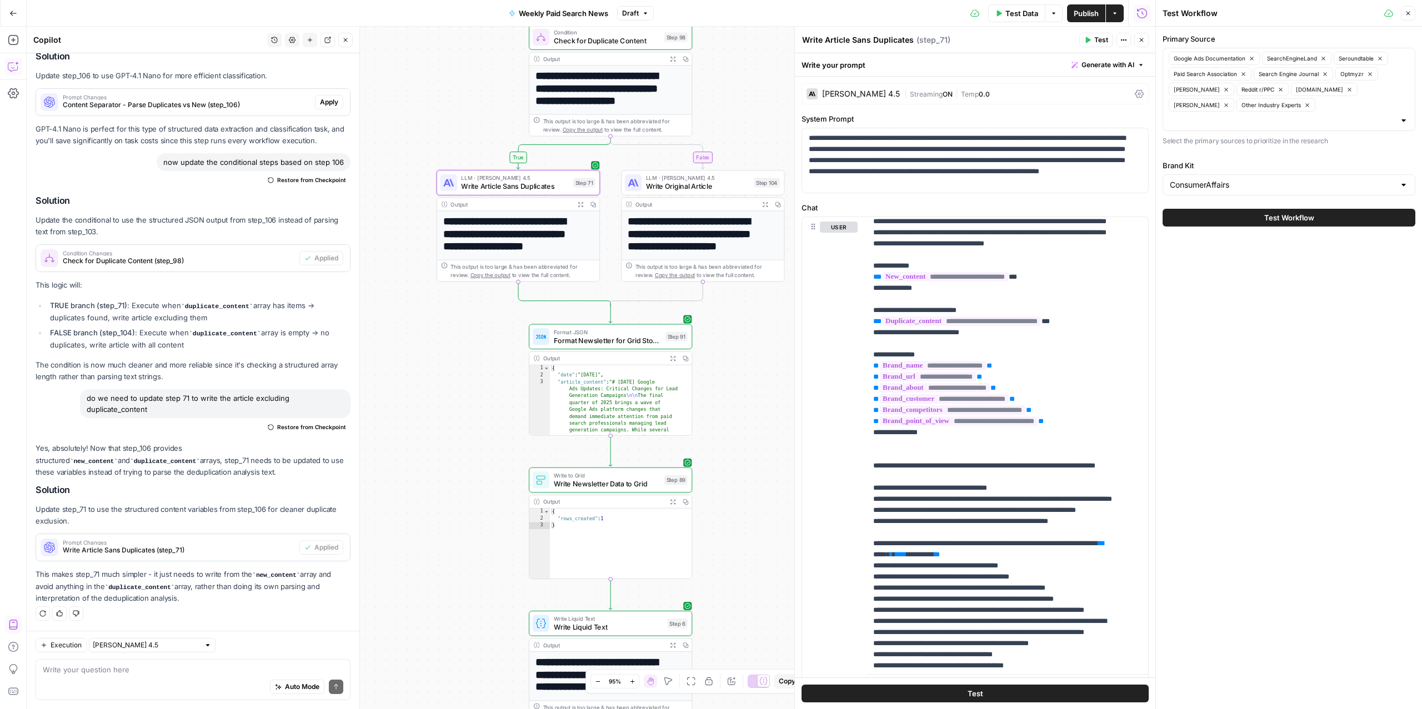
drag, startPoint x: 444, startPoint y: 179, endPoint x: 440, endPoint y: 672, distance: 492.8
click at [438, 680] on div "true false Workflow Input Settings Inputs Read from Grid Read from Grid Step 88…" at bounding box center [591, 368] width 1129 height 683
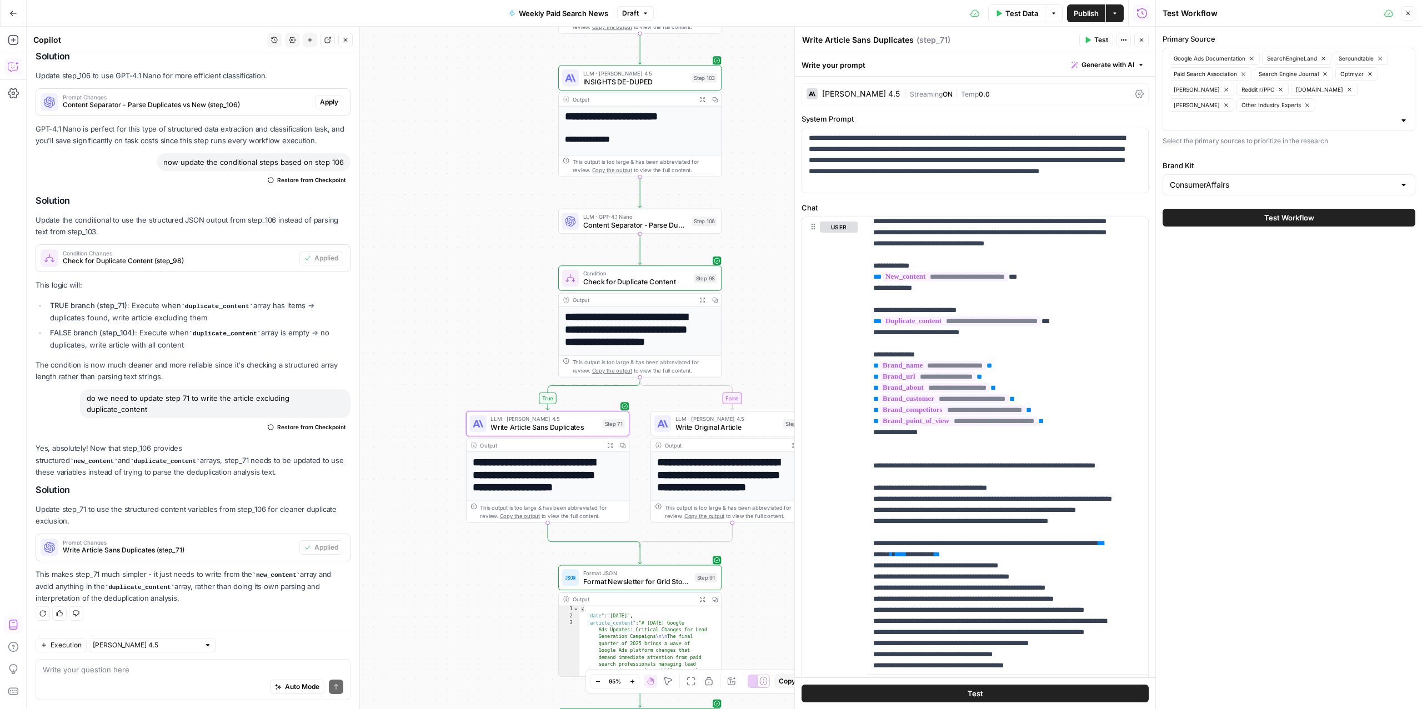
drag, startPoint x: 418, startPoint y: 426, endPoint x: 446, endPoint y: 660, distance: 235.6
click at [446, 660] on div "true false Workflow Input Settings Inputs Read from Grid Read from Grid Step 88…" at bounding box center [591, 368] width 1129 height 683
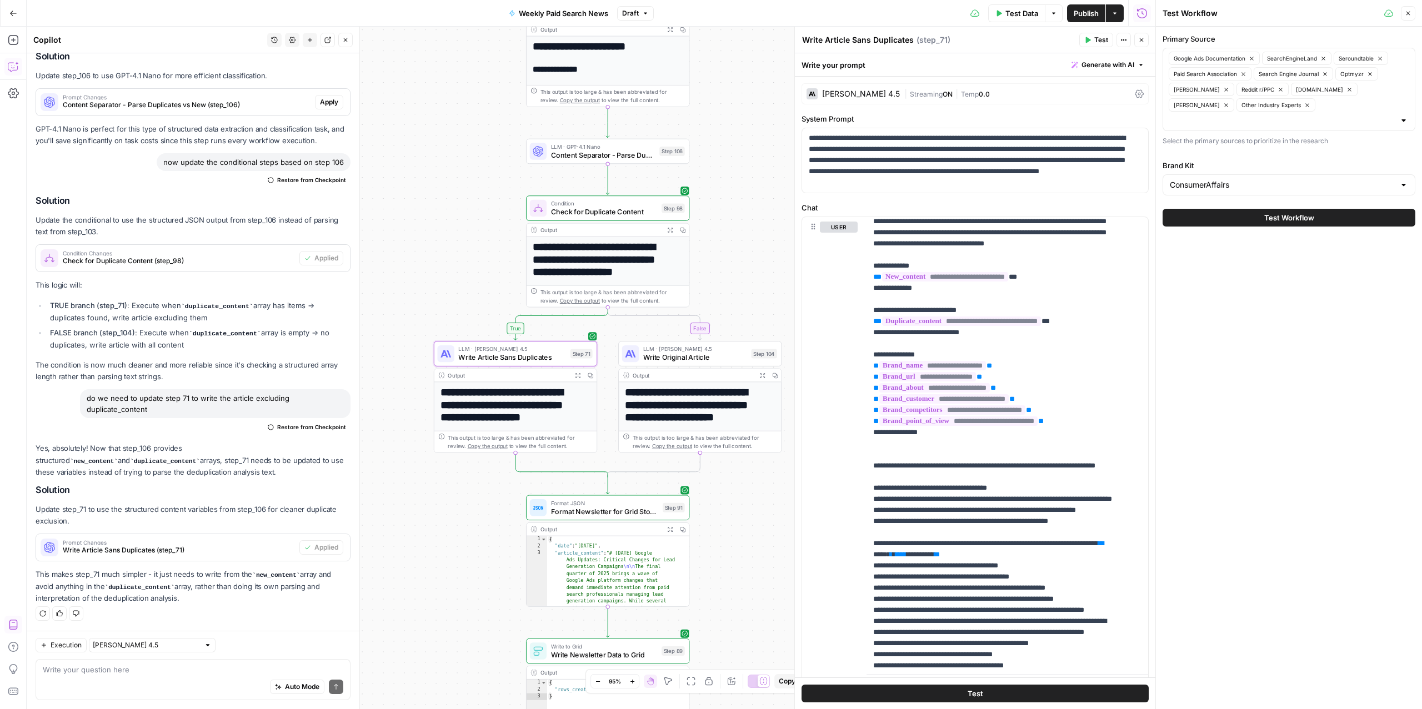
drag, startPoint x: 464, startPoint y: 233, endPoint x: 431, endPoint y: 163, distance: 77.8
click at [431, 163] on div "true false Workflow Input Settings Inputs Read from Grid Read from Grid Step 88…" at bounding box center [591, 368] width 1129 height 683
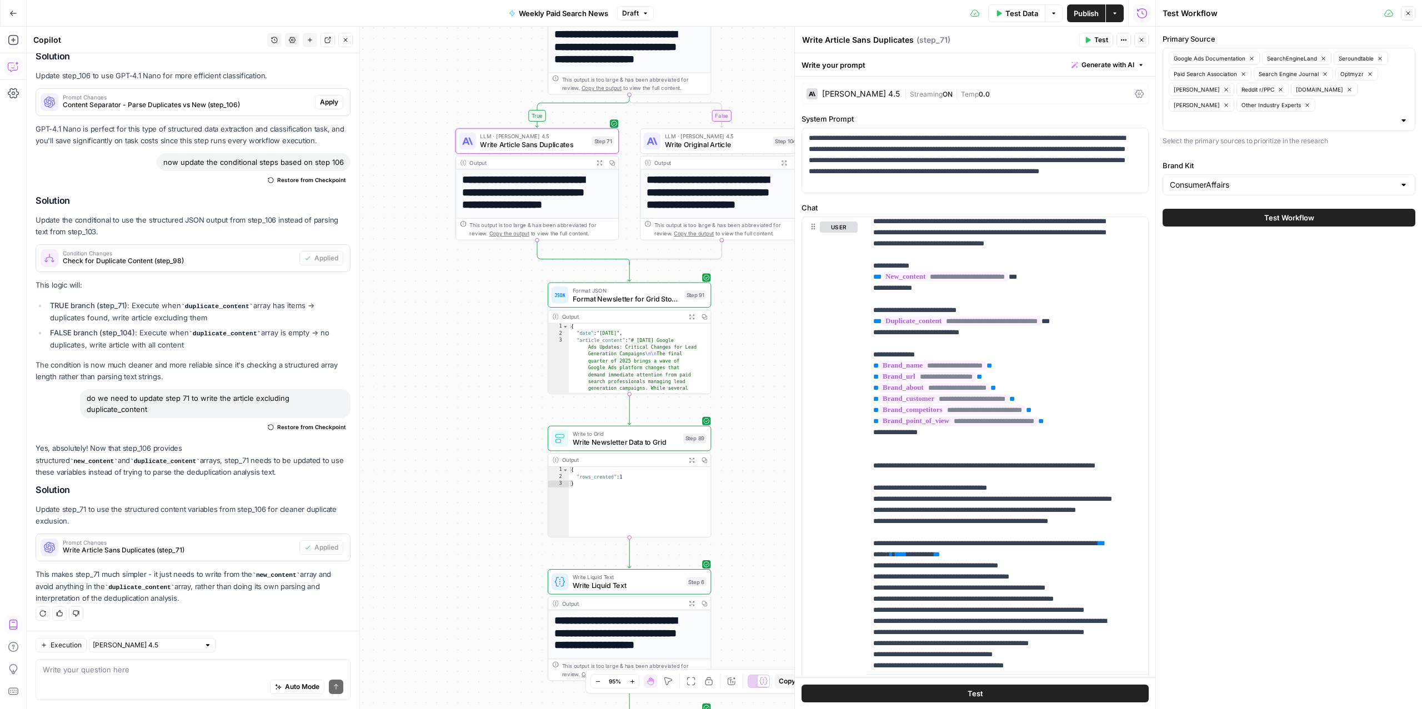
drag, startPoint x: 462, startPoint y: 292, endPoint x: 483, endPoint y: 72, distance: 221.1
click at [483, 72] on div "true false Workflow Input Settings Inputs Read from Grid Read from Grid Step 88…" at bounding box center [591, 368] width 1129 height 683
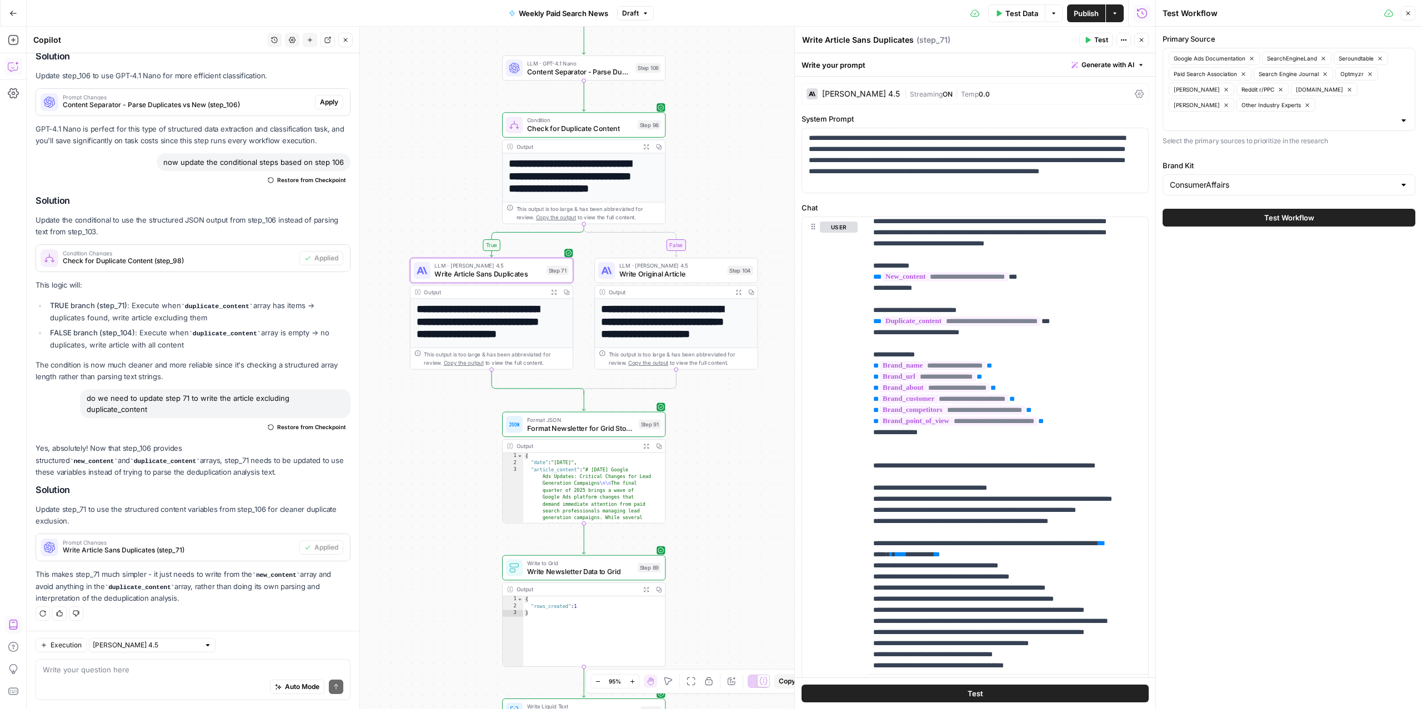
drag, startPoint x: 454, startPoint y: 340, endPoint x: 409, endPoint y: 469, distance: 137.0
click at [409, 469] on div "true false Workflow Input Settings Inputs Read from Grid Read from Grid Step 88…" at bounding box center [591, 368] width 1129 height 683
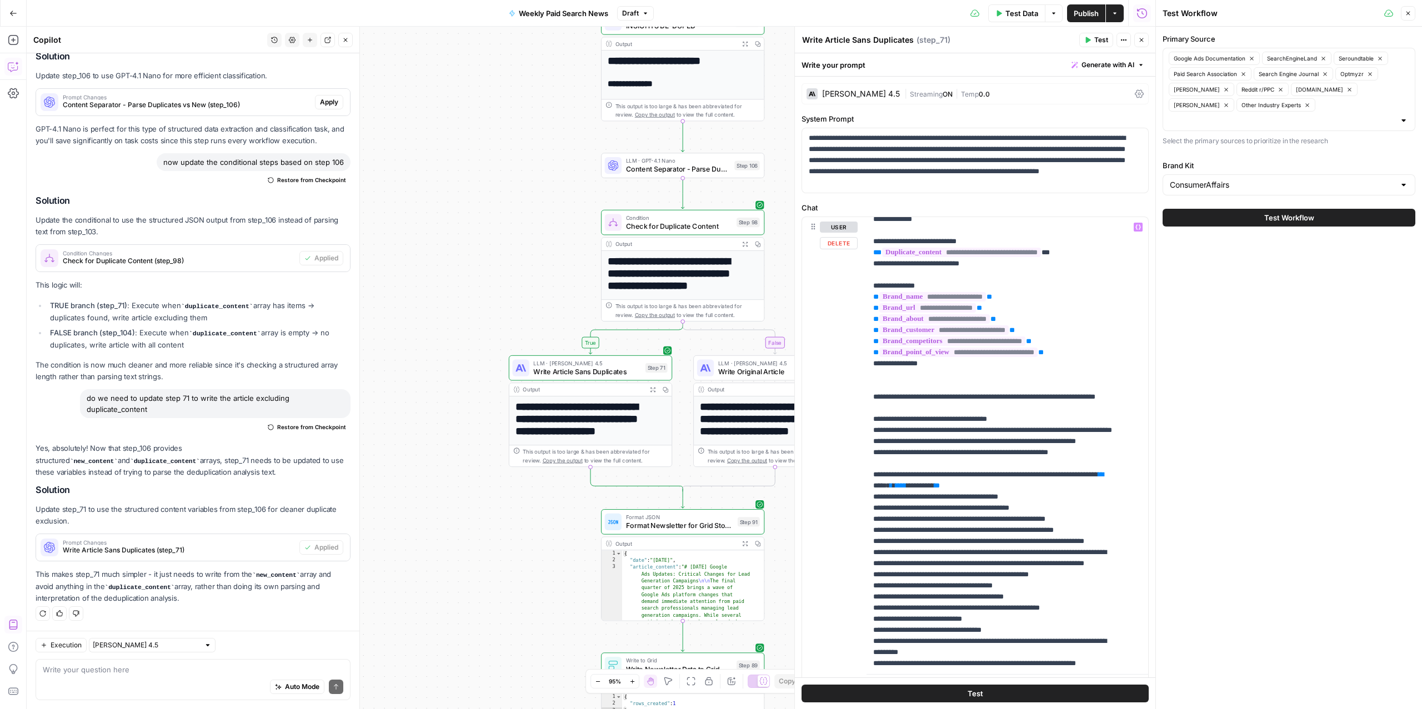
scroll to position [0, 0]
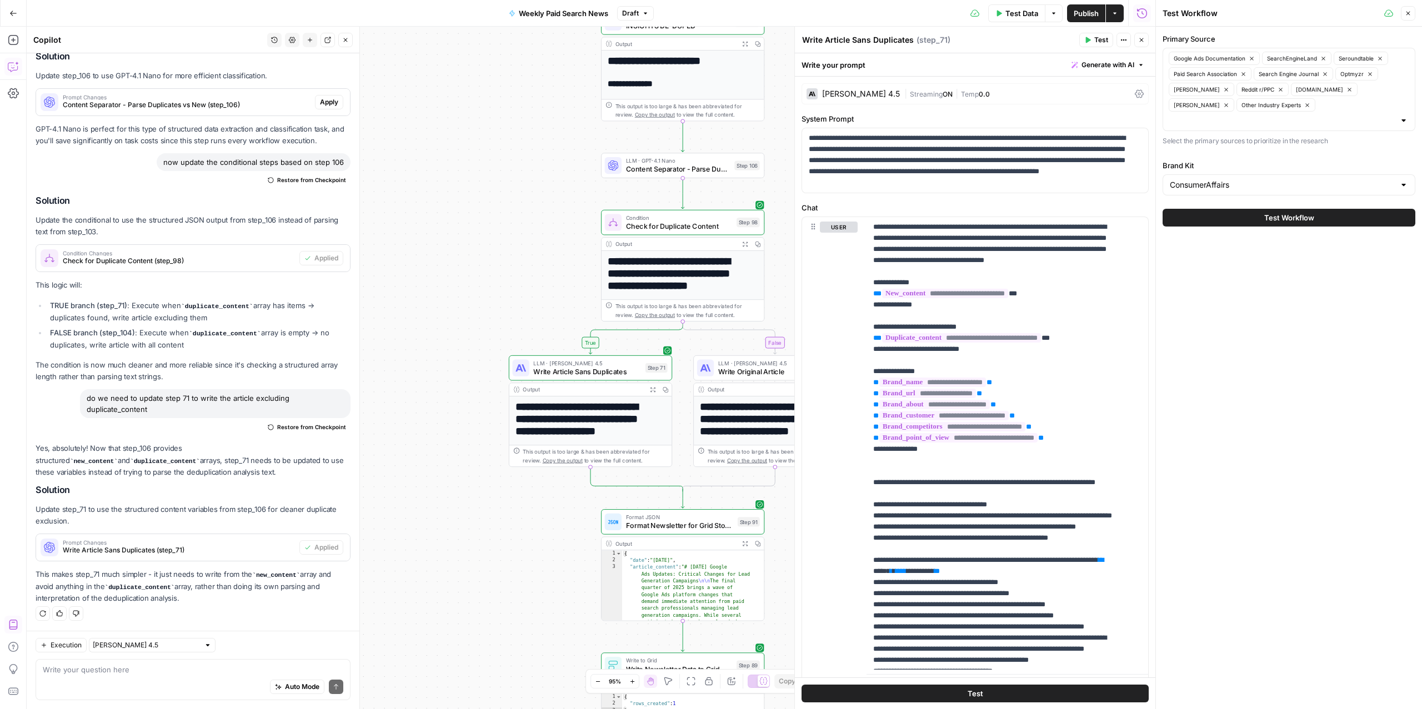
click at [200, 569] on p "This makes step_71 much simpler - it just needs to write from the new_content a…" at bounding box center [193, 587] width 315 height 36
click at [181, 684] on div "Auto Mode Send" at bounding box center [193, 688] width 301 height 24
type textarea "d"
type textarea "should i tweak the system prompt for step 71 at all?"
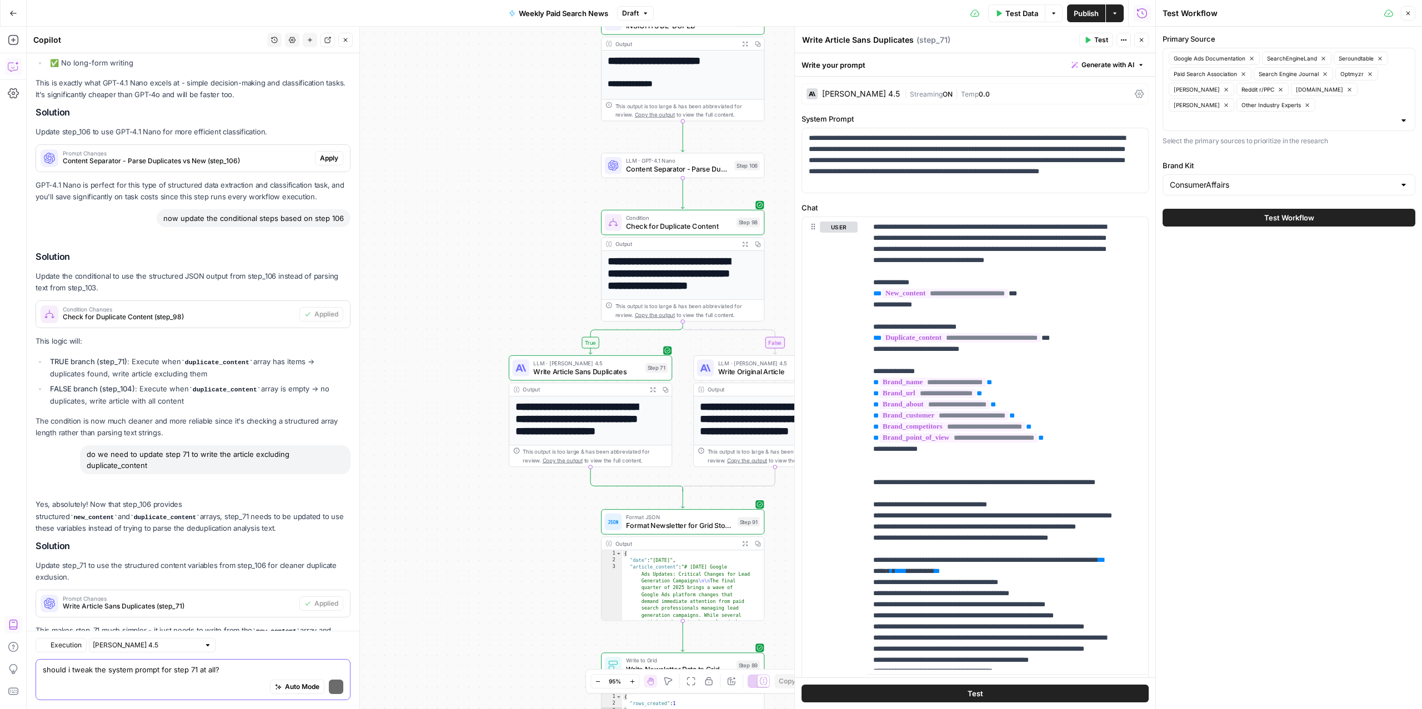
scroll to position [7085, 0]
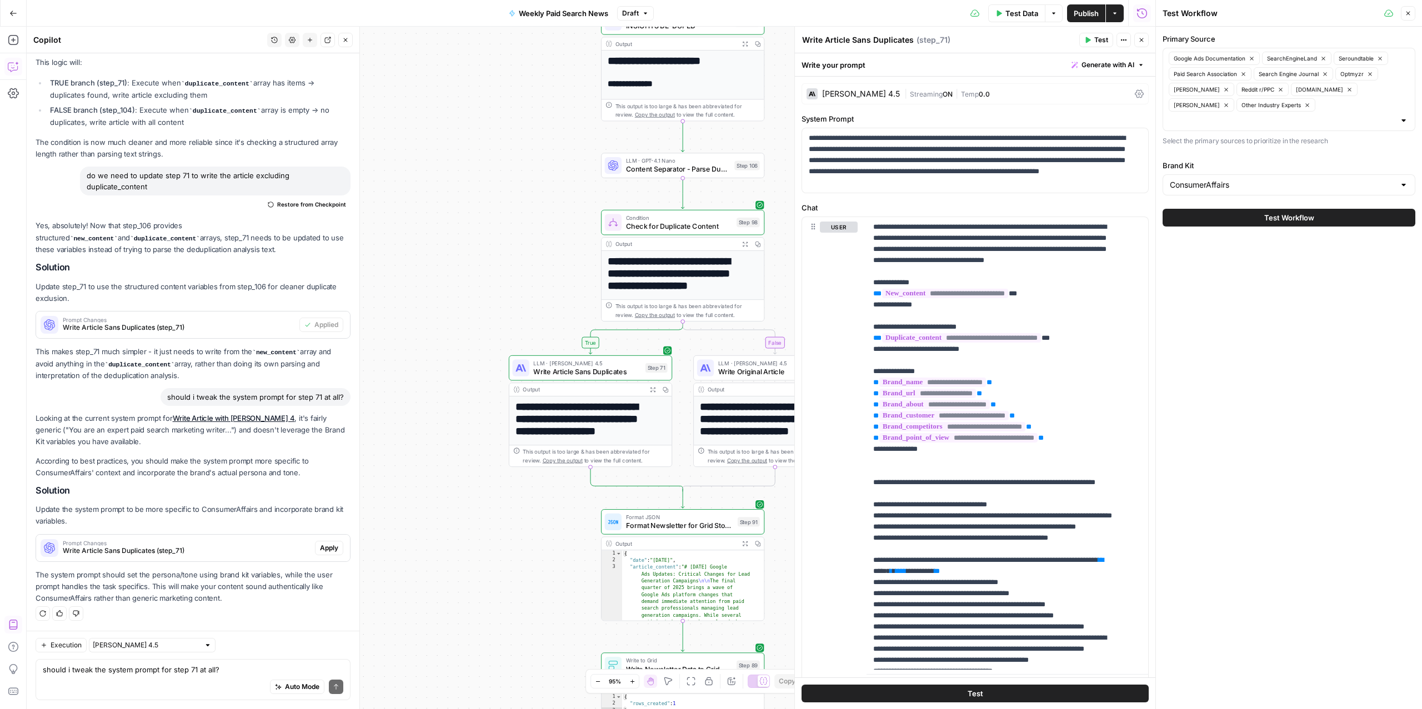
drag, startPoint x: 184, startPoint y: 467, endPoint x: 249, endPoint y: 482, distance: 66.7
click at [249, 482] on div "Looking at the current system prompt for Write Article with Claude Sonnet 4 , i…" at bounding box center [193, 509] width 315 height 192
click at [161, 548] on span "Write Article Sans Duplicates (step_71)" at bounding box center [187, 551] width 248 height 10
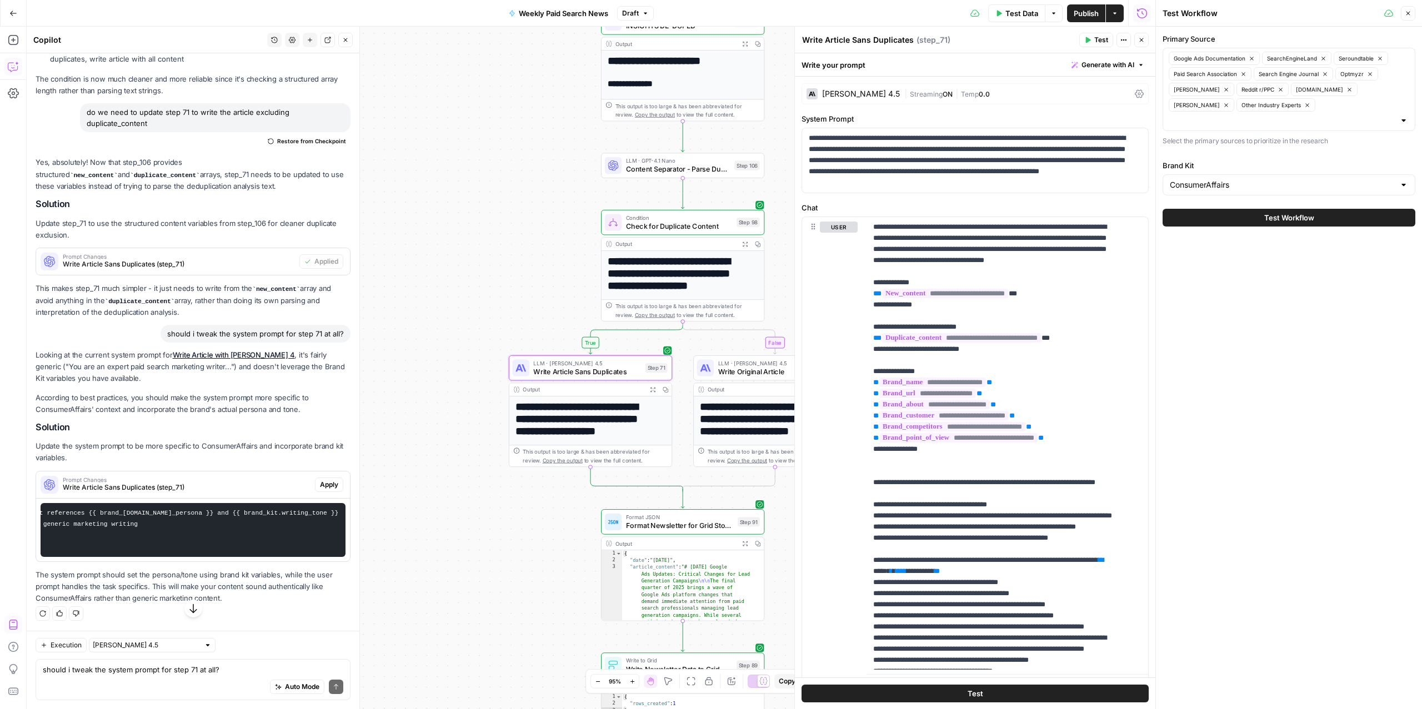
scroll to position [0, 0]
click at [1035, 141] on p "**********" at bounding box center [969, 161] width 321 height 56
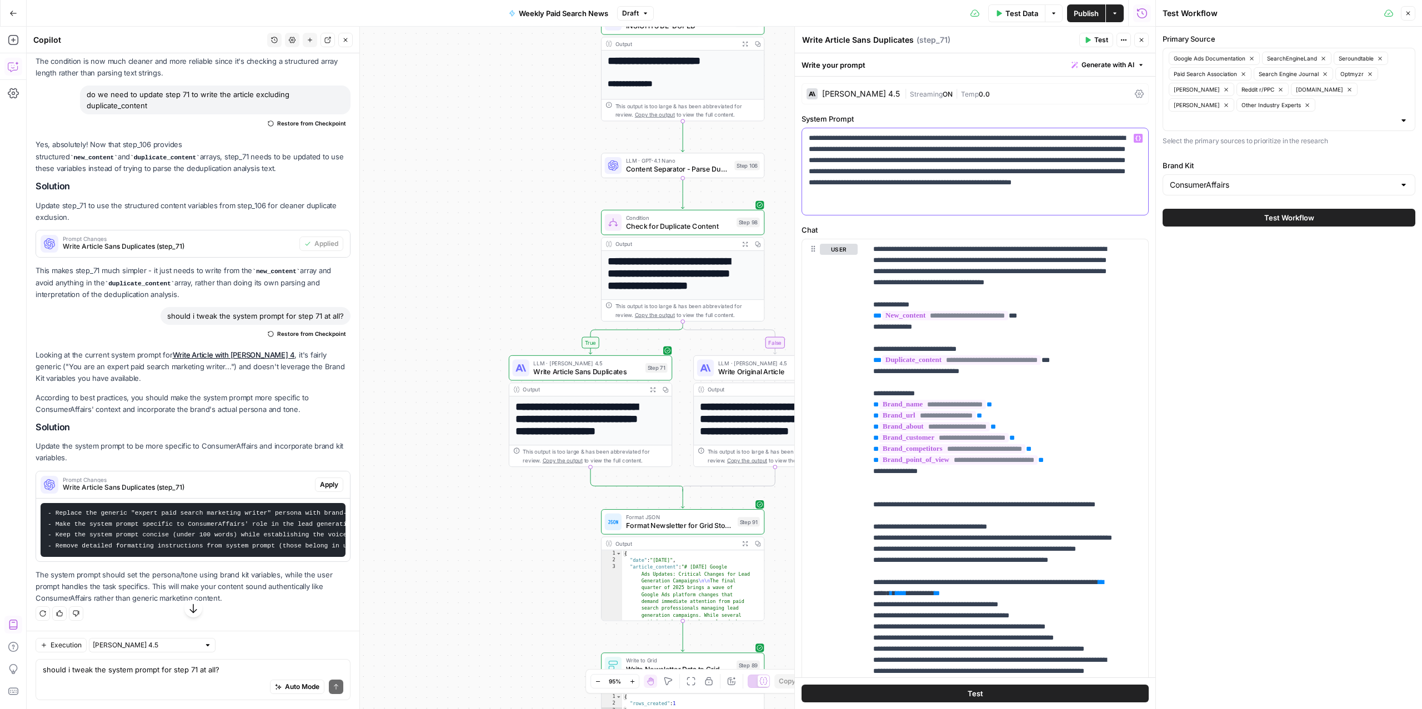
click at [1111, 150] on p "**********" at bounding box center [969, 172] width 321 height 78
click at [1103, 152] on p "**********" at bounding box center [969, 172] width 321 height 78
drag, startPoint x: 1108, startPoint y: 153, endPoint x: 1037, endPoint y: 140, distance: 72.3
click at [1037, 140] on p "**********" at bounding box center [969, 172] width 321 height 78
copy p "**********"
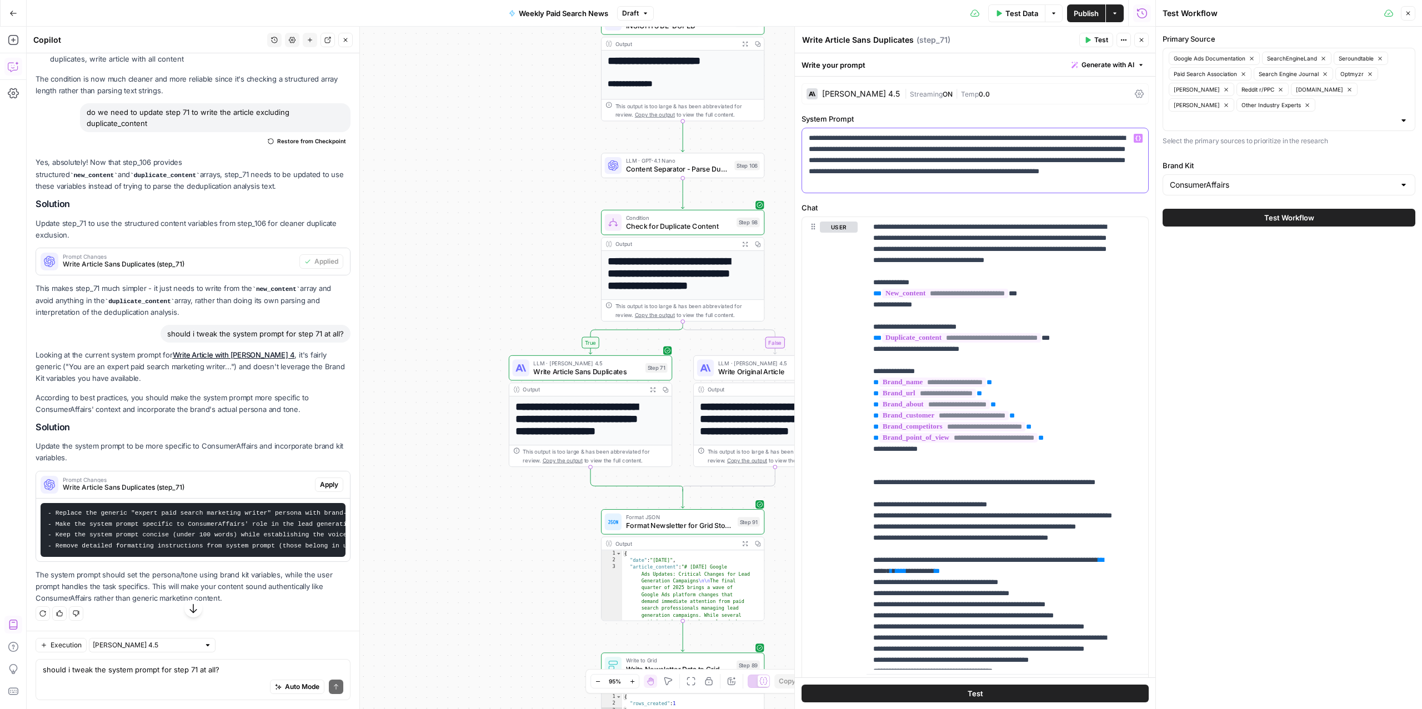
drag, startPoint x: 863, startPoint y: 152, endPoint x: 863, endPoint y: 160, distance: 8.3
click at [863, 152] on p "**********" at bounding box center [969, 161] width 321 height 56
click at [866, 150] on p "**********" at bounding box center [969, 161] width 321 height 56
click at [869, 149] on p "**********" at bounding box center [969, 161] width 321 height 56
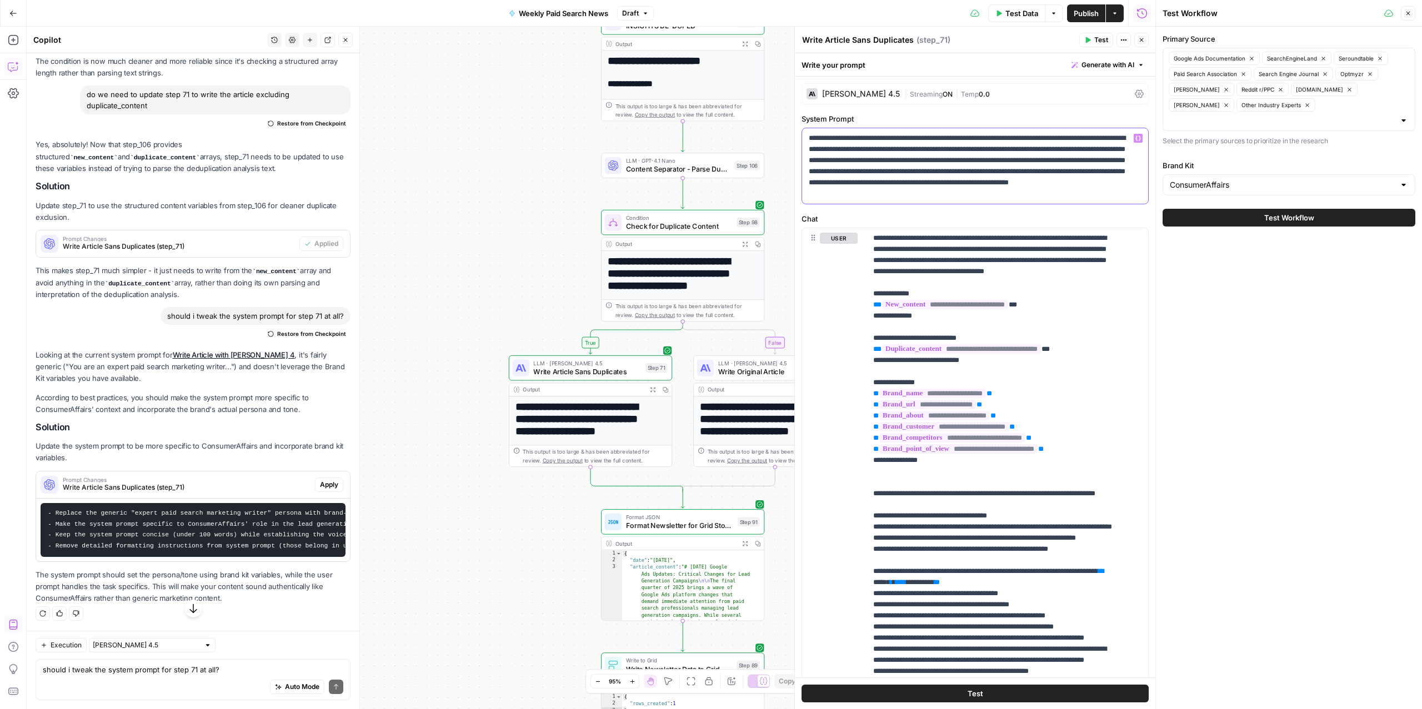
click at [872, 148] on p "**********" at bounding box center [969, 166] width 321 height 67
click at [869, 152] on p "**********" at bounding box center [969, 166] width 321 height 67
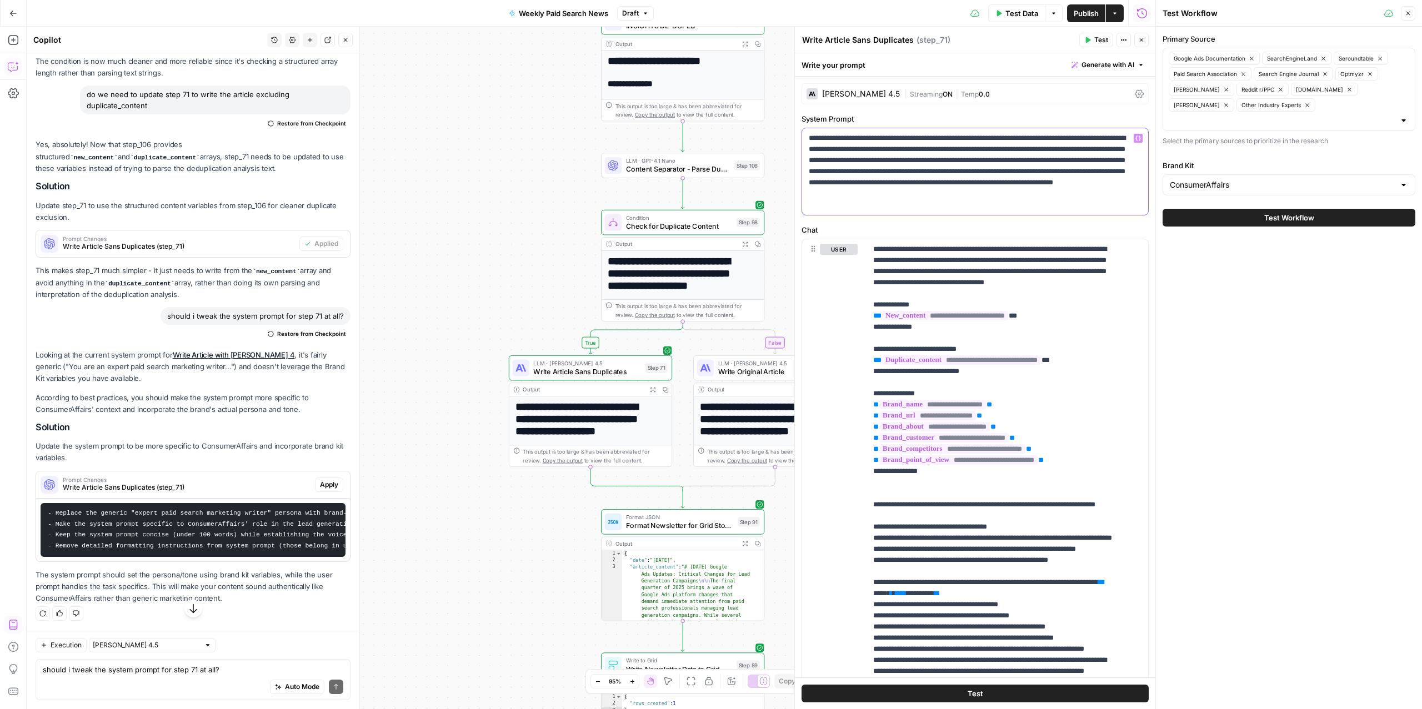
click at [956, 164] on p "**********" at bounding box center [969, 172] width 321 height 78
drag, startPoint x: 956, startPoint y: 164, endPoint x: 871, endPoint y: 151, distance: 86.0
click at [871, 151] on p "**********" at bounding box center [969, 172] width 321 height 78
copy p "**********"
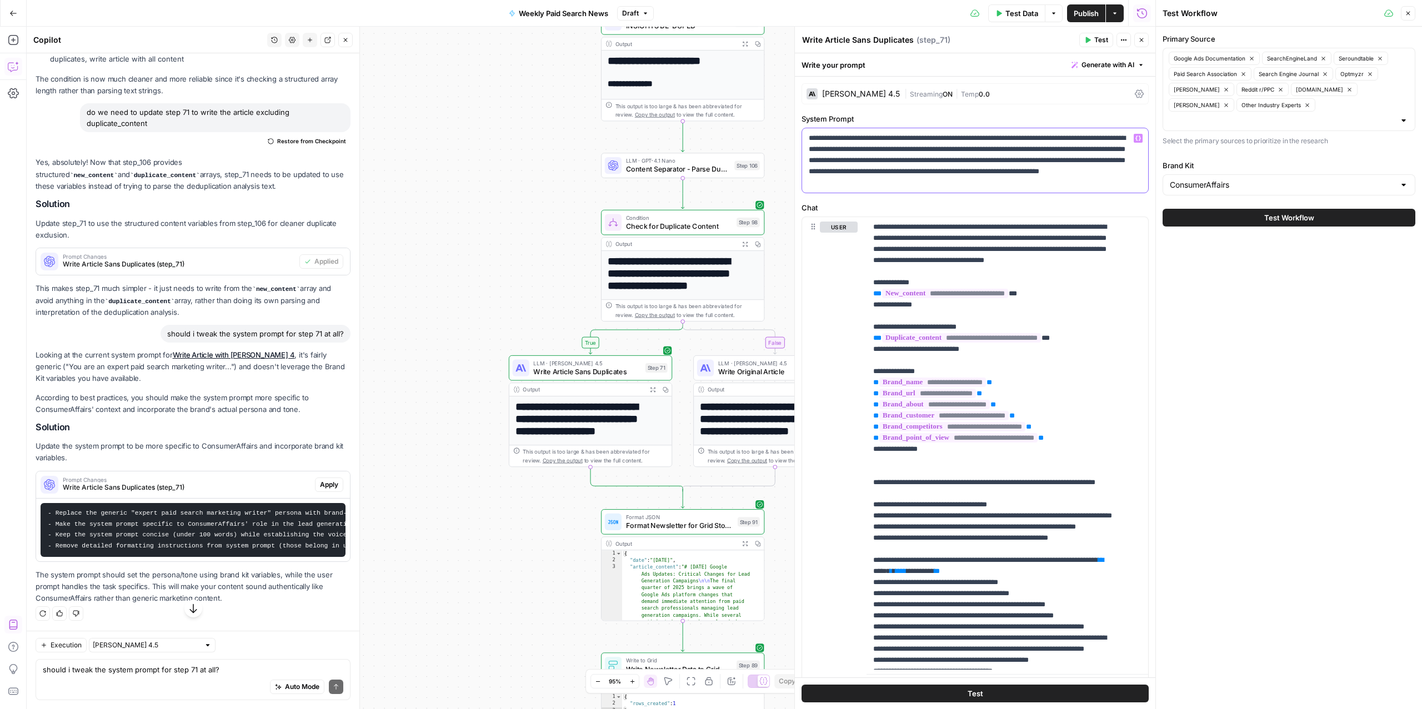
click at [938, 162] on p "**********" at bounding box center [969, 161] width 321 height 56
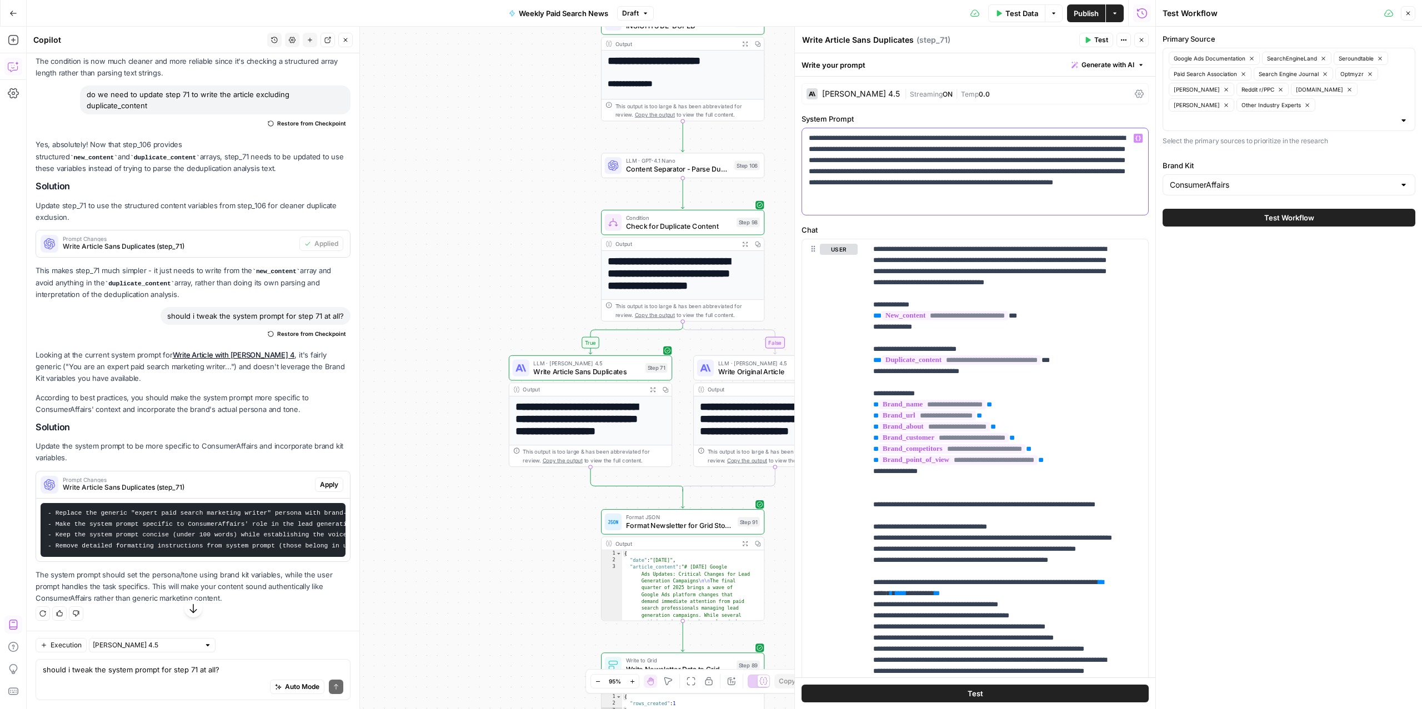
drag, startPoint x: 893, startPoint y: 205, endPoint x: 1023, endPoint y: 173, distance: 133.9
click at [1023, 173] on p "**********" at bounding box center [969, 172] width 321 height 78
click at [979, 193] on p "**********" at bounding box center [969, 172] width 321 height 78
drag, startPoint x: 867, startPoint y: 205, endPoint x: 1093, endPoint y: 182, distance: 227.3
click at [1093, 182] on p "**********" at bounding box center [969, 172] width 321 height 78
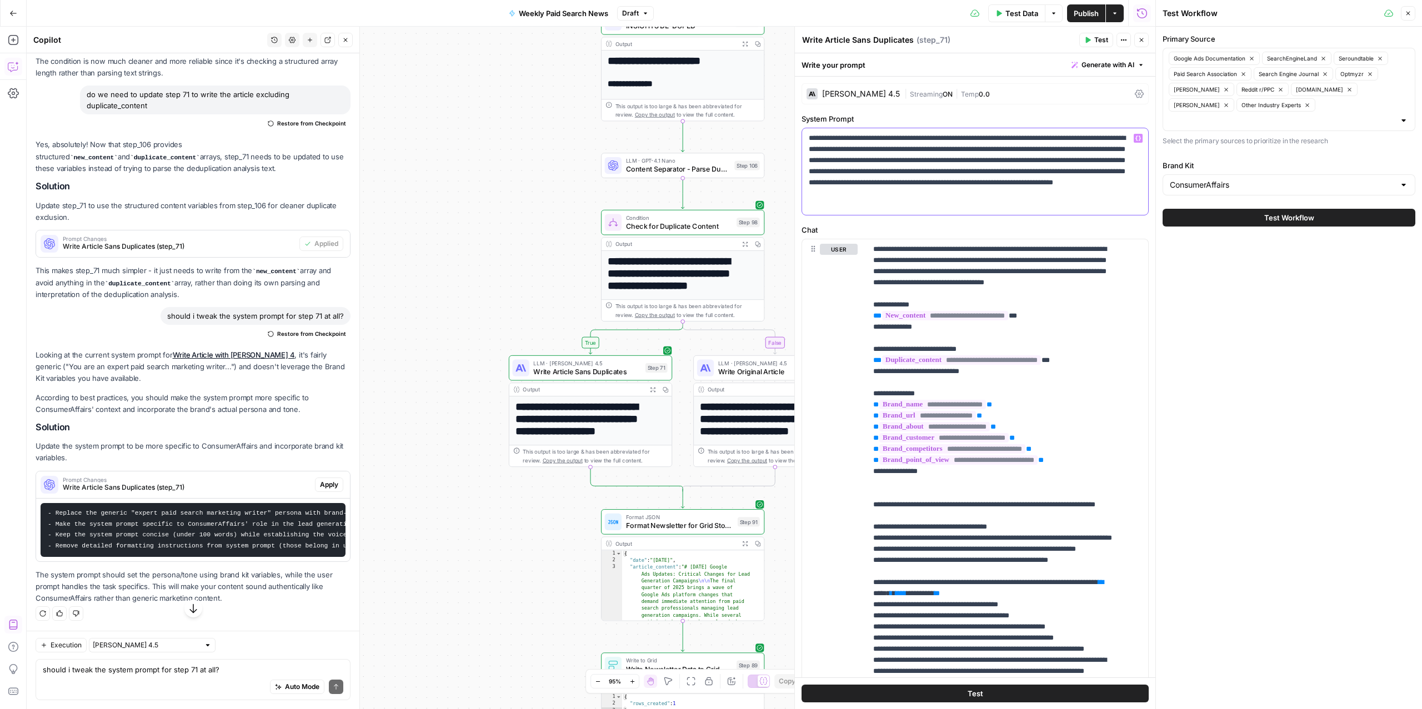
copy p "**********"
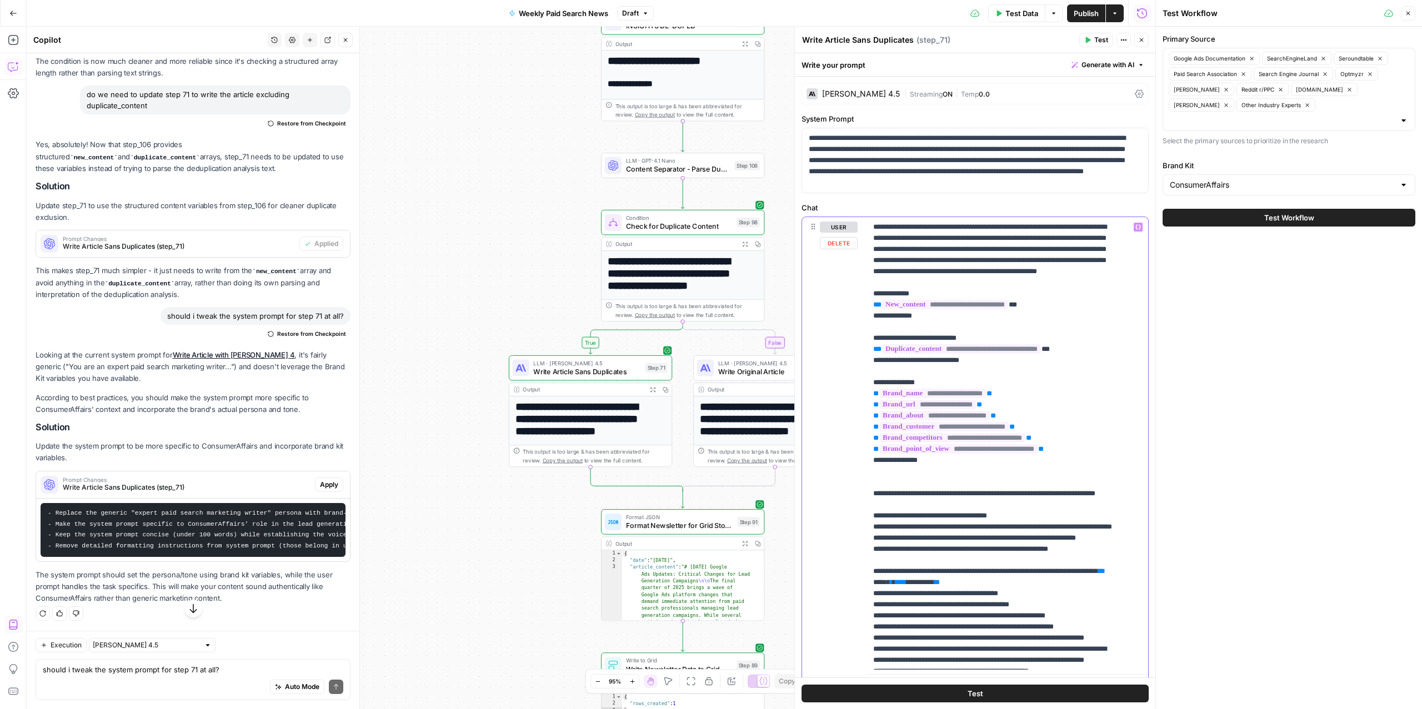
drag, startPoint x: 945, startPoint y: 299, endPoint x: 1007, endPoint y: 273, distance: 66.8
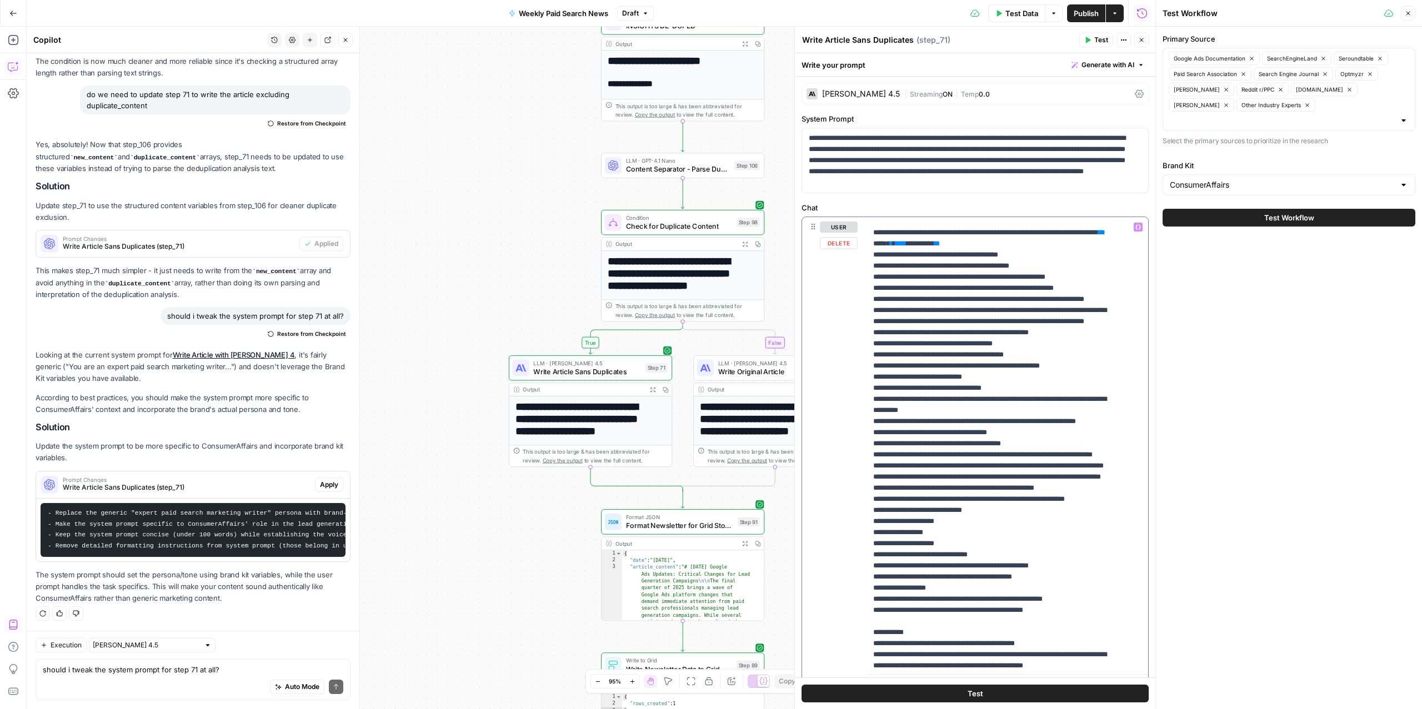
scroll to position [329, 0]
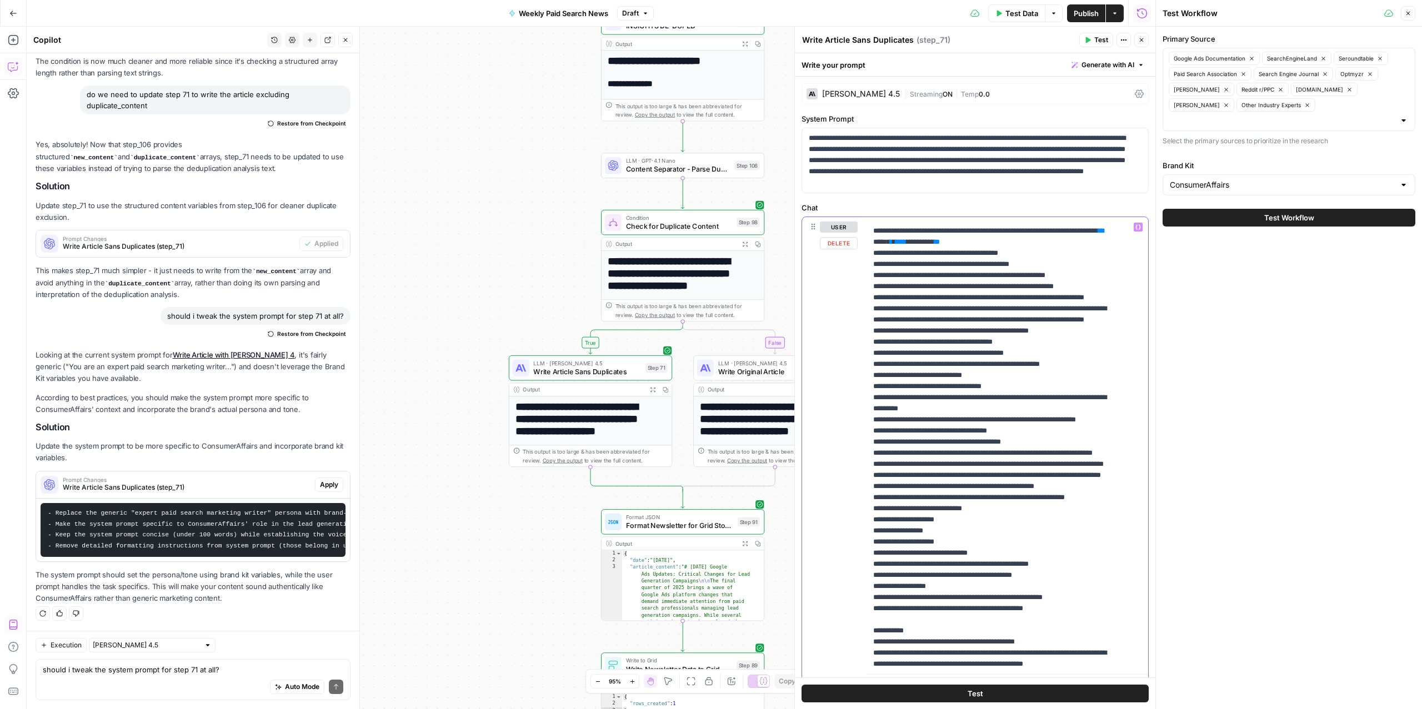
click at [999, 522] on p "**********" at bounding box center [996, 447] width 246 height 1111
click at [916, 507] on p "**********" at bounding box center [996, 447] width 246 height 1111
click at [919, 389] on p "**********" at bounding box center [996, 447] width 246 height 1111
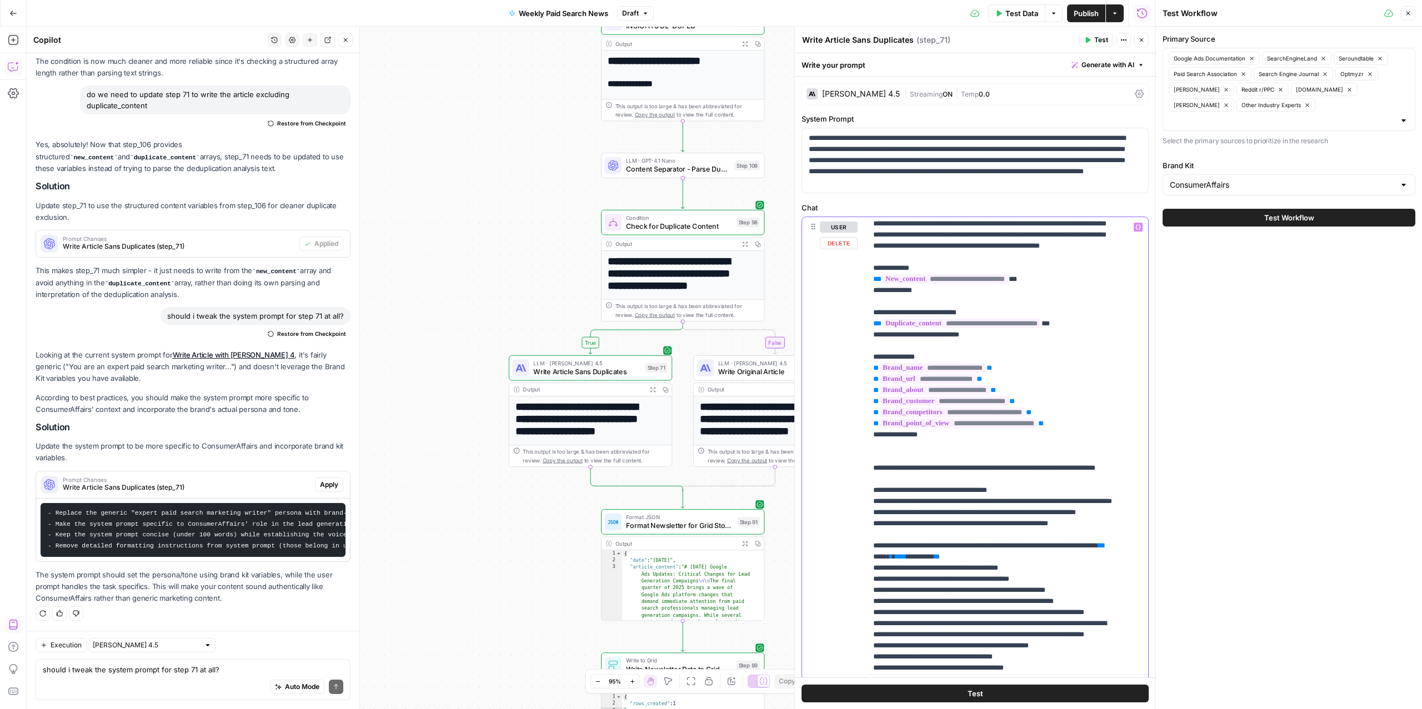
scroll to position [0, 0]
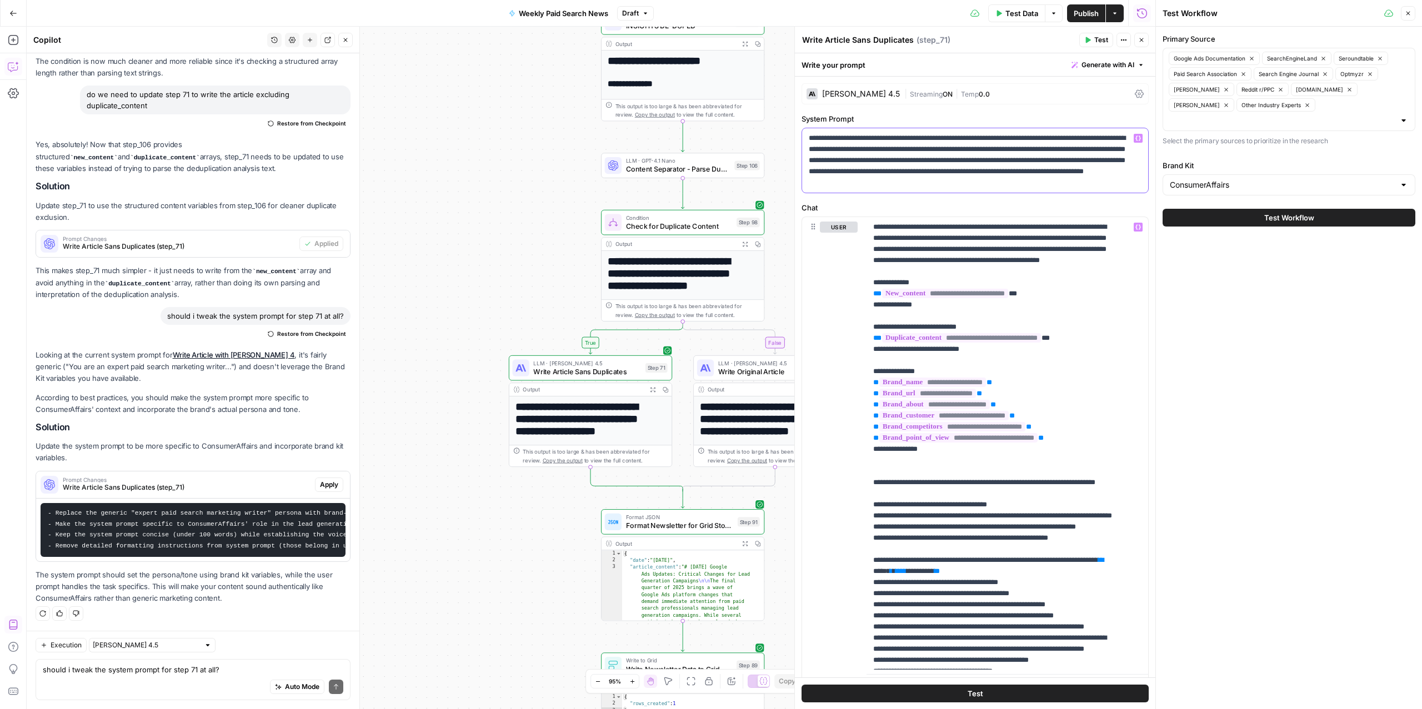
click at [1021, 171] on p "**********" at bounding box center [969, 161] width 321 height 56
click at [320, 480] on span "Apply" at bounding box center [329, 485] width 18 height 10
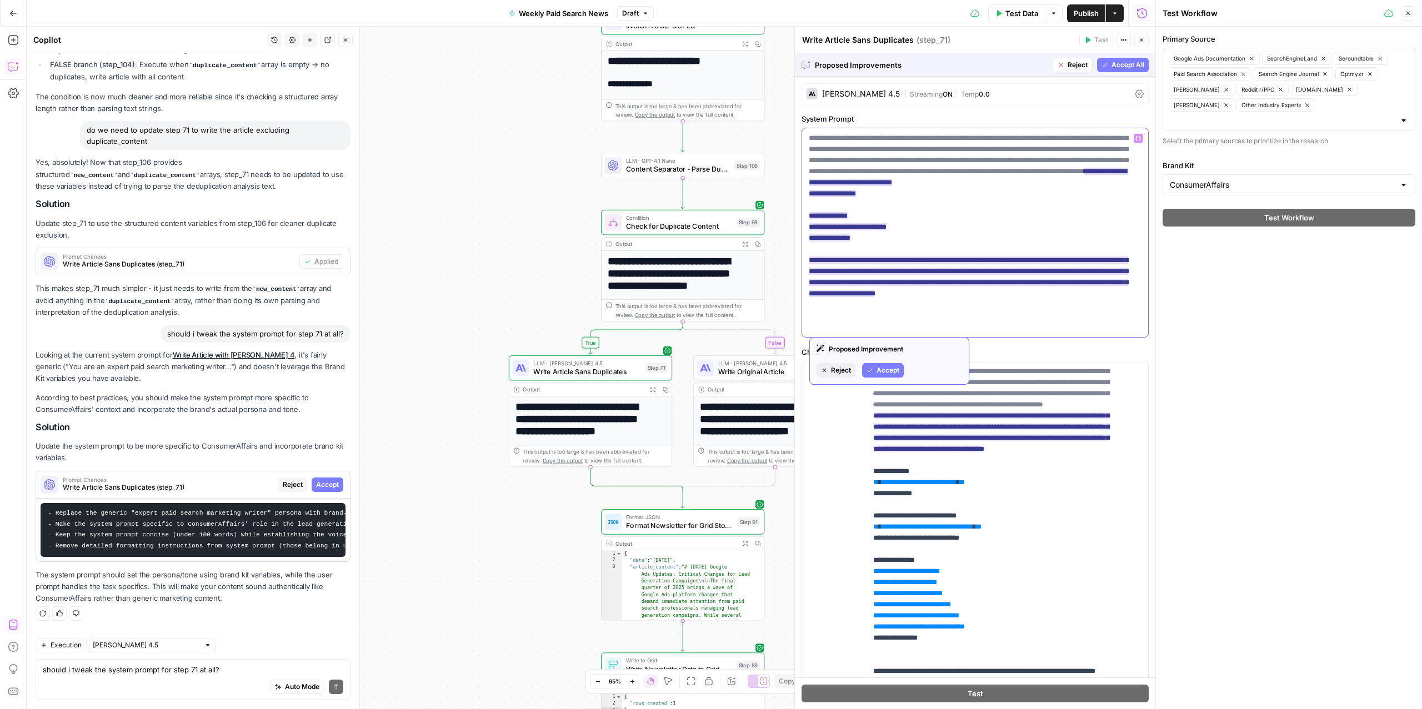
drag, startPoint x: 807, startPoint y: 282, endPoint x: 964, endPoint y: 294, distance: 157.1
click at [964, 294] on div "**********" at bounding box center [975, 232] width 346 height 209
copy ins "**********"
click at [1058, 63] on icon "button" at bounding box center [1061, 65] width 7 height 7
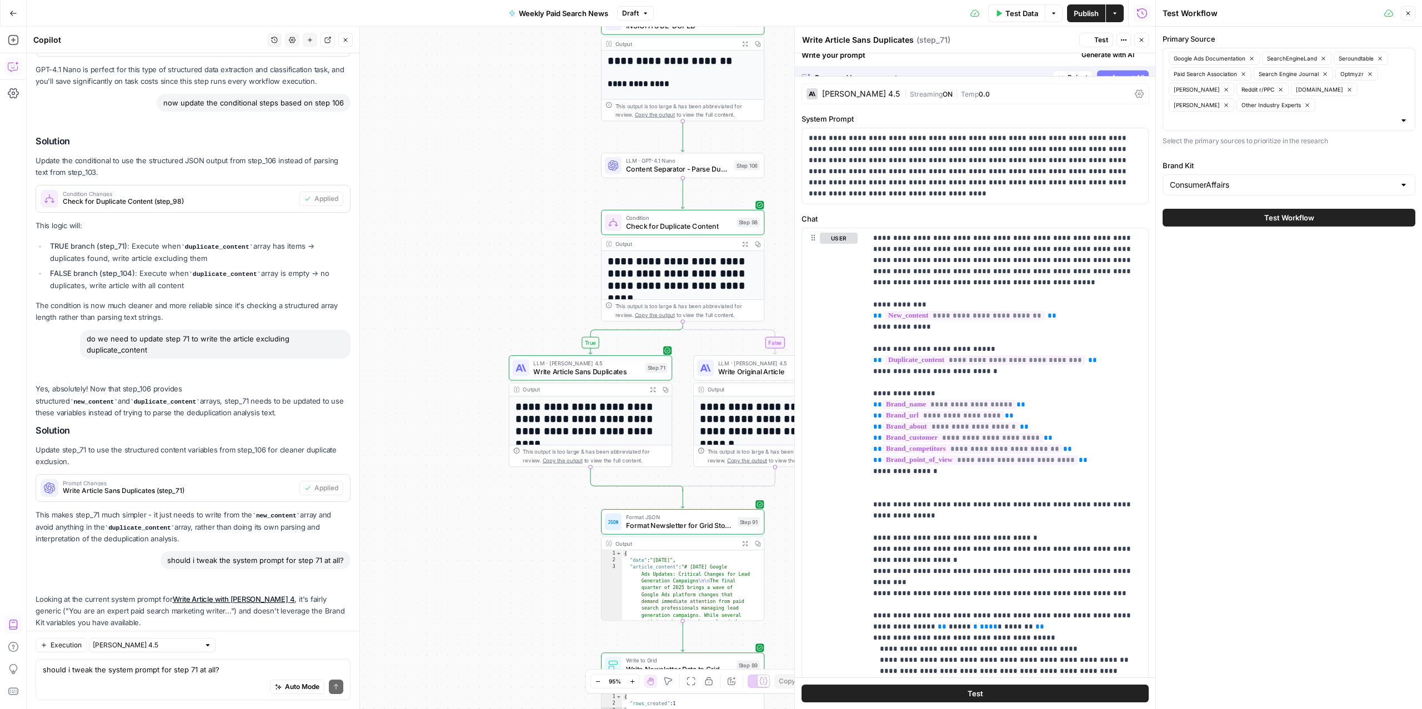
scroll to position [7178, 0]
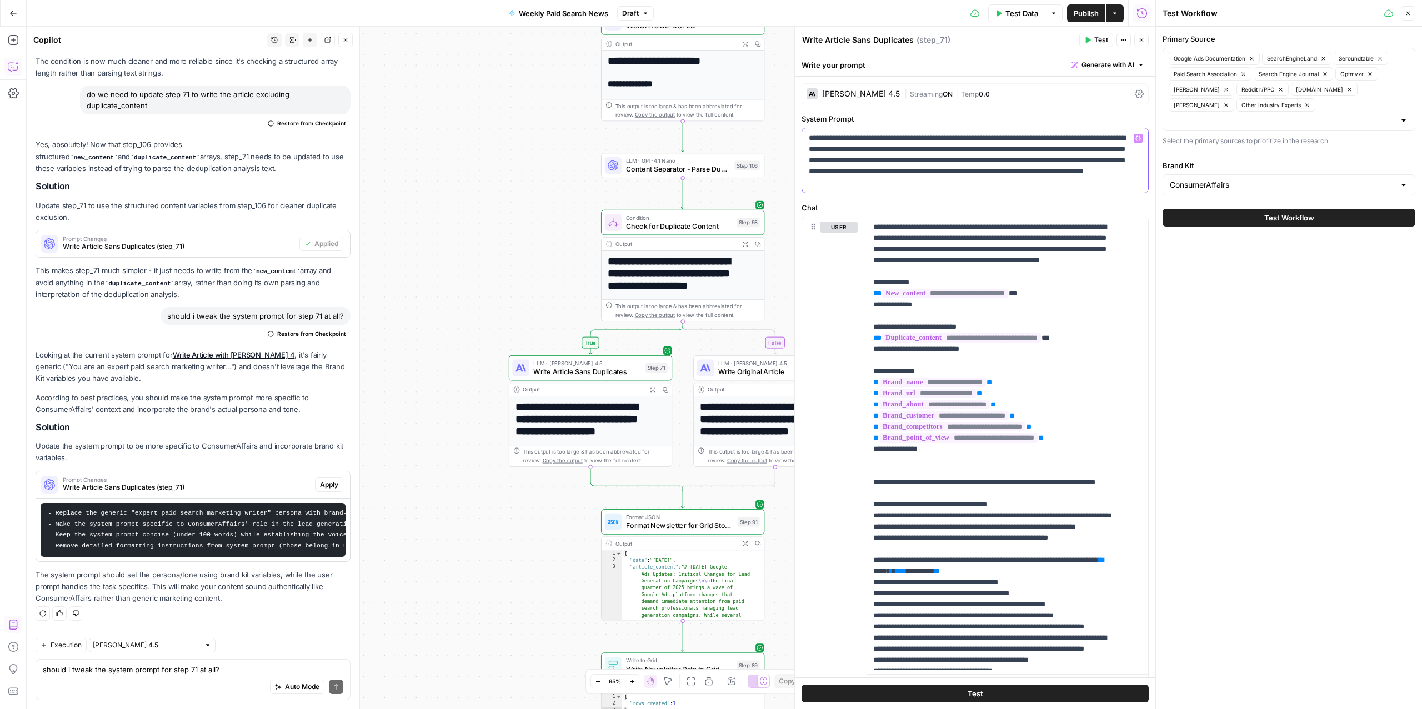
drag, startPoint x: 942, startPoint y: 162, endPoint x: 1018, endPoint y: 173, distance: 77.5
click at [1018, 173] on p "**********" at bounding box center [969, 161] width 321 height 56
click at [1012, 9] on span "Test Data" at bounding box center [1022, 13] width 33 height 11
click at [1246, 209] on button "Test Workflow" at bounding box center [1289, 218] width 253 height 18
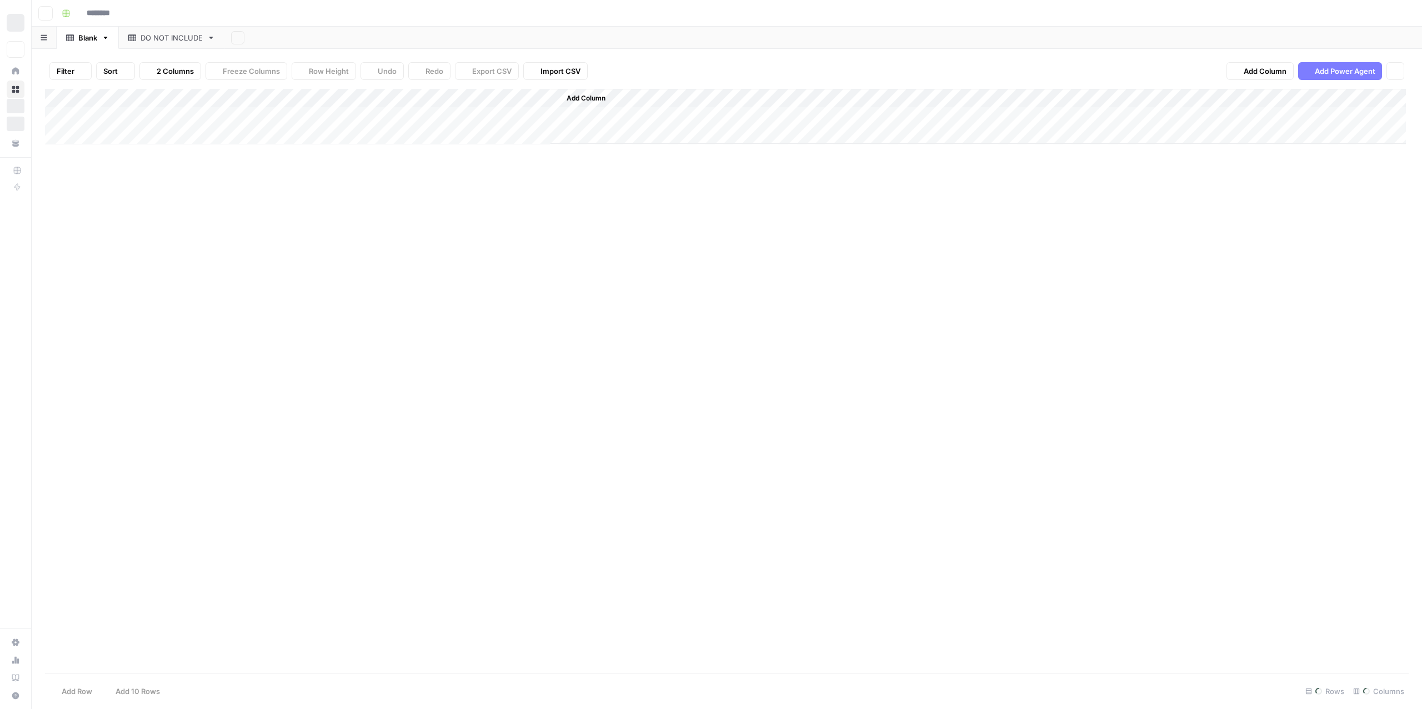
type input "**********"
click at [54, 190] on div "Add Column" at bounding box center [727, 154] width 1364 height 131
click at [52, 175] on div "Add Column" at bounding box center [727, 154] width 1364 height 131
click at [57, 174] on div "Add Column" at bounding box center [727, 154] width 1364 height 131
click at [58, 686] on span "Delete 2 Rows" at bounding box center [76, 691] width 49 height 11
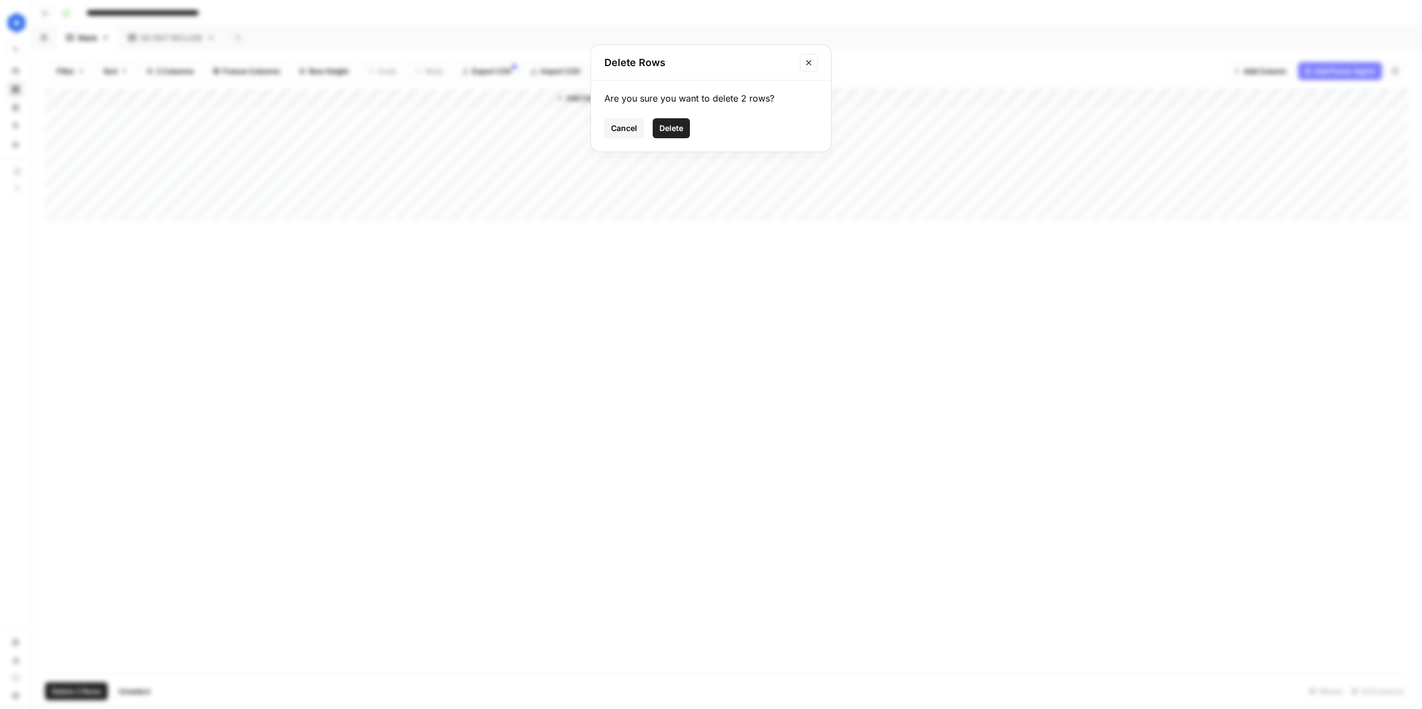
click at [685, 138] on button "Delete" at bounding box center [671, 128] width 37 height 20
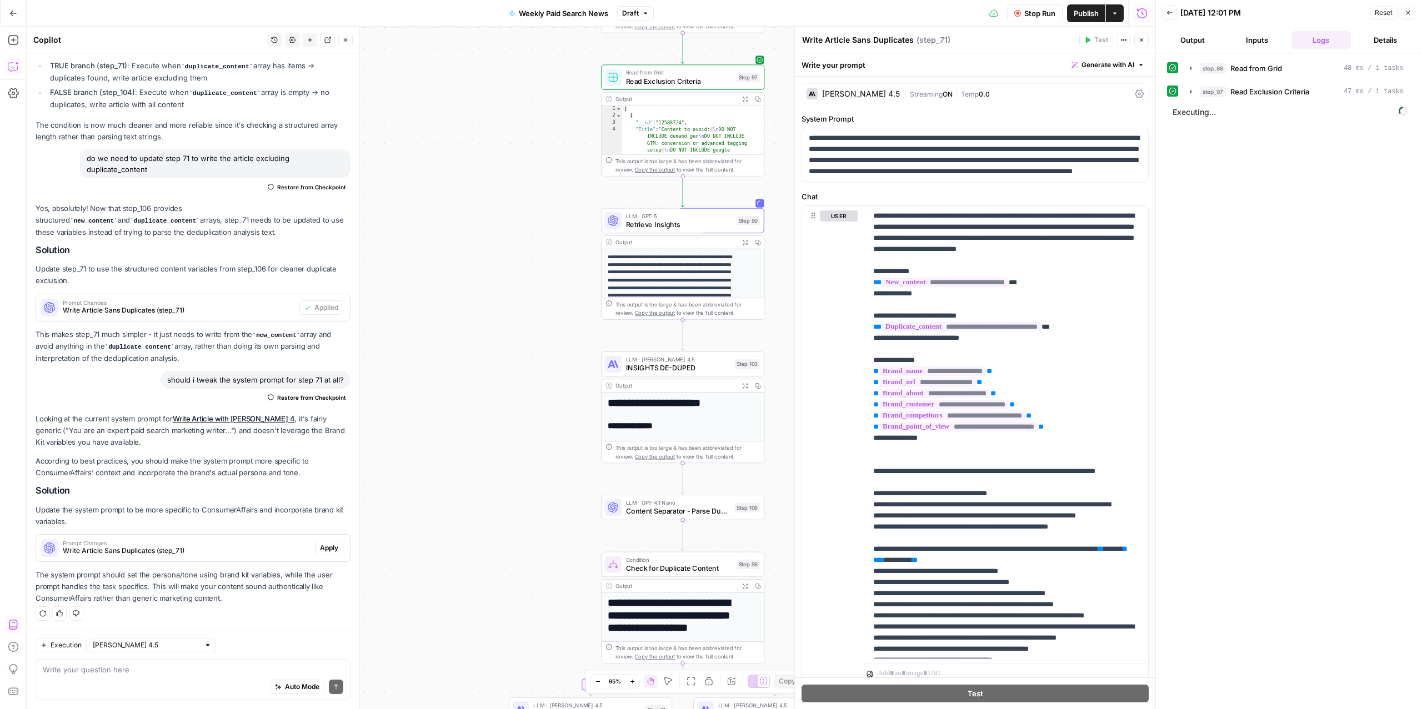
scroll to position [6877, 0]
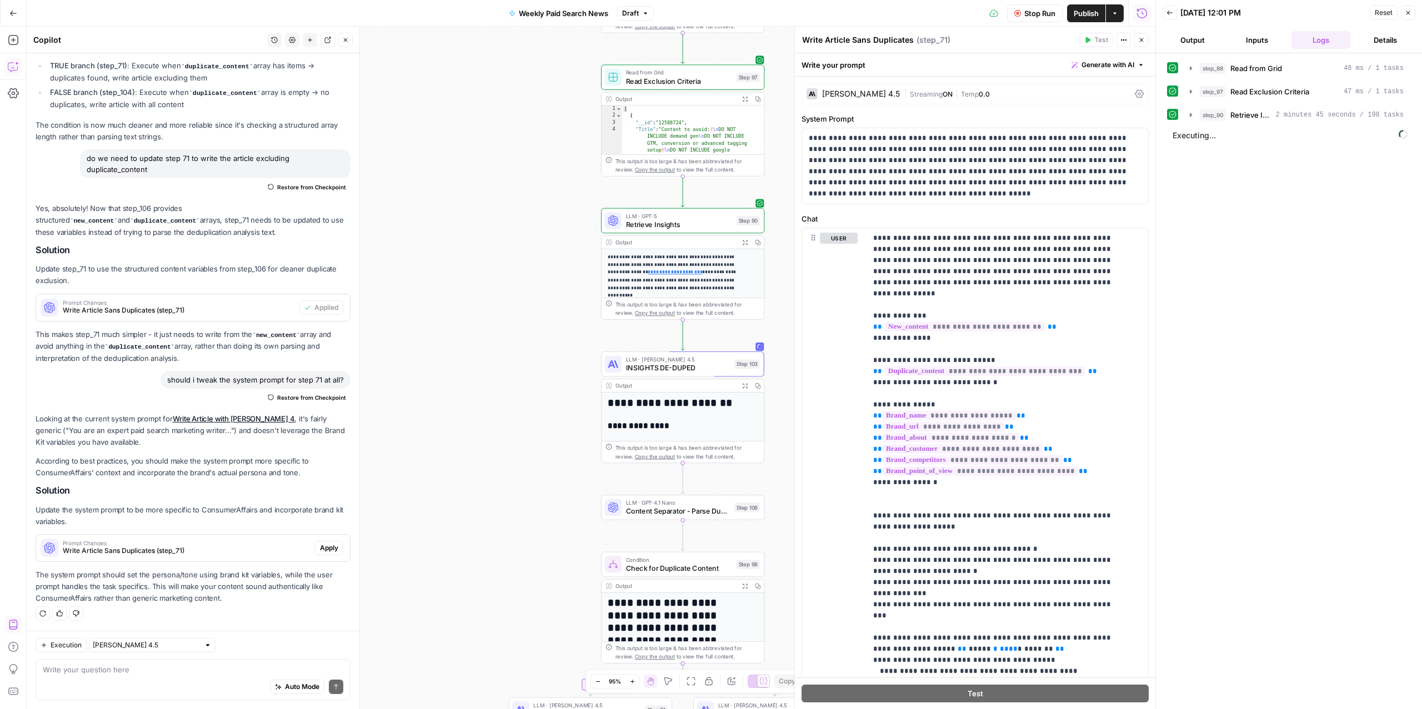
click at [1262, 117] on span "Retrieve Insights" at bounding box center [1251, 114] width 41 height 11
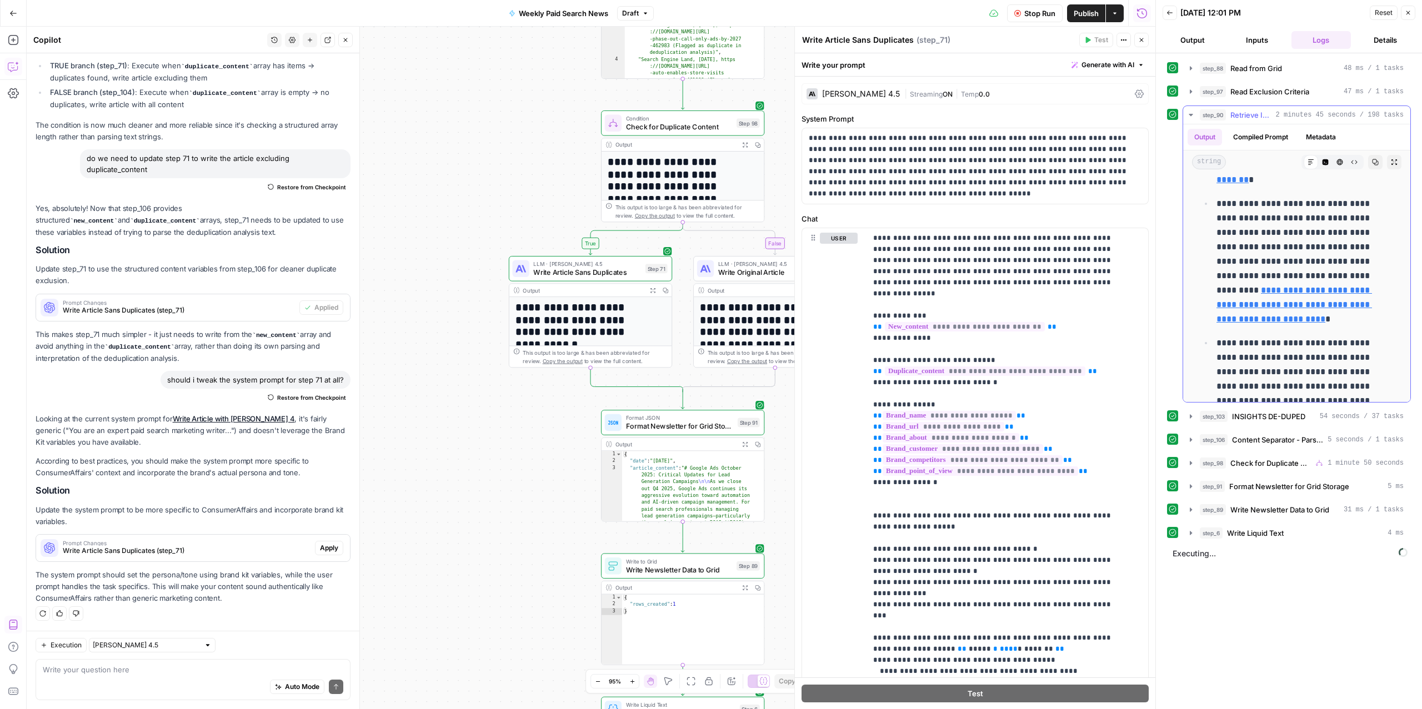
click at [1249, 114] on span "Retrieve Insights" at bounding box center [1251, 114] width 41 height 11
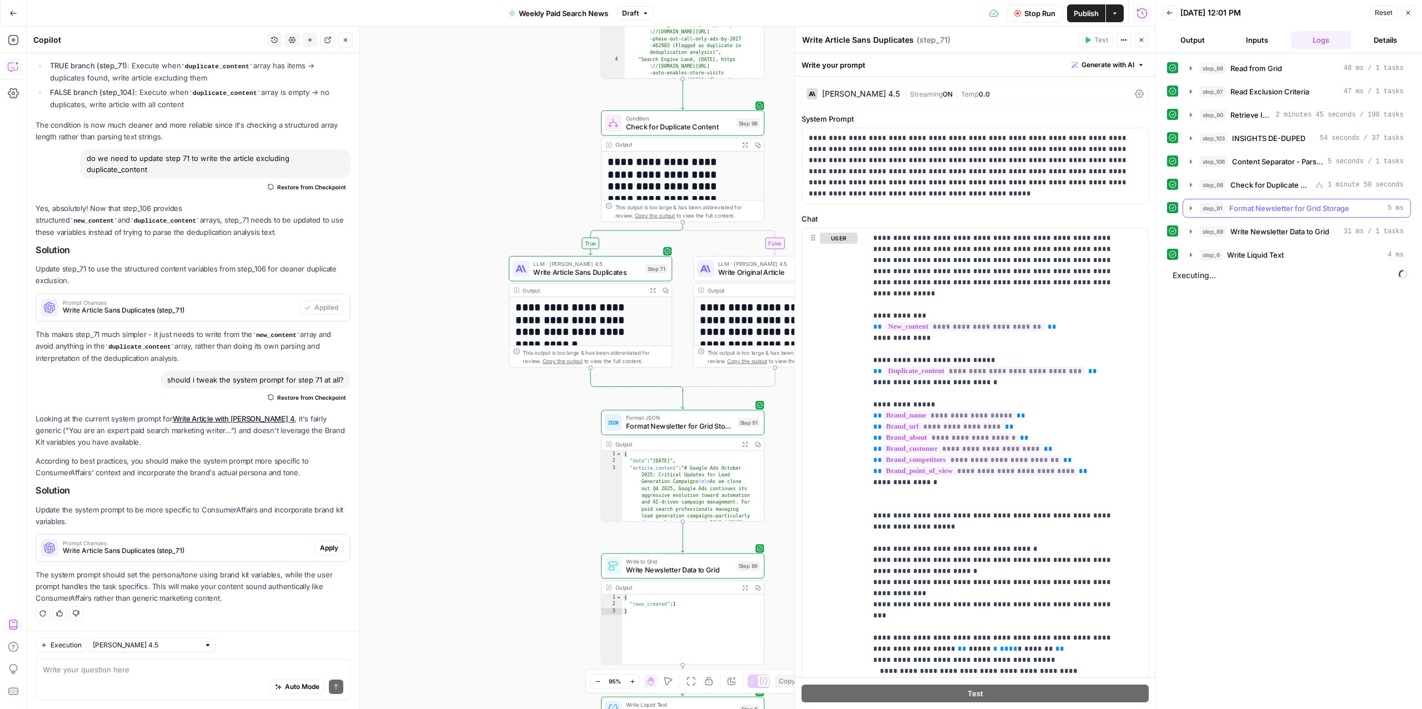
click at [1262, 209] on span "Format Newsletter for Grid Storage" at bounding box center [1289, 208] width 120 height 11
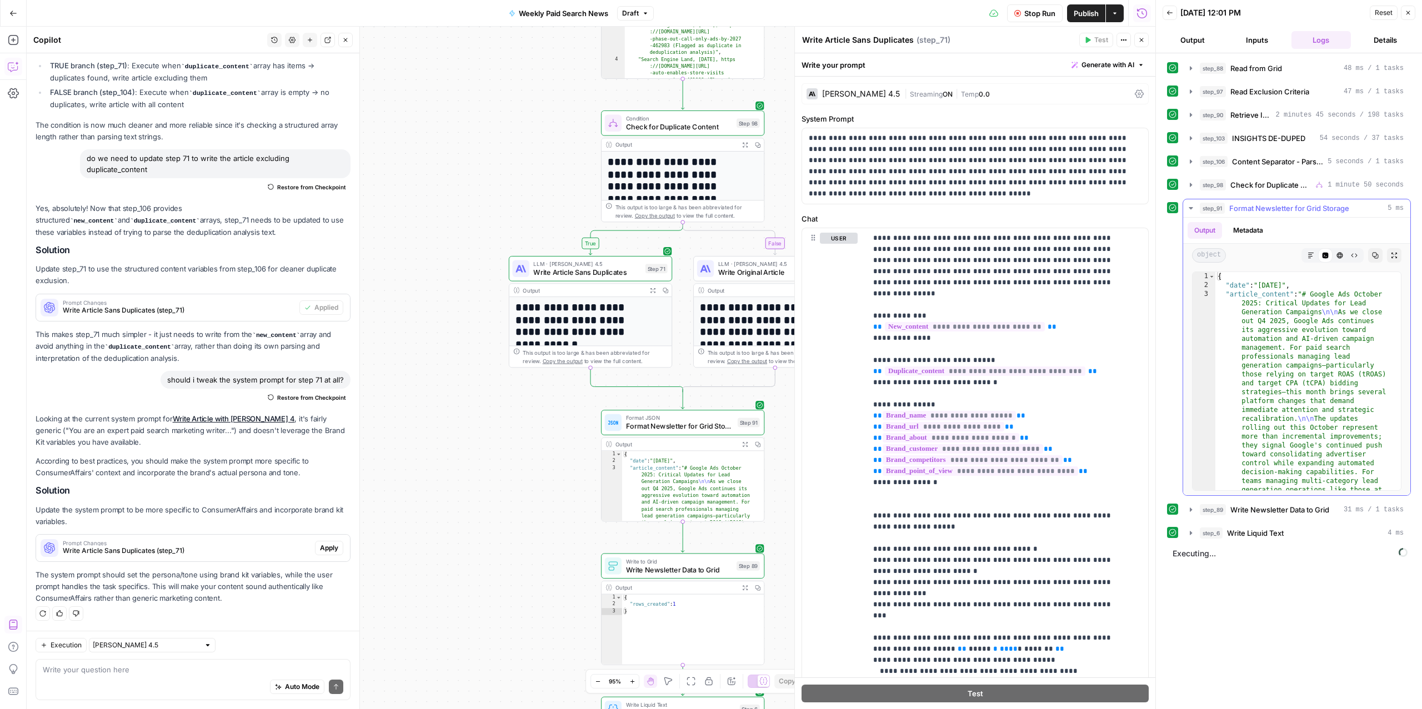
click at [1261, 203] on button "step_91 Format Newsletter for Grid Storage 5 ms" at bounding box center [1296, 208] width 227 height 18
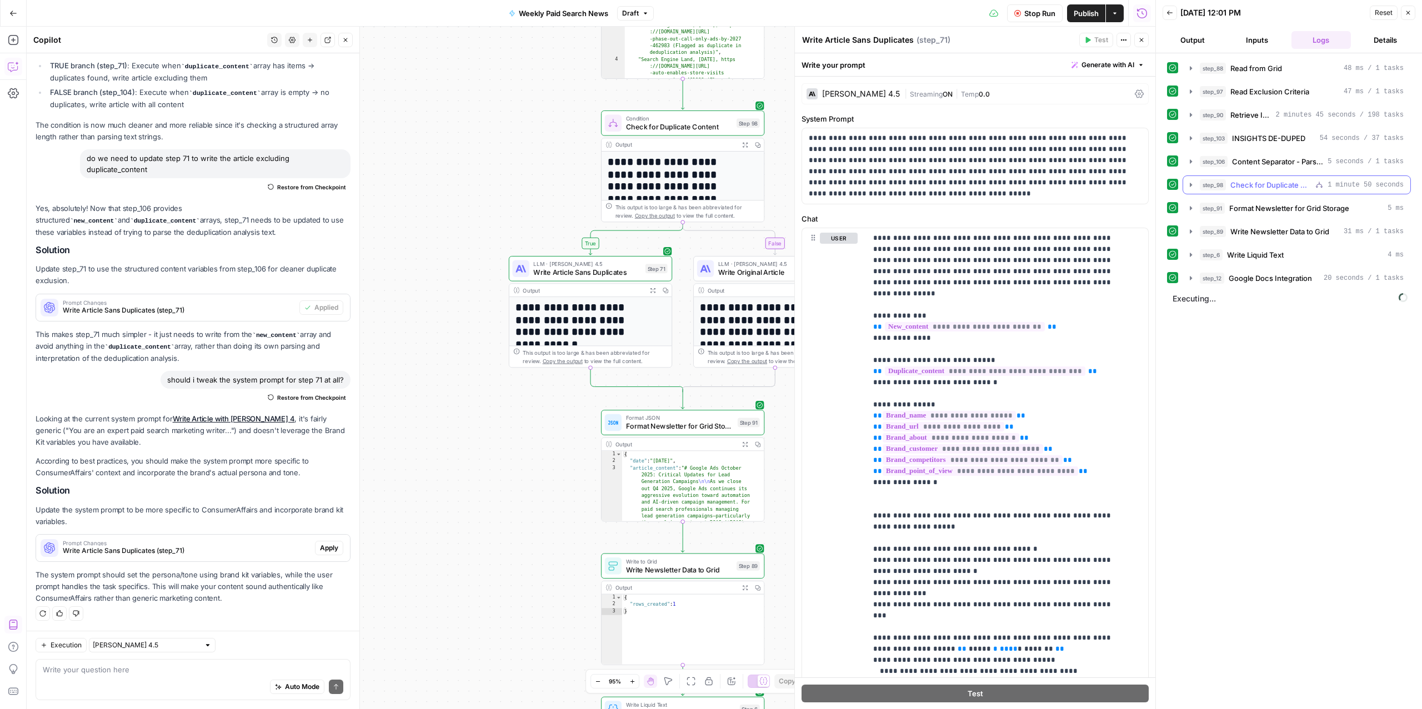
click at [1254, 184] on span "Check for Duplicate Content" at bounding box center [1271, 184] width 81 height 11
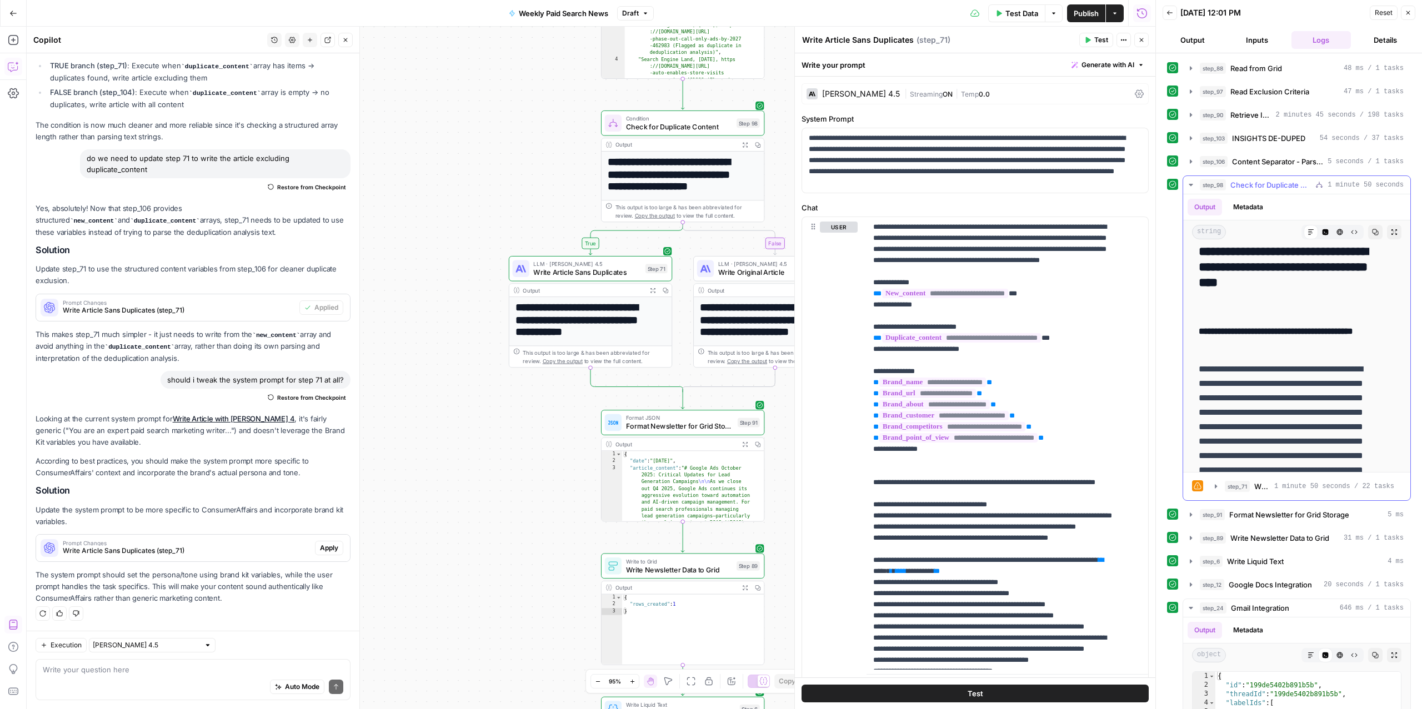
scroll to position [6621, 0]
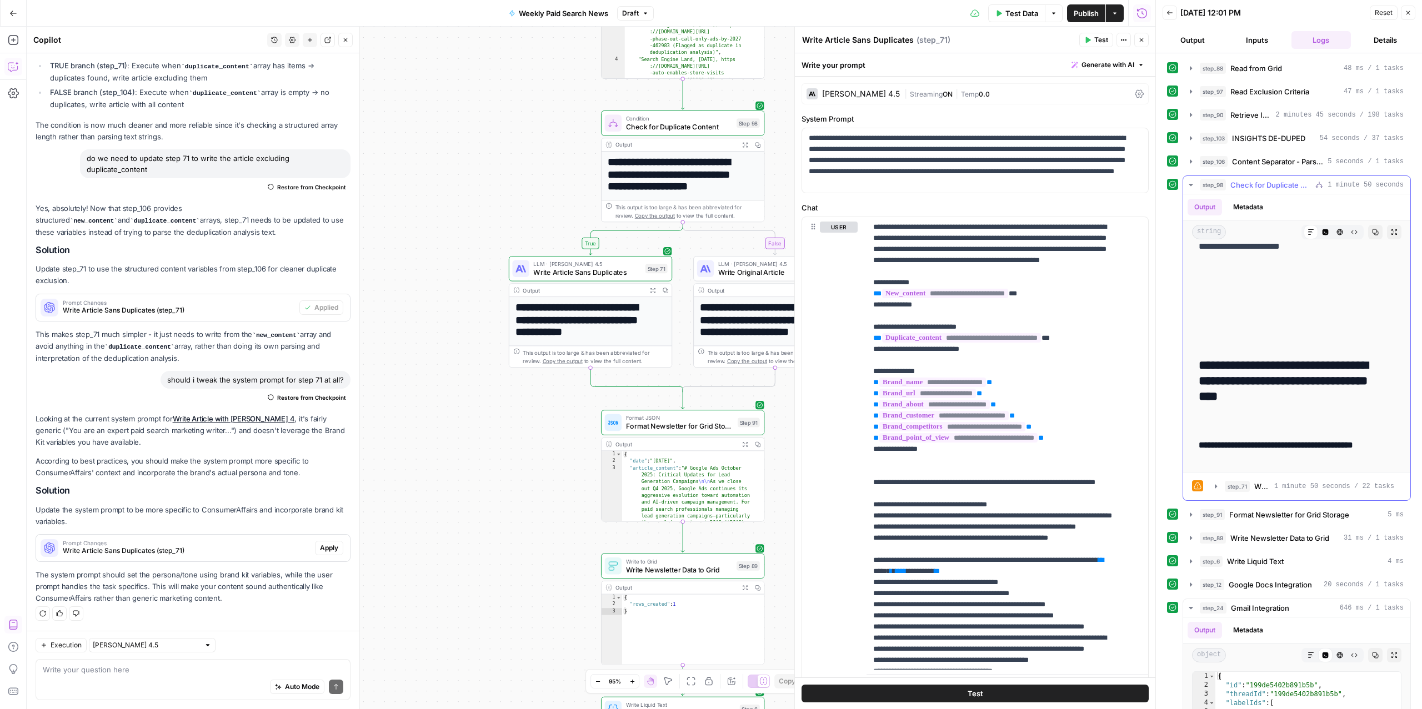
click at [1199, 488] on icon at bounding box center [1198, 486] width 8 height 8
click at [1238, 489] on span "step_71" at bounding box center [1237, 486] width 25 height 11
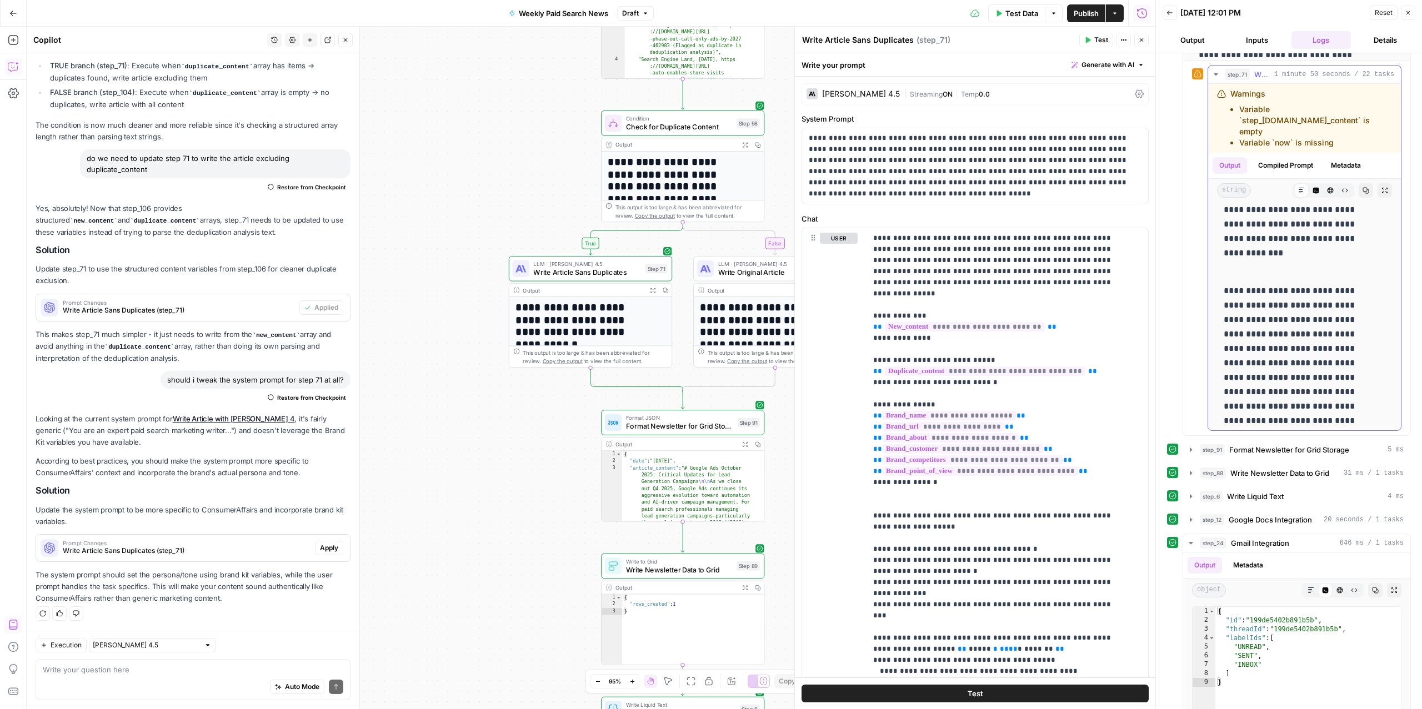
scroll to position [0, 0]
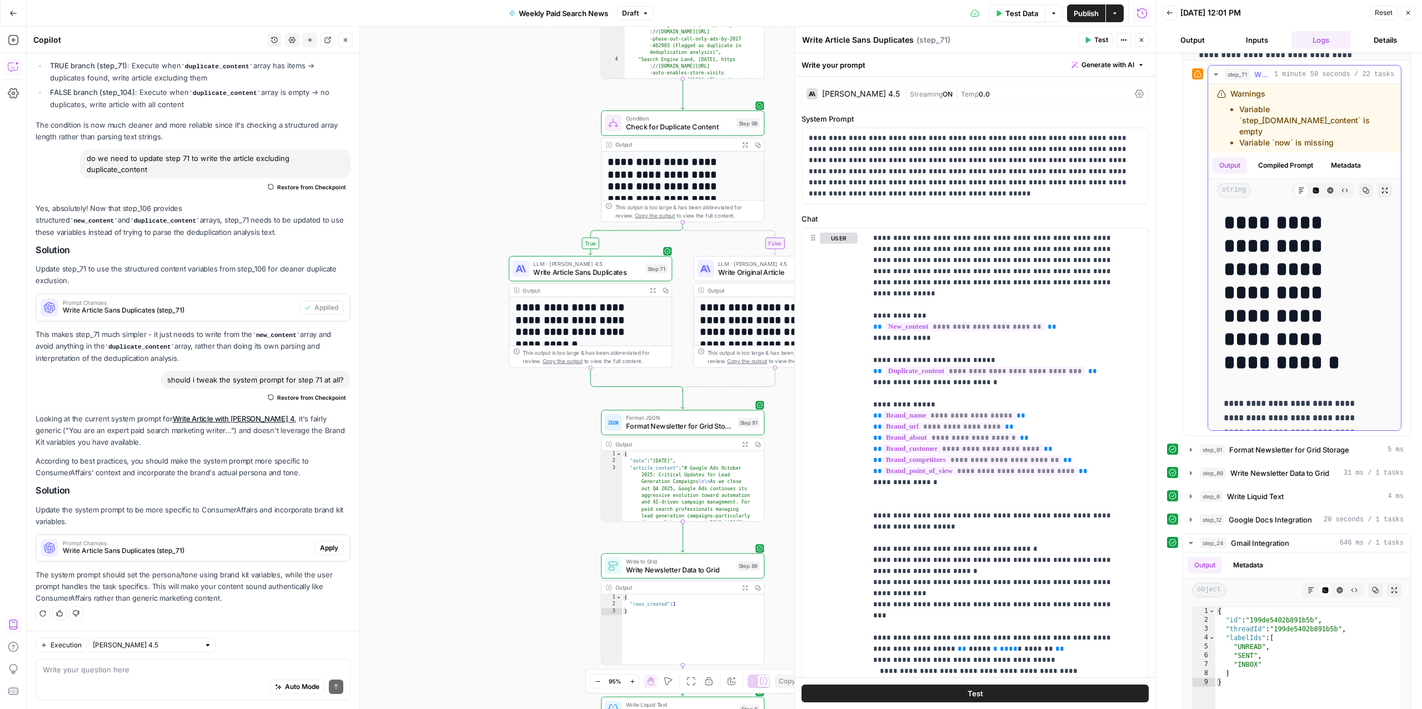
click at [1259, 80] on div "step_71 Write Article Sans Duplicates 1 minute 50 seconds / 22 tasks" at bounding box center [1309, 74] width 169 height 11
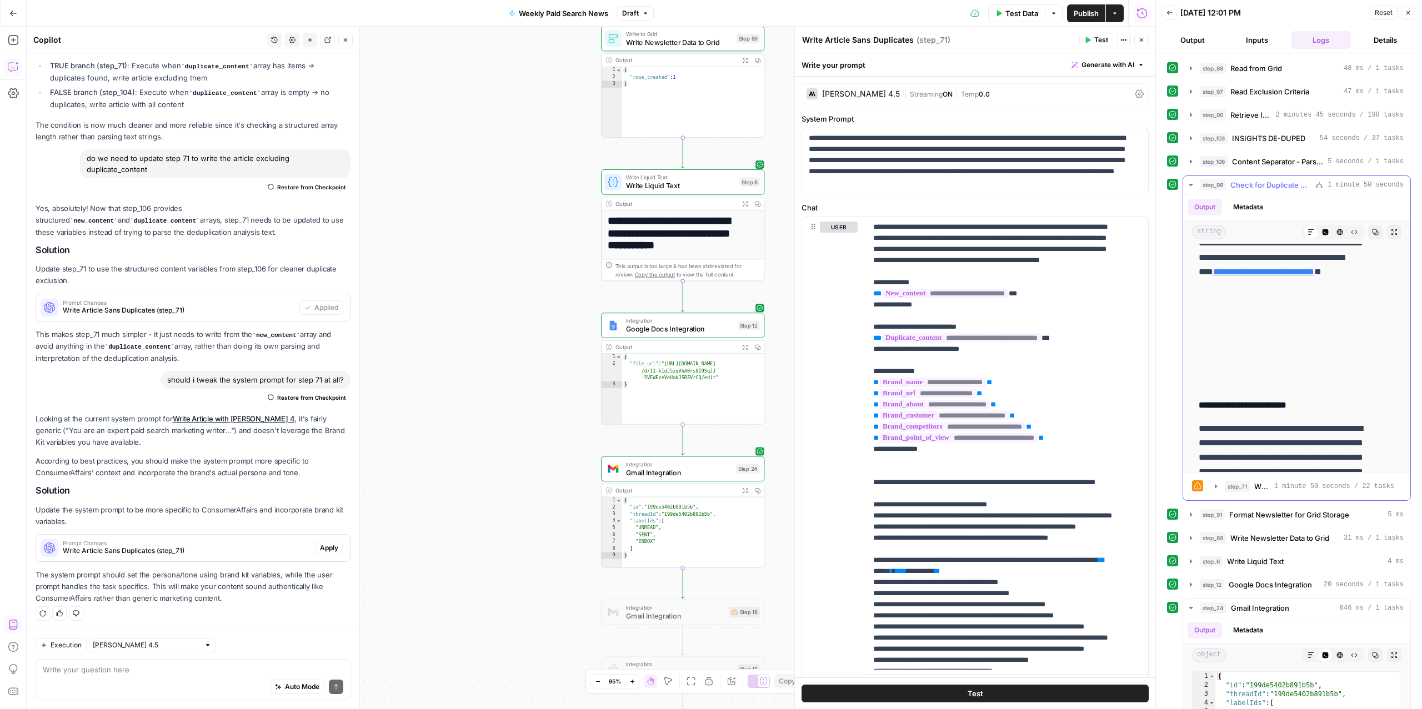
click at [1253, 183] on span "Check for Duplicate Content" at bounding box center [1271, 184] width 81 height 11
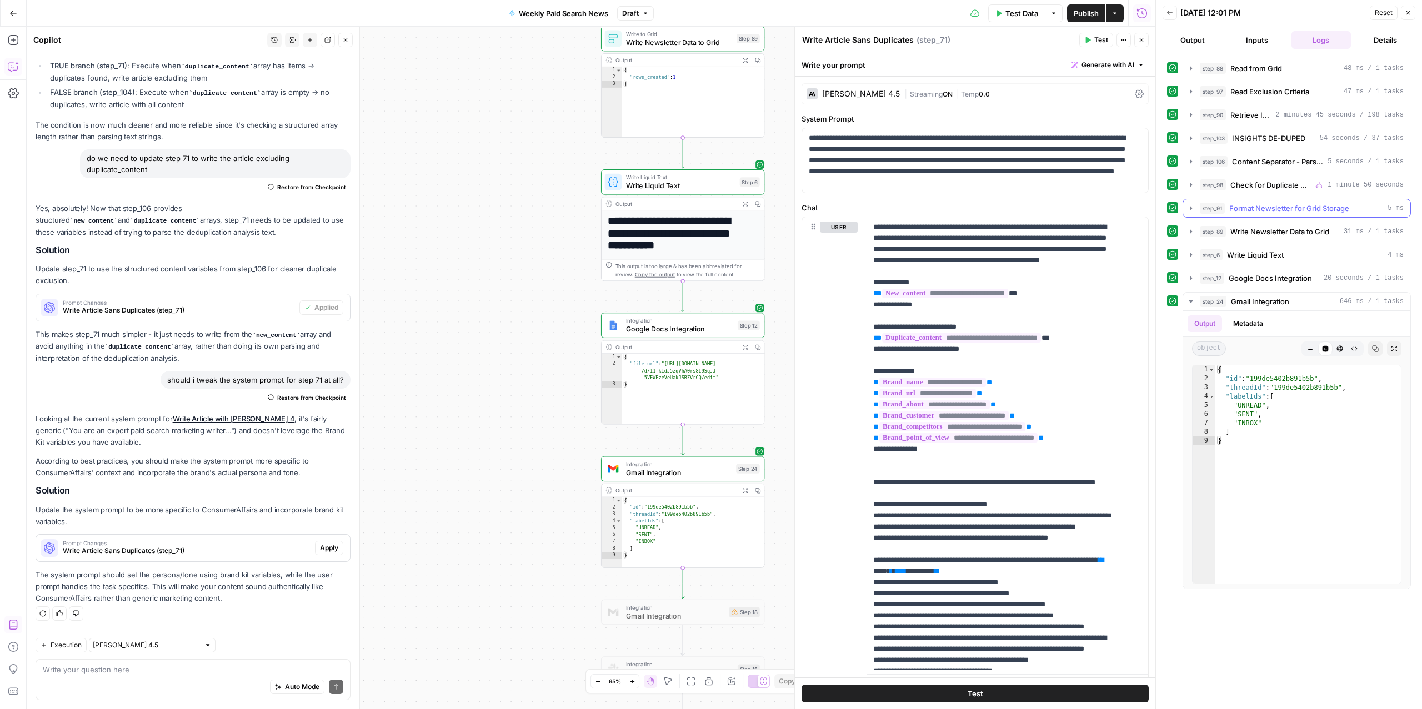
click at [1258, 211] on span "Format Newsletter for Grid Storage" at bounding box center [1289, 208] width 120 height 11
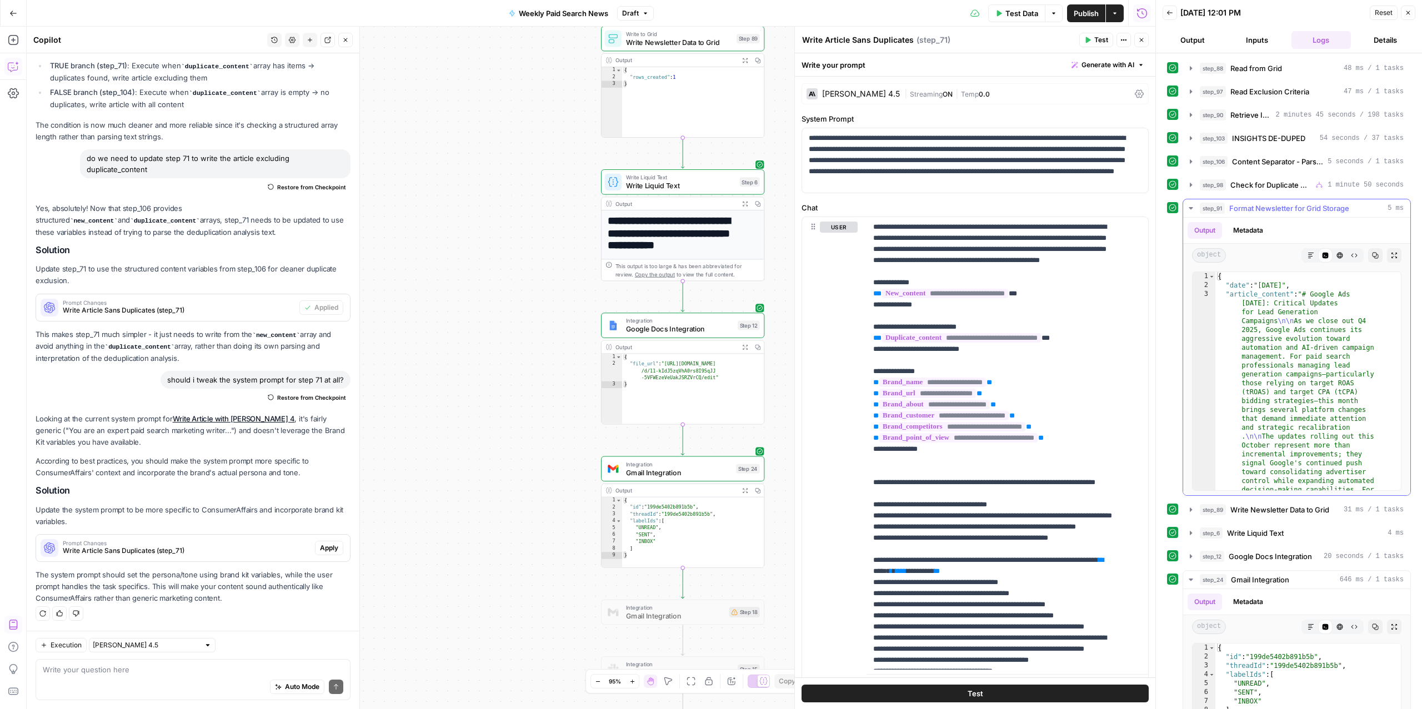
click at [1258, 211] on span "Format Newsletter for Grid Storage" at bounding box center [1289, 208] width 120 height 11
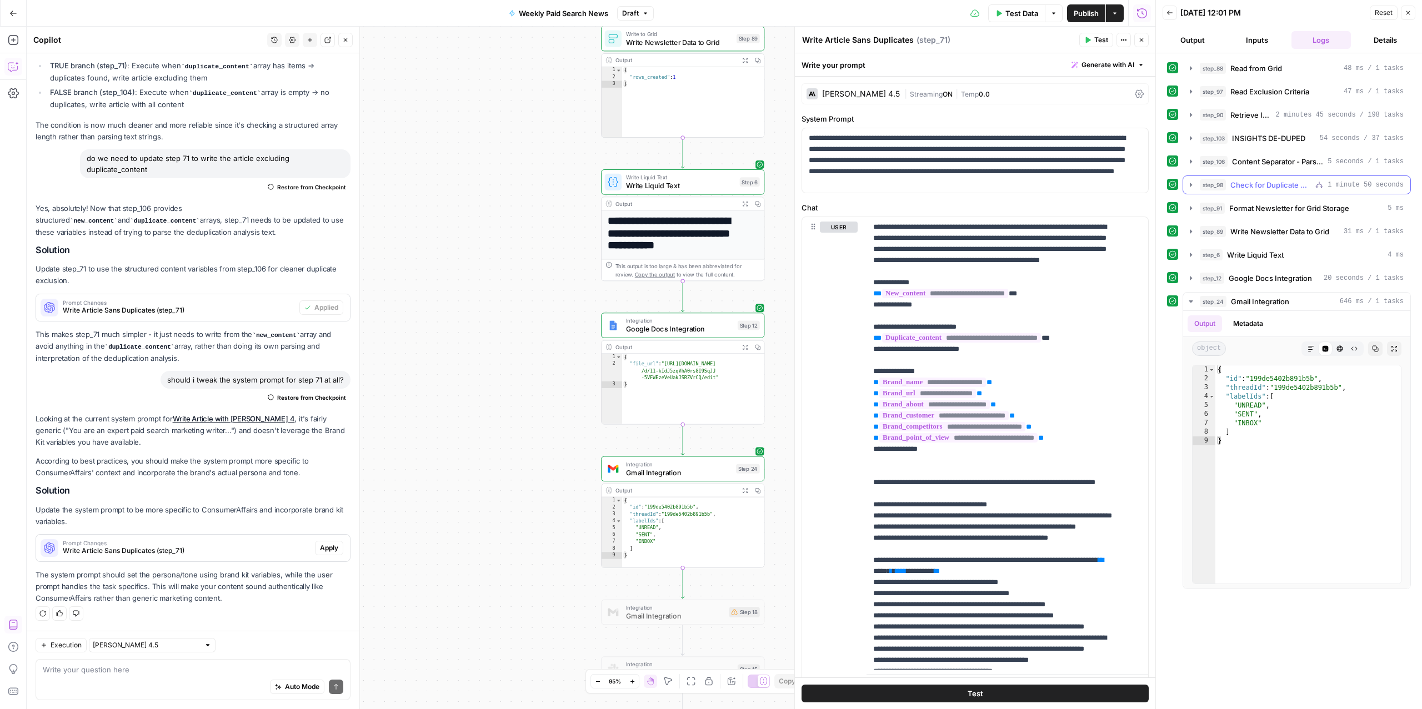
click at [1261, 182] on span "Check for Duplicate Content" at bounding box center [1271, 184] width 81 height 11
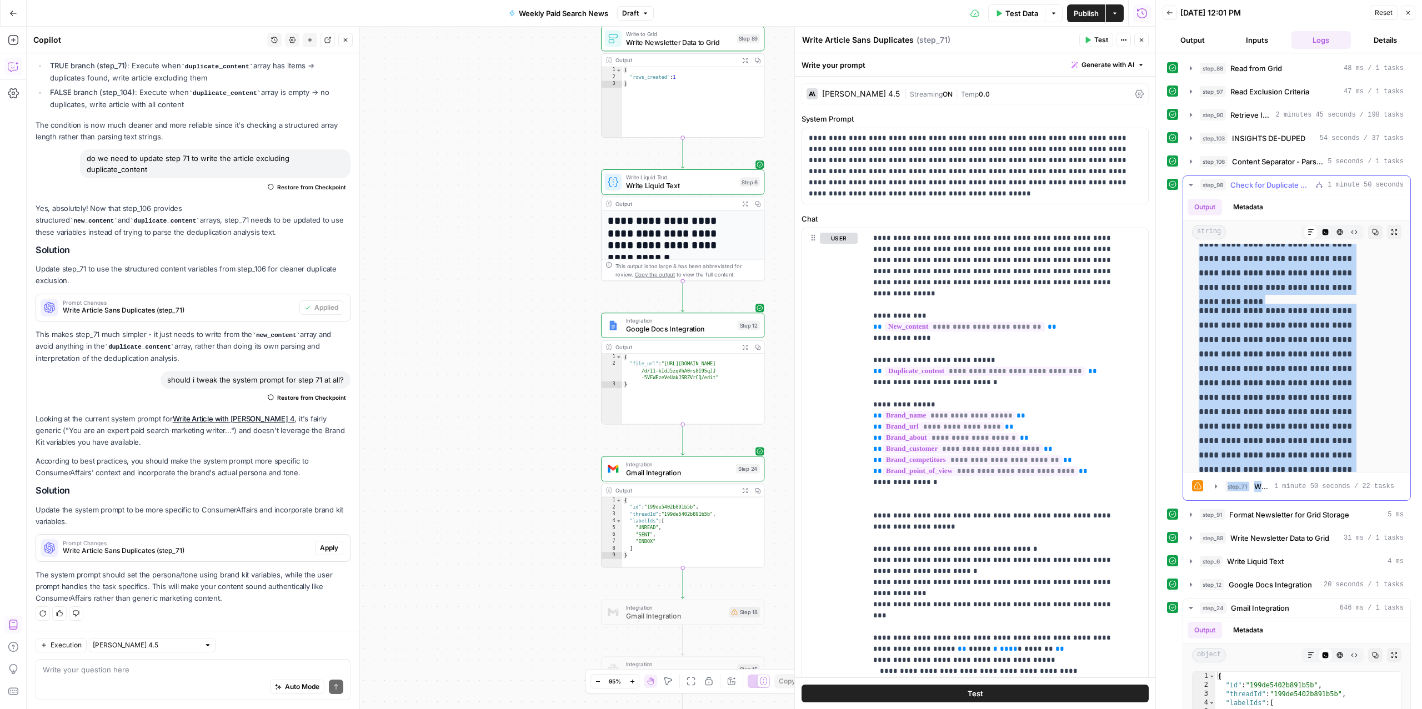
scroll to position [3887, 0]
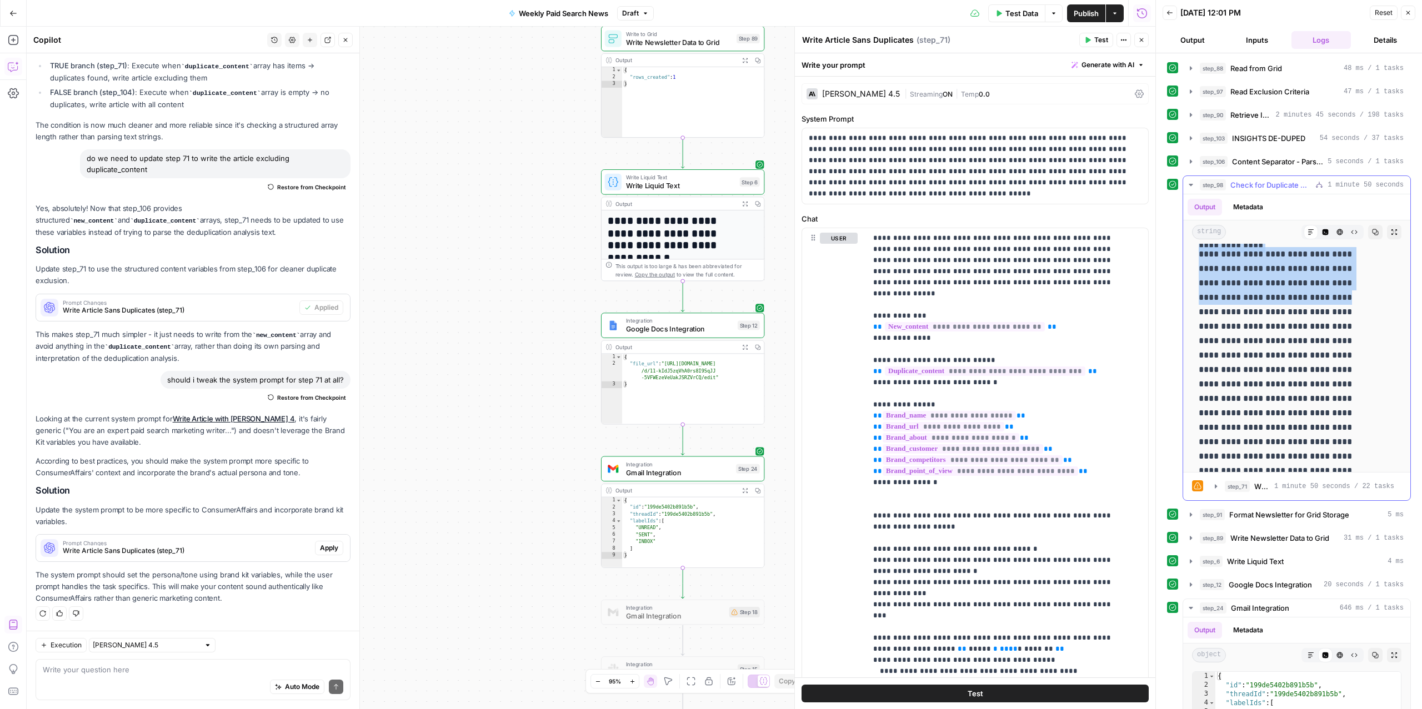
drag, startPoint x: 1225, startPoint y: 281, endPoint x: 1314, endPoint y: 303, distance: 91.5
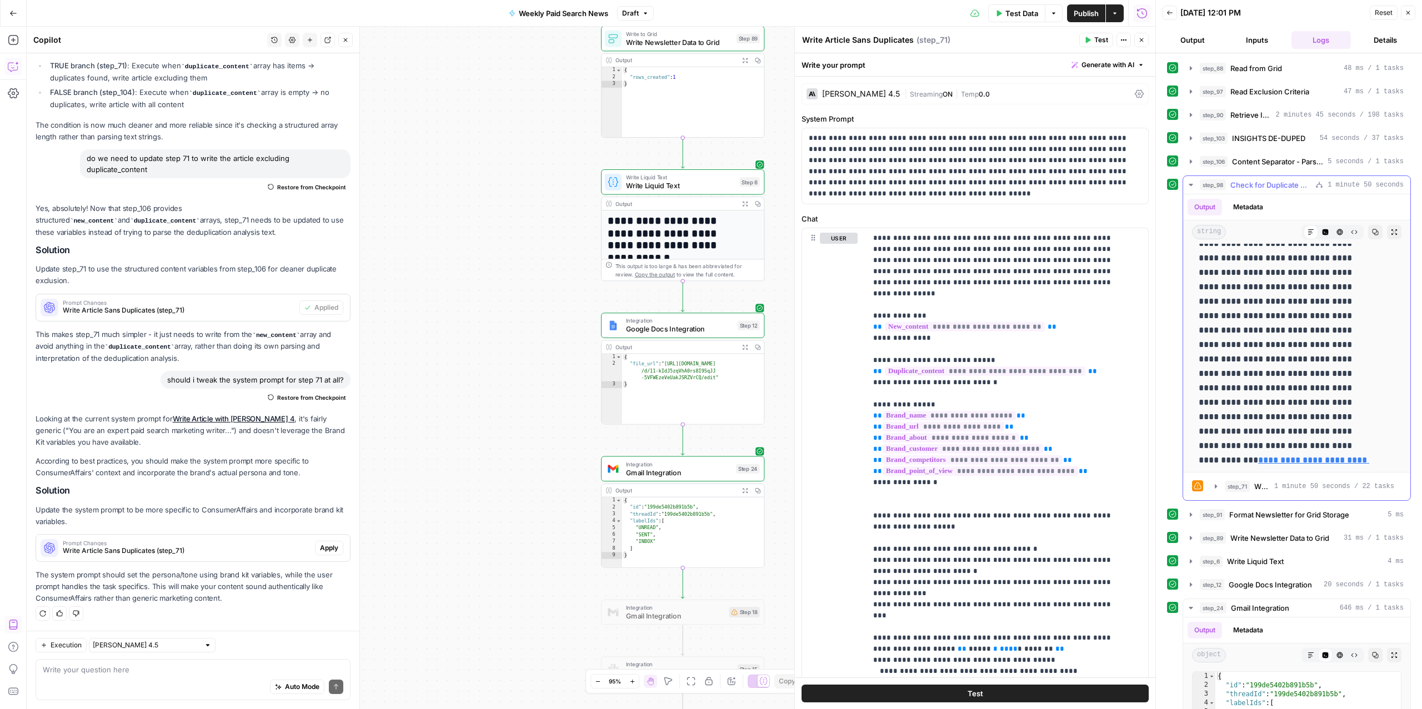
scroll to position [4630, 0]
click at [1281, 449] on link "**********" at bounding box center [1284, 460] width 171 height 23
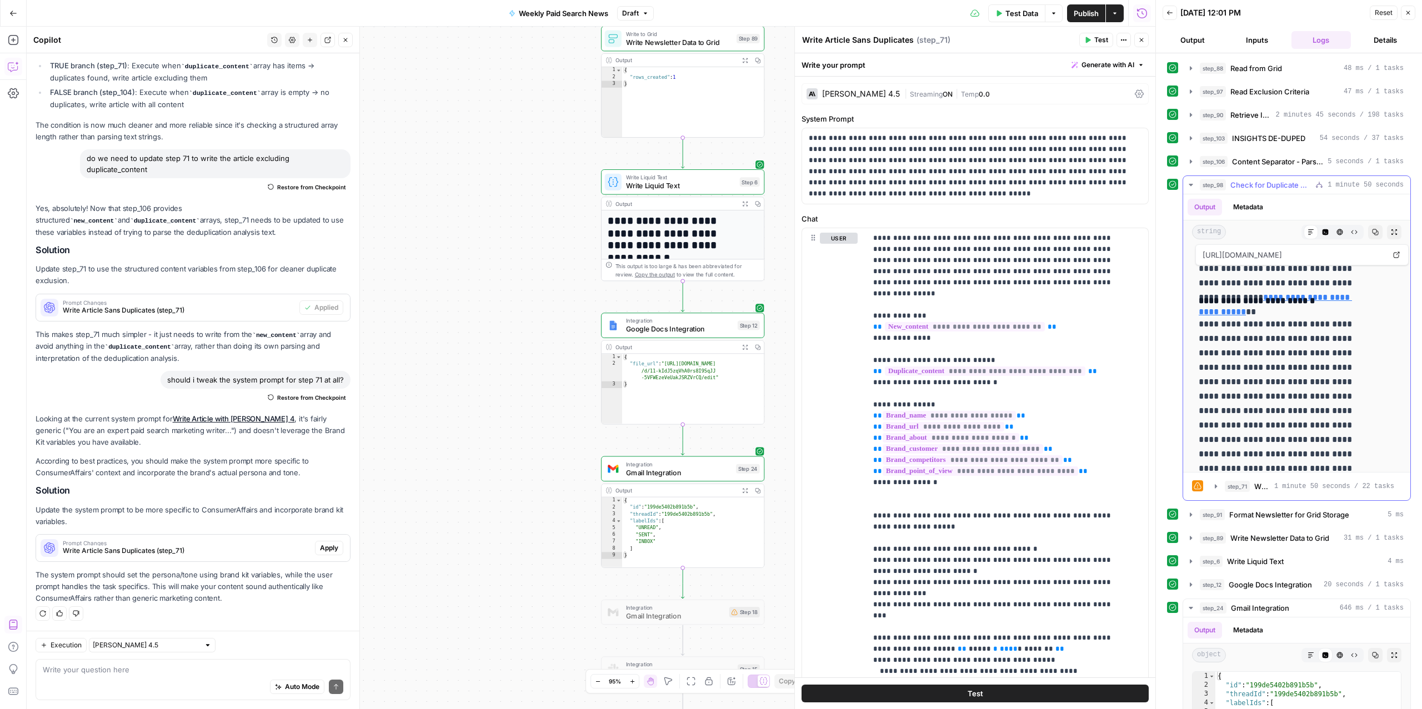
click at [1277, 293] on link "**********" at bounding box center [1275, 304] width 153 height 23
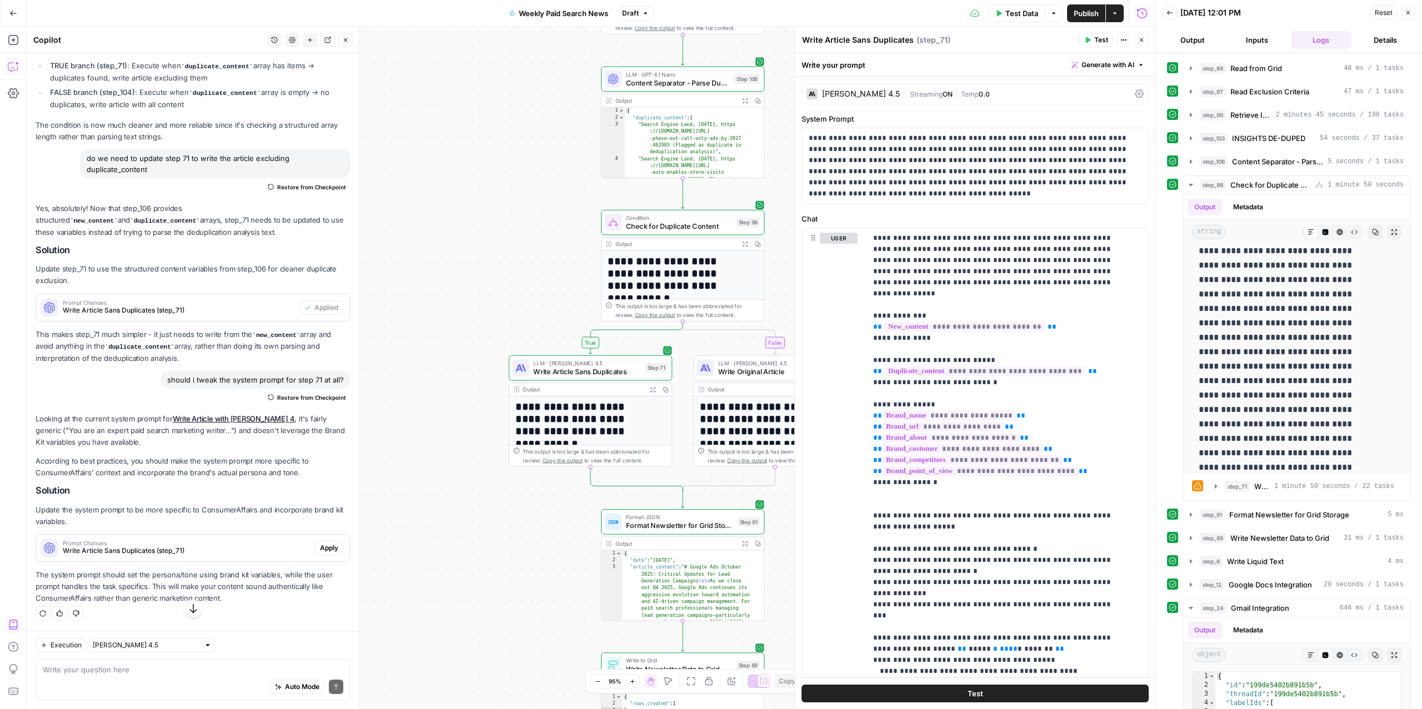
drag, startPoint x: 481, startPoint y: 537, endPoint x: 409, endPoint y: 444, distance: 116.5
click at [409, 444] on div "true false Workflow Input Settings Inputs Read from Grid Read from Grid Step 88…" at bounding box center [591, 368] width 1129 height 683
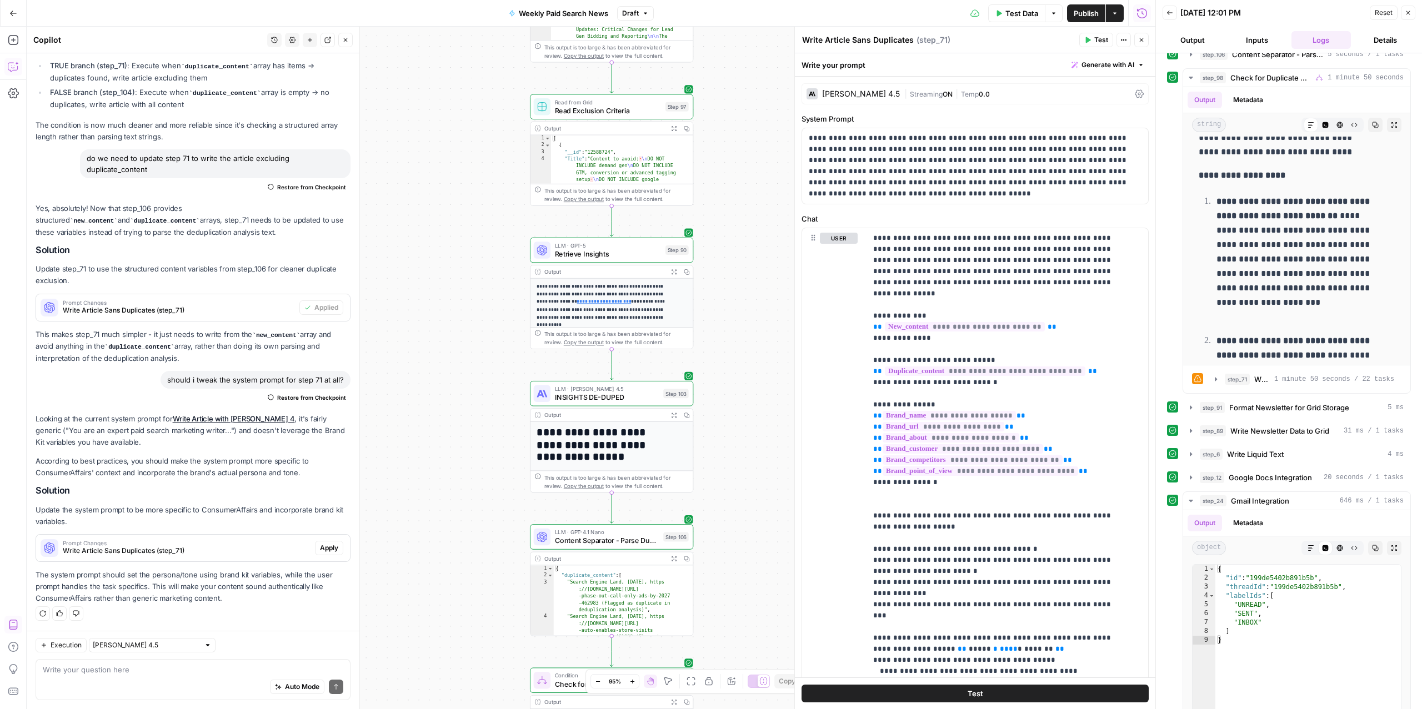
scroll to position [0, 0]
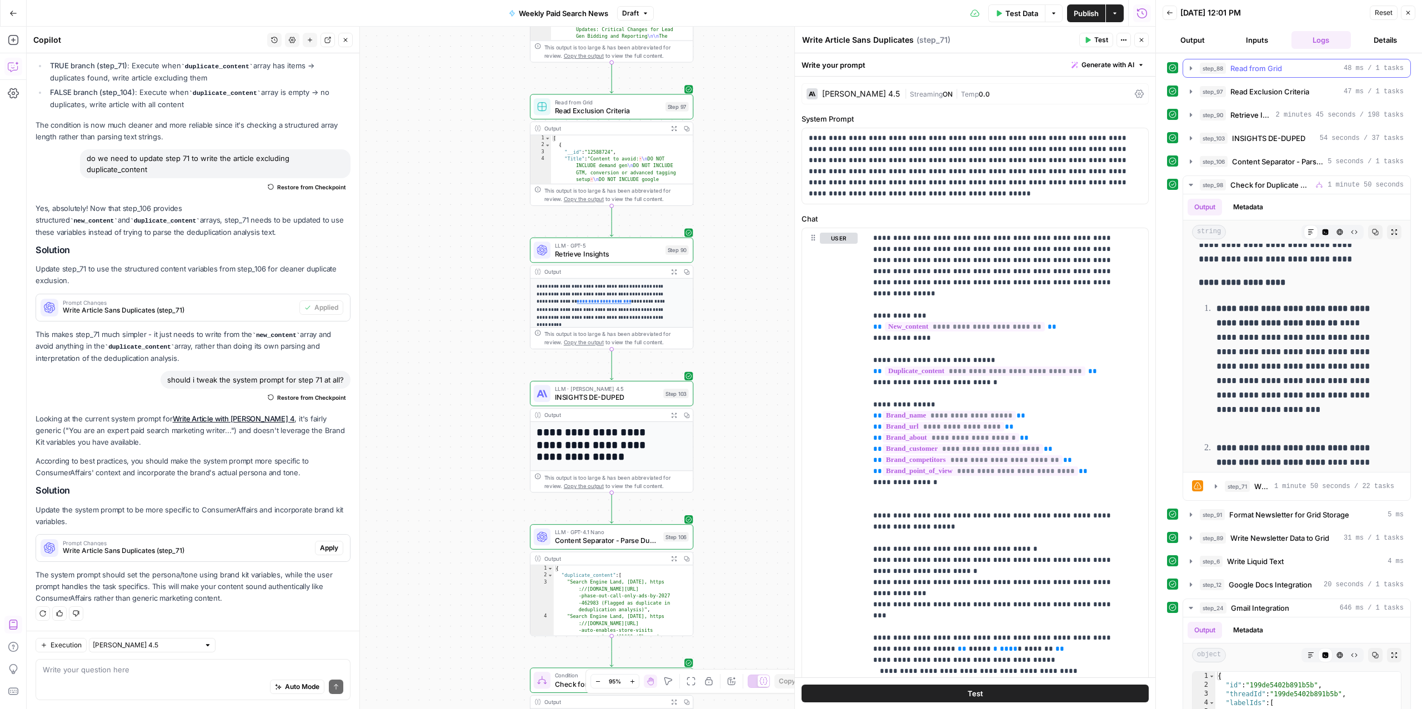
click at [1249, 68] on span "Read from Grid" at bounding box center [1257, 68] width 52 height 11
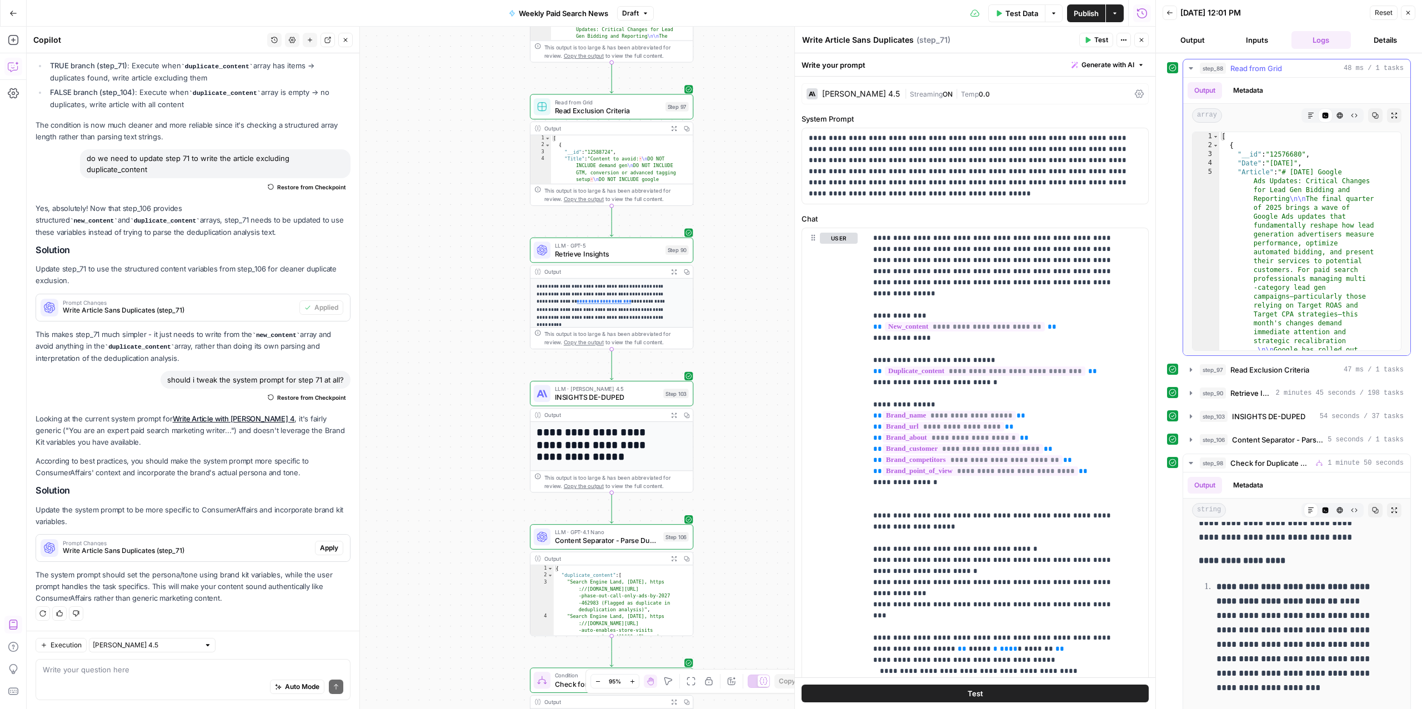
click at [1249, 68] on span "Read from Grid" at bounding box center [1257, 68] width 52 height 11
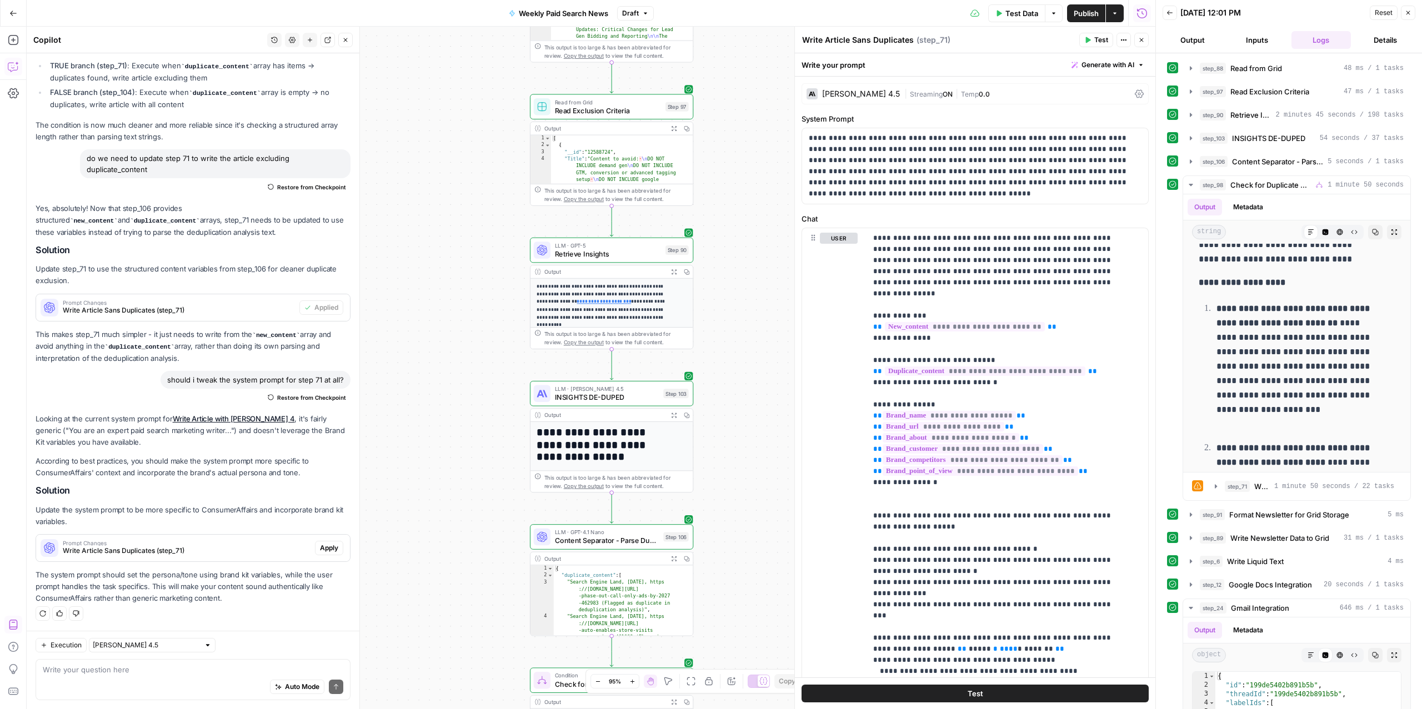
click at [1249, 32] on button "Inputs" at bounding box center [1257, 40] width 60 height 18
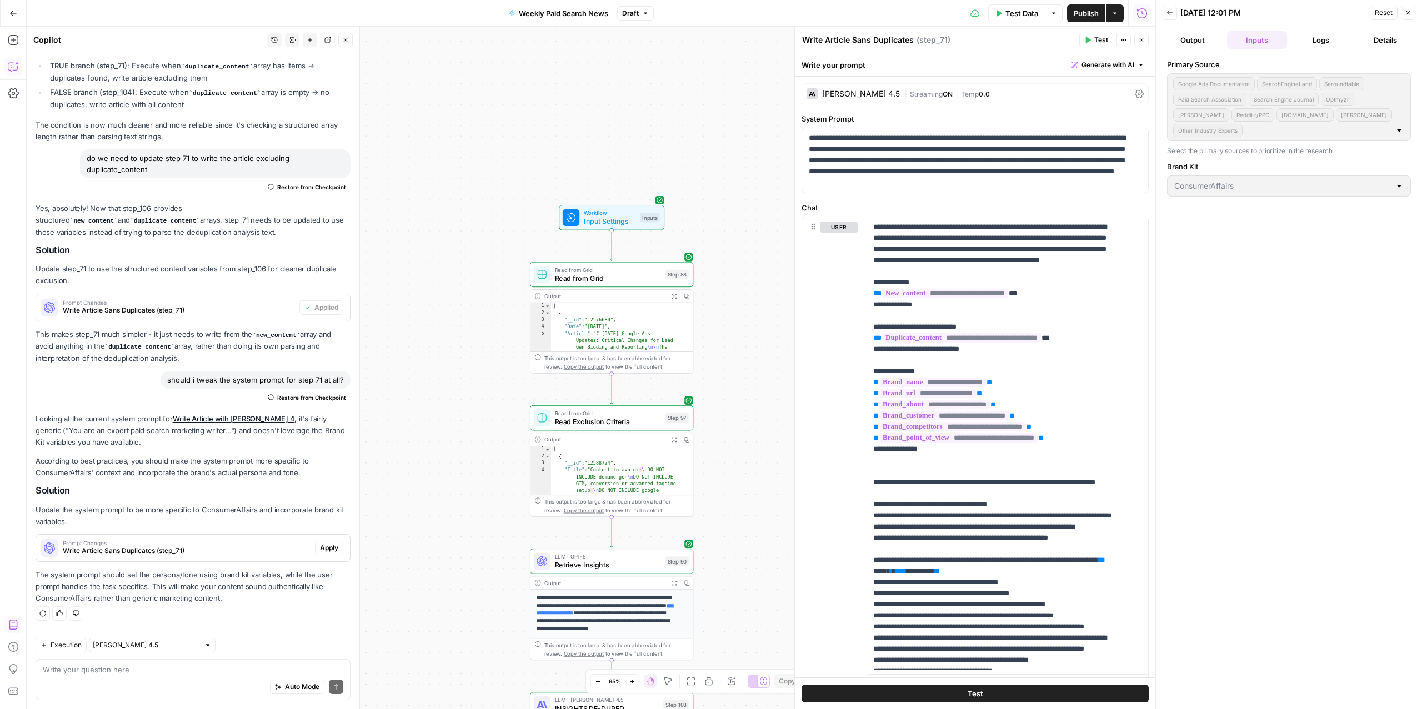
click at [586, 222] on span "Input Settings" at bounding box center [610, 221] width 52 height 11
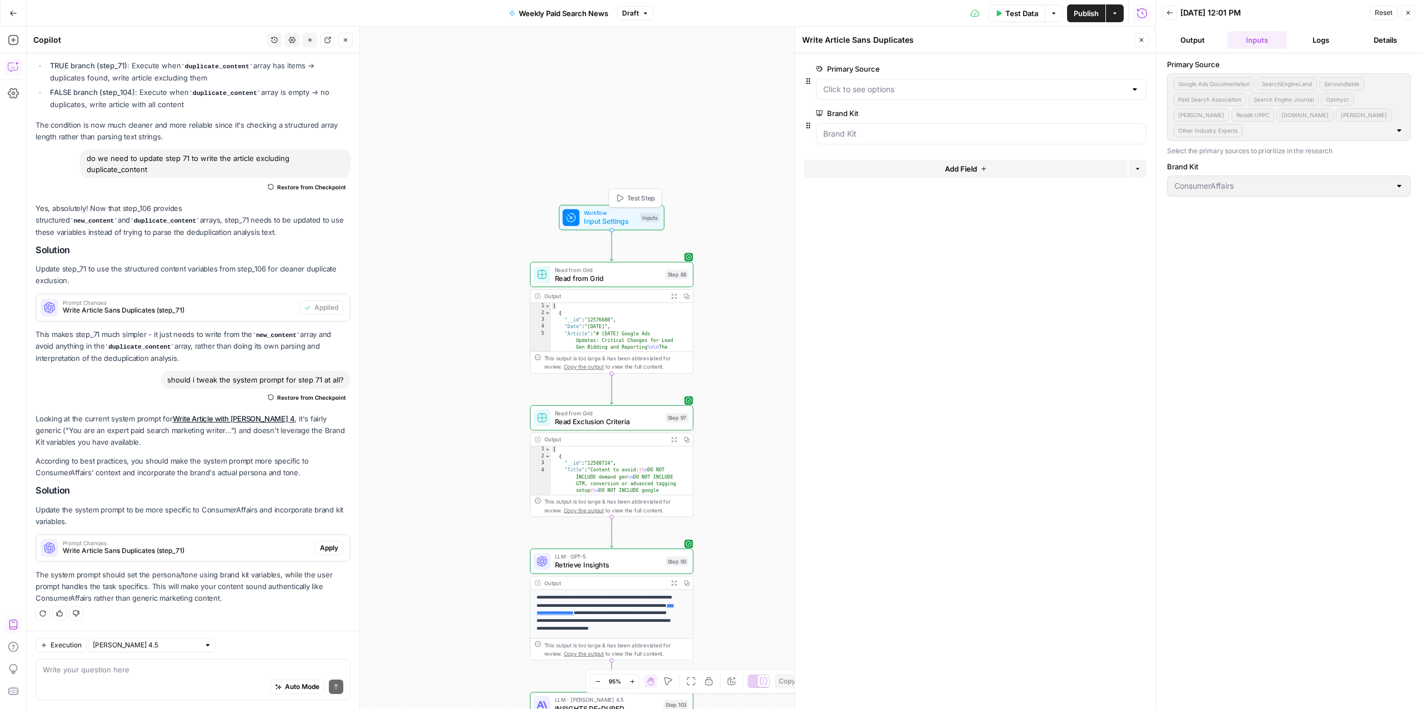
scroll to position [6877, 0]
type textarea "Inputs"
click at [1113, 71] on span "edit field" at bounding box center [1105, 68] width 24 height 9
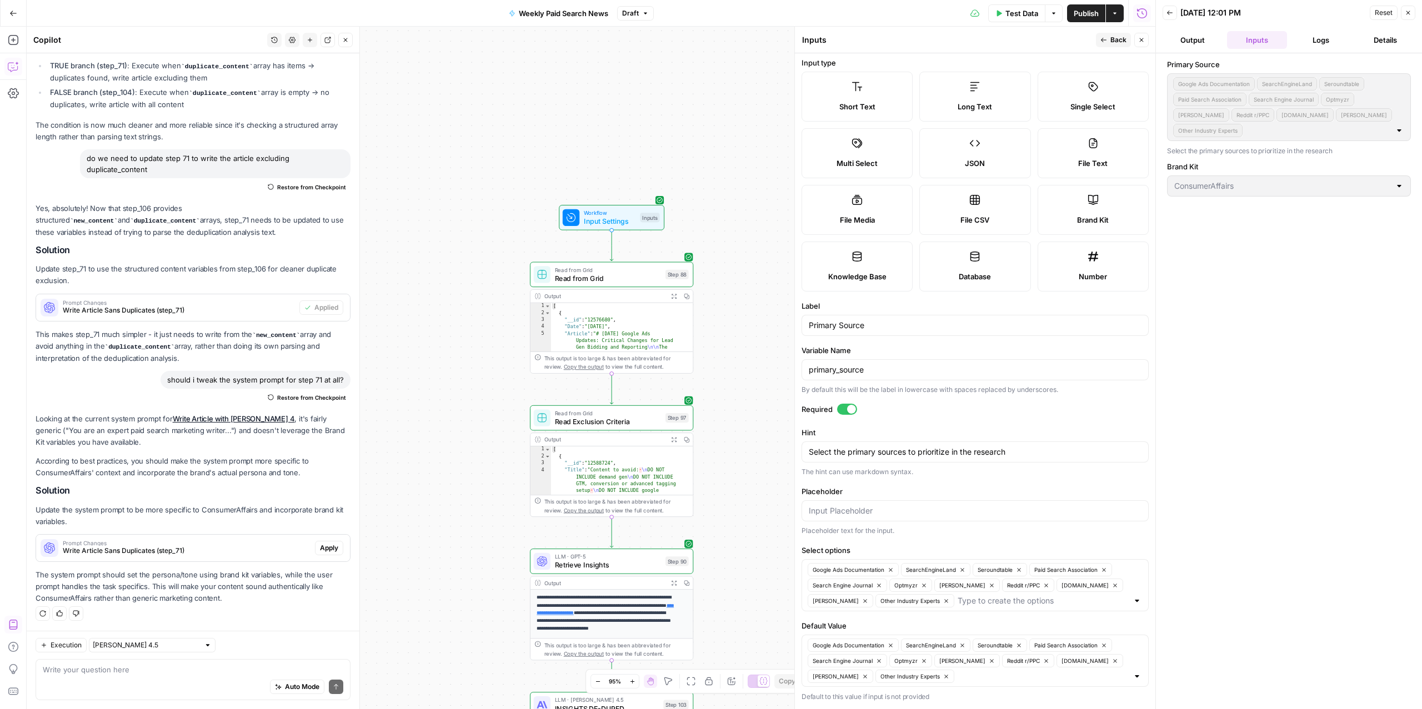
scroll to position [8, 0]
click at [981, 596] on input "Select options" at bounding box center [1043, 601] width 171 height 11
type input "Ginny Marvin"
click at [1313, 548] on div "Primary Source Google Ads Documentation SearchEngineLand Seroundtable Paid Sear…" at bounding box center [1289, 381] width 244 height 645
click at [983, 679] on input "Default Value" at bounding box center [1043, 676] width 171 height 11
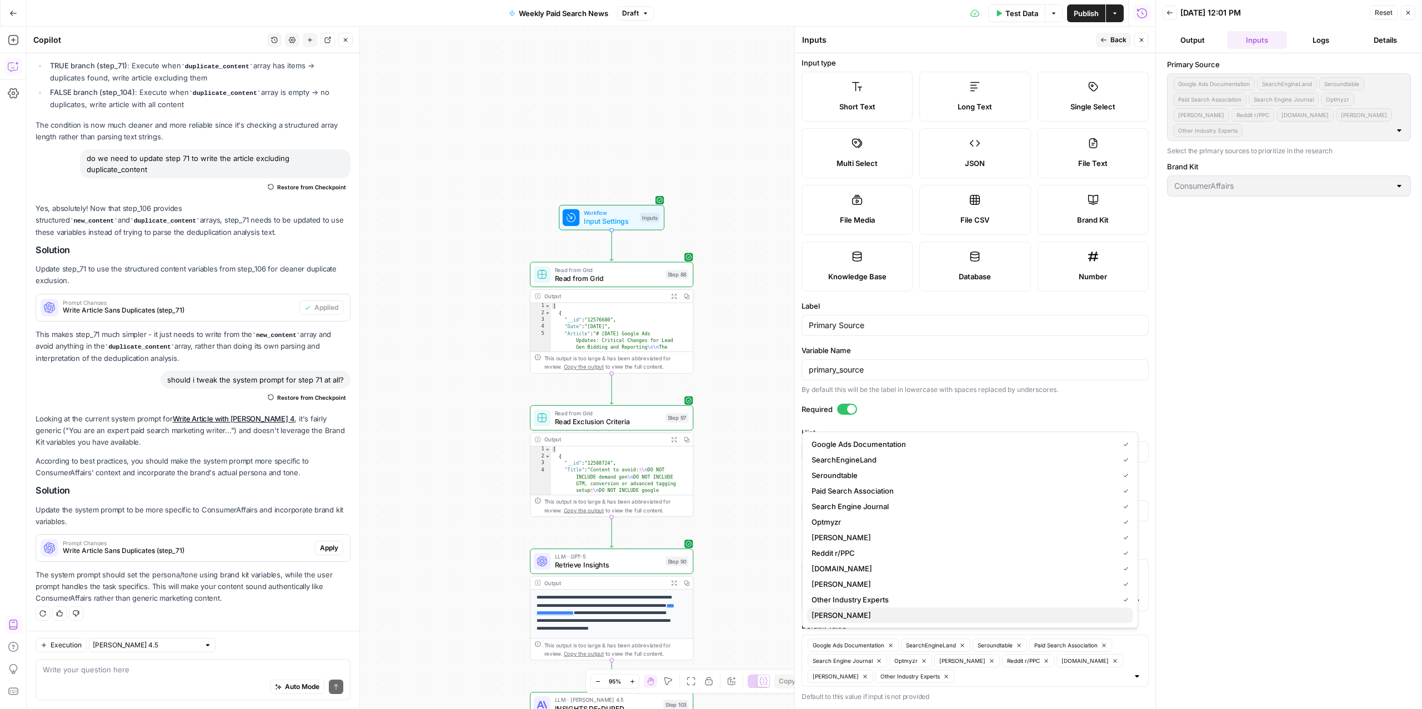
click at [901, 619] on span "Ginny Marvin" at bounding box center [968, 615] width 313 height 11
click at [1363, 615] on div "Primary Source Google Ads Documentation SearchEngineLand Seroundtable Paid Sear…" at bounding box center [1289, 381] width 244 height 645
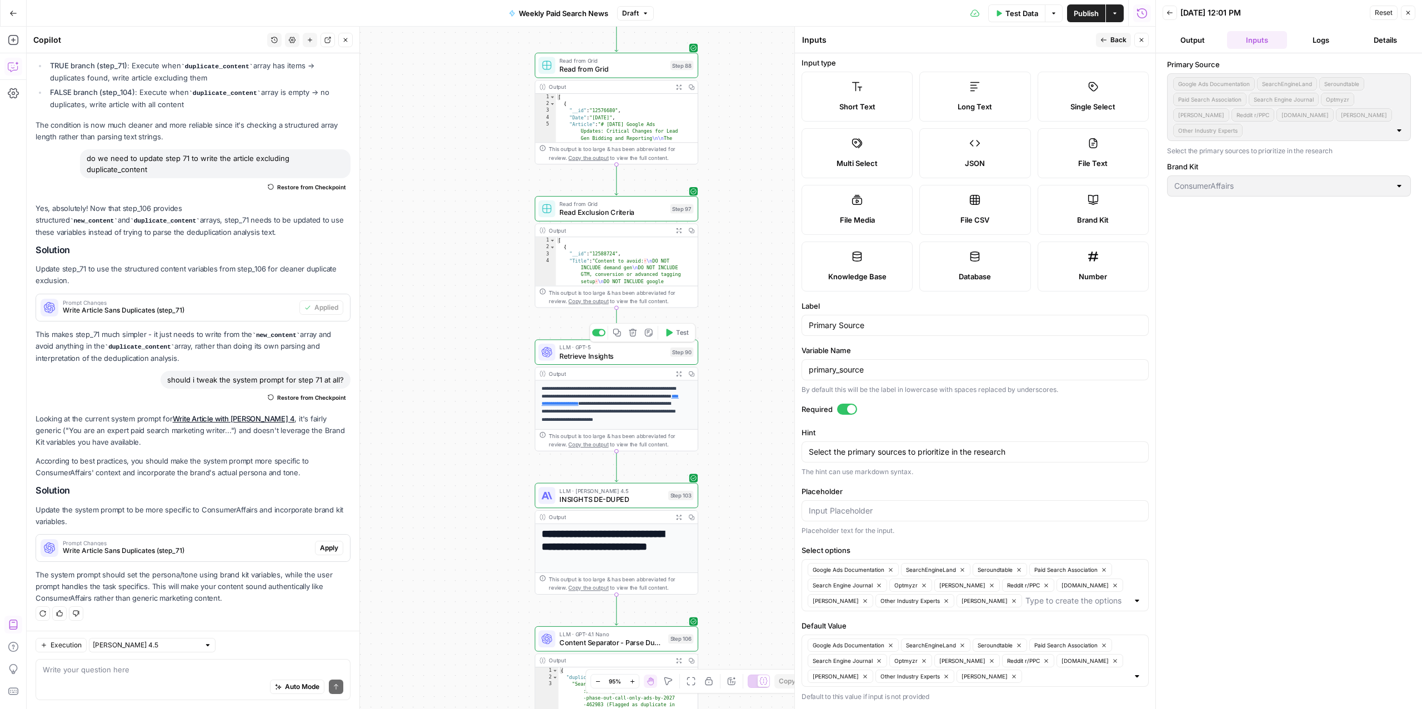
click at [594, 354] on span "Retrieve Insights" at bounding box center [612, 356] width 107 height 11
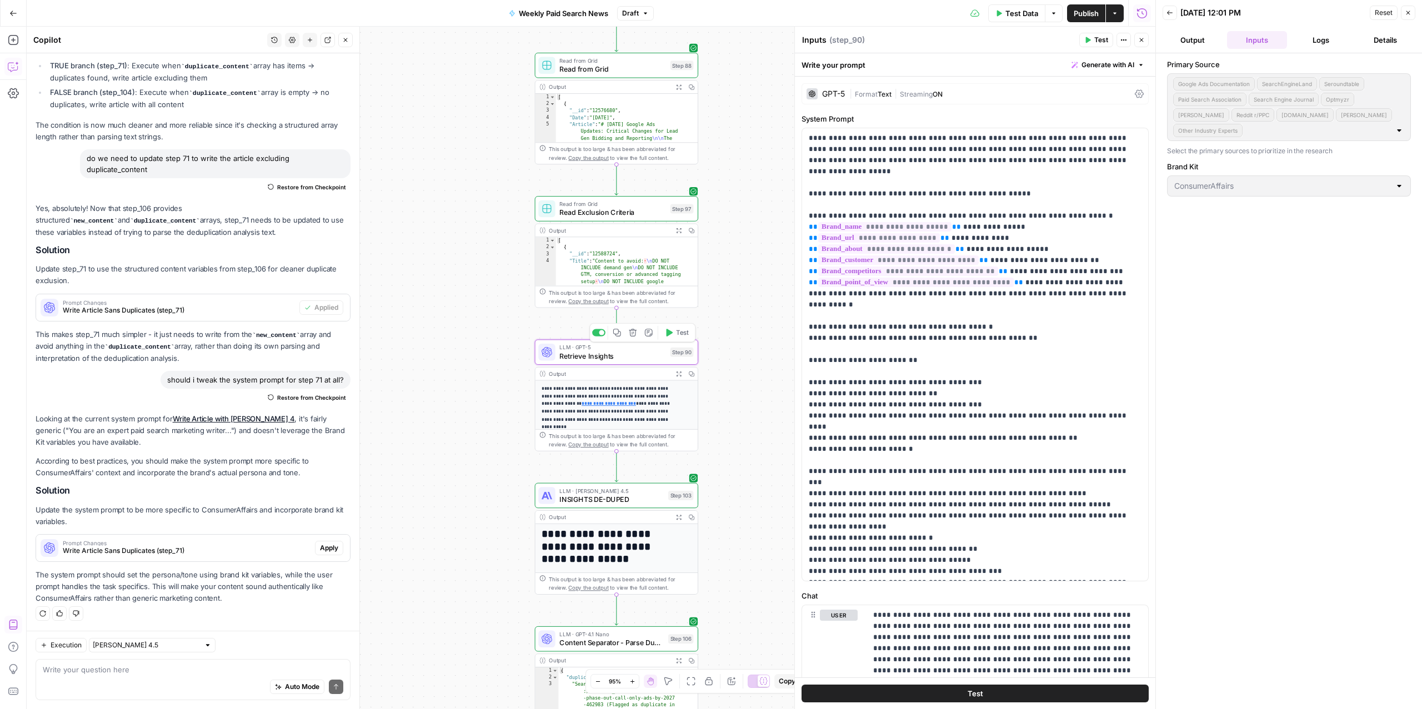
scroll to position [6877, 0]
type textarea "Retrieve Insights"
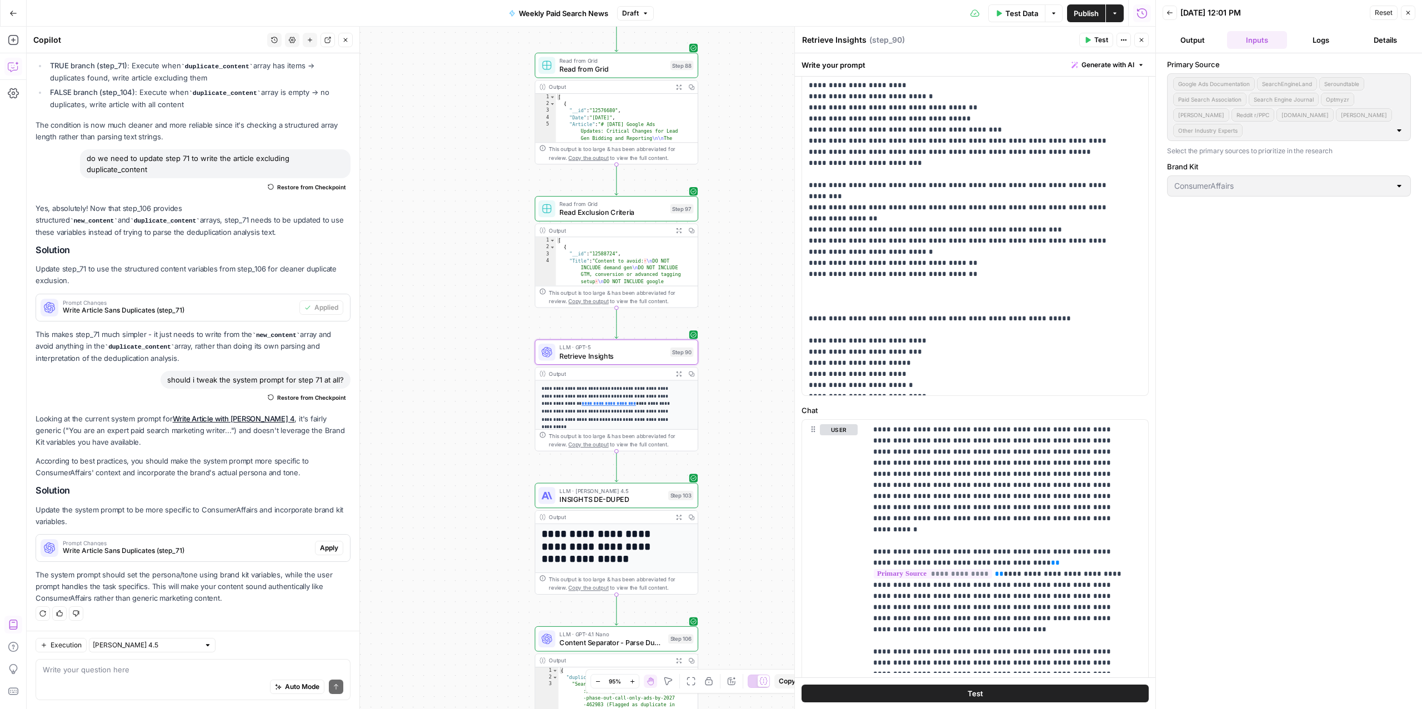
scroll to position [241, 0]
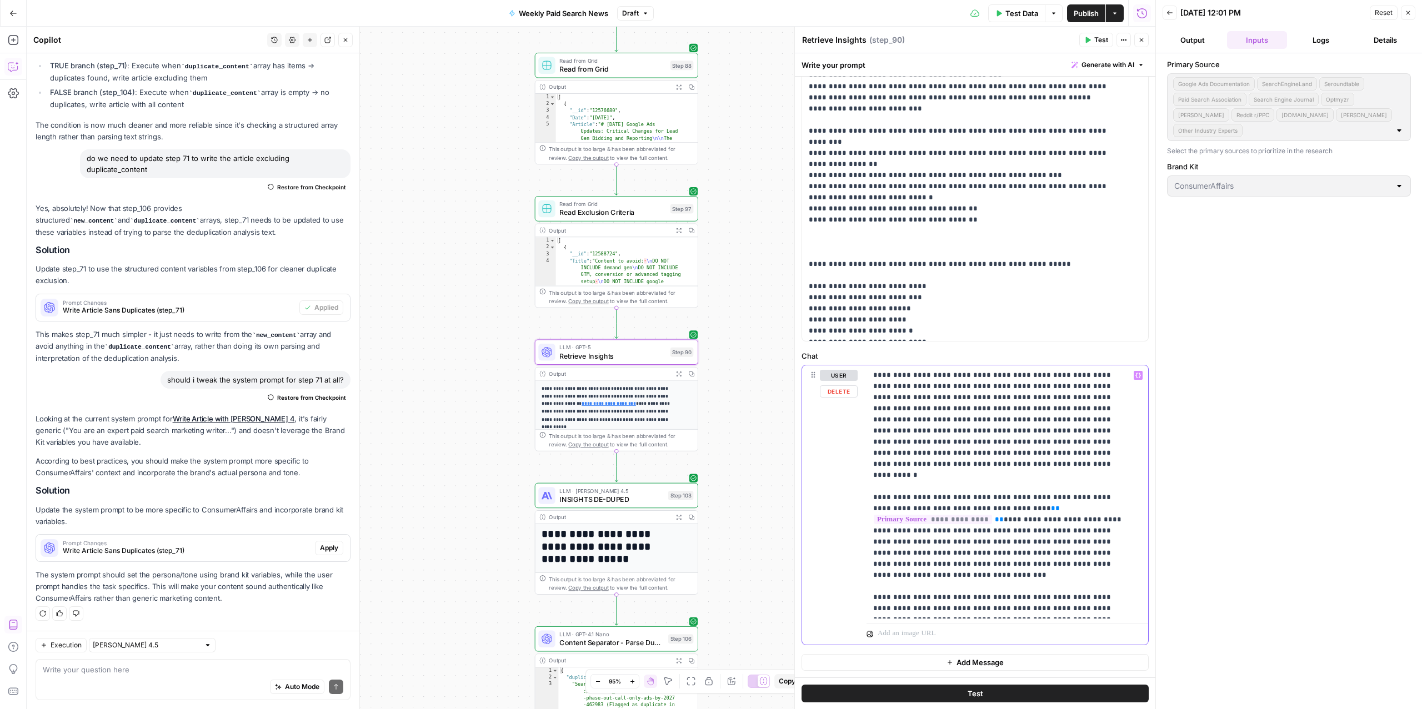
click at [983, 609] on p "**********" at bounding box center [1001, 492] width 257 height 244
click at [1035, 546] on p "**********" at bounding box center [1001, 492] width 257 height 244
click at [940, 518] on p "**********" at bounding box center [1001, 492] width 257 height 244
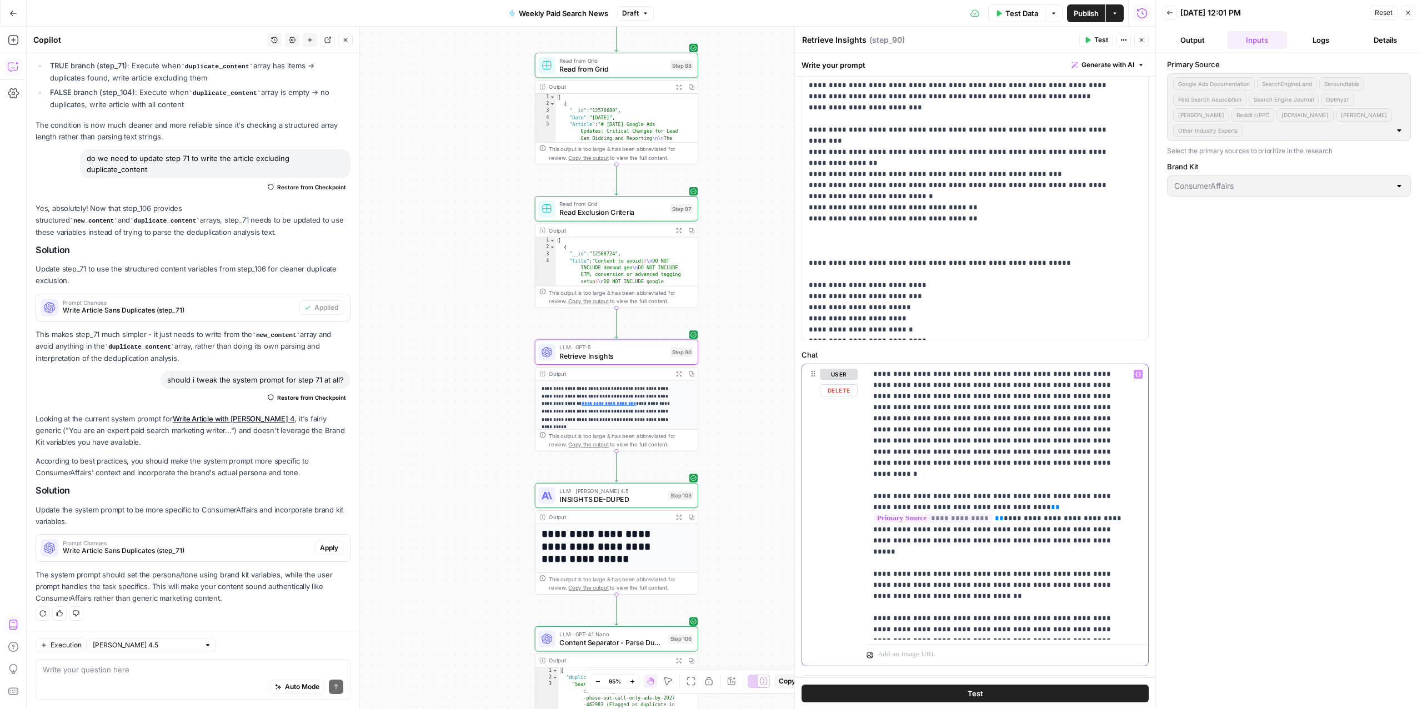
click at [877, 537] on p "**********" at bounding box center [1001, 502] width 257 height 267
click at [965, 513] on p "**********" at bounding box center [1001, 502] width 257 height 267
click at [963, 520] on p "**********" at bounding box center [1001, 502] width 257 height 267
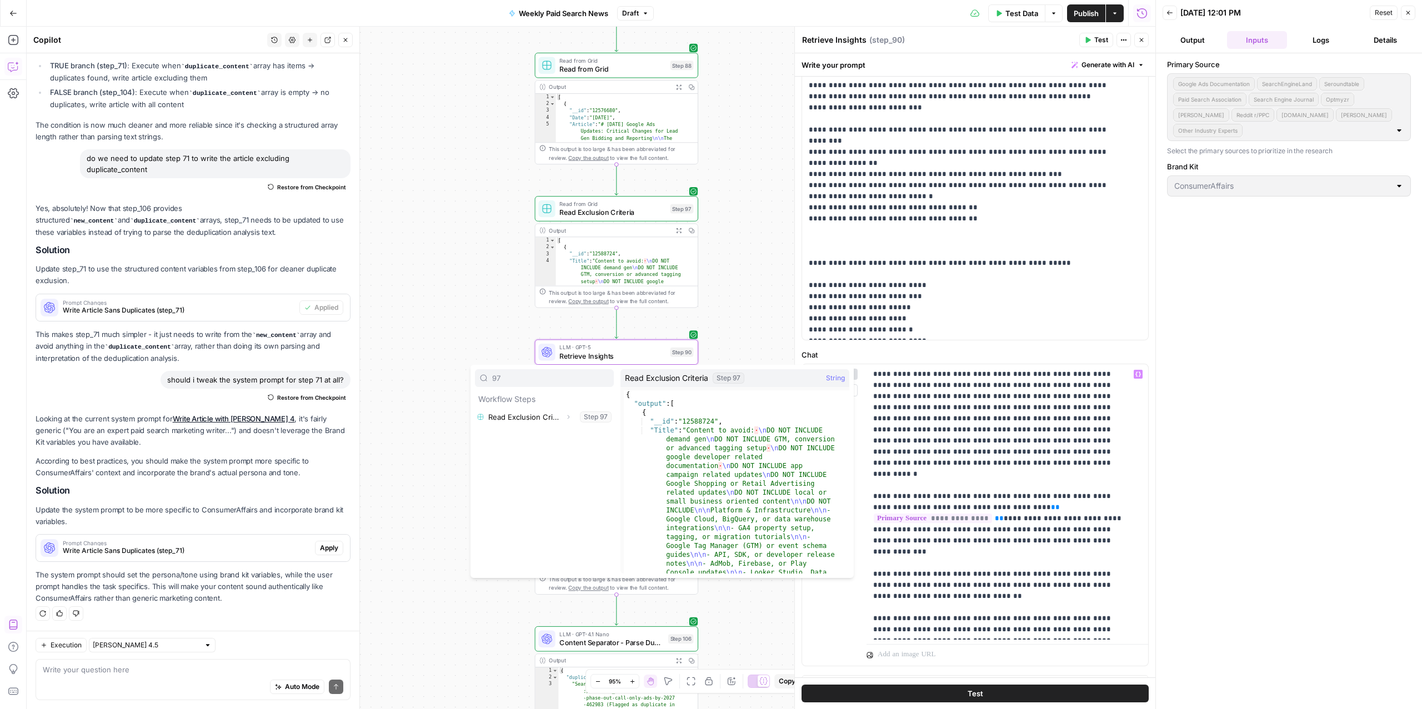
type input "97"
click at [512, 416] on button "Select variable Read Exclusion Criteria" at bounding box center [544, 417] width 139 height 18
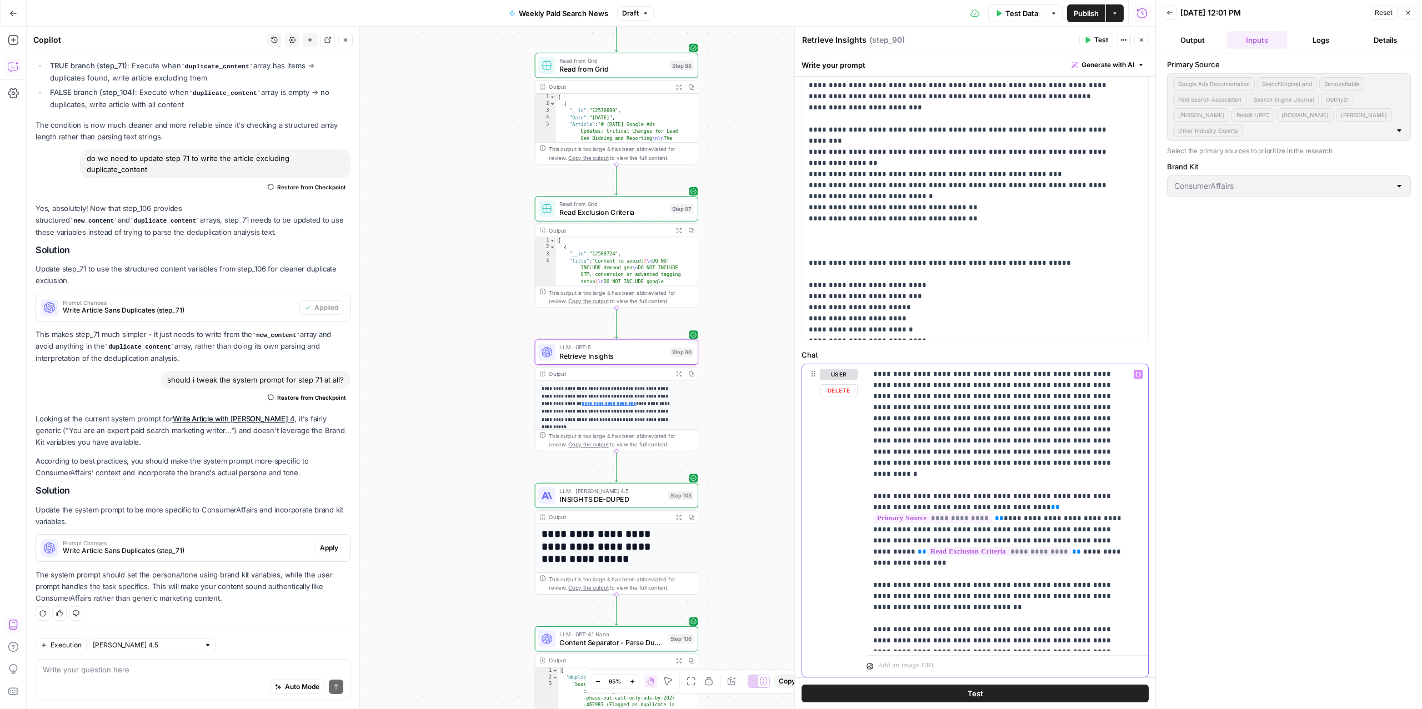
drag, startPoint x: 931, startPoint y: 529, endPoint x: 941, endPoint y: 553, distance: 25.9
click at [931, 530] on p "**********" at bounding box center [1001, 508] width 257 height 278
click at [1044, 533] on p "**********" at bounding box center [1001, 508] width 257 height 278
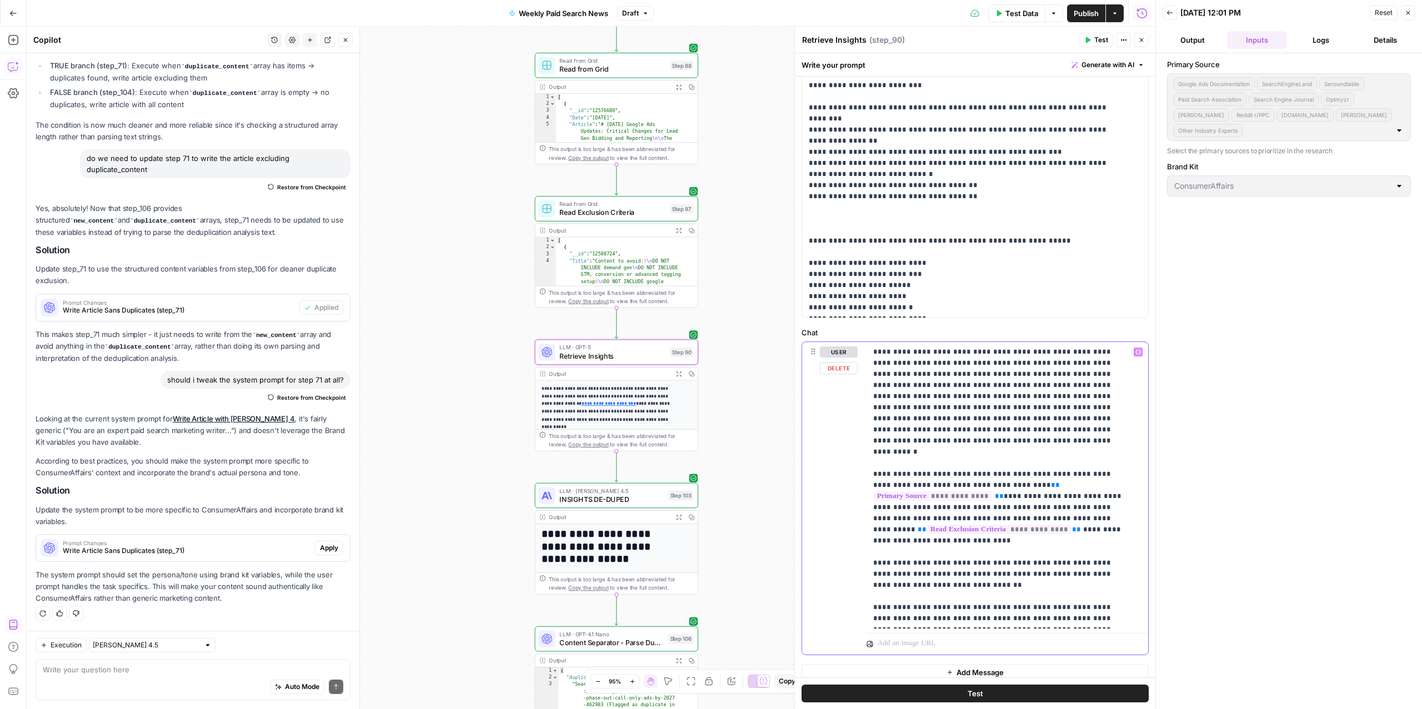
scroll to position [274, 0]
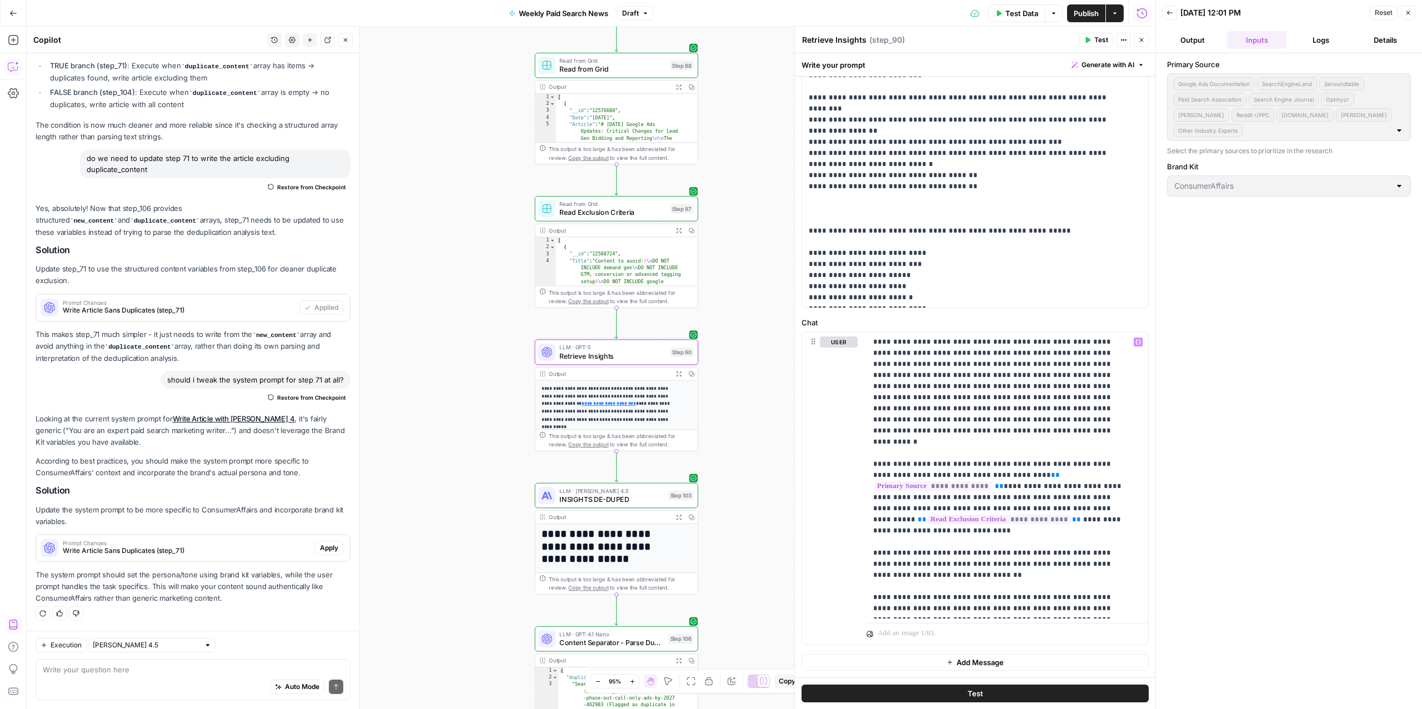
click at [771, 312] on div "true false Workflow Input Settings Inputs Read from Grid Read from Grid Step 88…" at bounding box center [591, 368] width 1129 height 683
drag, startPoint x: 1089, startPoint y: 419, endPoint x: 1087, endPoint y: 404, distance: 15.1
click at [1087, 404] on p "**********" at bounding box center [1001, 476] width 257 height 278
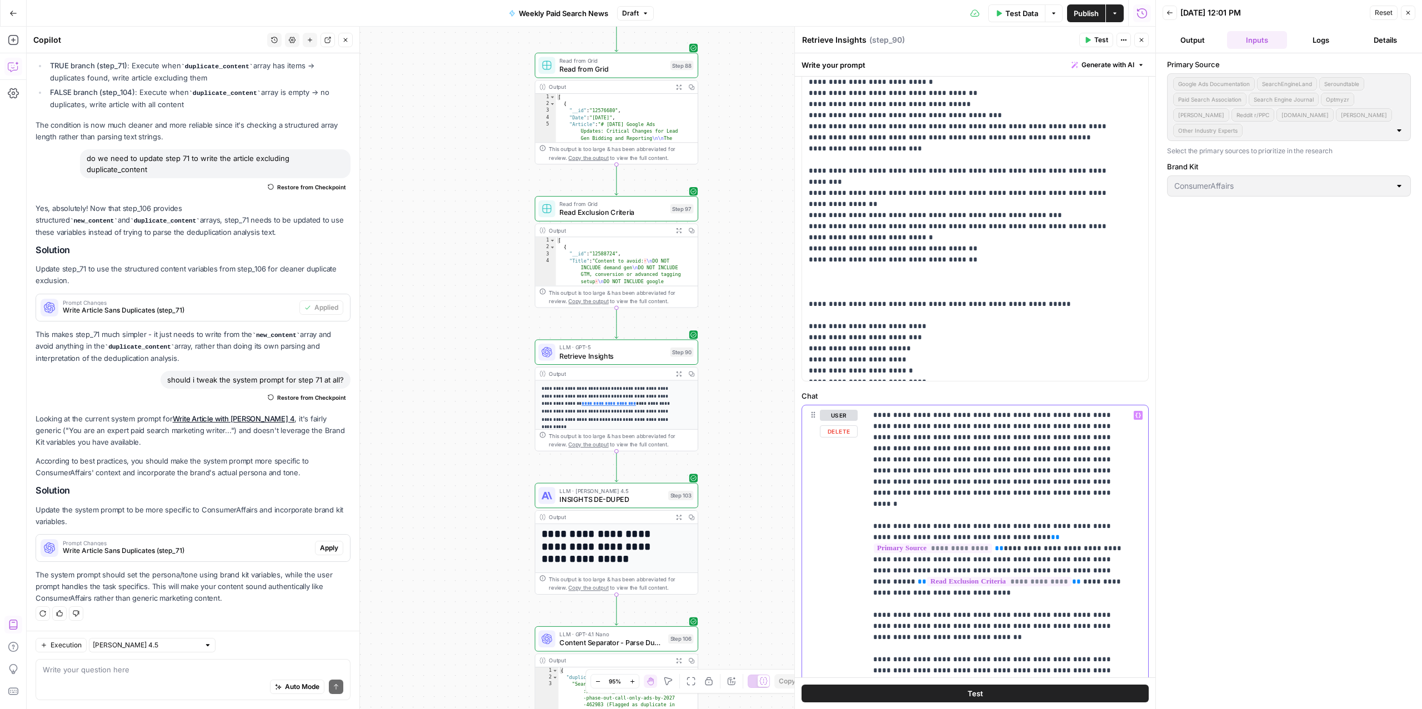
scroll to position [263, 0]
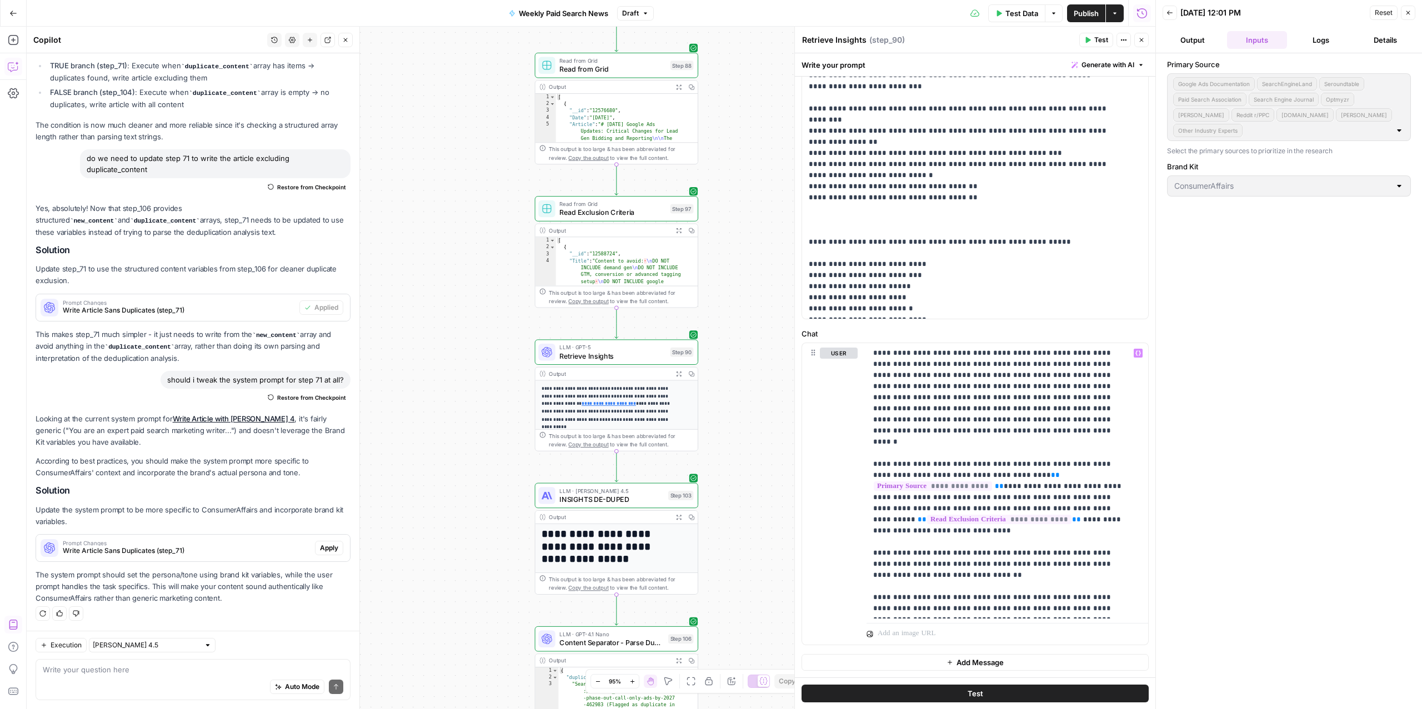
click at [605, 500] on span "INSIGHTS DE-DUPED" at bounding box center [611, 499] width 104 height 11
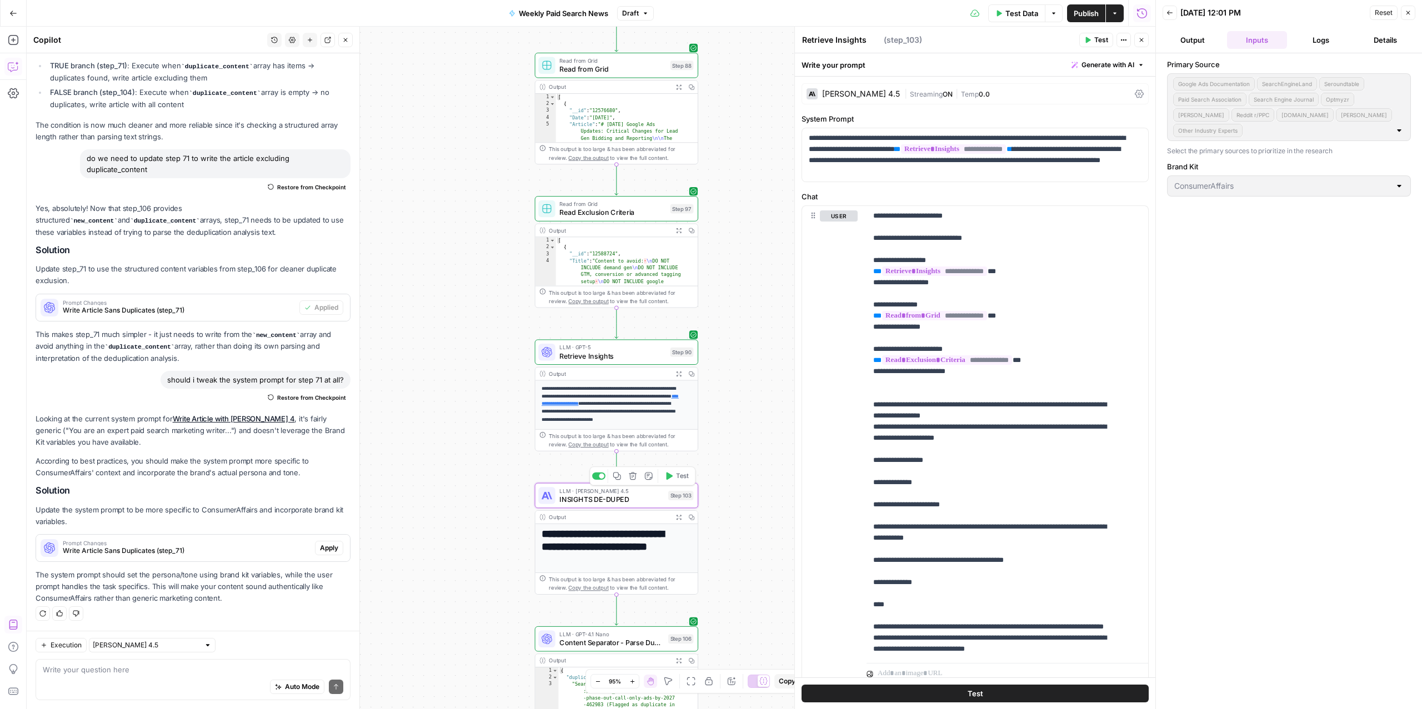
scroll to position [6877, 0]
type textarea "INSIGHTS DE-DUPED"
drag, startPoint x: 986, startPoint y: 379, endPoint x: 861, endPoint y: 351, distance: 128.7
click at [861, 351] on div "**********" at bounding box center [975, 445] width 346 height 479
click at [173, 676] on div "Auto Mode Send" at bounding box center [193, 688] width 301 height 24
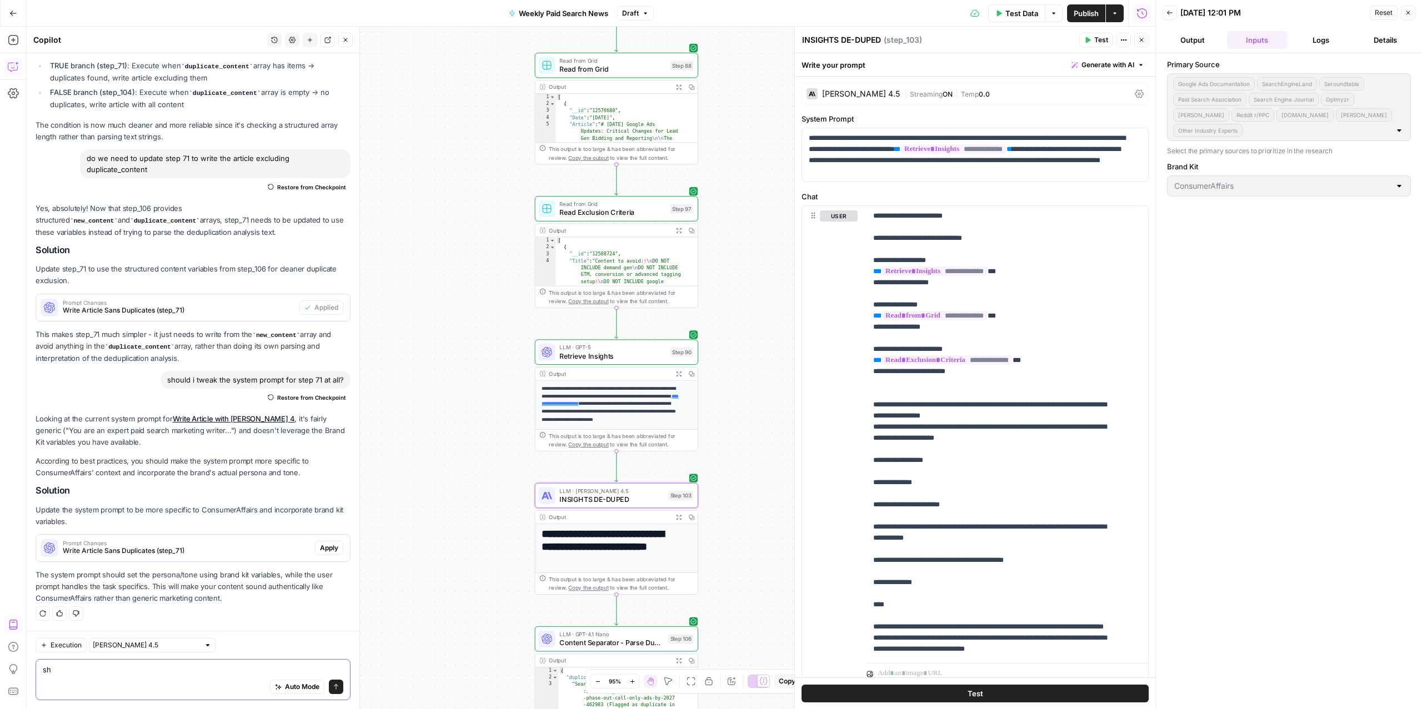
type textarea "s"
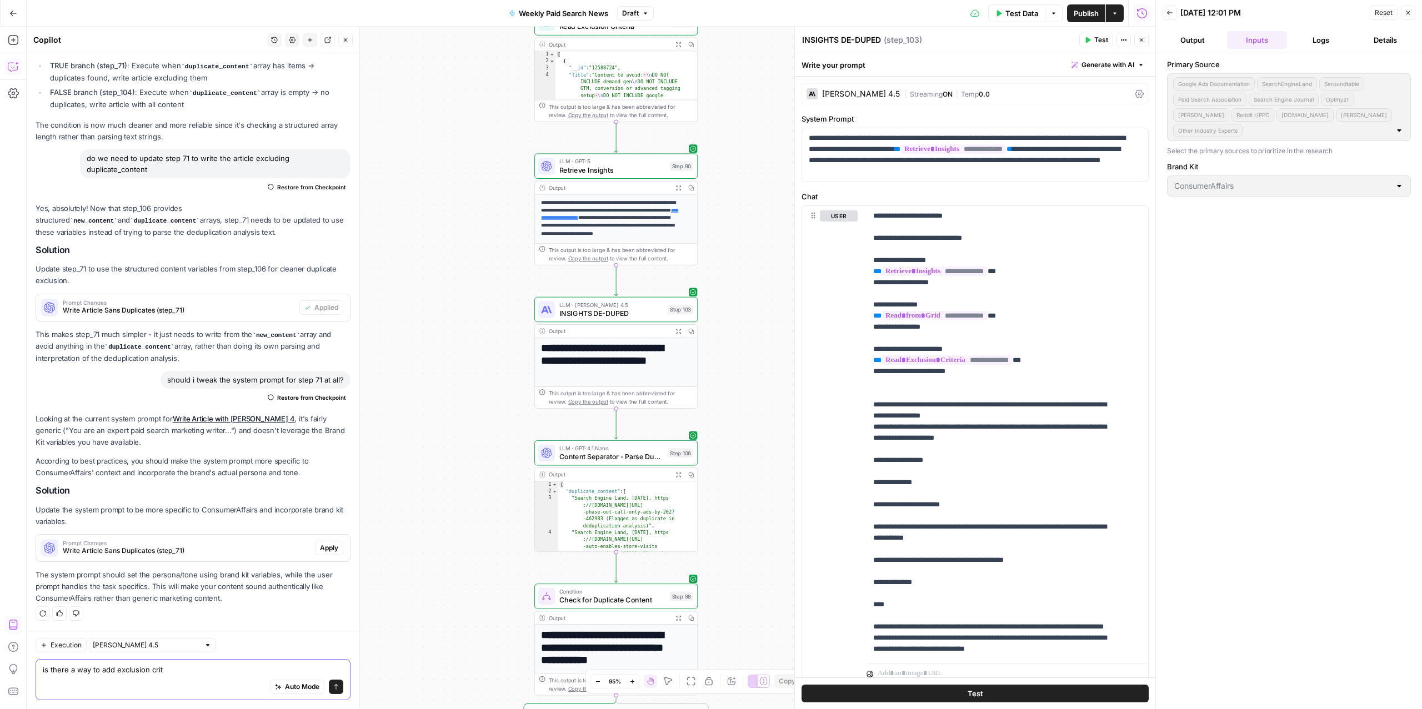
type textarea "is there a way to add exclusion crit"
click at [611, 171] on span "Retrieve Insights" at bounding box center [612, 169] width 107 height 11
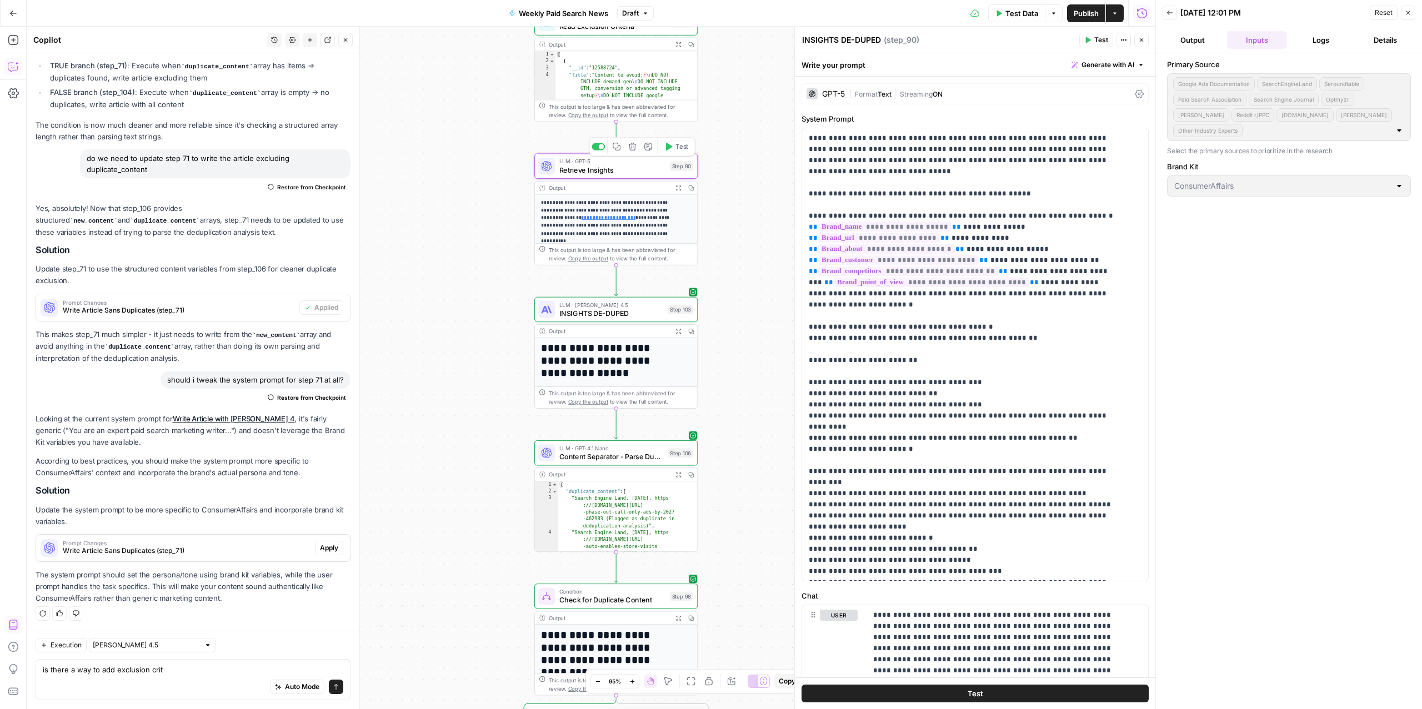
type textarea "Retrieve Insights"
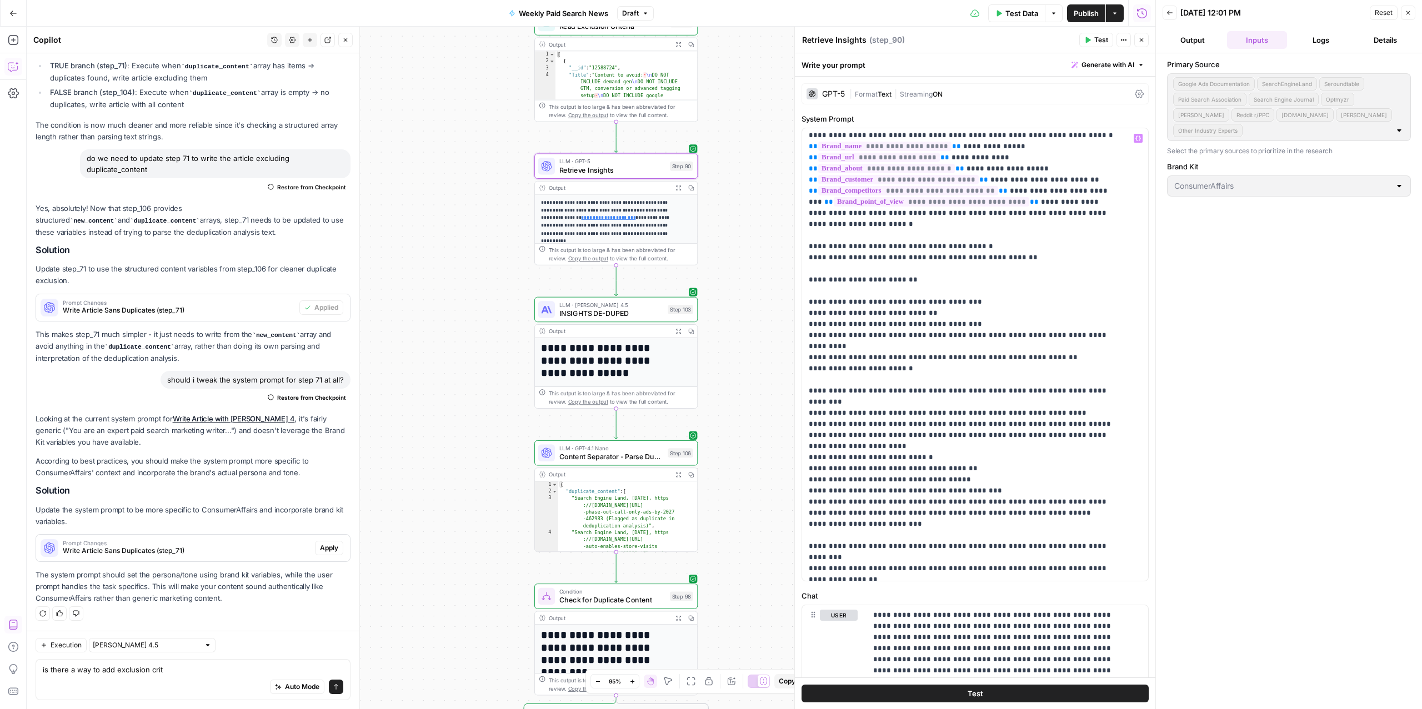
scroll to position [0, 0]
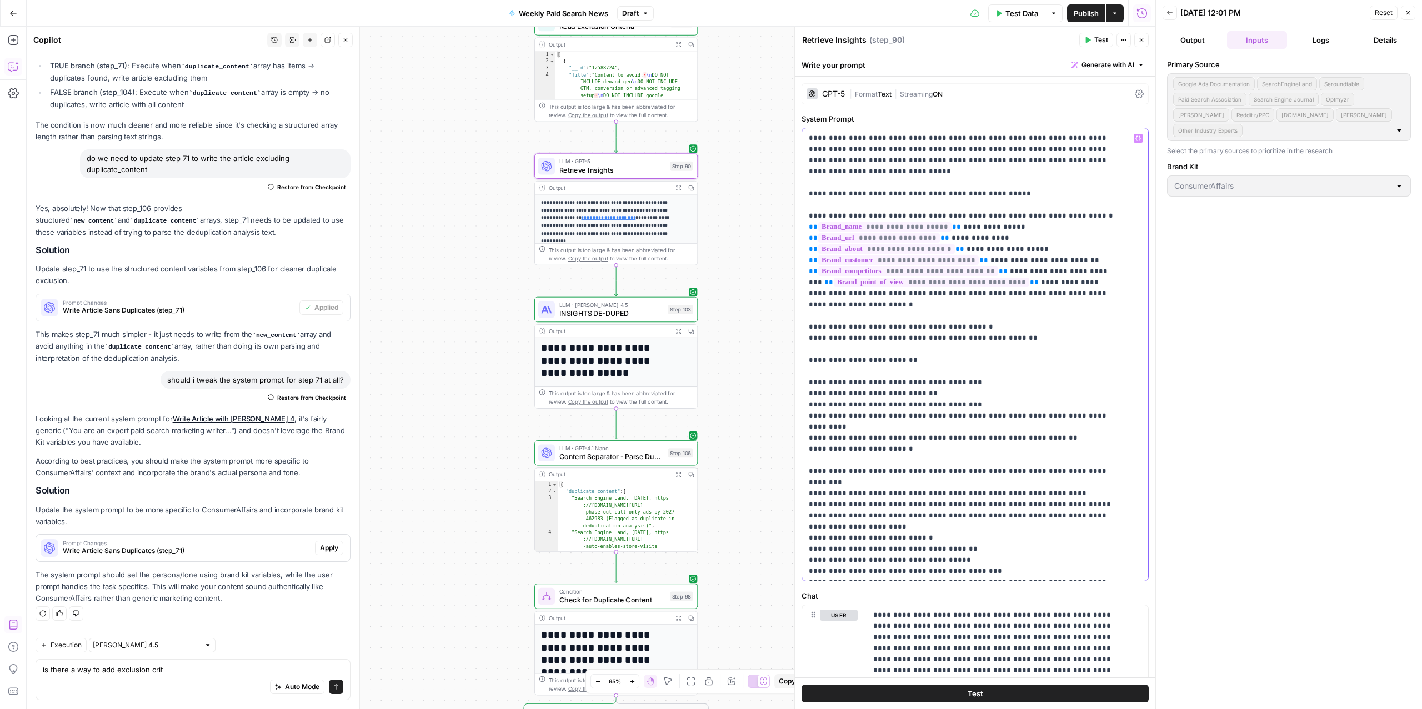
click at [873, 296] on p "**********" at bounding box center [964, 483] width 310 height 700
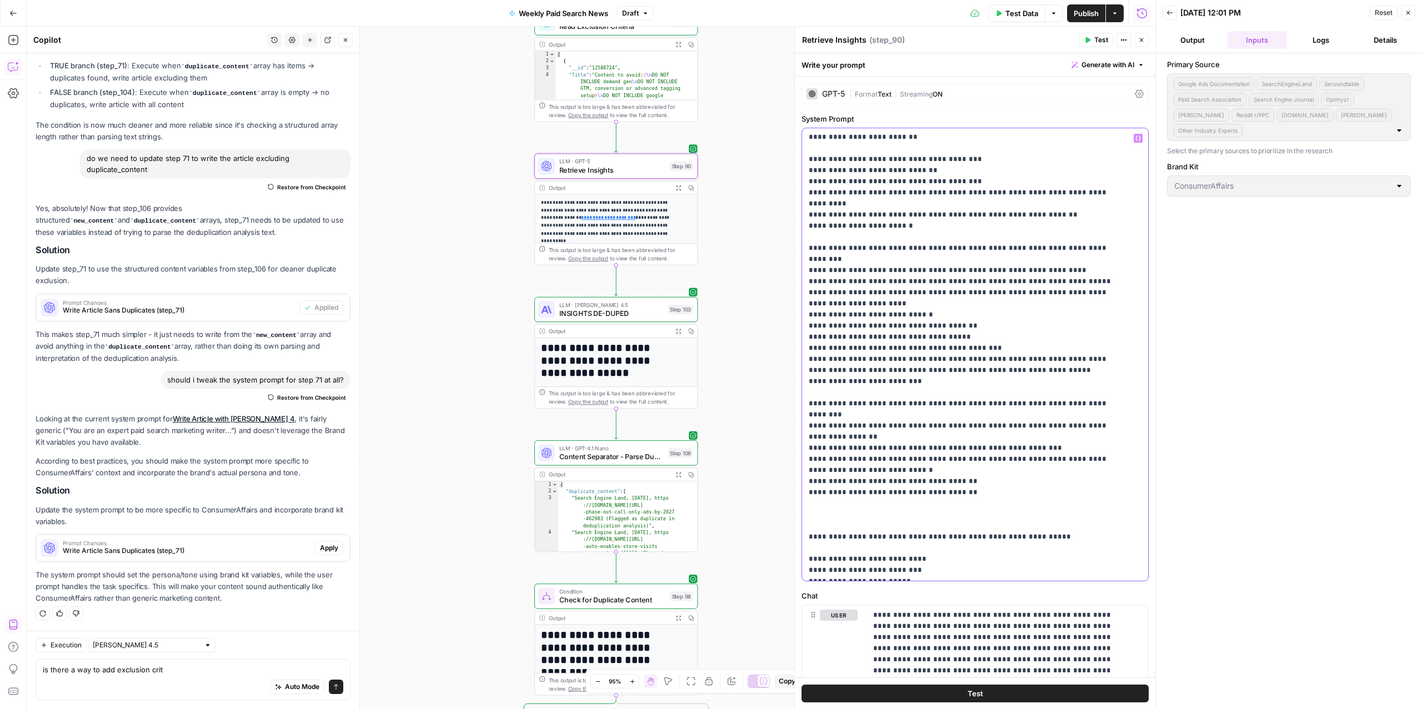
scroll to position [256, 0]
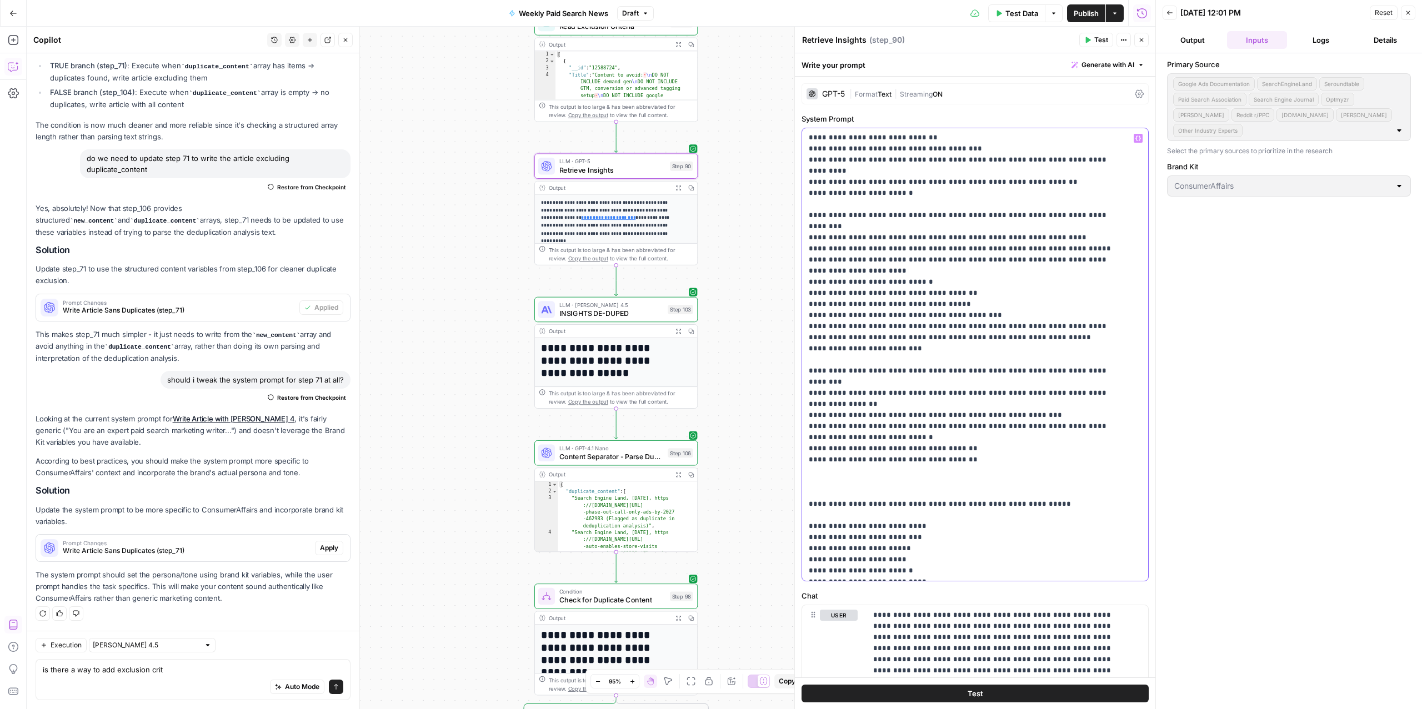
drag, startPoint x: 835, startPoint y: 341, endPoint x: 797, endPoint y: 341, distance: 37.8
click at [797, 341] on div "**********" at bounding box center [974, 368] width 361 height 683
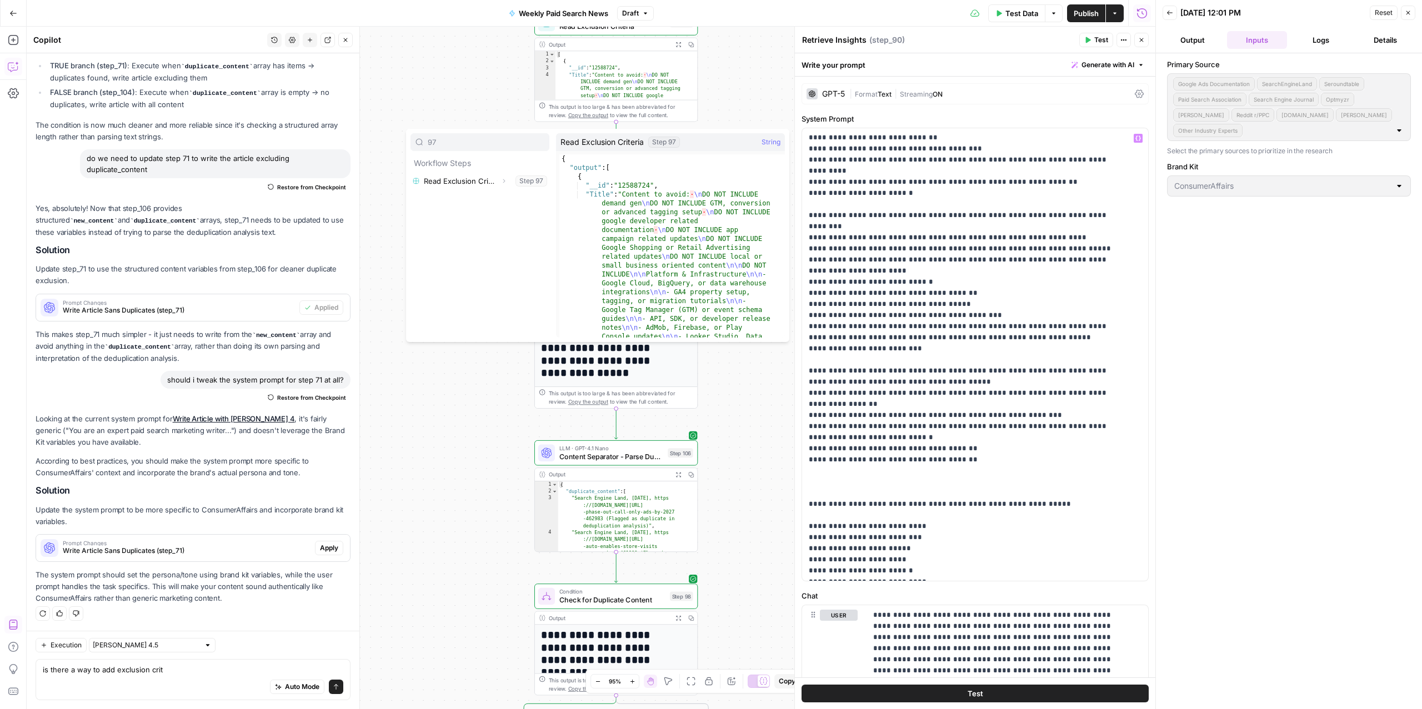
type input "97"
click at [457, 176] on button "Select variable Read Exclusion Criteria" at bounding box center [480, 181] width 139 height 18
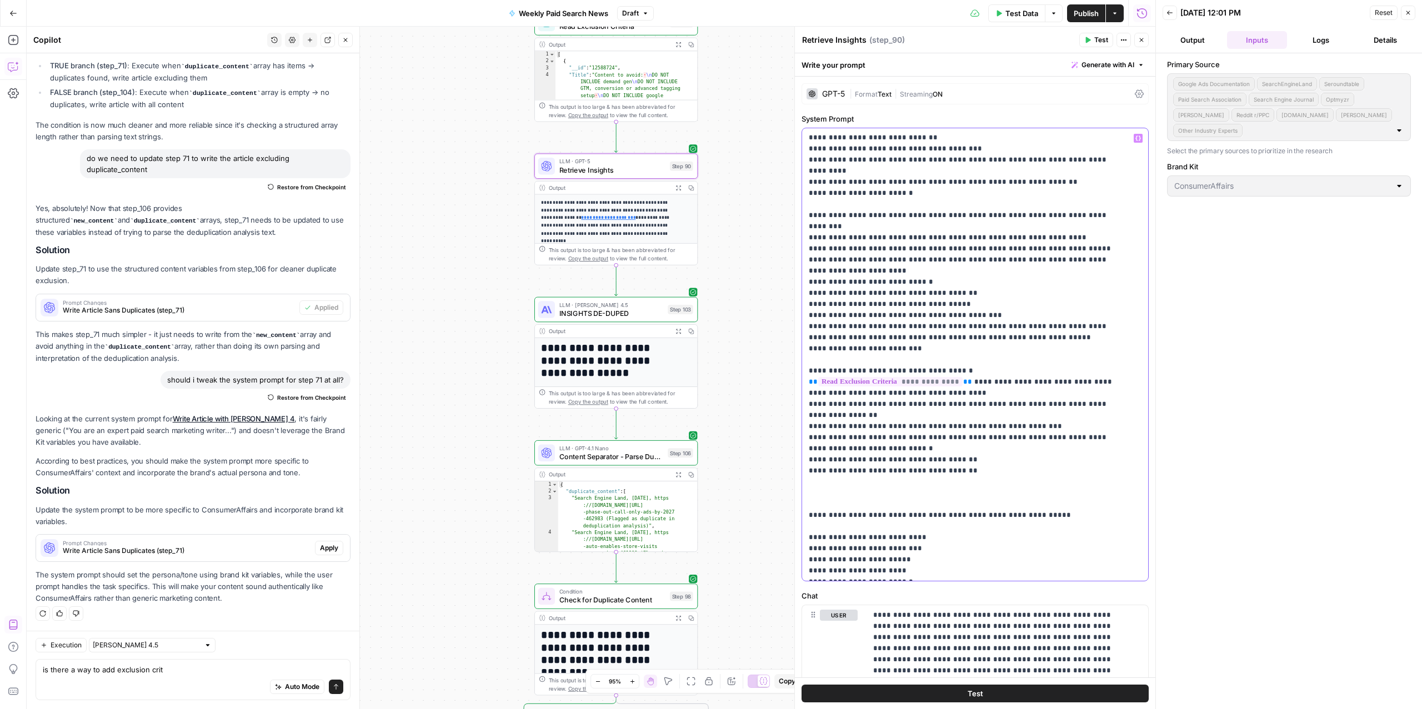
click at [887, 367] on p "**********" at bounding box center [964, 232] width 310 height 711
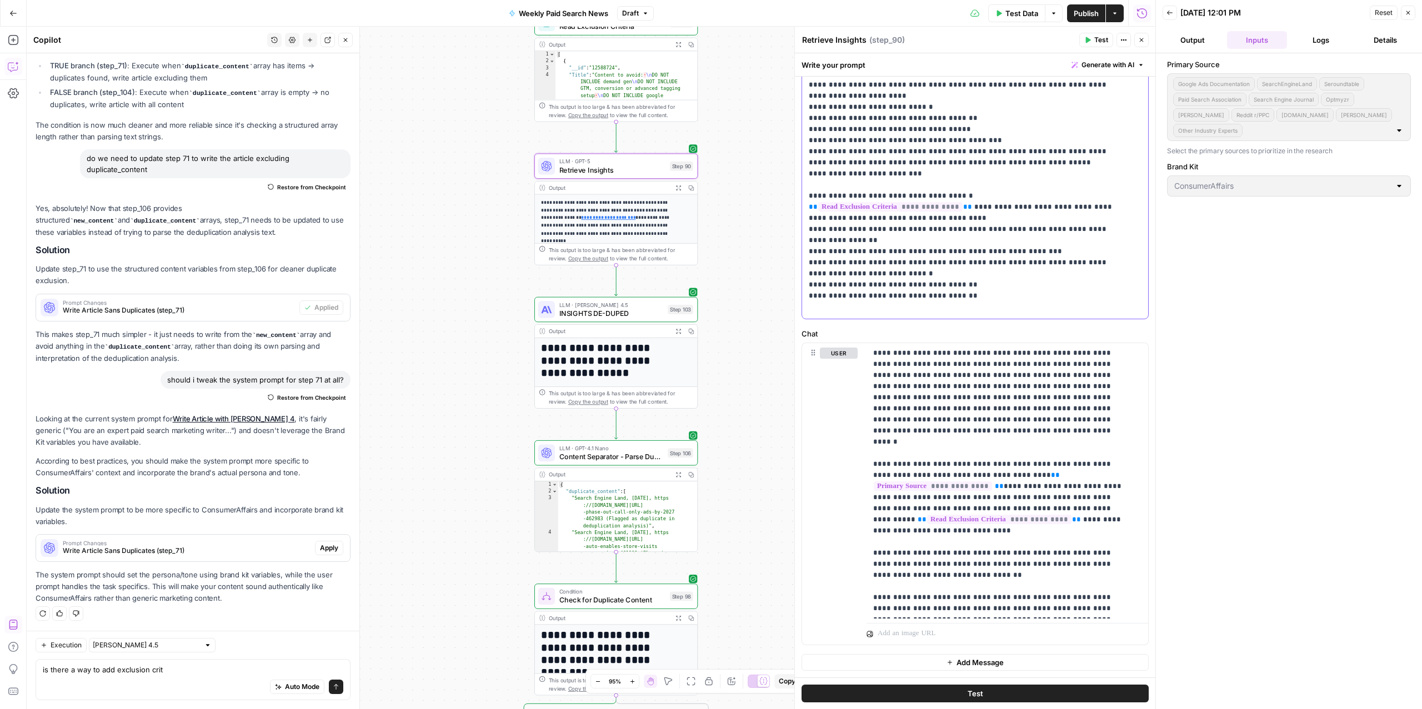
scroll to position [168, 0]
drag, startPoint x: 949, startPoint y: 164, endPoint x: 825, endPoint y: 164, distance: 124.4
click at [825, 164] on p "**********" at bounding box center [964, 58] width 310 height 711
click at [827, 166] on p "**********" at bounding box center [964, 58] width 310 height 711
click at [824, 166] on p "**********" at bounding box center [964, 58] width 310 height 711
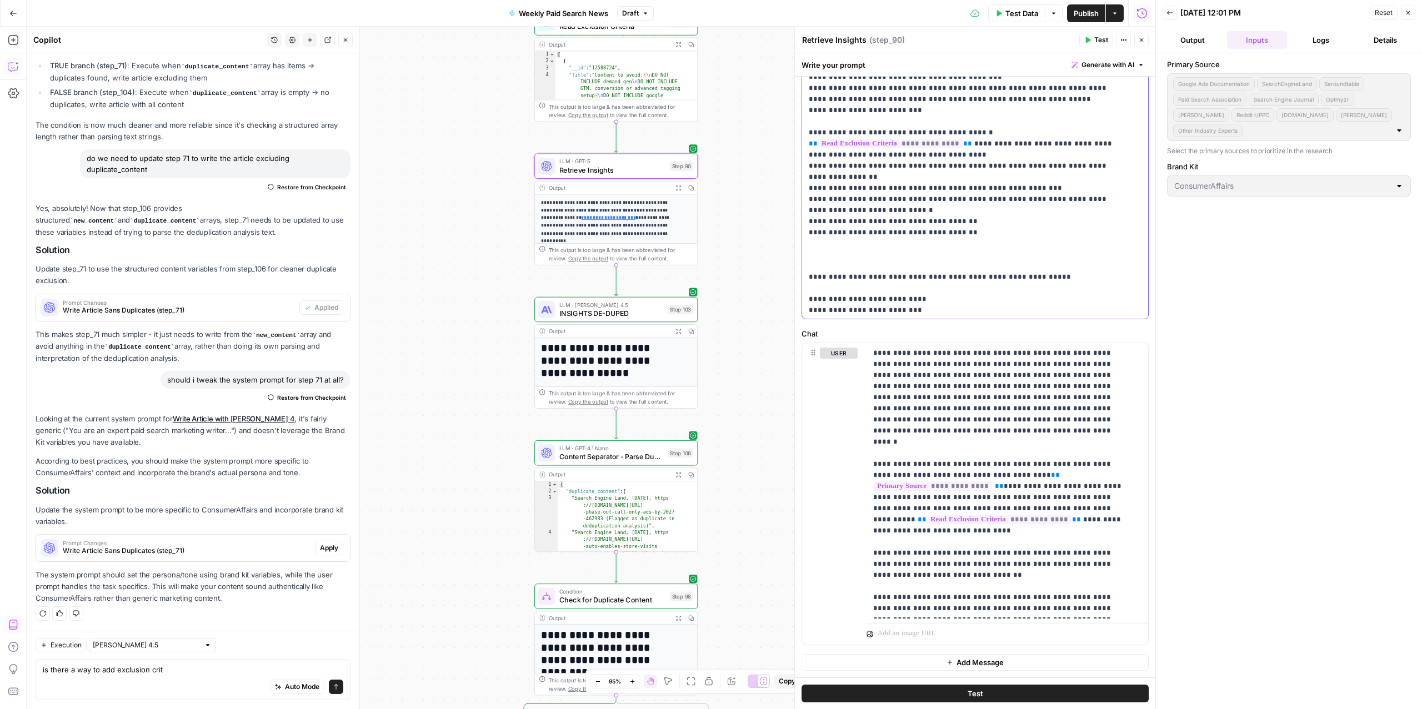
scroll to position [242, 0]
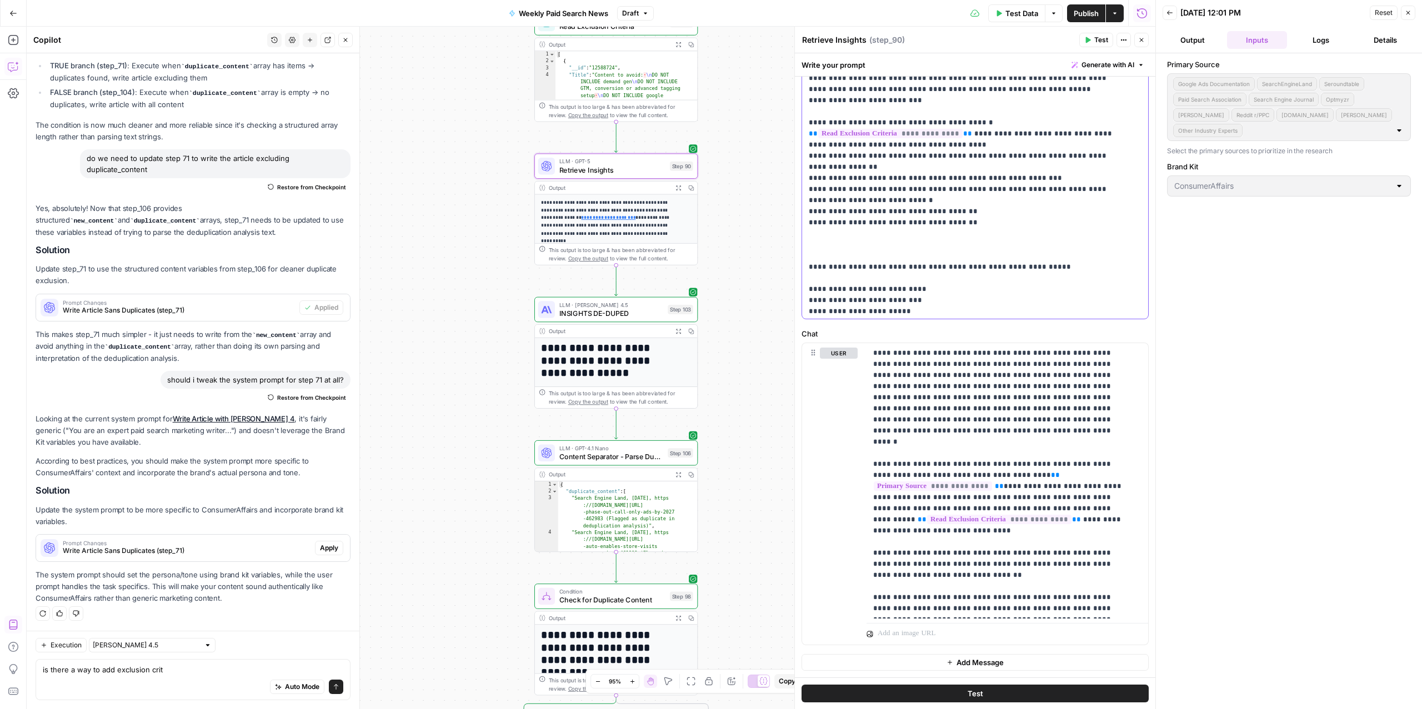
drag, startPoint x: 894, startPoint y: 86, endPoint x: 979, endPoint y: 74, distance: 86.3
click at [981, 74] on div "**********" at bounding box center [975, 381] width 361 height 656
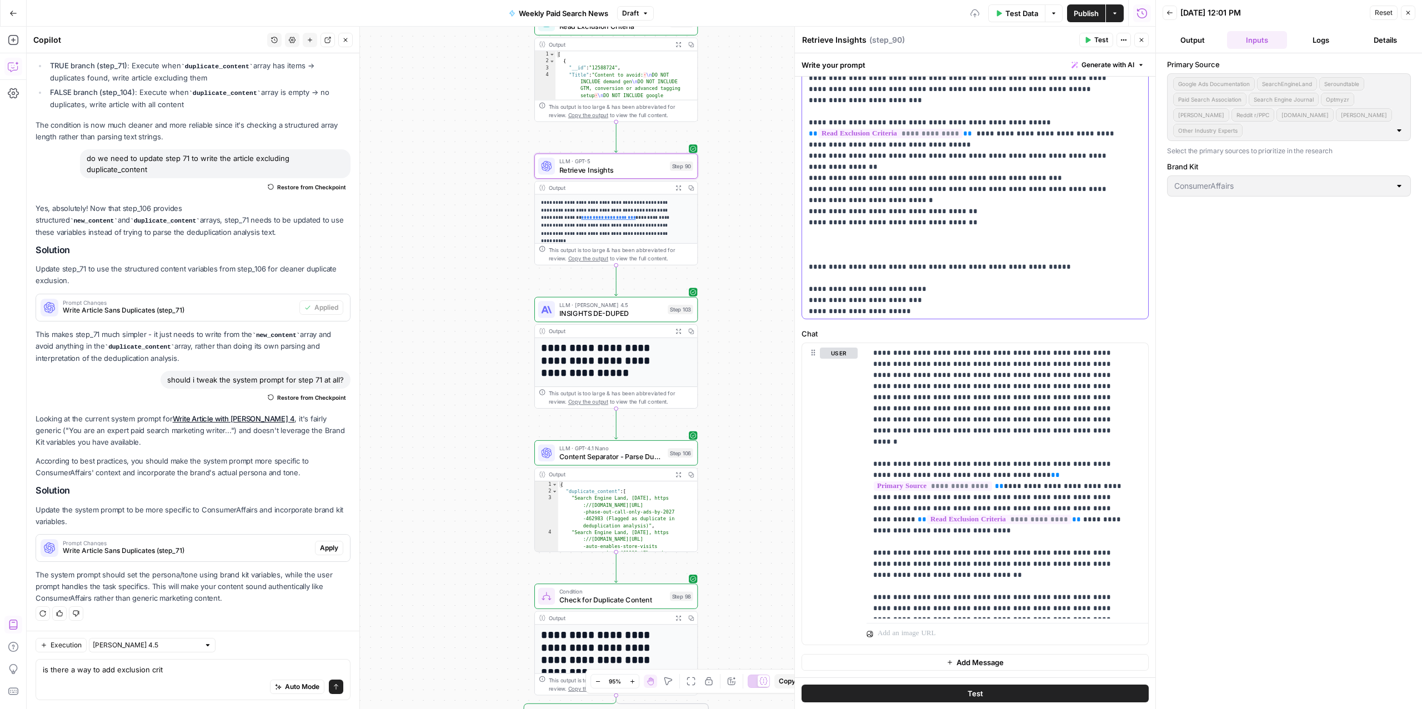
click at [809, 130] on span "**" at bounding box center [813, 133] width 9 height 7
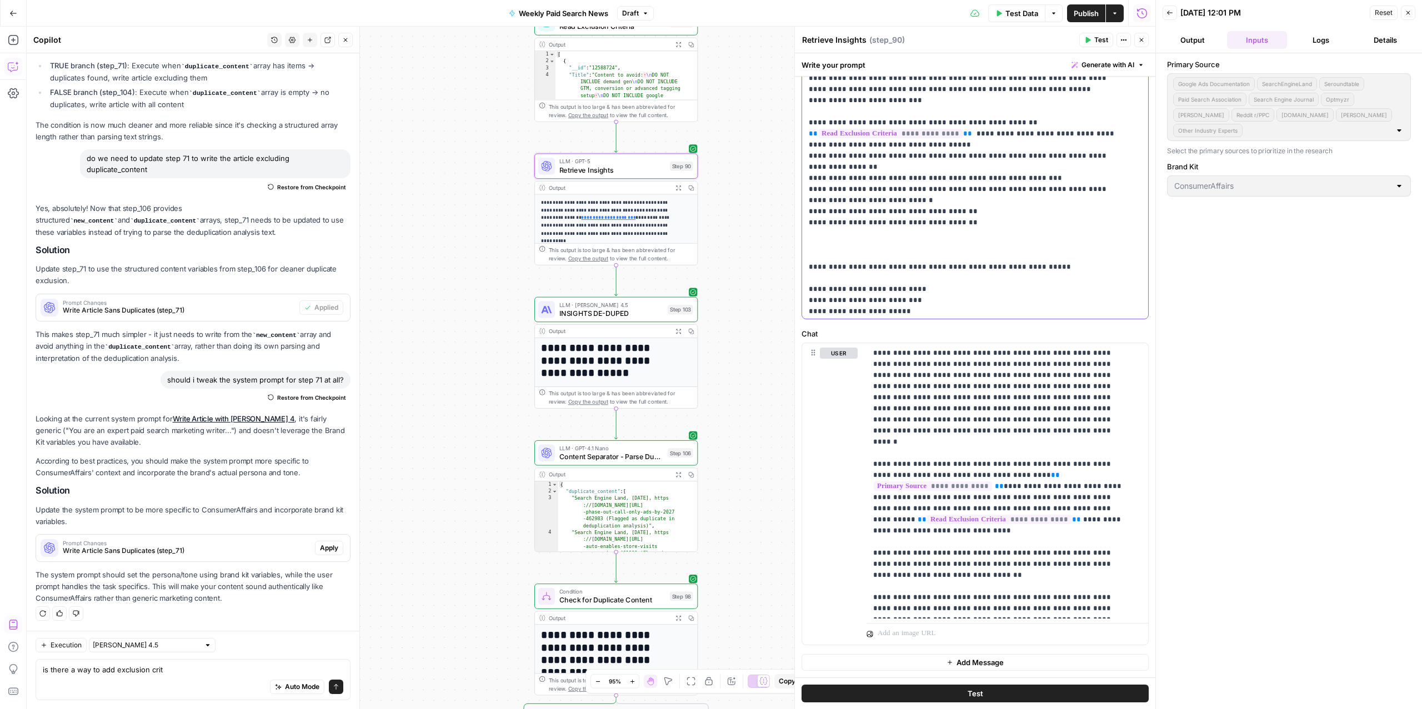
click at [807, 102] on div "**********" at bounding box center [969, 92] width 334 height 453
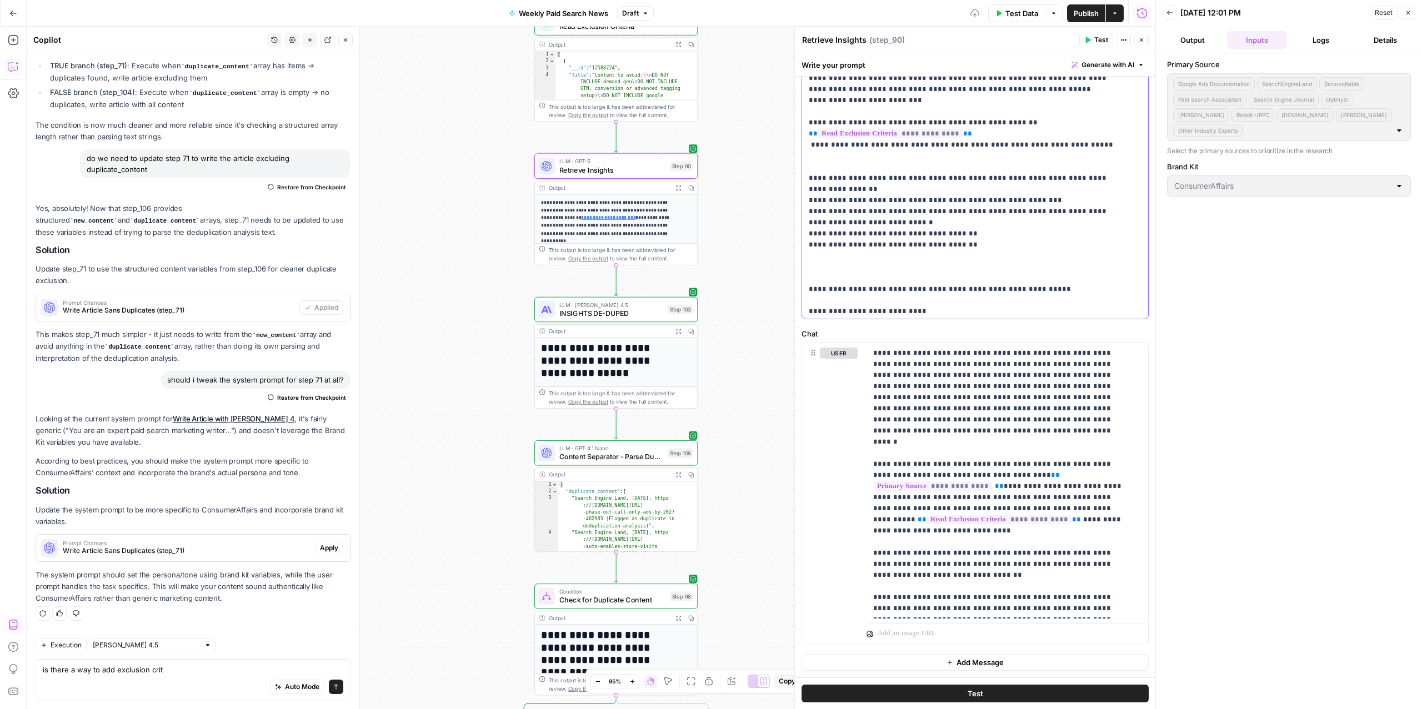
click at [819, 126] on p "**********" at bounding box center [964, 0] width 310 height 744
click at [813, 116] on p "**********" at bounding box center [964, 0] width 310 height 744
click at [811, 113] on p "**********" at bounding box center [964, 0] width 310 height 744
click at [1078, 118] on p "**********" at bounding box center [964, 0] width 310 height 744
drag, startPoint x: 1088, startPoint y: 109, endPoint x: 809, endPoint y: 109, distance: 278.9
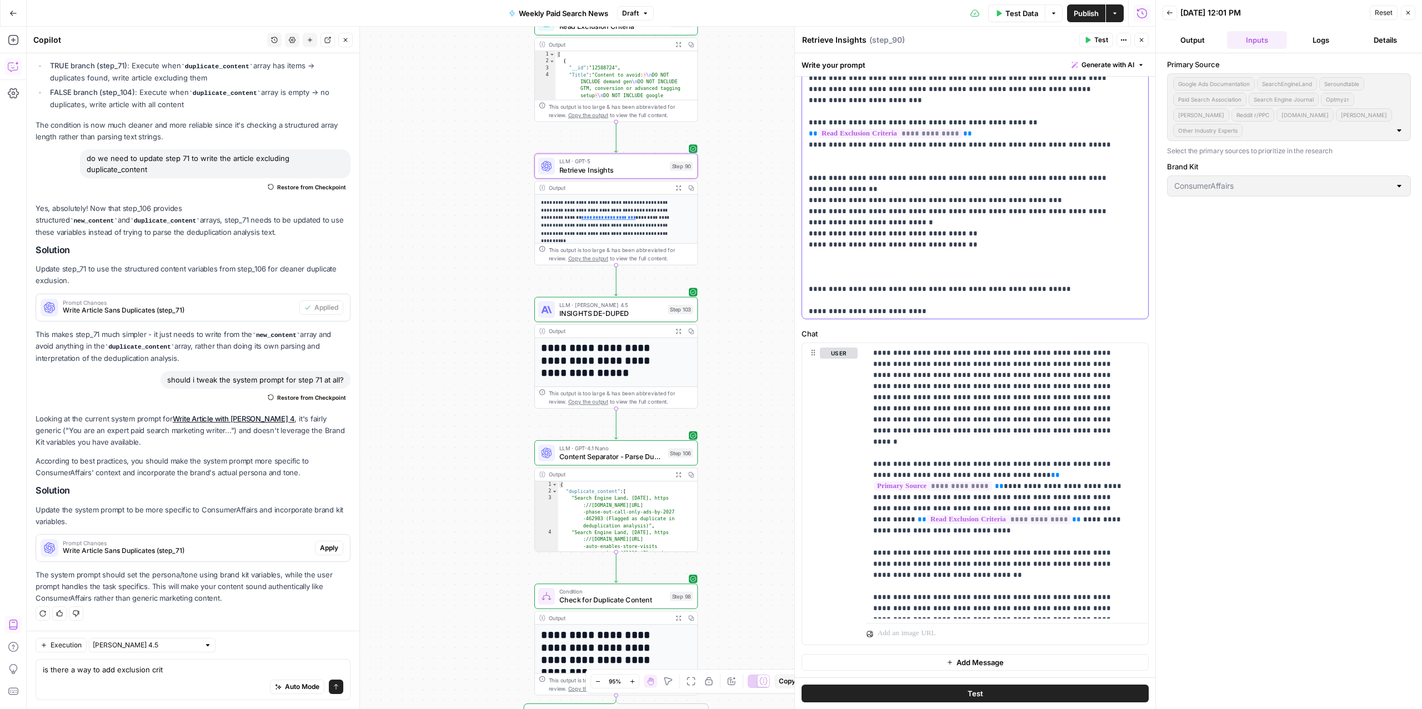
click at [808, 109] on div "**********" at bounding box center [969, 92] width 334 height 453
click at [809, 109] on p "**********" at bounding box center [964, 0] width 310 height 744
click at [988, 86] on p "**********" at bounding box center [964, 0] width 310 height 744
click at [808, 101] on div "**********" at bounding box center [969, 92] width 334 height 453
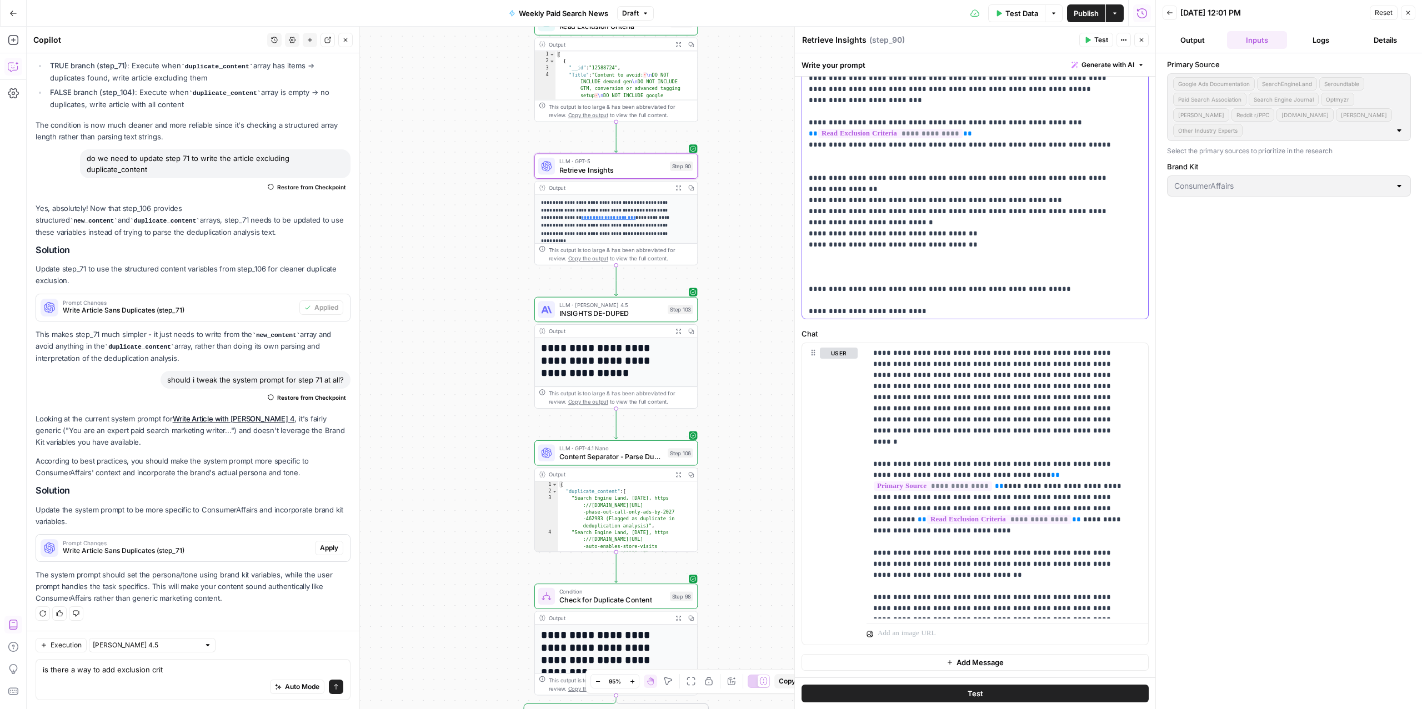
click at [980, 88] on p "**********" at bounding box center [964, 0] width 310 height 744
click at [812, 109] on p "**********" at bounding box center [964, 0] width 310 height 744
click at [808, 114] on div "**********" at bounding box center [969, 92] width 334 height 453
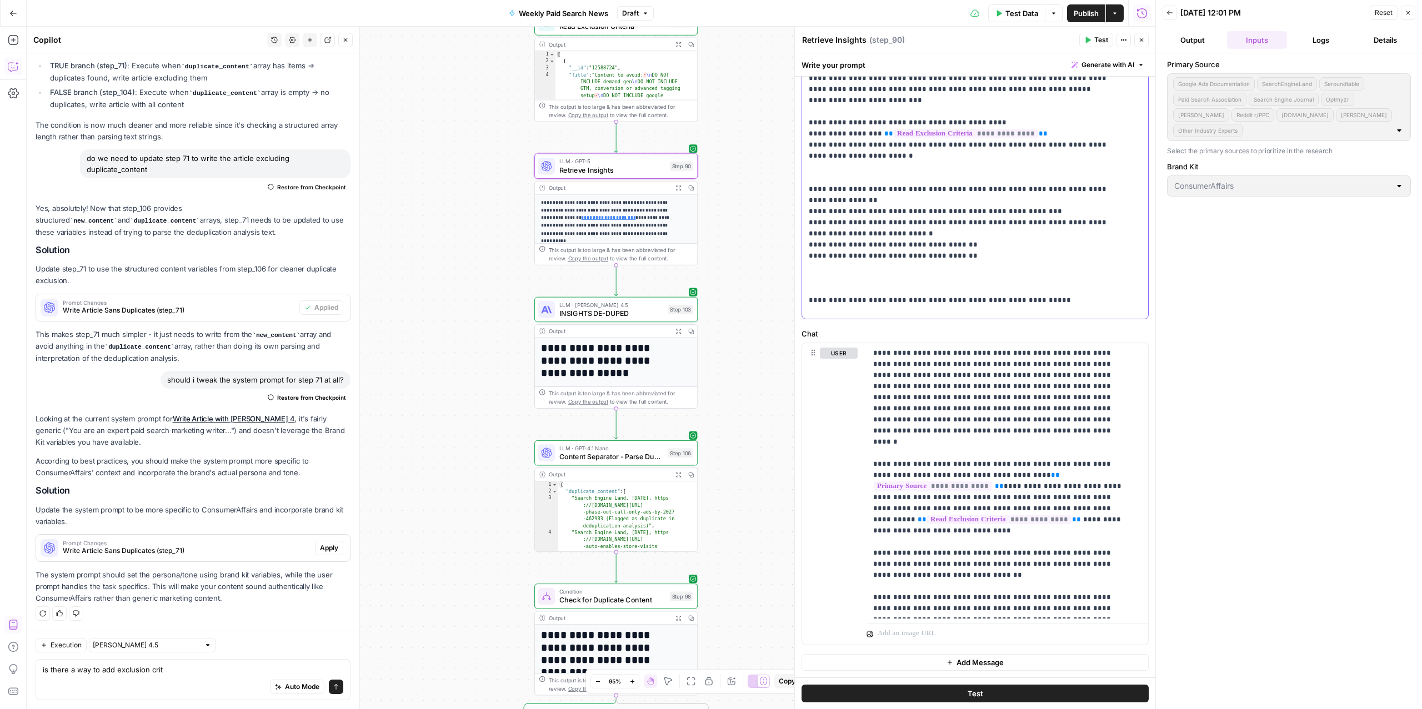
click at [974, 125] on p "**********" at bounding box center [964, 6] width 310 height 756
click at [197, 679] on div "Auto Mode Send" at bounding box center [193, 688] width 301 height 24
click at [197, 685] on div "Auto Mode Send" at bounding box center [193, 688] width 301 height 24
click at [172, 666] on textarea "is there a way to add exclusion crit" at bounding box center [193, 669] width 301 height 11
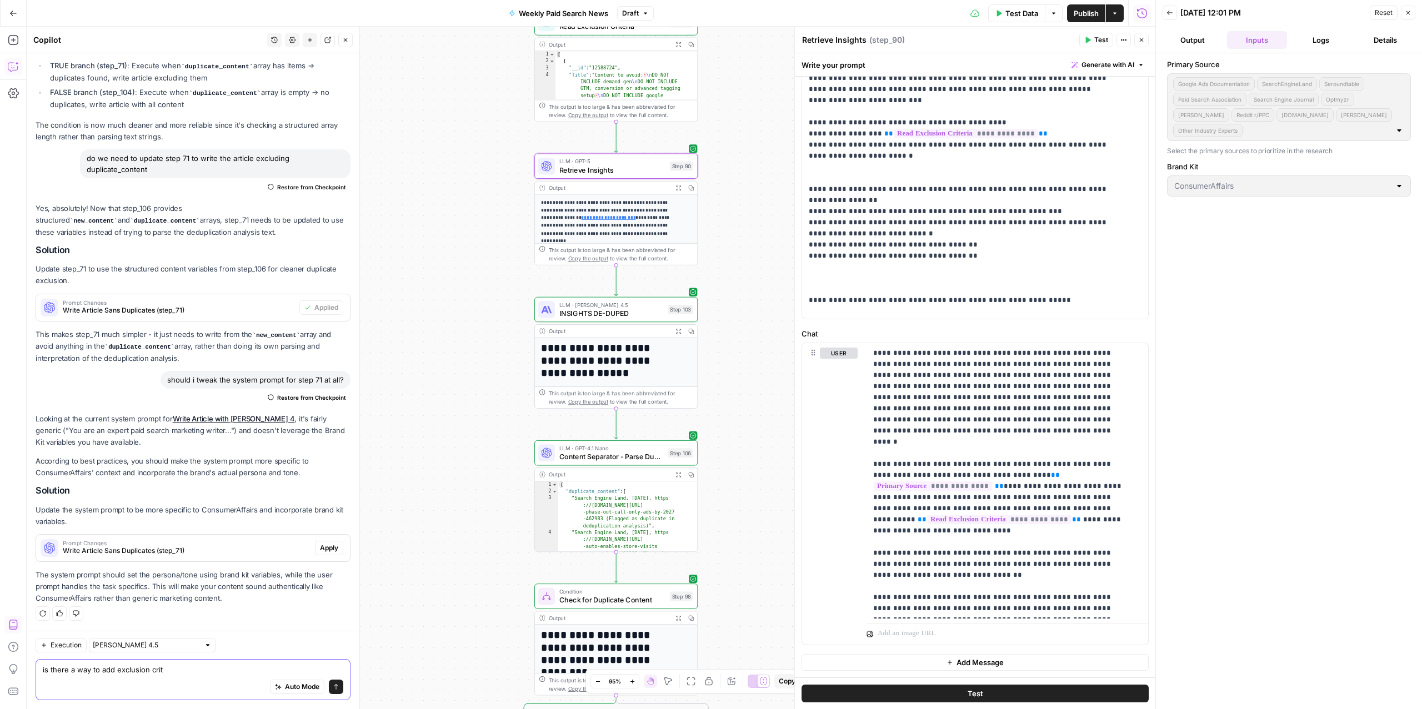
click at [172, 666] on textarea "is there a way to add exclusion crit" at bounding box center [193, 669] width 301 height 11
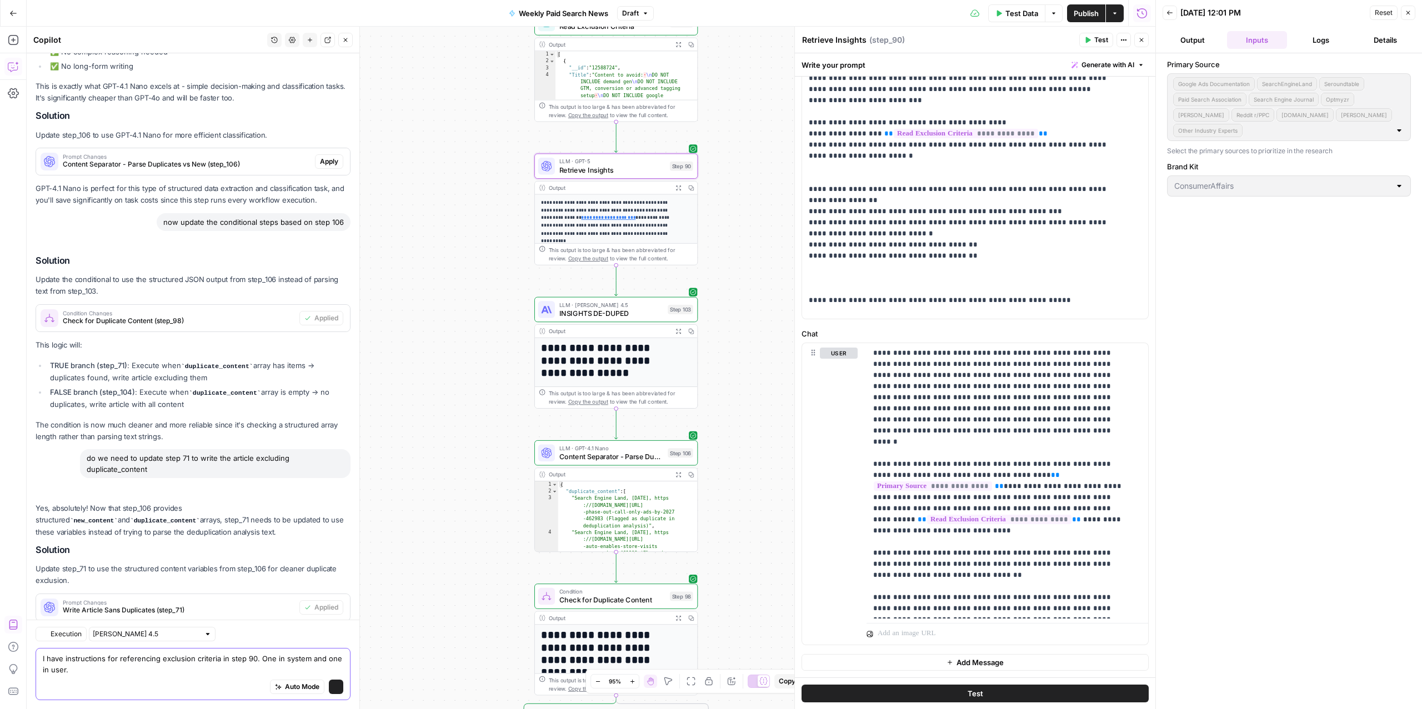
scroll to position [6888, 0]
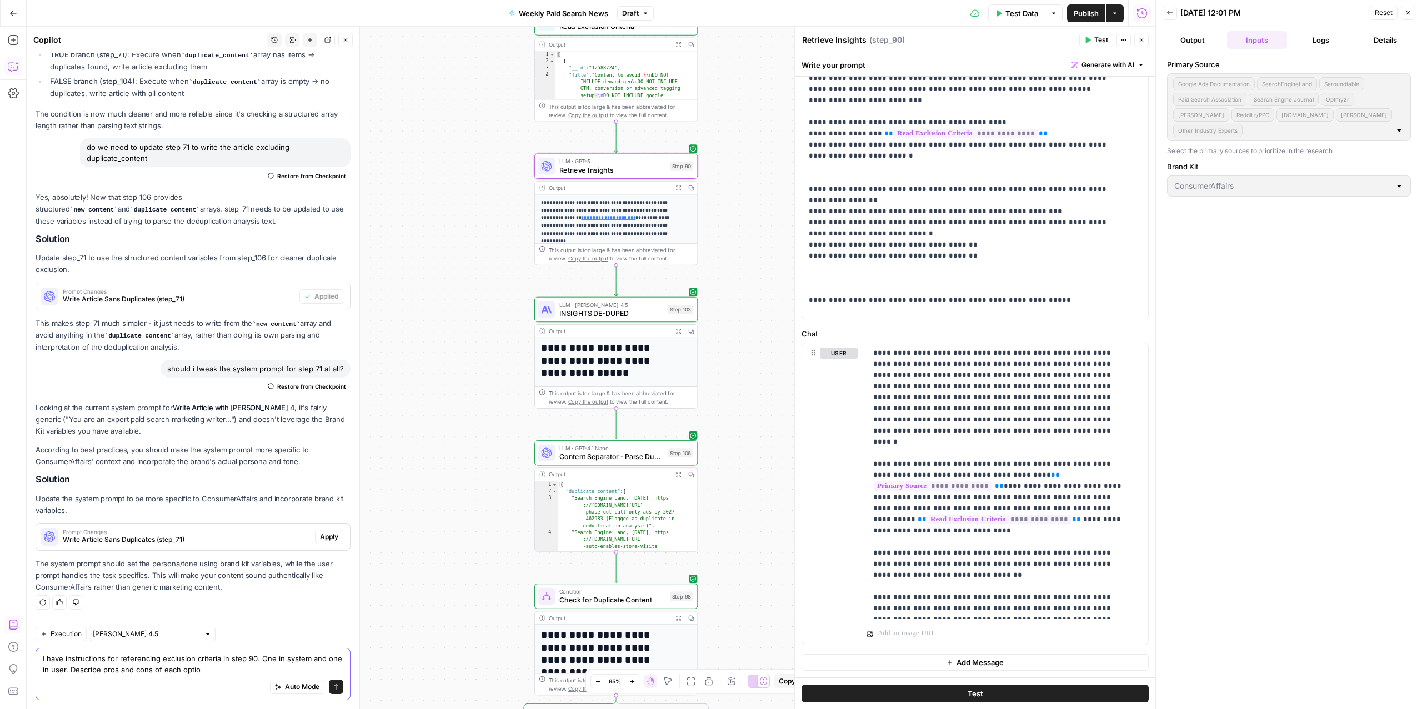
type textarea "I have instructions for referencing exclusion criteria in step 90. One in syste…"
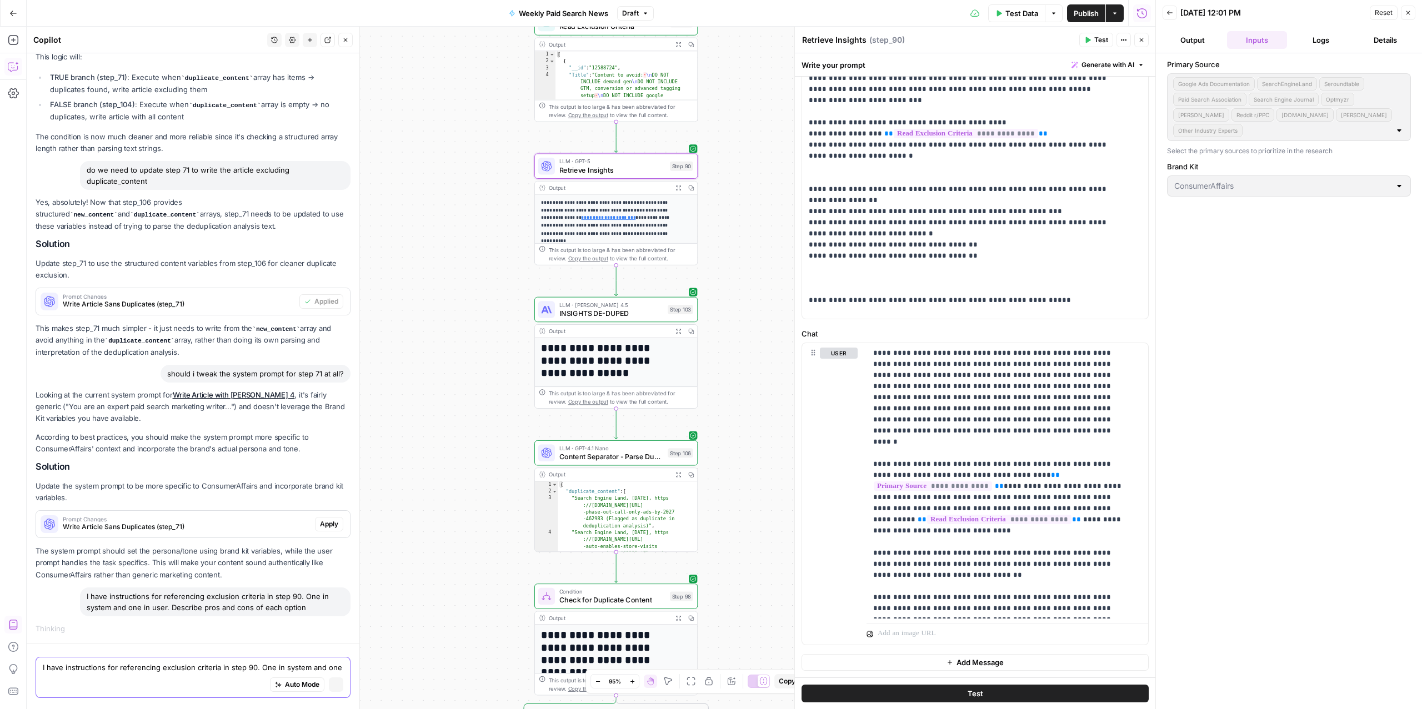
scroll to position [6498, 0]
click at [67, 609] on div "I have instructions for referencing exclusion criteria in step 90. One in syste…" at bounding box center [193, 604] width 315 height 29
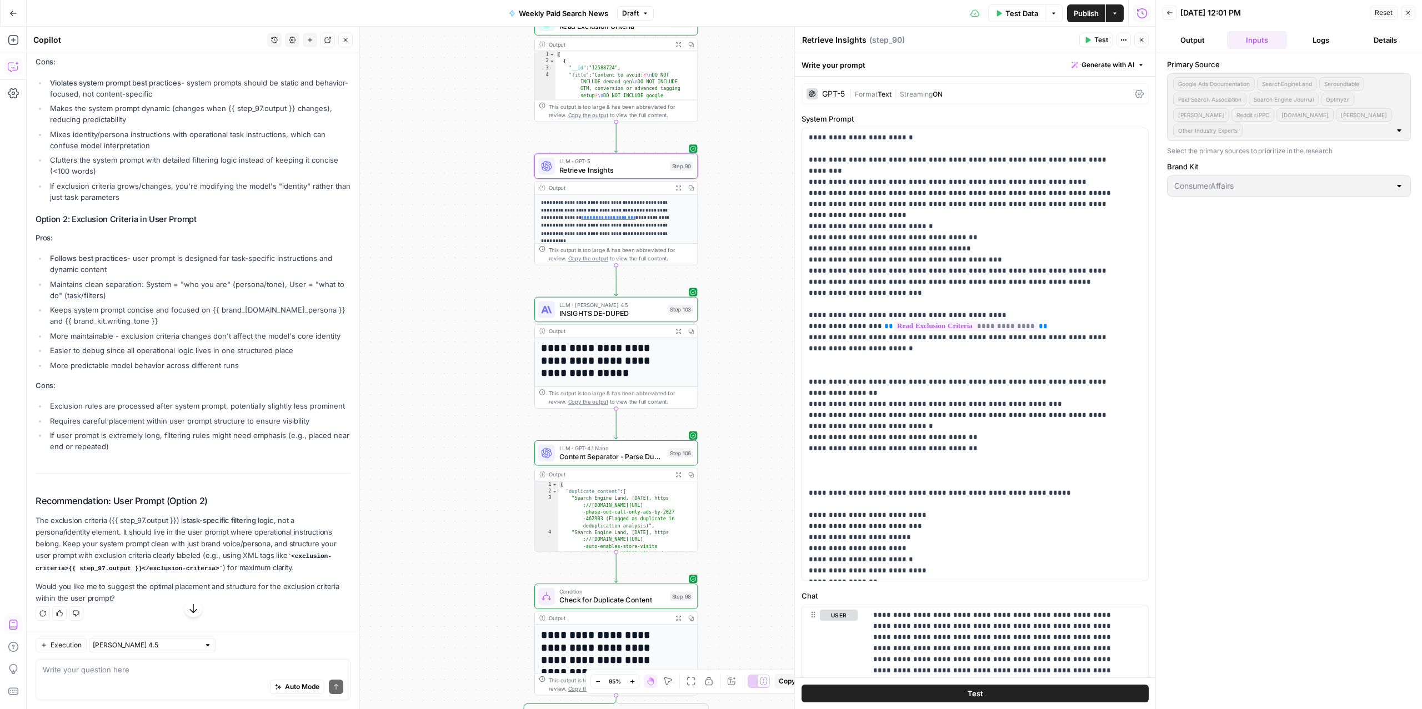
scroll to position [7611, 0]
click at [128, 664] on textarea at bounding box center [193, 669] width 301 height 11
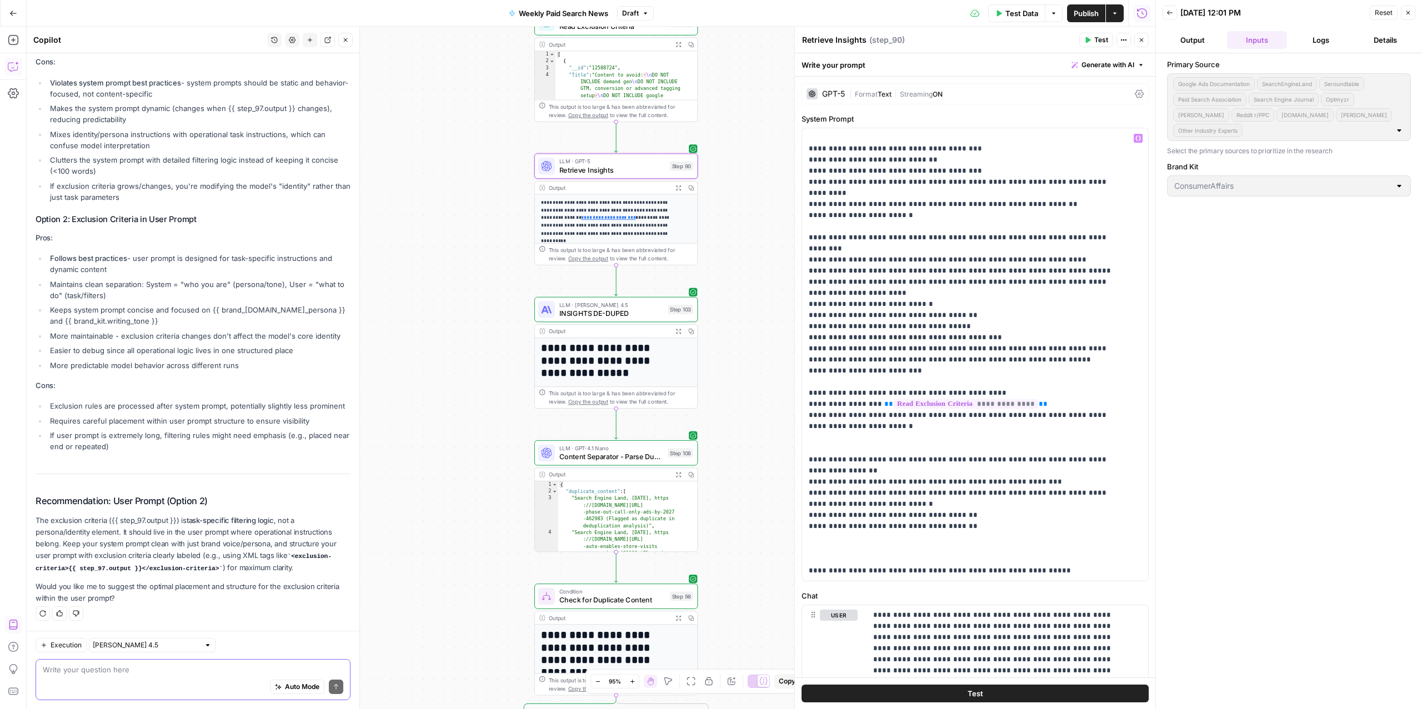
scroll to position [312, 0]
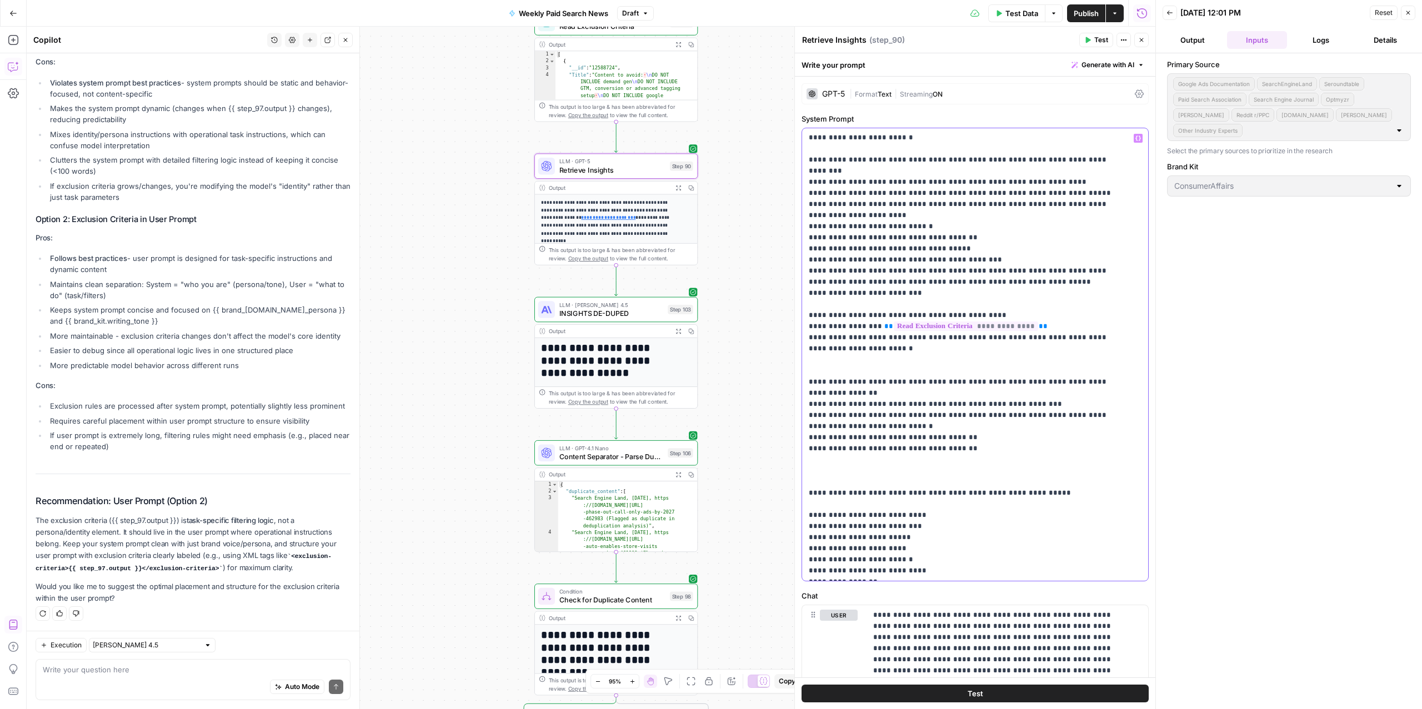
drag, startPoint x: 969, startPoint y: 321, endPoint x: 800, endPoint y: 286, distance: 172.6
click at [800, 286] on div "**********" at bounding box center [974, 368] width 361 height 683
click at [858, 297] on p "**********" at bounding box center [964, 199] width 310 height 756
click at [1034, 326] on p "**********" at bounding box center [964, 199] width 310 height 756
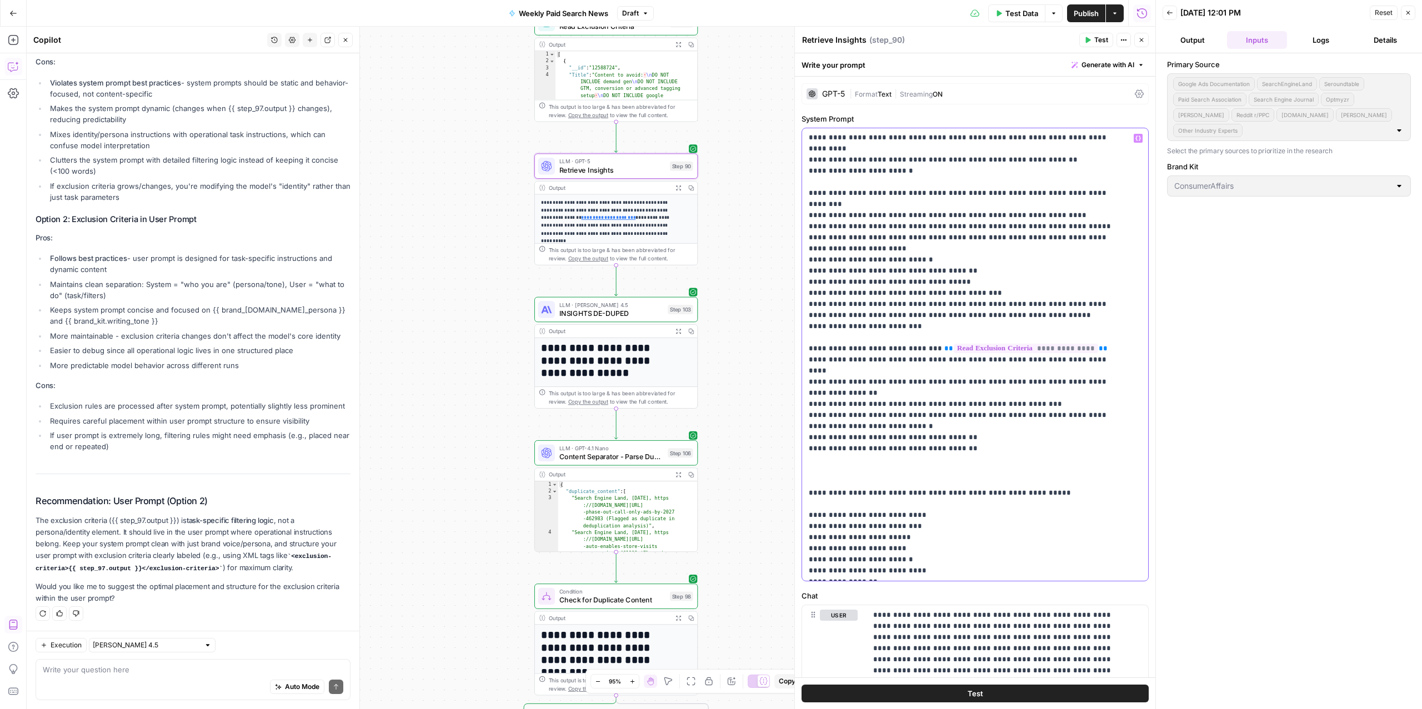
scroll to position [267, 0]
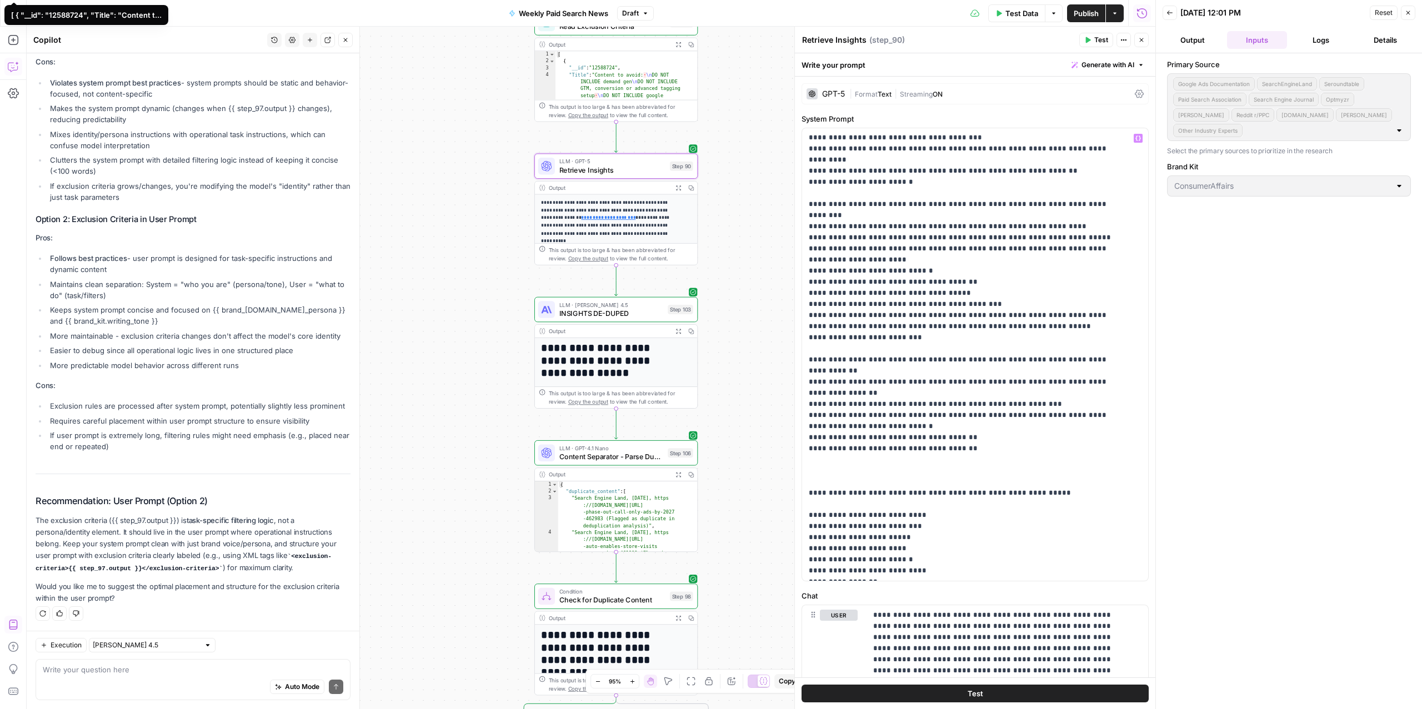
click at [207, 684] on div "Auto Mode Send" at bounding box center [193, 688] width 301 height 24
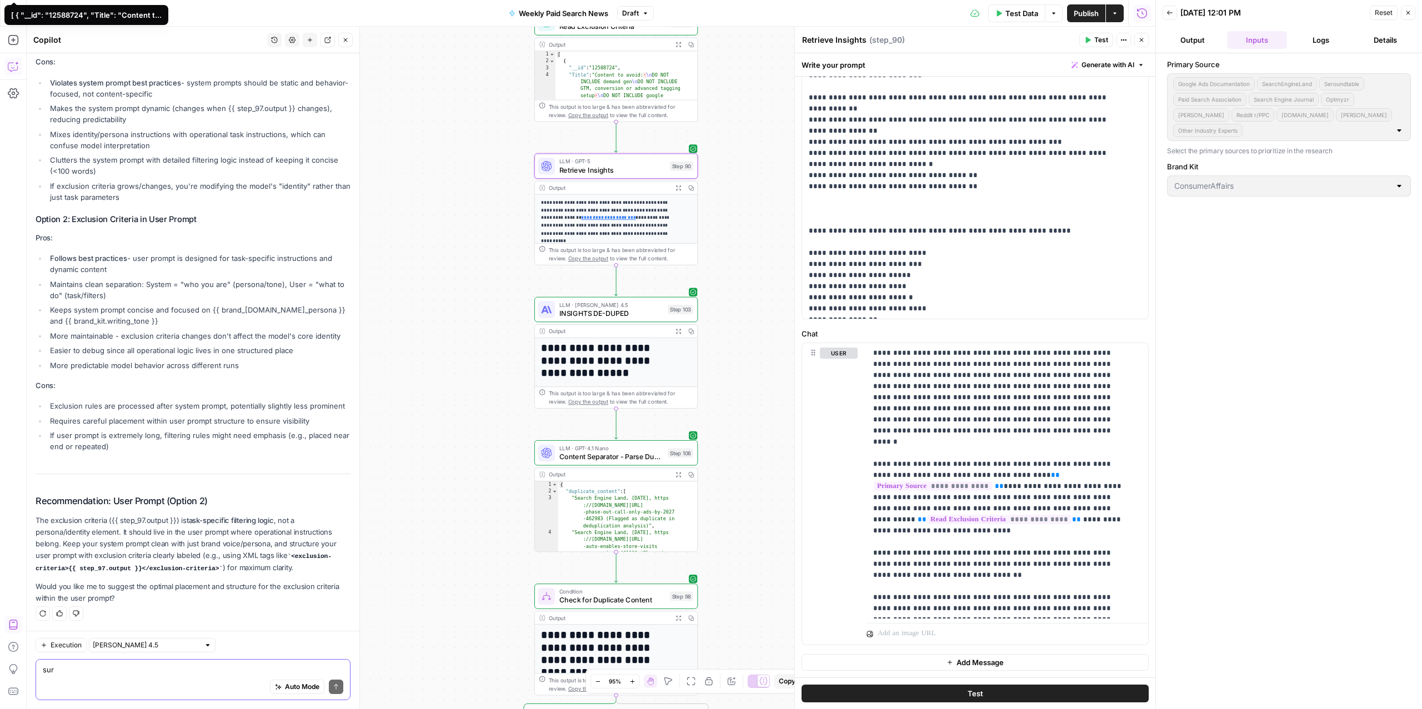
type textarea "sure"
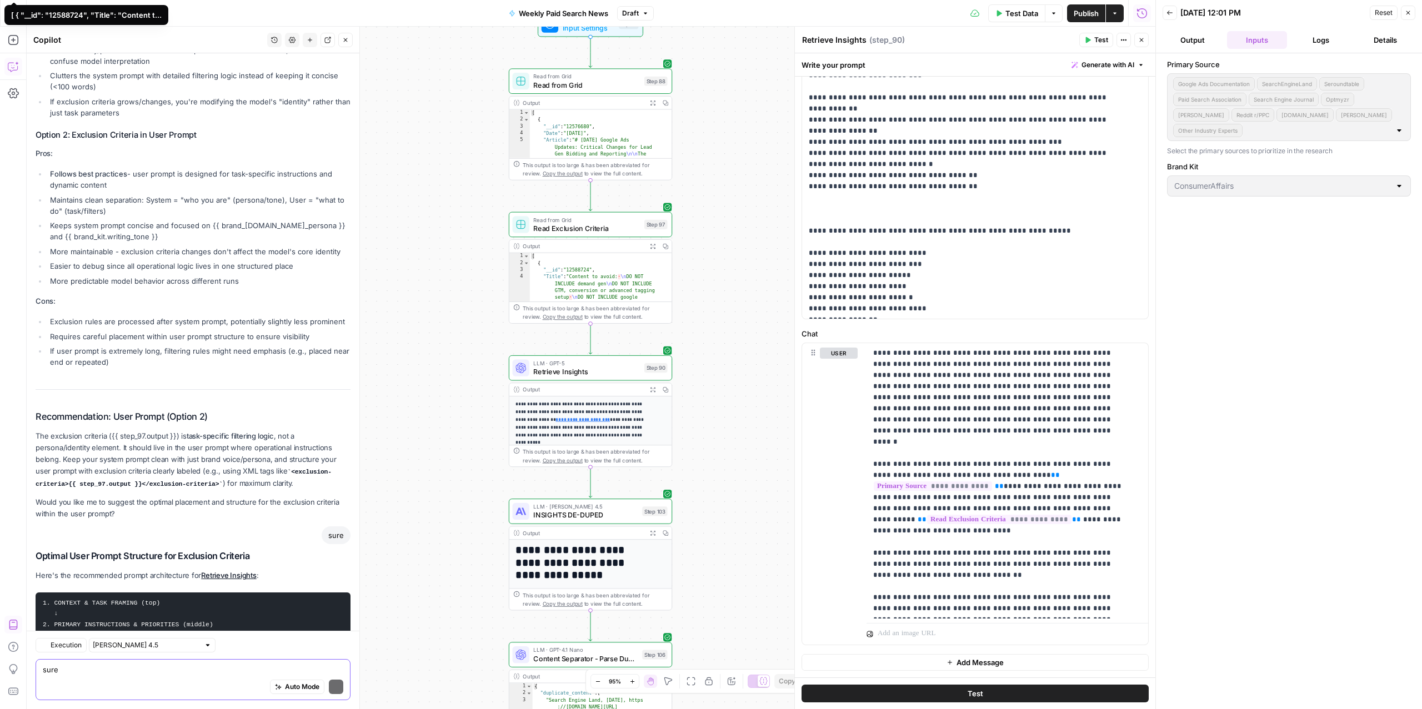
scroll to position [8040, 0]
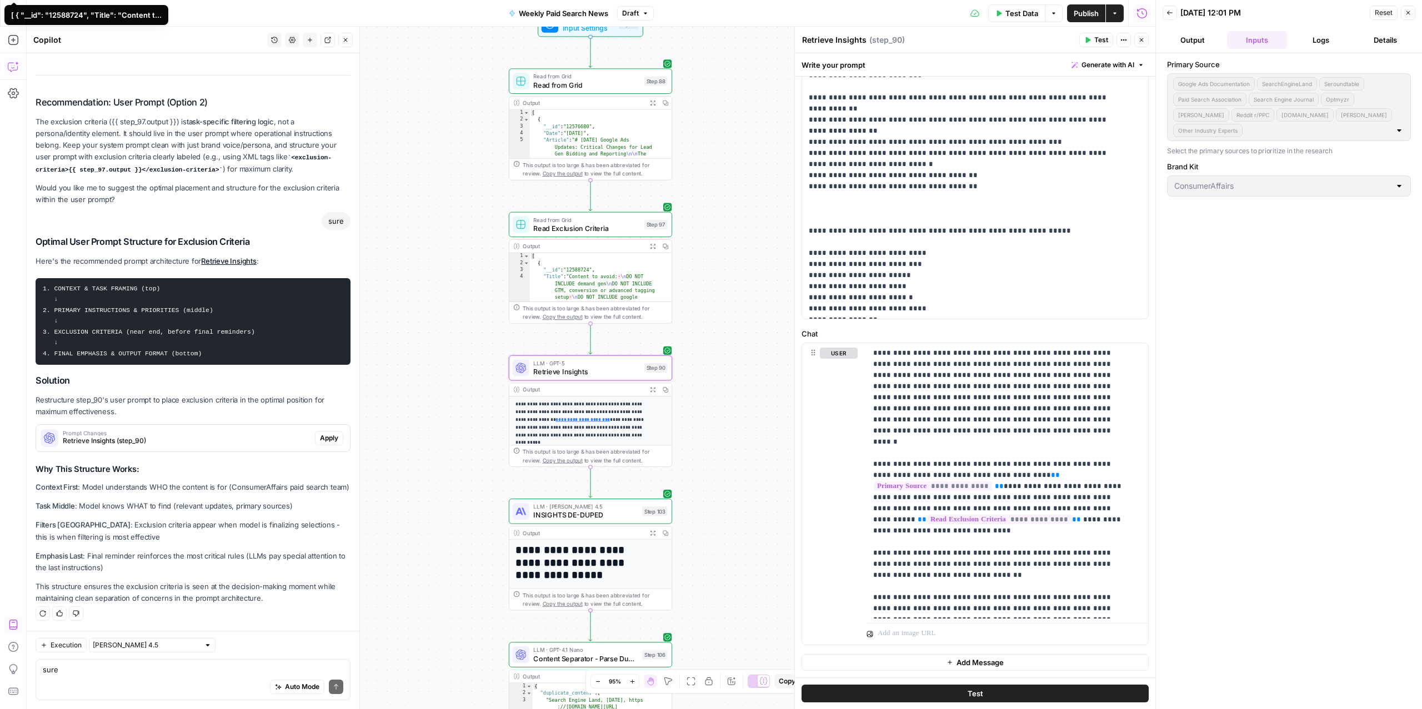
click at [320, 433] on span "Apply" at bounding box center [329, 438] width 18 height 10
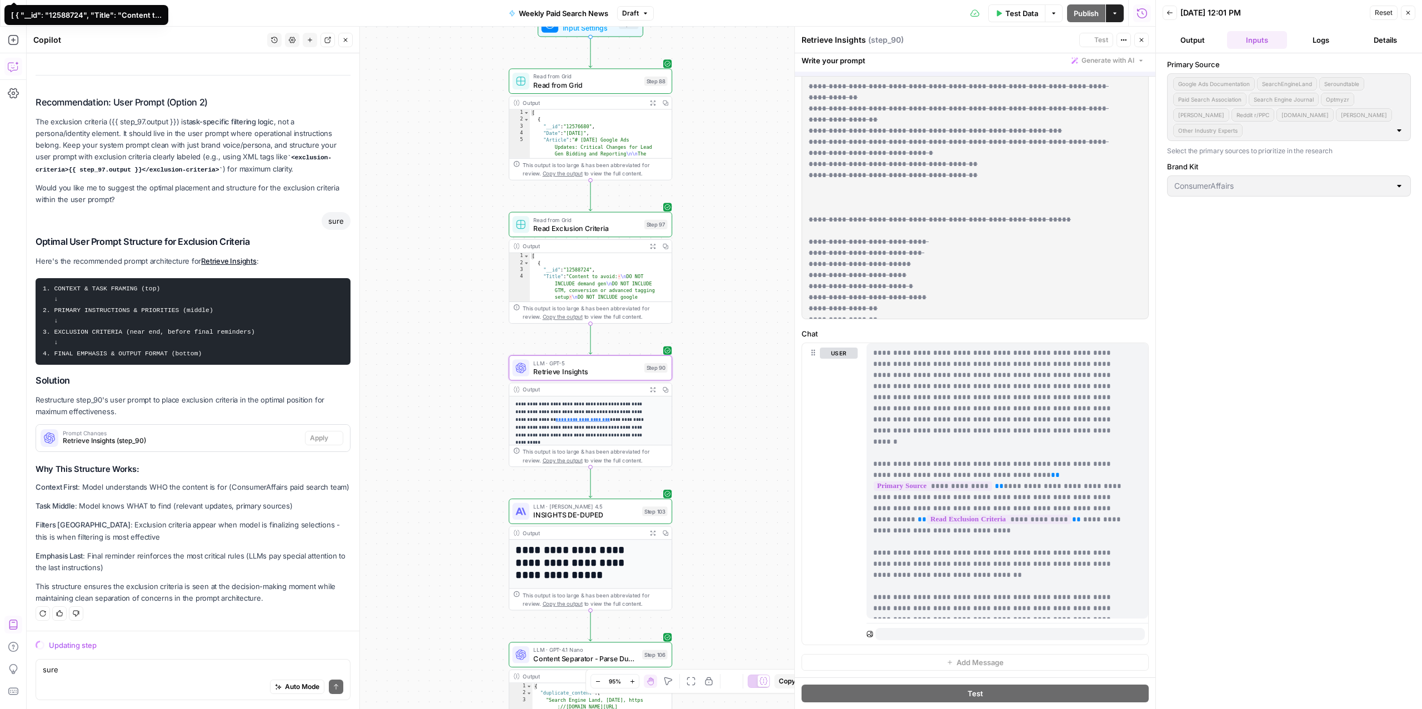
scroll to position [0, 0]
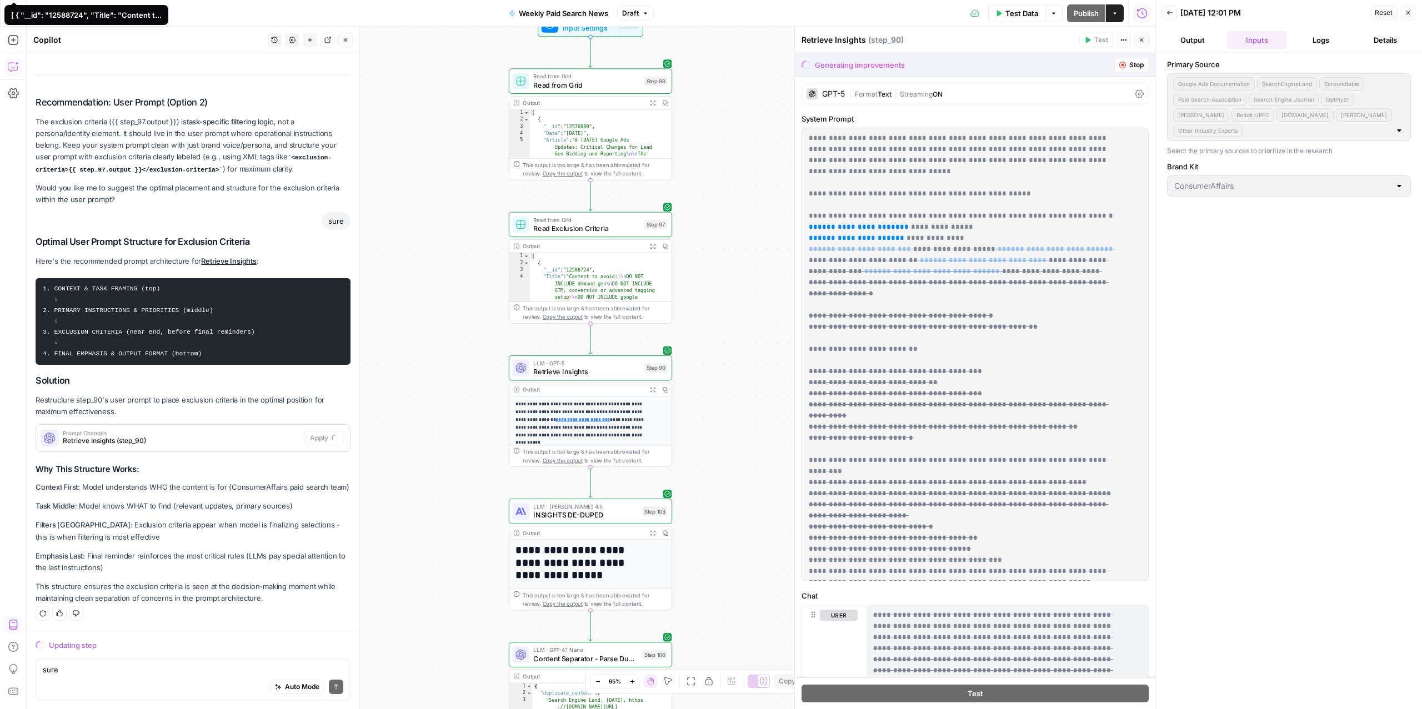
click at [157, 503] on p "Task Middle : Model knows WHAT to find (relevant updates, primary sources)" at bounding box center [193, 507] width 315 height 12
click at [168, 557] on p "Emphasis Last : Final reminder reinforces the most critical rules (LLMs pay spe…" at bounding box center [193, 562] width 315 height 23
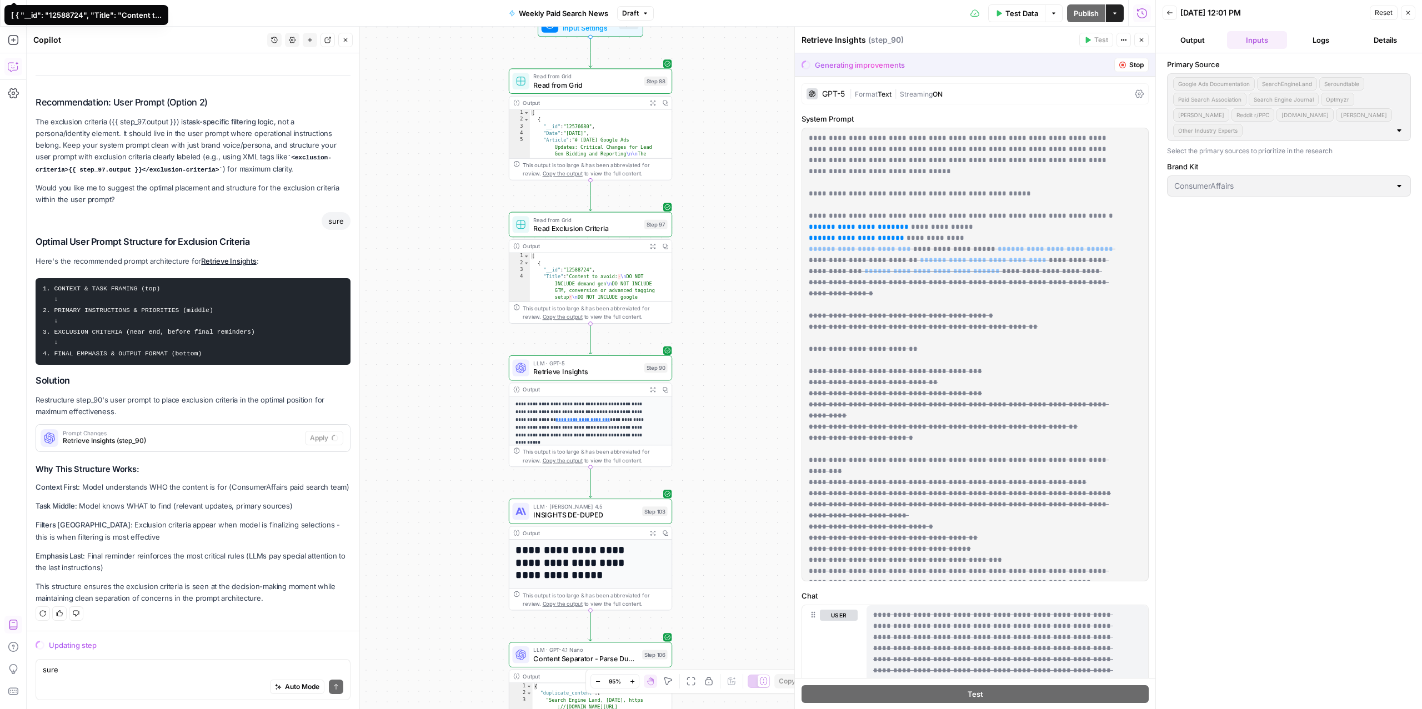
click at [168, 557] on p "Emphasis Last : Final reminder reinforces the most critical rules (LLMs pay spe…" at bounding box center [193, 562] width 315 height 23
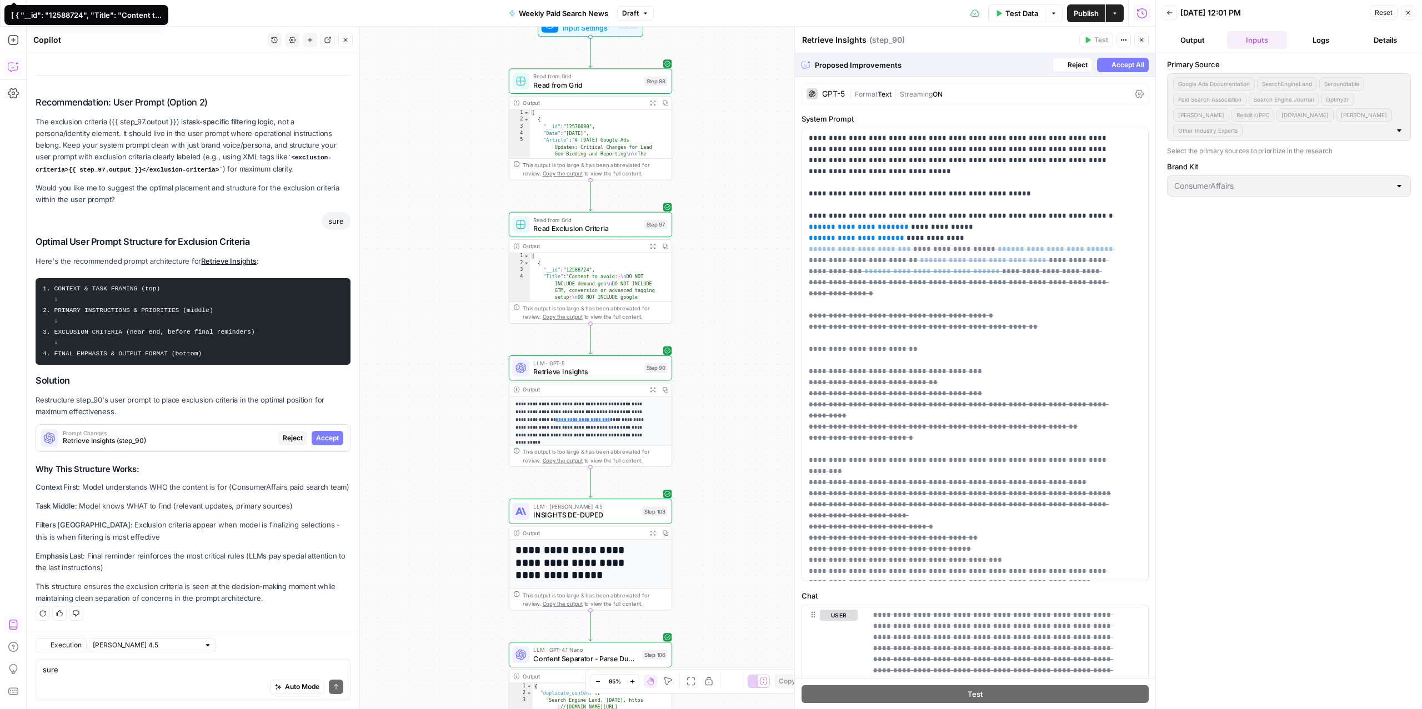
scroll to position [7631, 0]
click at [128, 595] on p "This structure ensures the exclusion criteria is seen at the decision-making mo…" at bounding box center [193, 592] width 315 height 23
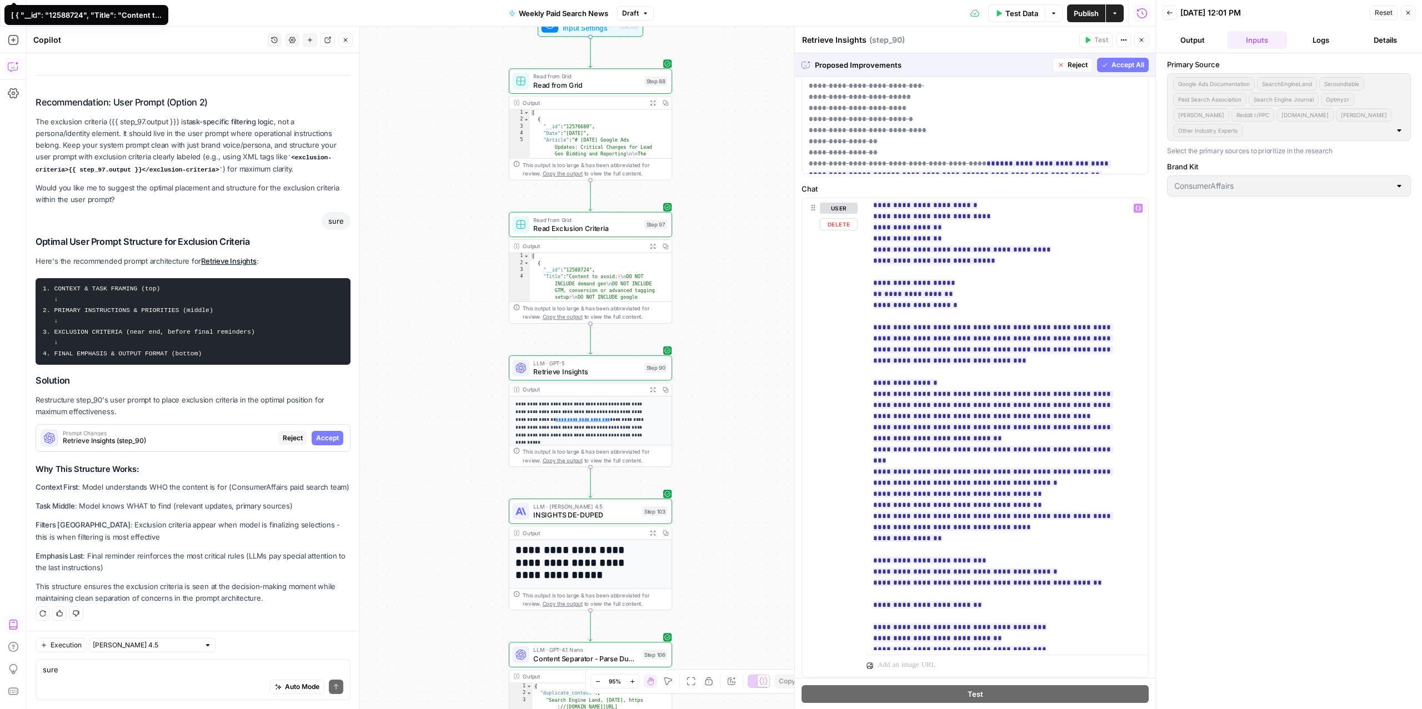
scroll to position [0, 0]
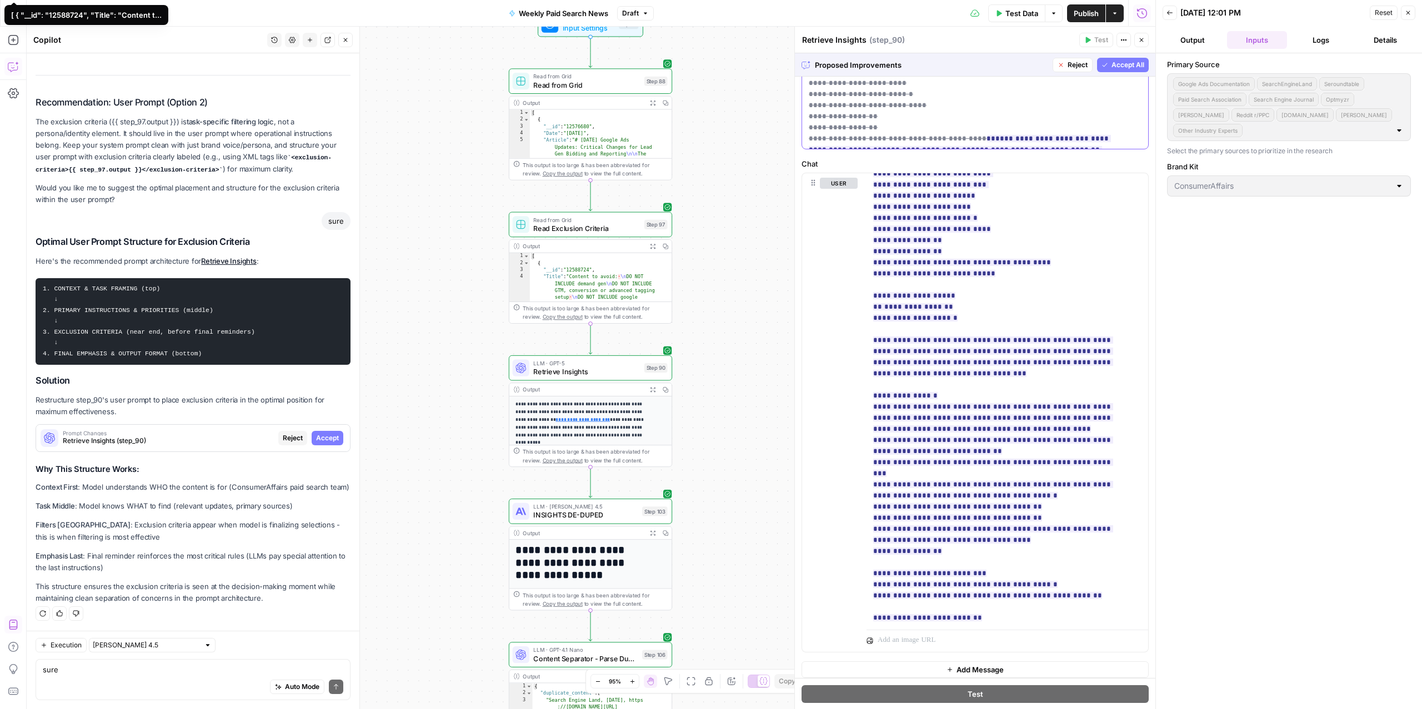
drag, startPoint x: 1110, startPoint y: 69, endPoint x: 1103, endPoint y: 83, distance: 15.7
click at [1112, 62] on span "Accept All" at bounding box center [1128, 65] width 33 height 10
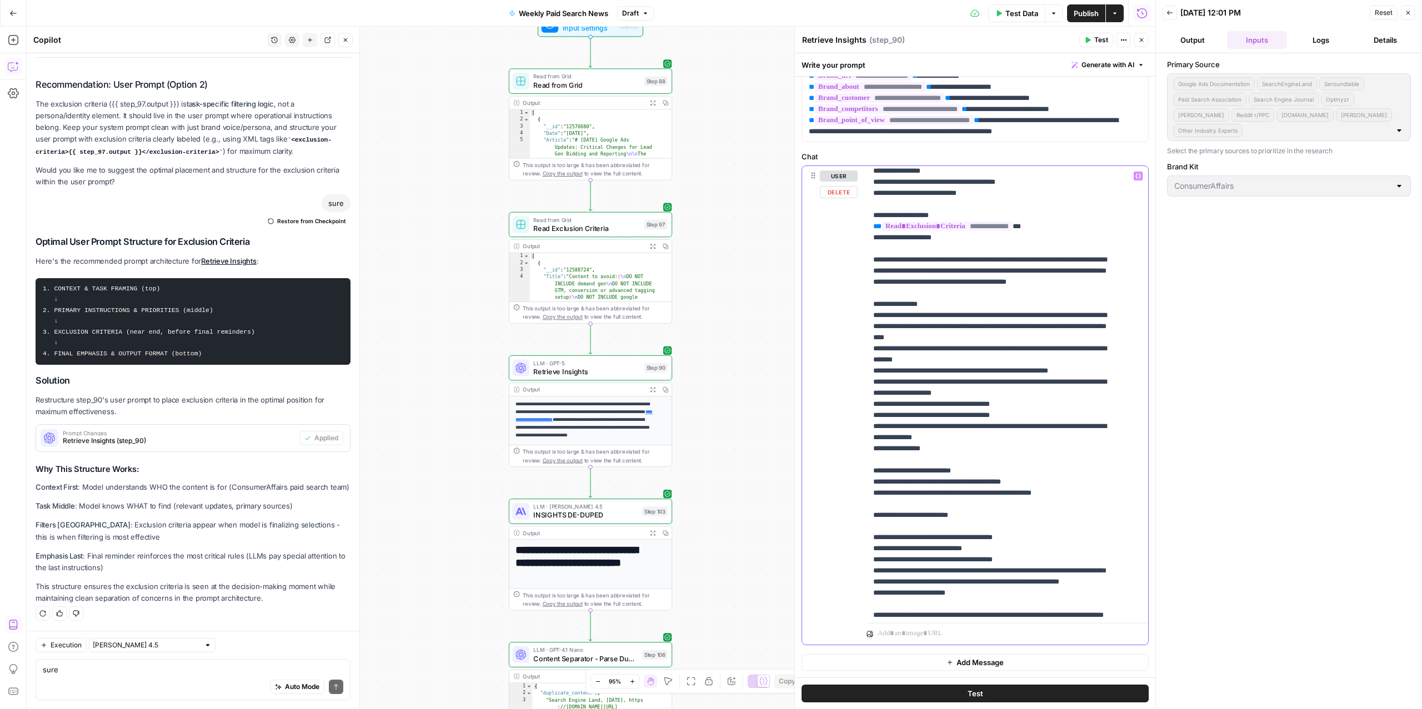
drag, startPoint x: 1044, startPoint y: 476, endPoint x: 870, endPoint y: 483, distance: 174.6
click at [870, 483] on div "**********" at bounding box center [1002, 392] width 270 height 453
click at [898, 475] on p "**********" at bounding box center [996, 321] width 246 height 1022
drag, startPoint x: 895, startPoint y: 484, endPoint x: 1027, endPoint y: 483, distance: 131.7
click at [1027, 483] on p "**********" at bounding box center [996, 321] width 246 height 1022
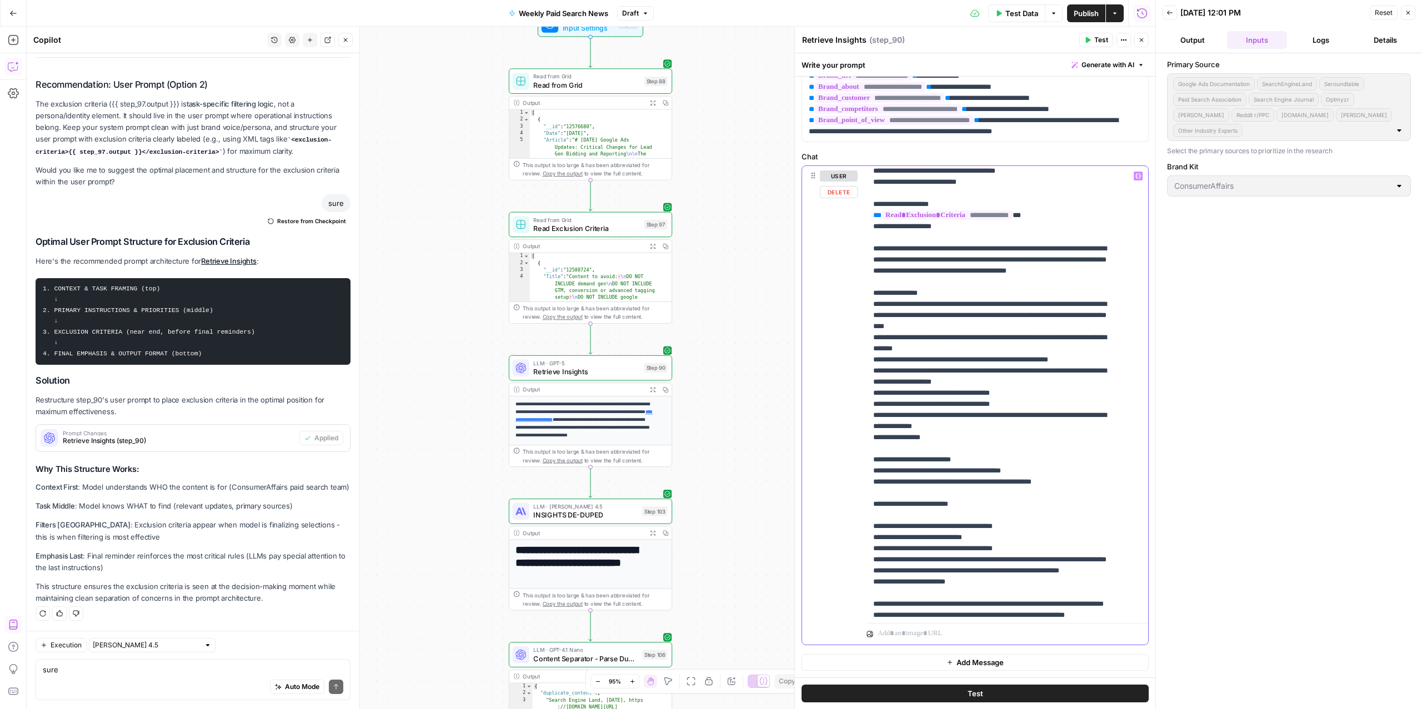
scroll to position [373, 0]
copy p "**********"
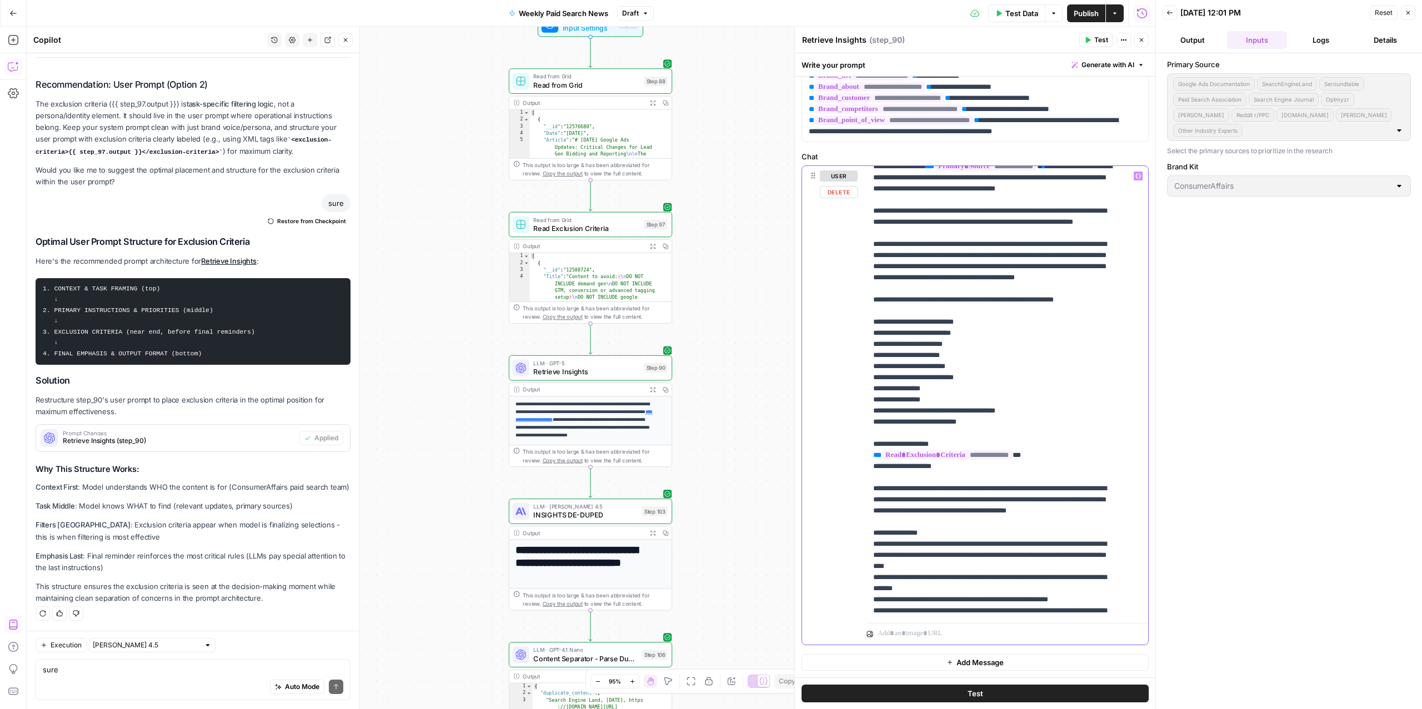
scroll to position [118, 0]
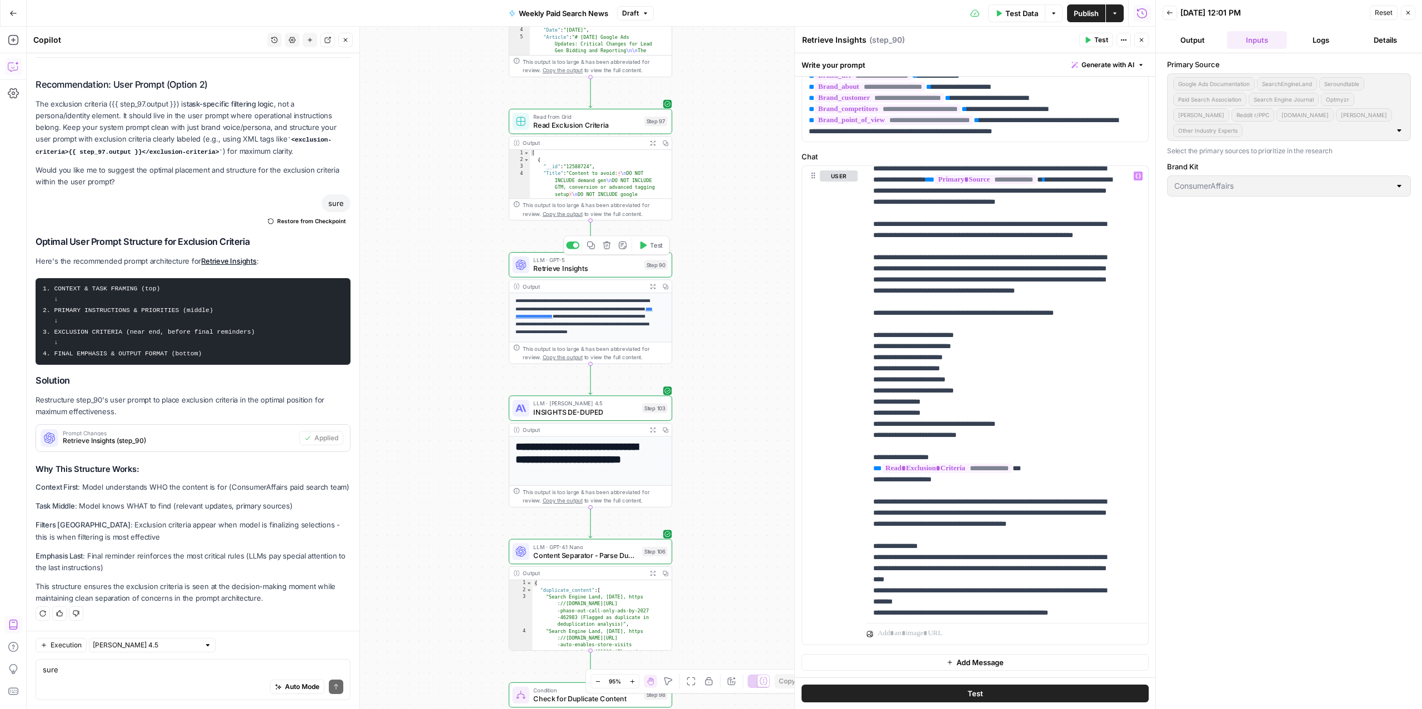
click at [566, 264] on span "Retrieve Insights" at bounding box center [586, 268] width 107 height 11
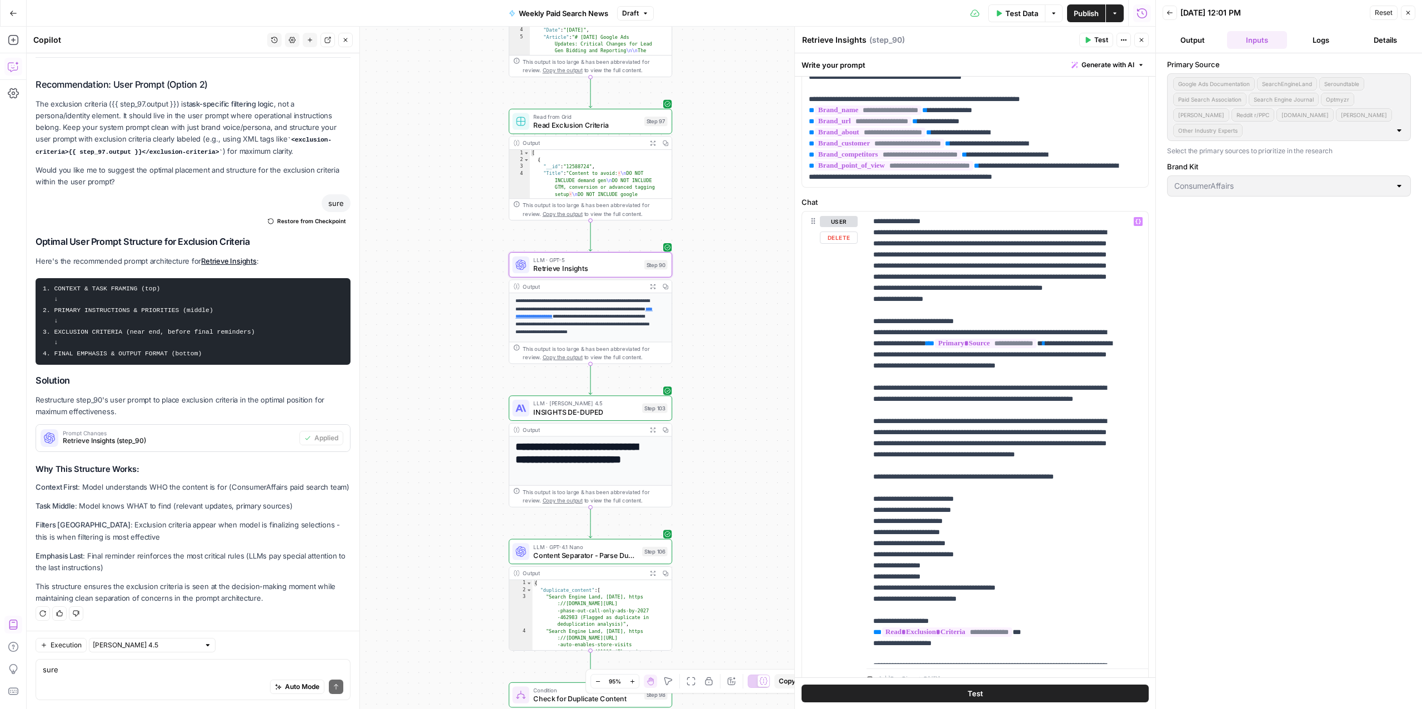
scroll to position [0, 0]
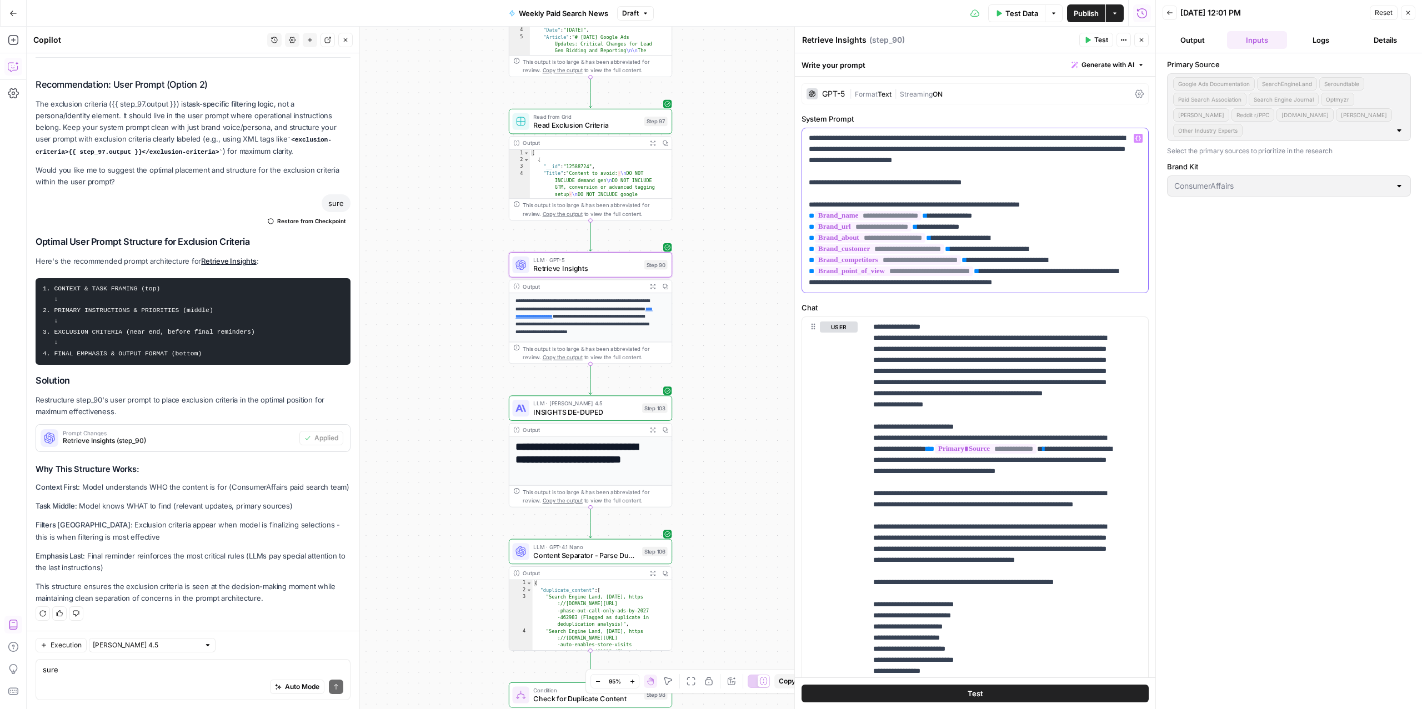
click at [993, 183] on p "**********" at bounding box center [969, 211] width 321 height 156
click at [1114, 283] on p "**********" at bounding box center [969, 211] width 321 height 156
click at [1069, 158] on p "**********" at bounding box center [969, 211] width 321 height 156
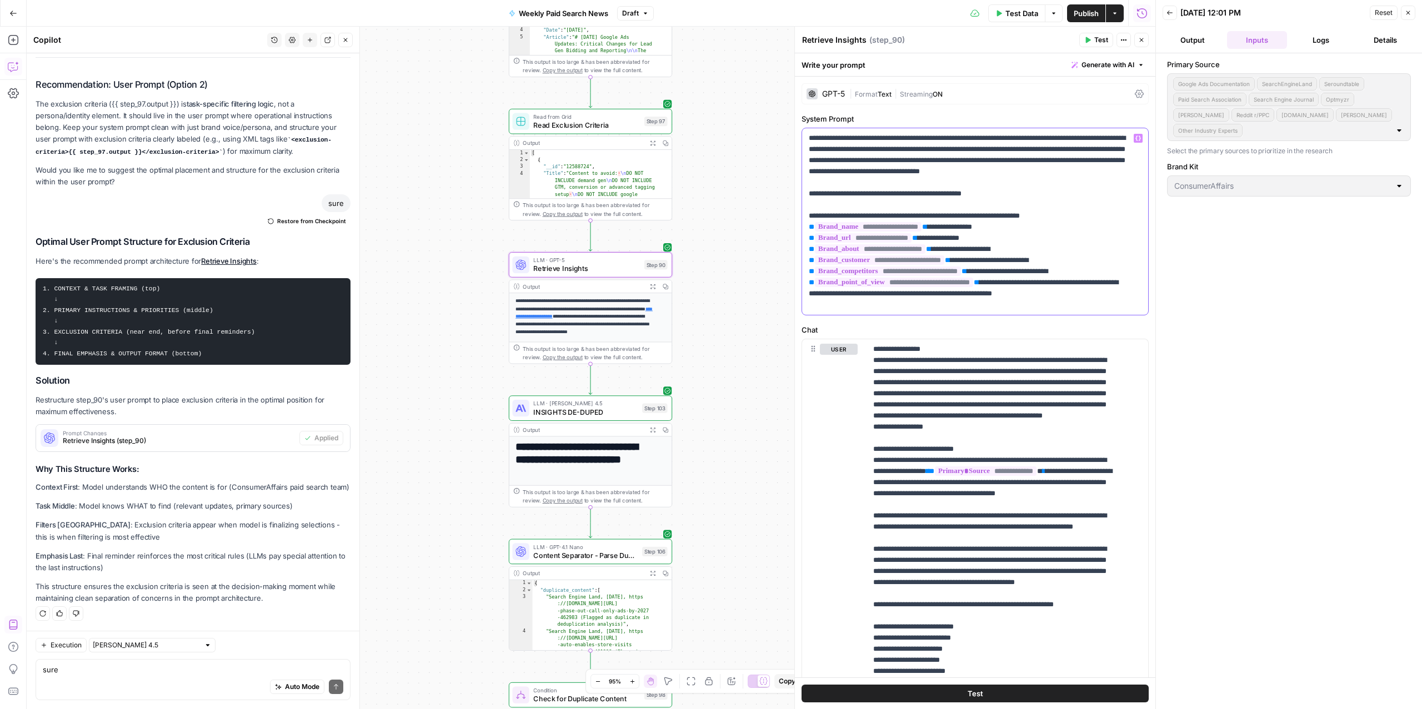
drag, startPoint x: 838, startPoint y: 173, endPoint x: 1074, endPoint y: 162, distance: 236.4
click at [1074, 162] on p "**********" at bounding box center [969, 222] width 321 height 178
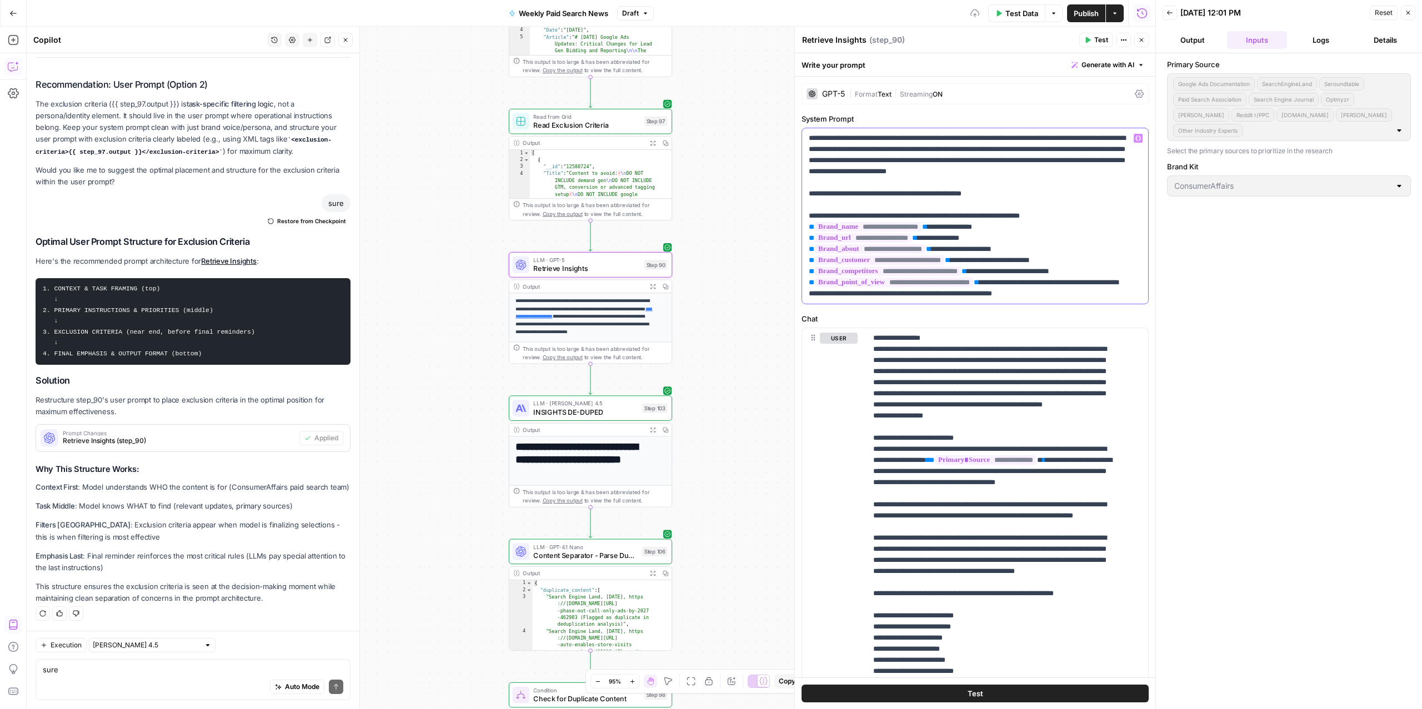
click at [1113, 161] on p "**********" at bounding box center [969, 216] width 321 height 167
click at [829, 173] on p "**********" at bounding box center [969, 216] width 321 height 167
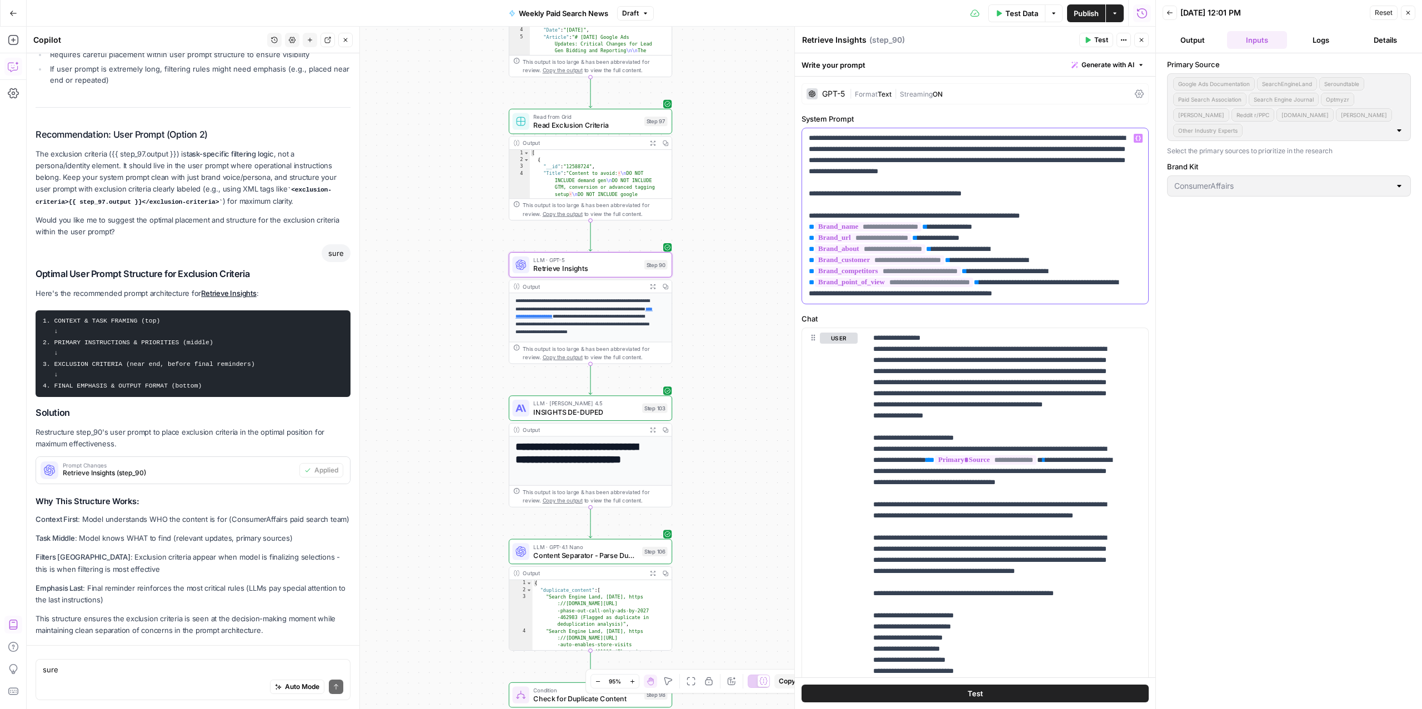
scroll to position [8058, 0]
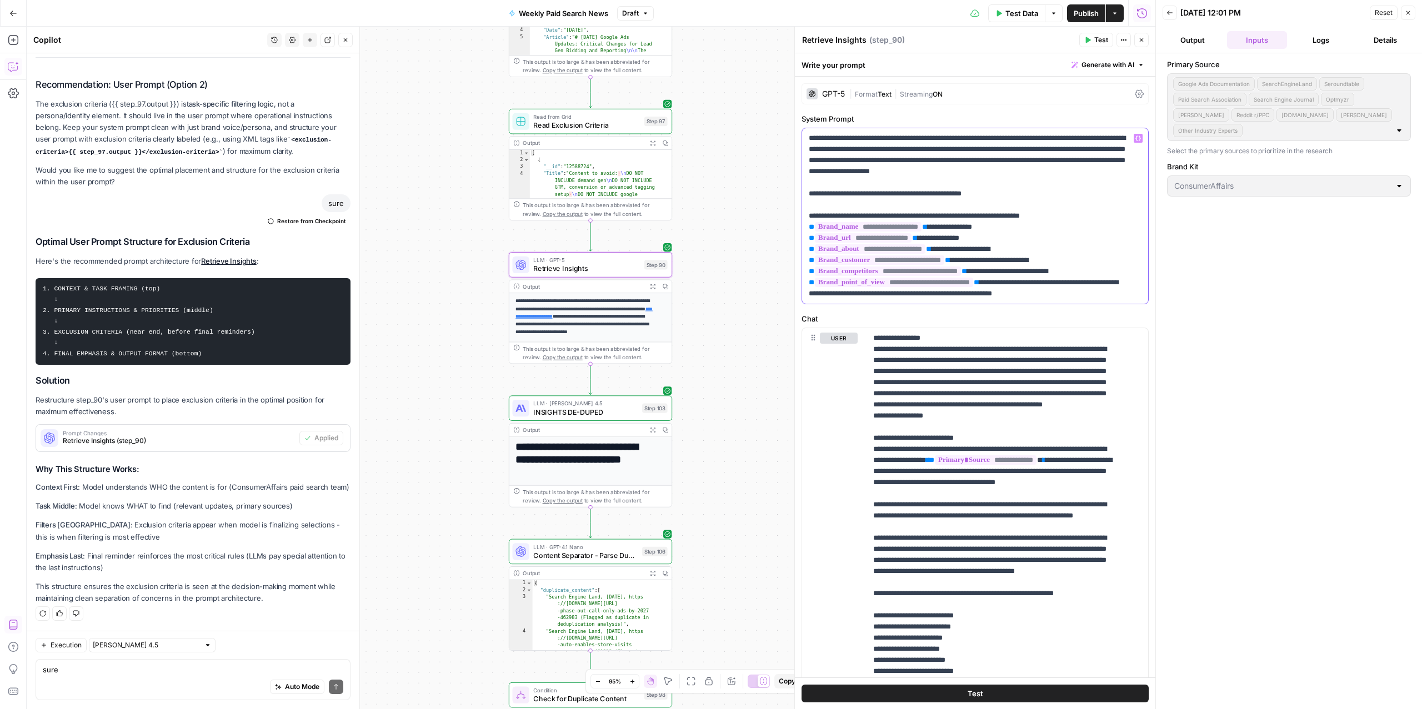
drag, startPoint x: 1131, startPoint y: 162, endPoint x: 1077, endPoint y: 163, distance: 54.4
click at [1077, 163] on div "**********" at bounding box center [975, 216] width 346 height 176
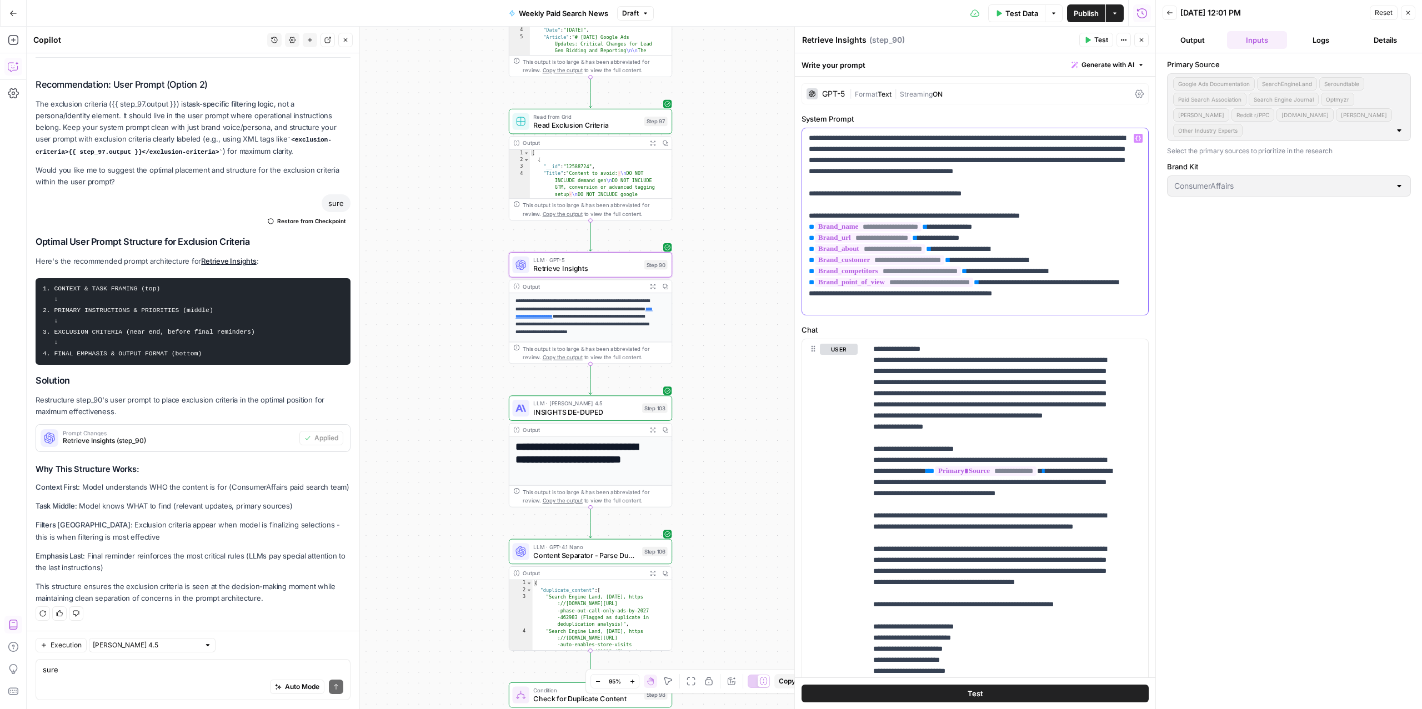
drag, startPoint x: 1028, startPoint y: 173, endPoint x: 808, endPoint y: 177, distance: 219.5
click at [808, 177] on div "**********" at bounding box center [975, 221] width 346 height 187
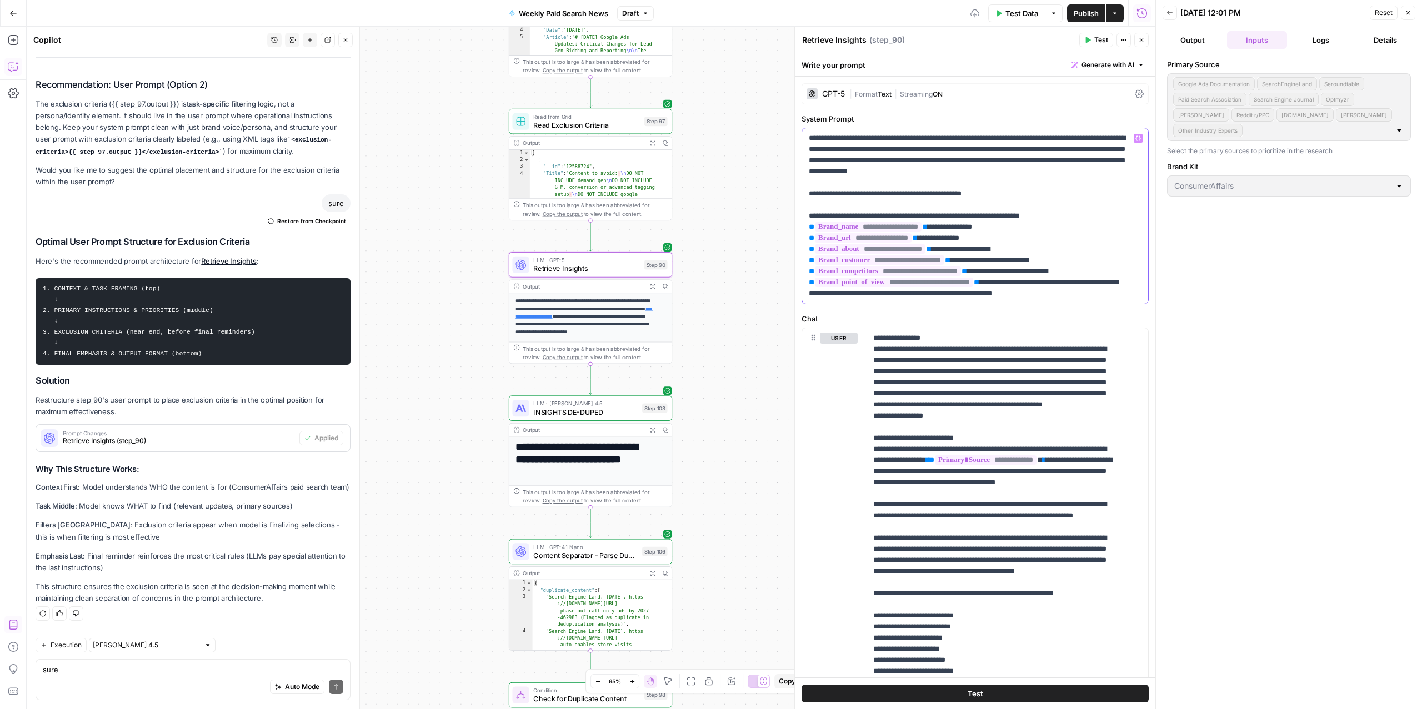
click at [1122, 175] on p "**********" at bounding box center [969, 216] width 321 height 167
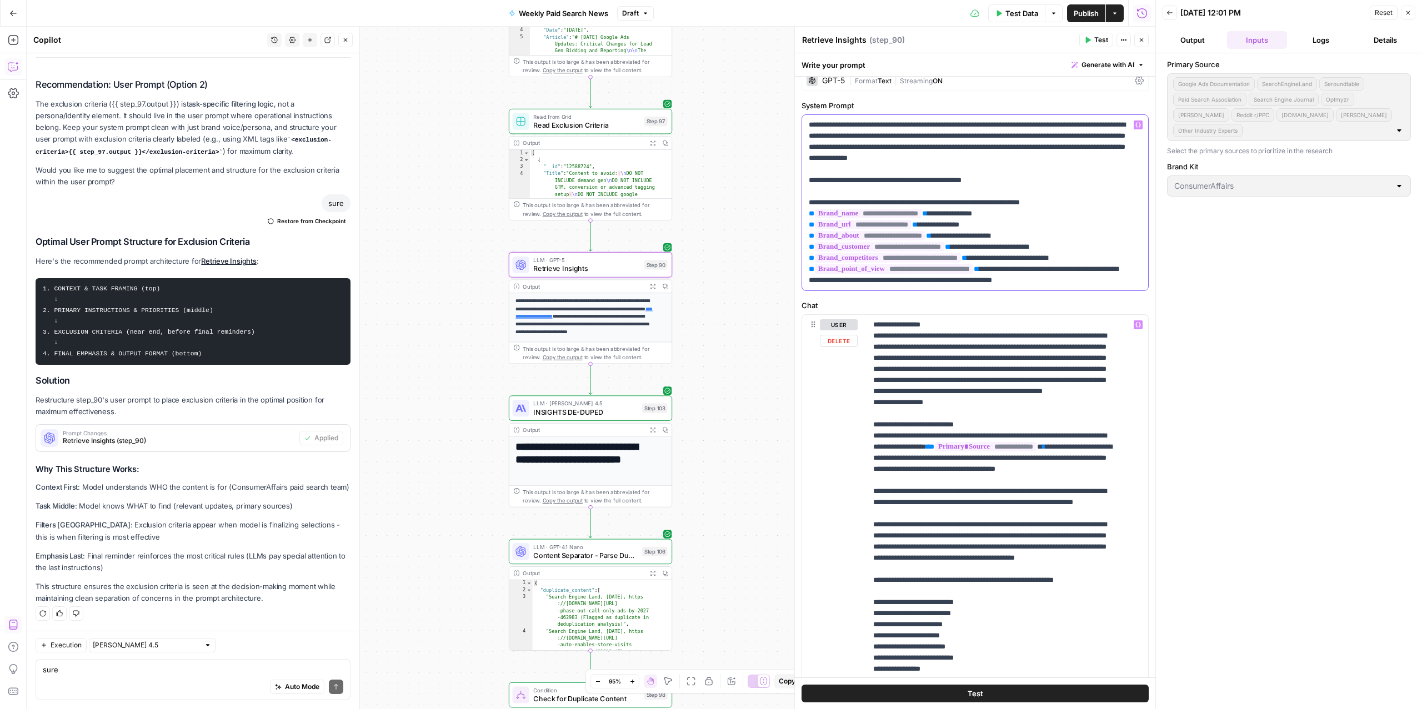
scroll to position [7, 0]
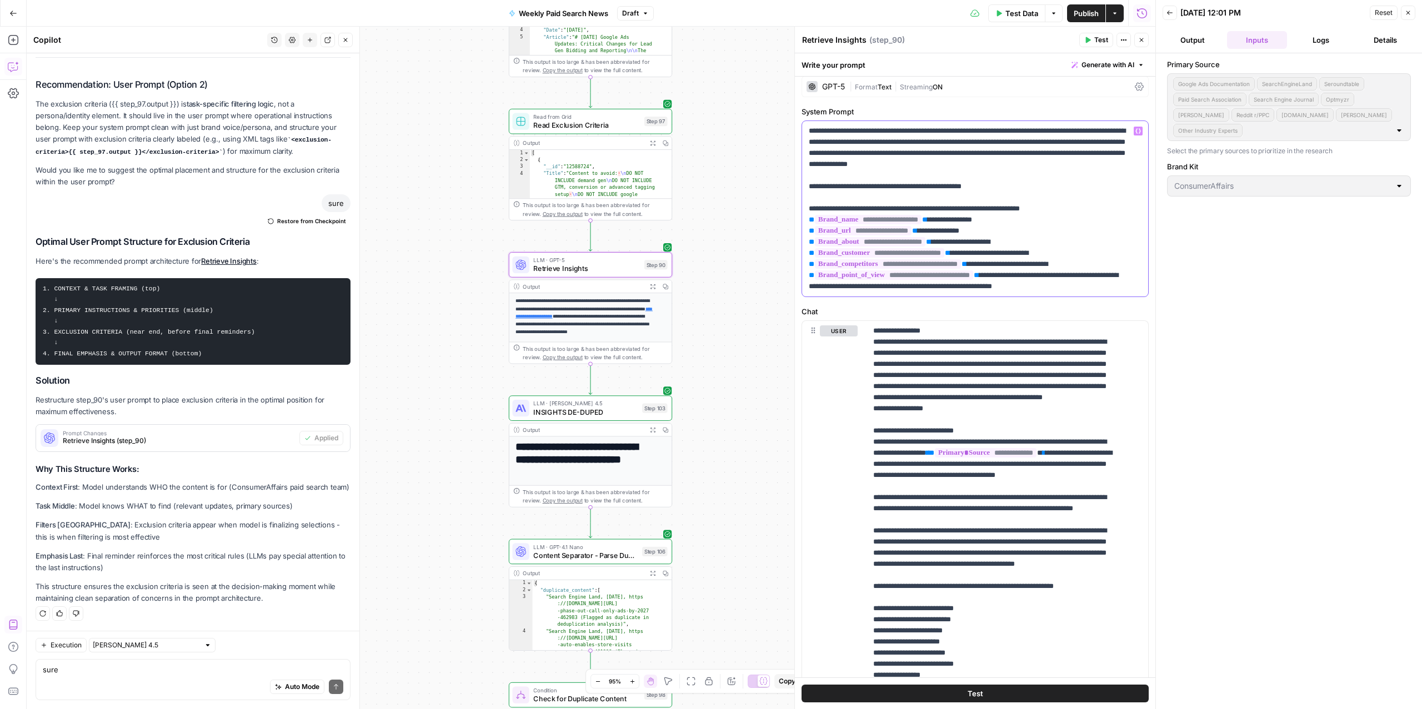
click at [1077, 154] on p "**********" at bounding box center [969, 209] width 321 height 167
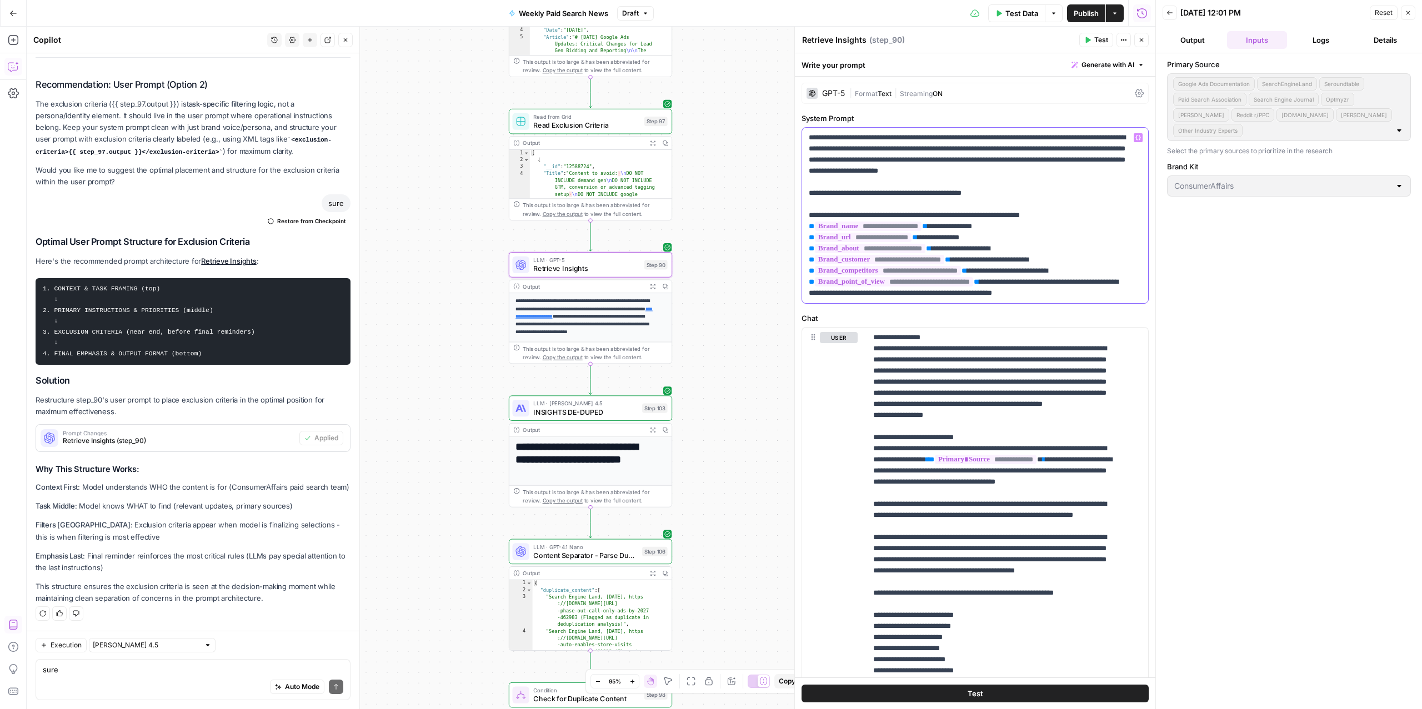
scroll to position [1, 0]
click at [1078, 162] on p "**********" at bounding box center [969, 215] width 321 height 167
click at [1074, 158] on p "**********" at bounding box center [969, 215] width 321 height 167
click at [1111, 162] on p "**********" at bounding box center [969, 215] width 321 height 167
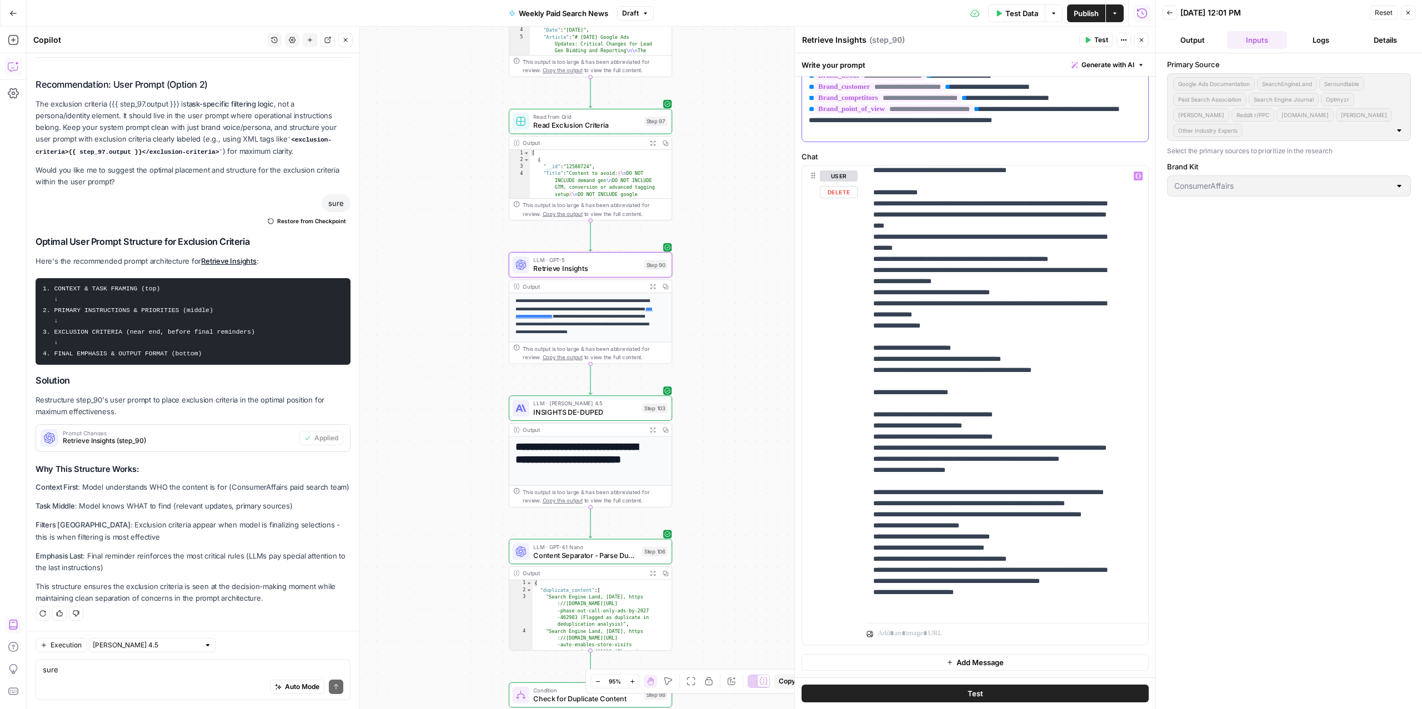
scroll to position [472, 0]
click at [943, 364] on p "**********" at bounding box center [996, 204] width 246 height 1011
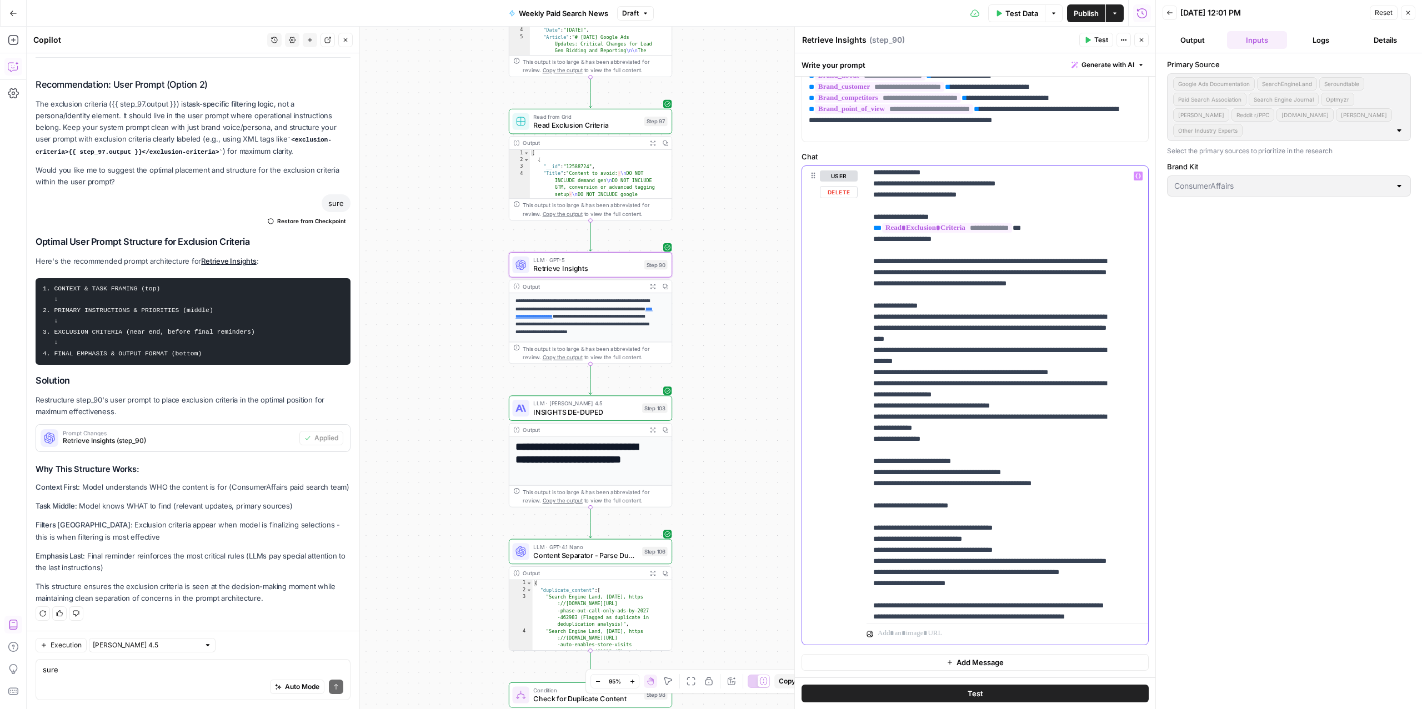
scroll to position [361, 0]
click at [1010, 4] on button "Test Data" at bounding box center [1016, 13] width 57 height 18
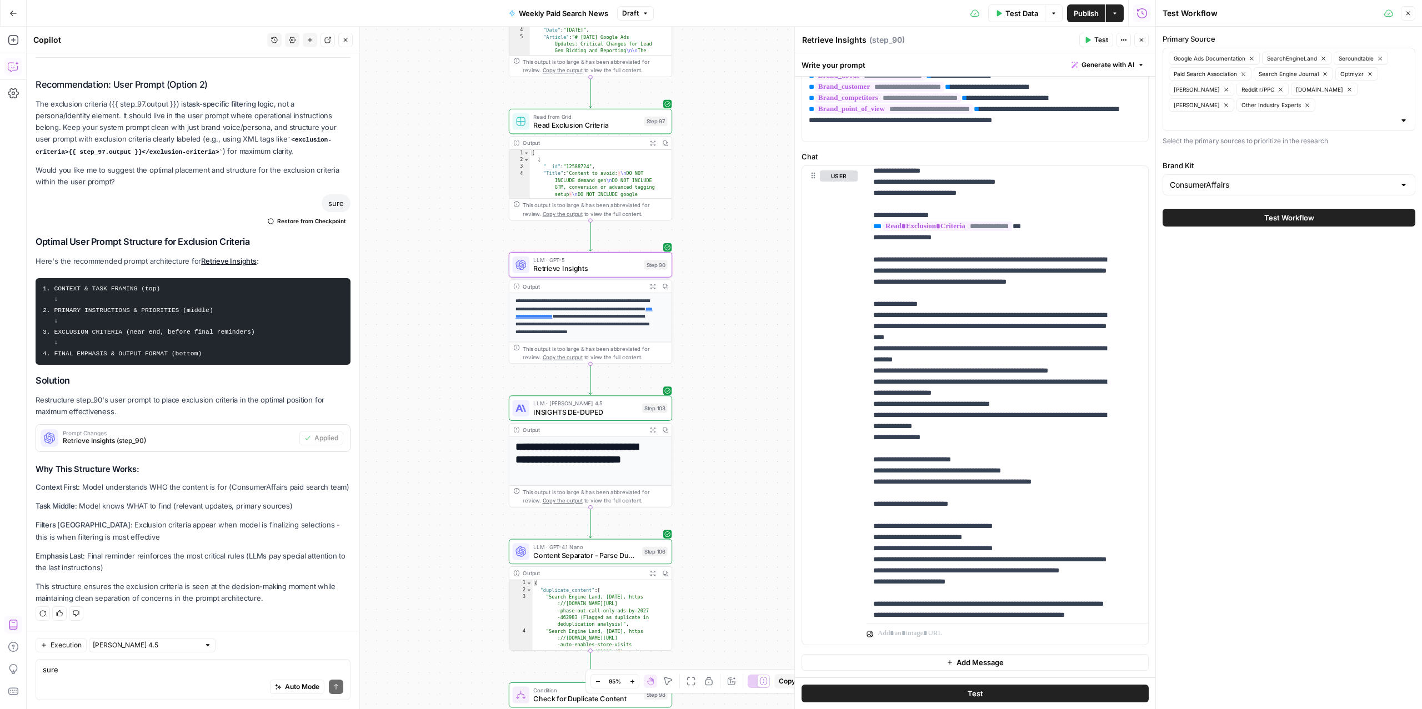
click at [1292, 212] on button "Test Workflow" at bounding box center [1289, 218] width 253 height 18
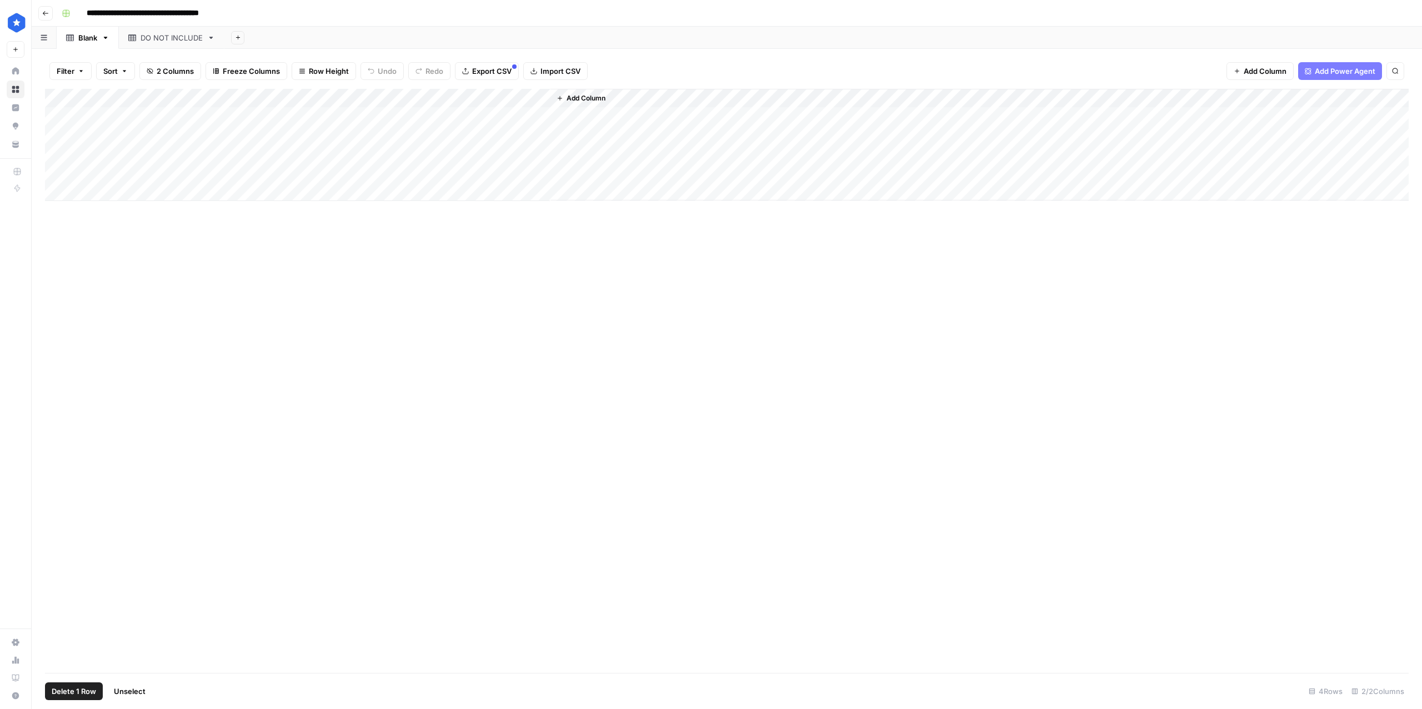
click at [57, 170] on div "Add Column" at bounding box center [727, 145] width 1364 height 112
click at [81, 683] on button "Delete 1 Row" at bounding box center [74, 692] width 58 height 18
click at [670, 129] on span "Delete" at bounding box center [671, 128] width 24 height 11
click at [180, 44] on link "DO NOT INCLUDE" at bounding box center [172, 38] width 106 height 22
click at [168, 119] on div "Add Column" at bounding box center [727, 154] width 1364 height 131
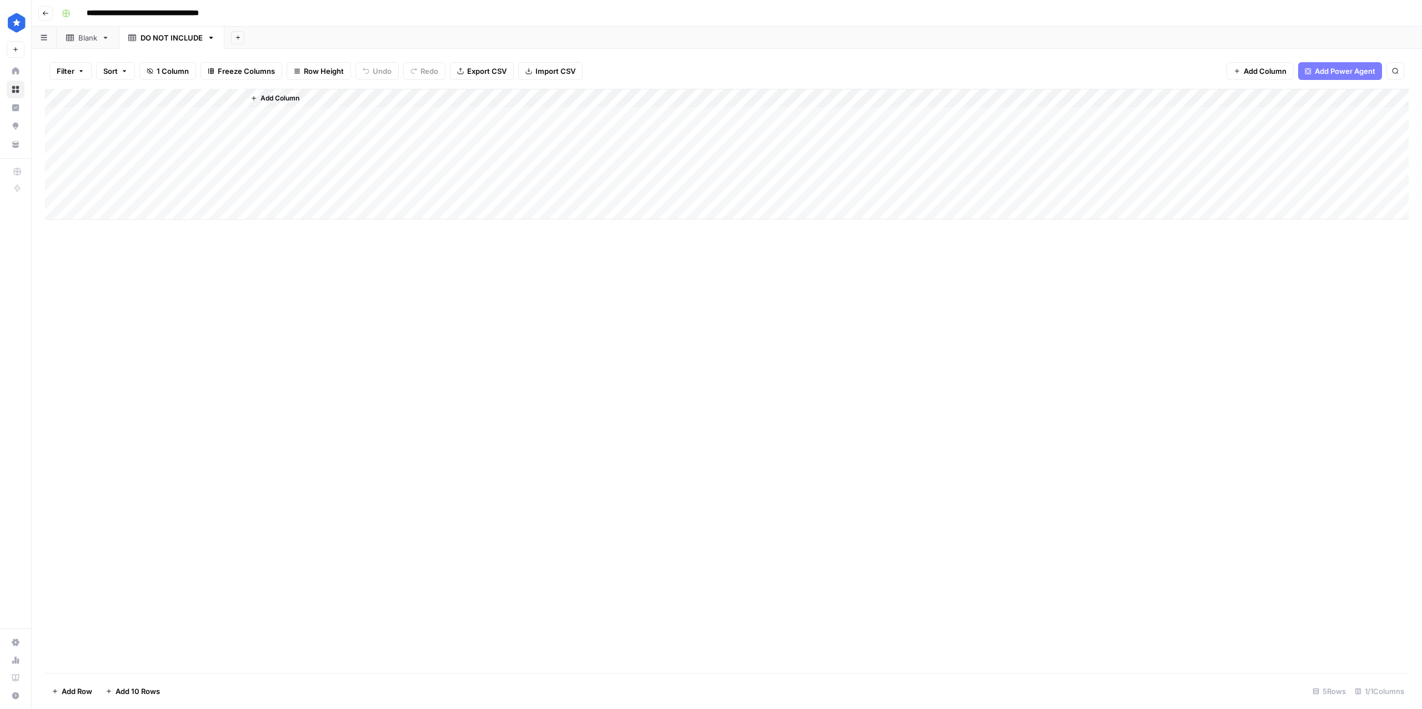
click at [168, 119] on div "Add Column" at bounding box center [727, 154] width 1364 height 131
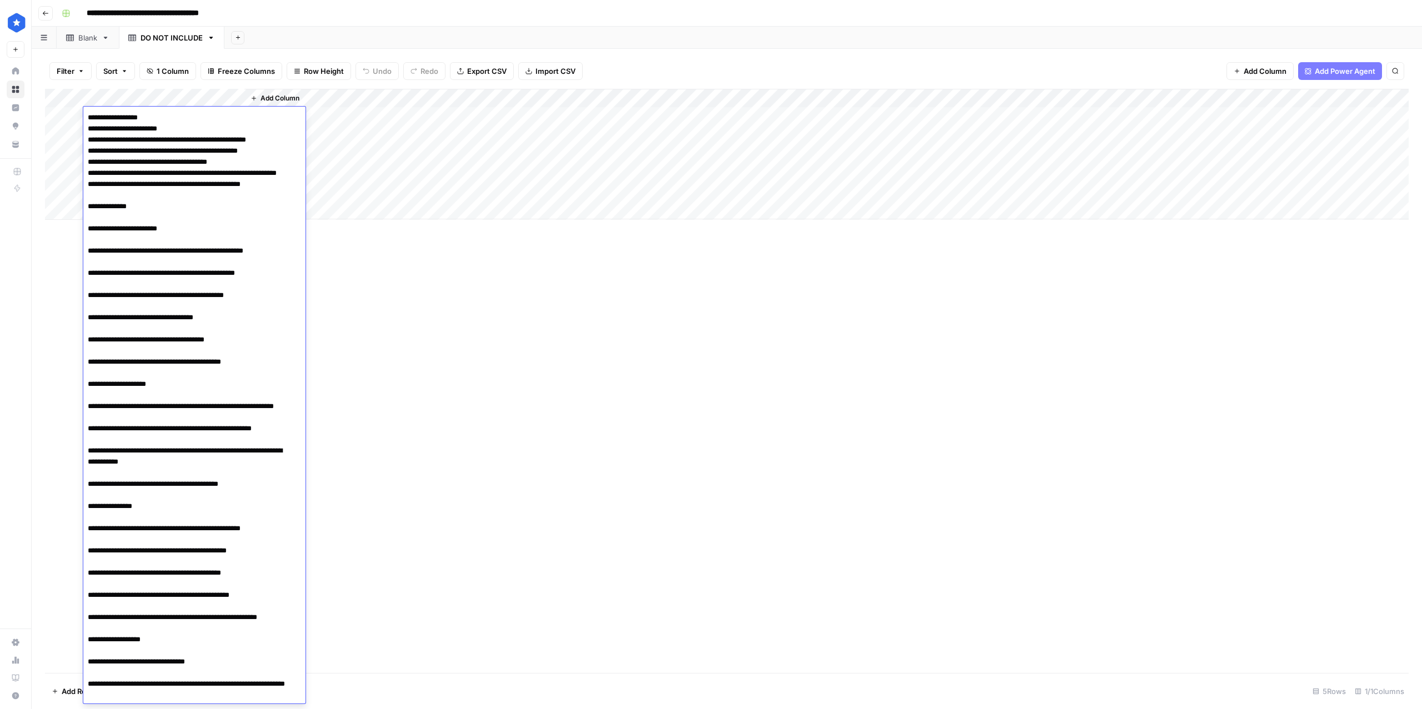
scroll to position [465, 0]
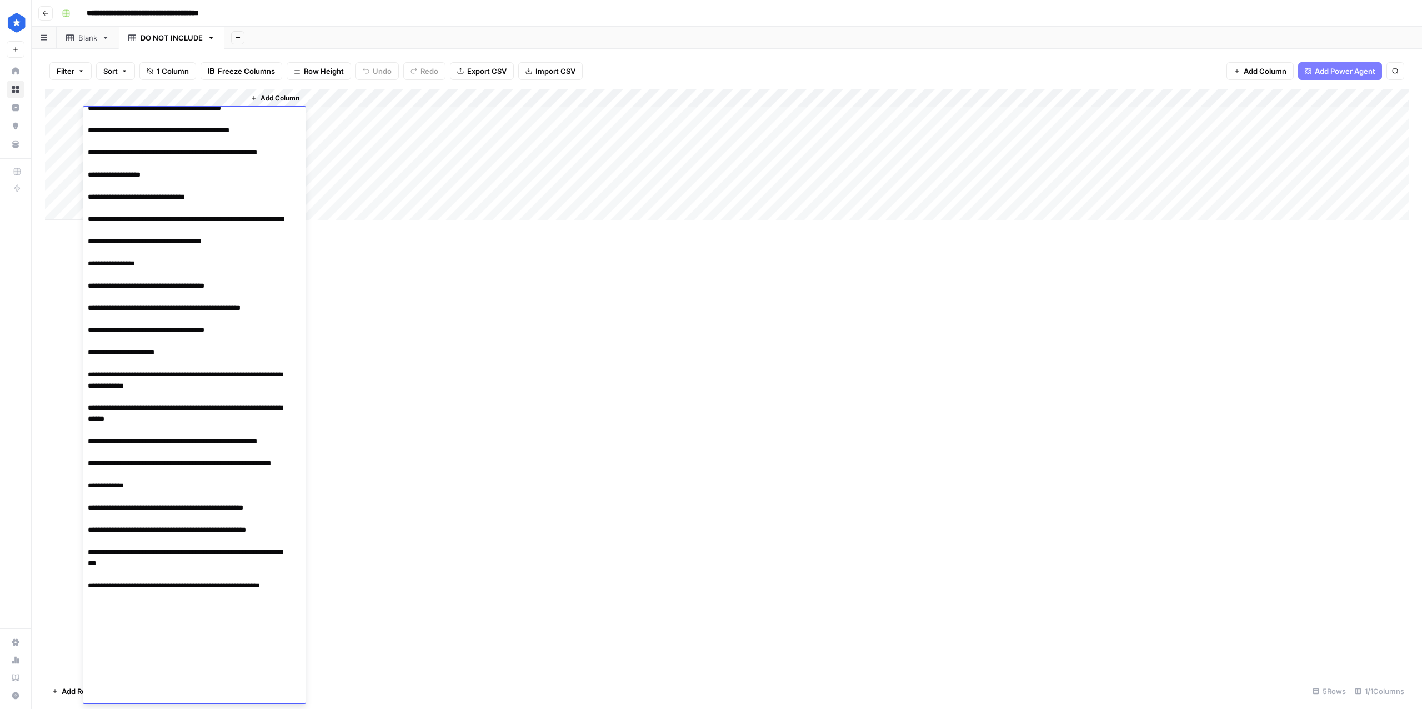
click at [86, 608] on textarea at bounding box center [188, 175] width 211 height 1060
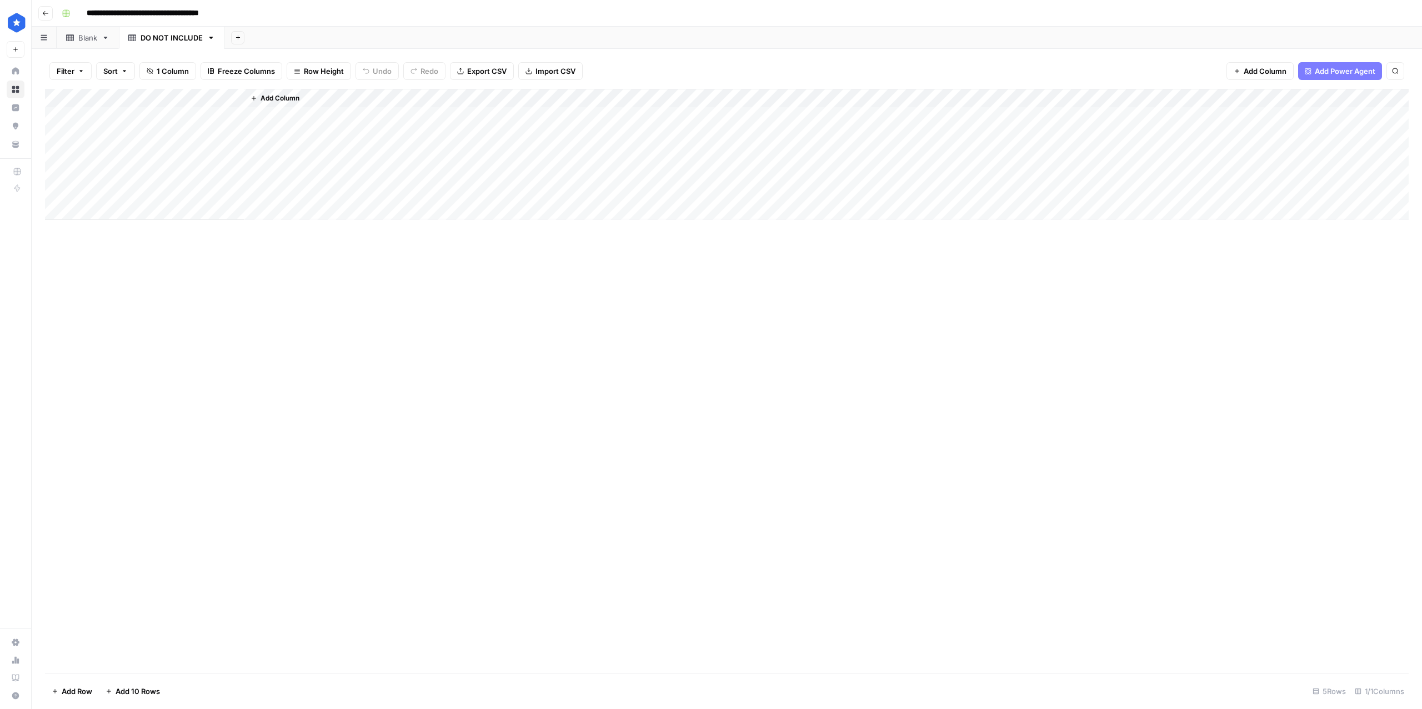
click at [147, 115] on div "Add Column" at bounding box center [727, 154] width 1364 height 131
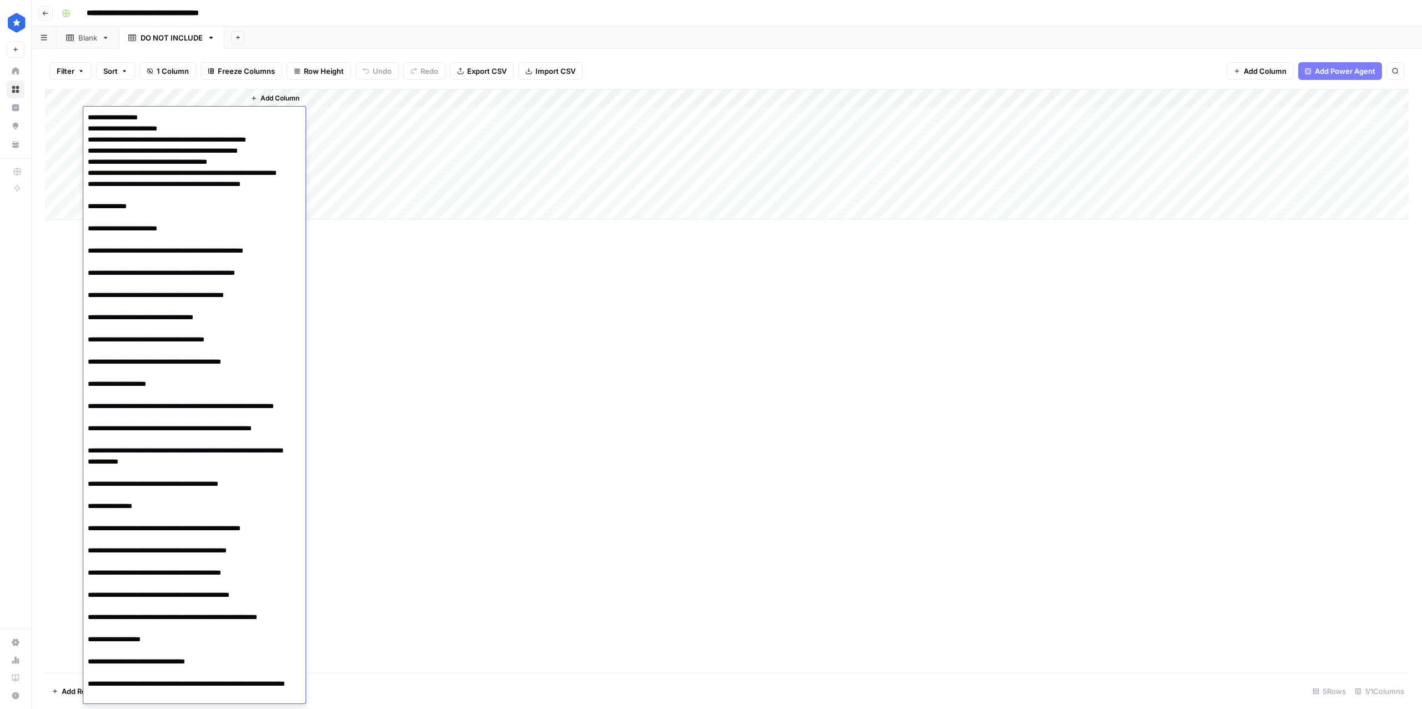
scroll to position [466, 0]
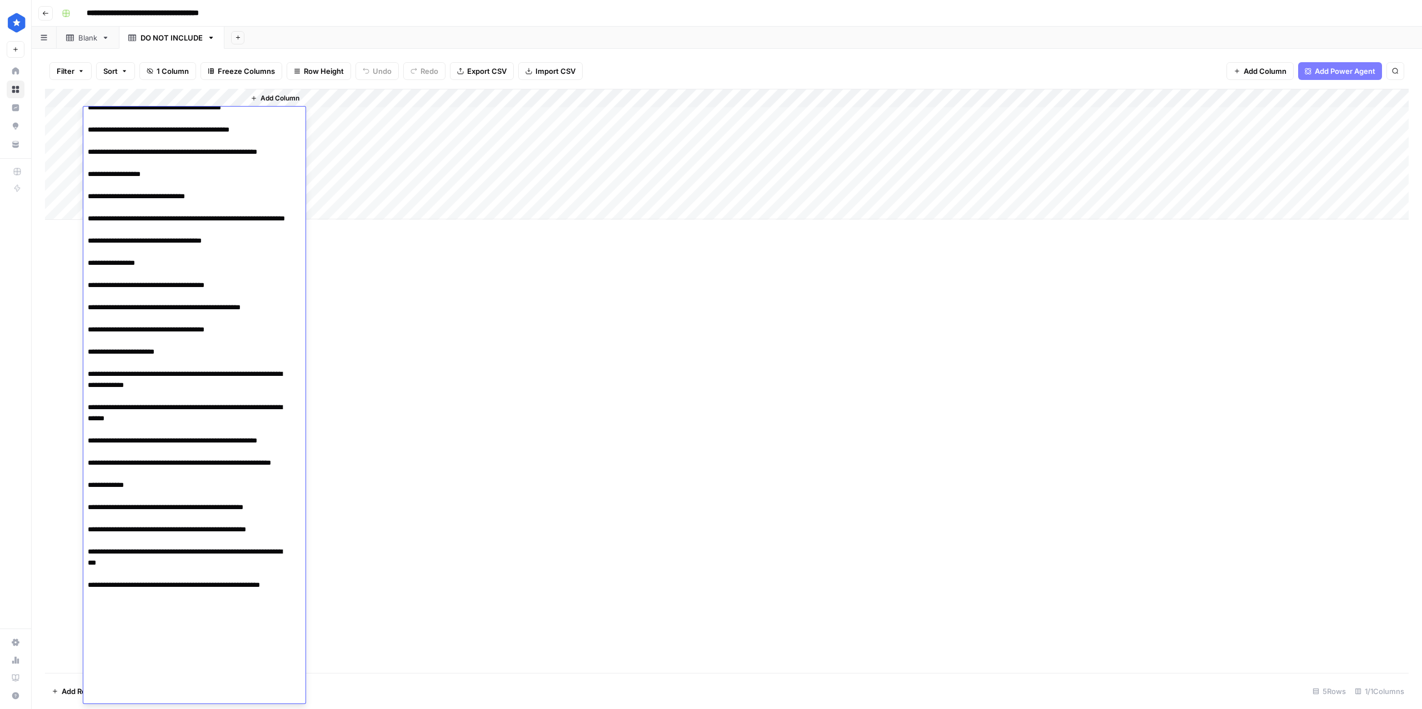
click at [162, 583] on textarea at bounding box center [188, 174] width 211 height 1060
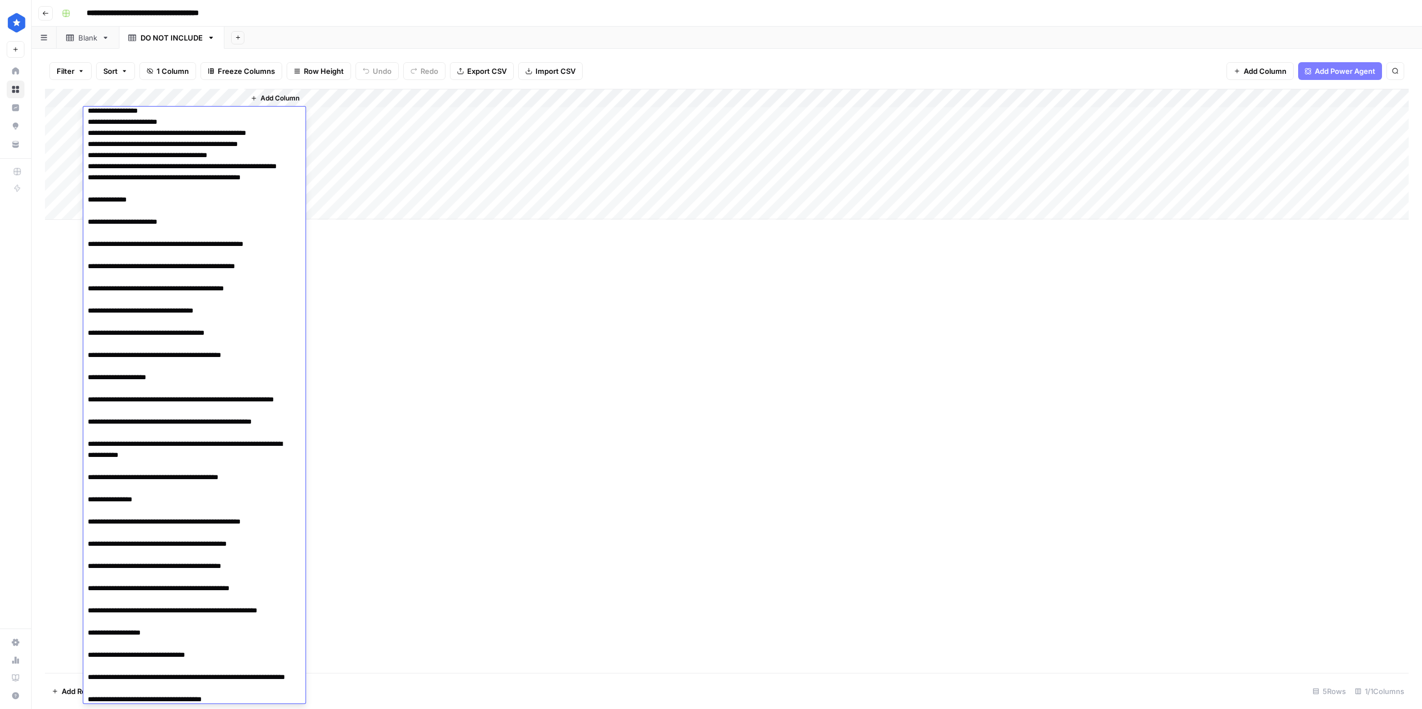
scroll to position [0, 0]
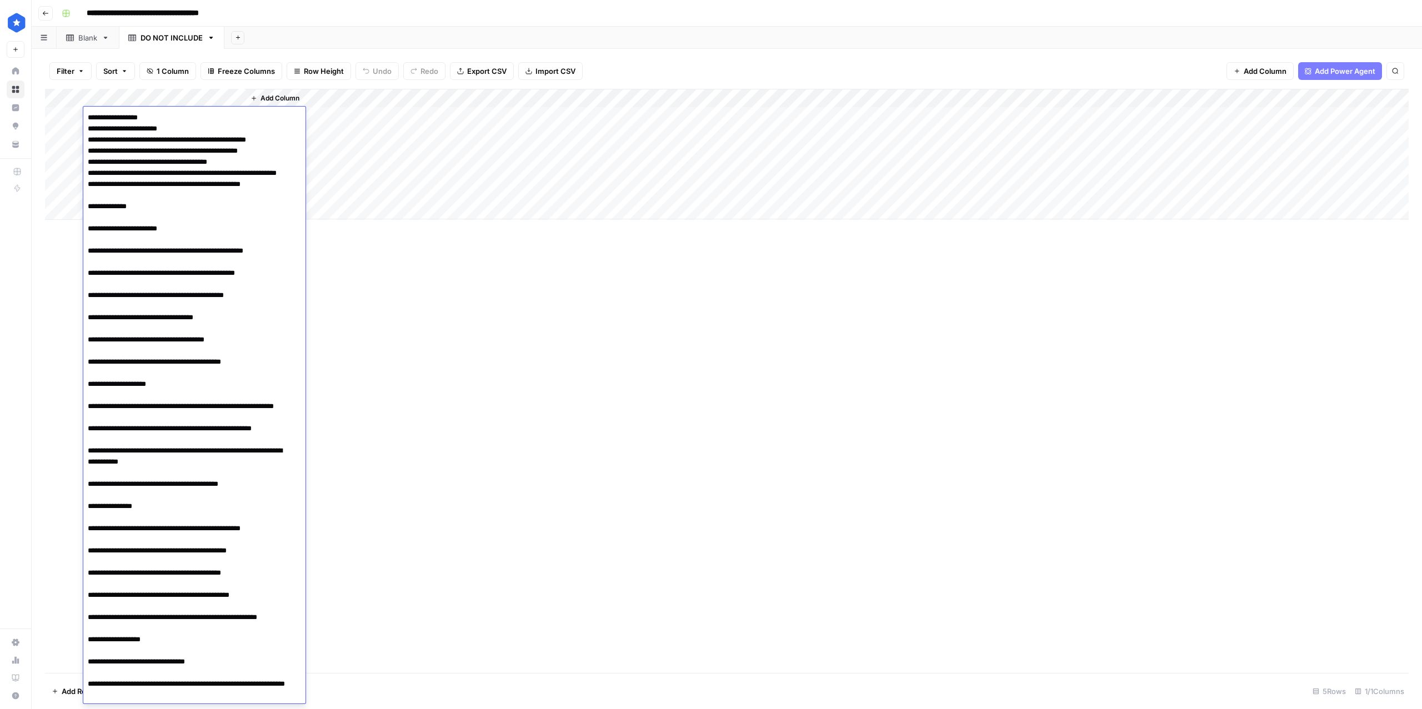
drag, startPoint x: 288, startPoint y: 219, endPoint x: 74, endPoint y: 113, distance: 239.3
click at [74, 114] on body "**********" at bounding box center [711, 354] width 1422 height 709
click at [139, 352] on textarea at bounding box center [188, 651] width 211 height 1082
click at [217, 217] on textarea at bounding box center [188, 651] width 211 height 1082
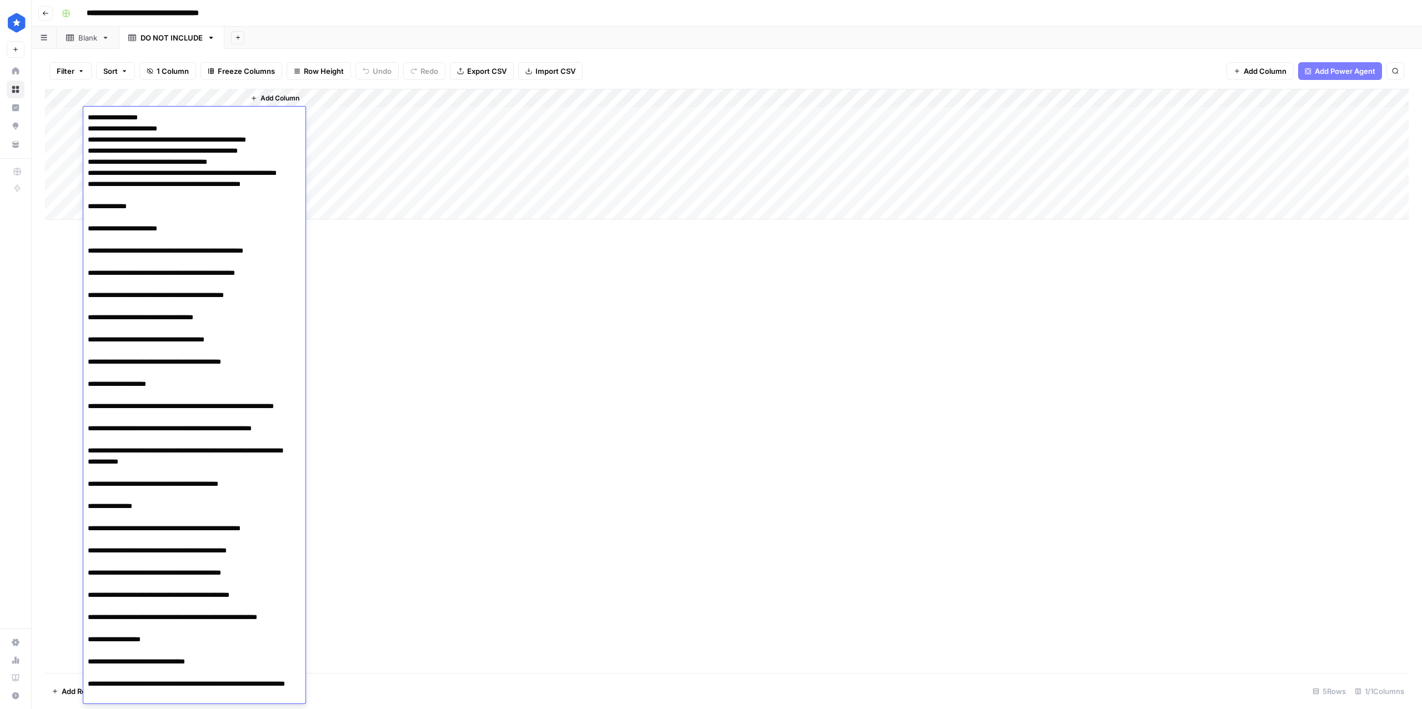
click at [217, 217] on textarea at bounding box center [188, 651] width 211 height 1082
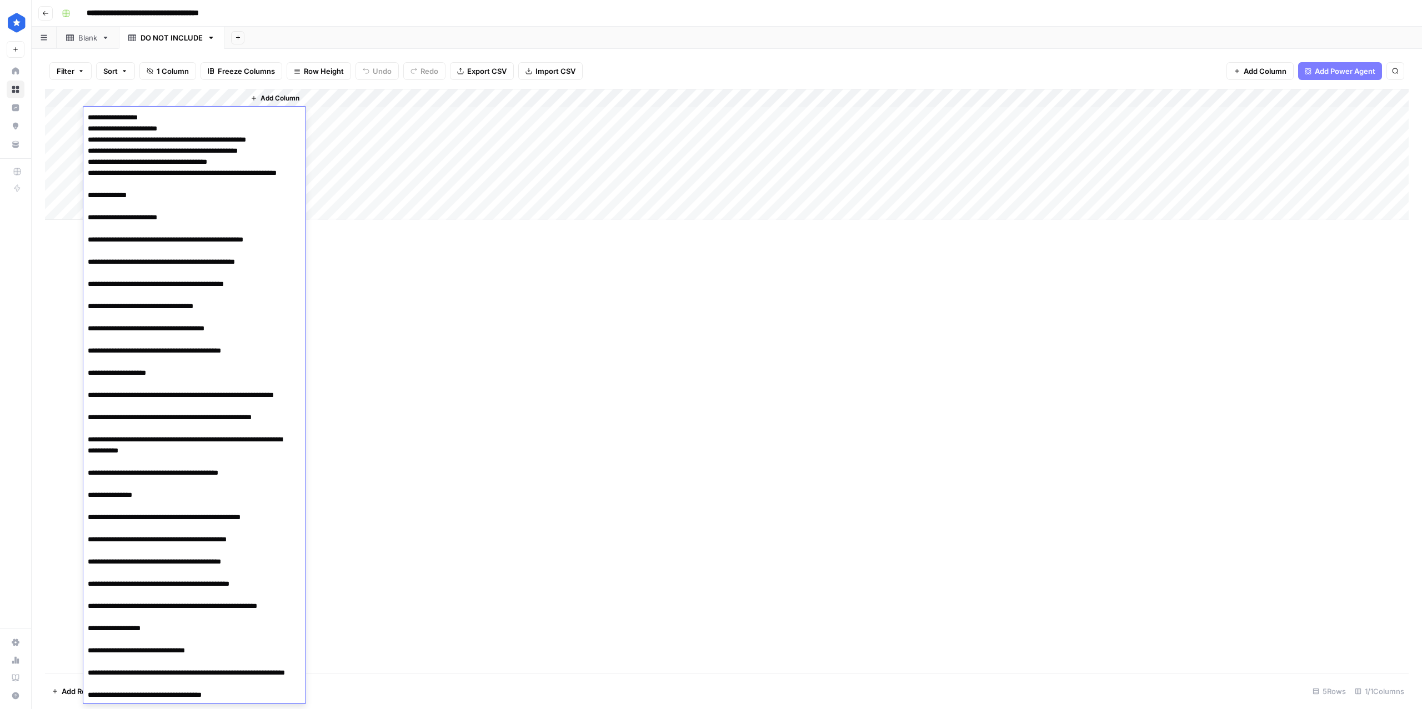
click at [179, 200] on textarea at bounding box center [188, 645] width 211 height 1071
click at [171, 274] on textarea at bounding box center [188, 645] width 211 height 1071
click at [167, 193] on textarea at bounding box center [188, 645] width 211 height 1071
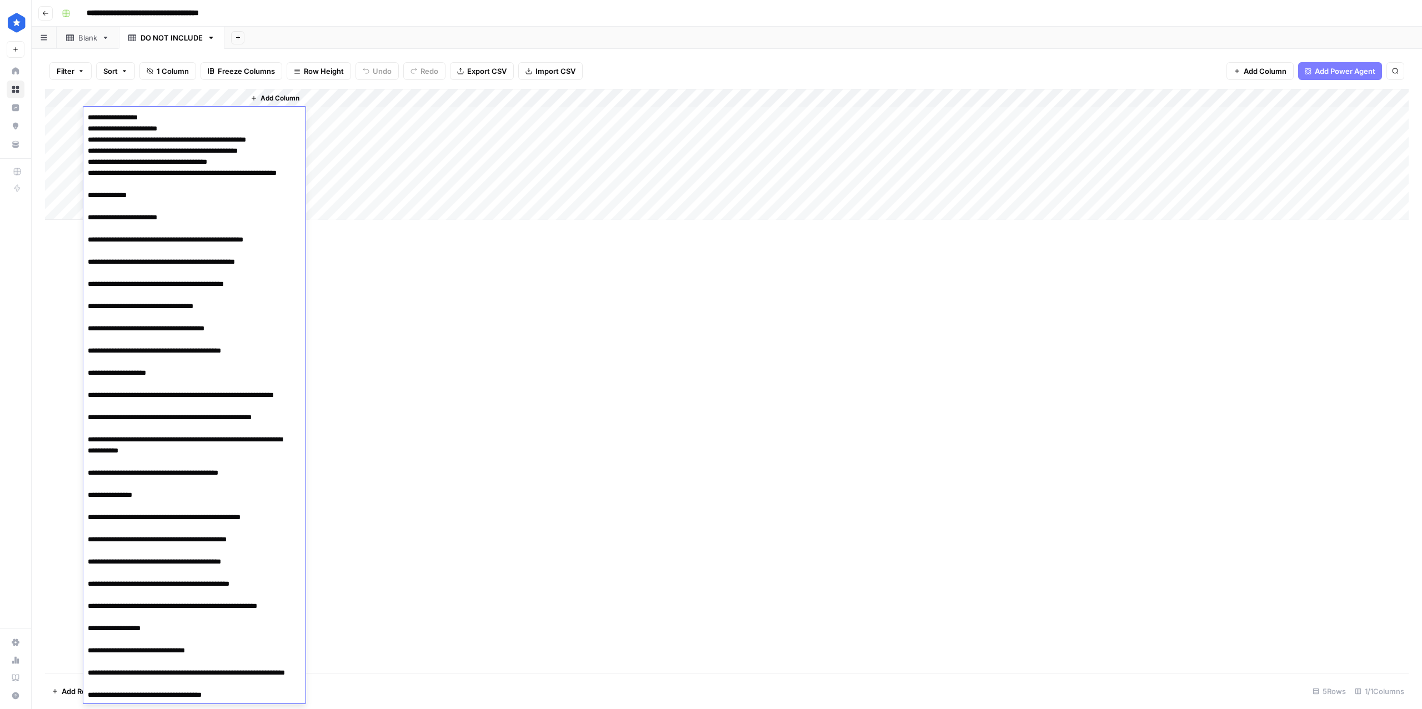
click at [167, 193] on textarea at bounding box center [188, 645] width 211 height 1071
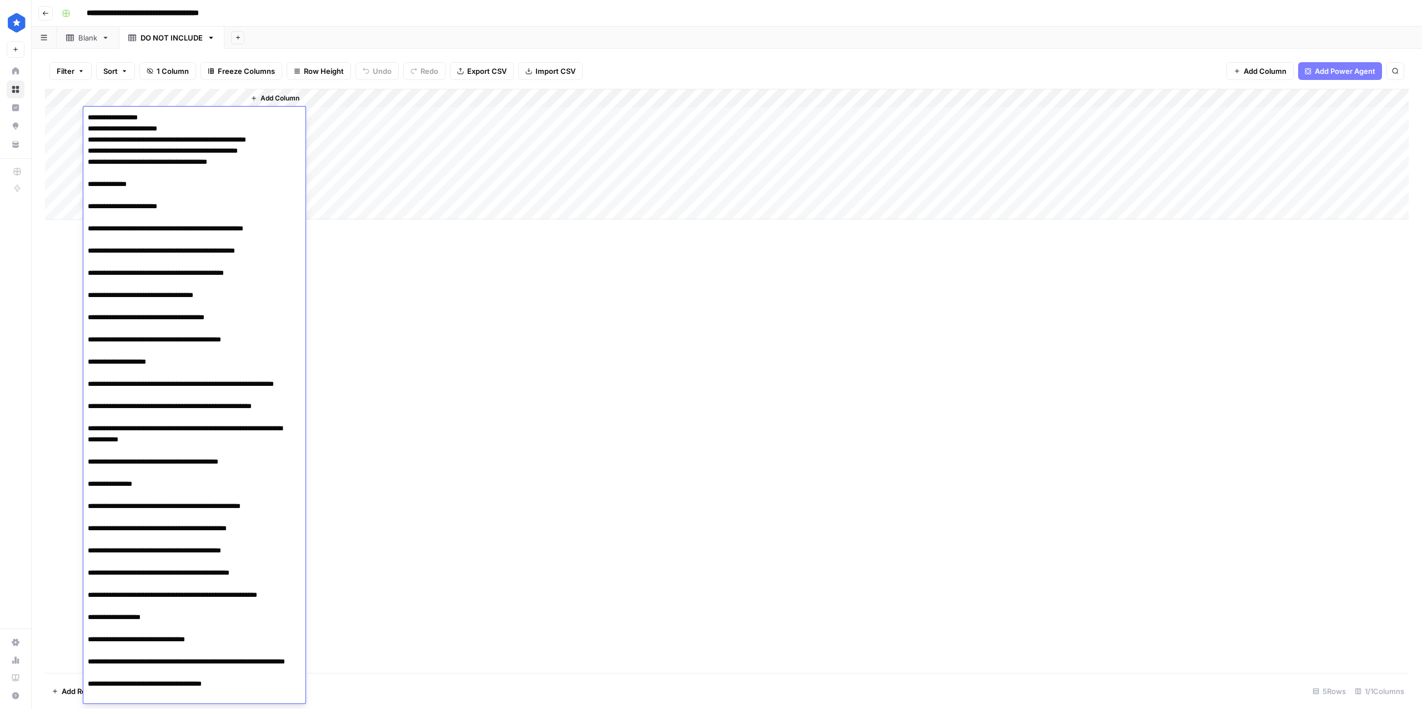
click at [193, 186] on textarea at bounding box center [188, 634] width 211 height 1049
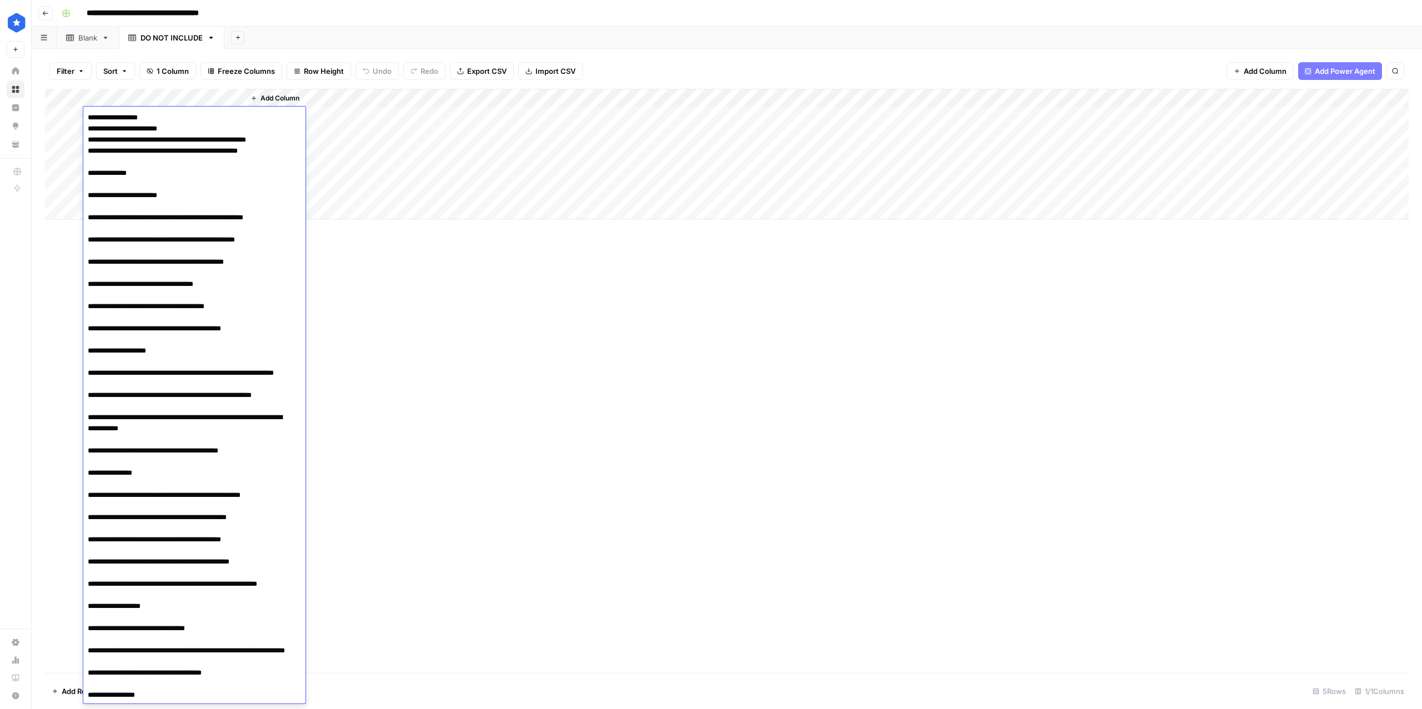
click at [164, 162] on textarea at bounding box center [188, 629] width 211 height 1038
click at [167, 239] on textarea at bounding box center [188, 629] width 211 height 1038
click at [165, 162] on textarea at bounding box center [188, 629] width 211 height 1038
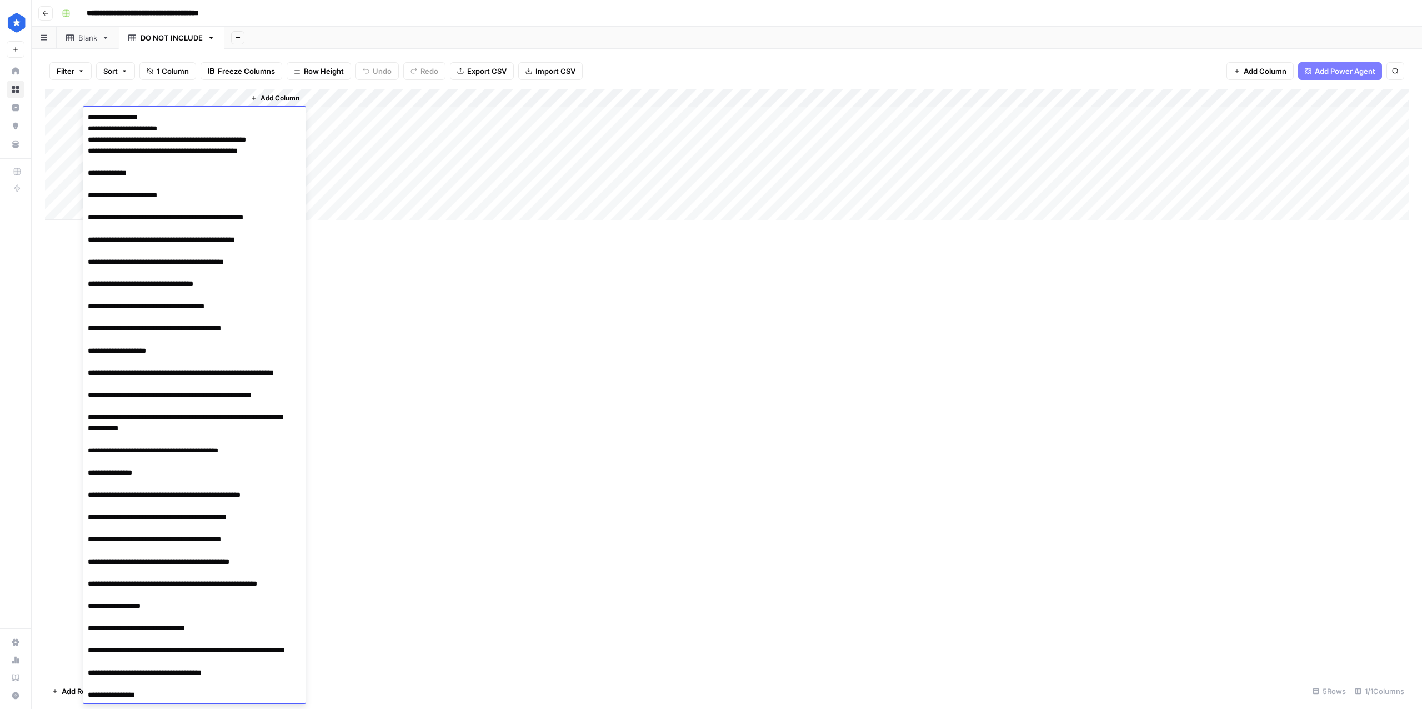
click at [165, 162] on textarea at bounding box center [188, 629] width 211 height 1038
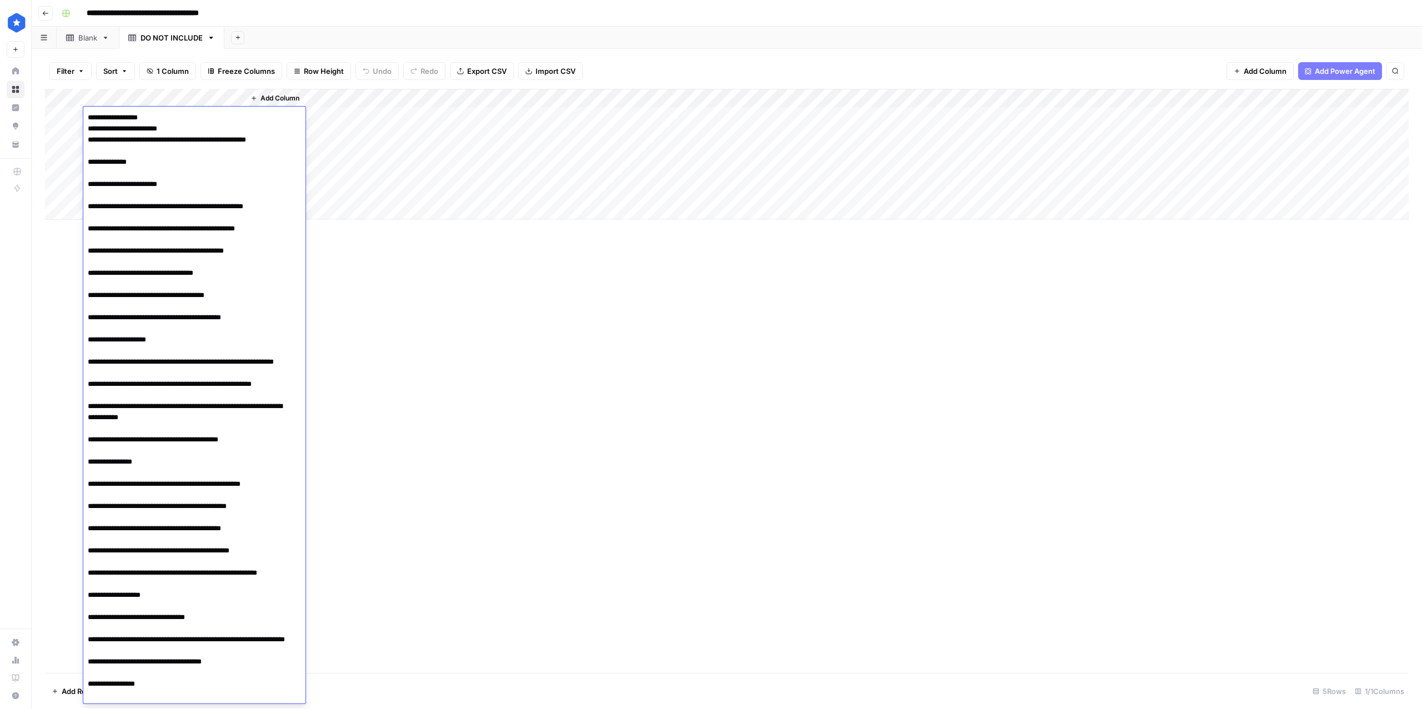
click at [154, 142] on textarea at bounding box center [188, 618] width 211 height 1016
click at [153, 163] on textarea at bounding box center [188, 618] width 211 height 1016
click at [169, 139] on textarea at bounding box center [188, 618] width 211 height 1016
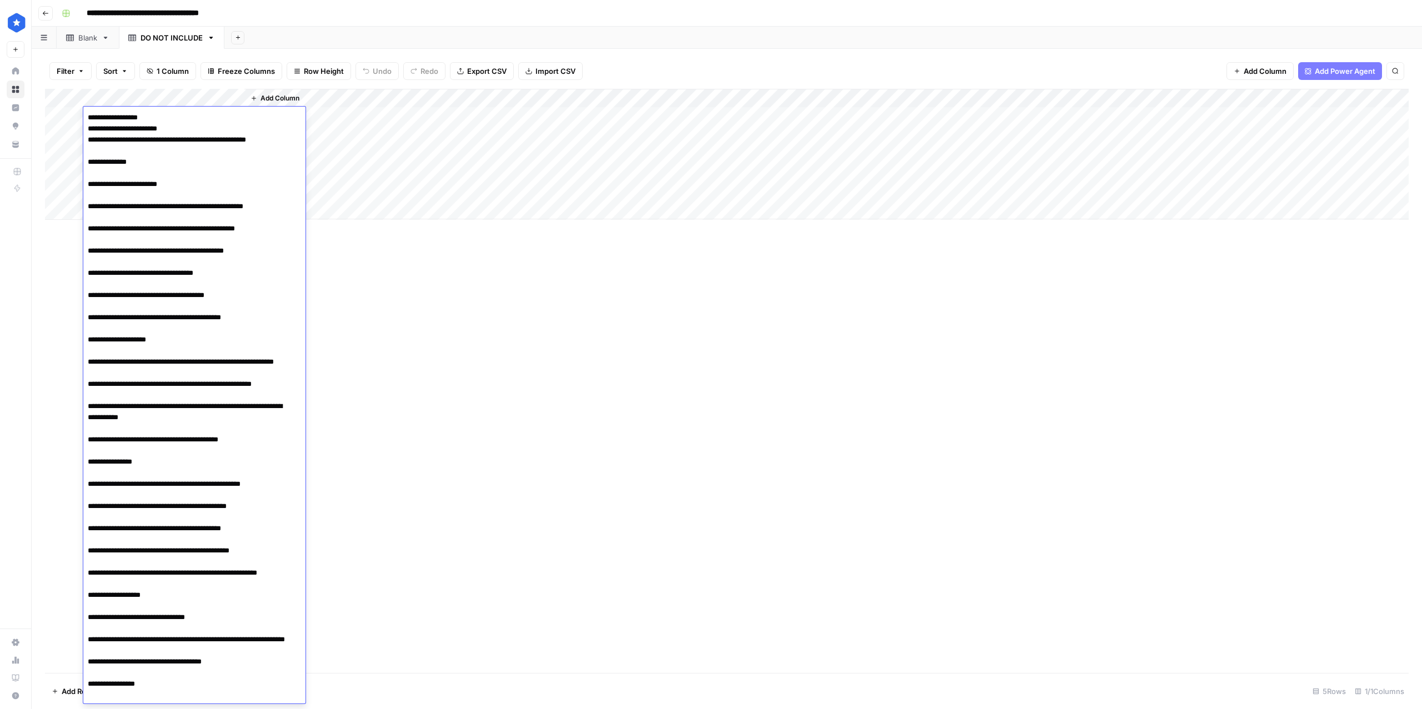
click at [169, 139] on textarea at bounding box center [188, 618] width 211 height 1016
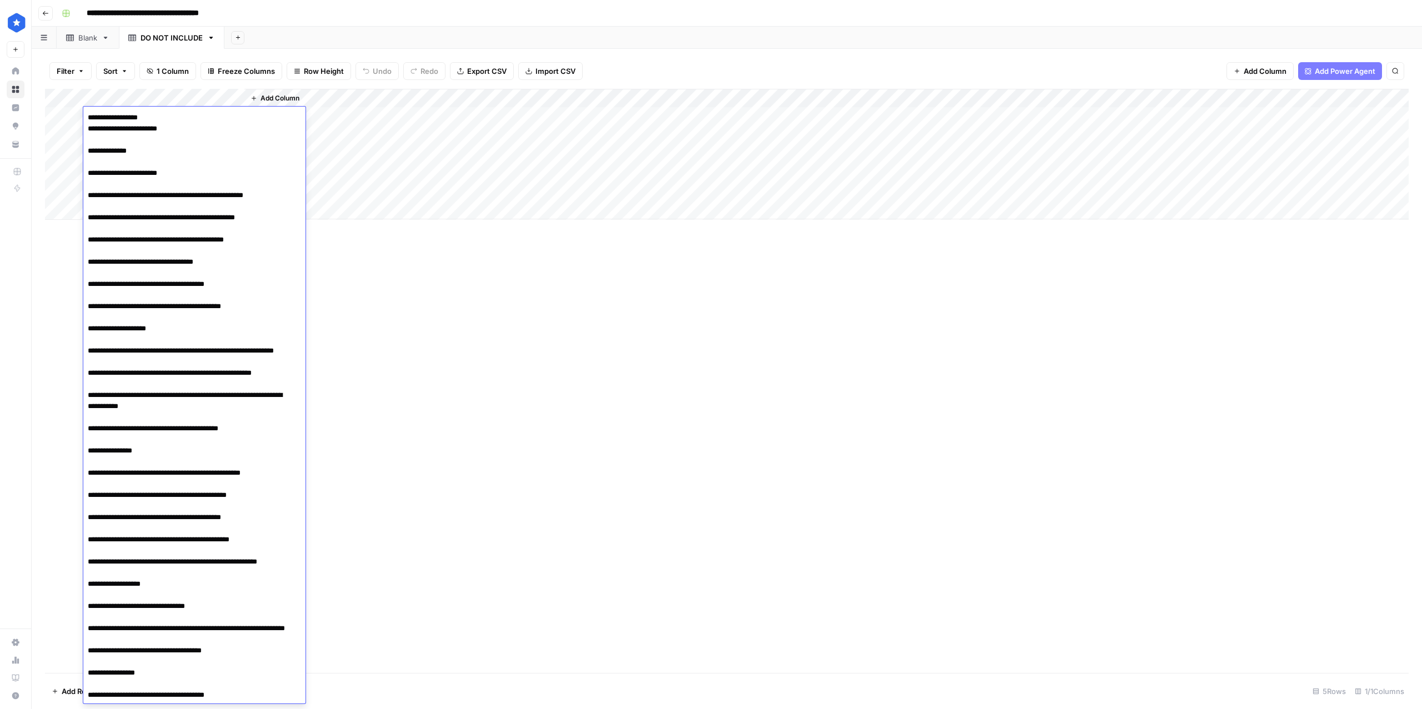
click at [160, 128] on textarea at bounding box center [188, 606] width 211 height 993
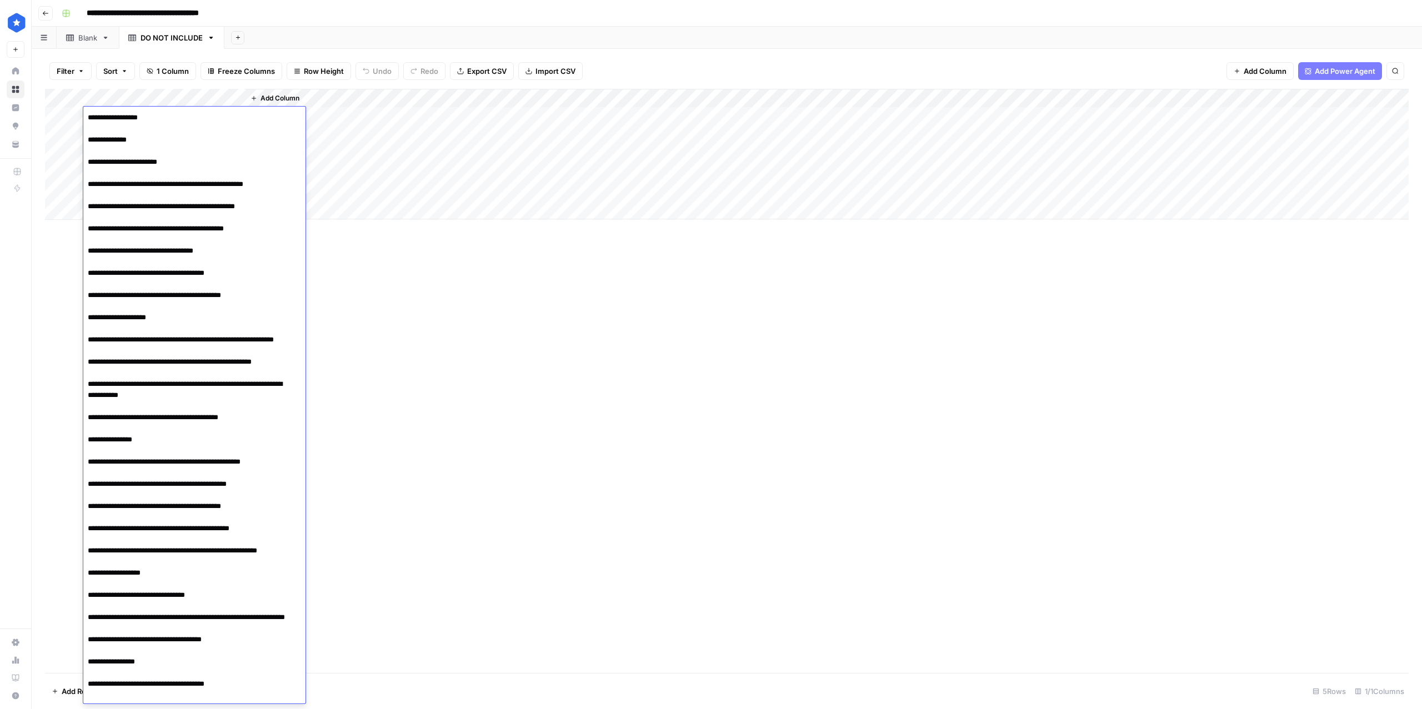
click at [156, 139] on textarea at bounding box center [188, 601] width 211 height 982
click at [90, 138] on textarea at bounding box center [188, 601] width 211 height 982
click at [187, 165] on textarea at bounding box center [188, 601] width 211 height 982
click at [88, 164] on textarea at bounding box center [188, 601] width 211 height 982
click at [87, 318] on textarea at bounding box center [188, 601] width 211 height 982
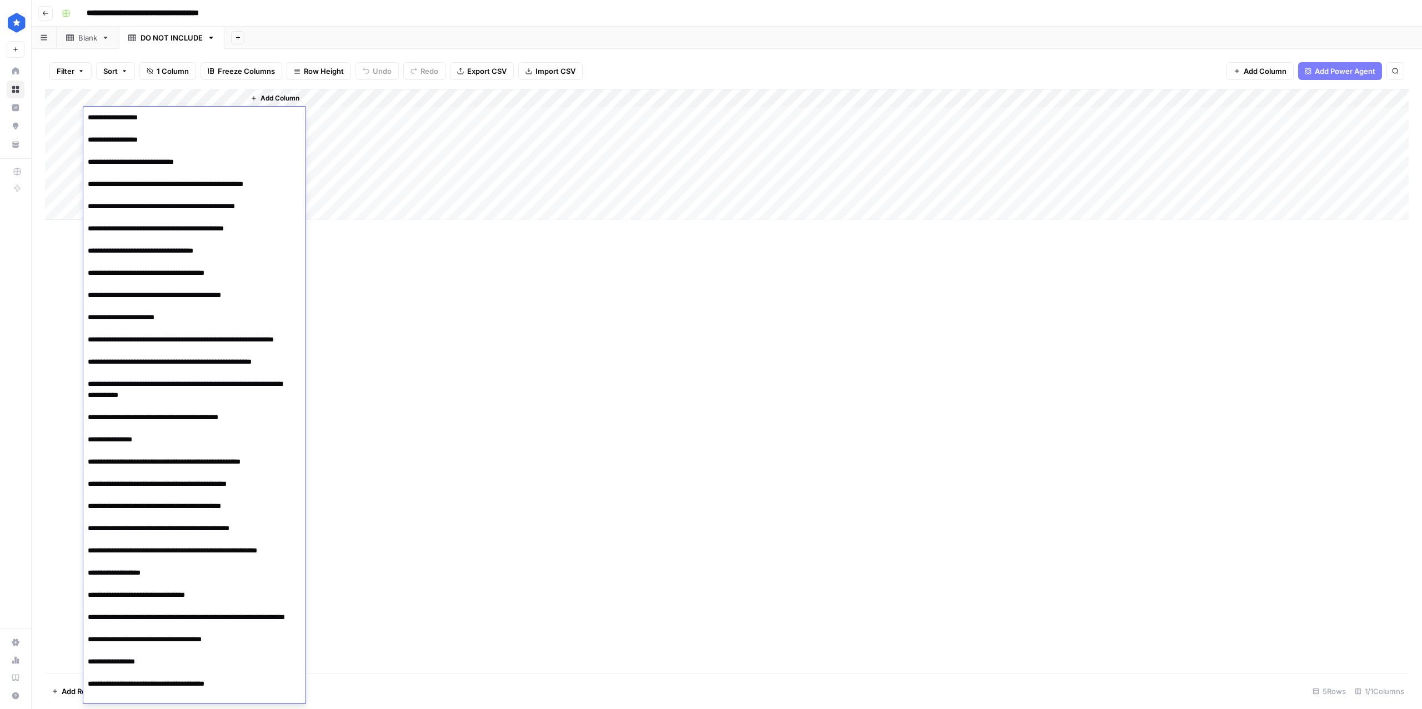
click at [198, 322] on textarea at bounding box center [188, 601] width 211 height 982
click at [162, 463] on textarea at bounding box center [188, 601] width 211 height 982
click at [87, 462] on textarea at bounding box center [188, 601] width 211 height 982
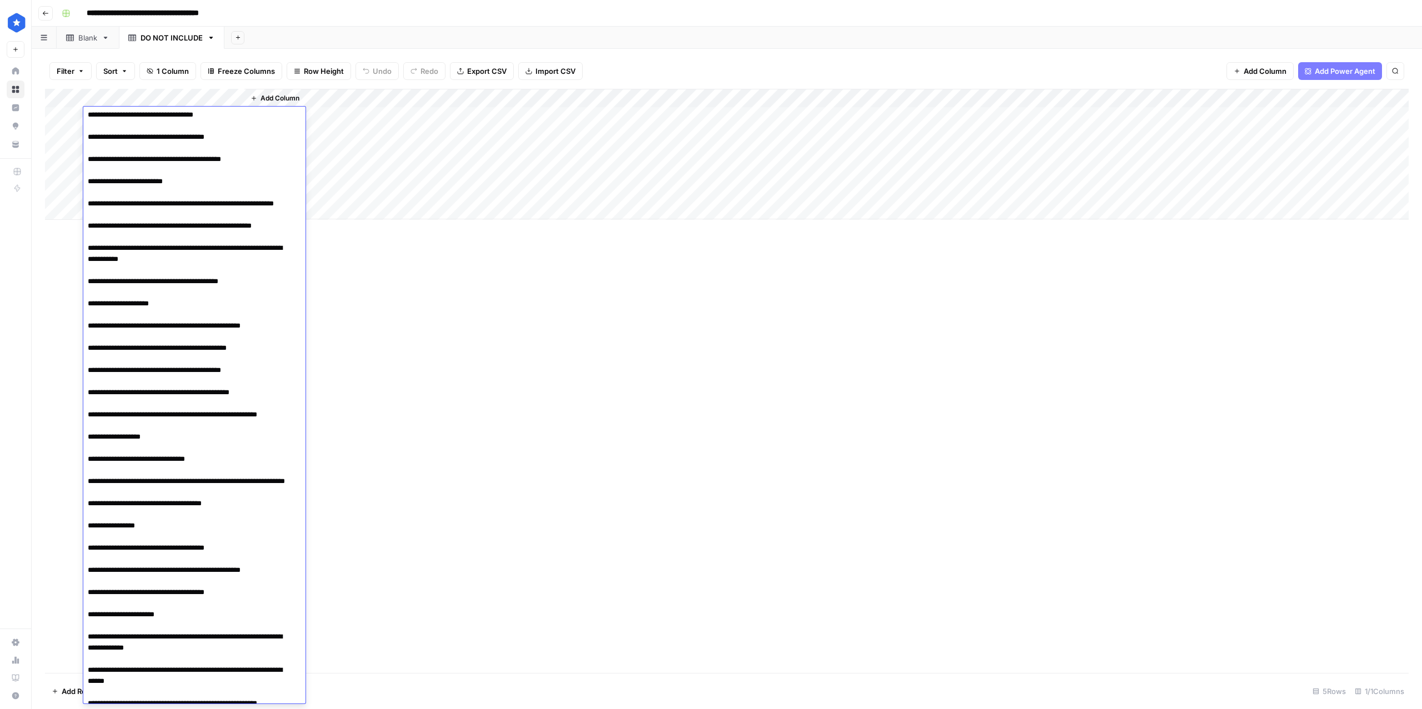
scroll to position [233, 0]
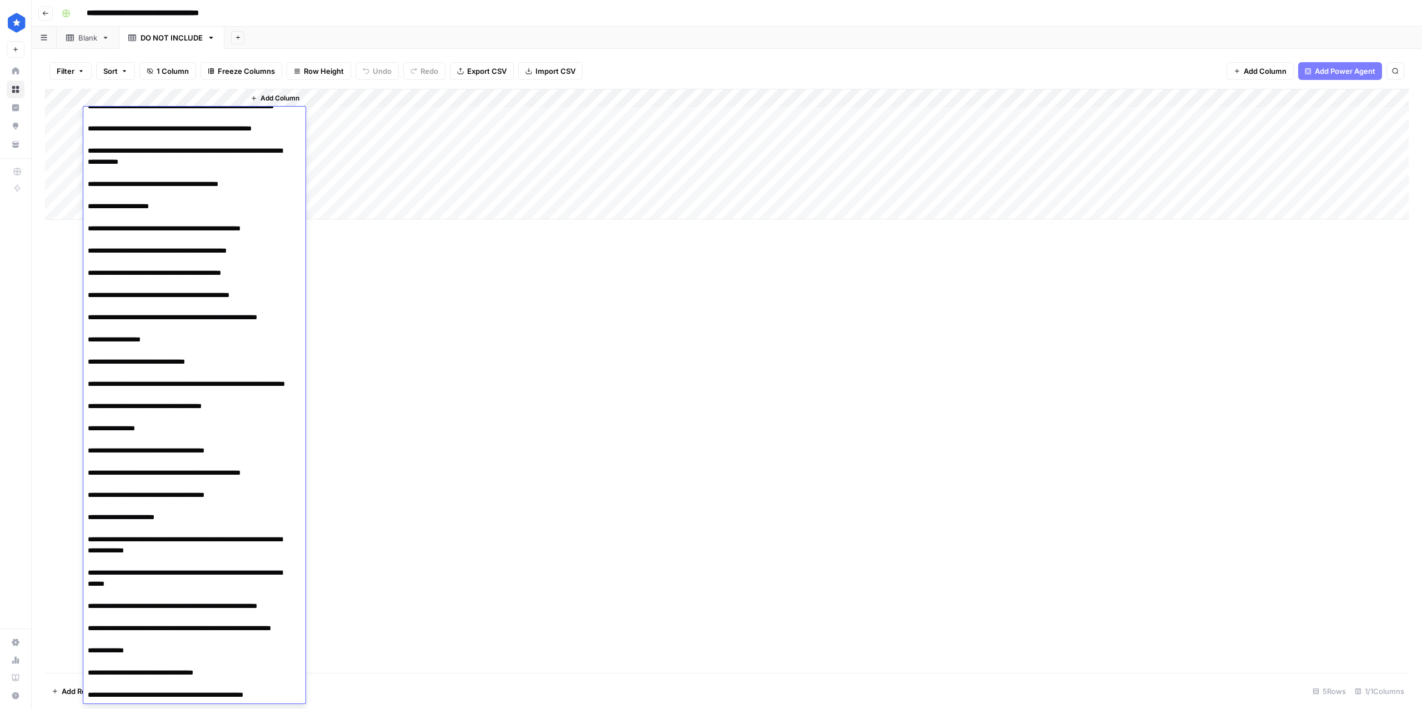
click at [162, 374] on textarea at bounding box center [188, 368] width 211 height 982
click at [87, 374] on textarea at bounding box center [188, 368] width 211 height 982
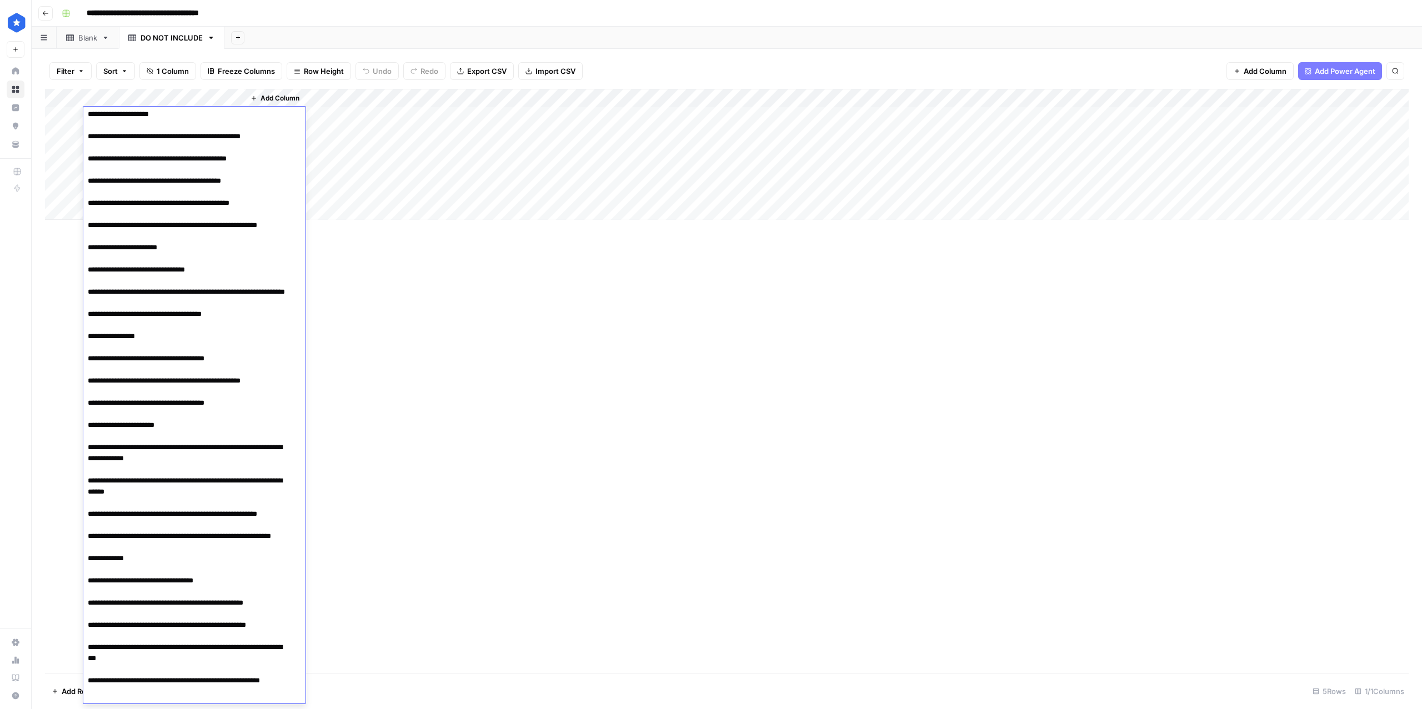
scroll to position [376, 0]
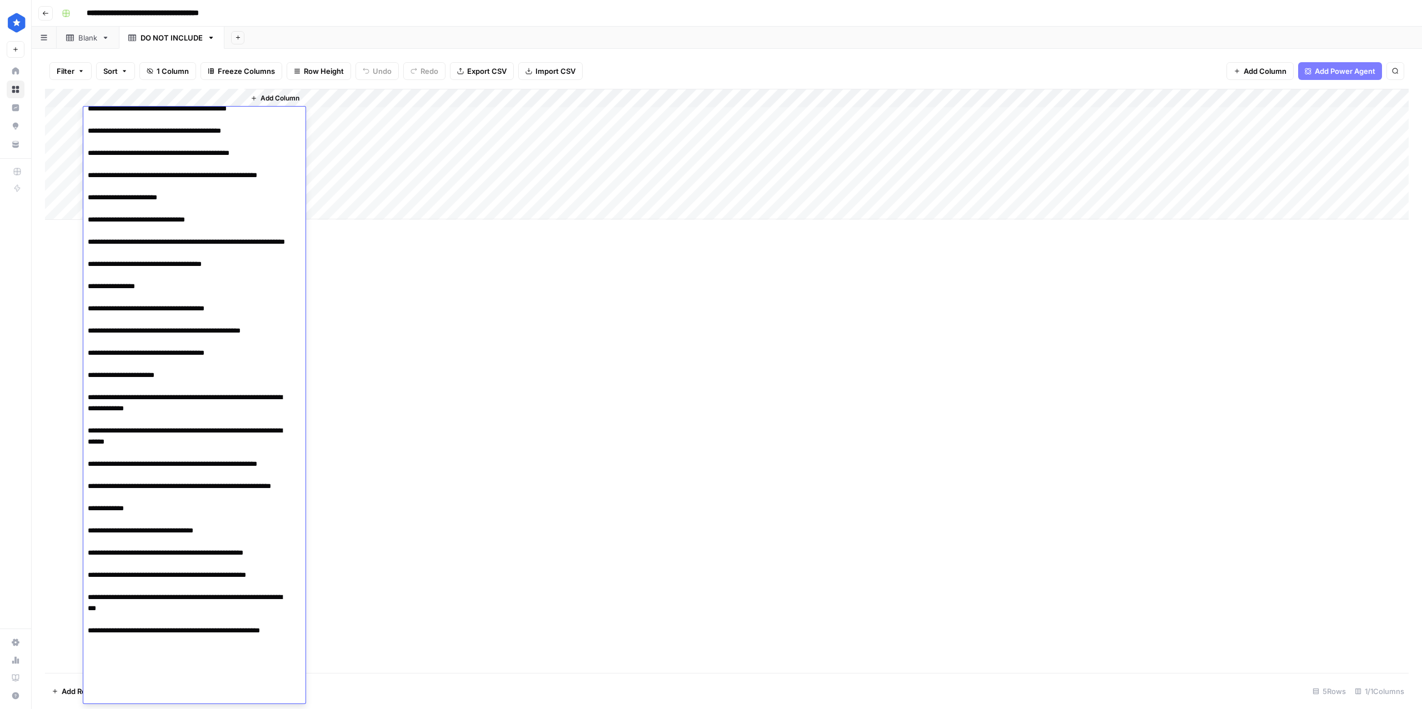
click at [180, 420] on textarea at bounding box center [188, 225] width 211 height 982
drag, startPoint x: 87, startPoint y: 422, endPoint x: 131, endPoint y: 499, distance: 88.8
click at [87, 422] on textarea at bounding box center [188, 225] width 211 height 982
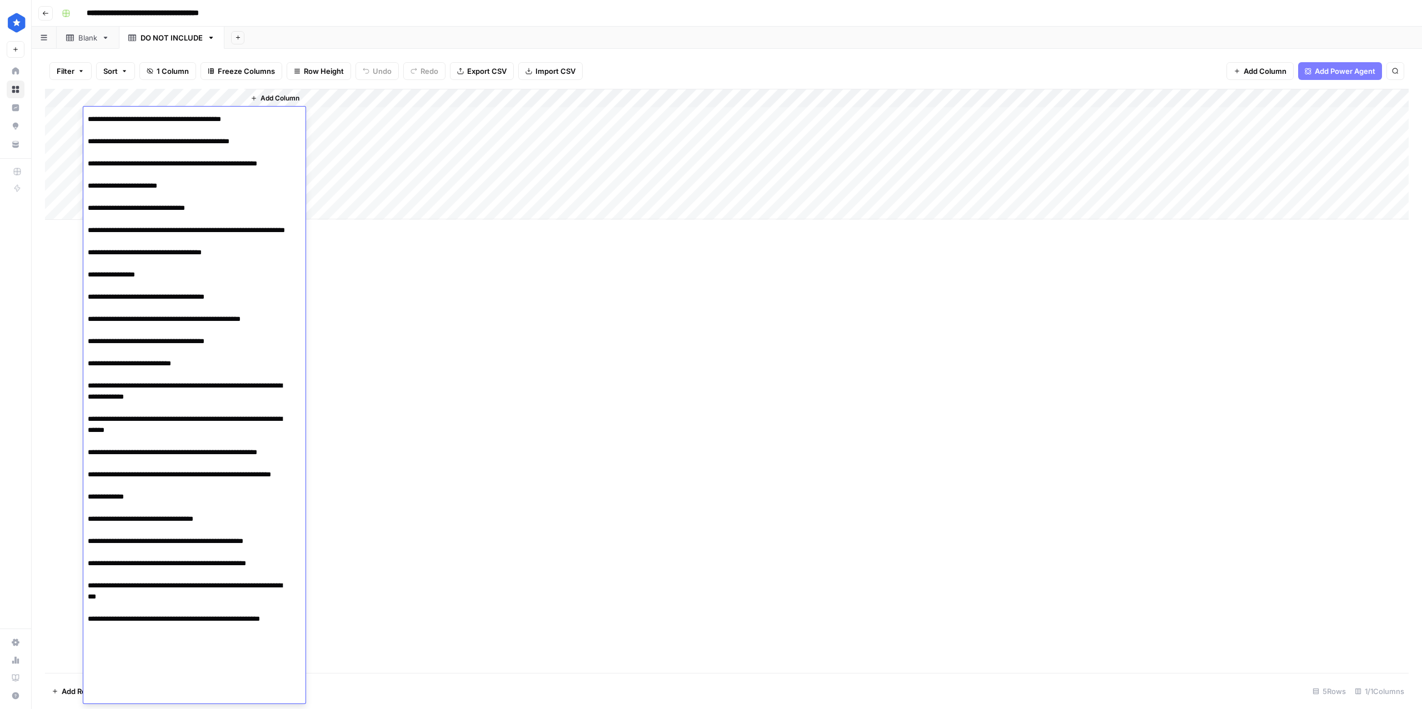
click at [147, 563] on textarea at bounding box center [188, 214] width 211 height 982
click at [84, 561] on textarea at bounding box center [188, 214] width 211 height 982
type textarea "**********"
click at [528, 506] on div "Add Column" at bounding box center [727, 381] width 1364 height 584
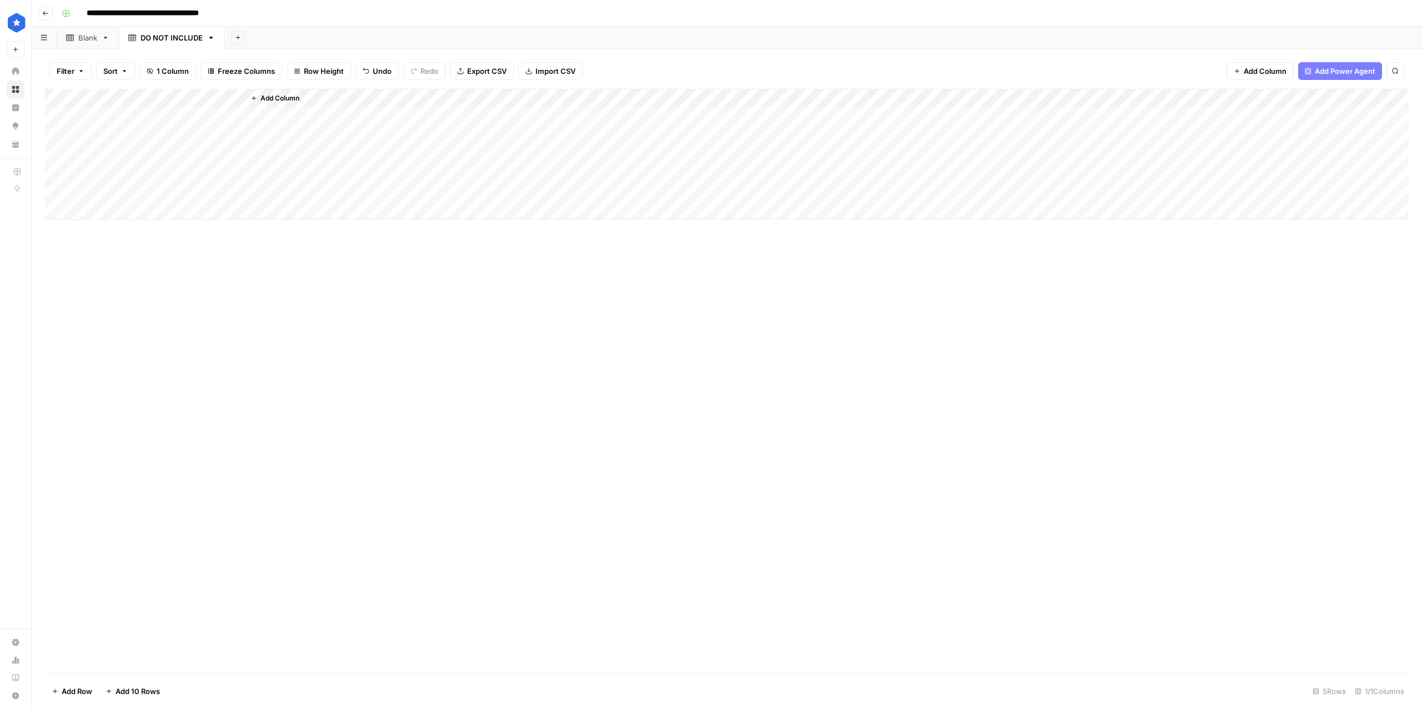
click at [180, 114] on div "Add Column" at bounding box center [727, 154] width 1364 height 131
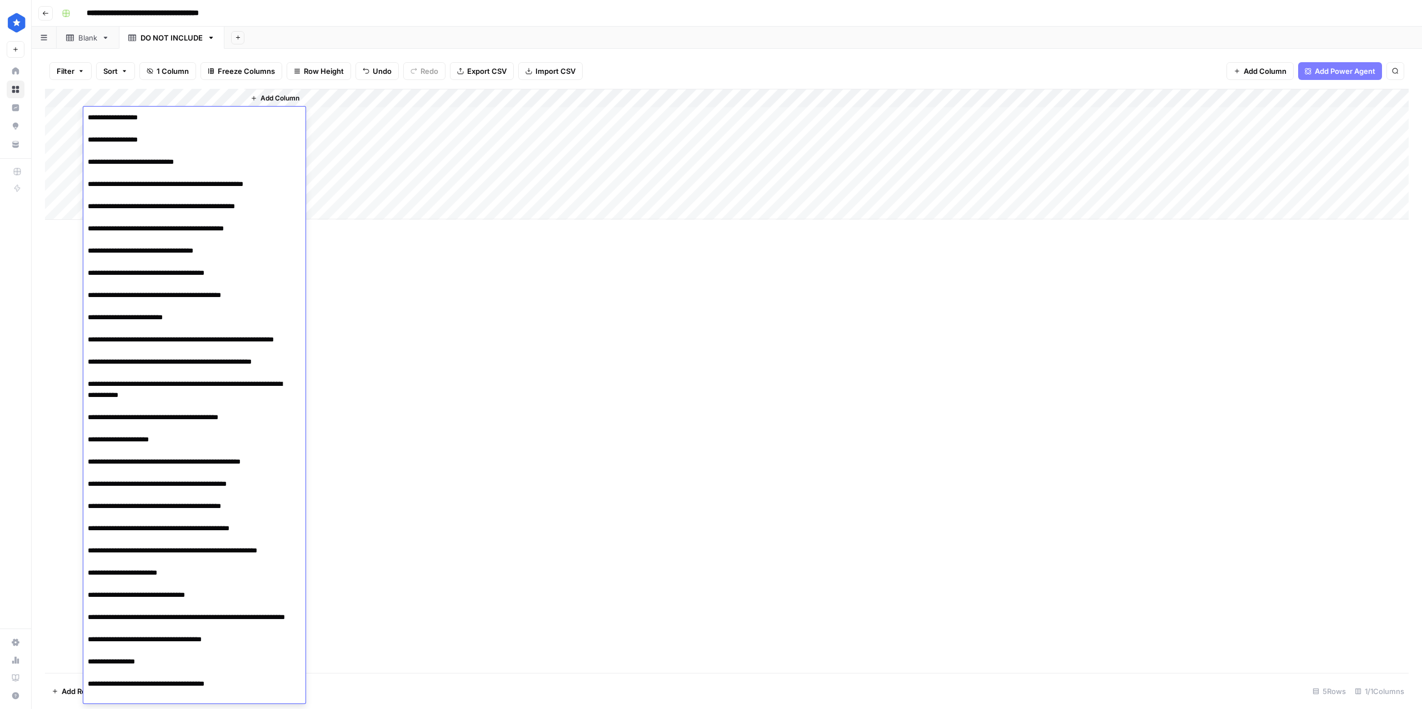
scroll to position [388, 0]
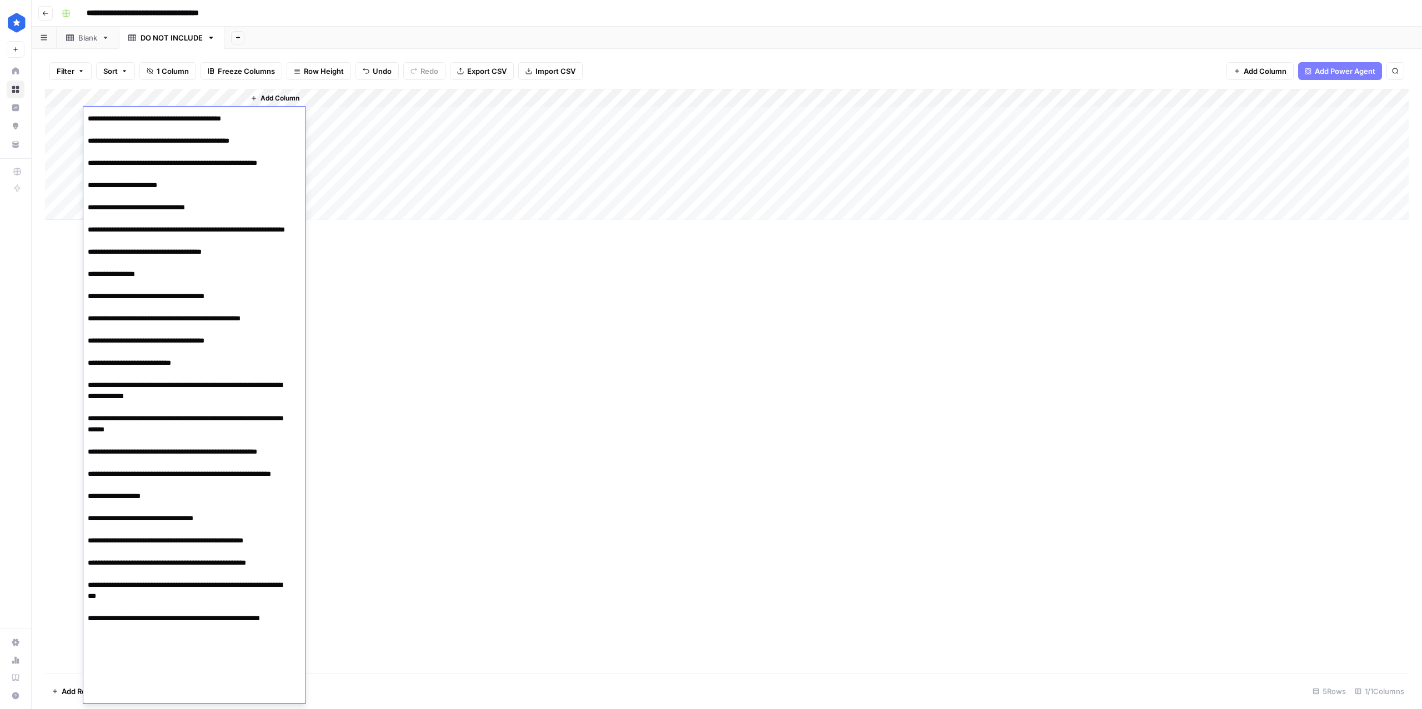
click at [180, 114] on textarea at bounding box center [188, 213] width 211 height 982
click at [172, 273] on textarea at bounding box center [188, 213] width 211 height 982
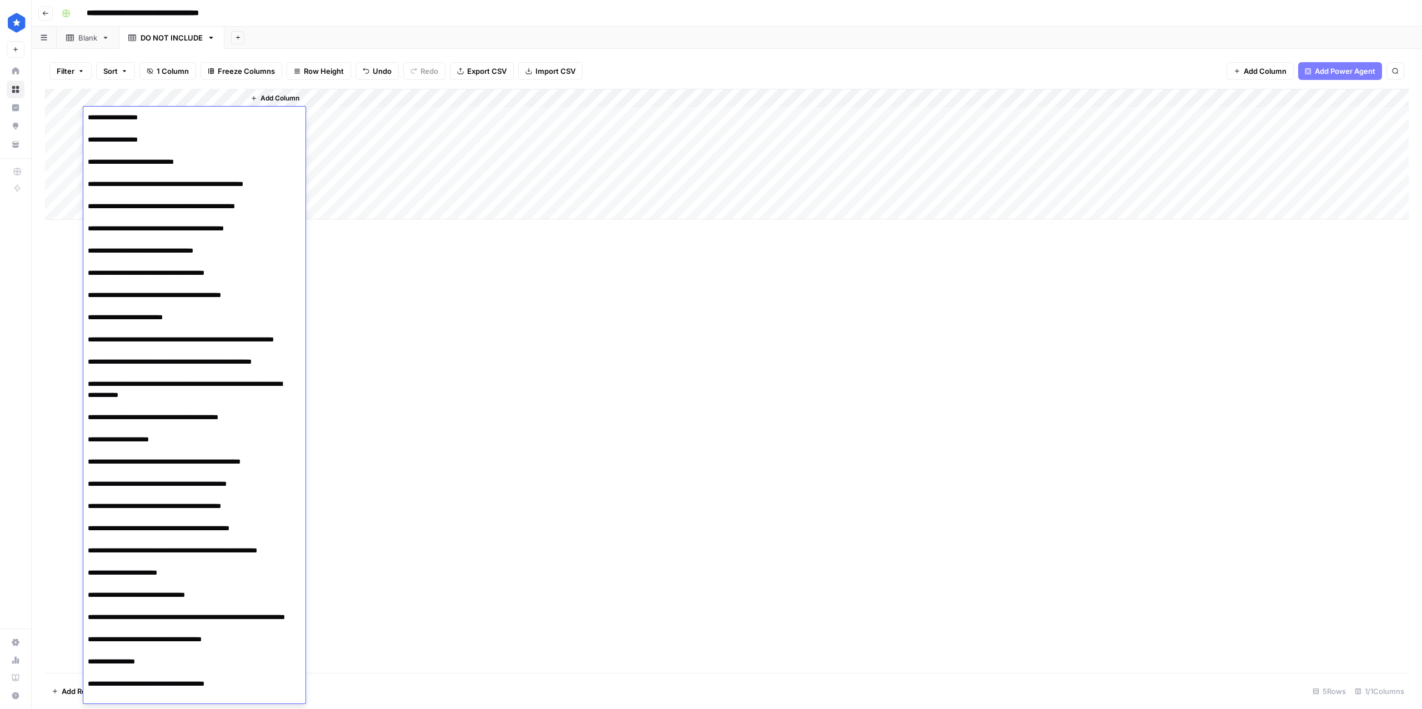
click at [171, 137] on textarea at bounding box center [188, 601] width 211 height 982
click at [151, 116] on textarea at bounding box center [188, 601] width 211 height 982
click at [168, 141] on textarea at bounding box center [188, 601] width 211 height 982
click at [98, 138] on textarea at bounding box center [188, 601] width 211 height 982
click at [196, 162] on textarea at bounding box center [188, 601] width 211 height 982
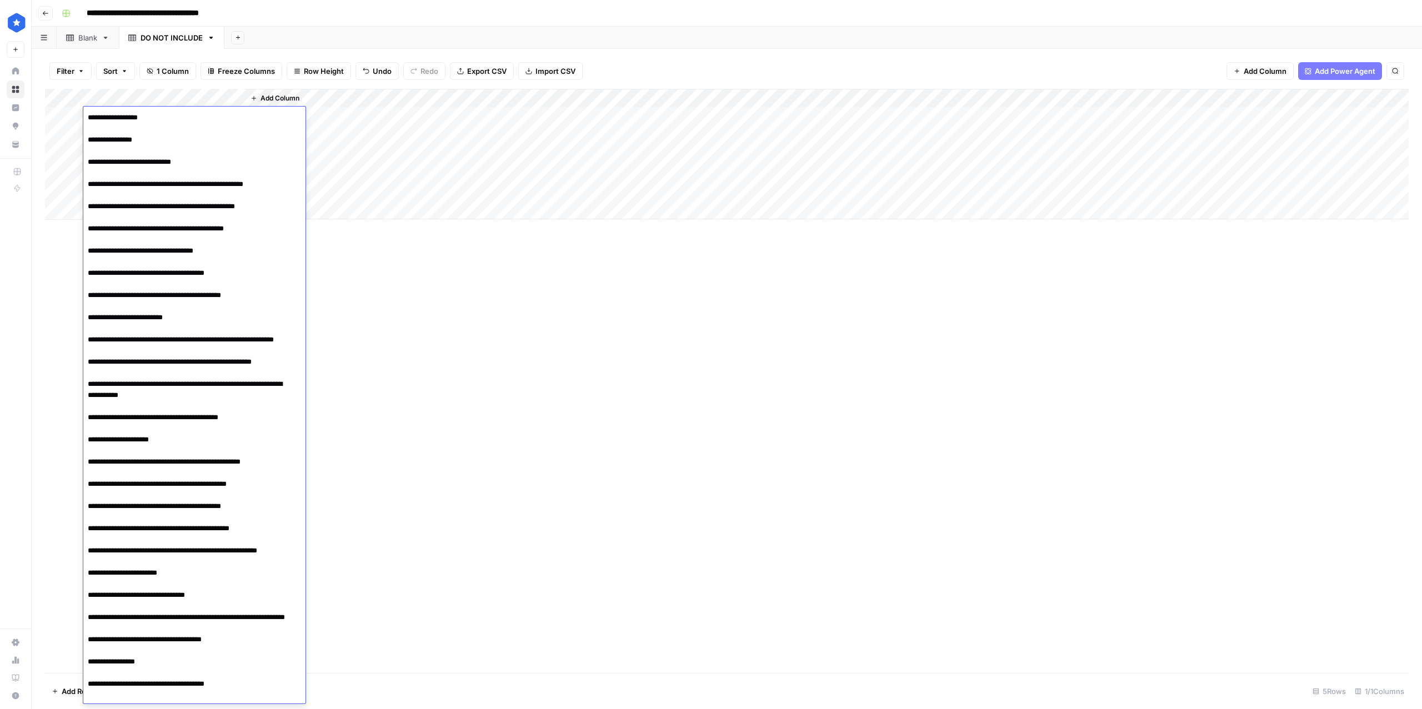
drag, startPoint x: 101, startPoint y: 161, endPoint x: 81, endPoint y: 159, distance: 19.5
click at [81, 159] on body "**********" at bounding box center [711, 354] width 1422 height 709
click at [114, 150] on textarea at bounding box center [188, 601] width 211 height 982
click at [129, 198] on textarea at bounding box center [188, 601] width 211 height 982
click at [205, 138] on textarea at bounding box center [188, 601] width 211 height 982
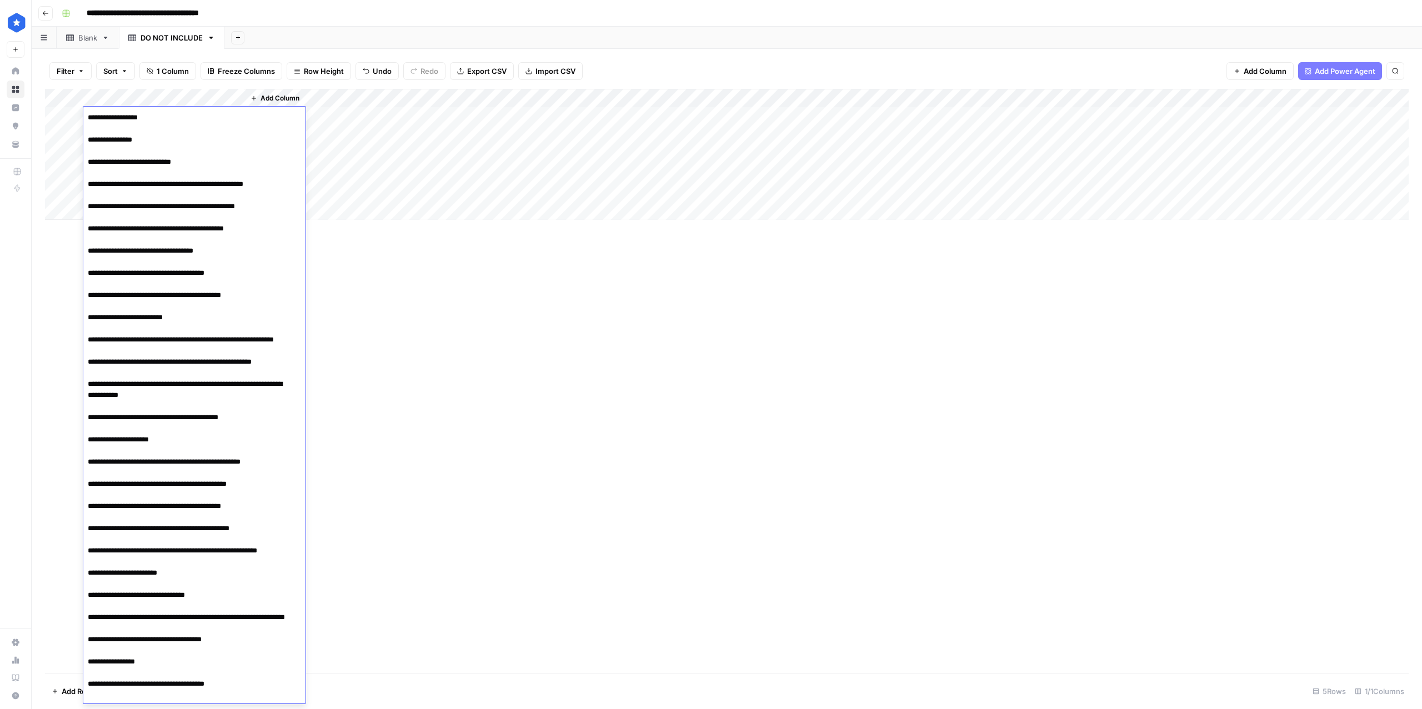
drag, startPoint x: 152, startPoint y: 123, endPoint x: 83, endPoint y: 118, distance: 68.5
click at [83, 118] on textarea at bounding box center [188, 601] width 211 height 982
drag, startPoint x: 154, startPoint y: 141, endPoint x: 95, endPoint y: 137, distance: 59.6
click at [95, 137] on textarea at bounding box center [188, 601] width 211 height 982
drag, startPoint x: 147, startPoint y: 116, endPoint x: 73, endPoint y: 118, distance: 73.4
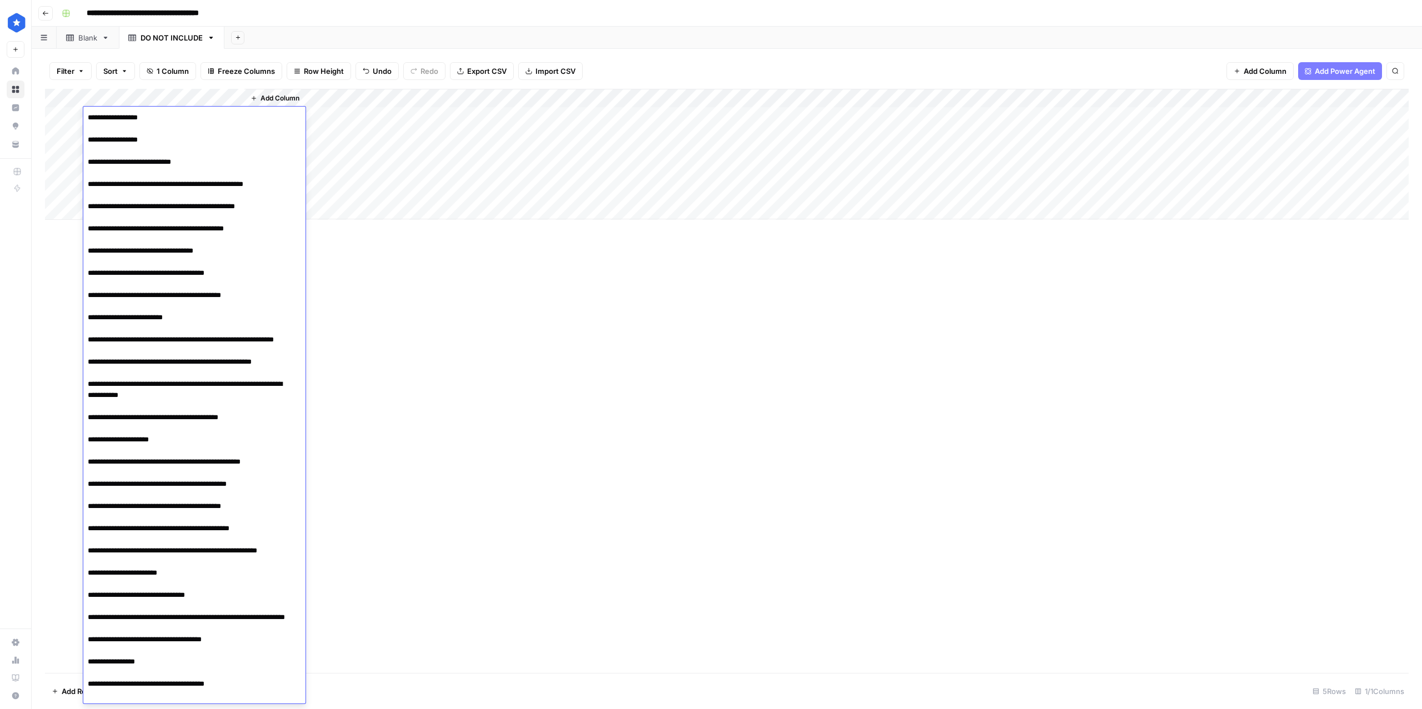
click at [73, 118] on body "**********" at bounding box center [711, 354] width 1422 height 709
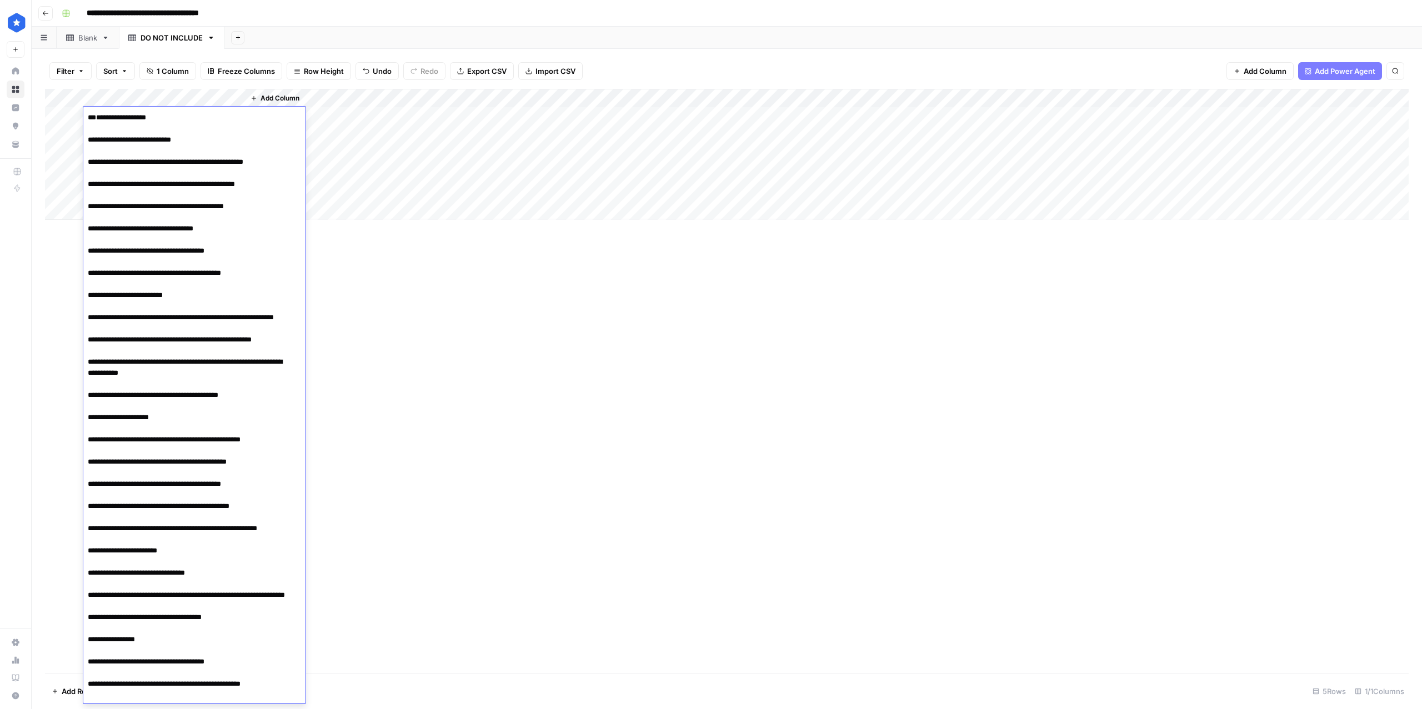
click at [87, 140] on textarea at bounding box center [188, 601] width 211 height 982
click at [134, 155] on textarea at bounding box center [188, 590] width 211 height 960
drag, startPoint x: 103, startPoint y: 137, endPoint x: 79, endPoint y: 137, distance: 23.3
click at [79, 137] on body "**********" at bounding box center [711, 354] width 1422 height 709
click at [233, 291] on textarea at bounding box center [188, 590] width 211 height 960
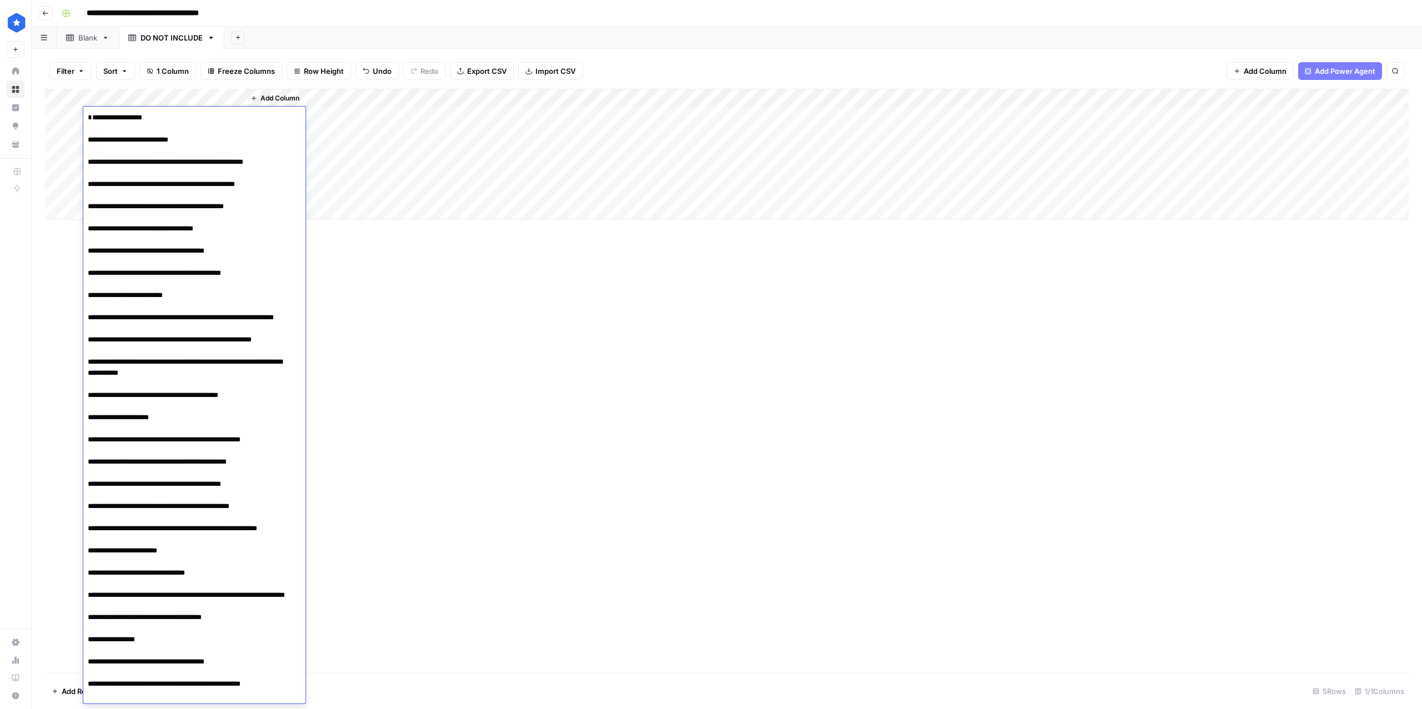
click at [189, 221] on textarea at bounding box center [188, 590] width 211 height 960
drag, startPoint x: 195, startPoint y: 293, endPoint x: 185, endPoint y: 293, distance: 10.0
click at [185, 293] on textarea at bounding box center [188, 590] width 211 height 960
click at [176, 317] on textarea at bounding box center [188, 590] width 211 height 960
click at [116, 286] on textarea at bounding box center [188, 590] width 211 height 960
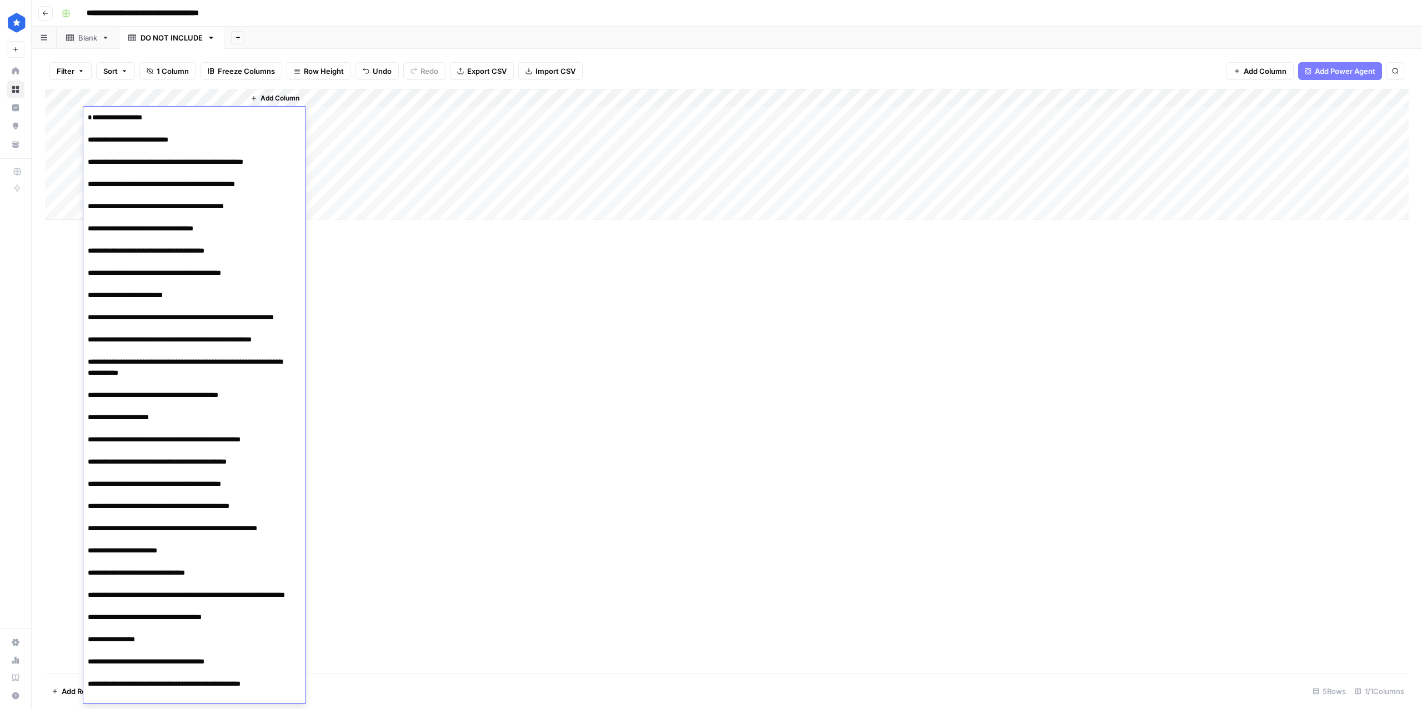
drag, startPoint x: 204, startPoint y: 296, endPoint x: 183, endPoint y: 296, distance: 21.7
click at [183, 296] on textarea at bounding box center [188, 590] width 211 height 960
click at [101, 294] on textarea at bounding box center [188, 590] width 211 height 960
drag, startPoint x: 103, startPoint y: 442, endPoint x: 82, endPoint y: 442, distance: 21.7
click at [82, 442] on body "**********" at bounding box center [711, 354] width 1422 height 709
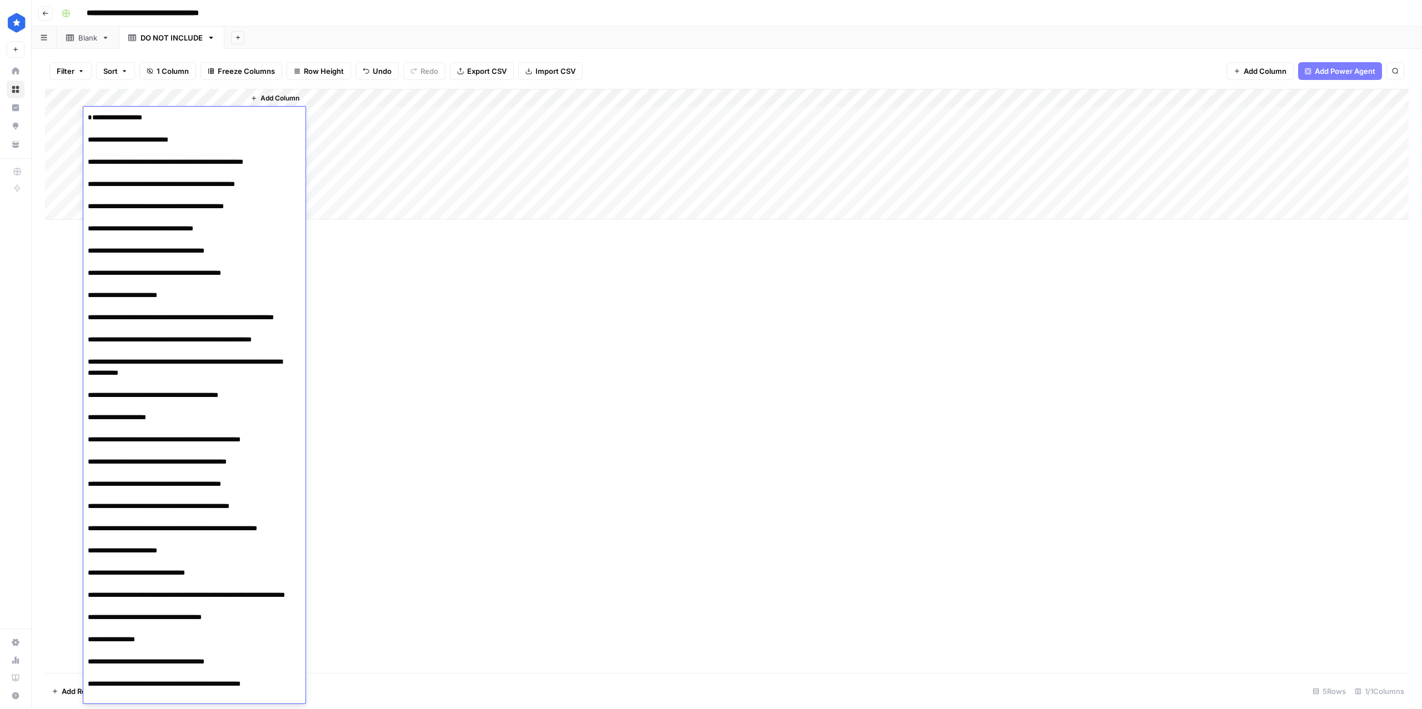
drag, startPoint x: 182, startPoint y: 441, endPoint x: 159, endPoint y: 440, distance: 22.8
click at [159, 440] on textarea at bounding box center [188, 590] width 211 height 960
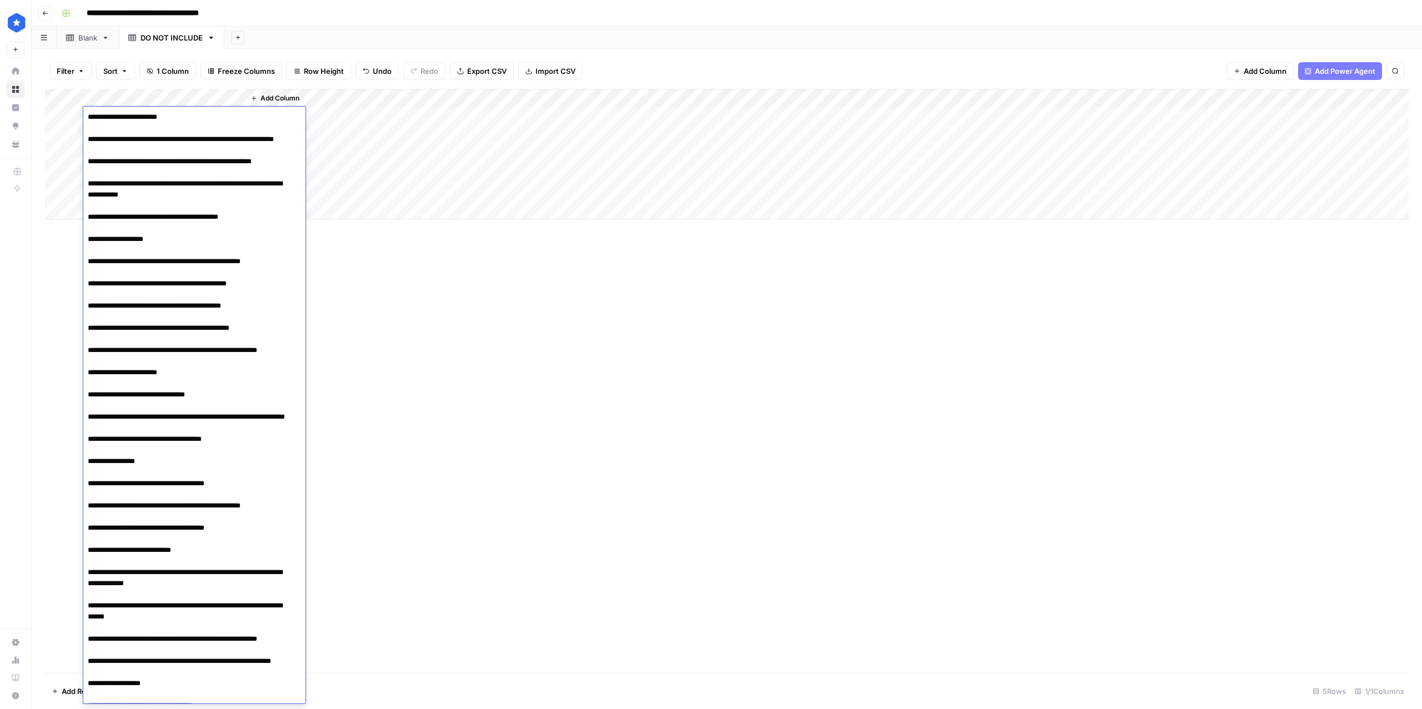
scroll to position [187, 0]
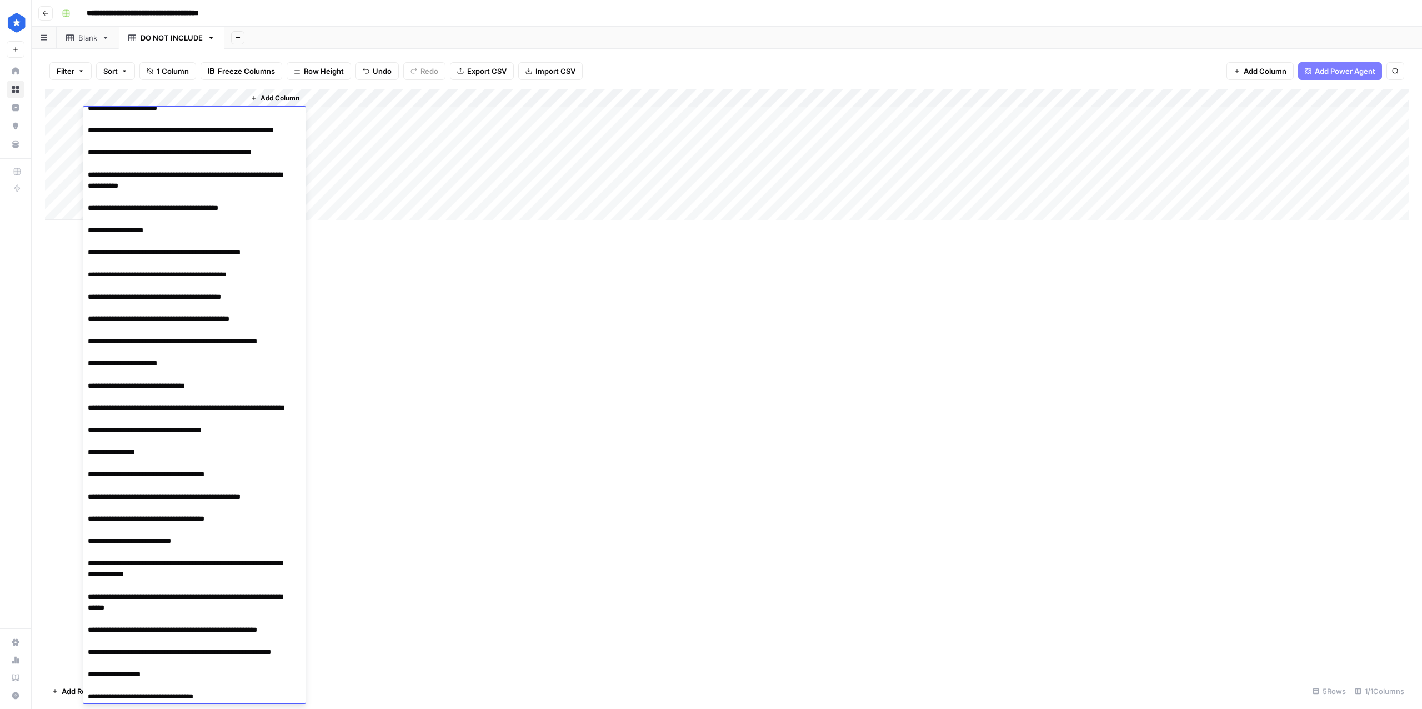
drag, startPoint x: 193, startPoint y: 392, endPoint x: 173, endPoint y: 397, distance: 20.6
click at [173, 397] on textarea at bounding box center [188, 403] width 211 height 960
drag, startPoint x: 103, startPoint y: 397, endPoint x: 79, endPoint y: 397, distance: 23.3
click at [79, 397] on body "**********" at bounding box center [711, 354] width 1422 height 709
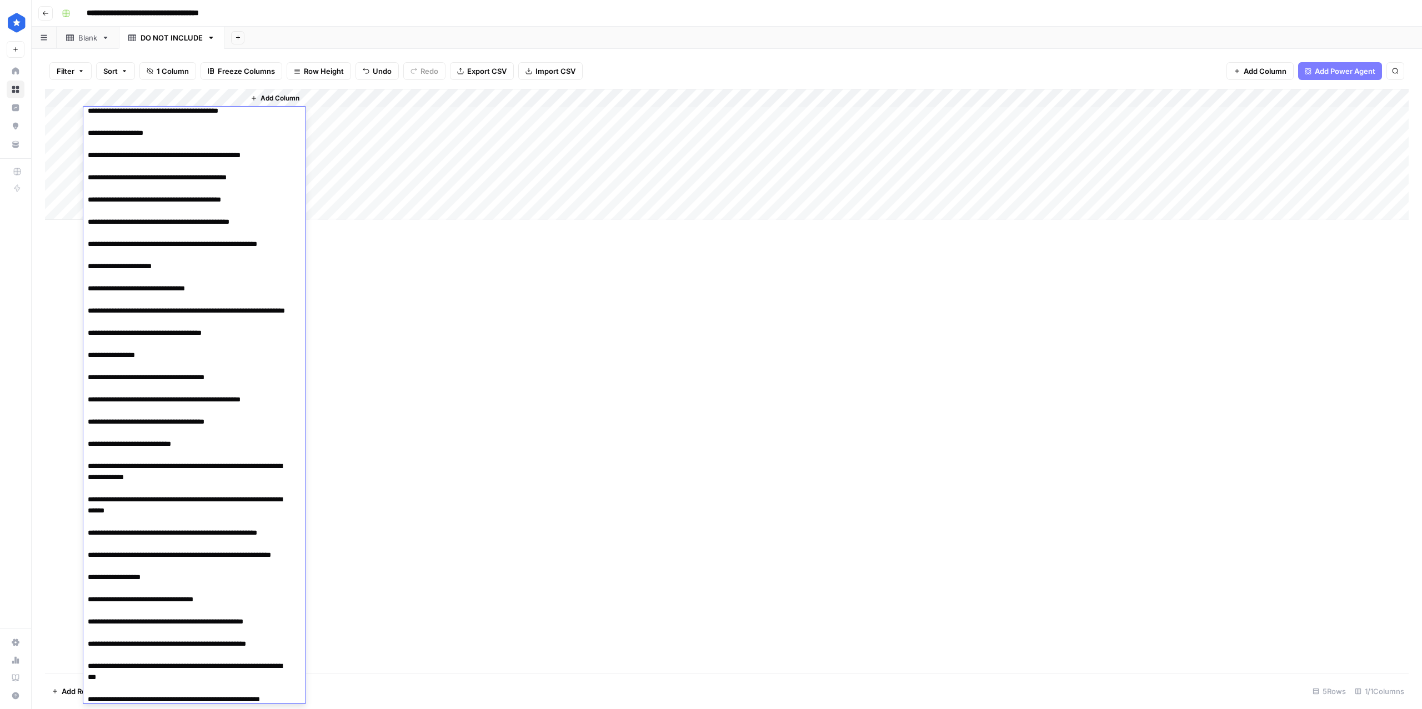
scroll to position [340, 0]
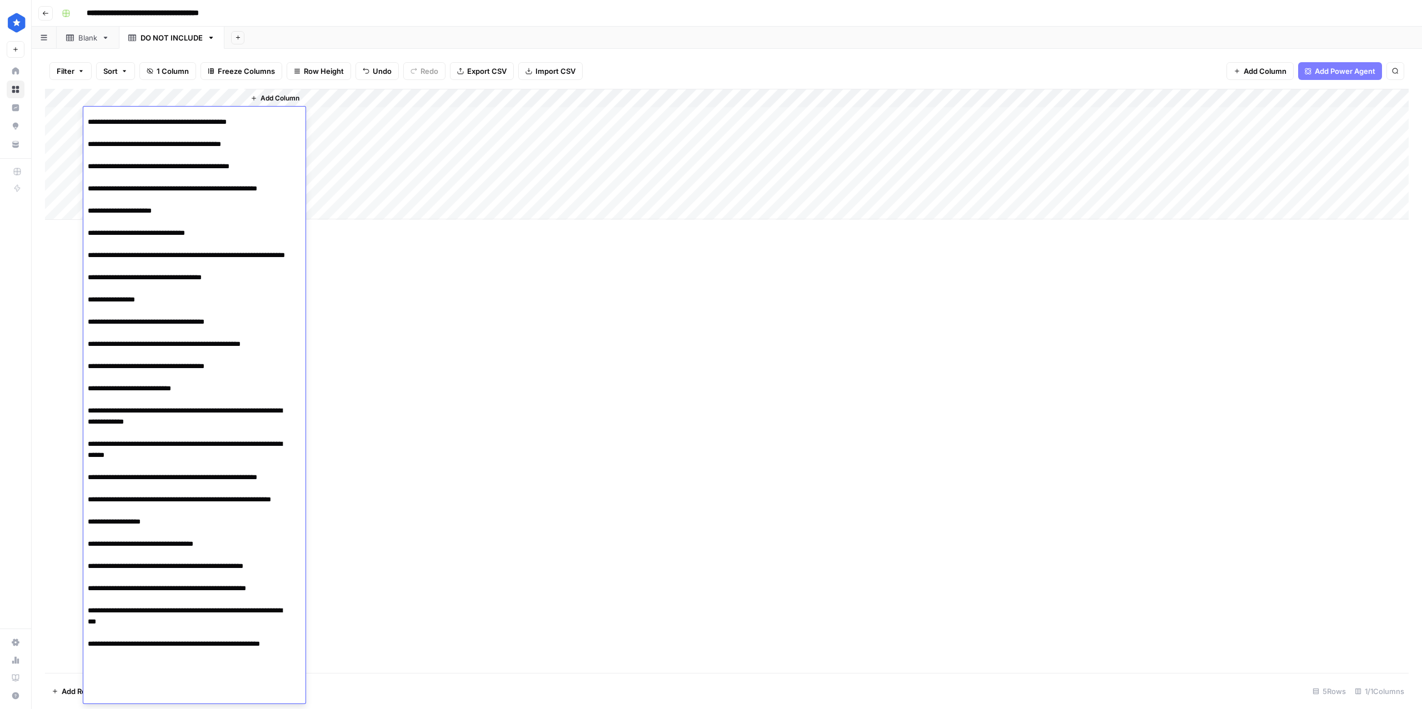
drag, startPoint x: 201, startPoint y: 435, endPoint x: 184, endPoint y: 435, distance: 16.7
click at [184, 435] on textarea at bounding box center [188, 250] width 211 height 960
click at [182, 435] on textarea at bounding box center [188, 250] width 211 height 960
drag, startPoint x: 102, startPoint y: 434, endPoint x: 83, endPoint y: 434, distance: 18.3
click at [83, 434] on textarea at bounding box center [188, 250] width 211 height 960
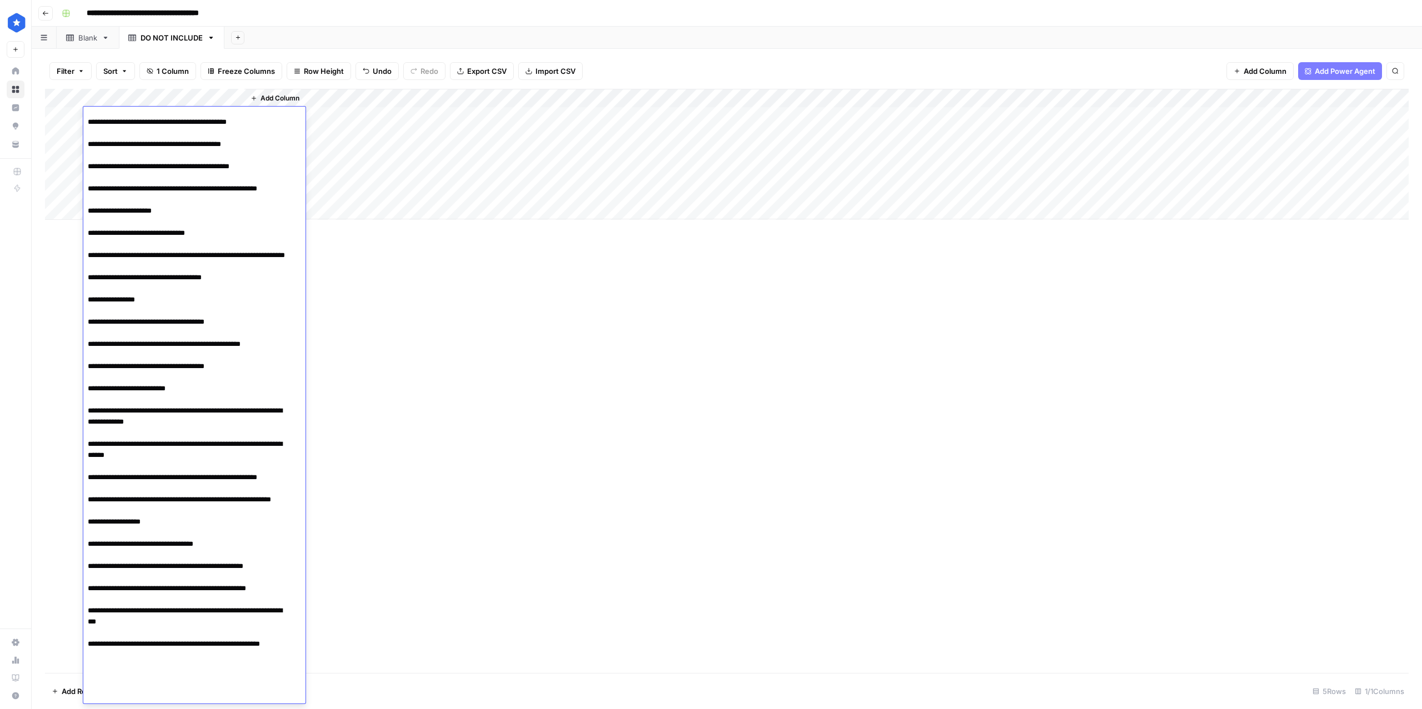
scroll to position [365, 0]
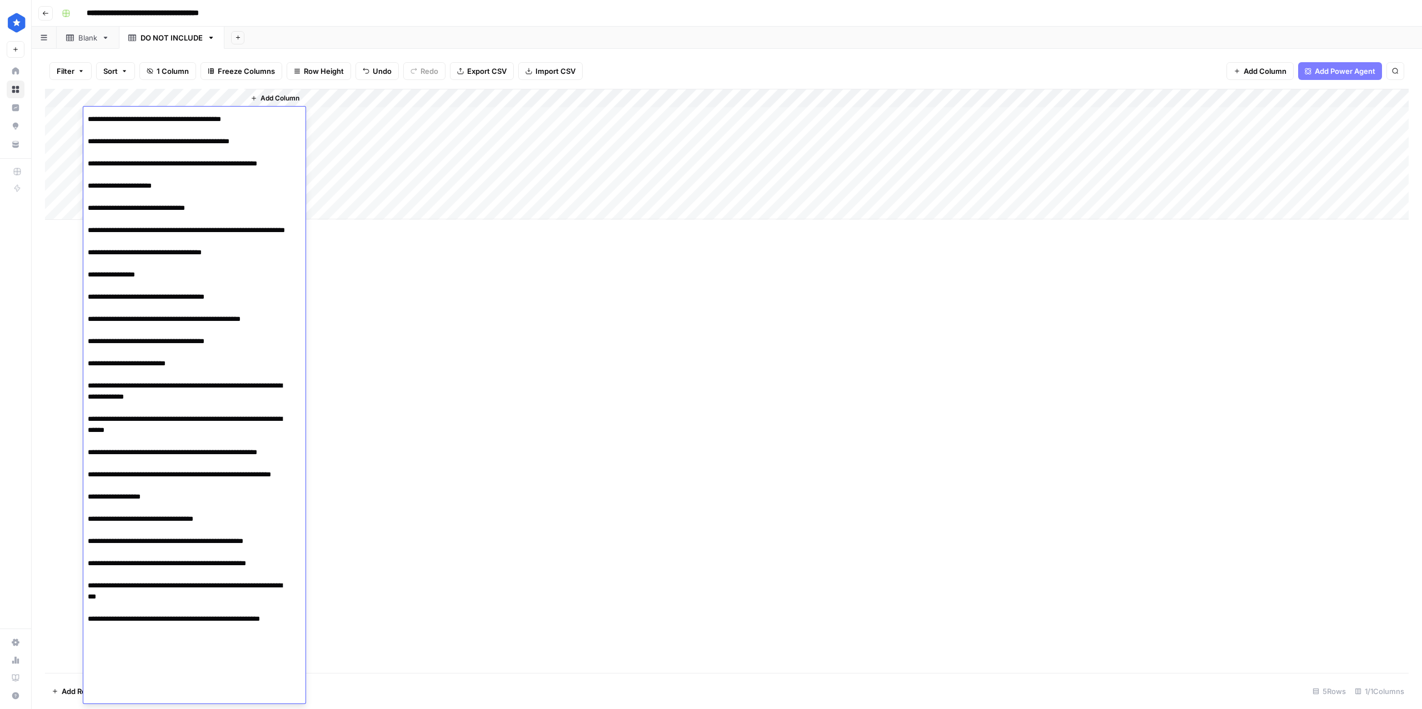
drag, startPoint x: 166, startPoint y: 565, endPoint x: 149, endPoint y: 563, distance: 16.2
click at [149, 563] on textarea at bounding box center [188, 225] width 211 height 960
drag, startPoint x: 102, startPoint y: 564, endPoint x: 82, endPoint y: 564, distance: 20.6
click at [82, 564] on body "**********" at bounding box center [711, 354] width 1422 height 709
type textarea "**********"
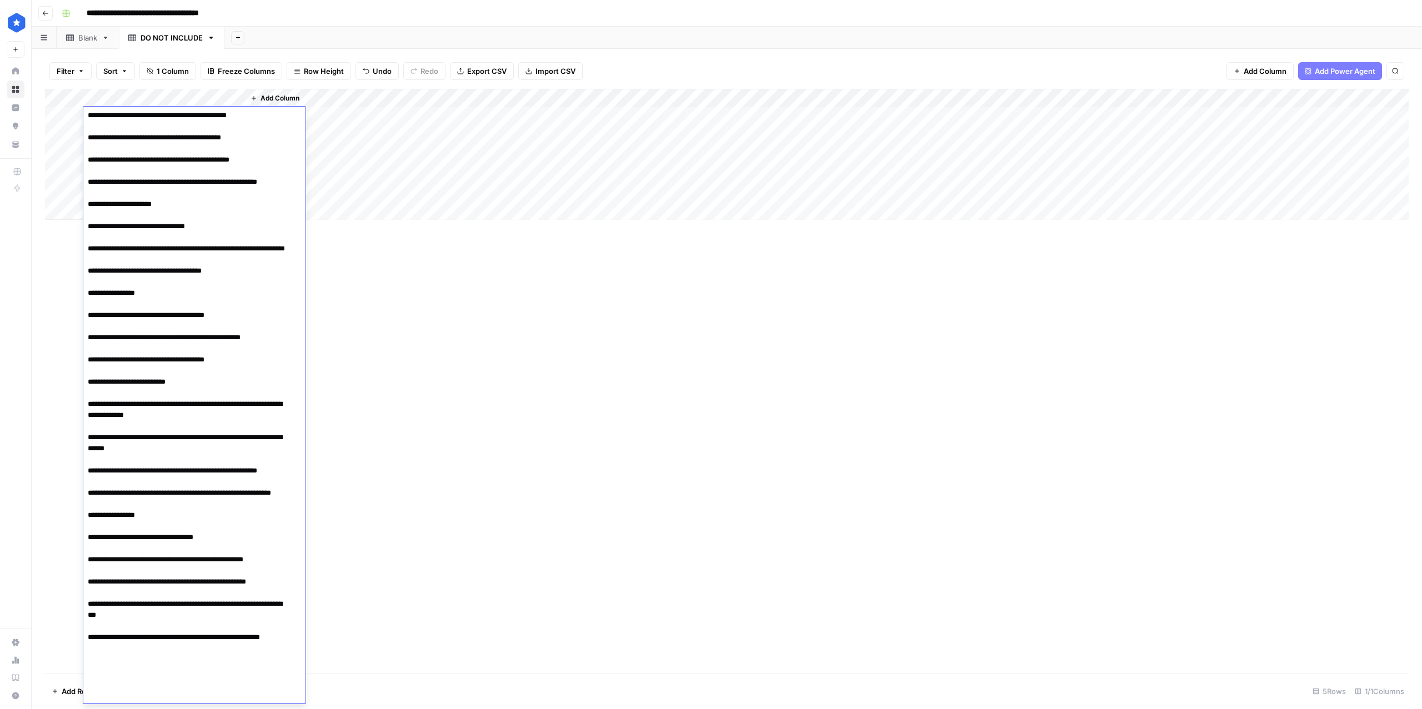
scroll to position [346, 0]
click at [466, 489] on div "Add Column" at bounding box center [727, 381] width 1364 height 584
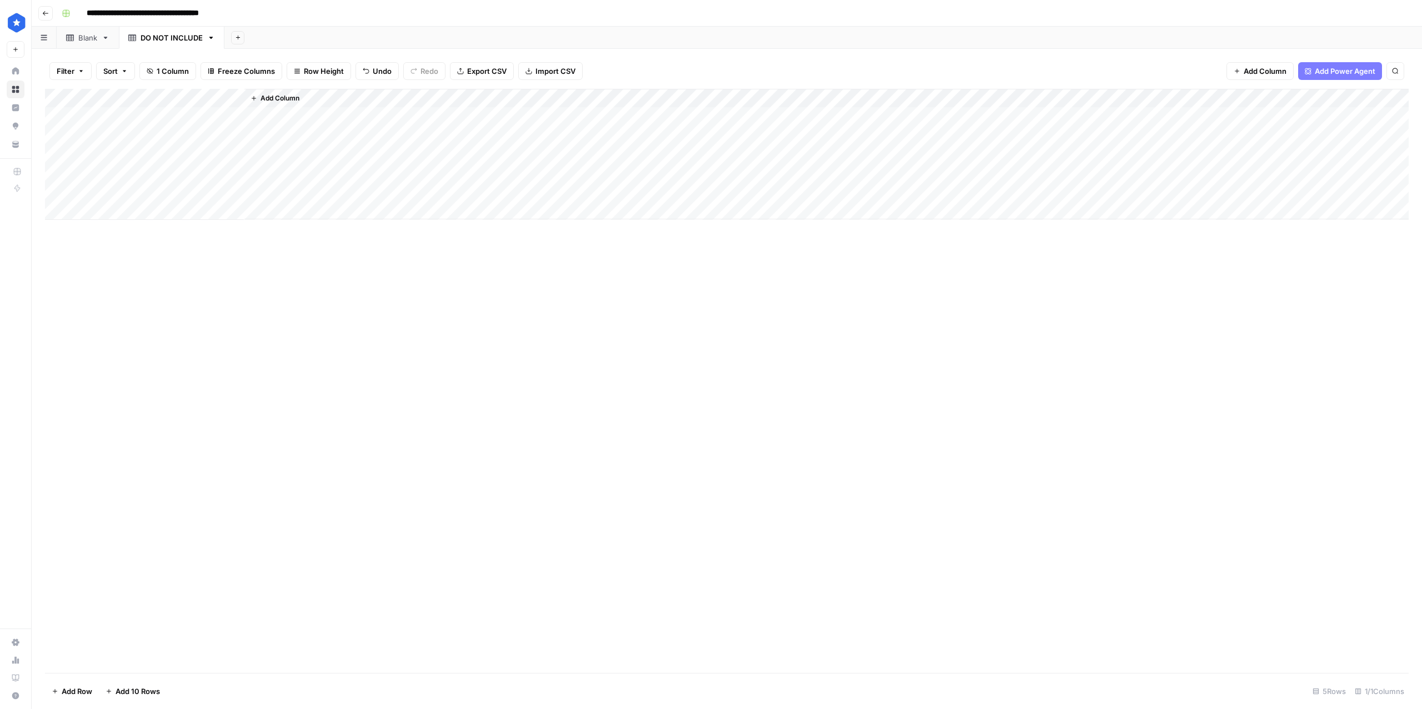
click at [104, 38] on icon at bounding box center [106, 38] width 8 height 8
click at [337, 319] on div "Add Column" at bounding box center [727, 381] width 1364 height 584
type input "******"
click at [288, 134] on div "Add Column" at bounding box center [727, 135] width 1364 height 93
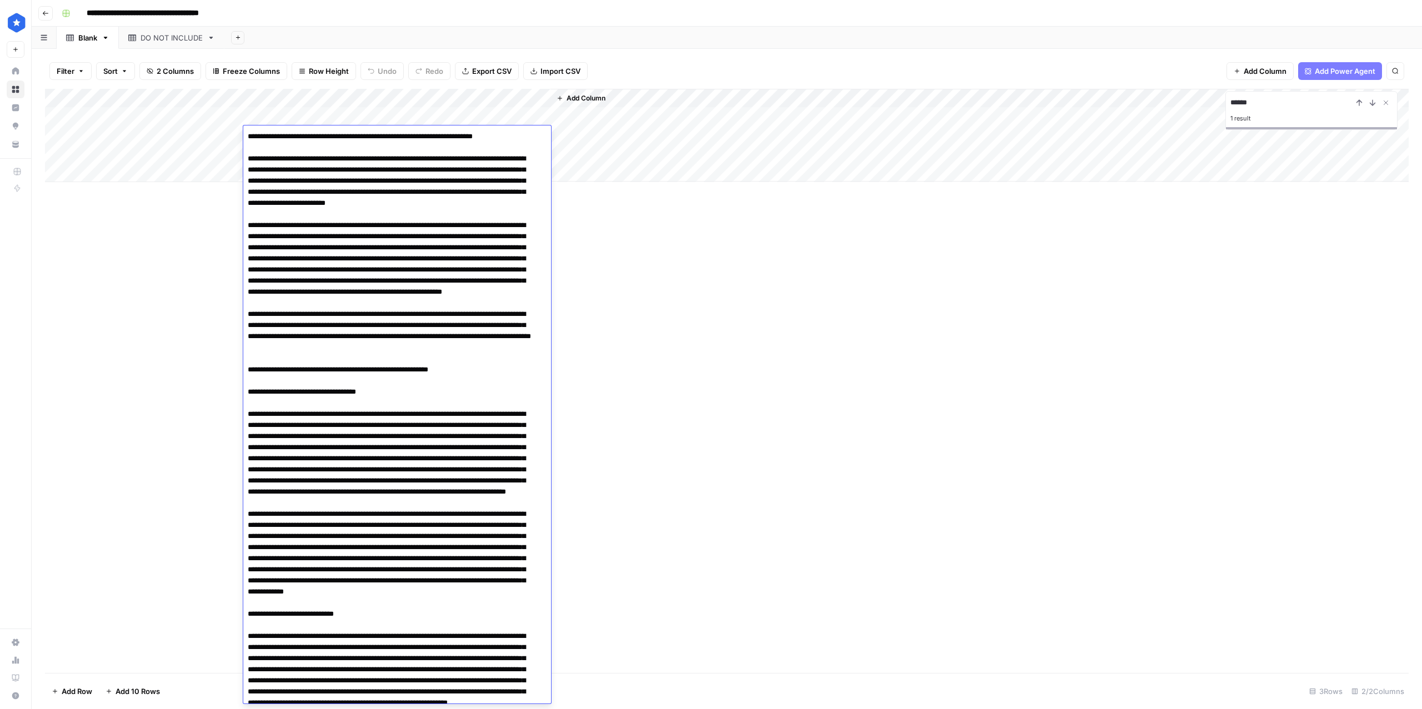
scroll to position [1796, 0]
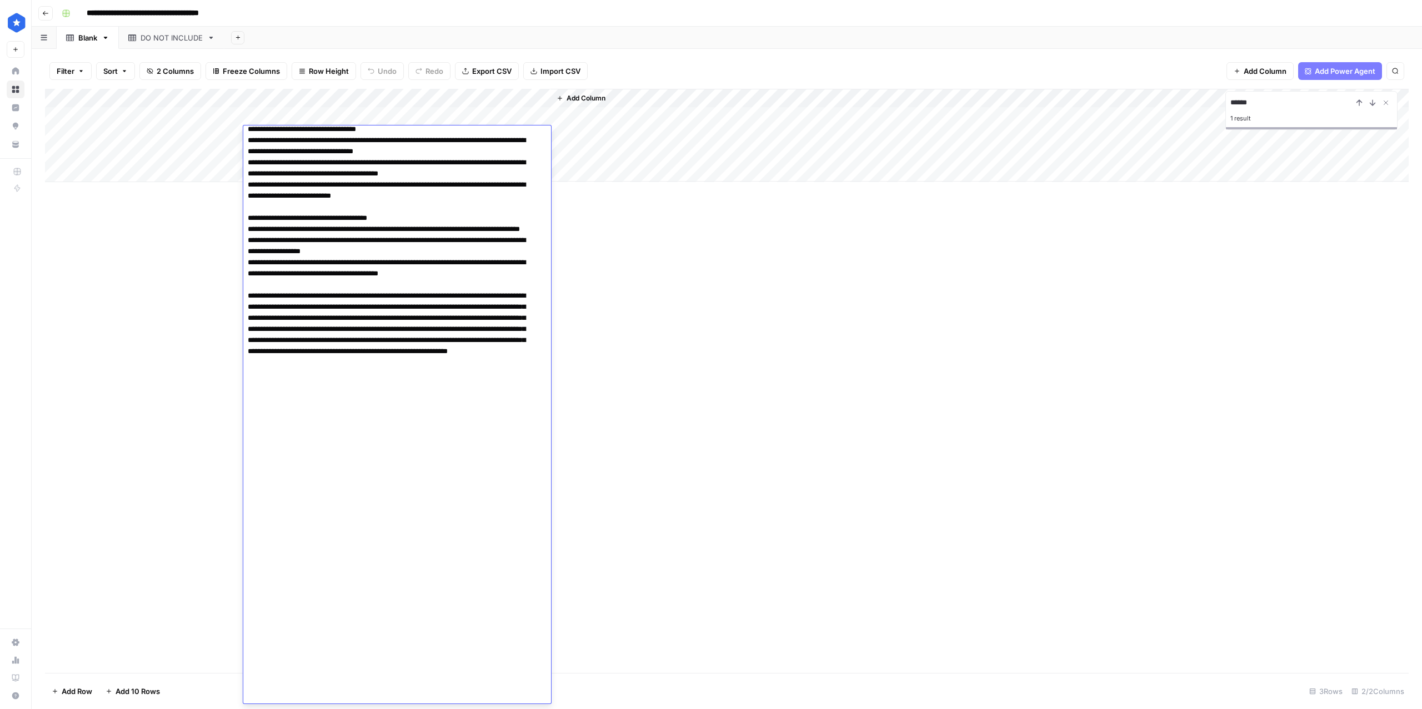
click at [139, 339] on div "Add Column ****** 1 result" at bounding box center [727, 381] width 1364 height 584
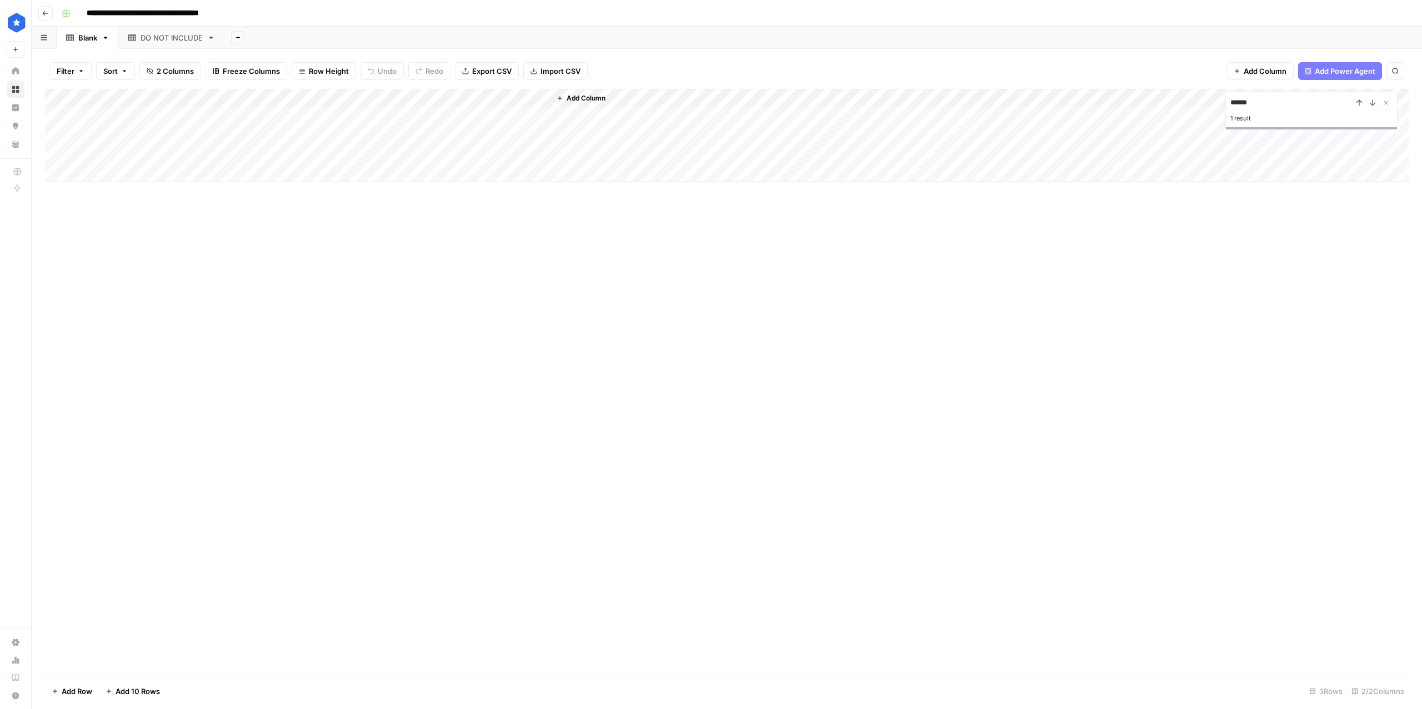
click at [161, 35] on div "DO NOT INCLUDE" at bounding box center [172, 37] width 62 height 11
click at [147, 119] on div "Add Column" at bounding box center [727, 154] width 1364 height 131
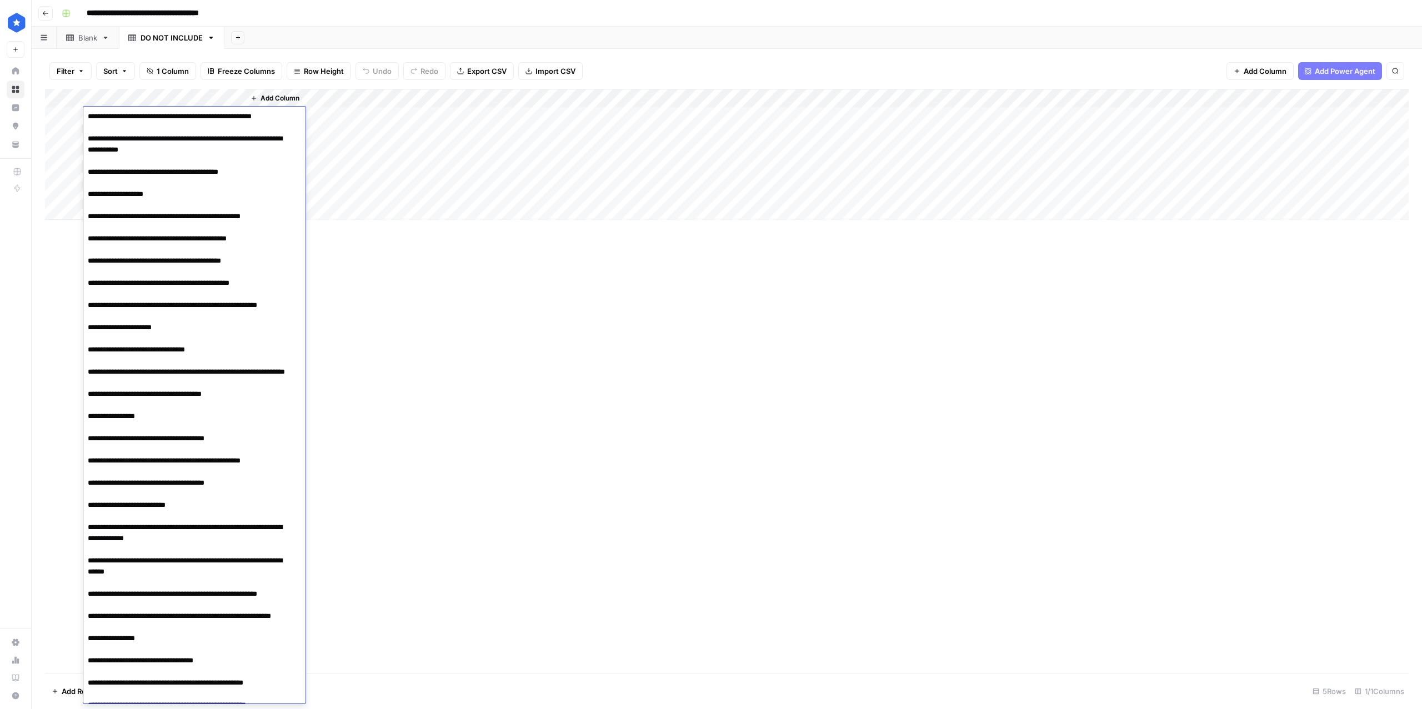
scroll to position [365, 0]
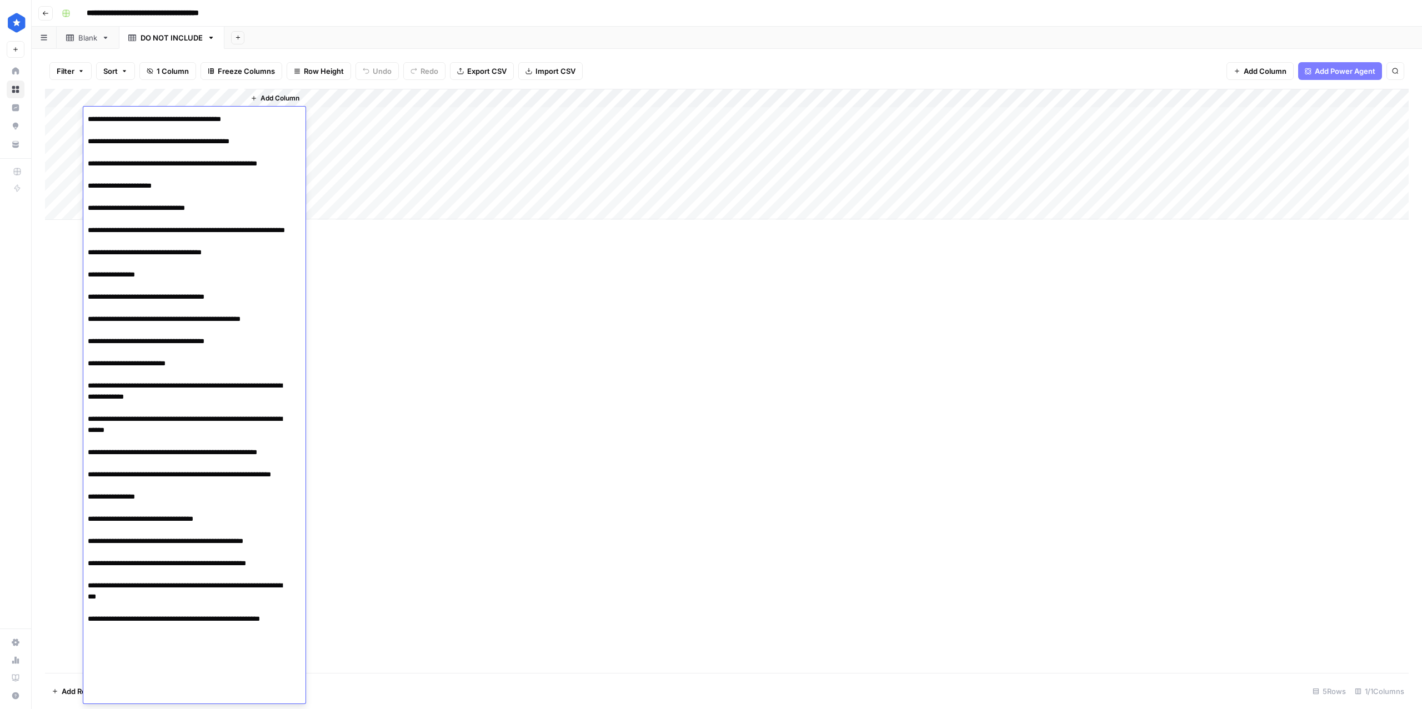
click at [241, 579] on textarea at bounding box center [188, 225] width 211 height 960
click at [248, 583] on textarea at bounding box center [188, 225] width 211 height 960
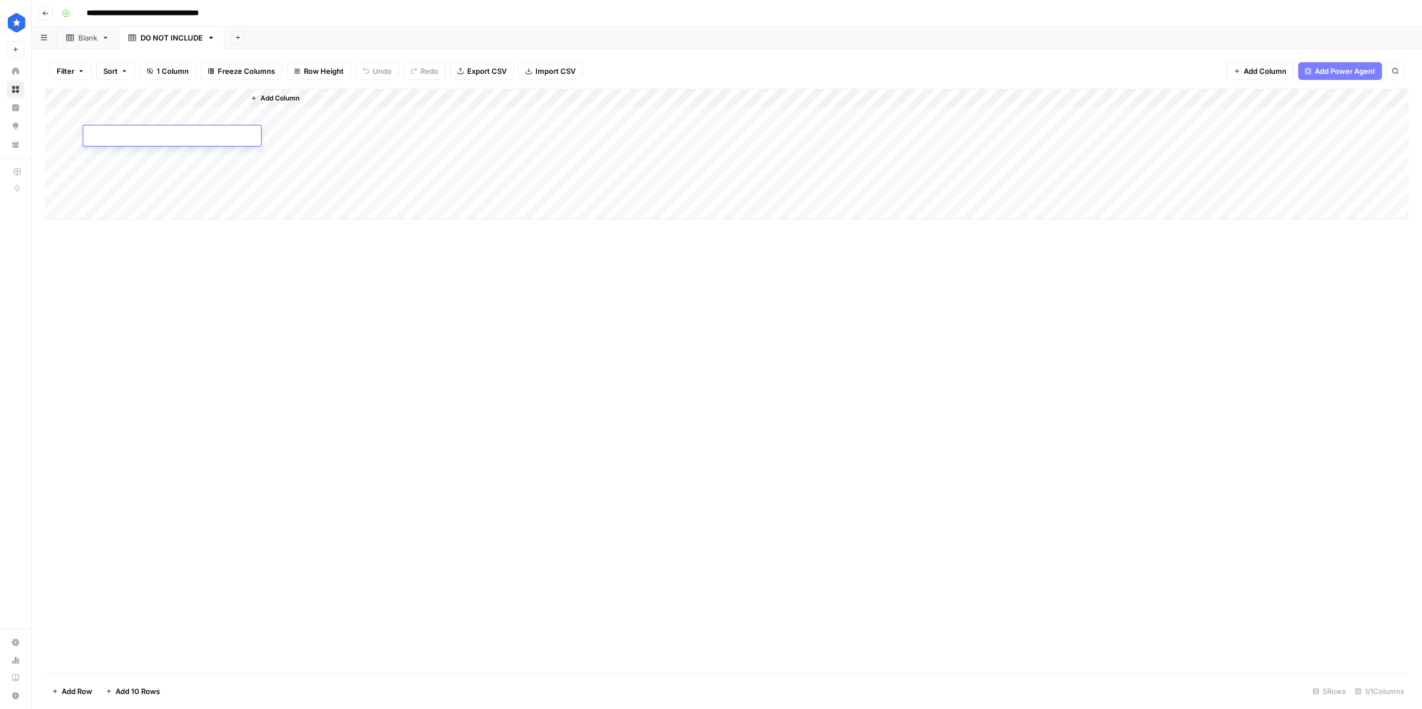
click at [152, 111] on div "Add Column" at bounding box center [727, 154] width 1364 height 131
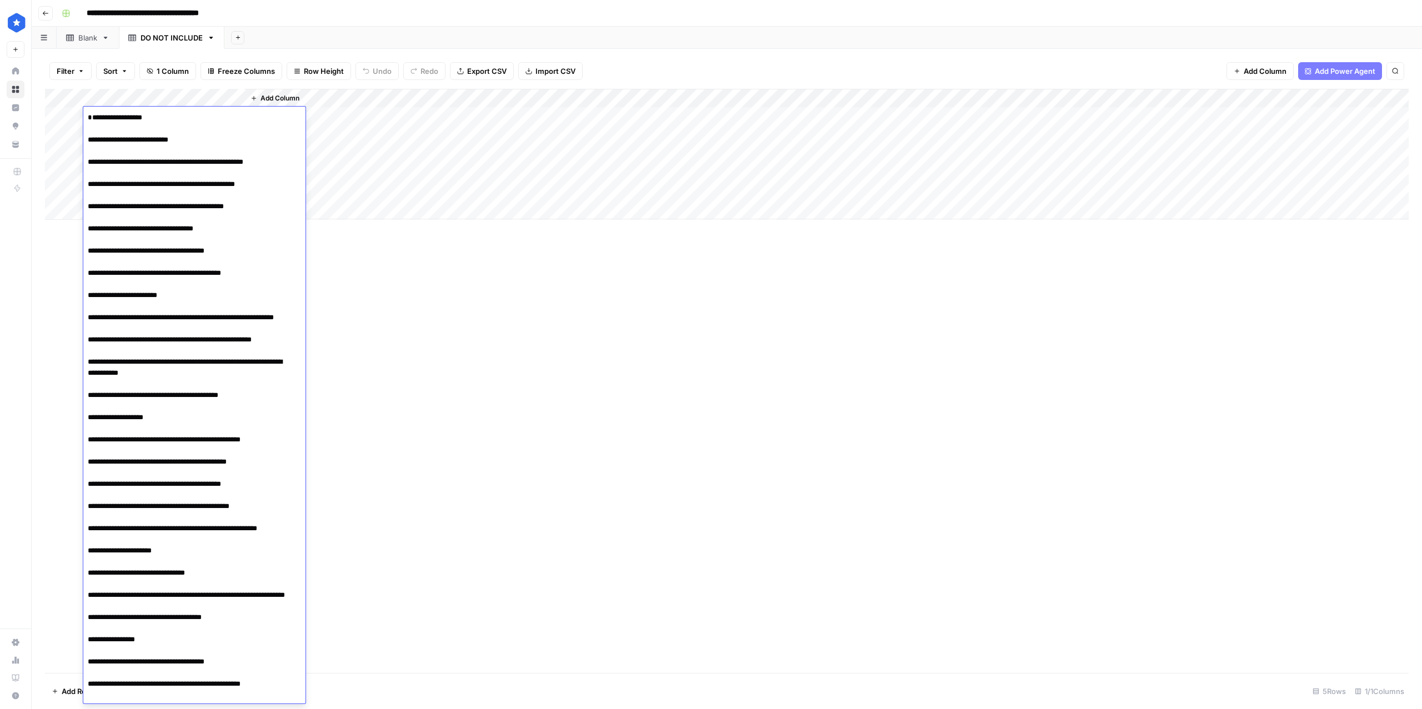
scroll to position [366, 0]
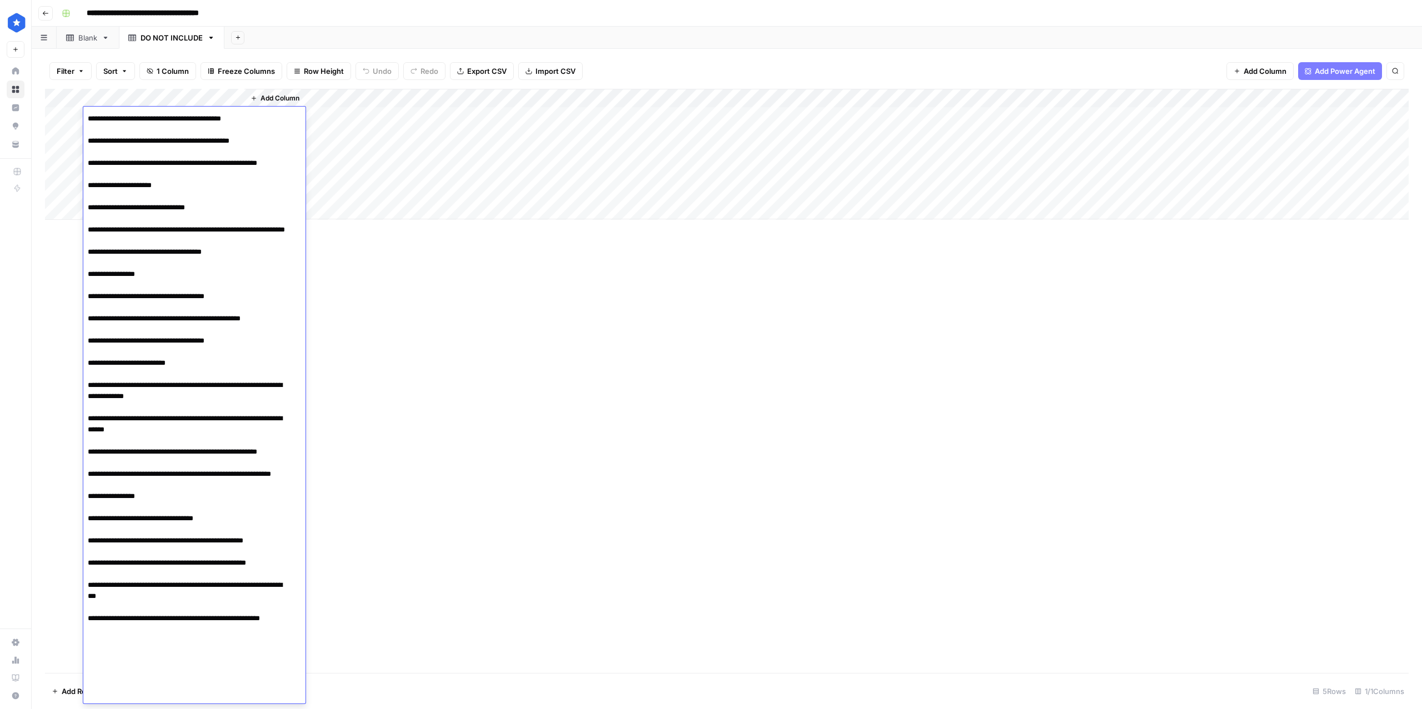
click at [287, 609] on textarea at bounding box center [188, 224] width 211 height 960
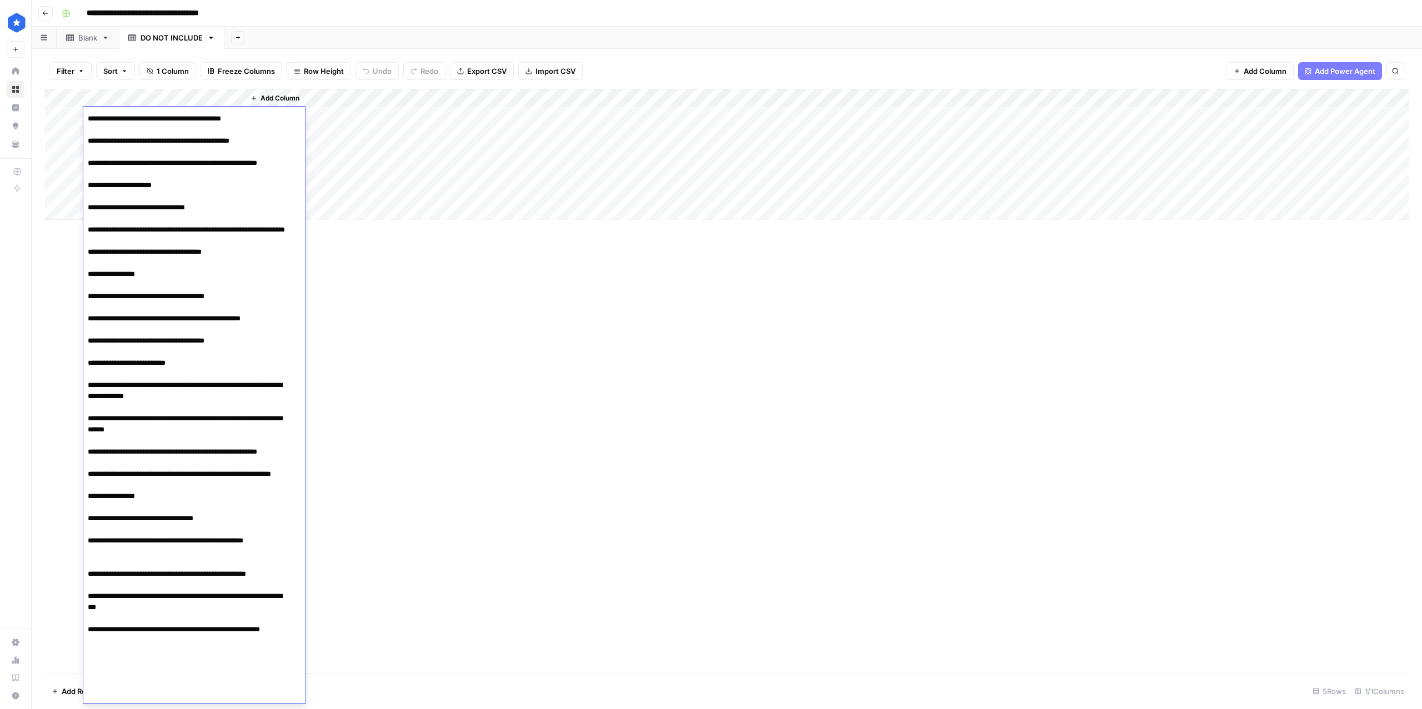
type textarea "**********"
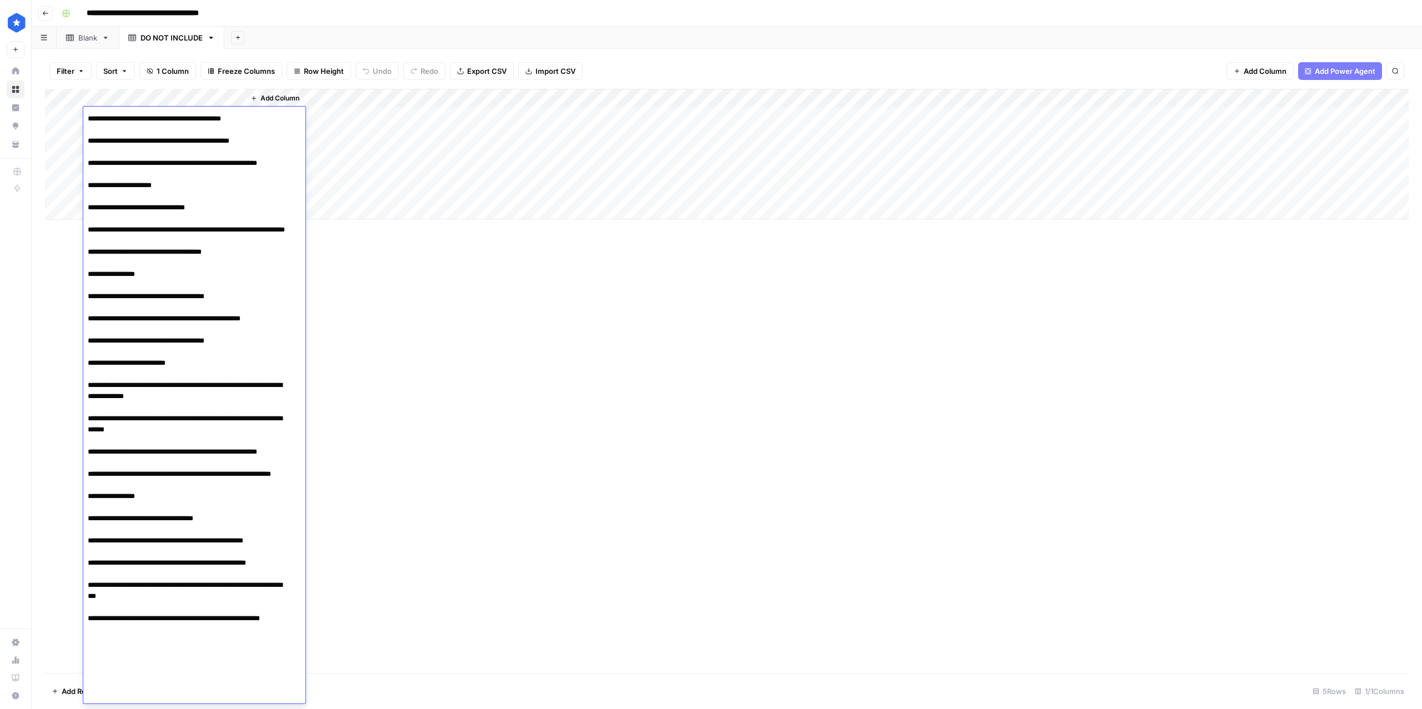
click at [504, 328] on div "Add Column" at bounding box center [727, 381] width 1364 height 584
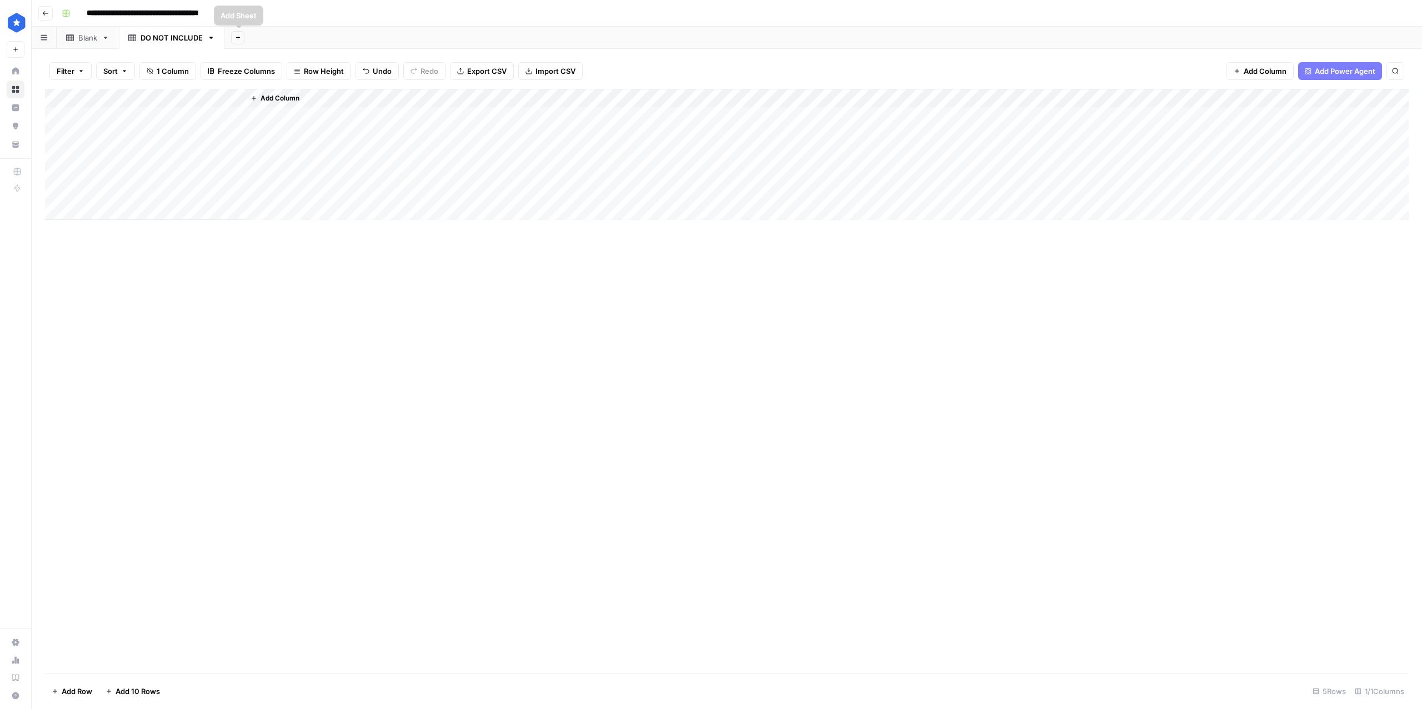
click at [173, 40] on div "DO NOT INCLUDE" at bounding box center [172, 37] width 62 height 11
click at [242, 37] on button "Add Sheet" at bounding box center [238, 37] width 13 height 13
click at [272, 76] on span "Blank" at bounding box center [294, 76] width 82 height 11
click at [249, 39] on div "Blank" at bounding box center [255, 37] width 19 height 11
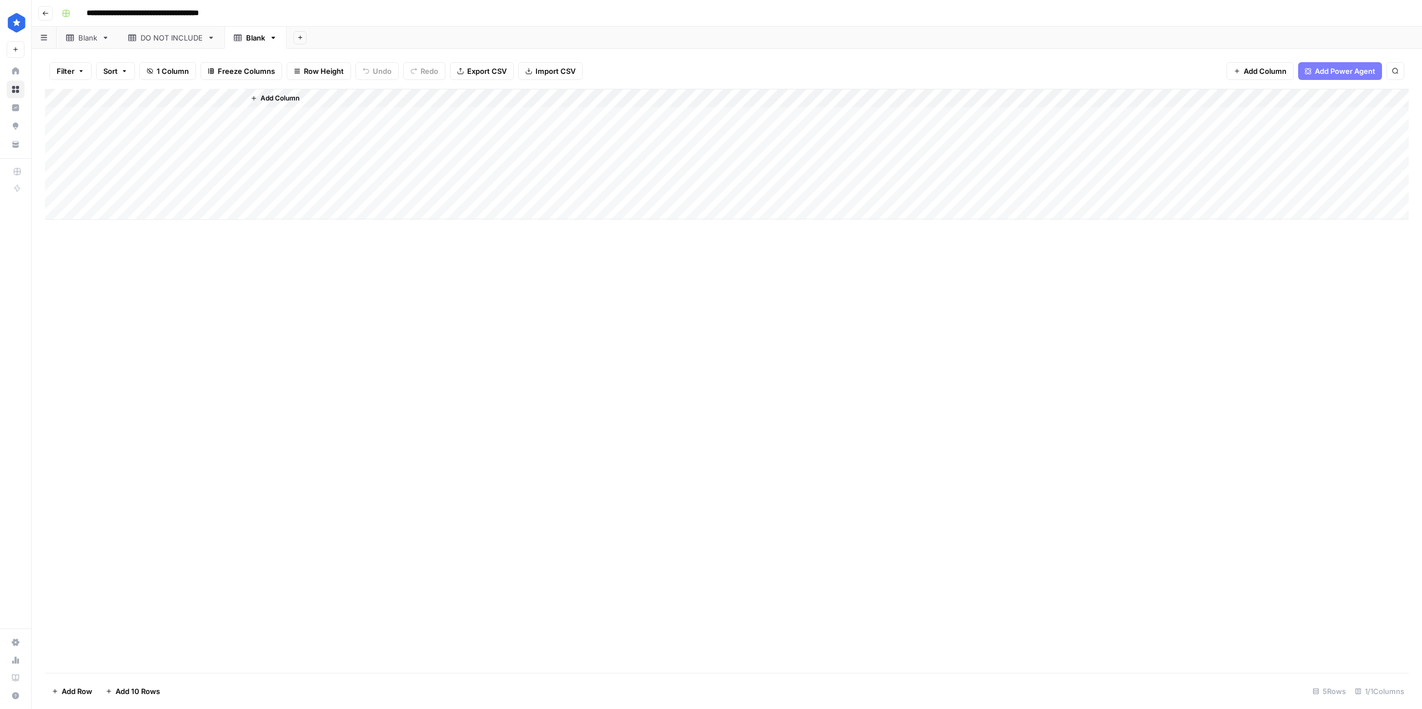
click at [249, 39] on div "Blank" at bounding box center [255, 37] width 19 height 11
type input "*"
type input "**********"
click at [111, 113] on div "Add Column" at bounding box center [727, 154] width 1364 height 131
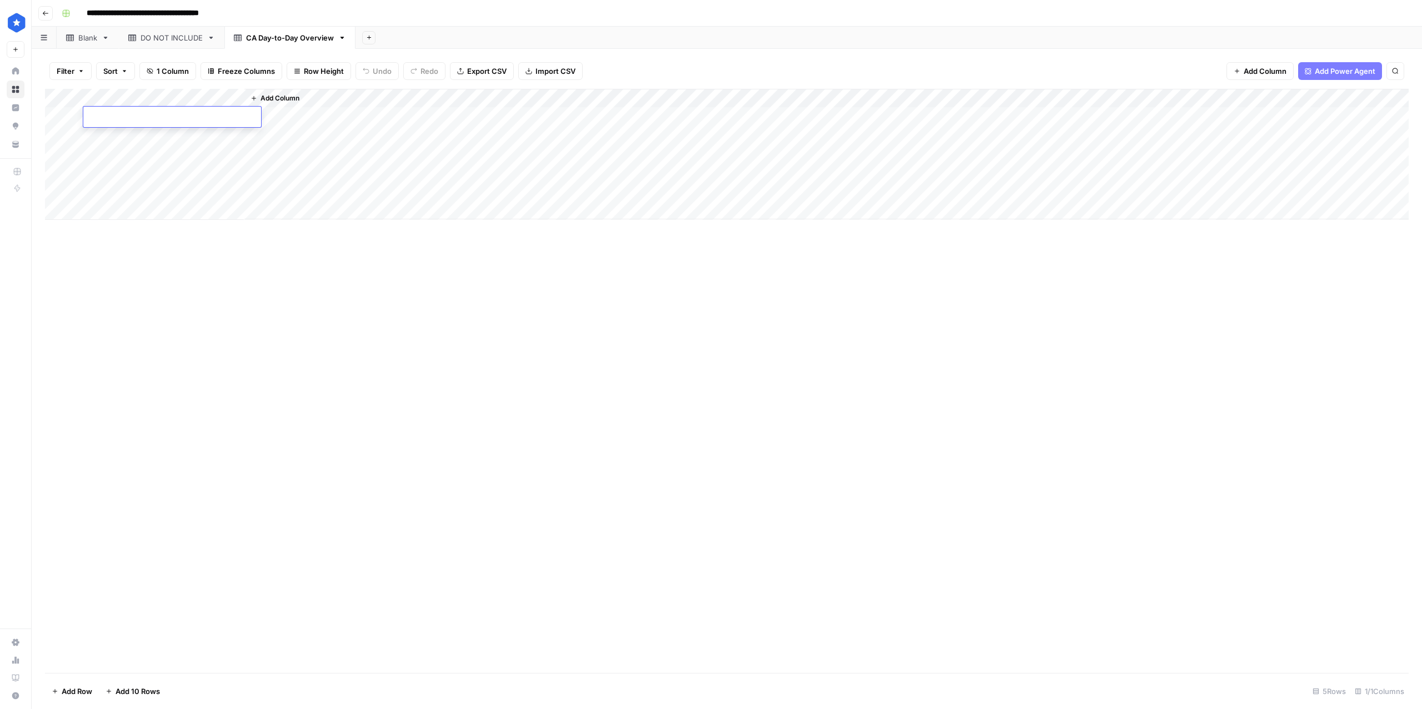
type textarea "**********"
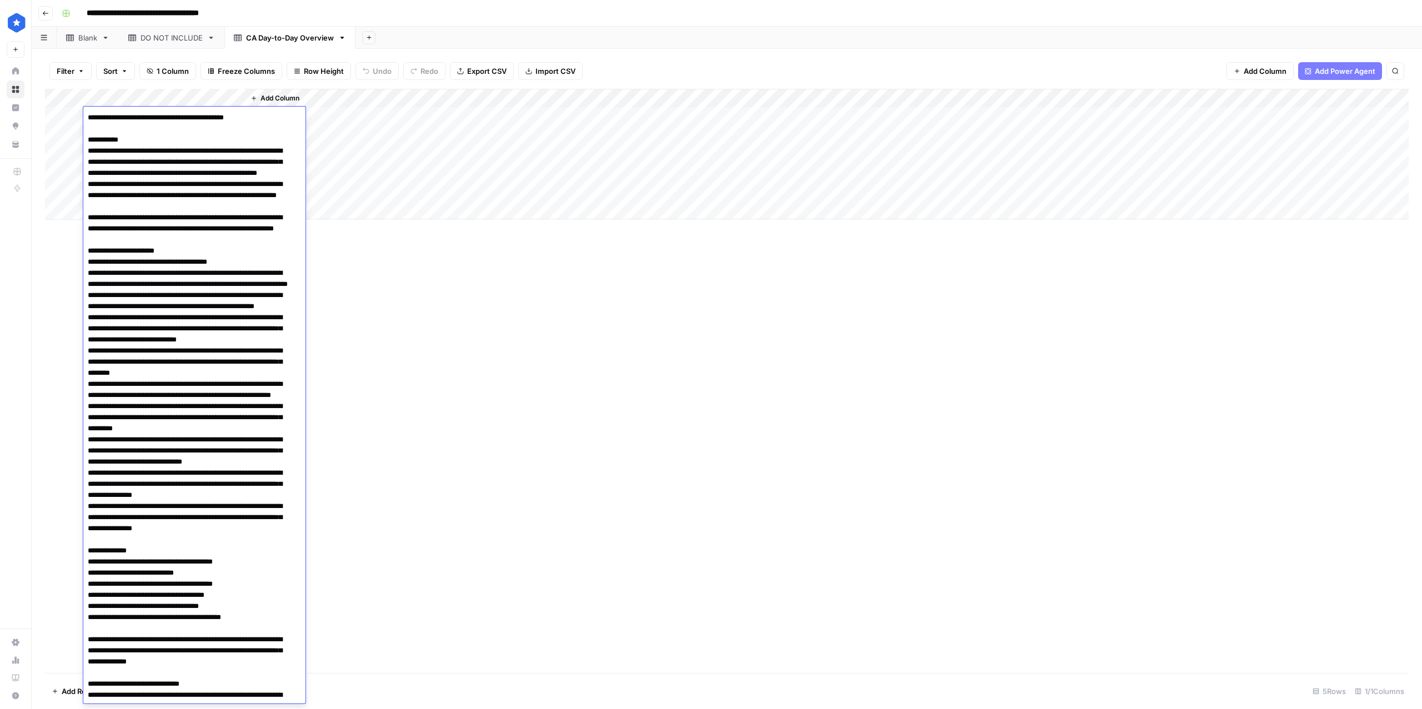
scroll to position [541, 0]
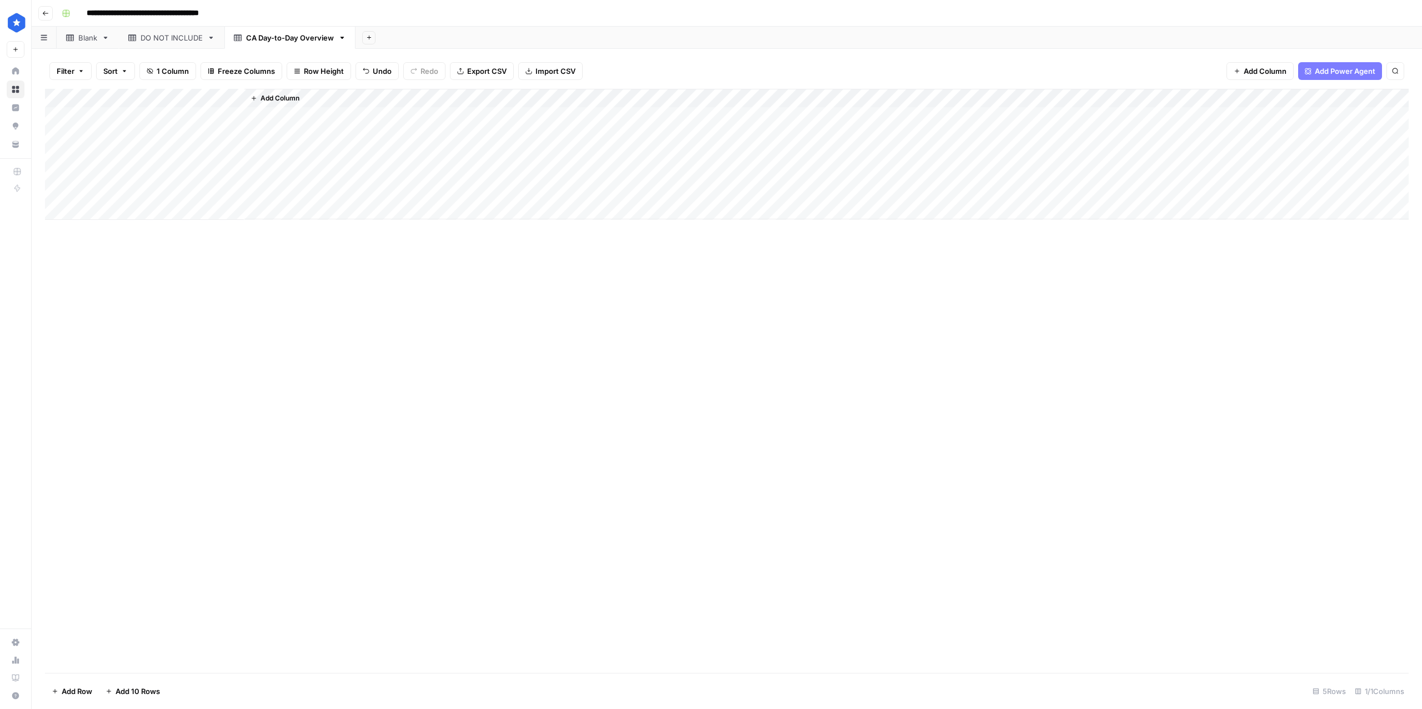
click at [627, 407] on div "Add Column" at bounding box center [727, 381] width 1364 height 584
click at [89, 34] on div "Blank" at bounding box center [87, 37] width 19 height 11
click at [57, 174] on div "Add Column" at bounding box center [727, 145] width 1364 height 112
click at [68, 692] on span "Delete 1 Row" at bounding box center [74, 691] width 44 height 11
click at [664, 118] on button "Delete" at bounding box center [671, 128] width 37 height 20
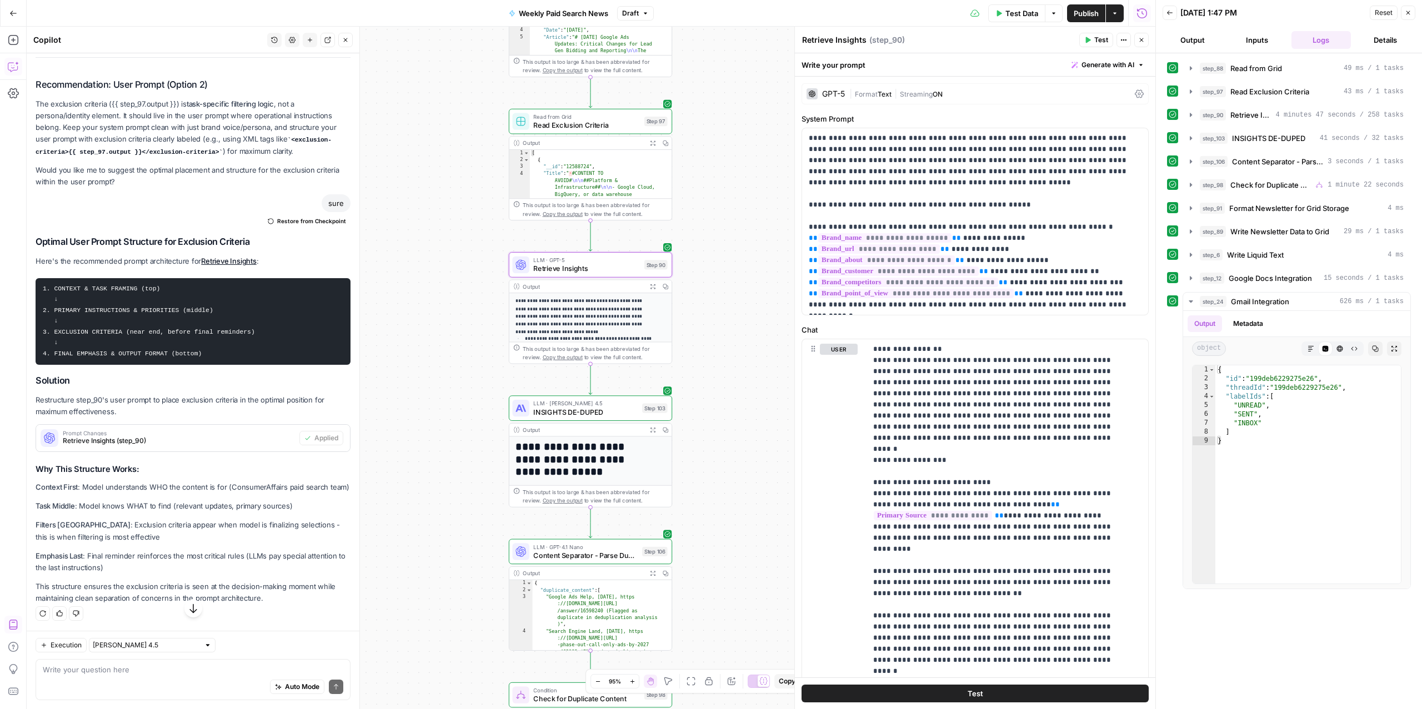
scroll to position [8036, 0]
click at [1239, 182] on span "Check for Duplicate Content" at bounding box center [1271, 184] width 81 height 11
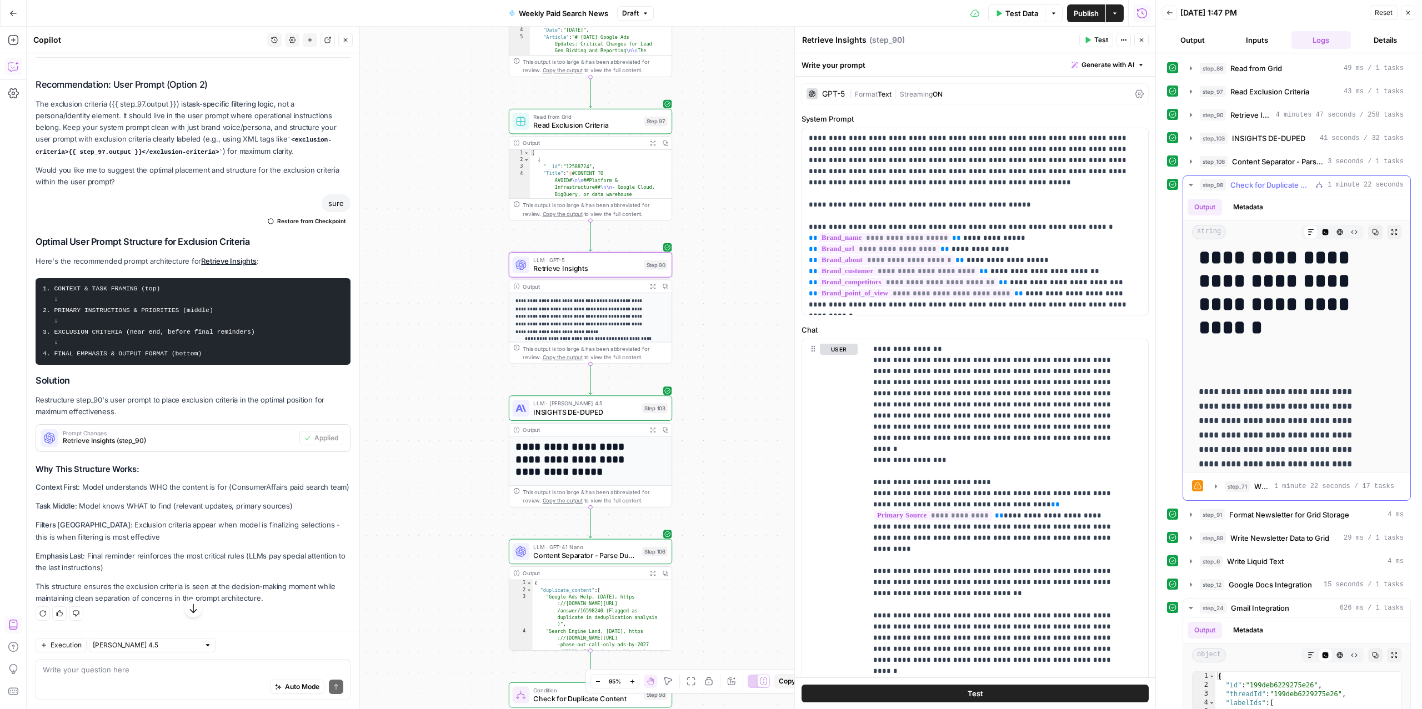
scroll to position [0, 0]
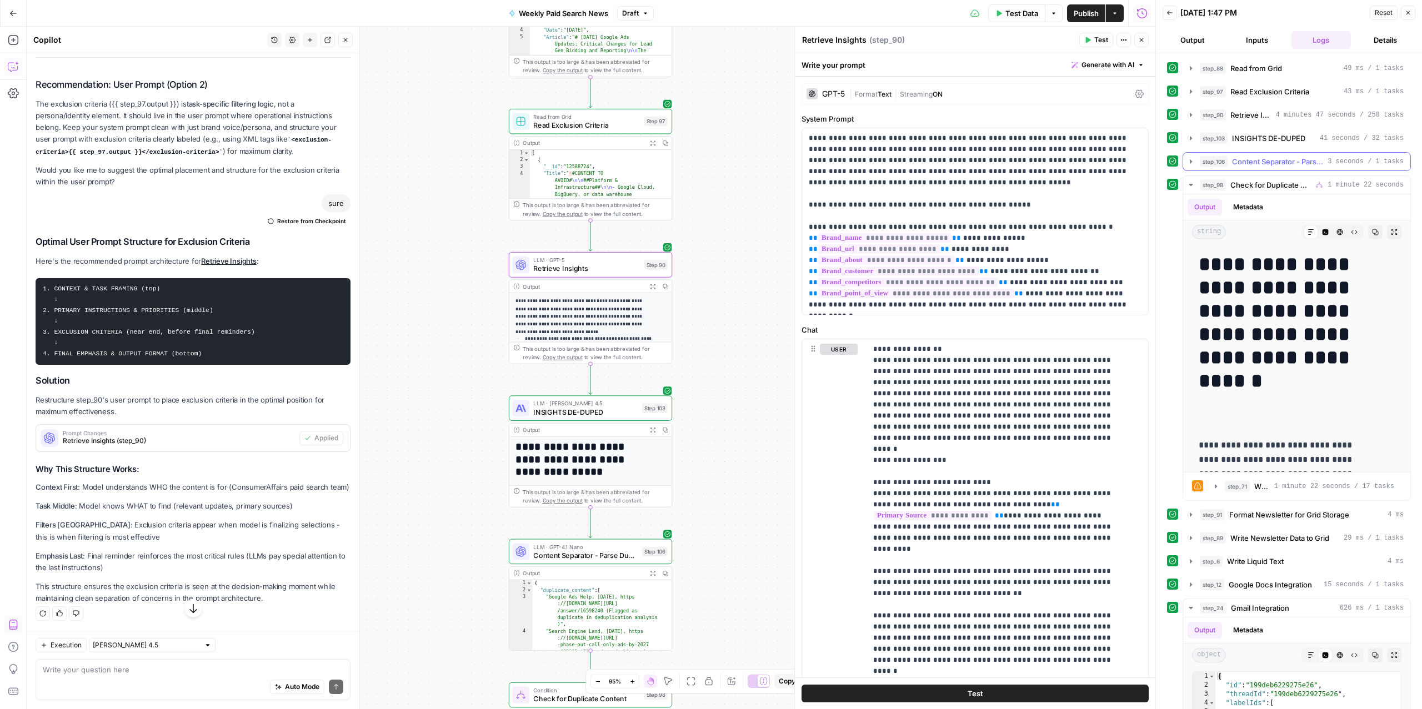
click at [1236, 161] on span "Content Separator - Parse Duplicates vs New" at bounding box center [1277, 161] width 91 height 11
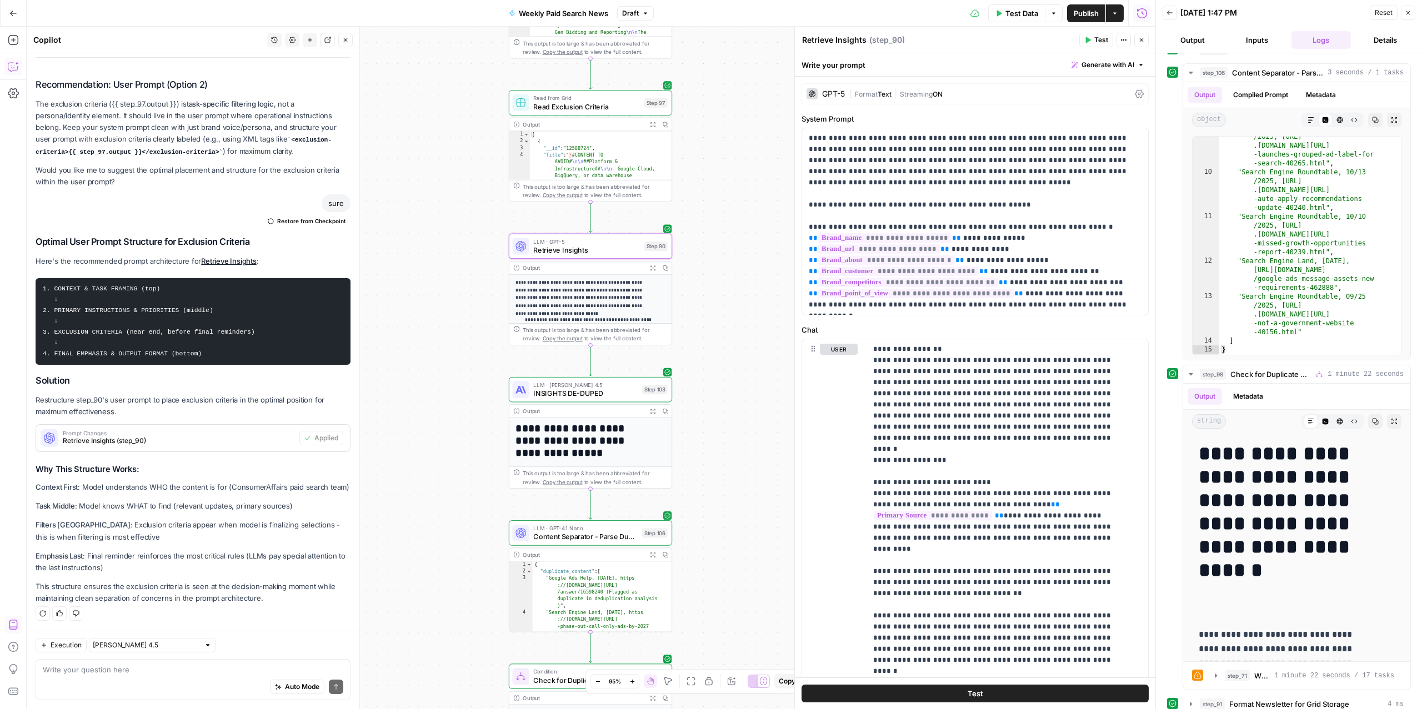
scroll to position [271, 0]
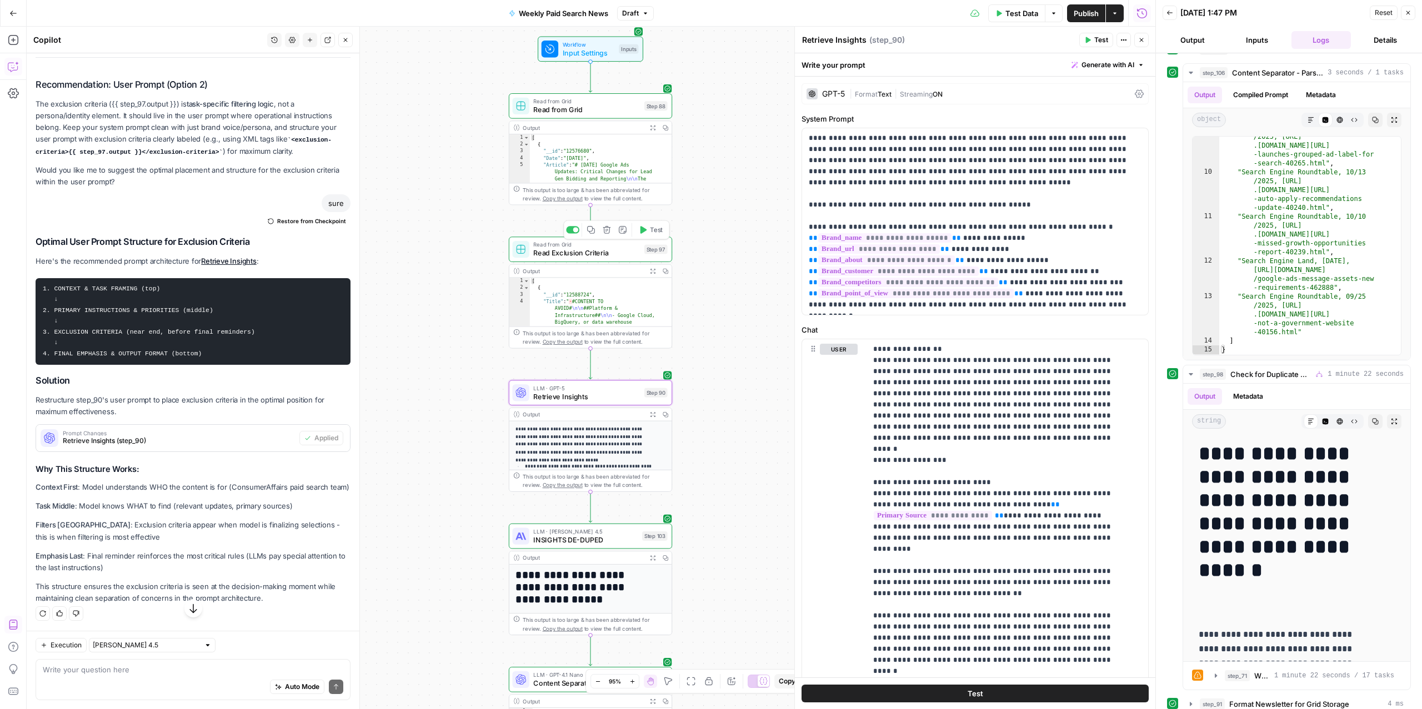
click at [577, 251] on span "Read Exclusion Criteria" at bounding box center [586, 253] width 107 height 11
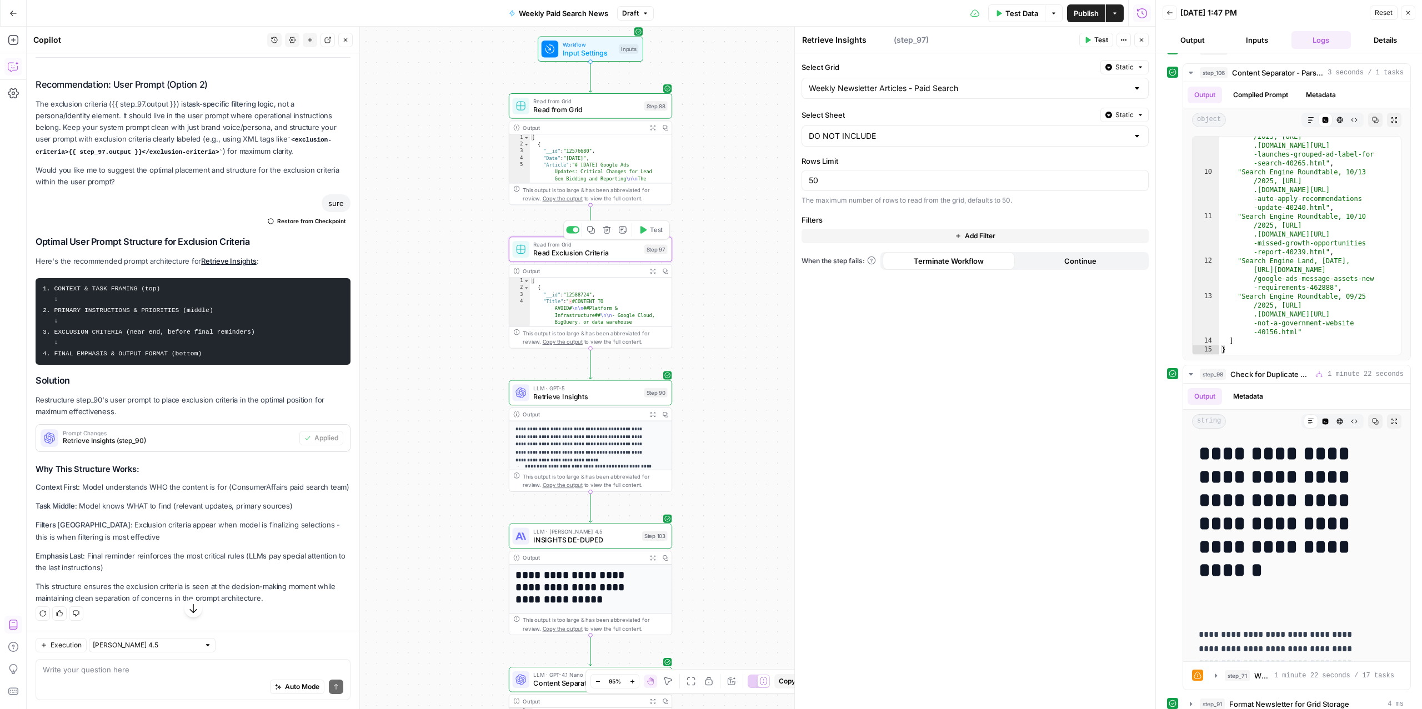
type textarea "Read Exclusion Criteria"
click at [592, 231] on icon "button" at bounding box center [591, 230] width 8 height 8
click at [590, 361] on icon "Edge from step_97 to step_90" at bounding box center [590, 364] width 3 height 30
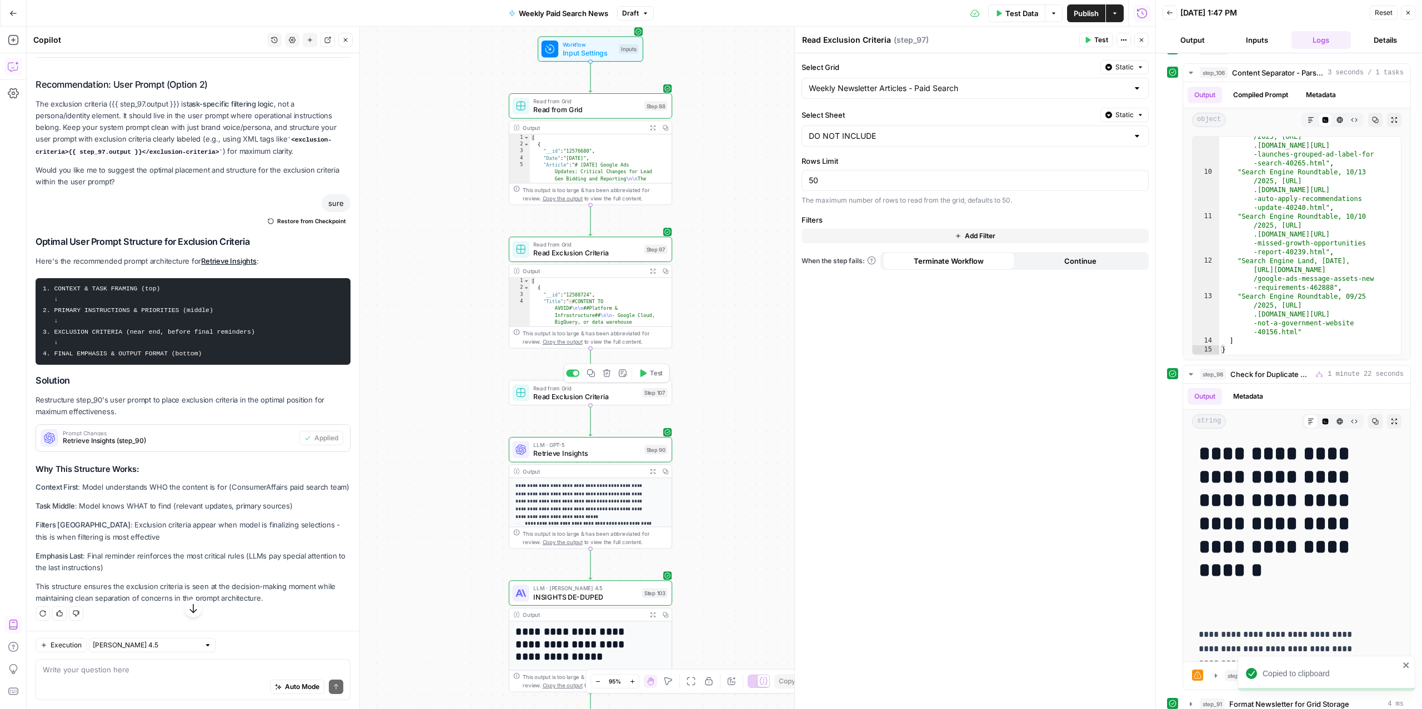
click at [568, 394] on span "Read Exclusion Criteria" at bounding box center [585, 396] width 104 height 11
click at [859, 39] on textarea "Read Exclusion Criteria" at bounding box center [846, 39] width 89 height 11
drag, startPoint x: 824, startPoint y: 41, endPoint x: 901, endPoint y: 42, distance: 77.2
click at [901, 42] on div "Read Exclusion Criteria Read Exclusion Criteria ( step_107 )" at bounding box center [939, 40] width 274 height 12
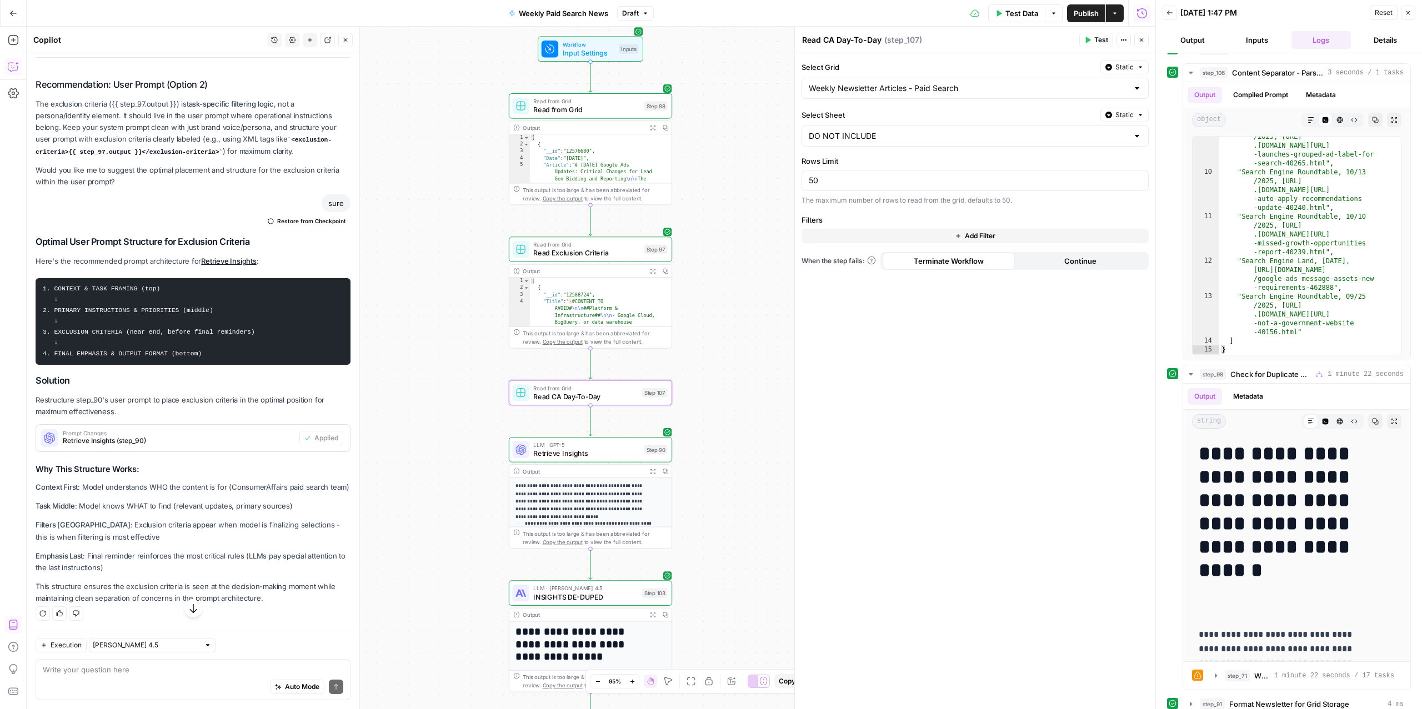
type textarea "Read CA Day-To-Day"
click at [959, 136] on input "Select Sheet" at bounding box center [968, 136] width 319 height 11
click at [876, 198] on span "CA Day-to-Day Overview" at bounding box center [974, 196] width 324 height 11
type input "CA Day-to-Day Overview"
click at [858, 34] on textarea "Read CA Day-To-Day" at bounding box center [841, 39] width 79 height 11
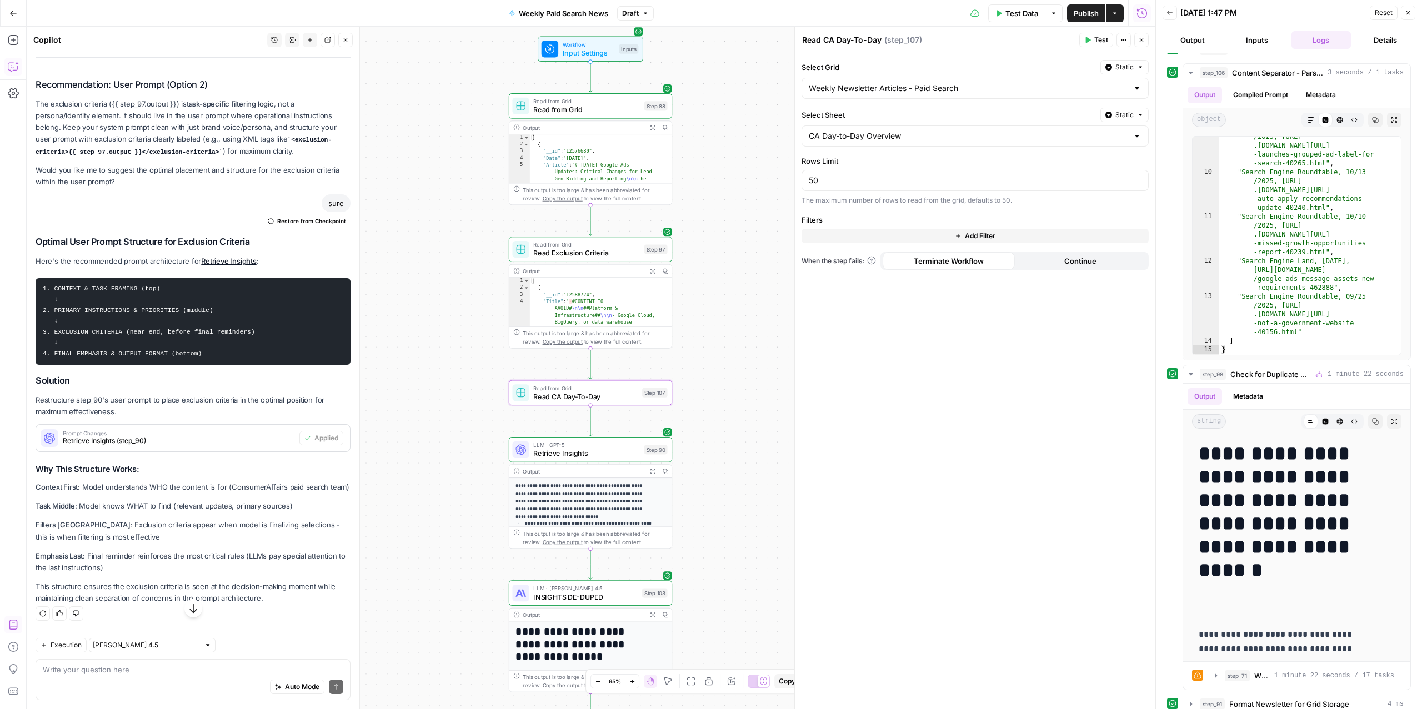
drag, startPoint x: 836, startPoint y: 40, endPoint x: 886, endPoint y: 42, distance: 50.0
click at [886, 42] on div "Read CA Day-To-Day Read CA Day-To-Day ( step_107 )" at bounding box center [939, 40] width 274 height 12
drag, startPoint x: 881, startPoint y: 41, endPoint x: 837, endPoint y: 42, distance: 43.9
click at [837, 42] on textarea "Read CA Day-To-Day" at bounding box center [841, 39] width 79 height 11
click at [834, 41] on textarea "Read CA Overview" at bounding box center [837, 39] width 71 height 11
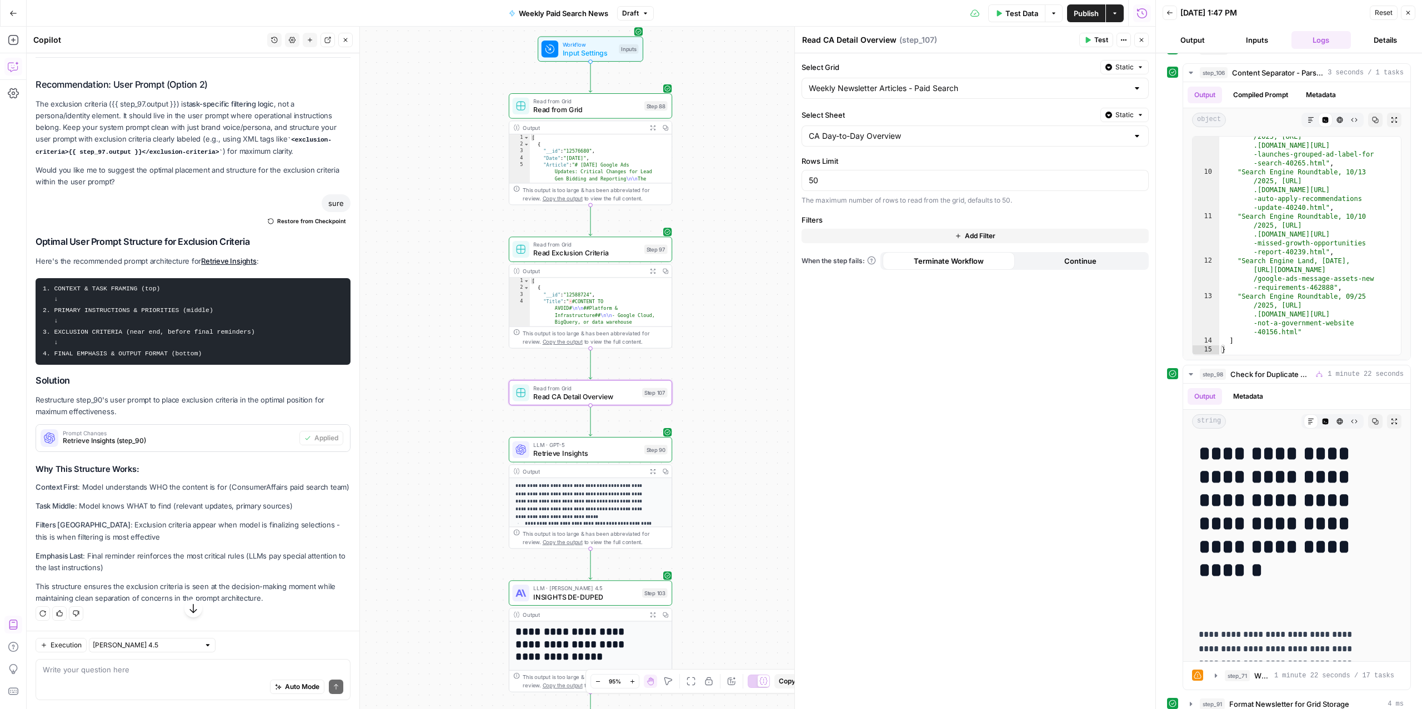
click at [859, 38] on textarea "Read CA Detail Overview" at bounding box center [849, 39] width 94 height 11
type textarea "Read CA Detailed Overview"
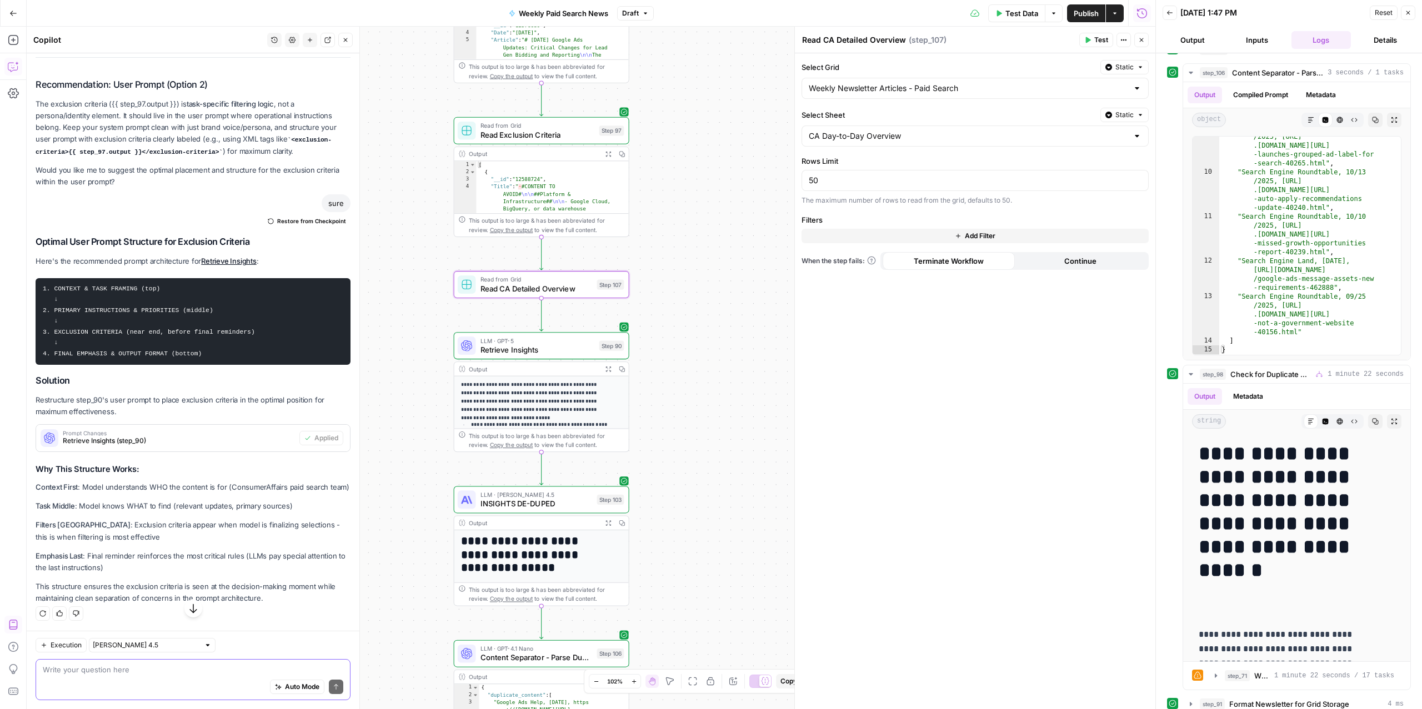
click at [135, 676] on div "Auto Mode Send" at bounding box center [193, 688] width 301 height 24
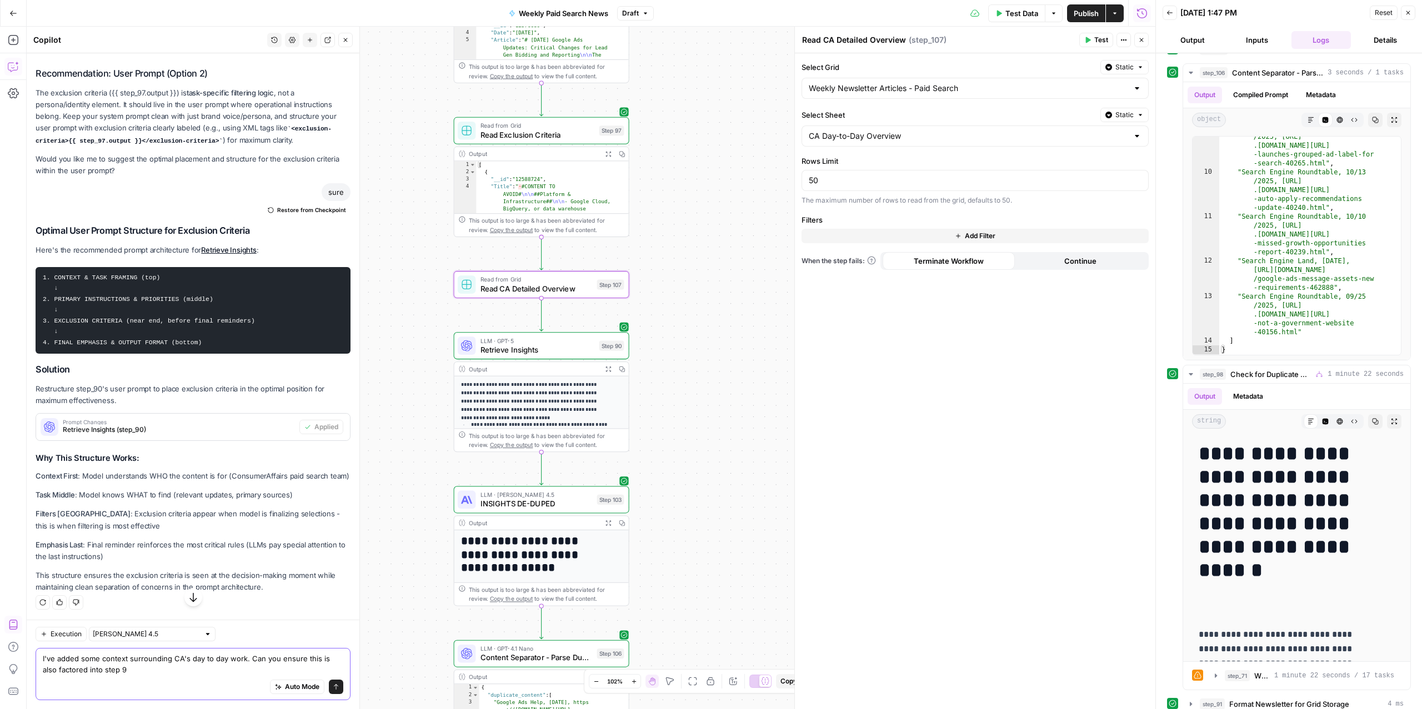
type textarea "I've added some context surrounding CA's day to day work. Can you ensure this i…"
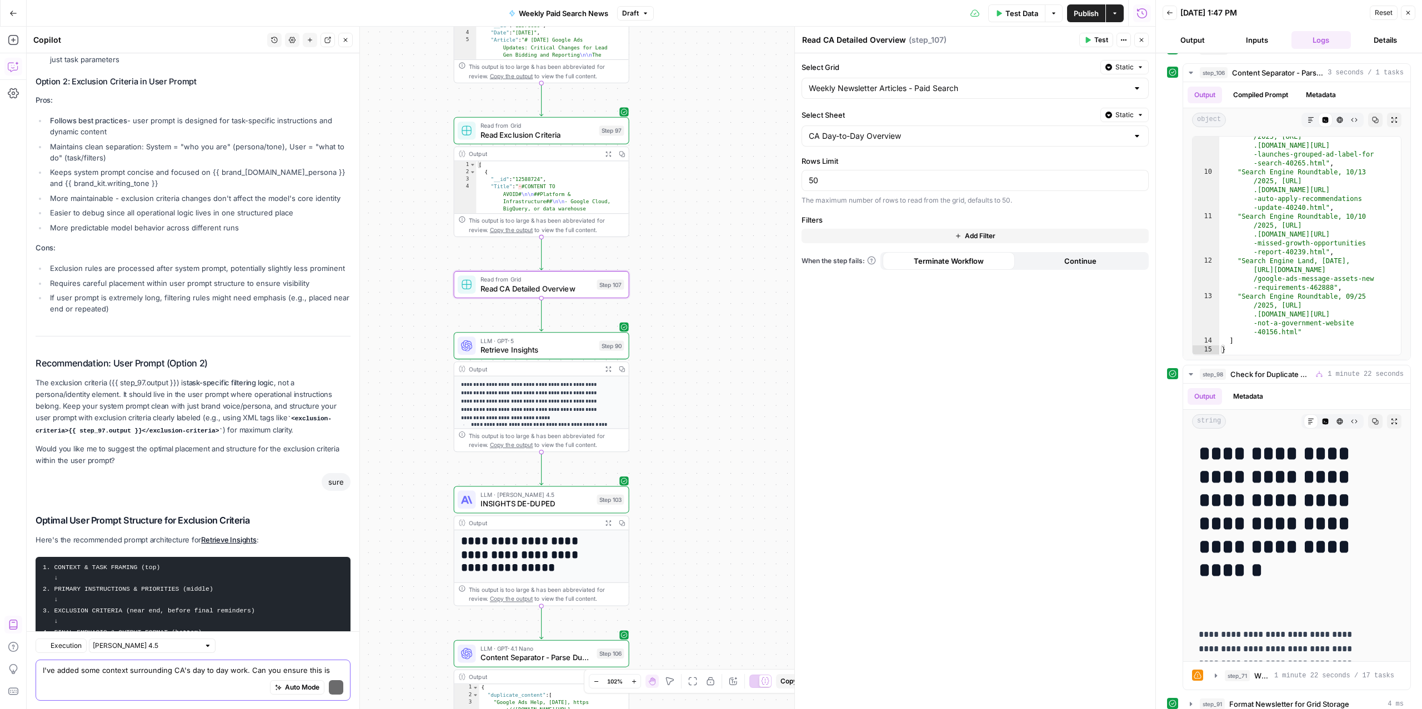
scroll to position [8261, 0]
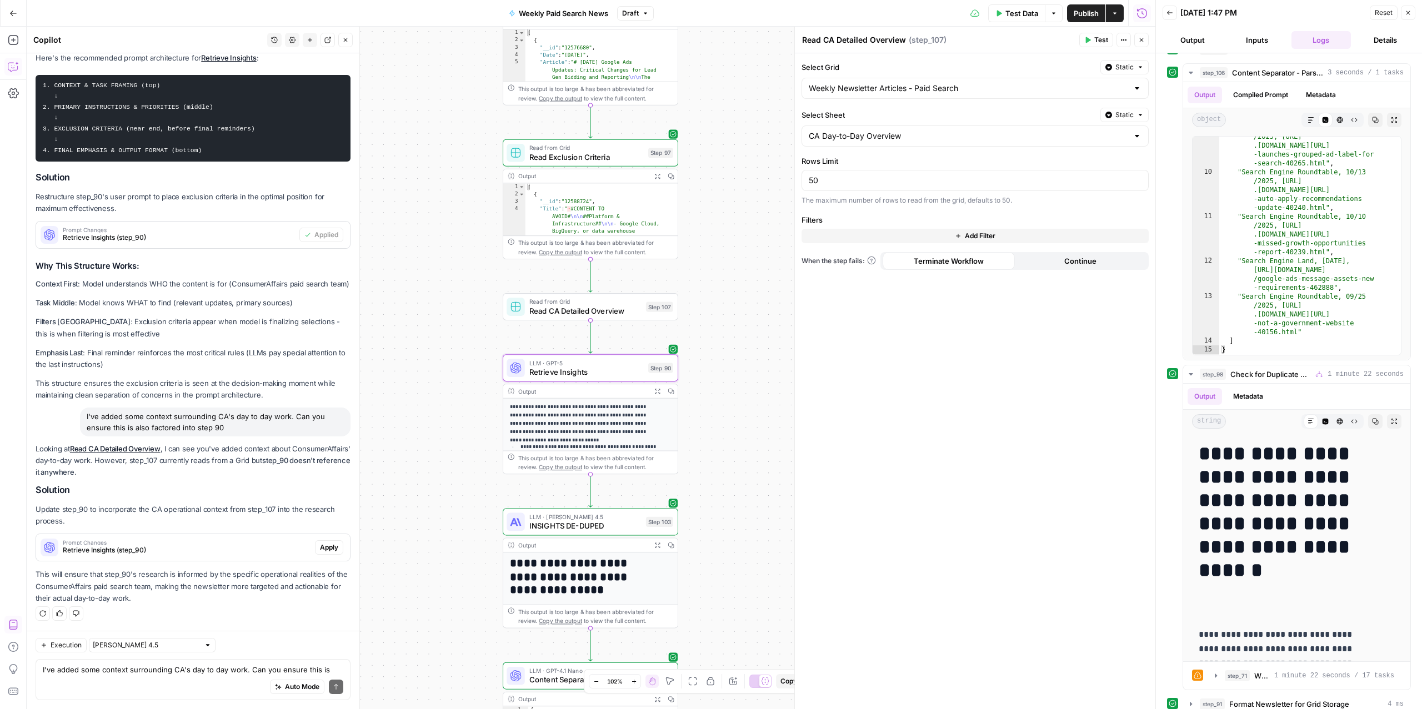
click at [320, 545] on span "Apply" at bounding box center [329, 548] width 18 height 10
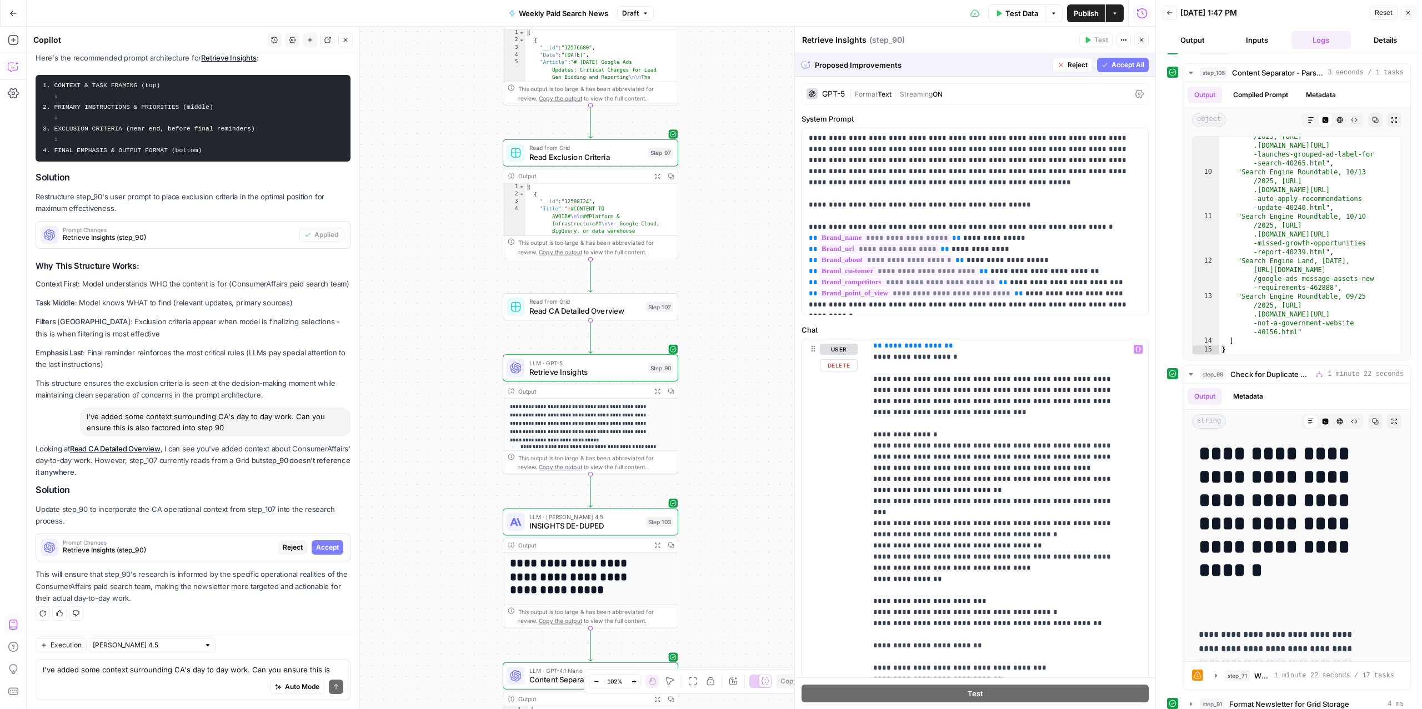
scroll to position [689, 0]
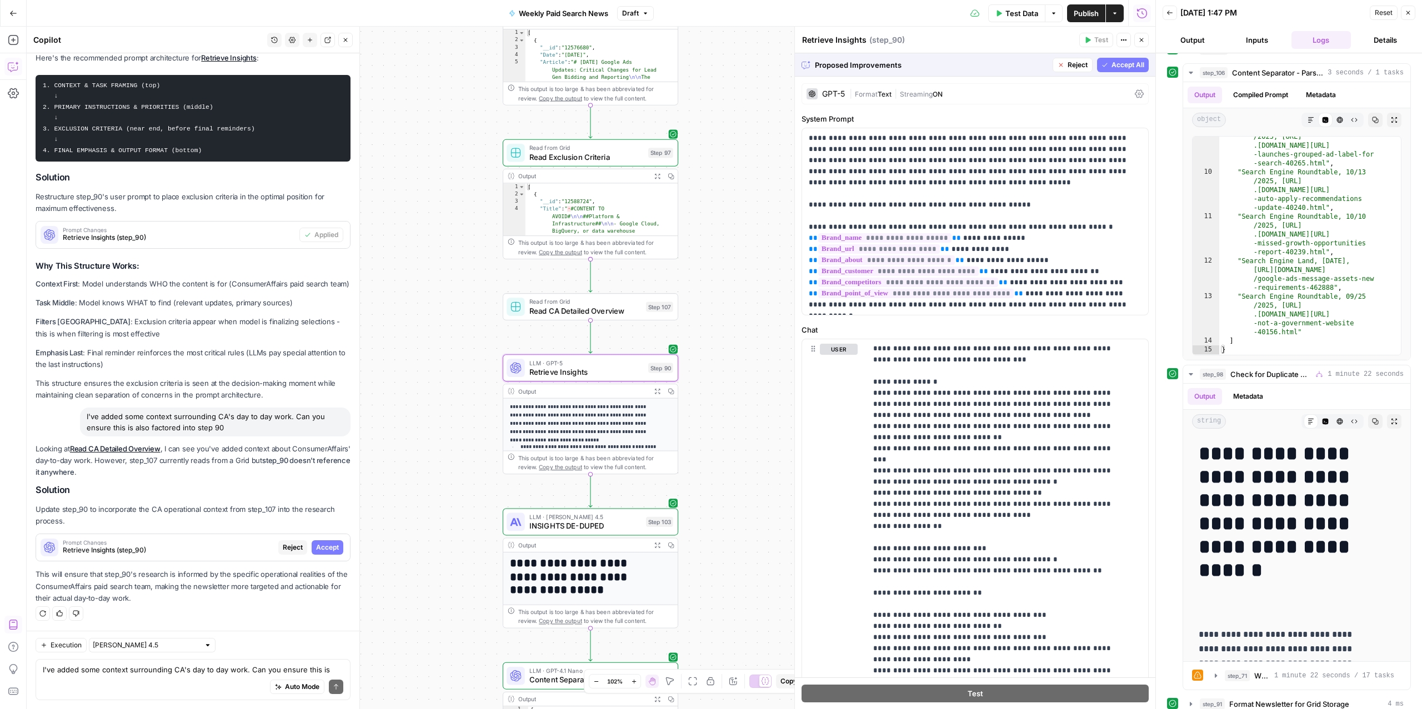
click at [323, 548] on span "Accept" at bounding box center [327, 548] width 23 height 10
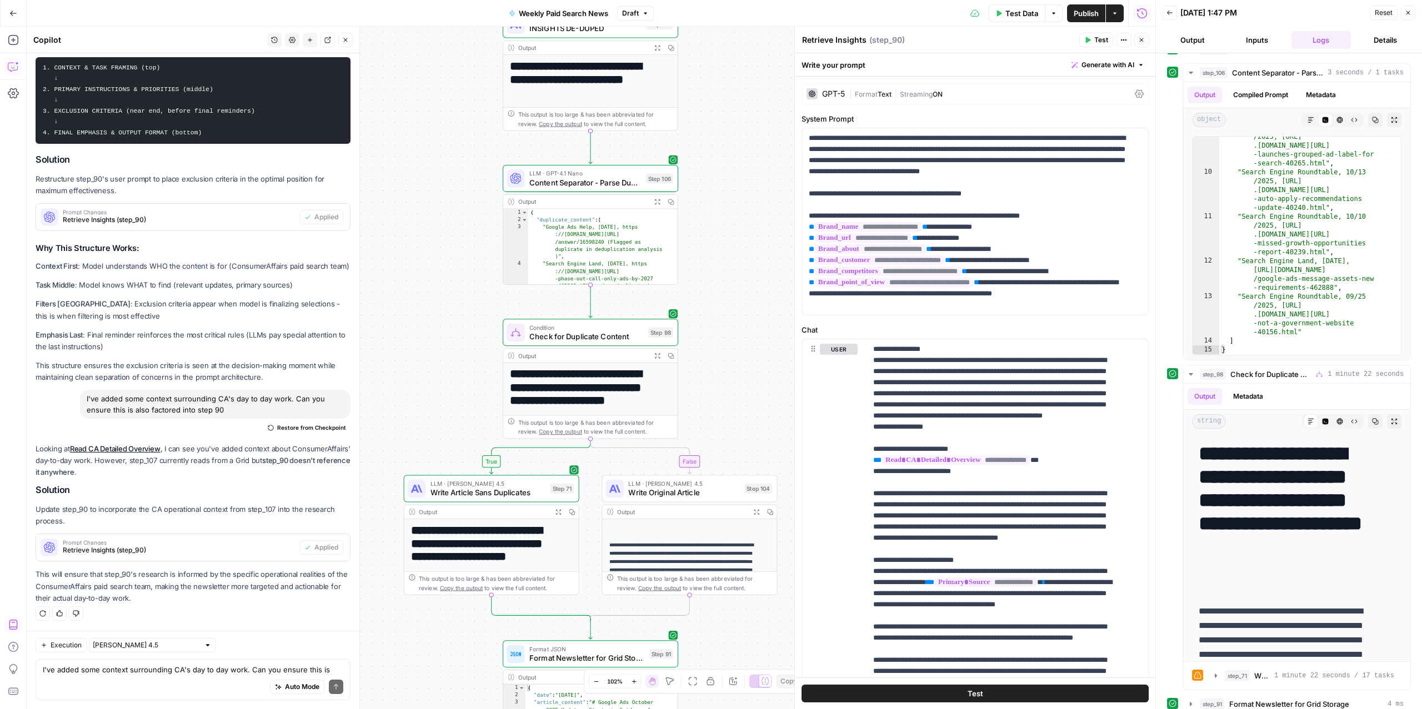
scroll to position [0, 0]
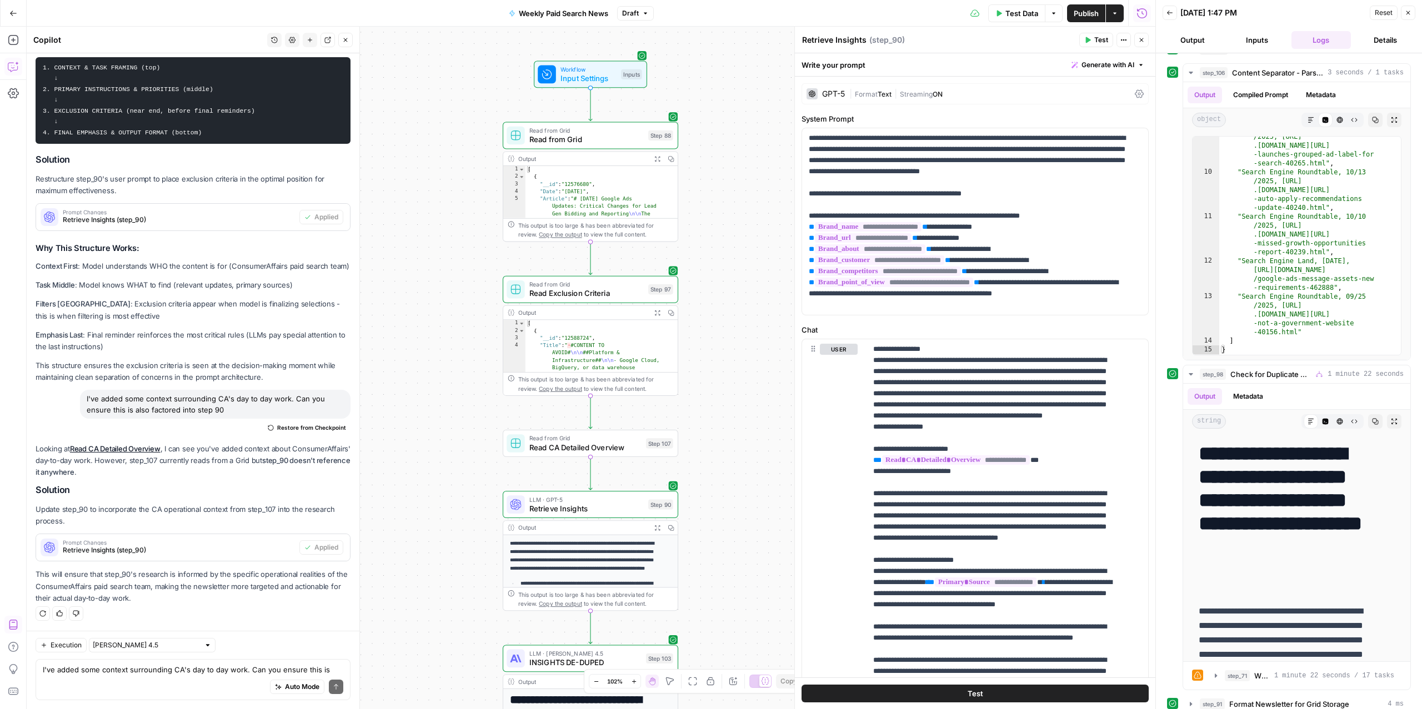
click at [209, 694] on div "Auto Mode Send" at bounding box center [193, 688] width 301 height 24
type textarea "w"
type textarea "i"
type textarea "is step 90 bloated?"
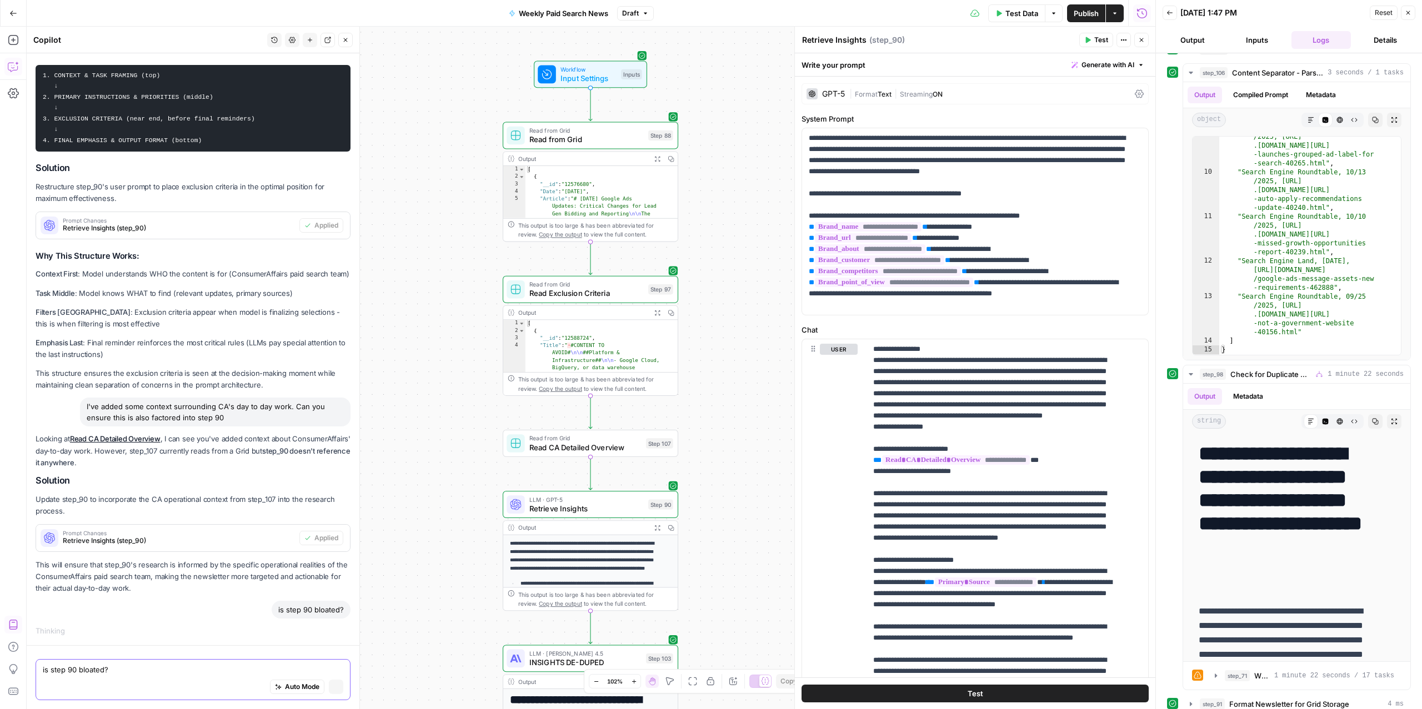
scroll to position [7836, 0]
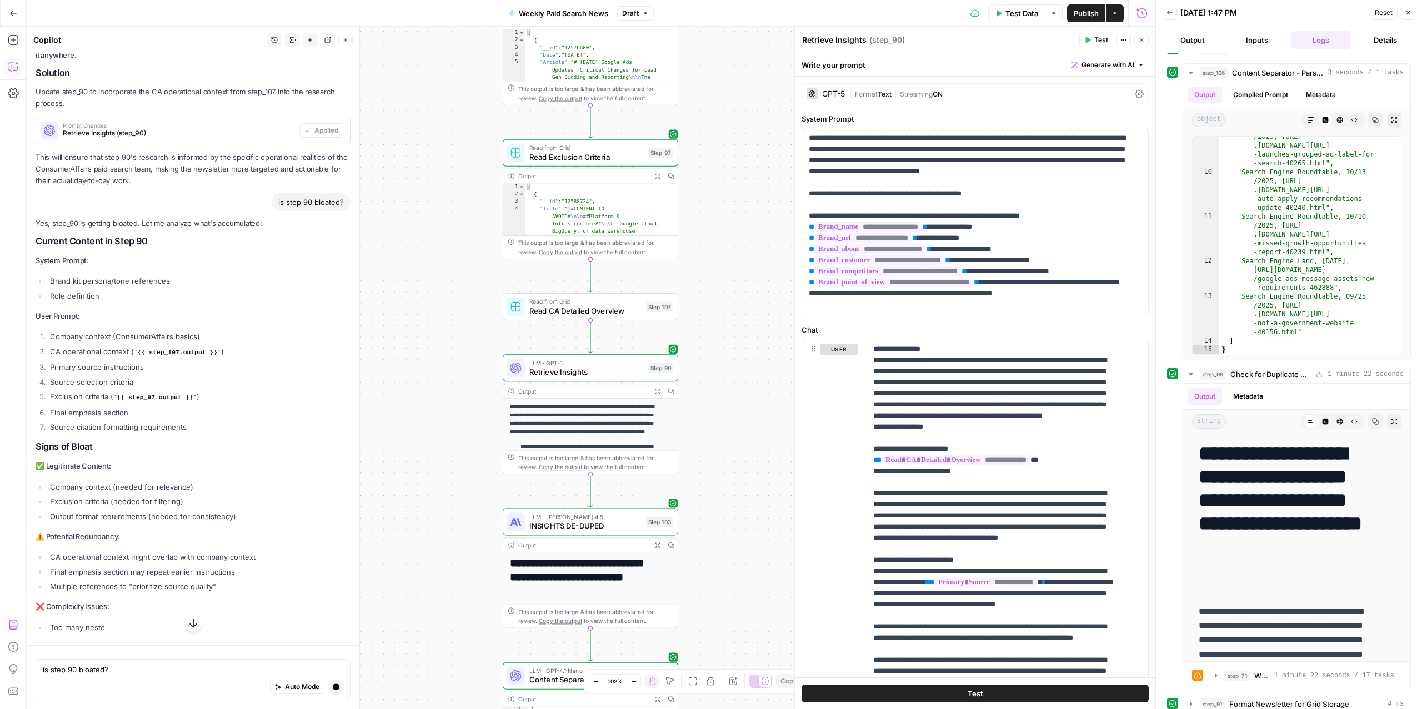
scroll to position [8202, 0]
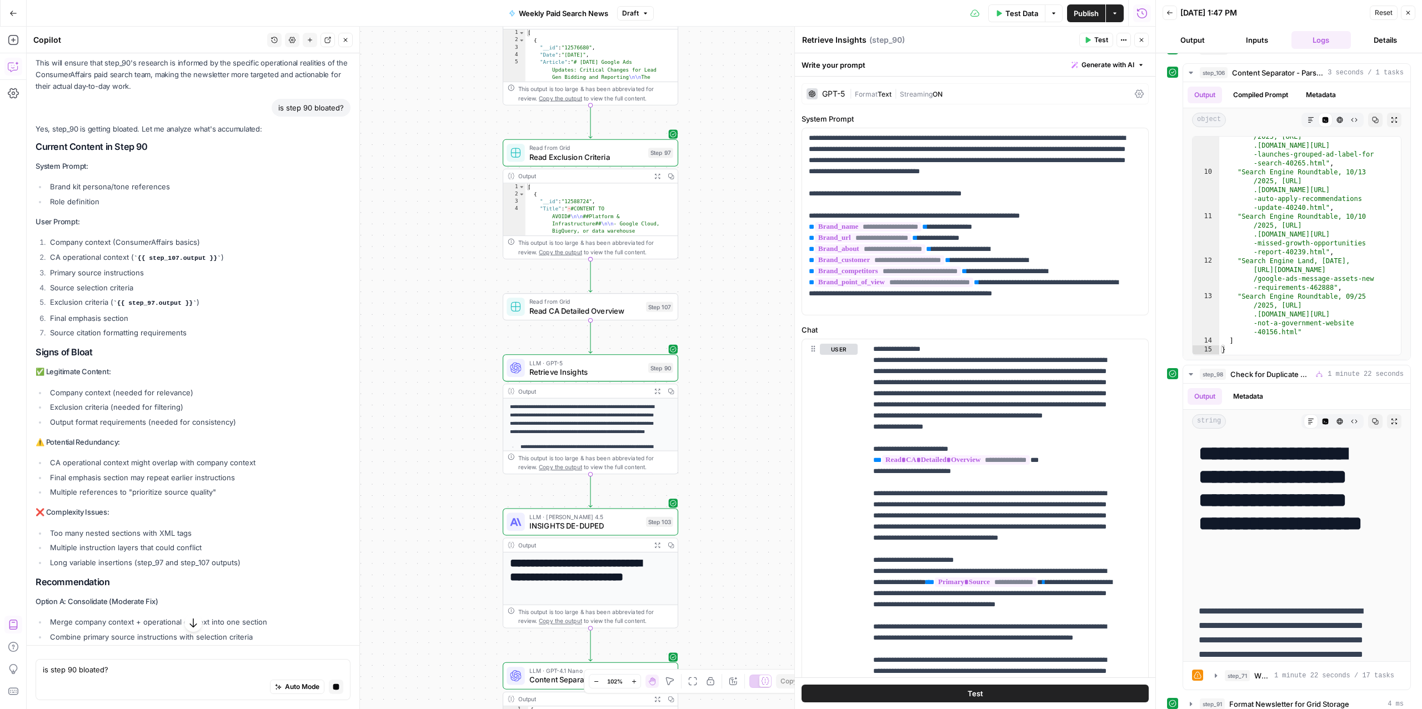
drag, startPoint x: 51, startPoint y: 526, endPoint x: 217, endPoint y: 564, distance: 170.6
click at [217, 564] on div "Yes, step_90 is getting bloated. Let me analyze what's accumulated: Current Con…" at bounding box center [193, 435] width 315 height 625
click at [272, 398] on li "Company context (needed for relevance)" at bounding box center [198, 392] width 303 height 11
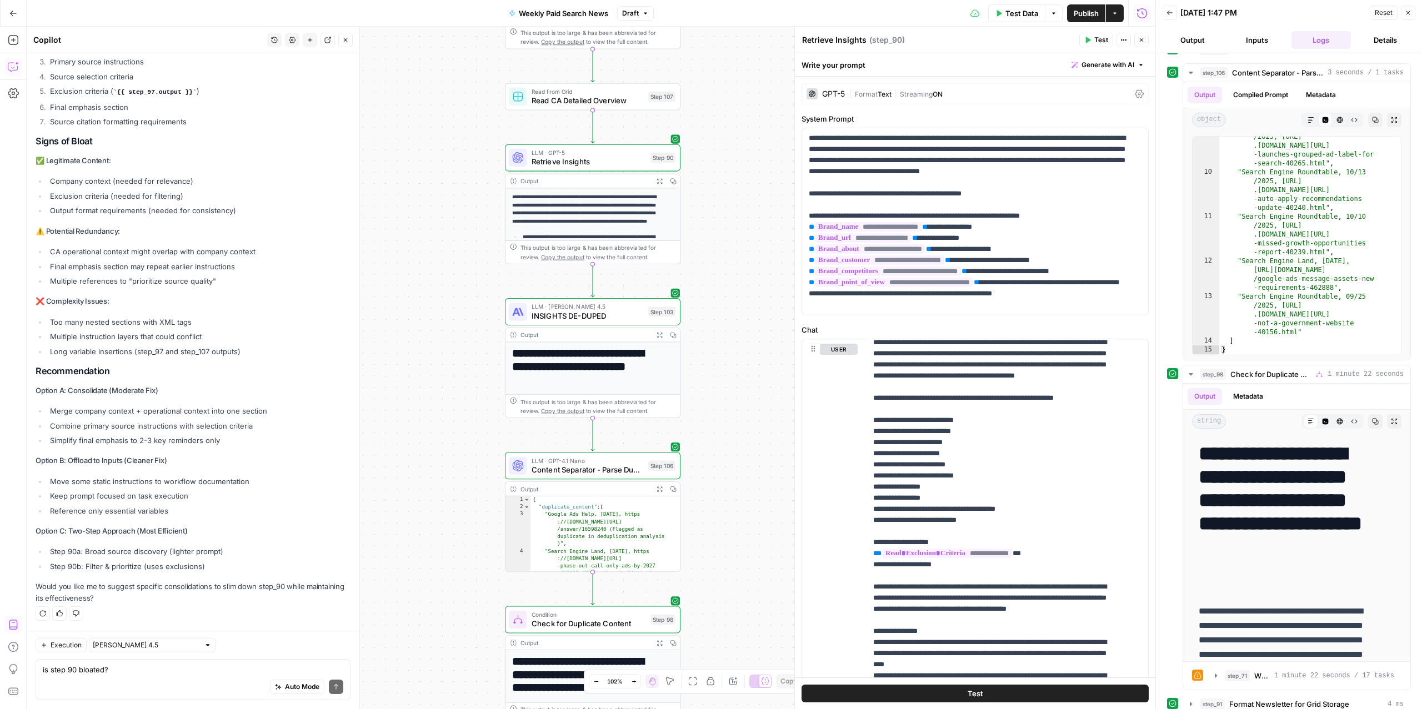
scroll to position [8977, 0]
drag, startPoint x: 60, startPoint y: 201, endPoint x: 218, endPoint y: 207, distance: 158.4
click at [218, 187] on li "Company context (needed for relevance)" at bounding box center [198, 181] width 303 height 11
drag, startPoint x: 38, startPoint y: 217, endPoint x: 212, endPoint y: 217, distance: 174.4
click at [212, 202] on li "Exclusion criteria (needed for filtering)" at bounding box center [198, 196] width 303 height 11
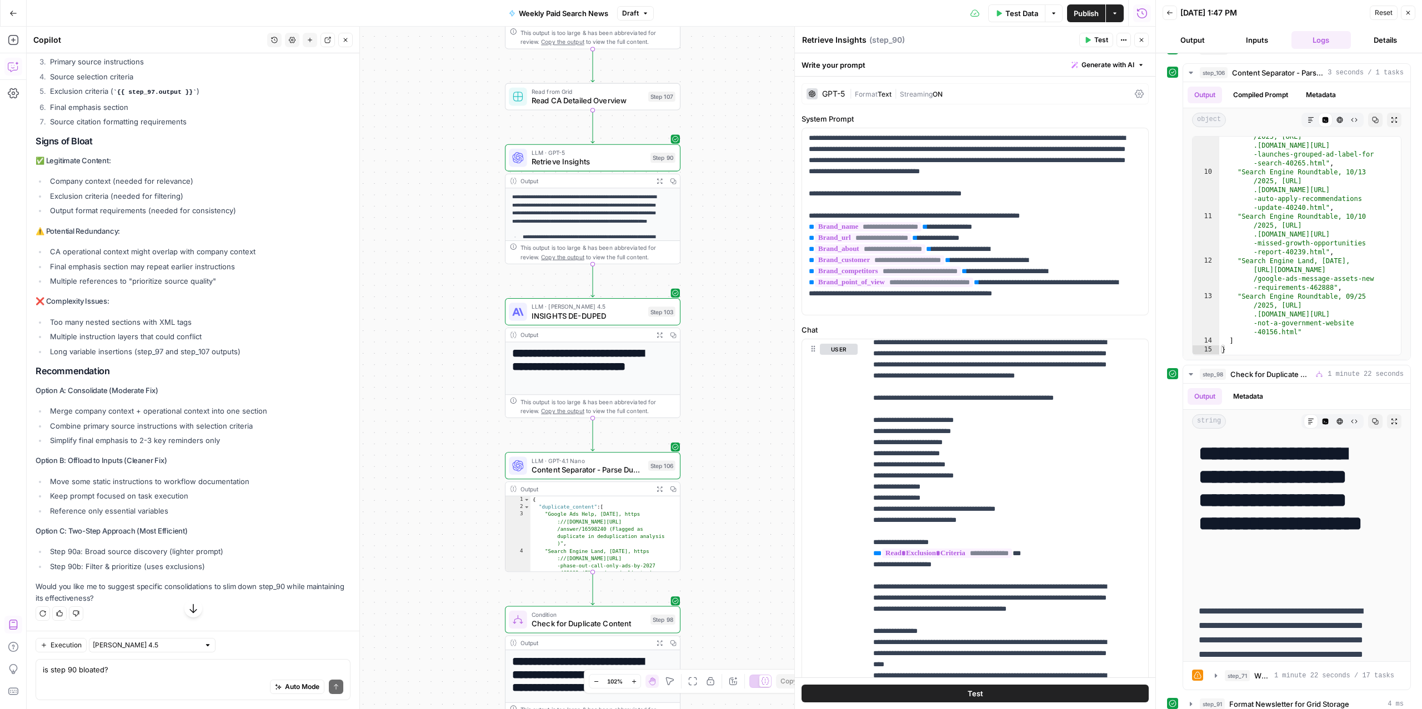
drag, startPoint x: 42, startPoint y: 235, endPoint x: 271, endPoint y: 232, distance: 228.4
click at [271, 216] on ul "Company context (needed for relevance) Exclusion criteria (needed for filtering…" at bounding box center [193, 196] width 315 height 41
drag, startPoint x: 37, startPoint y: 273, endPoint x: 277, endPoint y: 279, distance: 240.6
click at [277, 257] on li "CA operational context might overlap with company context" at bounding box center [198, 251] width 303 height 11
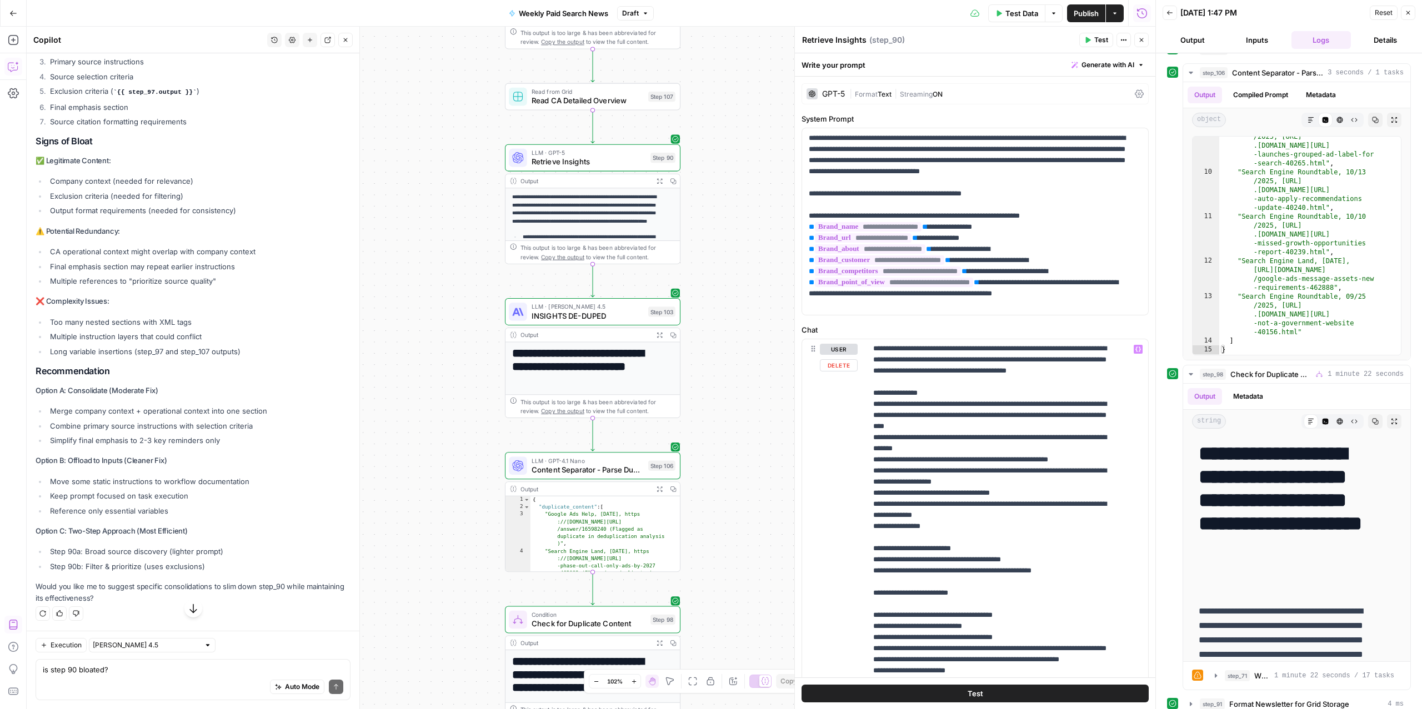
scroll to position [689, 0]
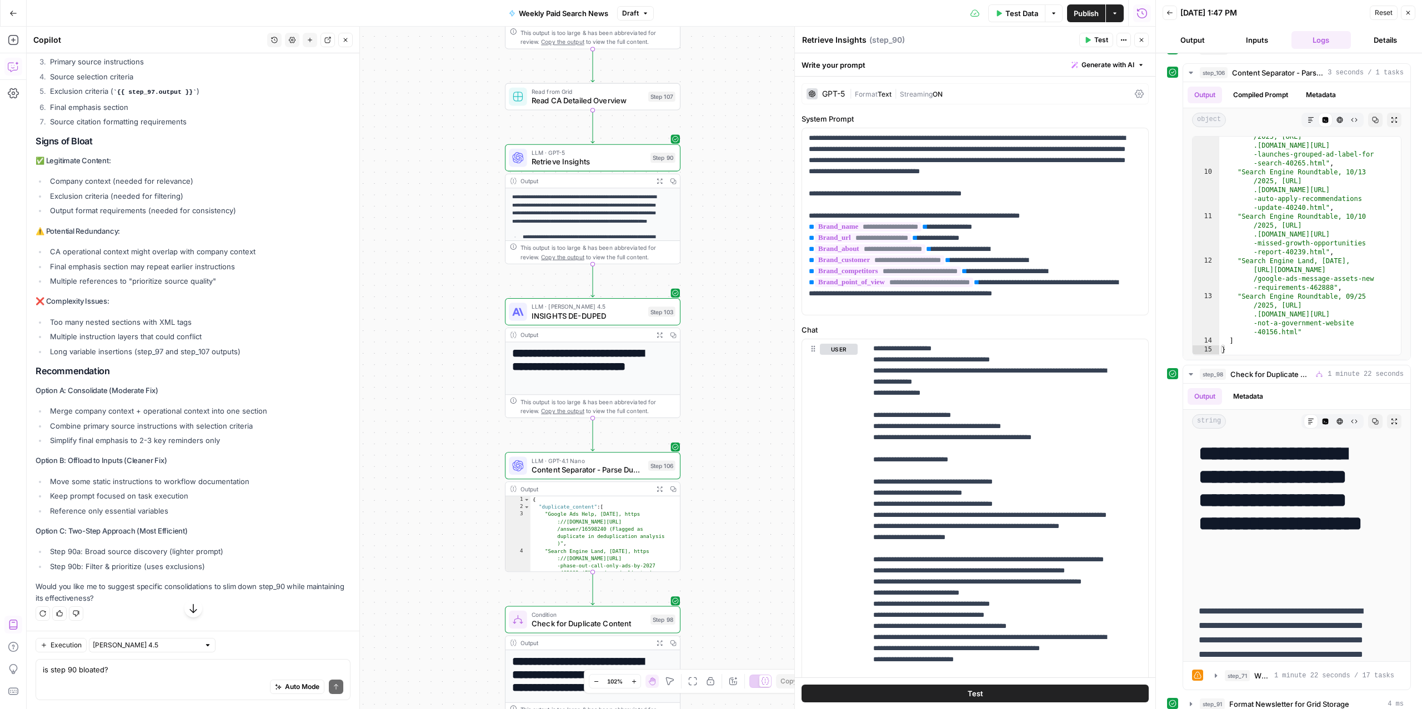
click at [112, 683] on div "Auto Mode Send" at bounding box center [193, 688] width 301 height 24
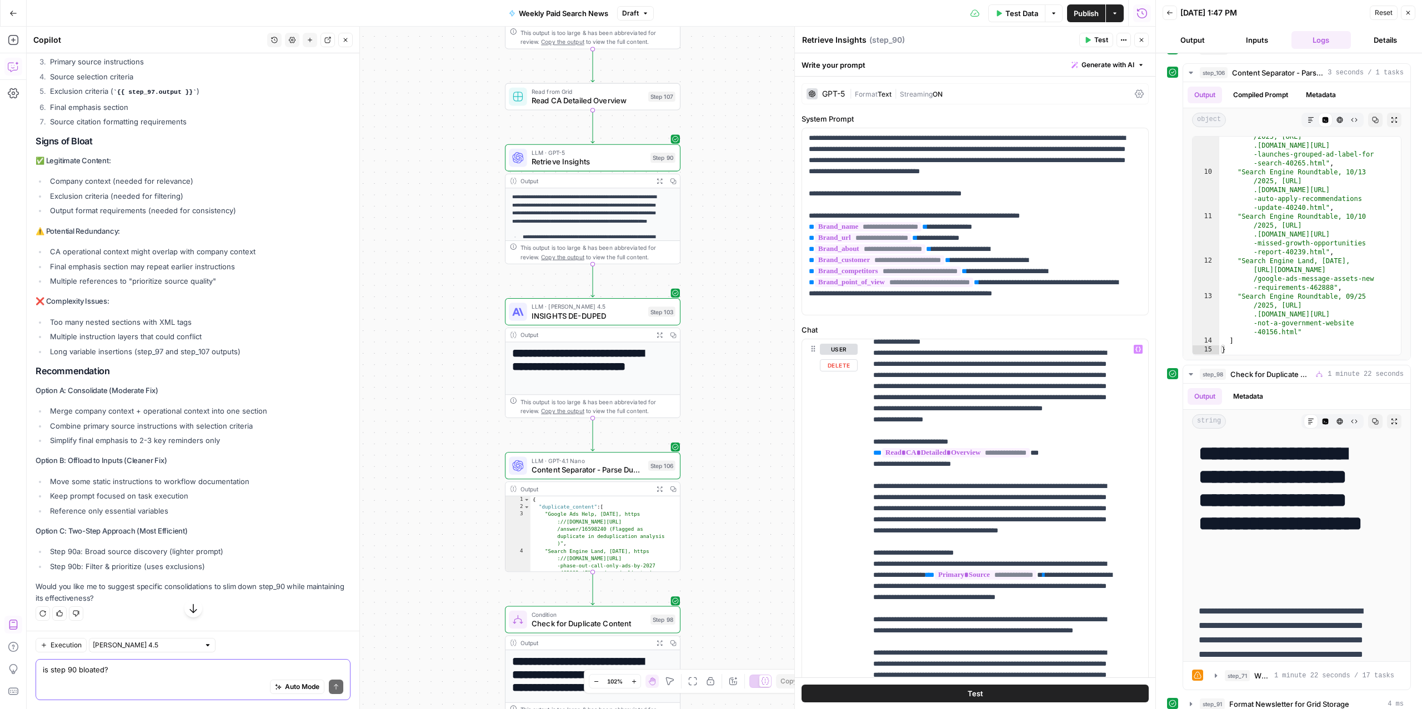
scroll to position [0, 0]
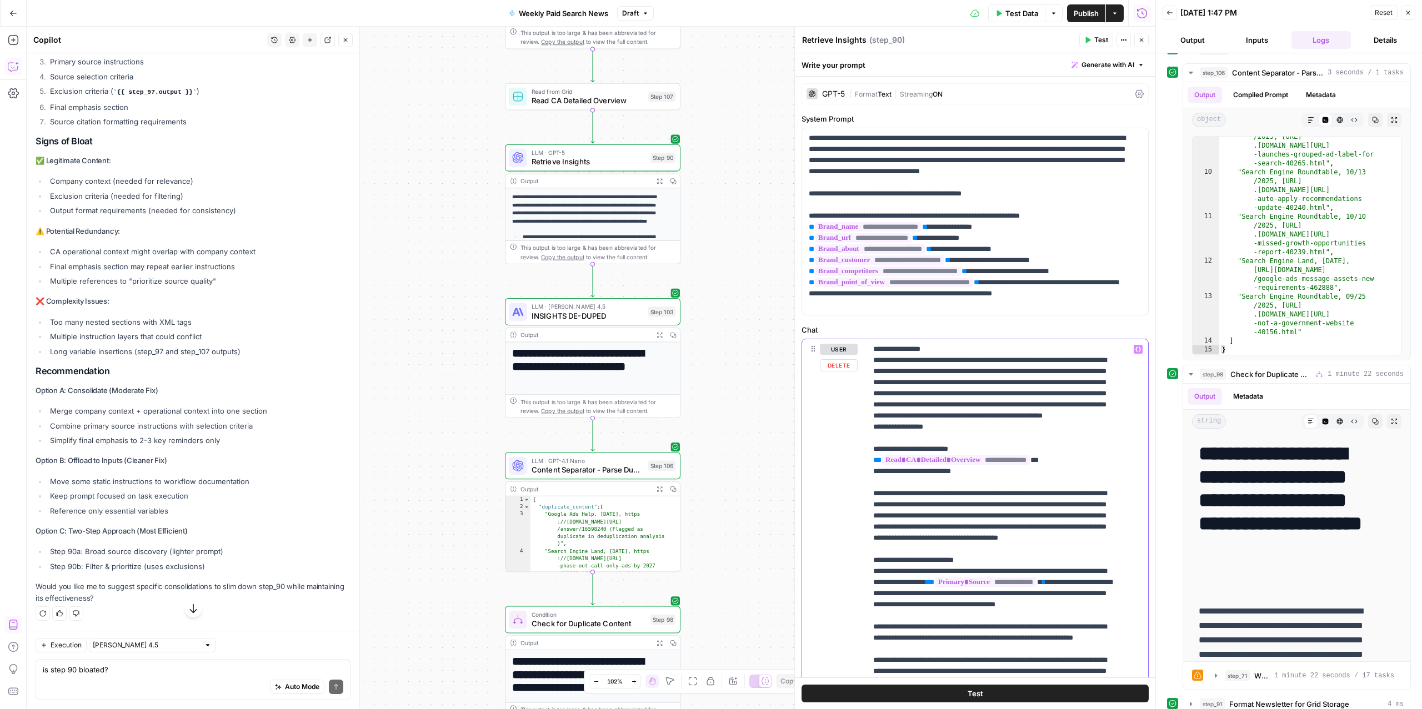
click at [834, 420] on div "**********" at bounding box center [975, 578] width 346 height 479
drag, startPoint x: 909, startPoint y: 436, endPoint x: 902, endPoint y: 407, distance: 30.5
click at [78, 695] on div "Auto Mode Send" at bounding box center [193, 688] width 301 height 24
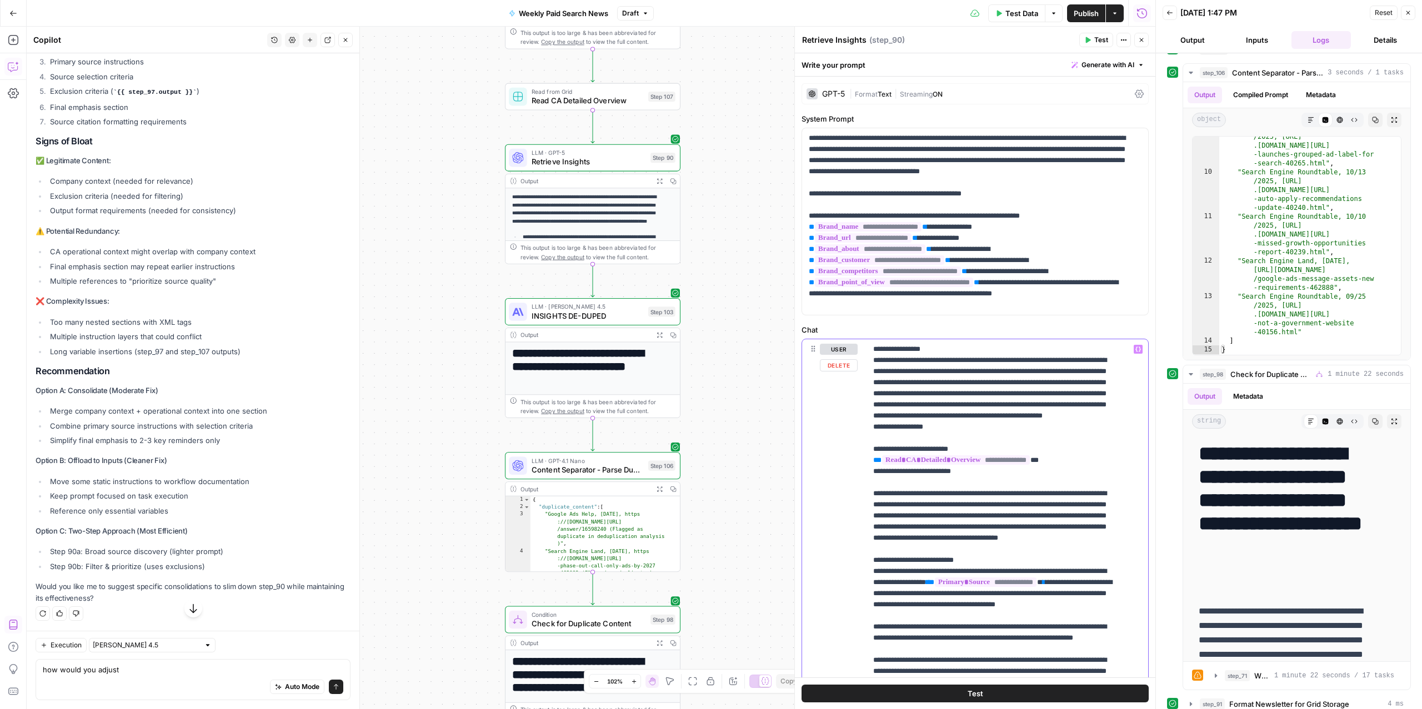
drag, startPoint x: 953, startPoint y: 456, endPoint x: 832, endPoint y: 348, distance: 162.5
click at [832, 348] on div "**********" at bounding box center [975, 578] width 346 height 479
copy p "**********"
click at [164, 671] on textarea "how would you adjust" at bounding box center [193, 669] width 301 height 11
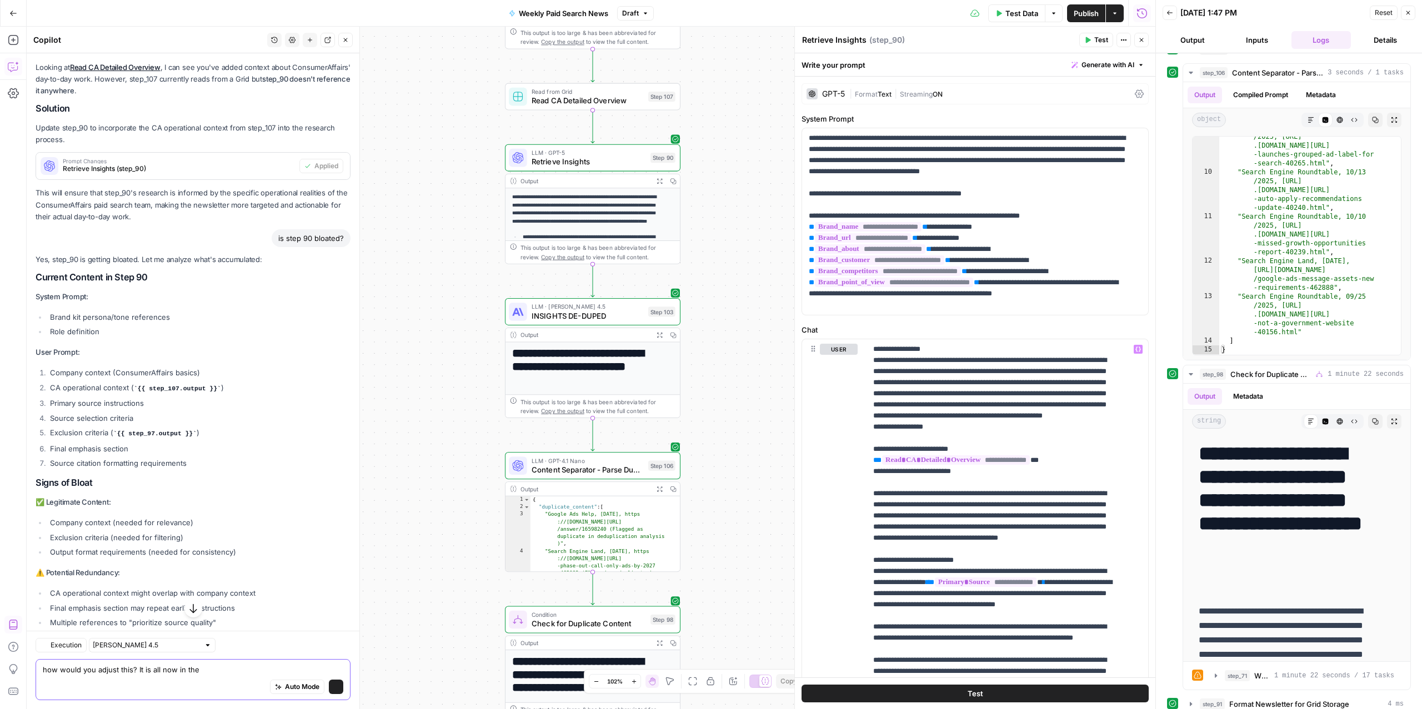
scroll to position [9001, 0]
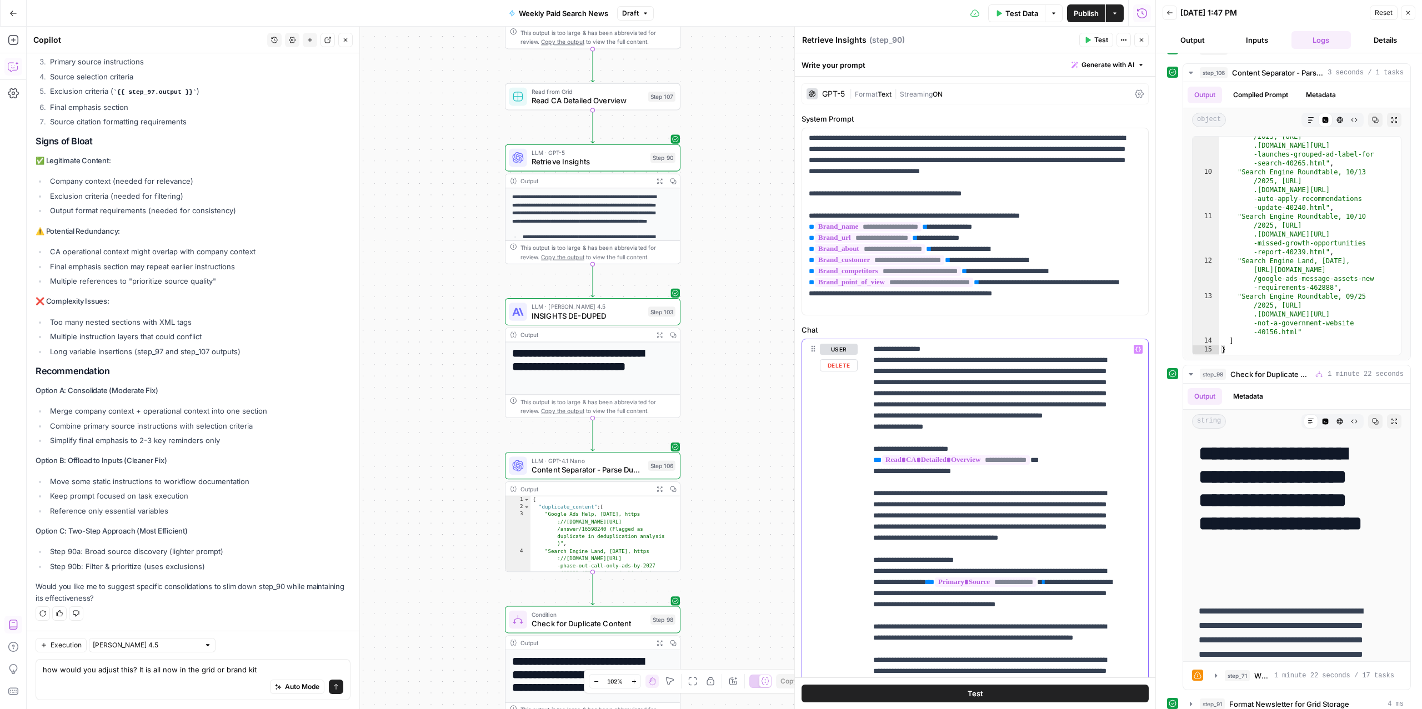
drag, startPoint x: 902, startPoint y: 407, endPoint x: 982, endPoint y: 437, distance: 86.2
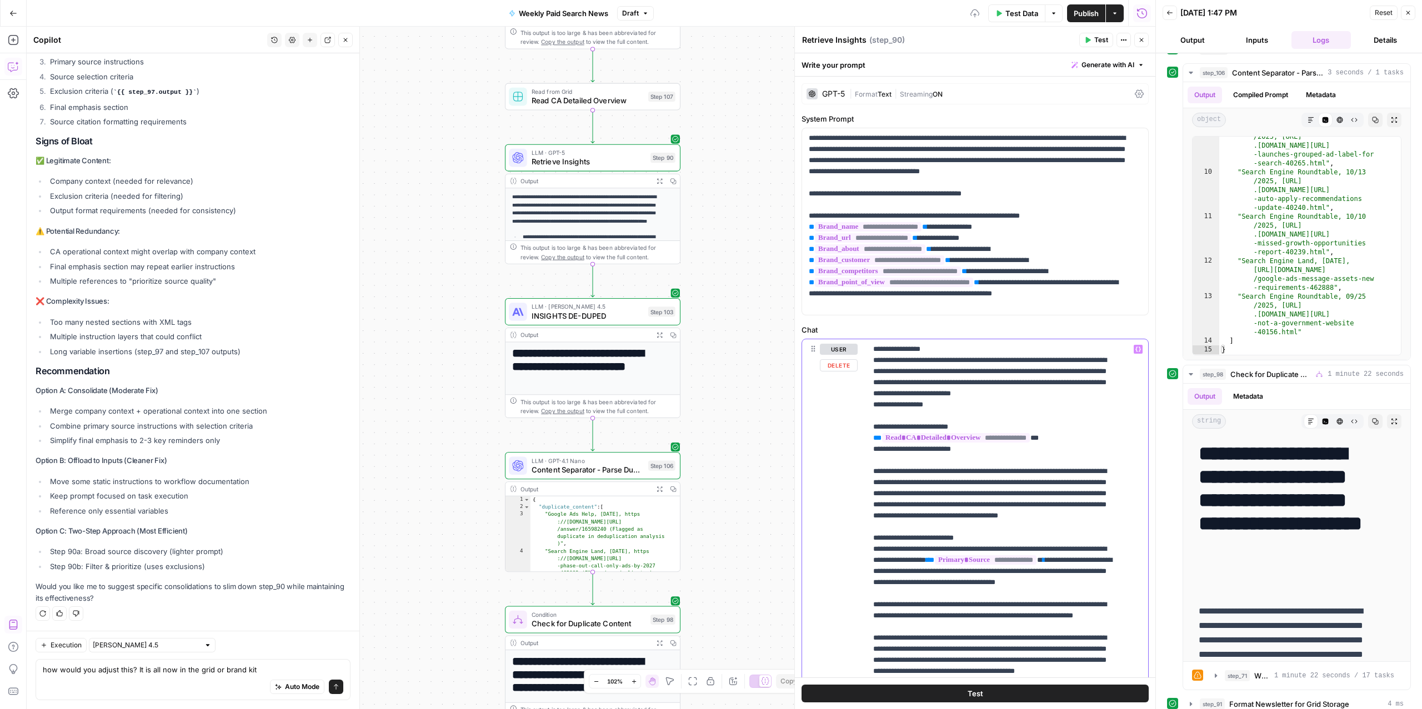
scroll to position [9019, 0]
drag, startPoint x: 939, startPoint y: 351, endPoint x: 879, endPoint y: 351, distance: 60.6
drag, startPoint x: 955, startPoint y: 420, endPoint x: 845, endPoint y: 343, distance: 134.1
click at [832, 345] on div "**********" at bounding box center [975, 578] width 346 height 479
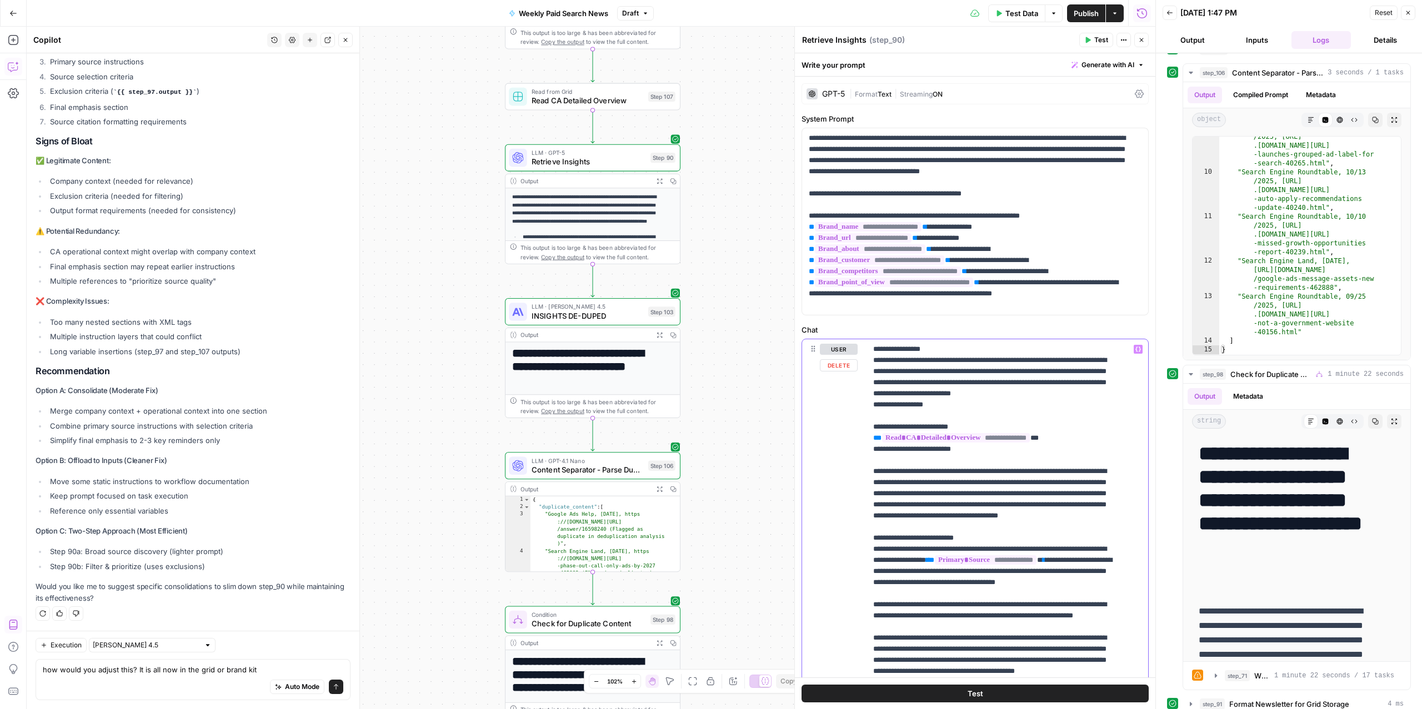
copy p "**********"
drag, startPoint x: 157, startPoint y: 665, endPoint x: 151, endPoint y: 673, distance: 9.6
click at [156, 667] on textarea "how would you adjust this? It is all now in the grid or brand kit" at bounding box center [193, 669] width 301 height 11
drag, startPoint x: 270, startPoint y: 669, endPoint x: 164, endPoint y: 669, distance: 106.1
click at [164, 669] on body "ConsumerAffairs New Home Browse Insights Opportunities Your Data Recent Grids P…" at bounding box center [711, 354] width 1422 height 709
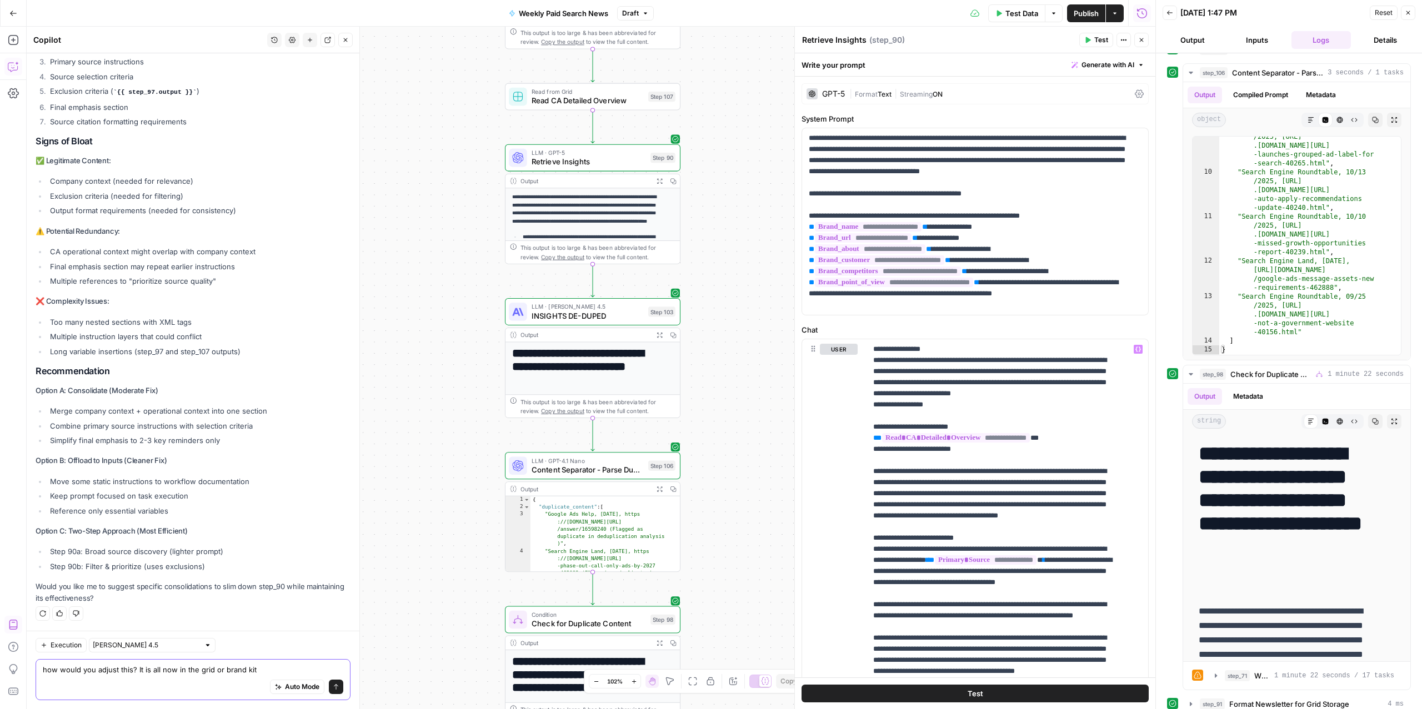
click at [146, 674] on textarea "how would you adjust this? It is all now in the grid or brand kit" at bounding box center [193, 669] width 301 height 11
drag, startPoint x: 277, startPoint y: 669, endPoint x: 251, endPoint y: 668, distance: 26.1
click at [251, 668] on textarea "how would you adjust this? It is all now in the grid or brand kit" at bounding box center [193, 669] width 301 height 11
drag, startPoint x: 136, startPoint y: 670, endPoint x: 35, endPoint y: 669, distance: 101.1
click at [36, 669] on div "how would you adjust this? It is all now in the grid or brand kit how would you…" at bounding box center [193, 679] width 315 height 41
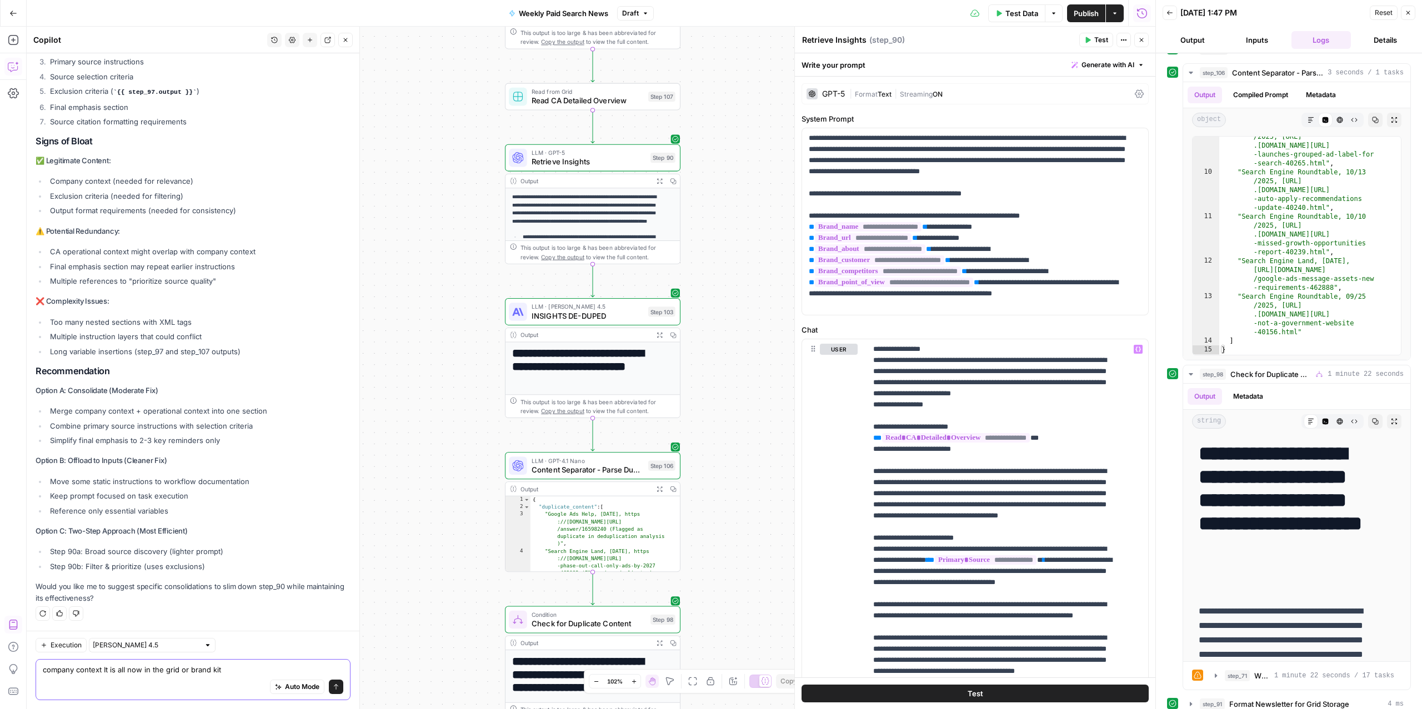
click at [271, 671] on textarea "company context It is all now in the grid or brand kit" at bounding box center [193, 669] width 301 height 11
paste textarea "<company-context> What are the latest updates on Google search advertising rele…"
type textarea "company context It is all now in the grid or brand kit - i tweaked as follows: …"
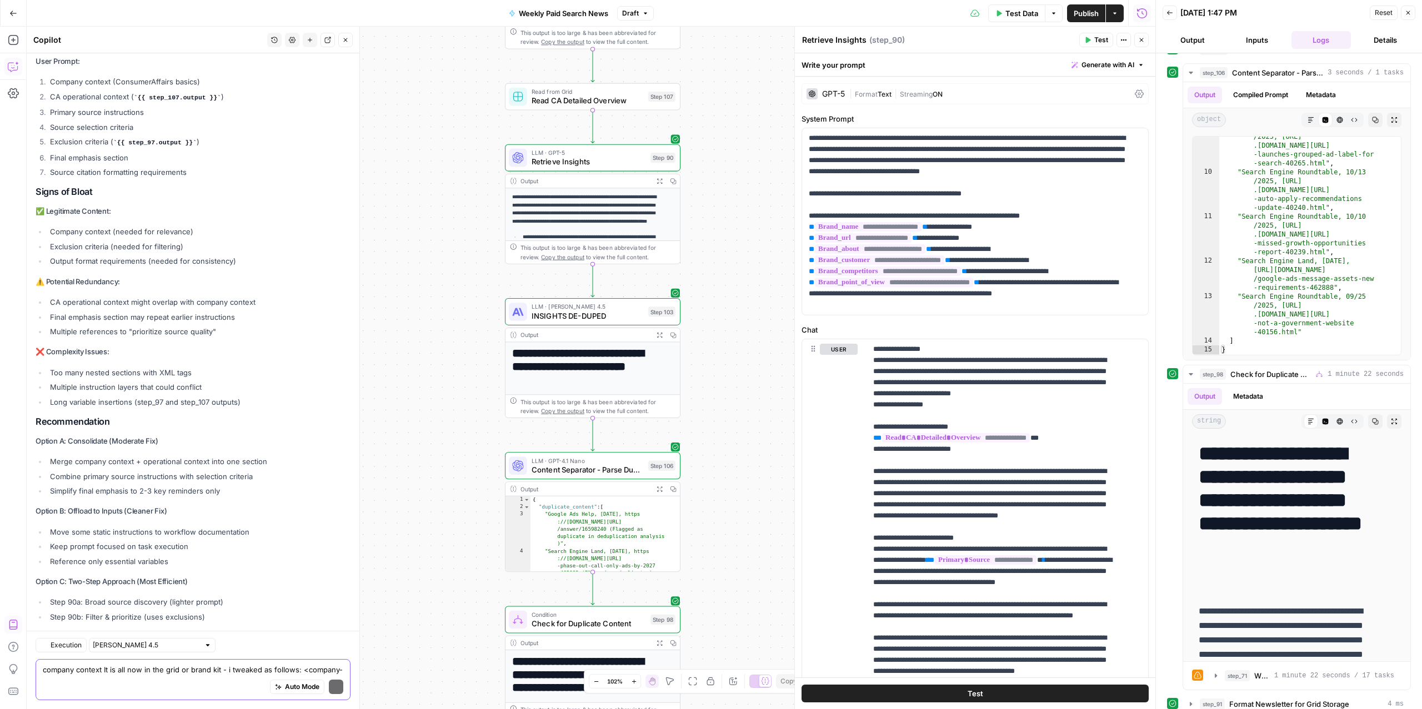
scroll to position [9336, 0]
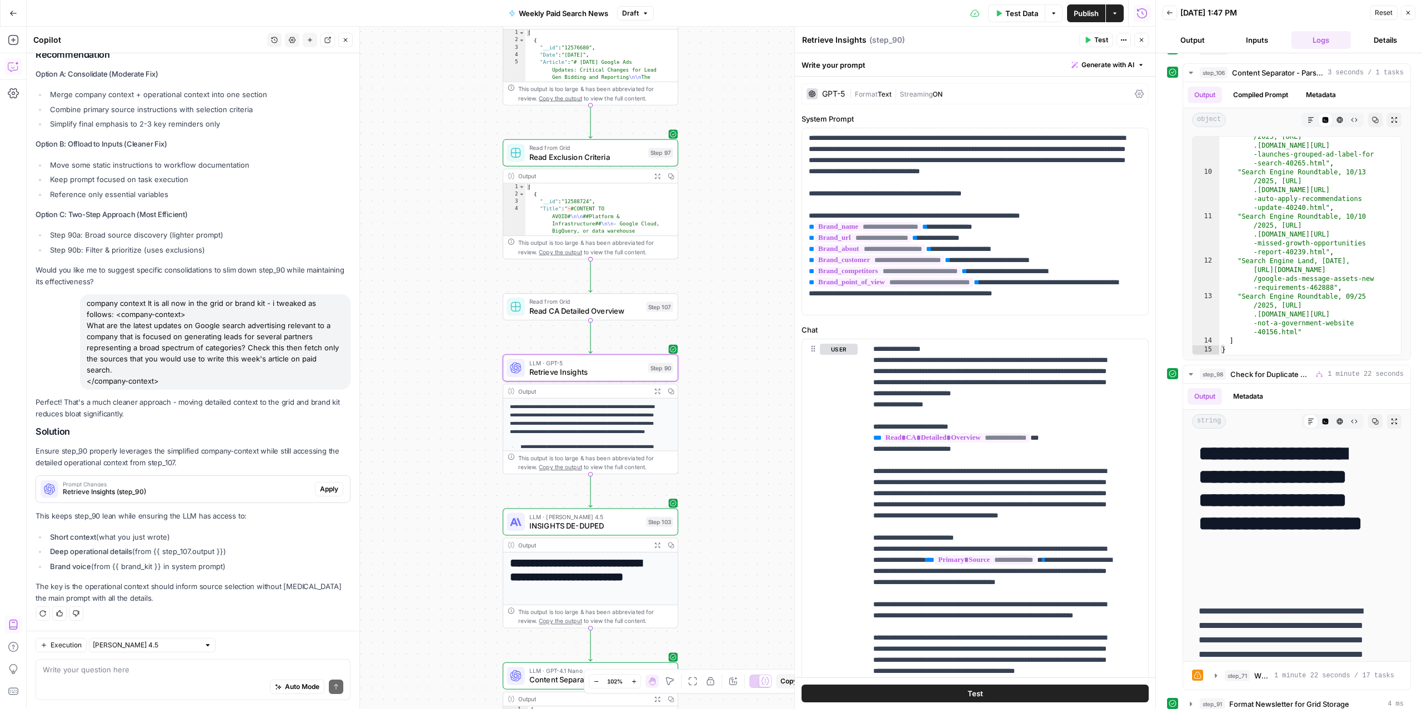
drag, startPoint x: 323, startPoint y: 491, endPoint x: 210, endPoint y: 491, distance: 113.3
click at [210, 491] on div "Prompt Changes Retrieve Insights (step_90) Apply" at bounding box center [193, 490] width 314 height 18
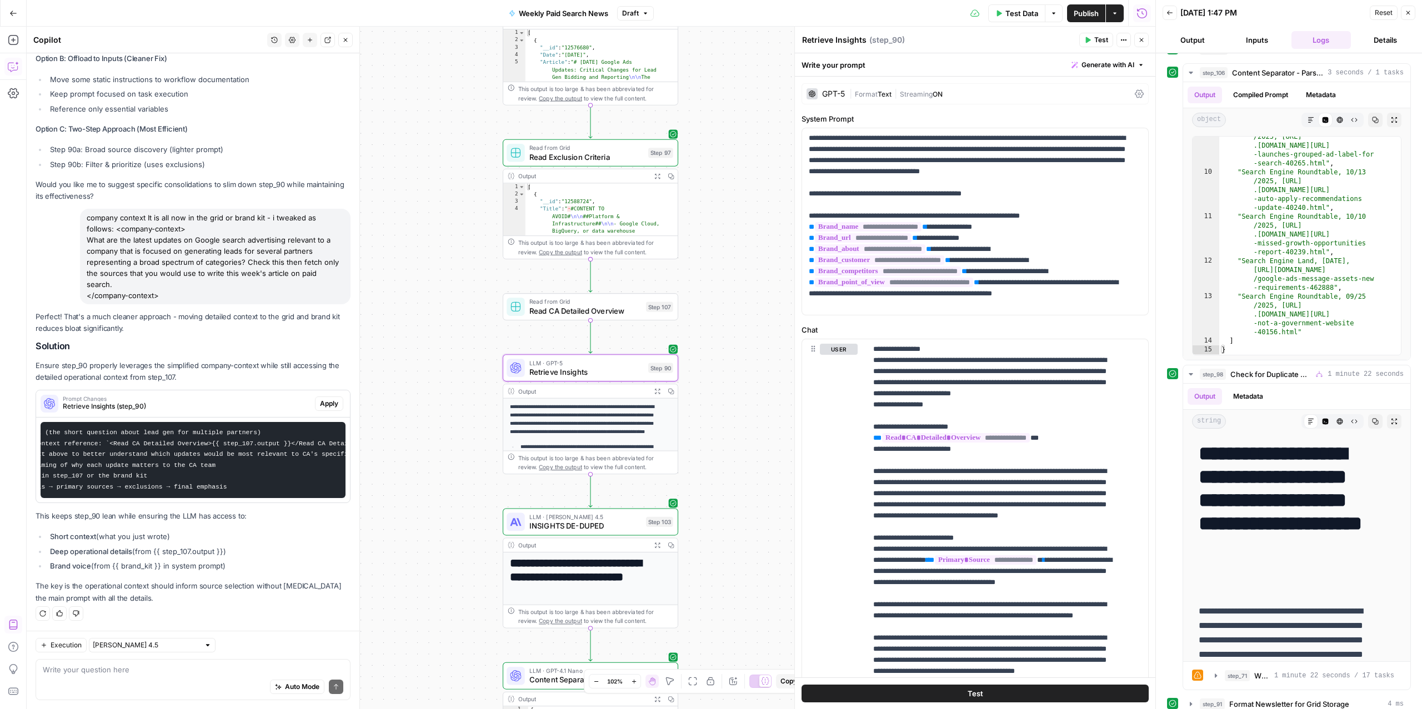
scroll to position [0, 0]
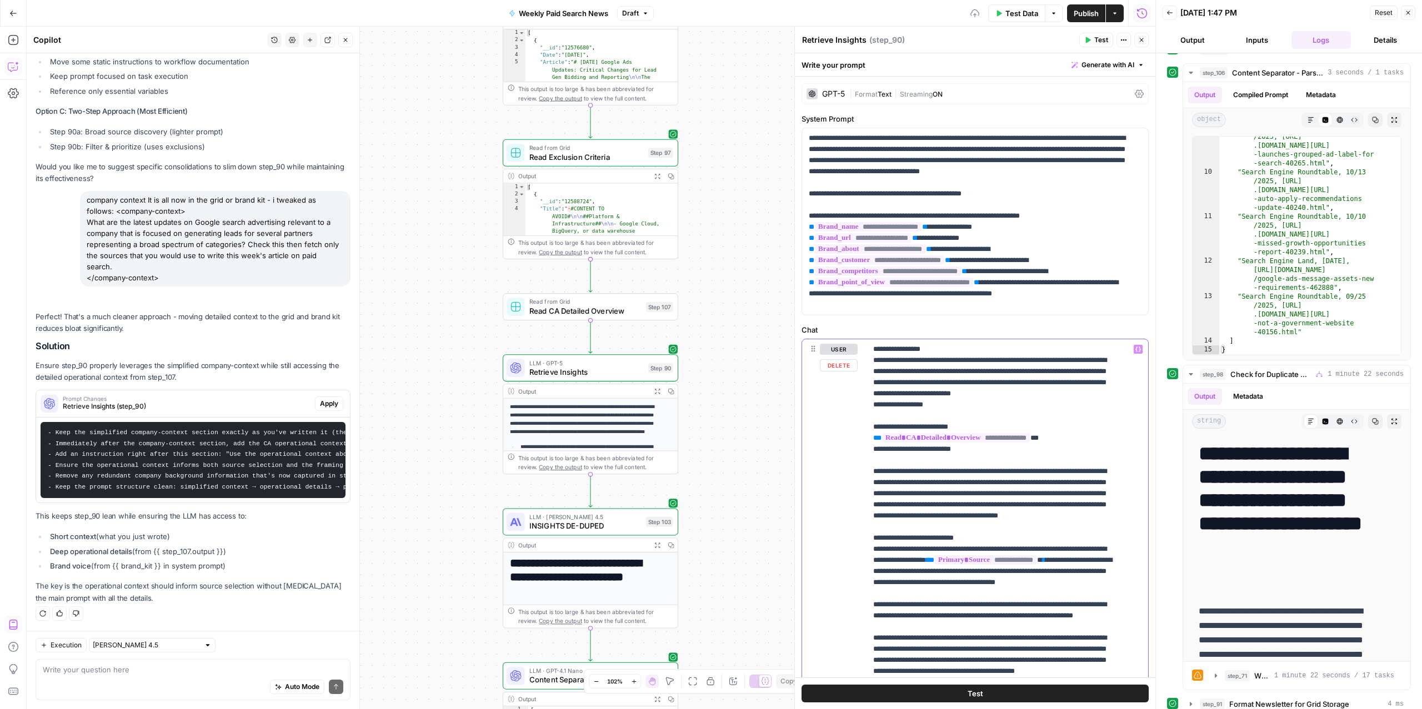
scroll to position [9450, 0]
click at [198, 672] on textarea at bounding box center [193, 669] width 301 height 11
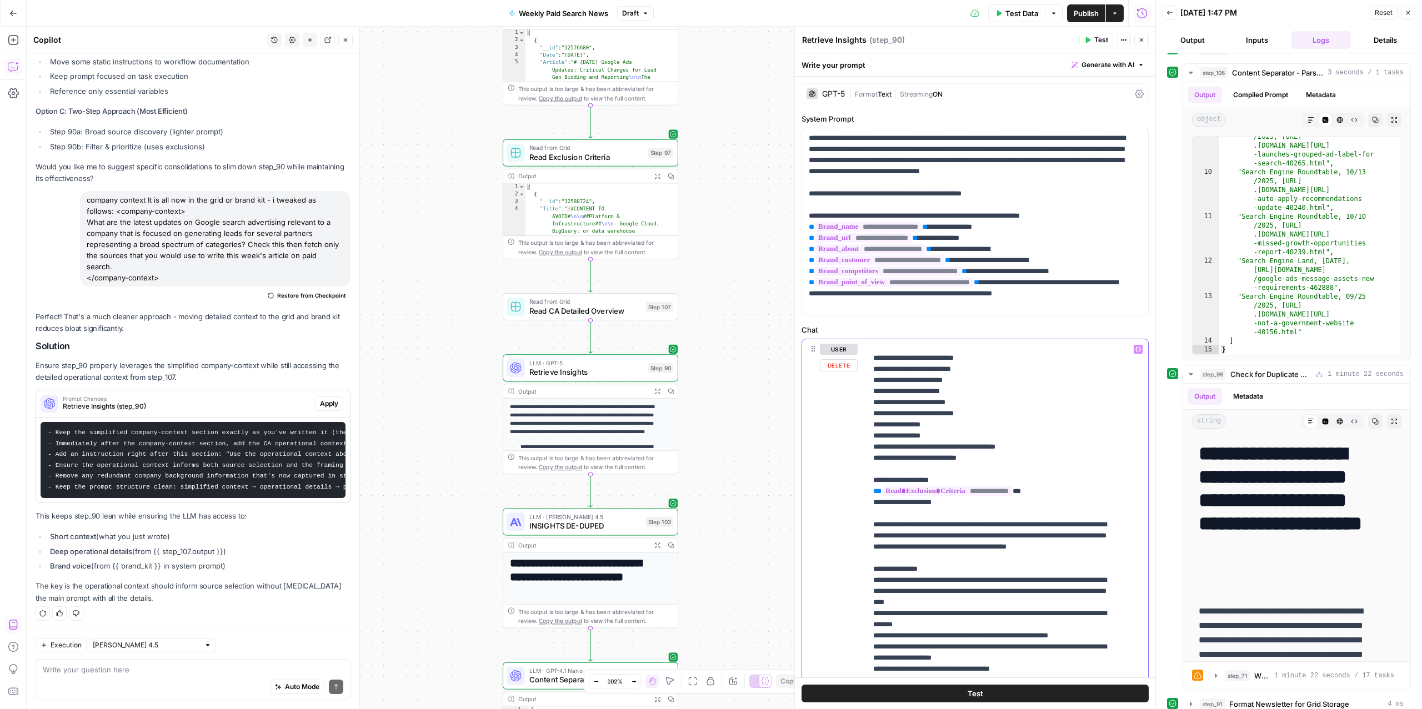
scroll to position [388, 0]
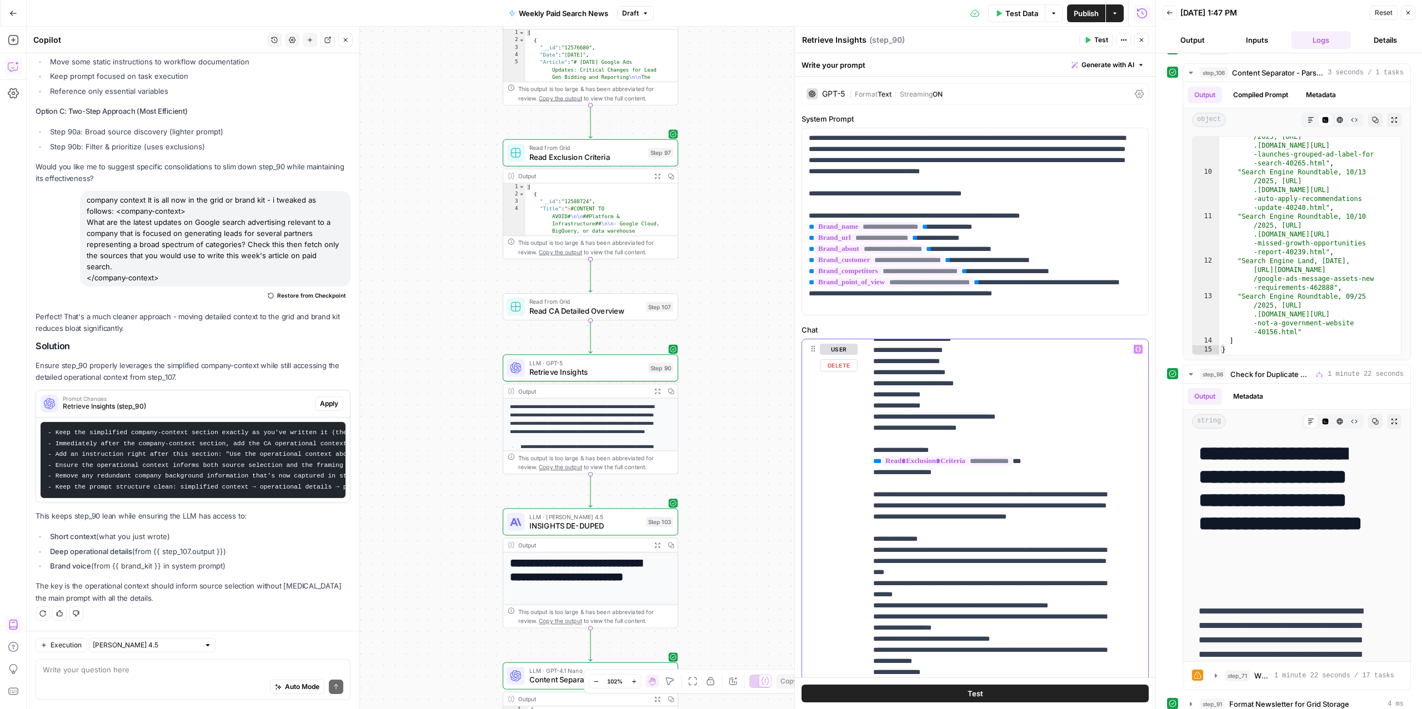
click at [1067, 363] on p "**********" at bounding box center [996, 506] width 246 height 1100
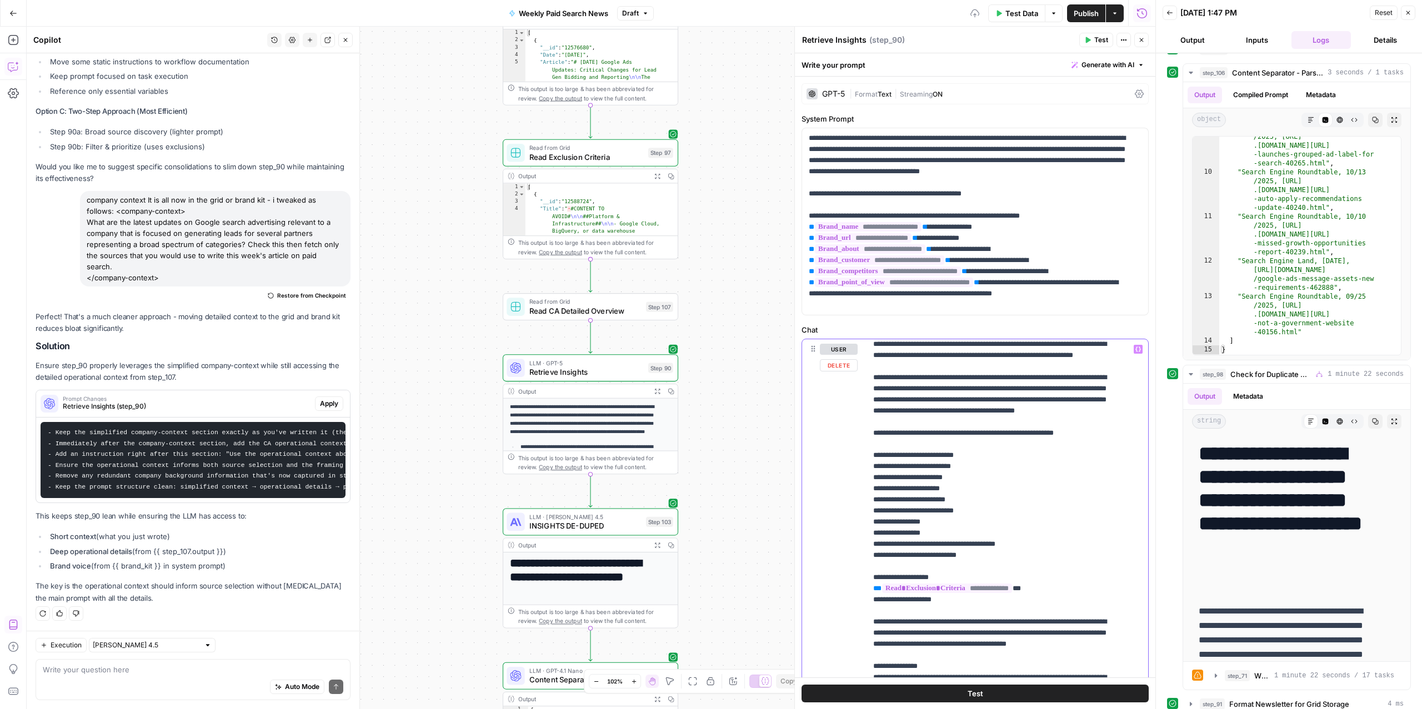
scroll to position [0, 0]
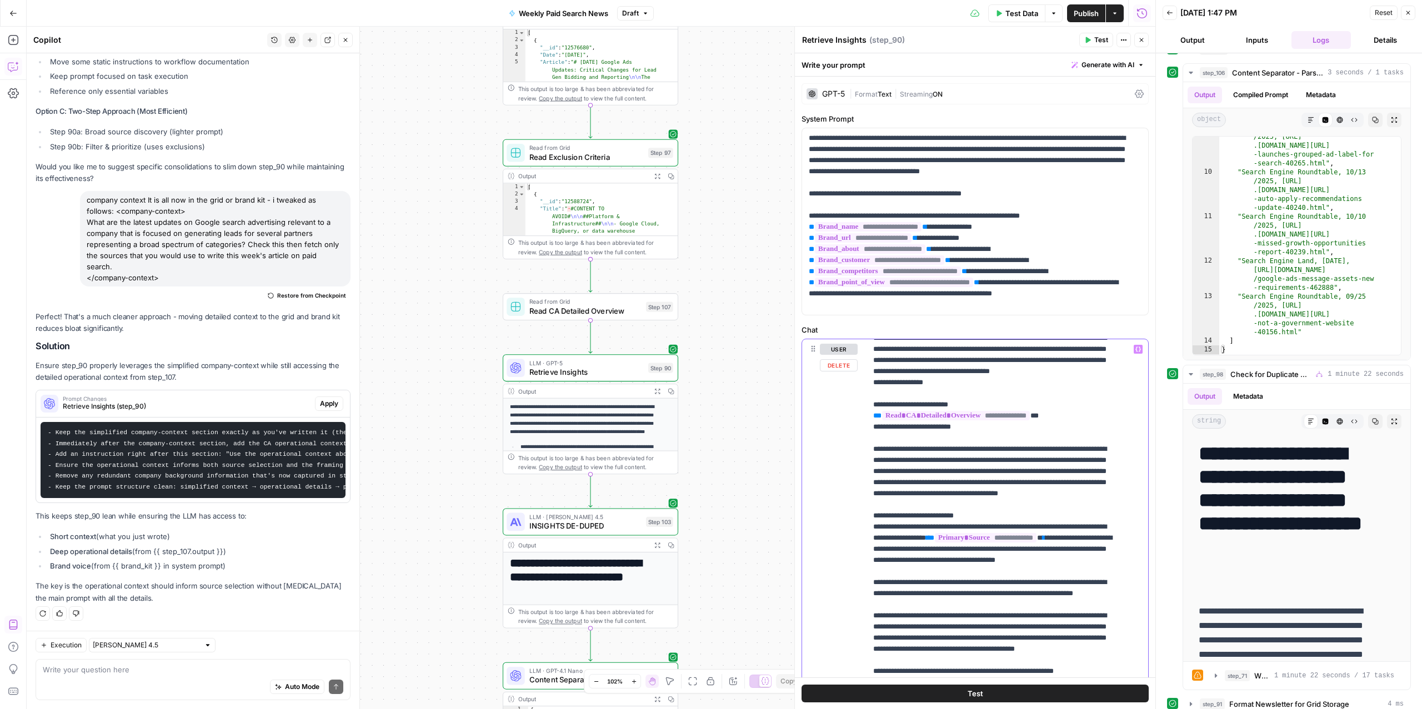
scroll to position [47, 0]
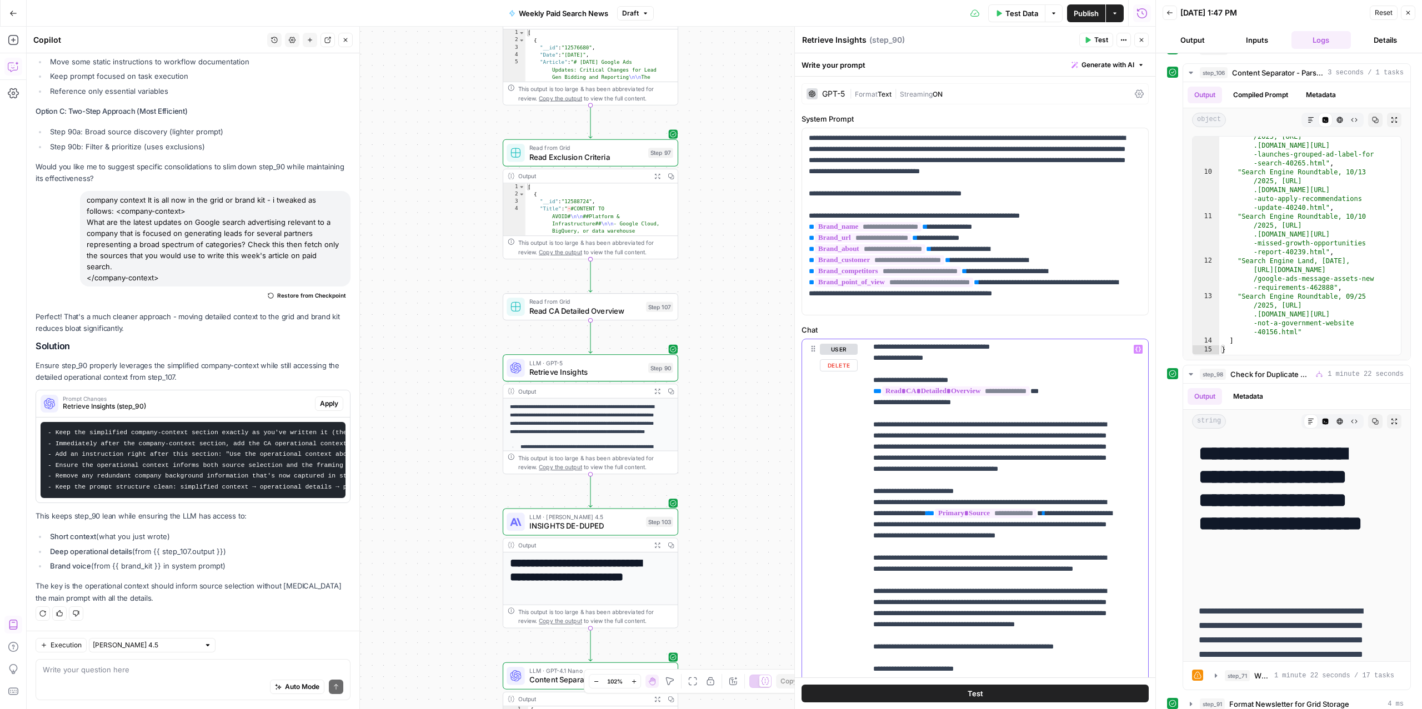
type input "7"
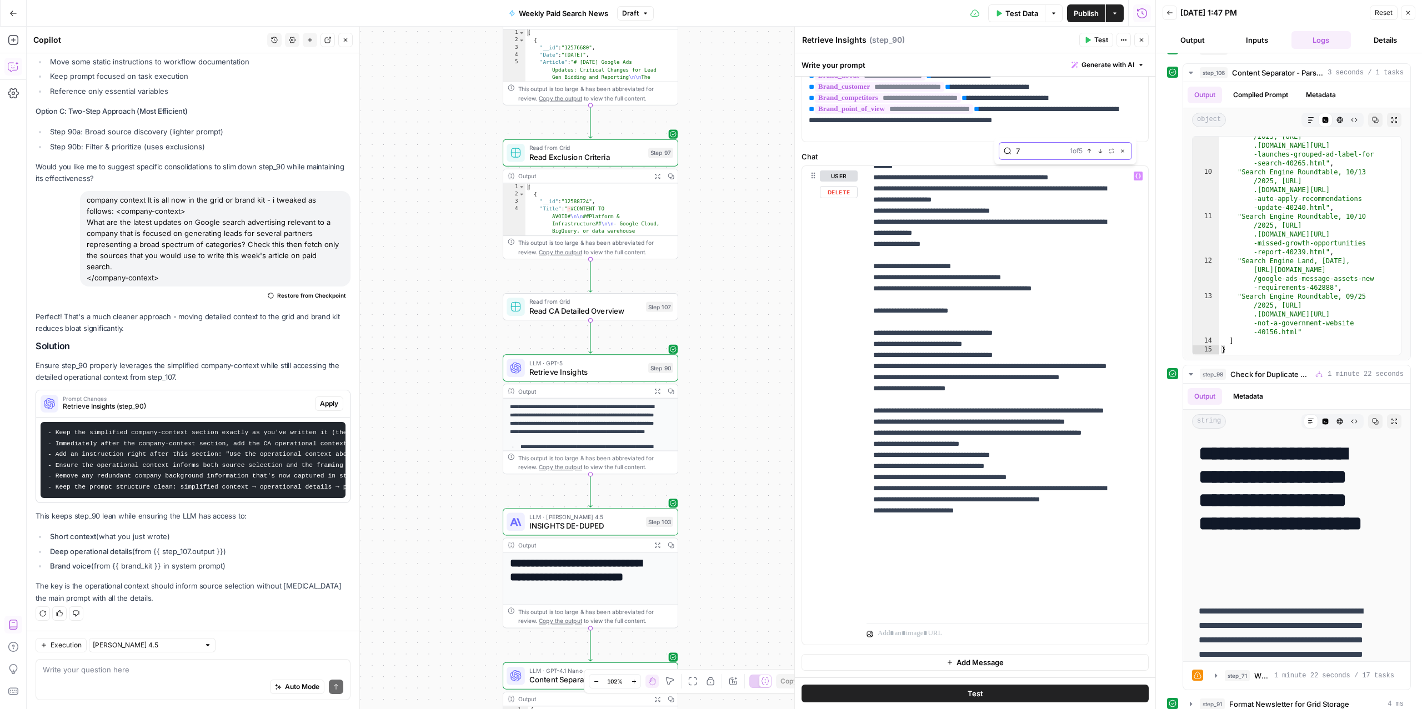
scroll to position [656, 0]
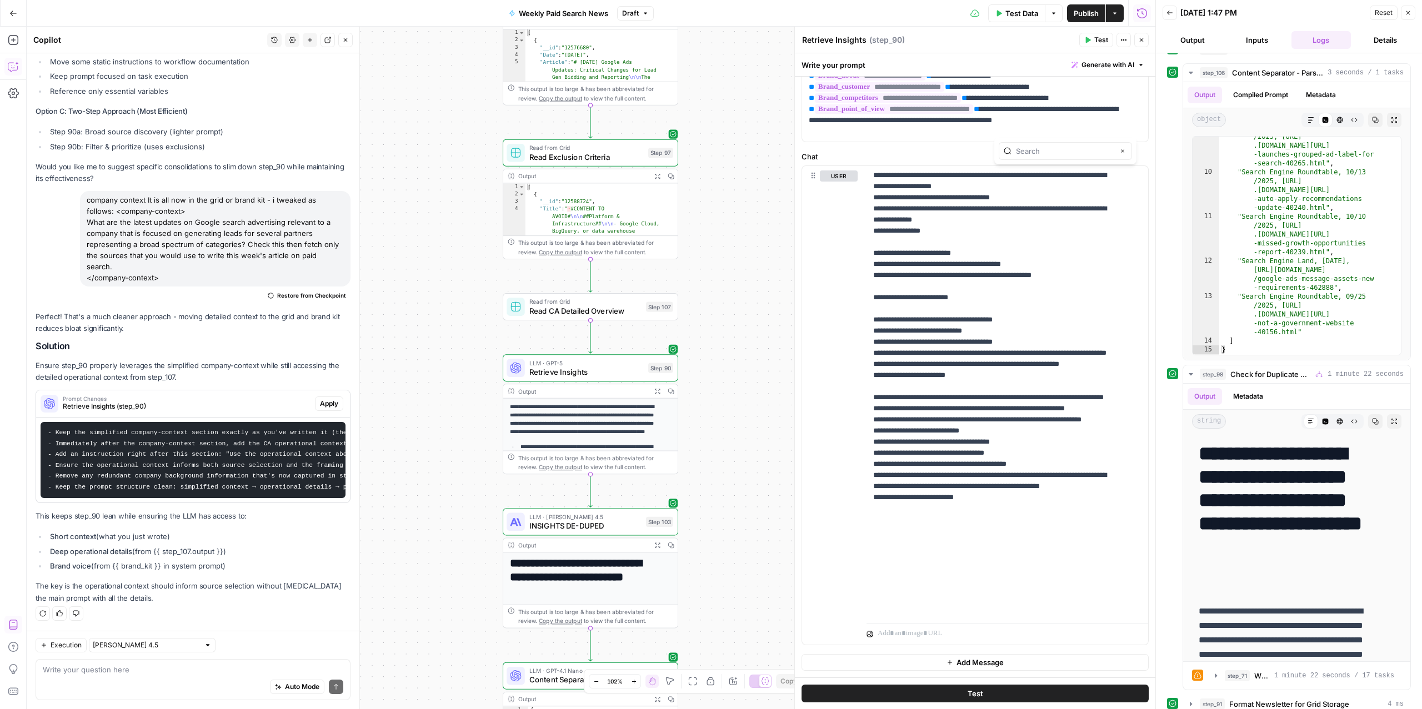
click at [919, 37] on div "Retrieve Insights Retrieve Insights ( step_90 )" at bounding box center [939, 40] width 274 height 12
click at [1086, 10] on span "Publish" at bounding box center [1086, 13] width 25 height 11
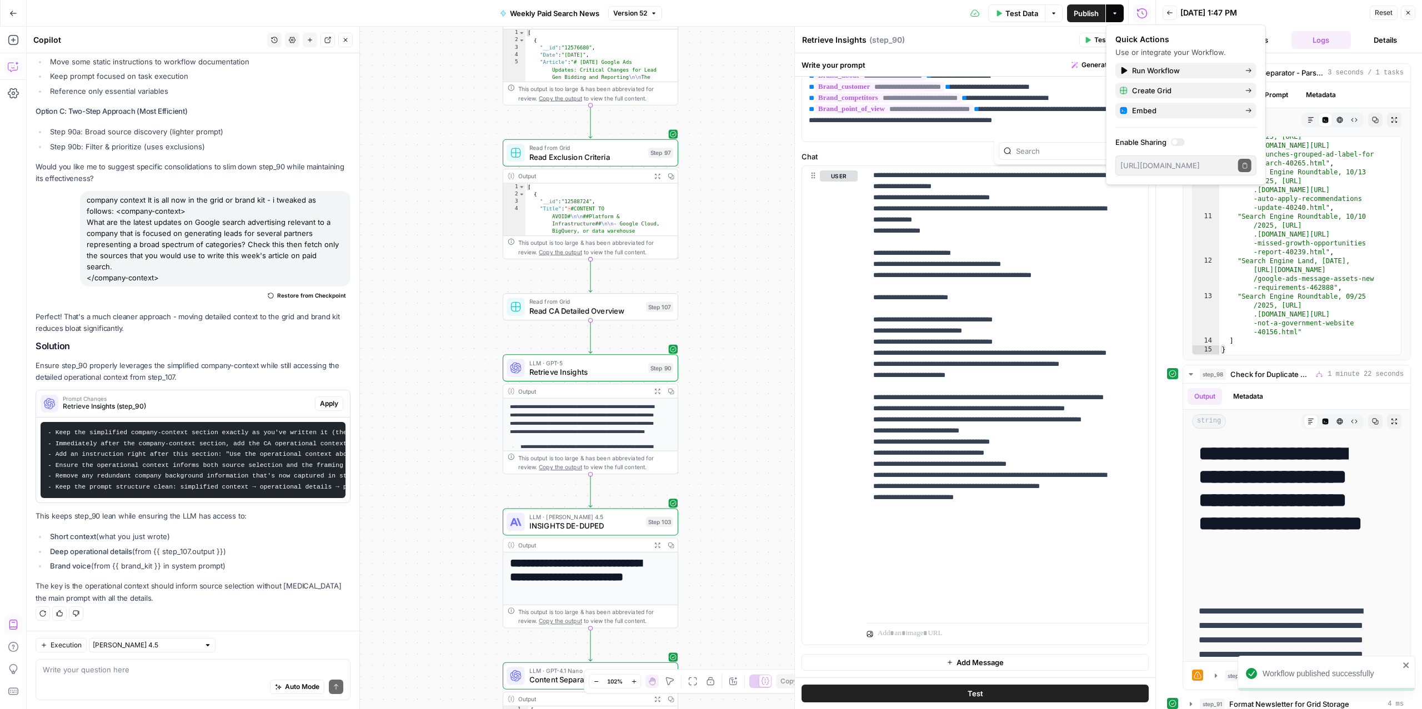
click at [748, 8] on div "Test Data Options Publish Actions Run History" at bounding box center [908, 13] width 493 height 26
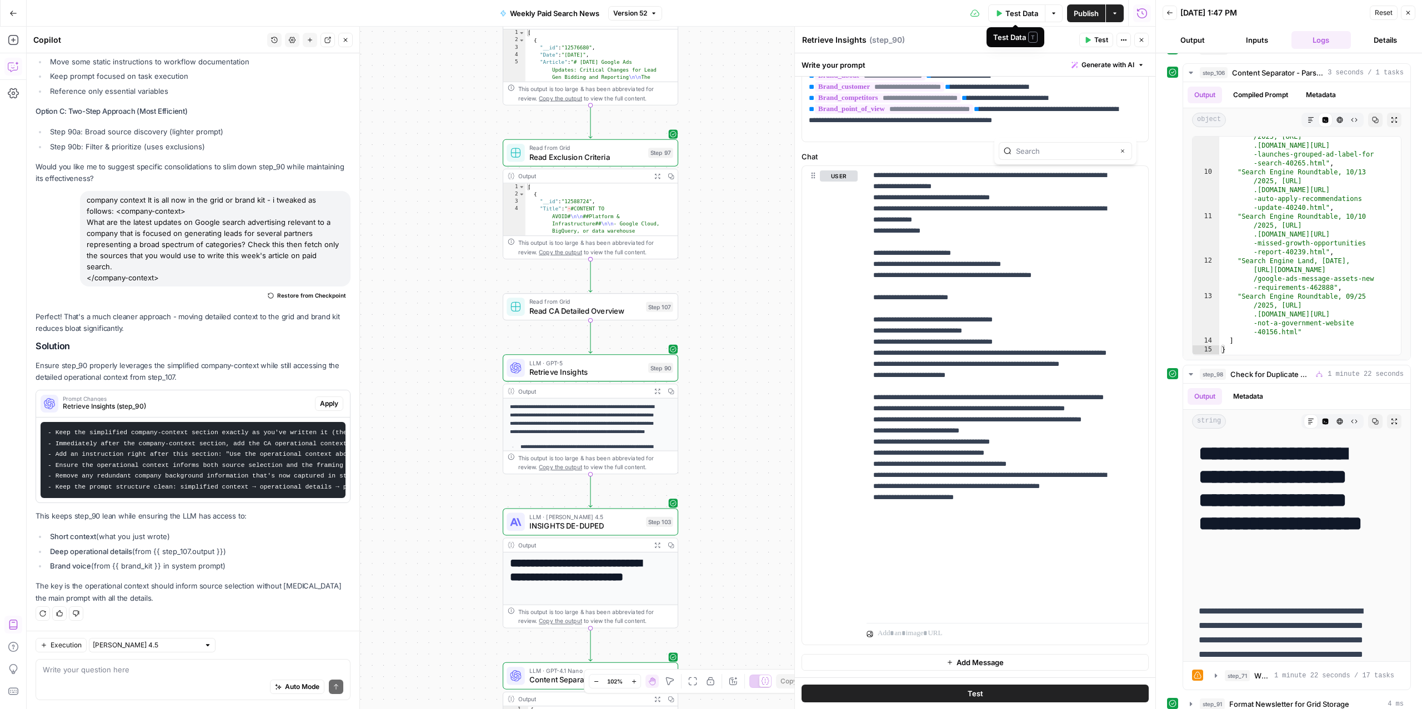
click at [1008, 14] on span "Test Data" at bounding box center [1022, 13] width 33 height 11
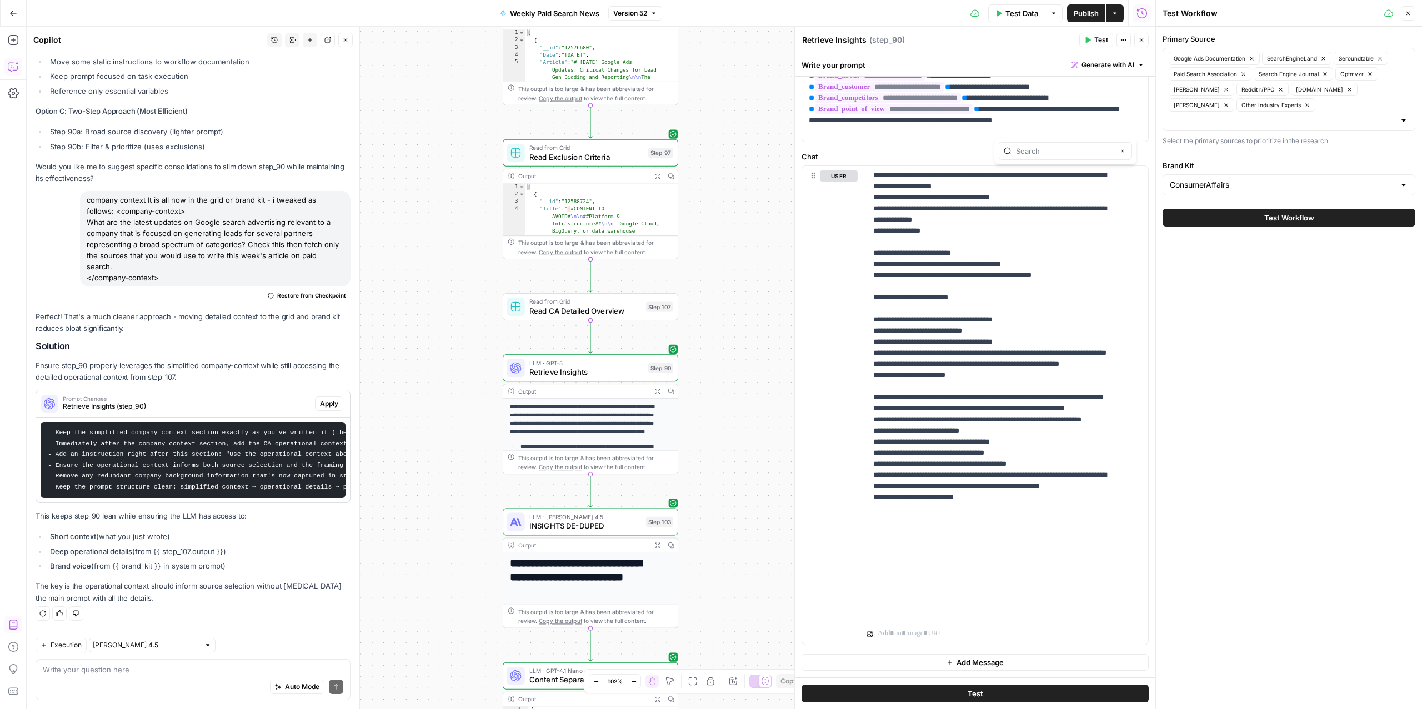
click at [1233, 209] on button "Test Workflow" at bounding box center [1289, 218] width 253 height 18
